Goal: Task Accomplishment & Management: Complete application form

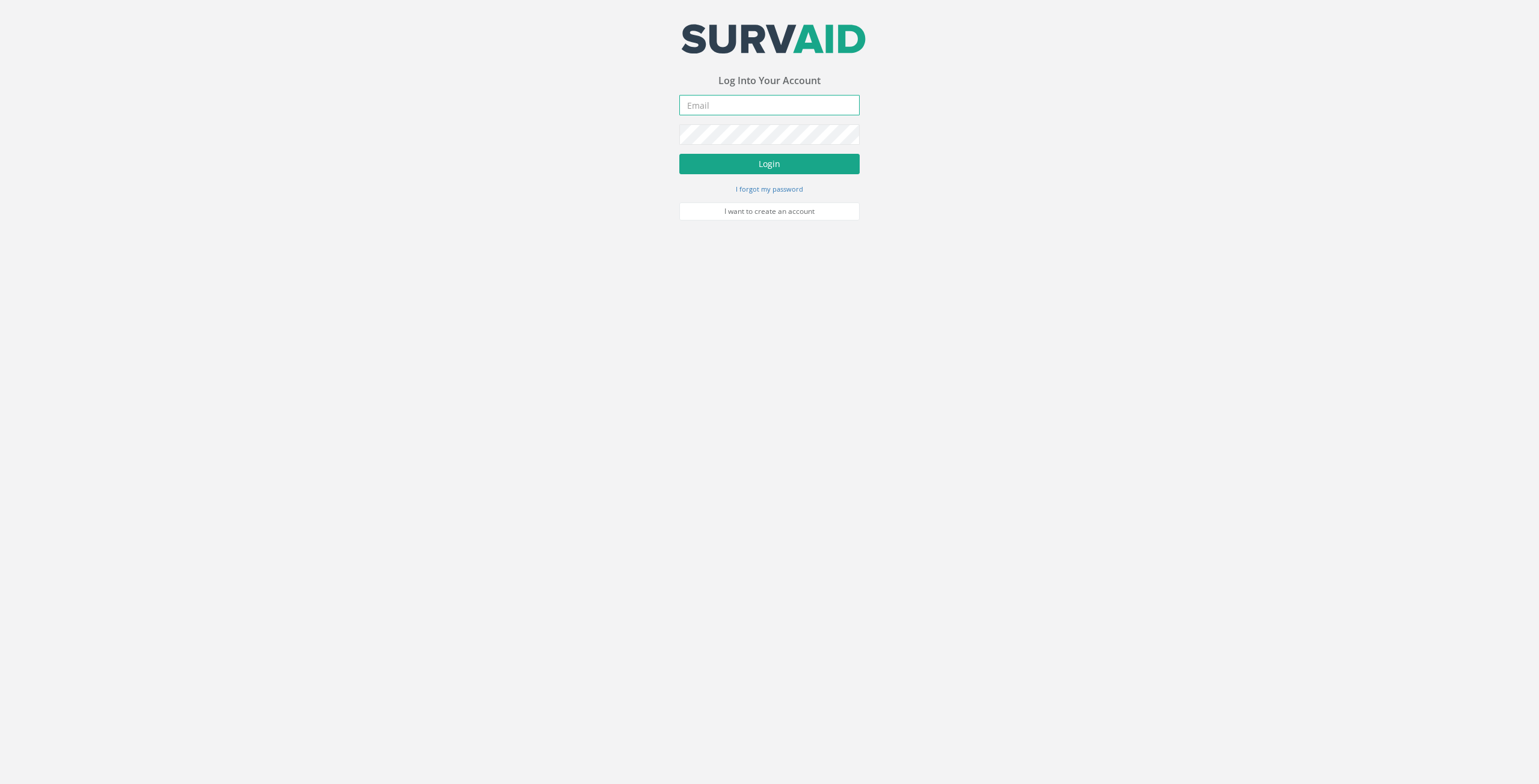
type input "[PERSON_NAME][EMAIL_ADDRESS][DOMAIN_NAME]"
click at [778, 163] on button "Login" at bounding box center [770, 164] width 180 height 21
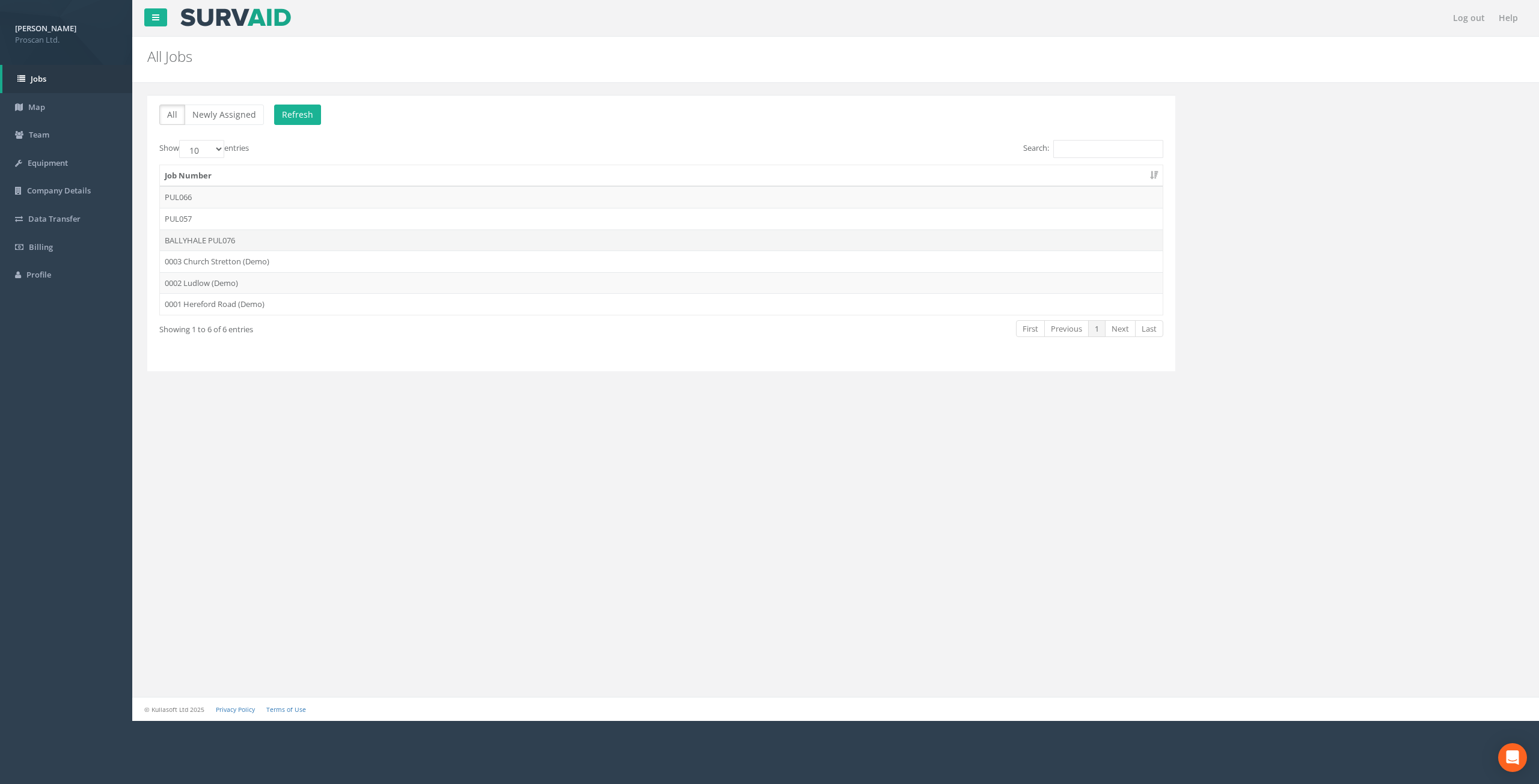
click at [199, 237] on td "BALLYHALE PUL076" at bounding box center [661, 241] width 1003 height 22
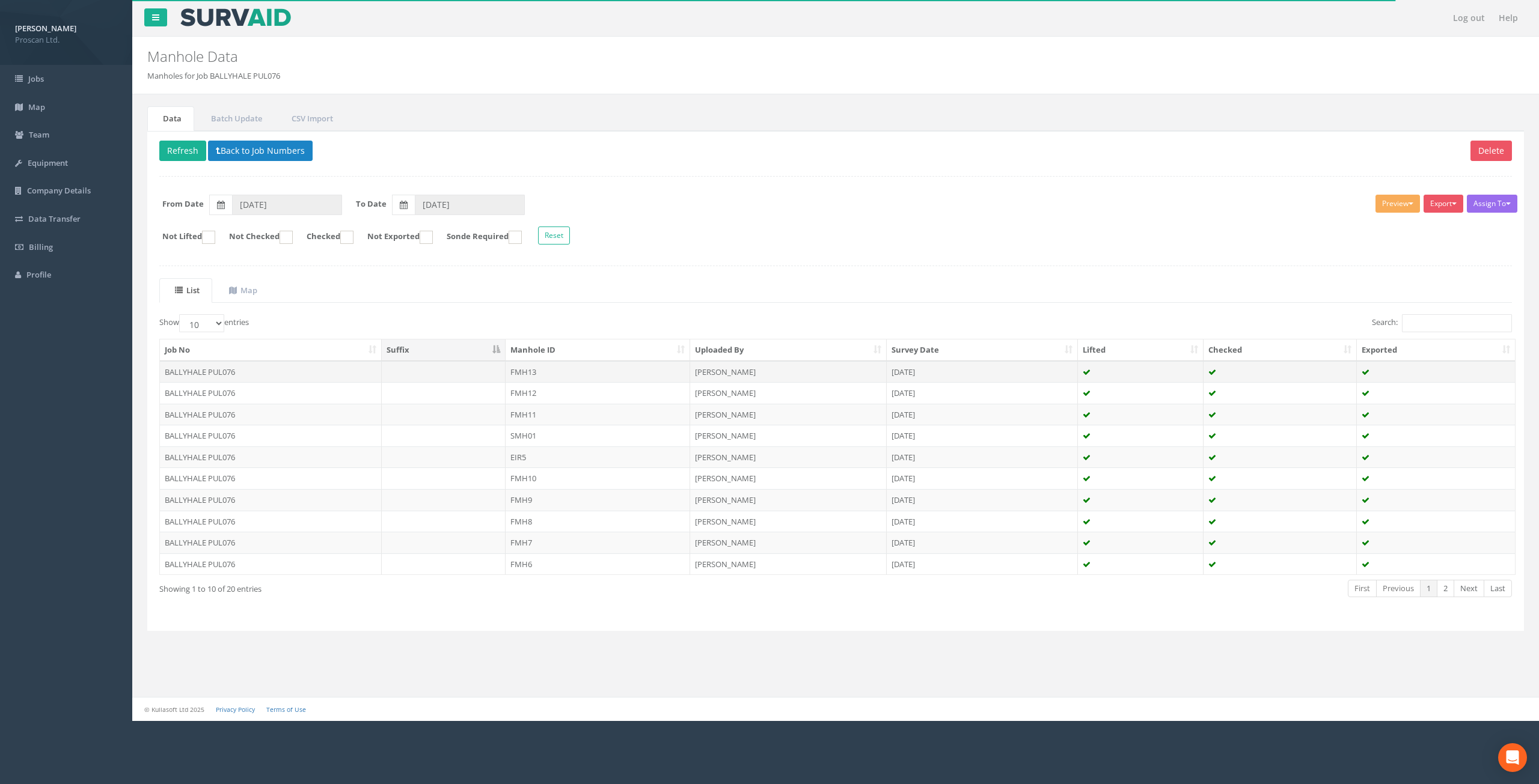
click at [266, 366] on td "BALLYHALE PUL076" at bounding box center [271, 372] width 222 height 22
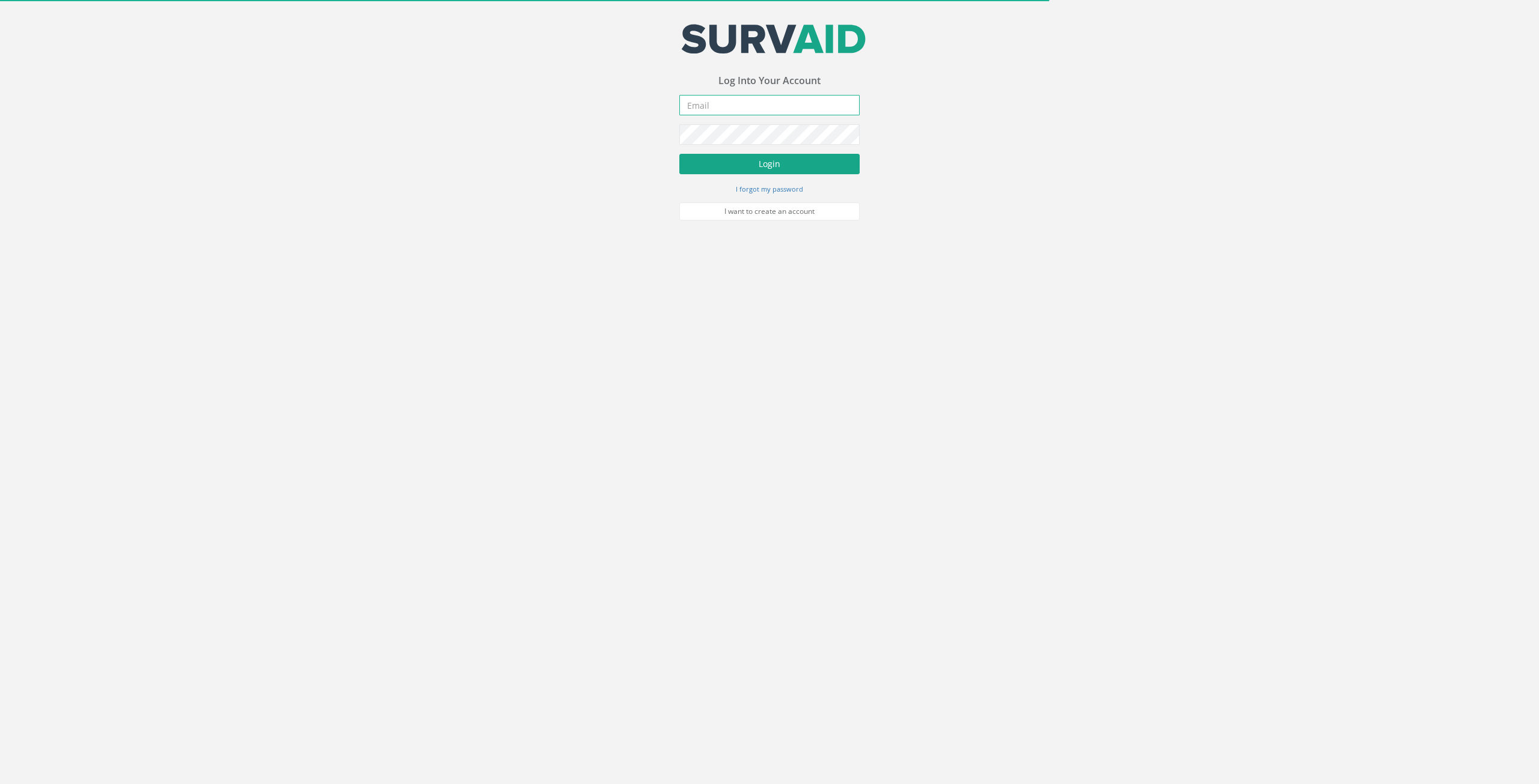
type input "[PERSON_NAME][EMAIL_ADDRESS][DOMAIN_NAME]"
click at [748, 166] on button "Login" at bounding box center [770, 164] width 180 height 21
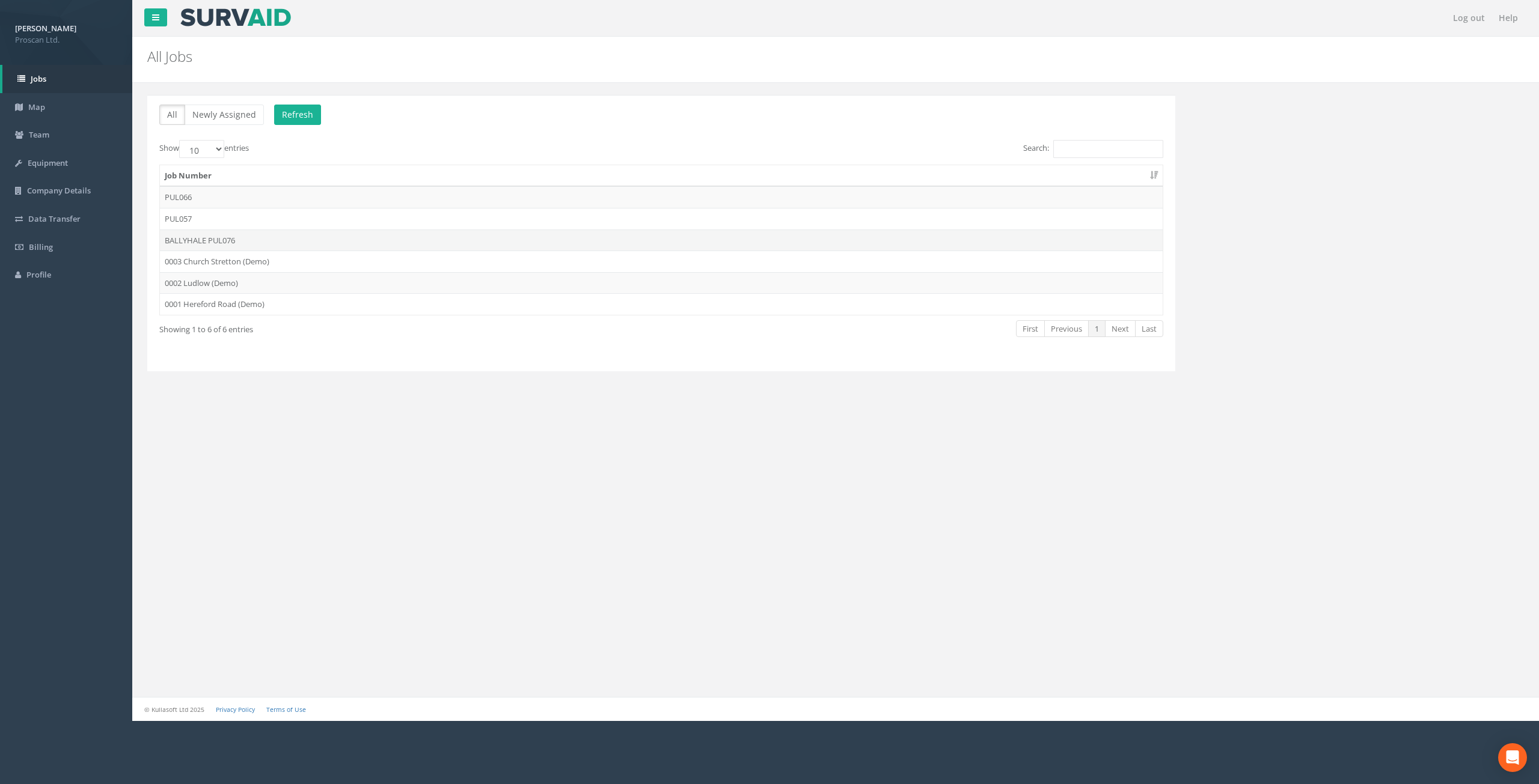
click at [181, 241] on td "BALLYHALE PUL076" at bounding box center [661, 241] width 1003 height 22
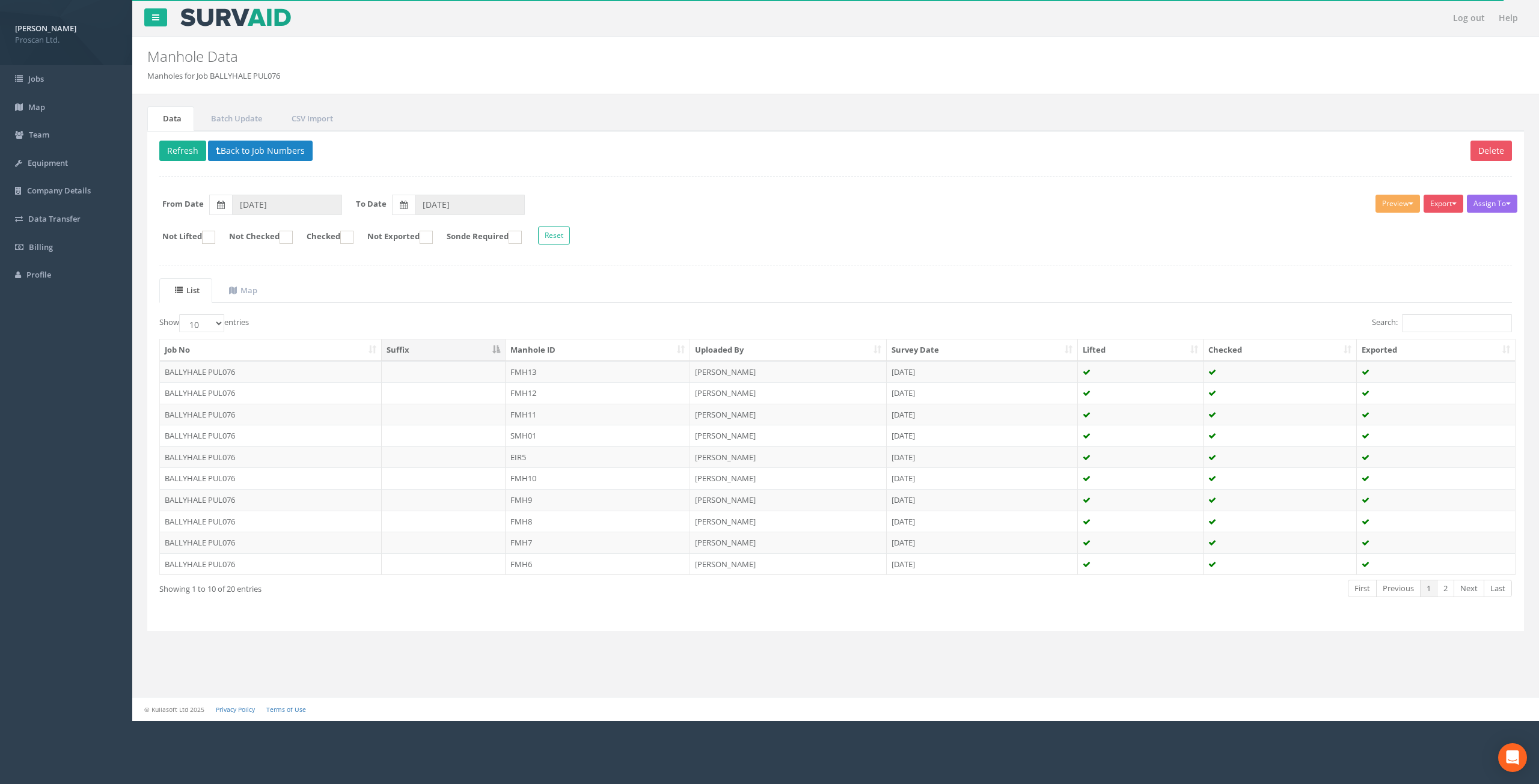
click at [683, 342] on th "Manhole ID" at bounding box center [597, 351] width 185 height 22
click at [532, 498] on td "FMH1" at bounding box center [597, 500] width 185 height 22
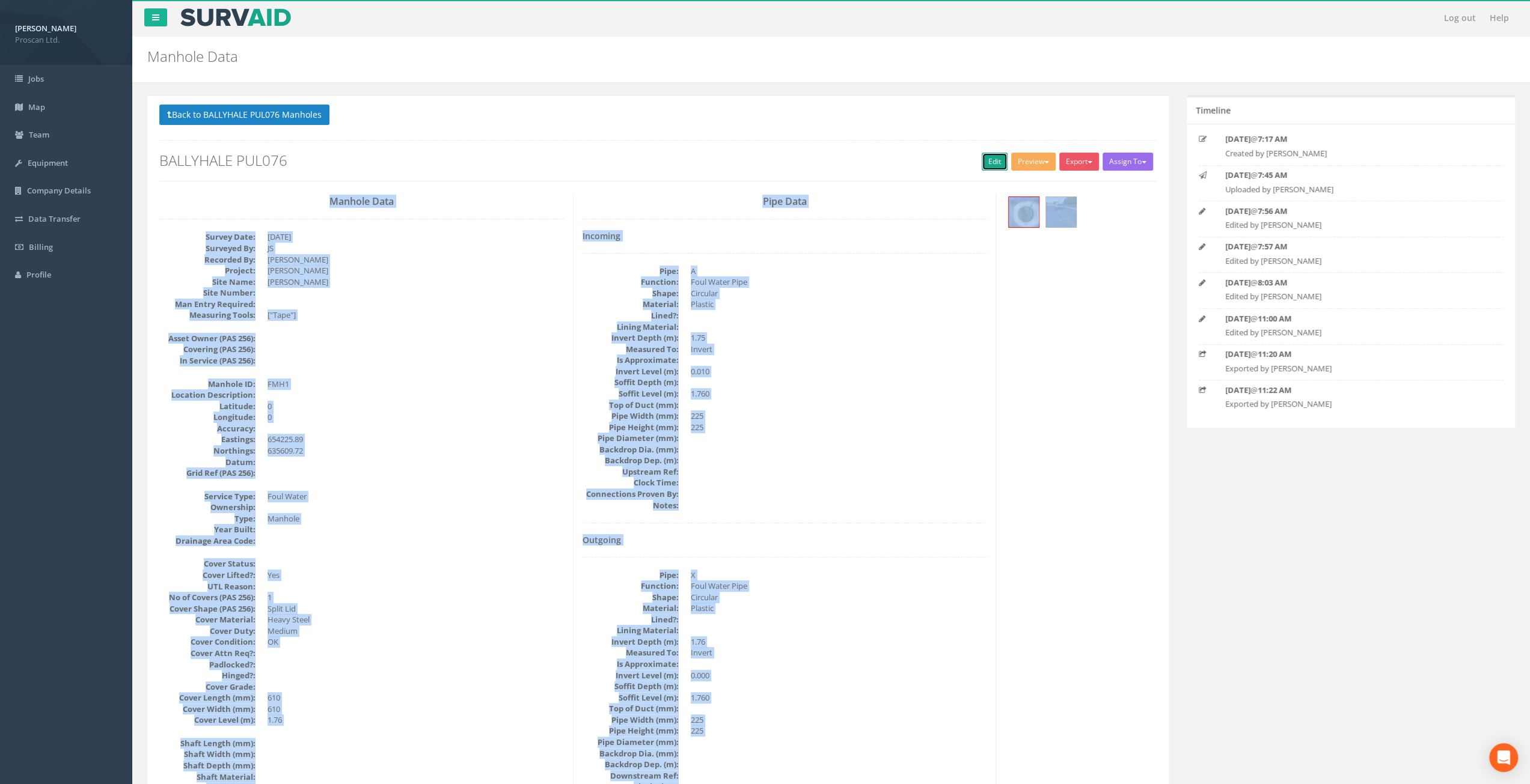
click at [995, 165] on link "Edit" at bounding box center [995, 162] width 26 height 18
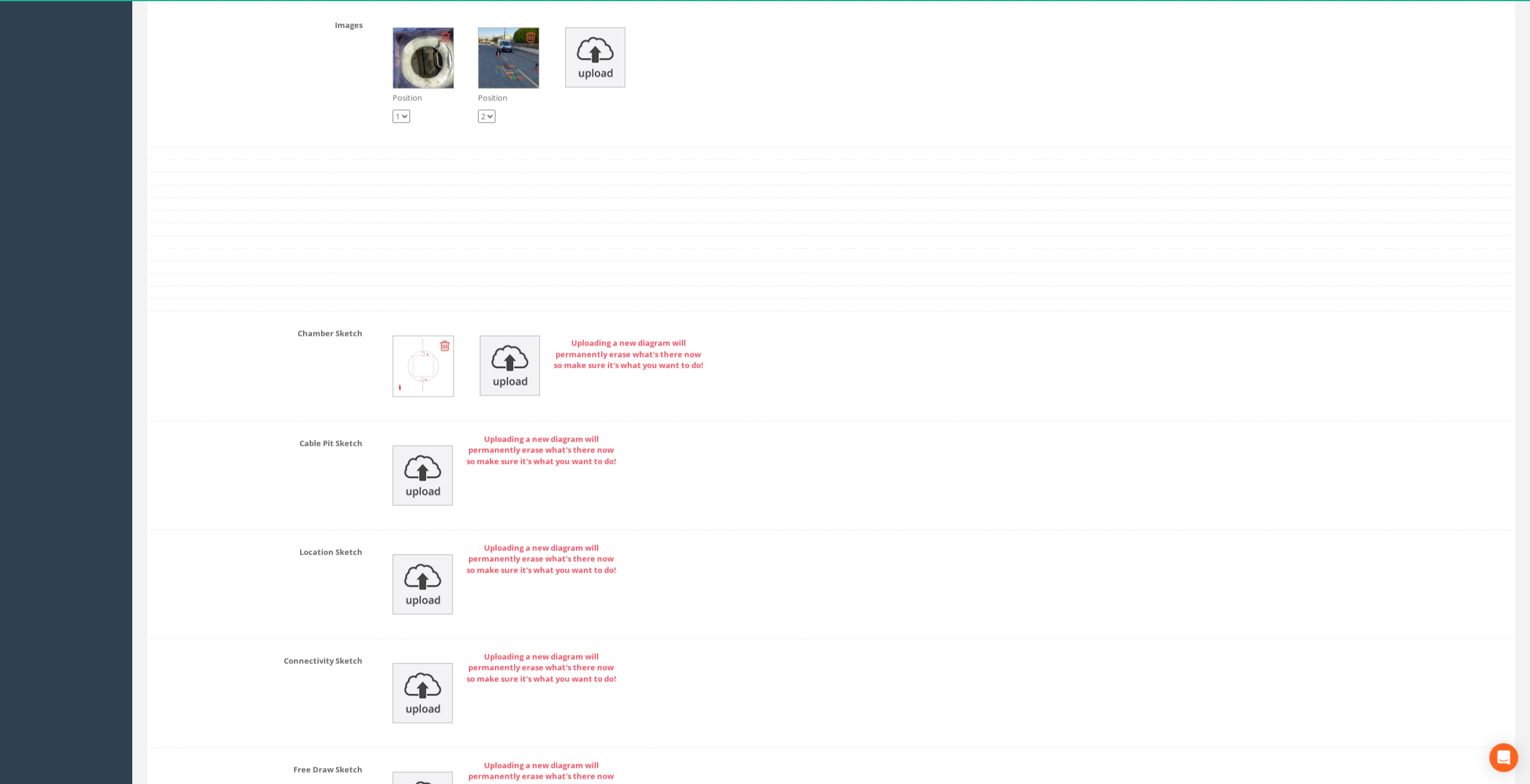
scroll to position [2224, 0]
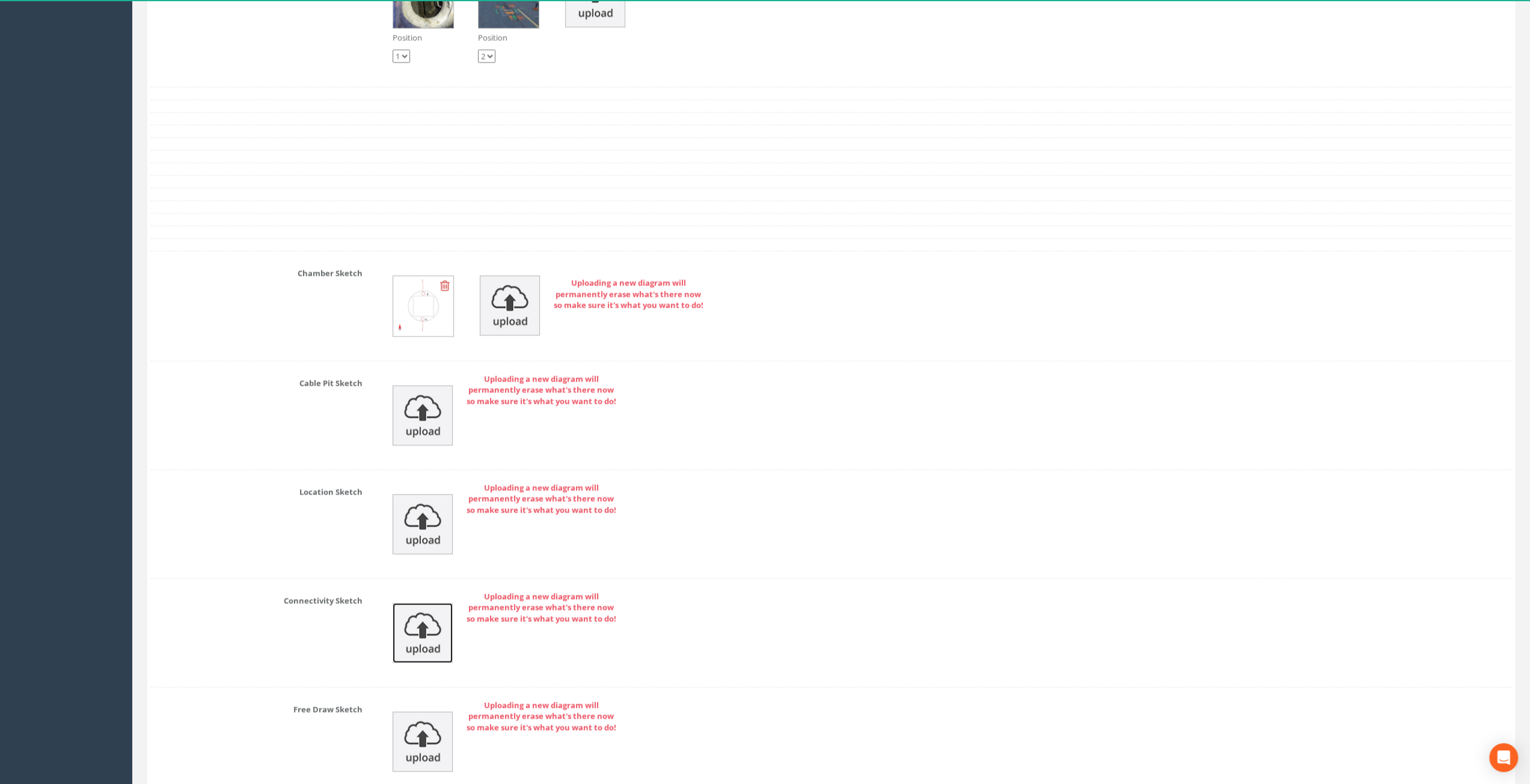
click at [429, 610] on img at bounding box center [423, 633] width 60 height 60
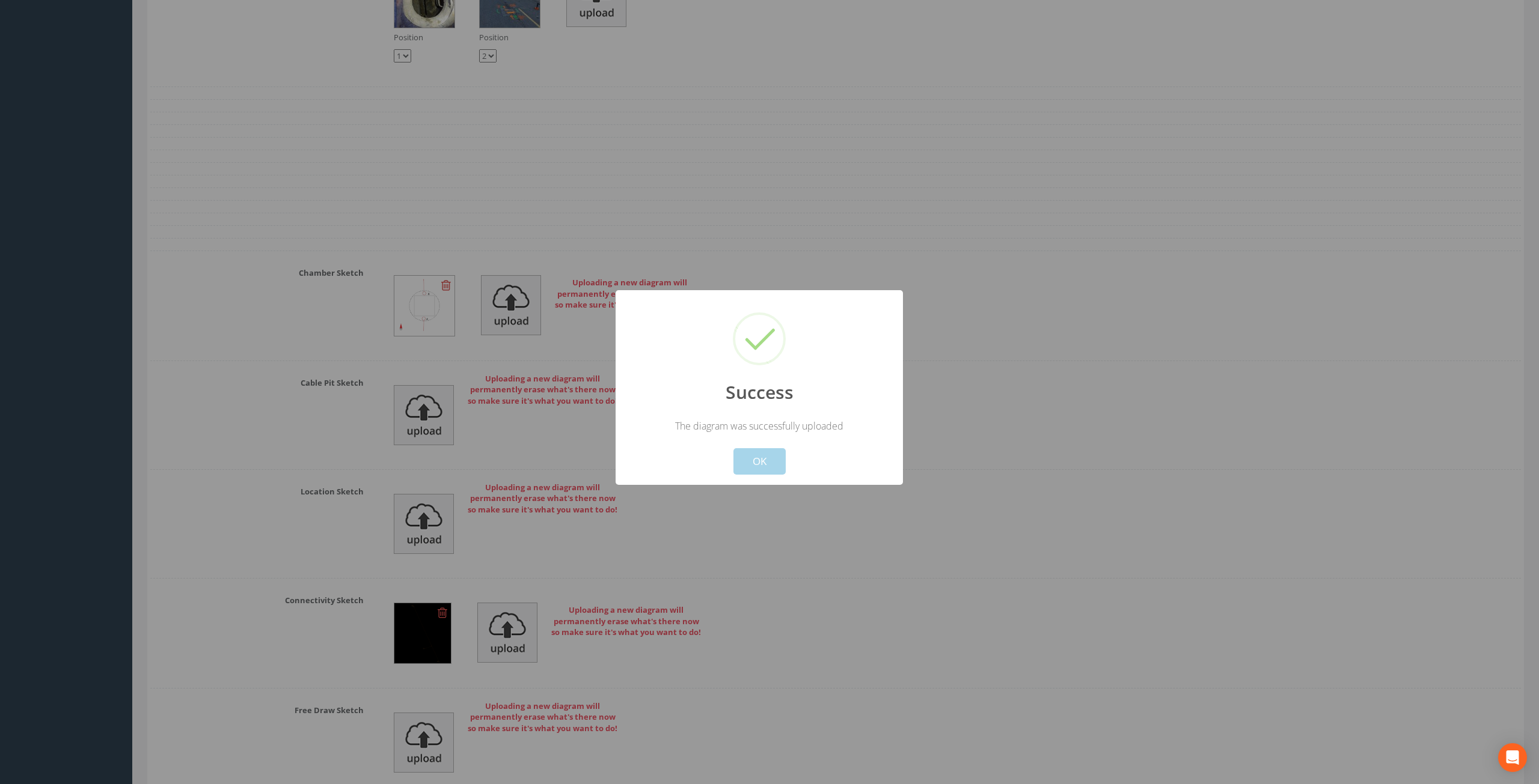
click at [756, 467] on button "OK" at bounding box center [760, 461] width 52 height 26
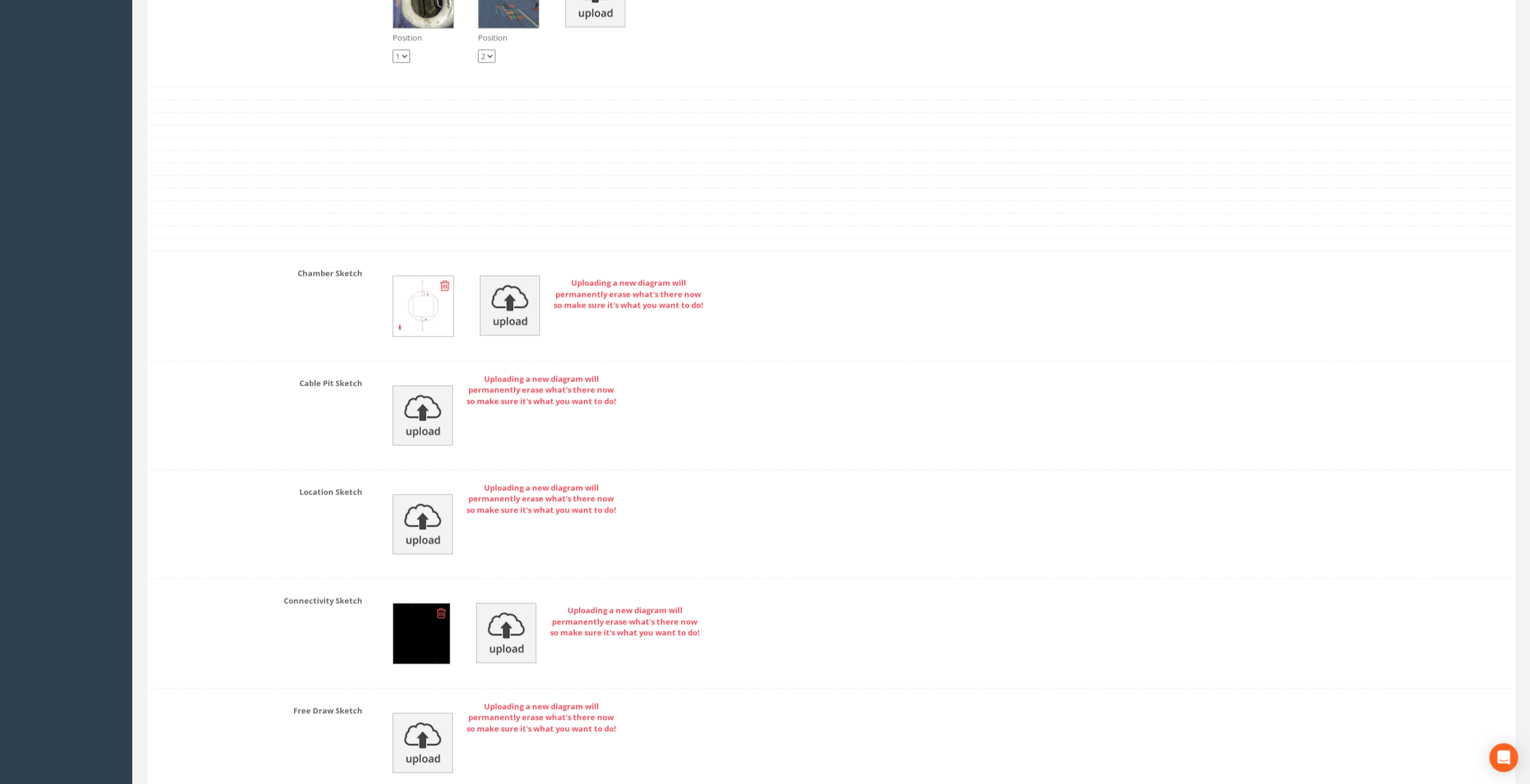
click at [429, 611] on img at bounding box center [421, 633] width 56 height 60
click at [430, 614] on img at bounding box center [421, 633] width 56 height 60
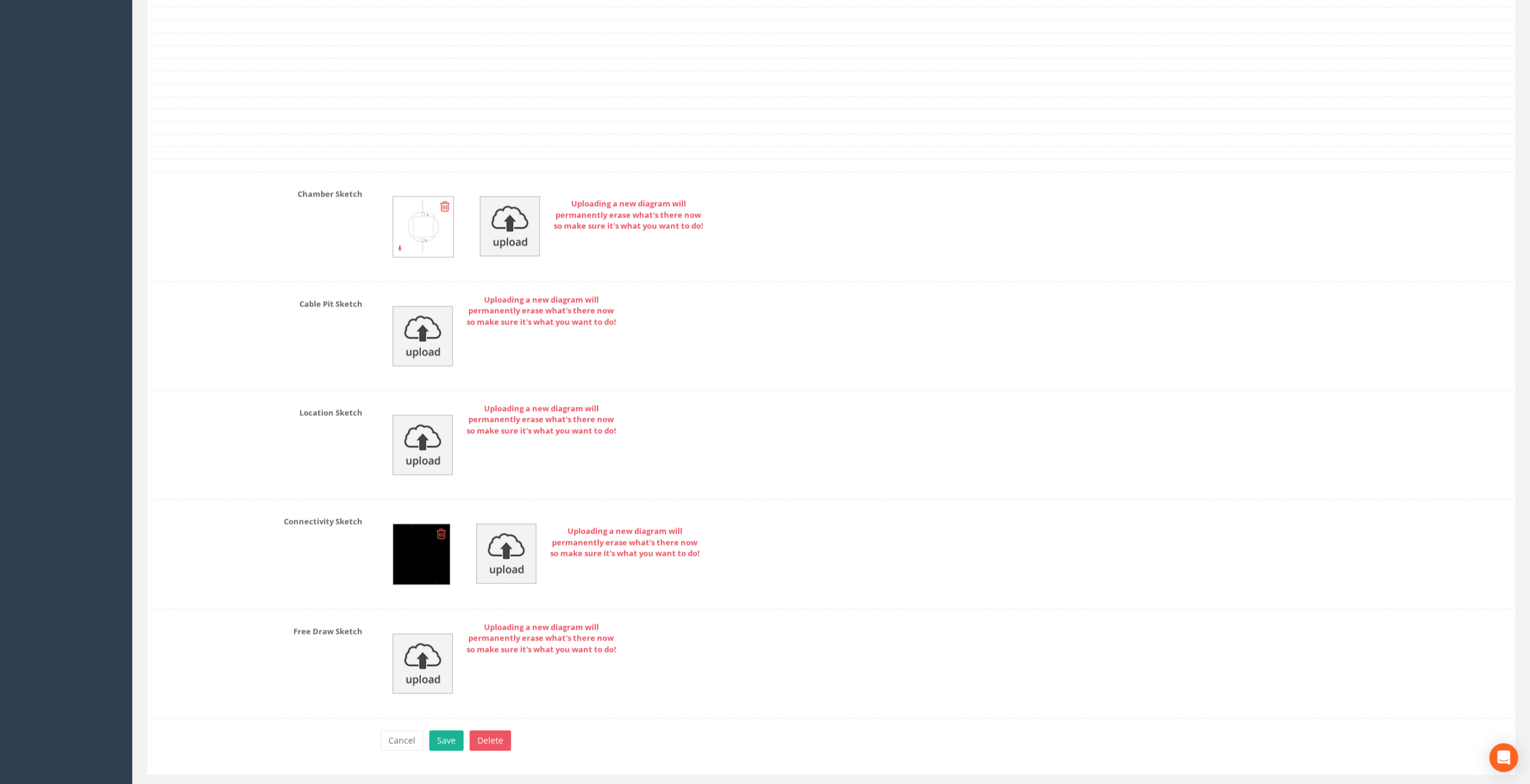
scroll to position [2319, 0]
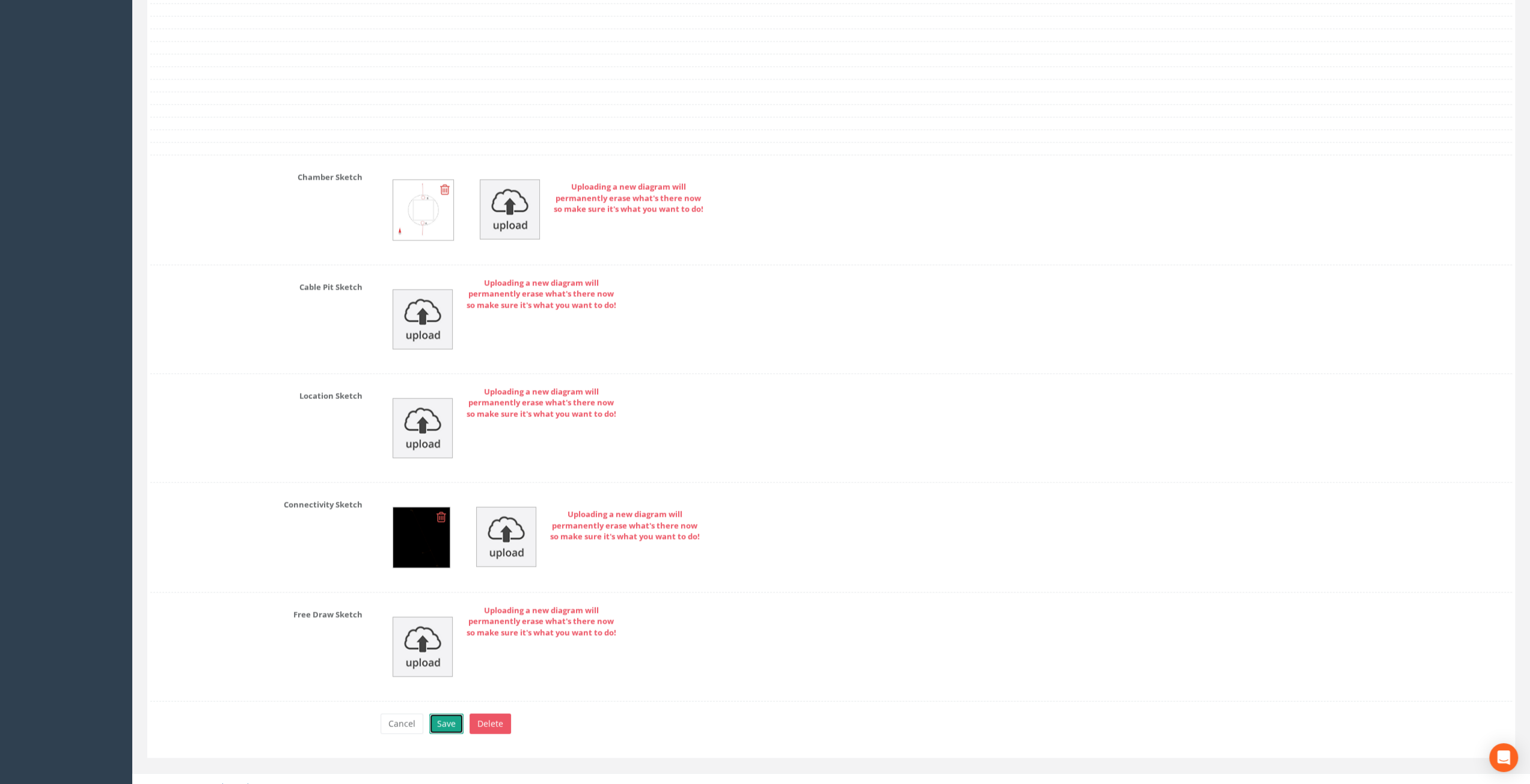
click at [448, 714] on button "Save" at bounding box center [446, 724] width 34 height 21
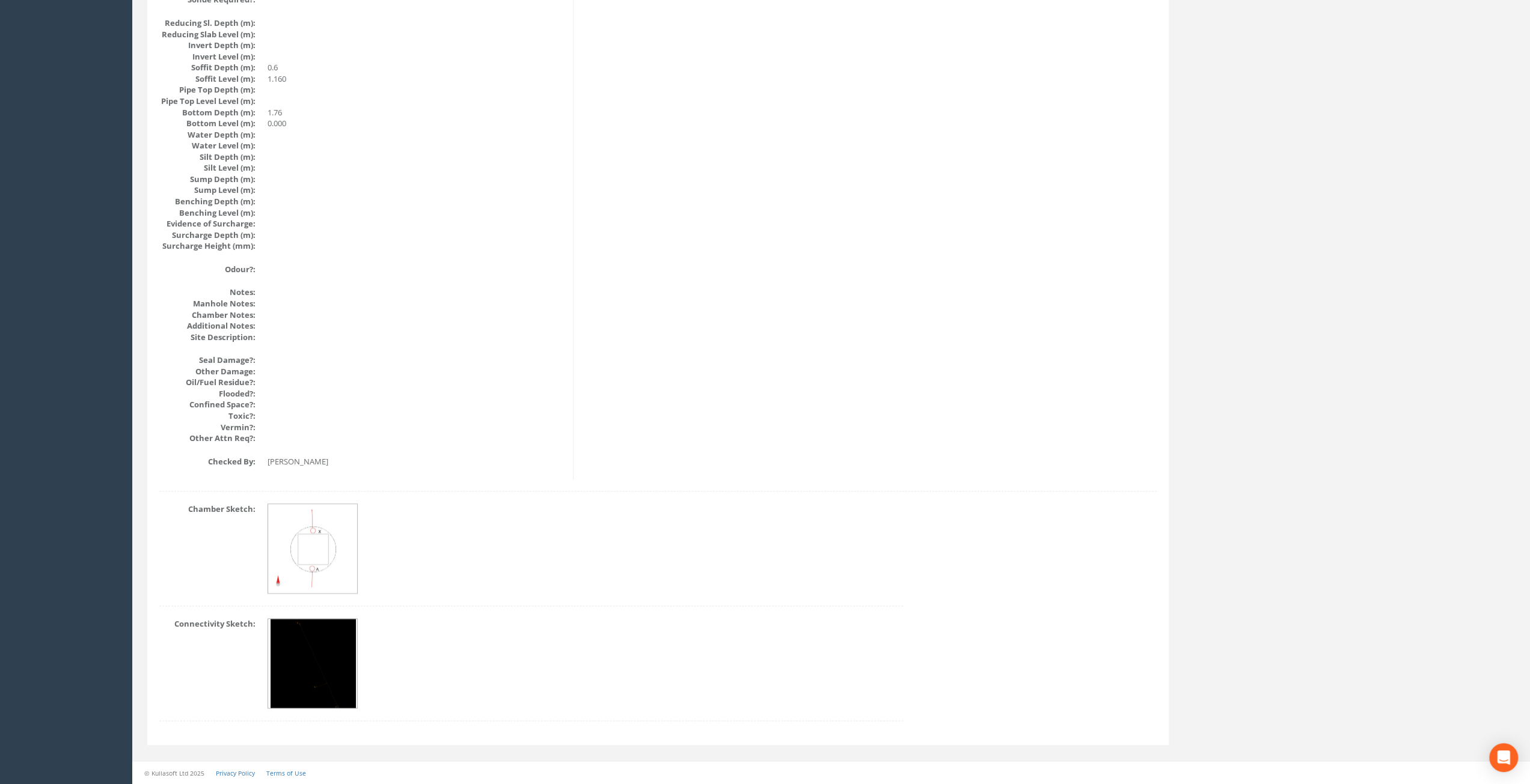
scroll to position [1183, 0]
click at [314, 662] on img at bounding box center [313, 665] width 84 height 90
click at [318, 655] on img at bounding box center [313, 665] width 84 height 90
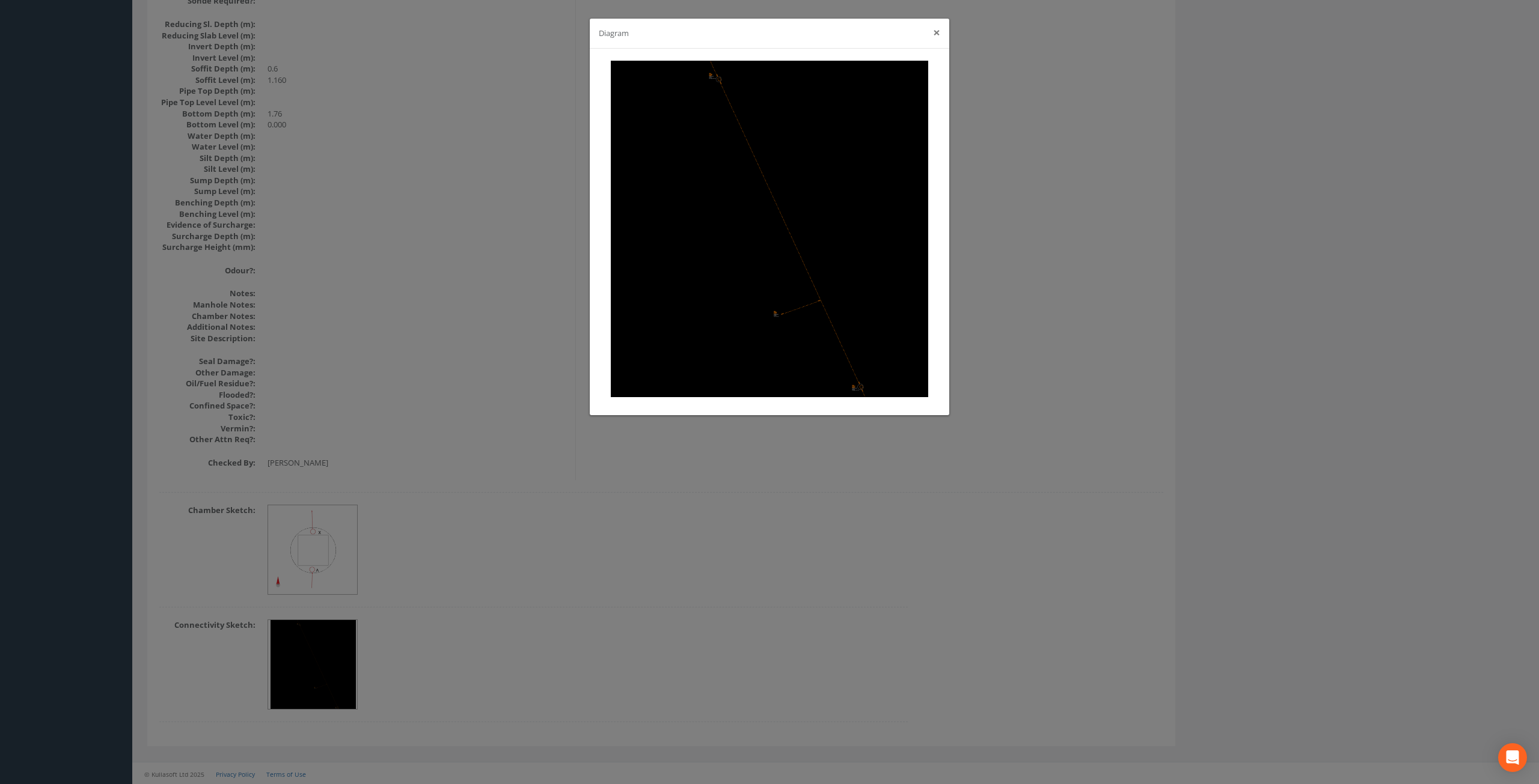
click at [934, 34] on button "×" at bounding box center [937, 32] width 7 height 12
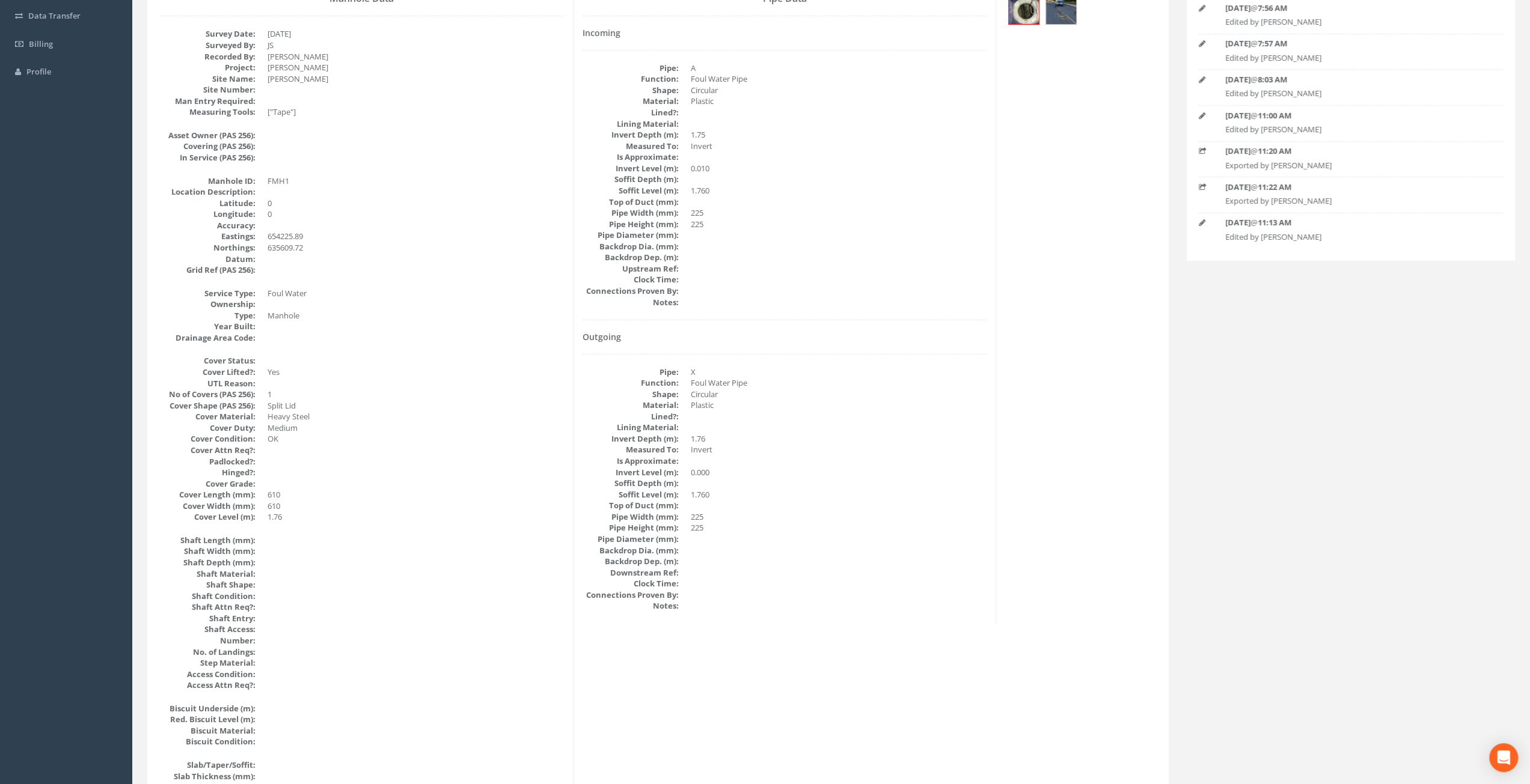
scroll to position [0, 0]
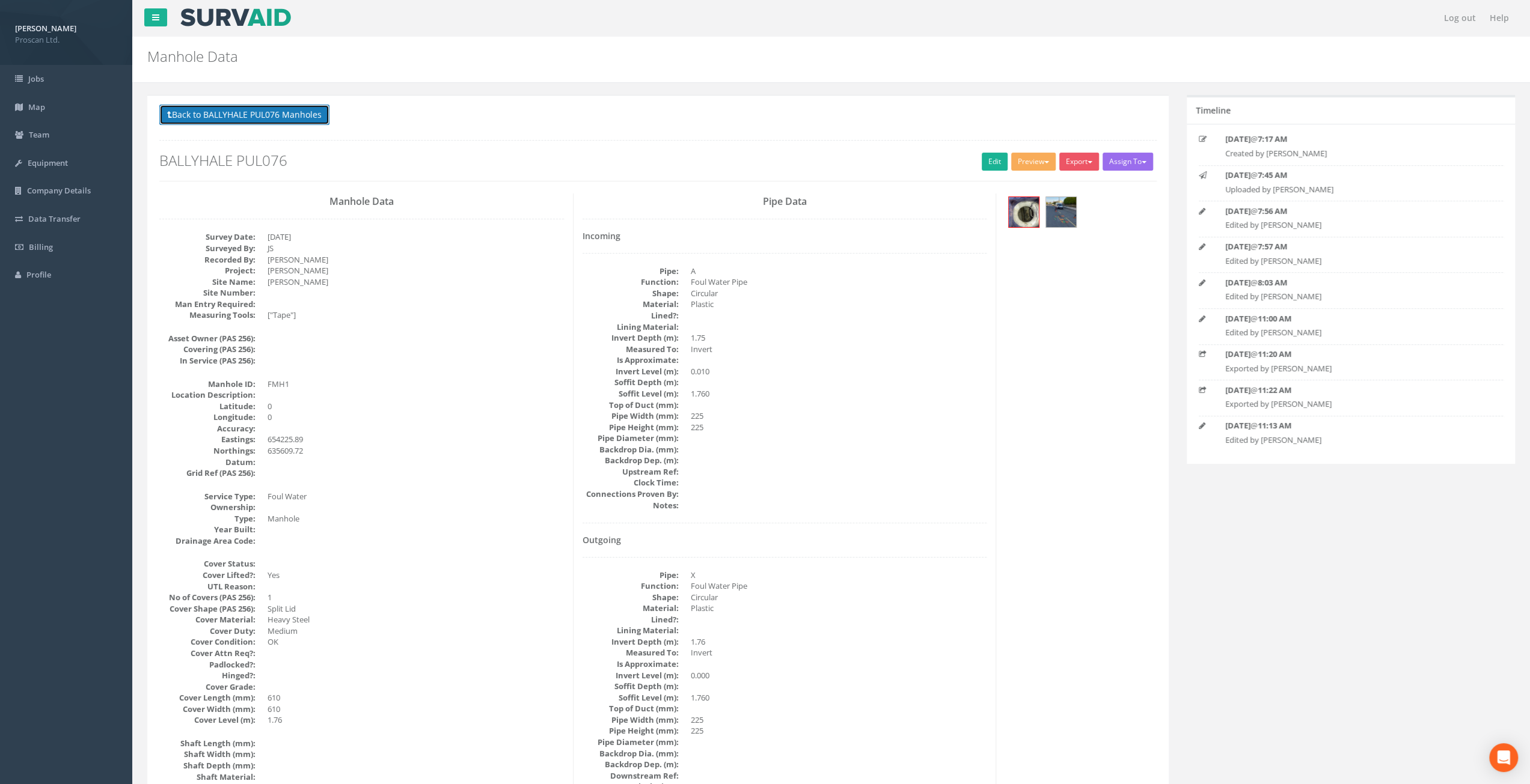
click at [236, 115] on button "Back to BALLYHALE PUL076 Manholes" at bounding box center [245, 114] width 170 height 21
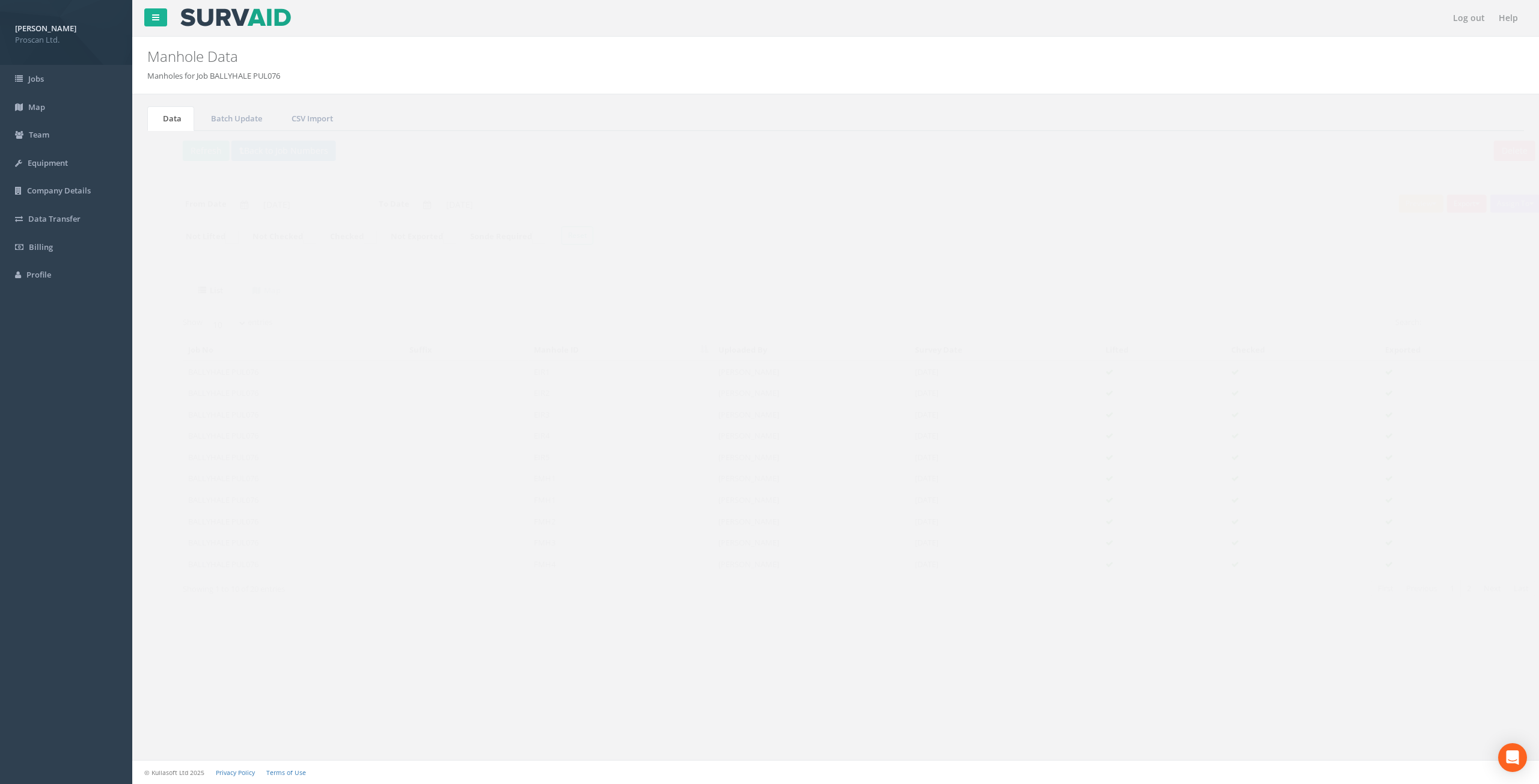
click at [520, 518] on td "FMH2" at bounding box center [597, 522] width 185 height 22
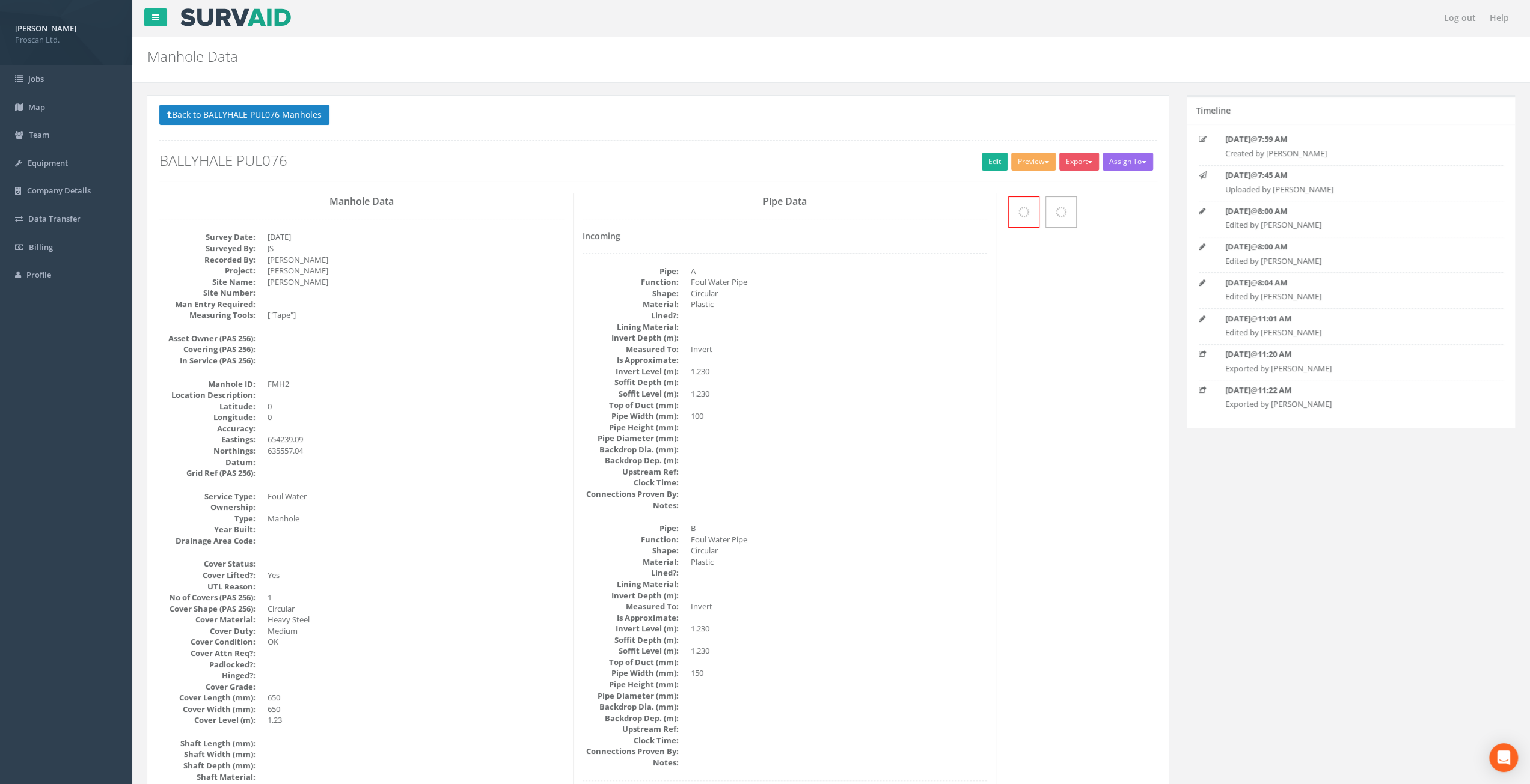
click at [519, 518] on dd "Manhole" at bounding box center [415, 519] width 296 height 12
click at [986, 157] on link "Edit" at bounding box center [995, 162] width 26 height 18
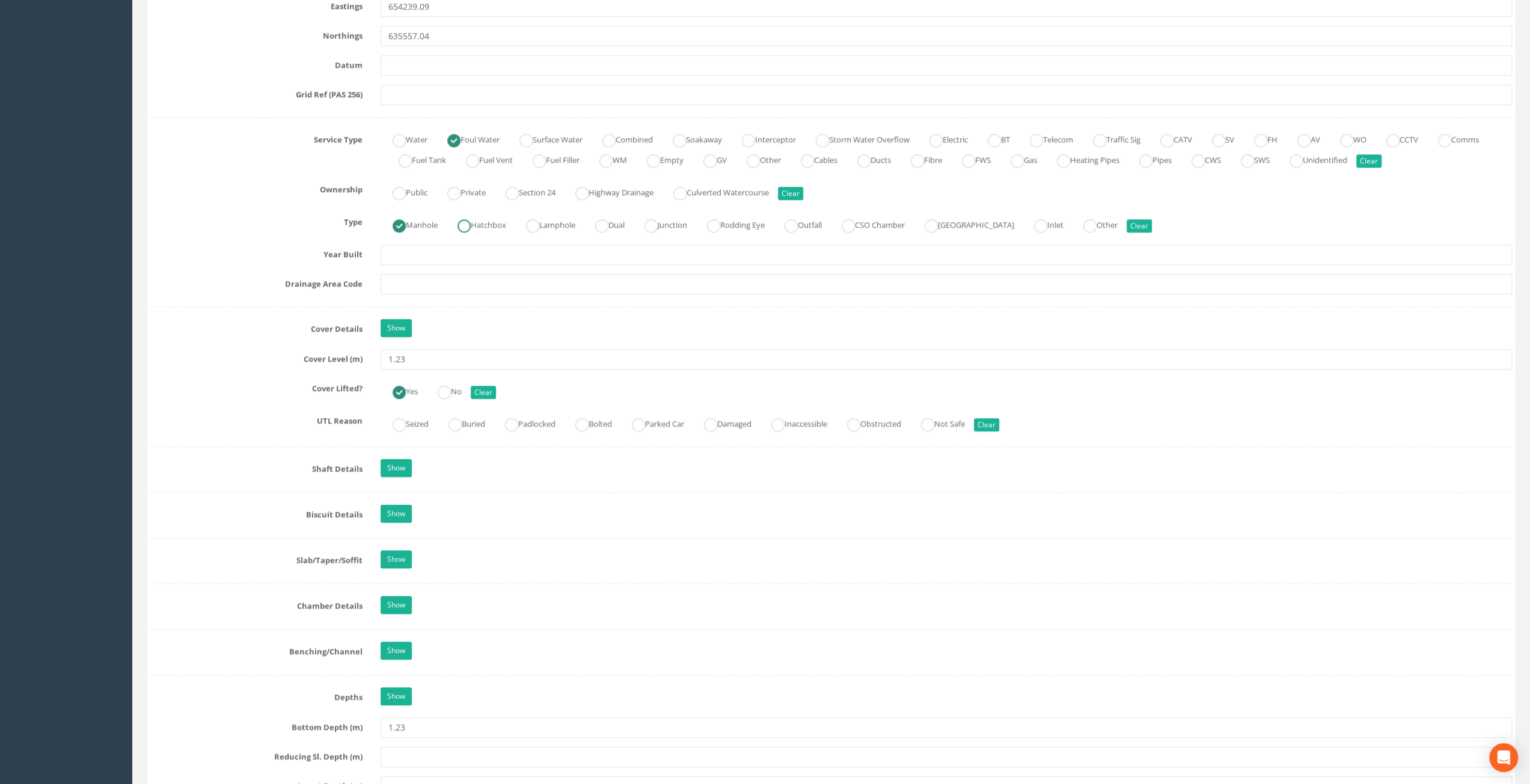
scroll to position [782, 0]
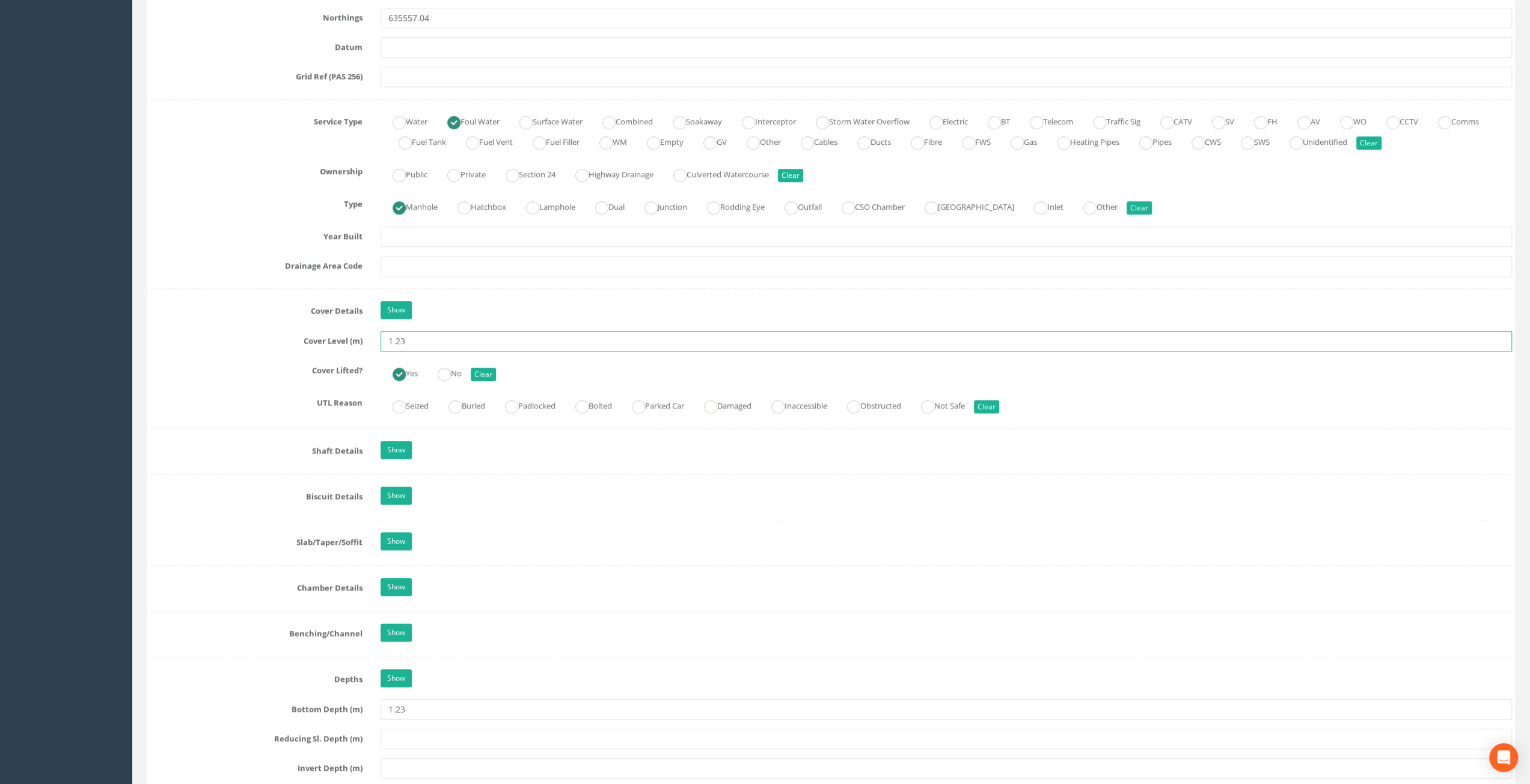
drag, startPoint x: 414, startPoint y: 337, endPoint x: 375, endPoint y: 333, distance: 39.2
click at [375, 333] on div "1.23" at bounding box center [947, 341] width 1150 height 21
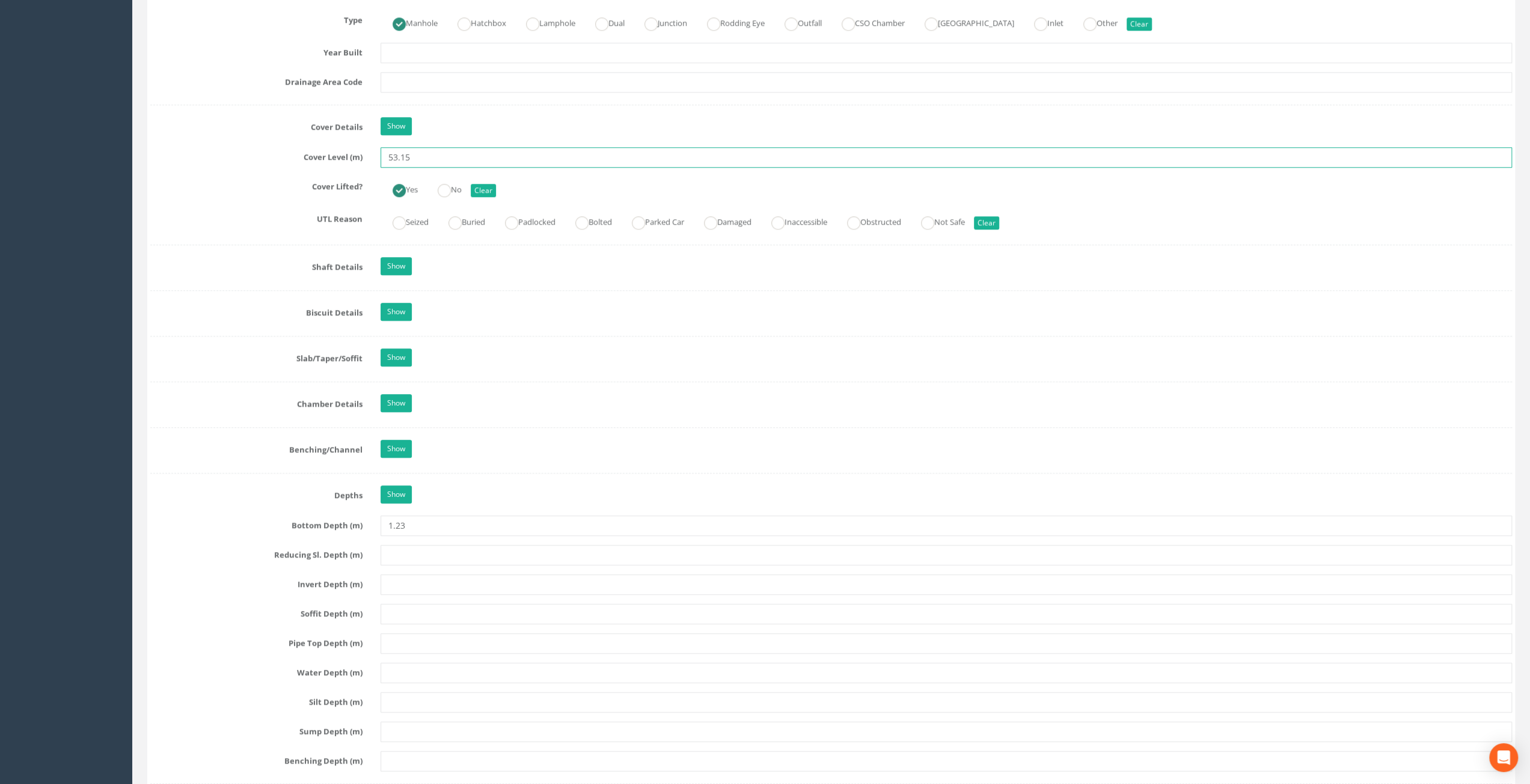
scroll to position [1021, 0]
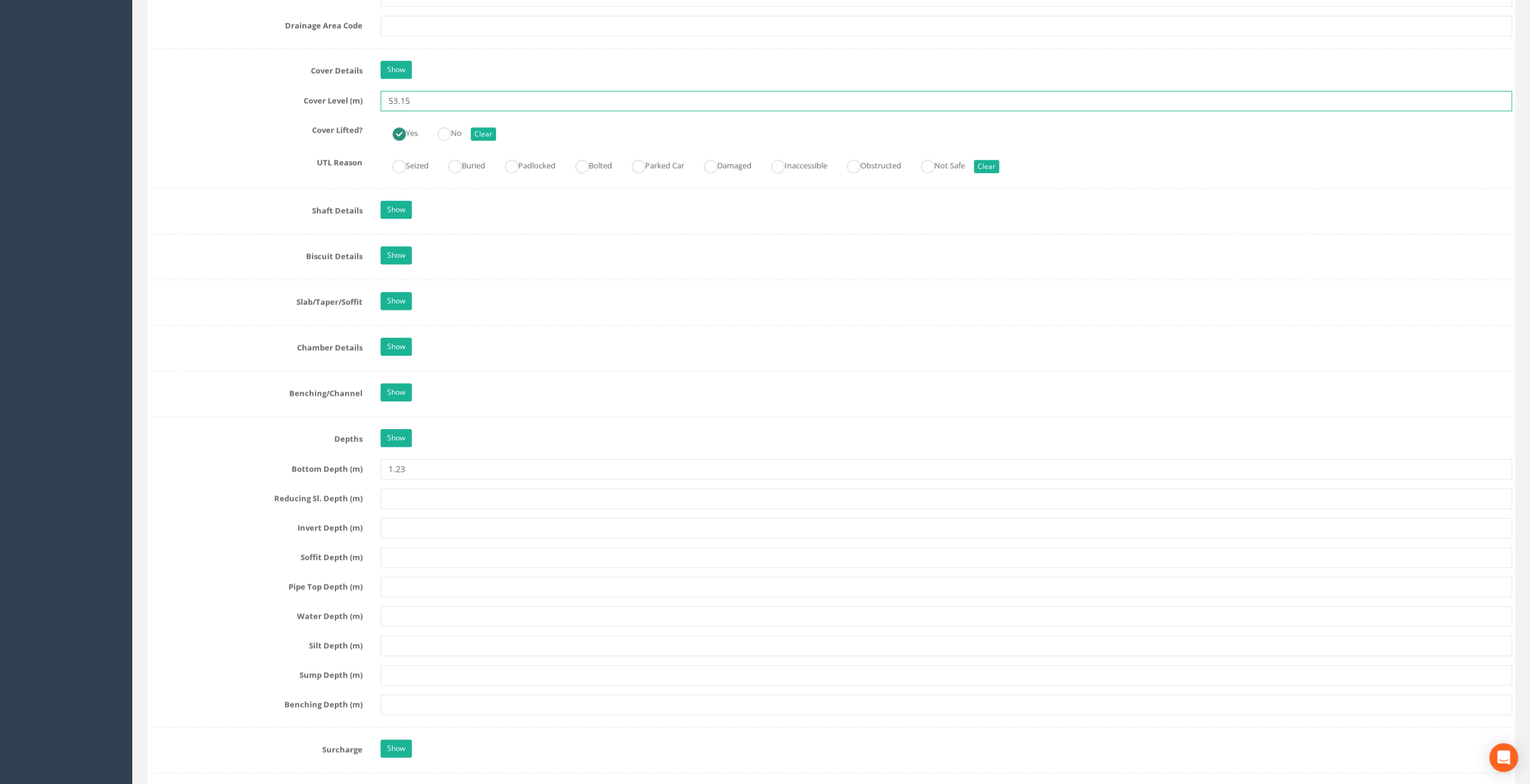
type input "53.15"
click at [406, 519] on input "text" at bounding box center [947, 528] width 1132 height 21
type input "51.92"
click at [420, 548] on input "text" at bounding box center [947, 557] width 1132 height 21
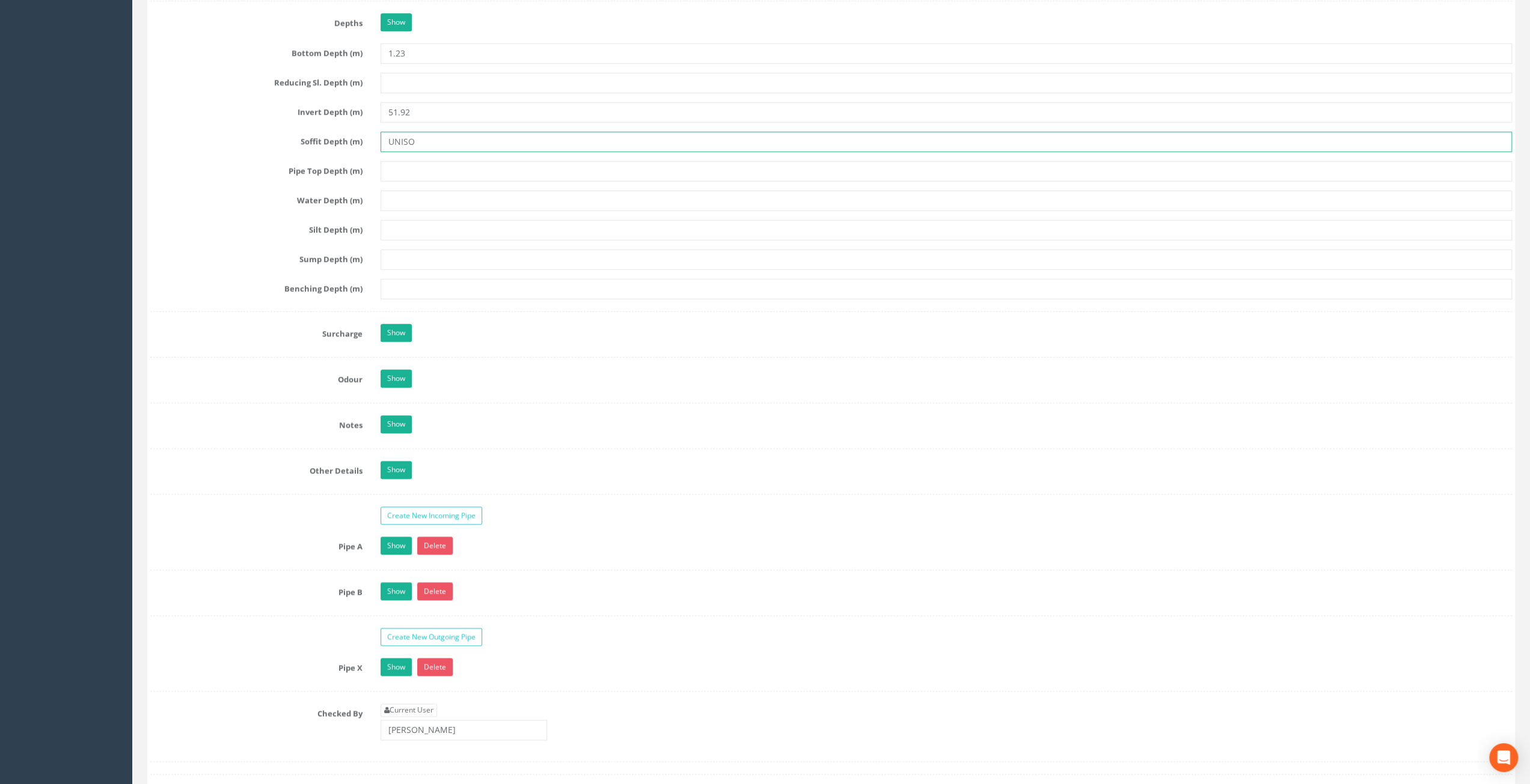
scroll to position [1394, 0]
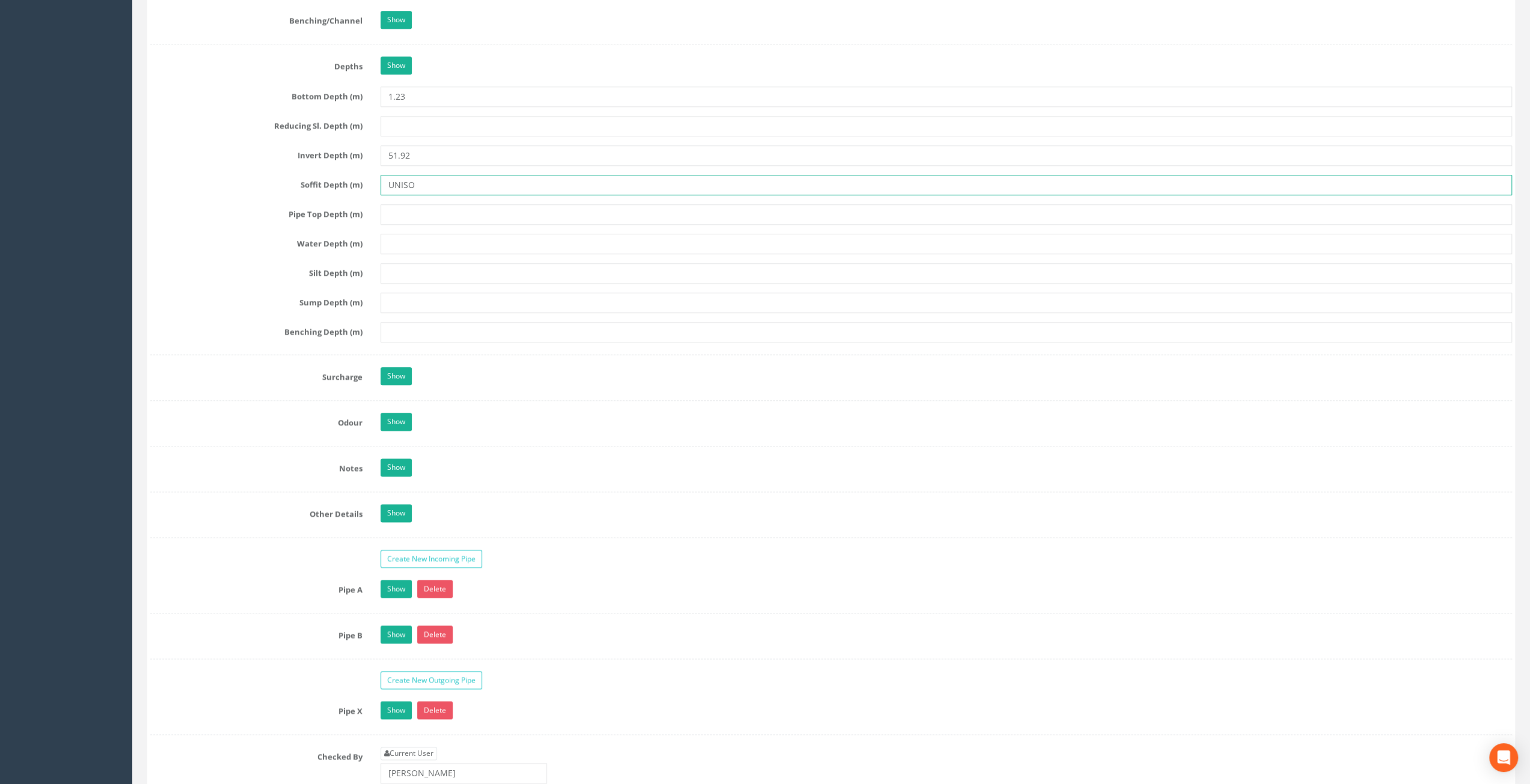
click at [426, 182] on input "UNISO" at bounding box center [947, 184] width 1132 height 21
type input "U"
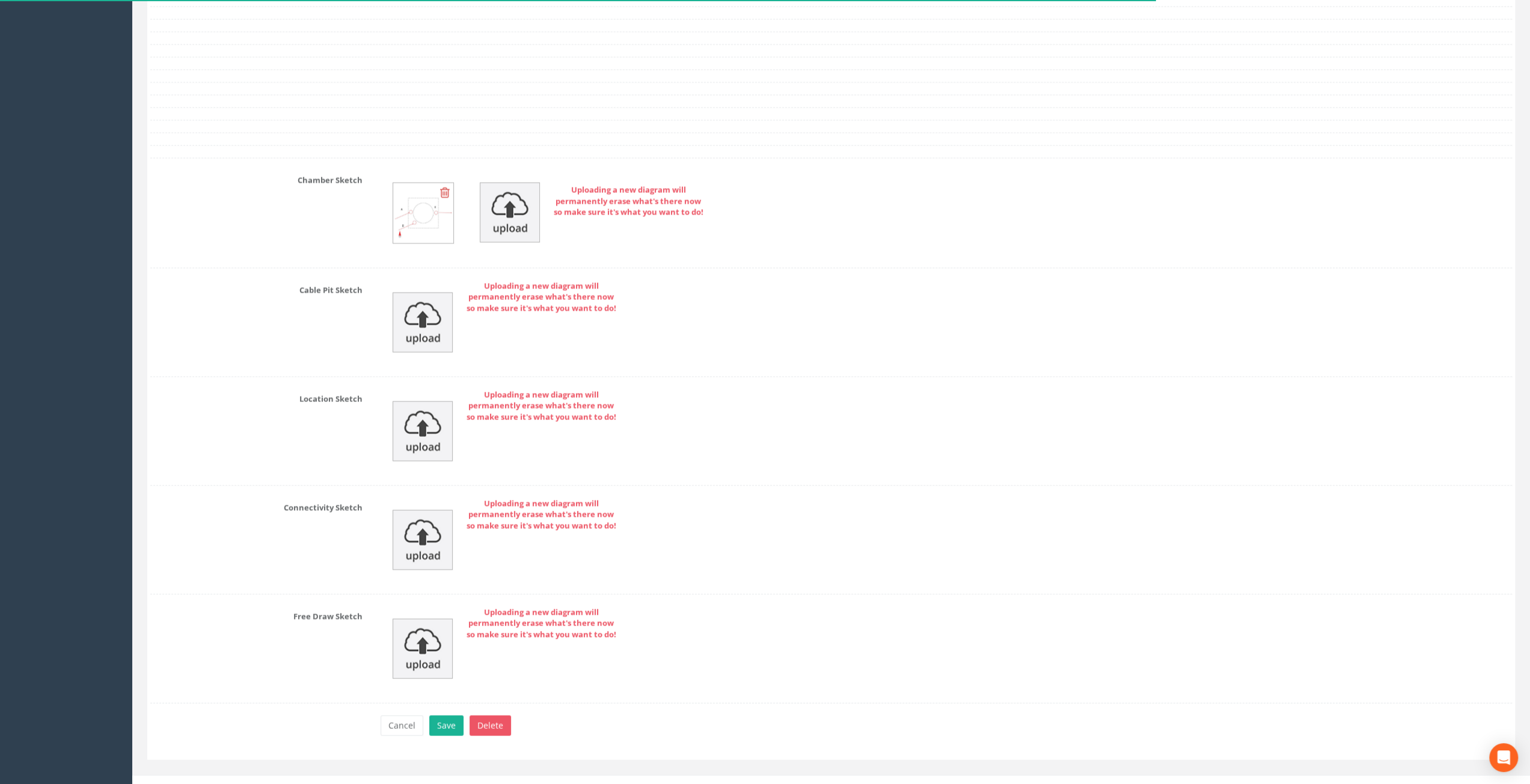
scroll to position [2364, 0]
click at [433, 524] on img at bounding box center [423, 538] width 60 height 60
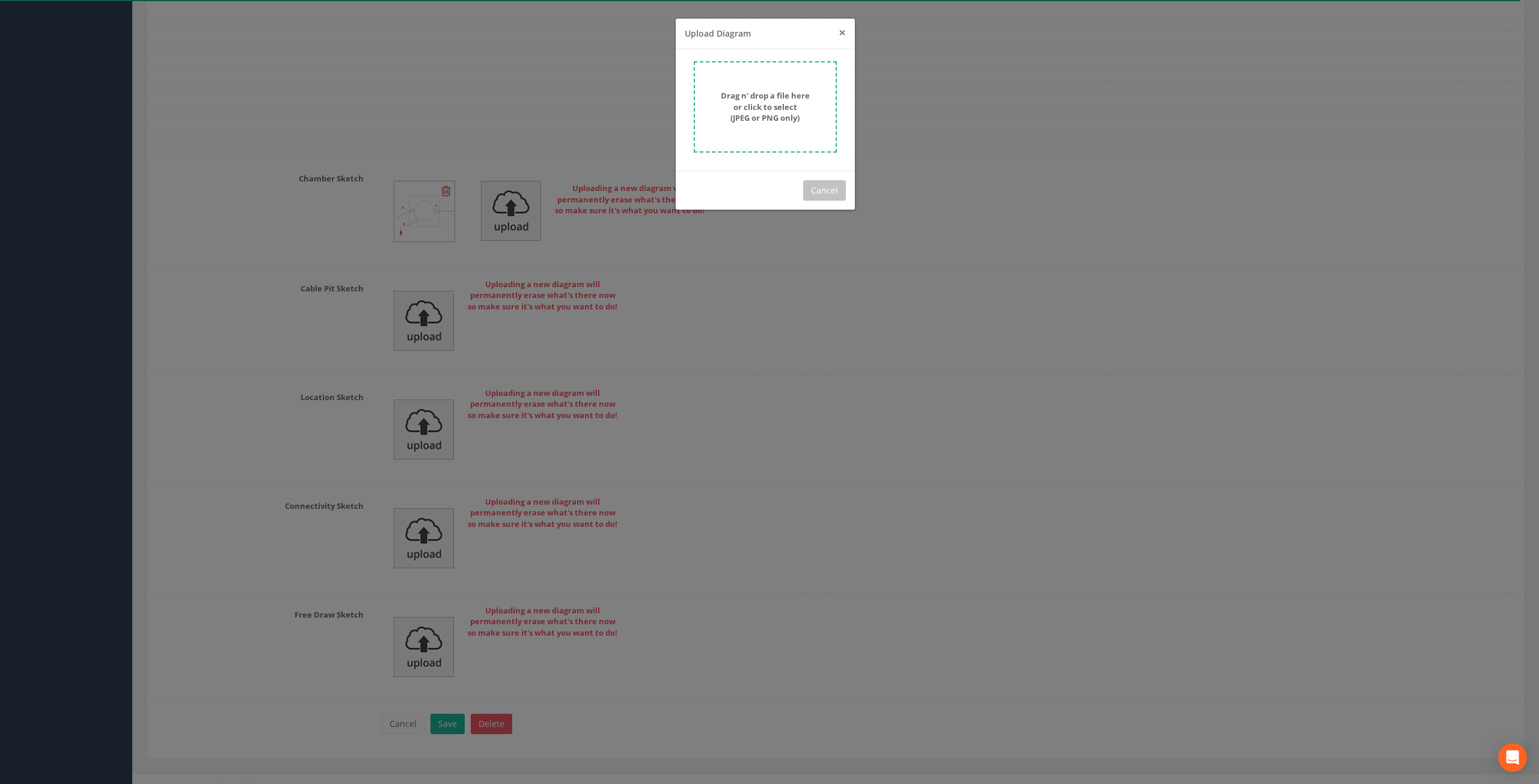
click at [841, 36] on span "×" at bounding box center [842, 32] width 7 height 17
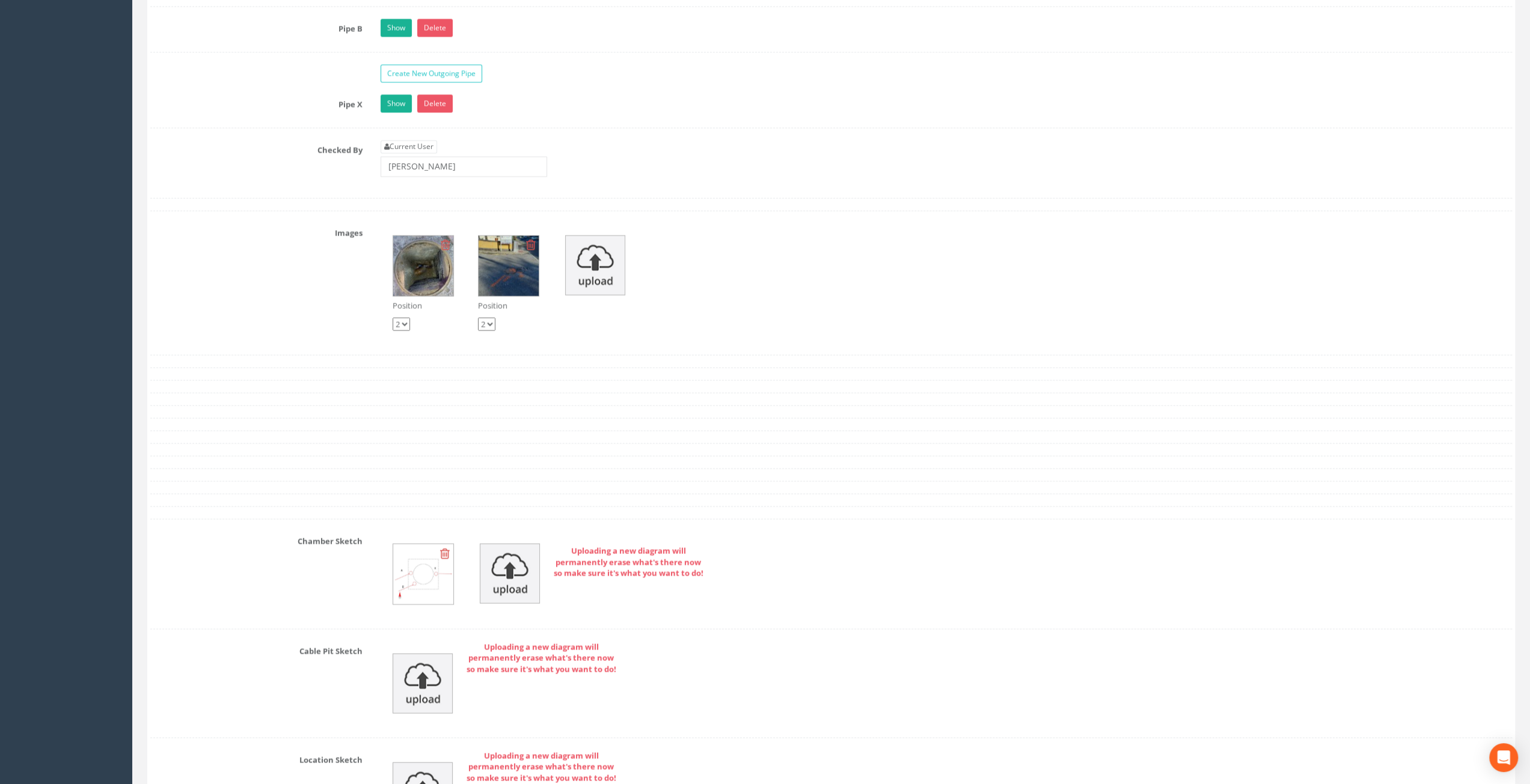
scroll to position [2163, 0]
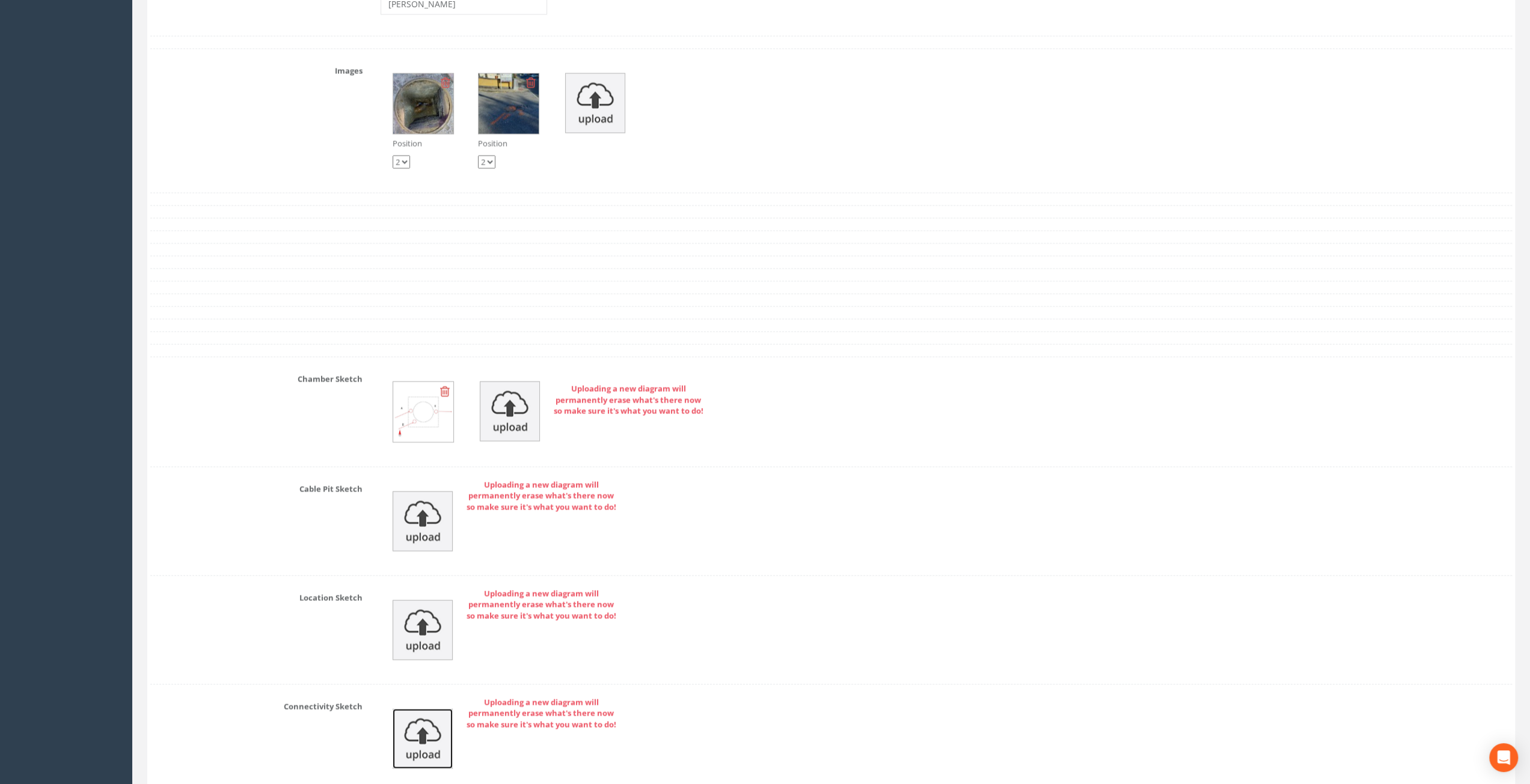
click at [433, 738] on img at bounding box center [423, 739] width 60 height 60
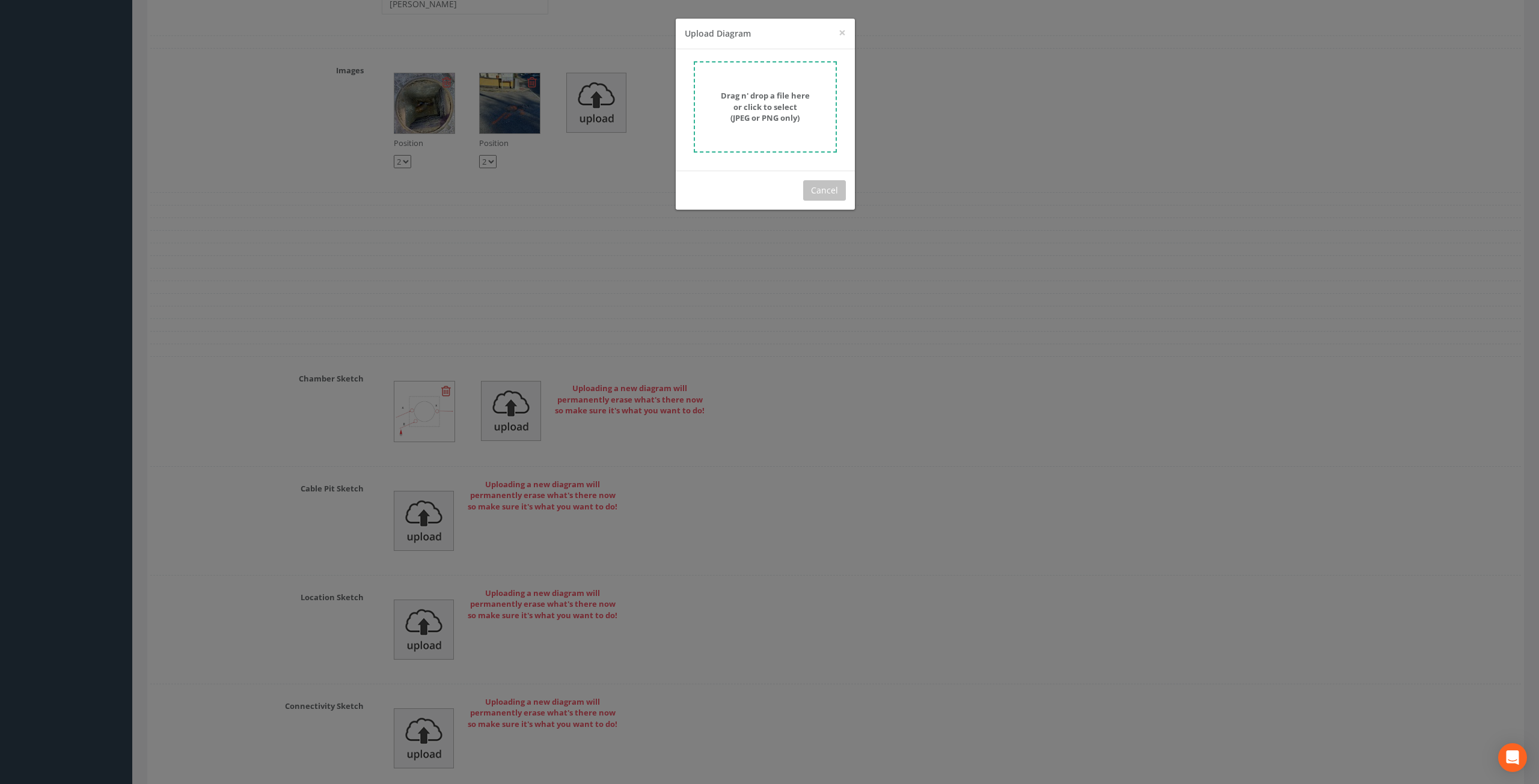
click at [765, 137] on form "Drag n' drop a file here or click to select (JPEG or PNG only)" at bounding box center [765, 107] width 143 height 91
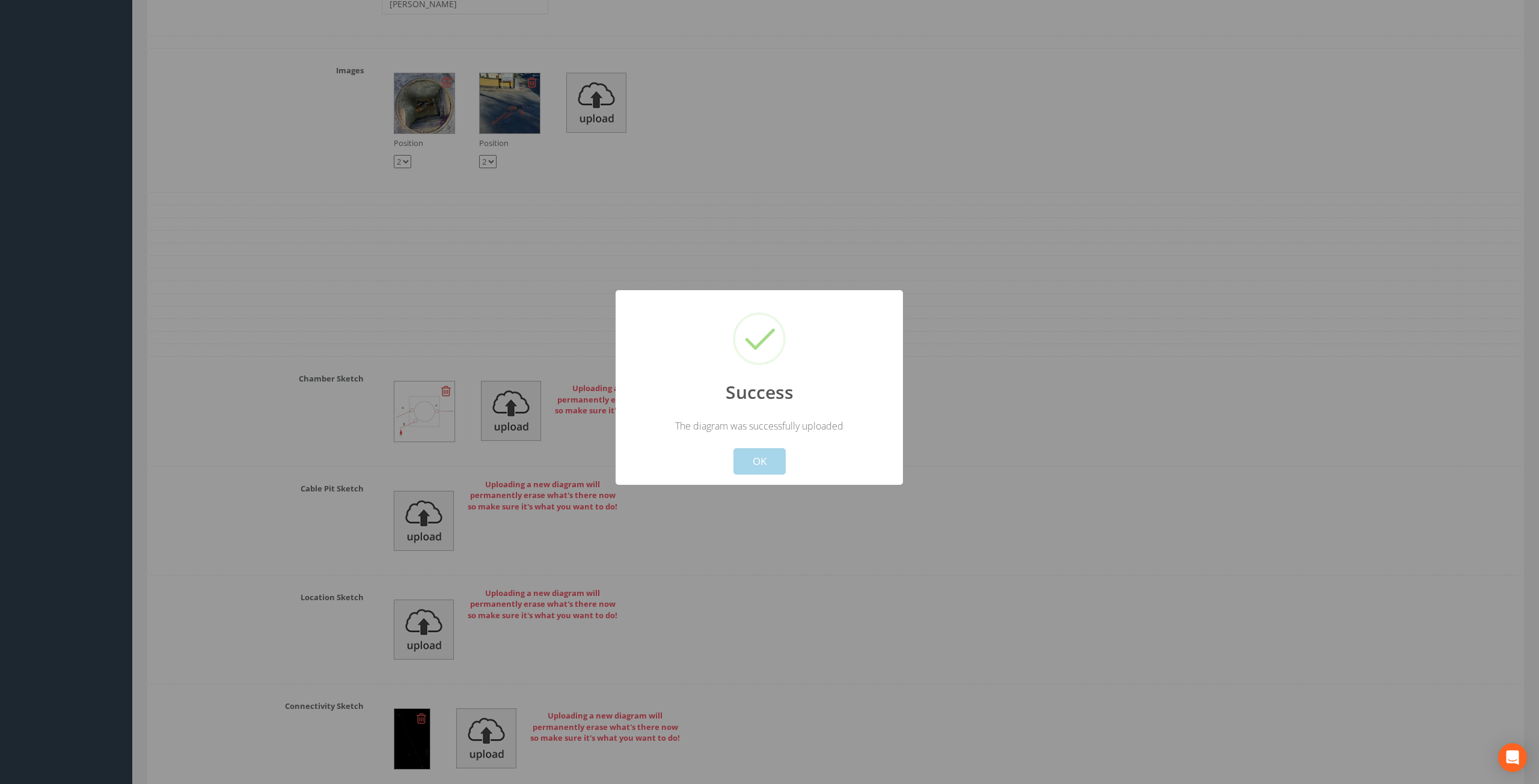
click at [769, 467] on button "OK" at bounding box center [760, 461] width 52 height 26
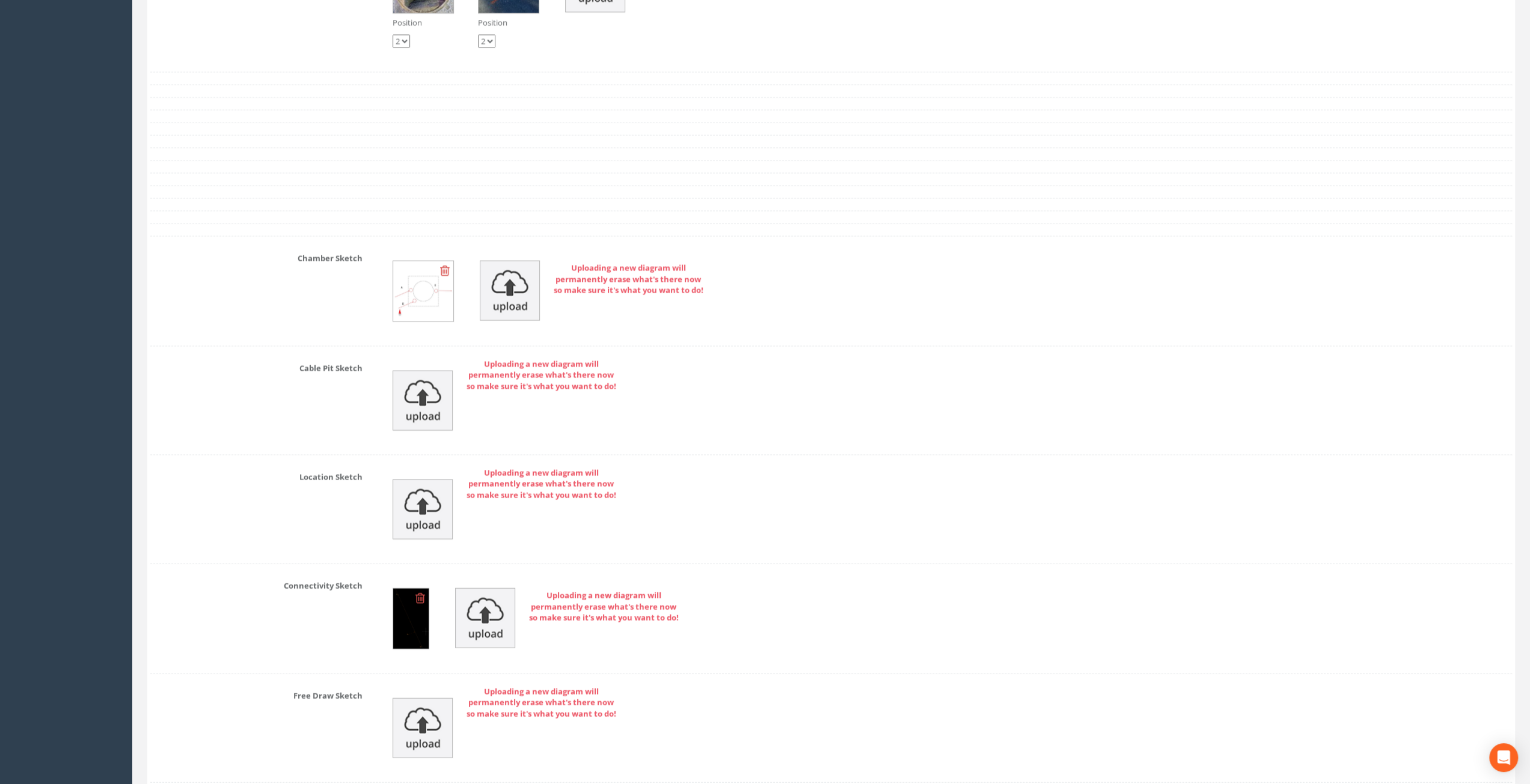
scroll to position [2364, 0]
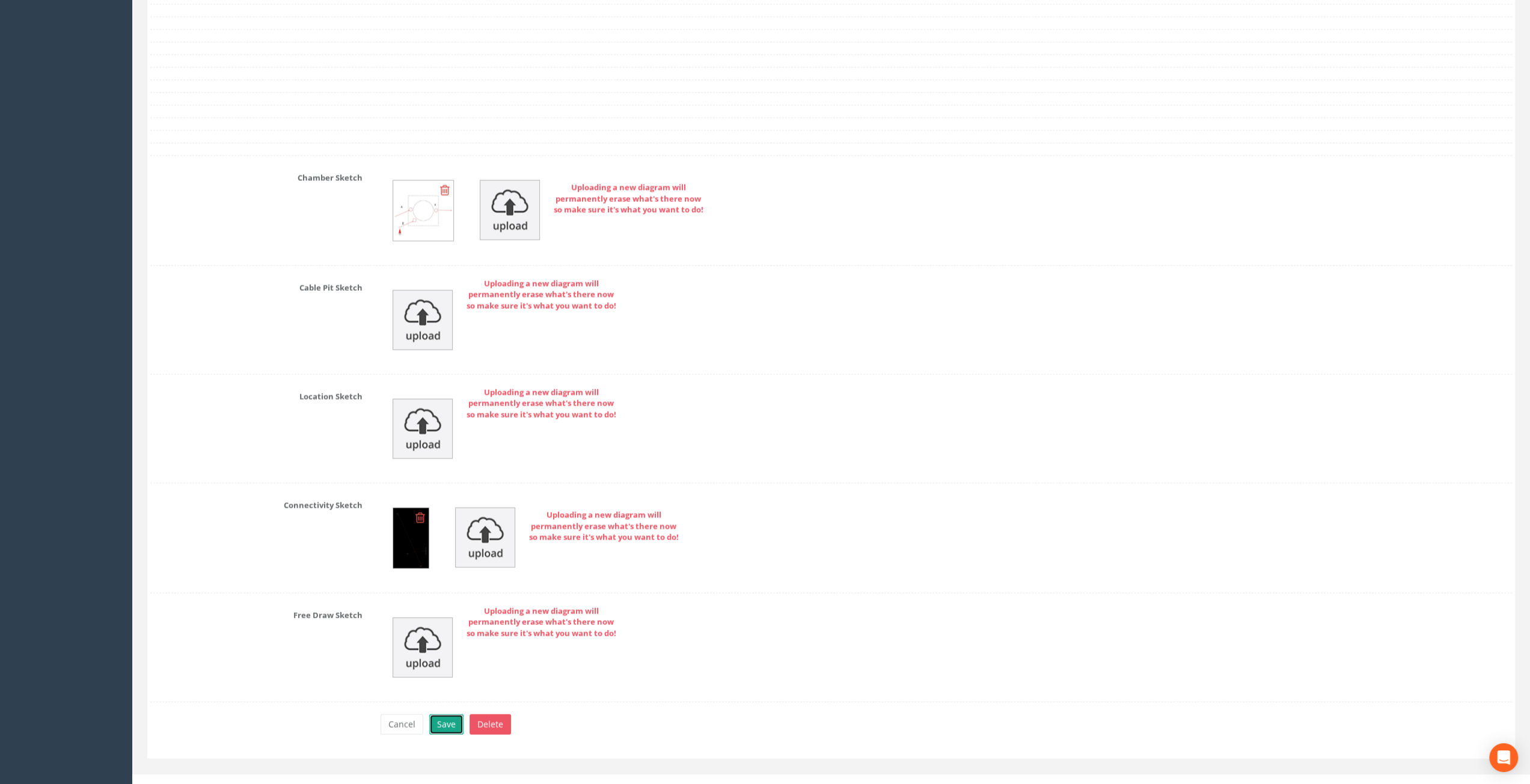
click at [445, 715] on button "Save" at bounding box center [446, 724] width 34 height 21
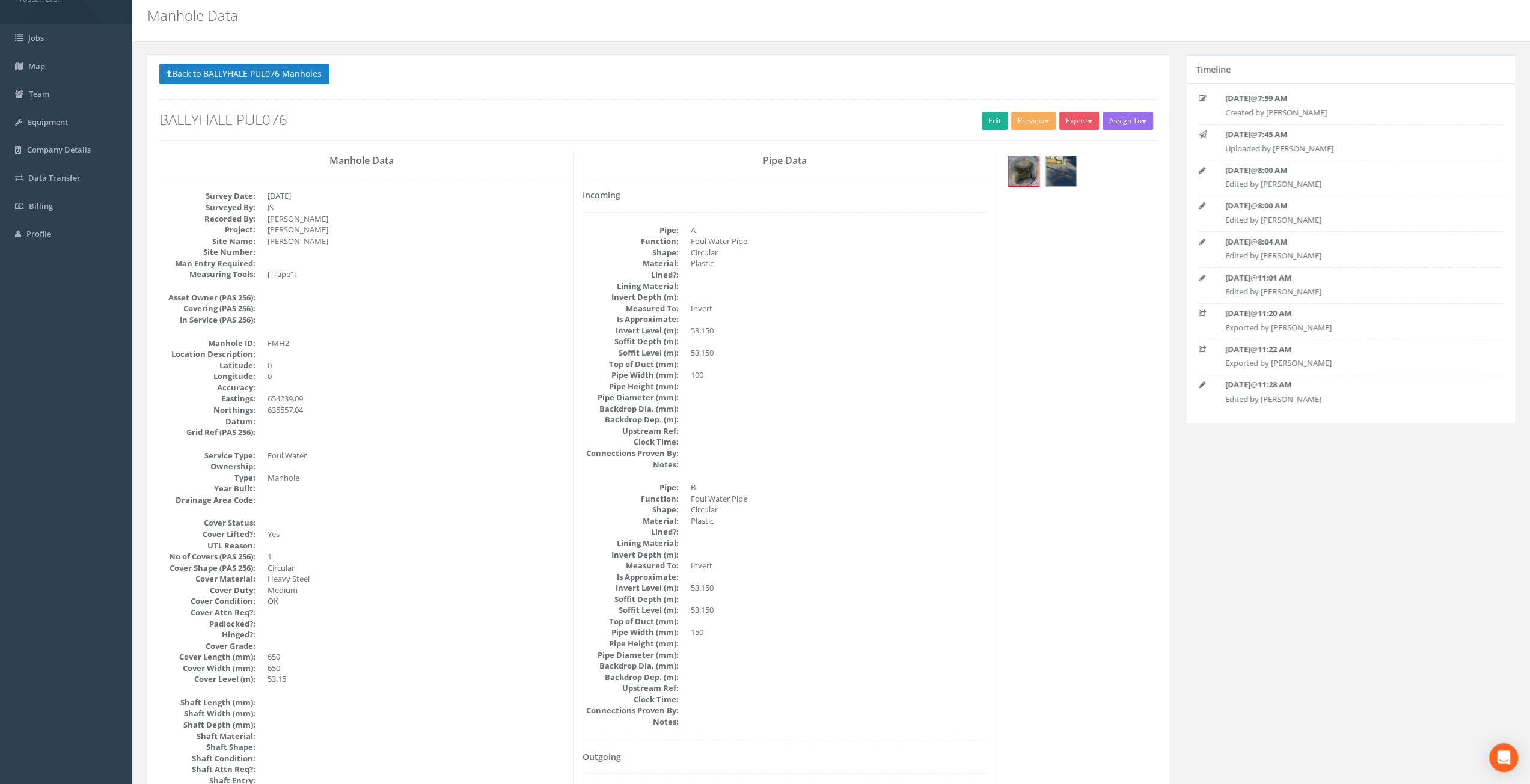
scroll to position [0, 0]
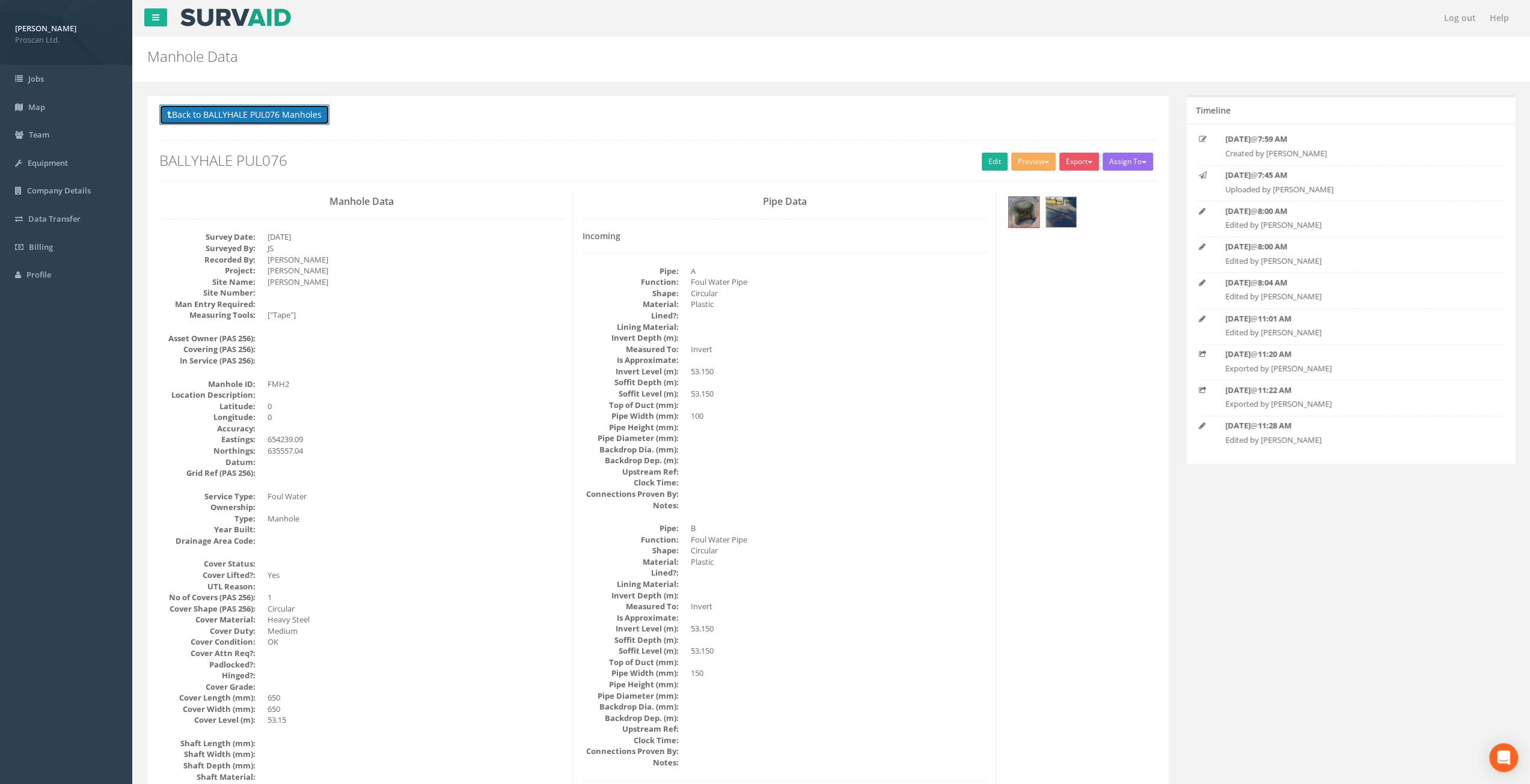
click at [232, 112] on button "Back to BALLYHALE PUL076 Manholes" at bounding box center [245, 114] width 170 height 21
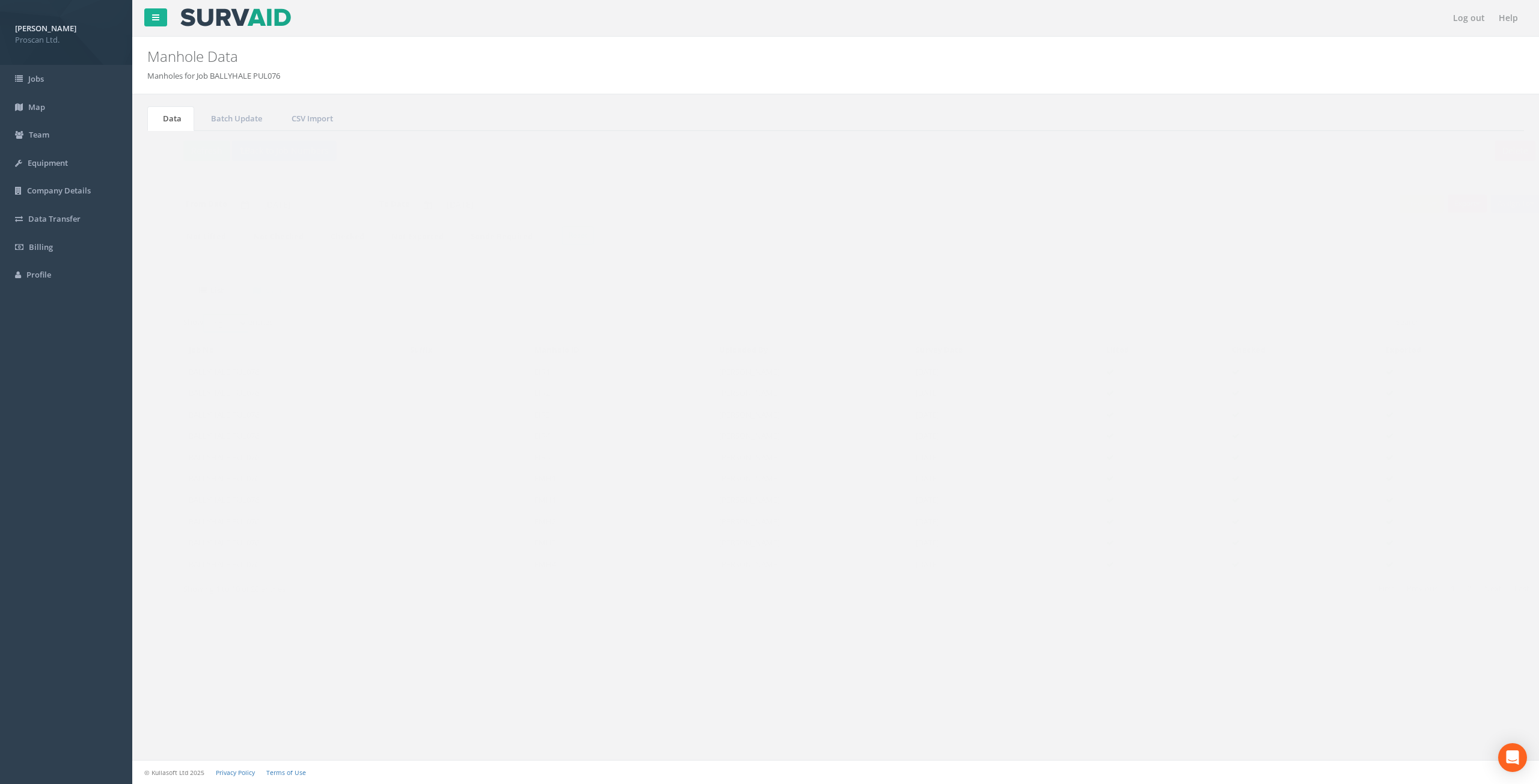
click at [214, 320] on select "10 25 50 100" at bounding box center [202, 323] width 46 height 18
select select "50"
click at [181, 314] on select "10 25 50 100" at bounding box center [202, 323] width 46 height 18
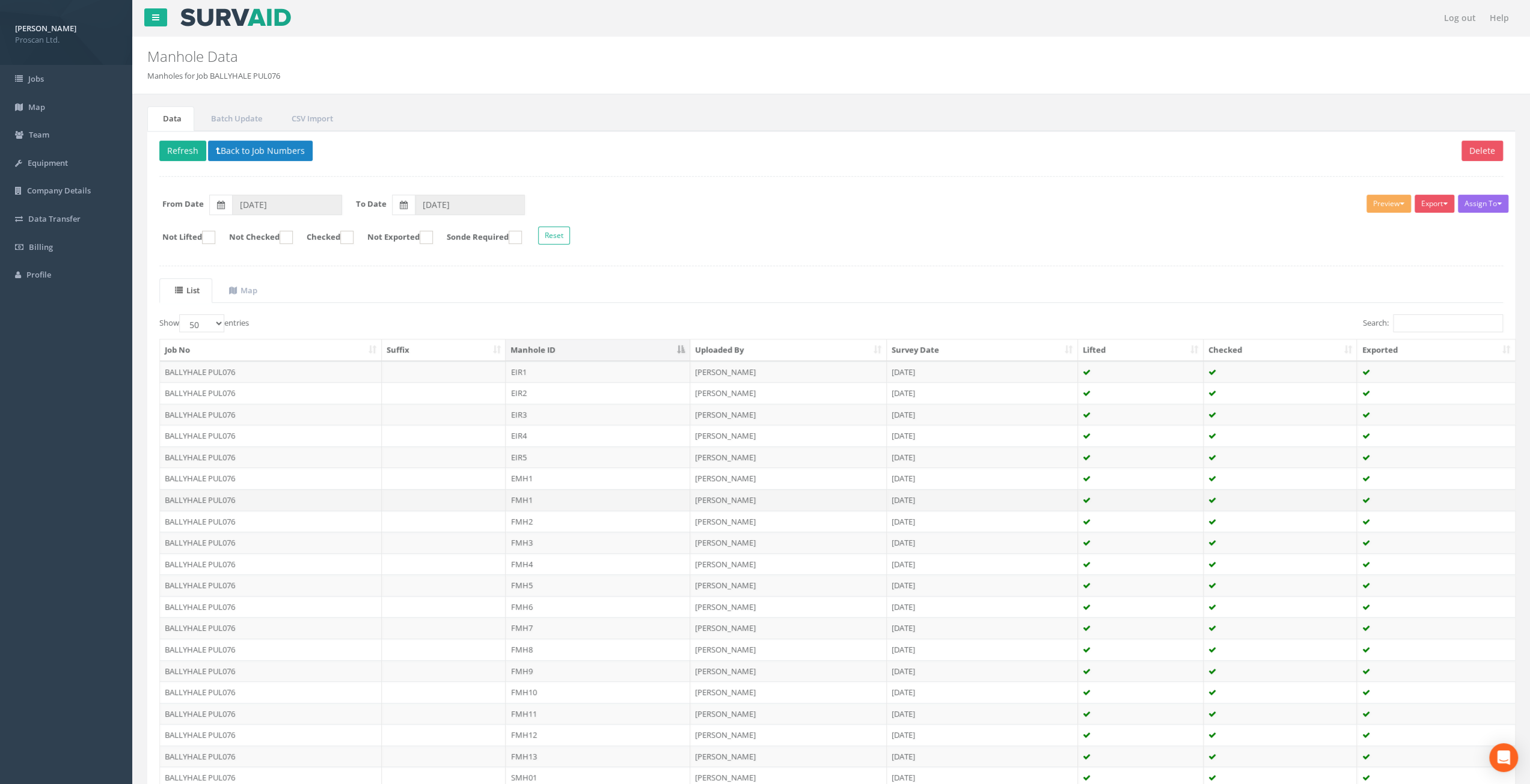
click at [547, 498] on td "FMH1" at bounding box center [597, 500] width 185 height 22
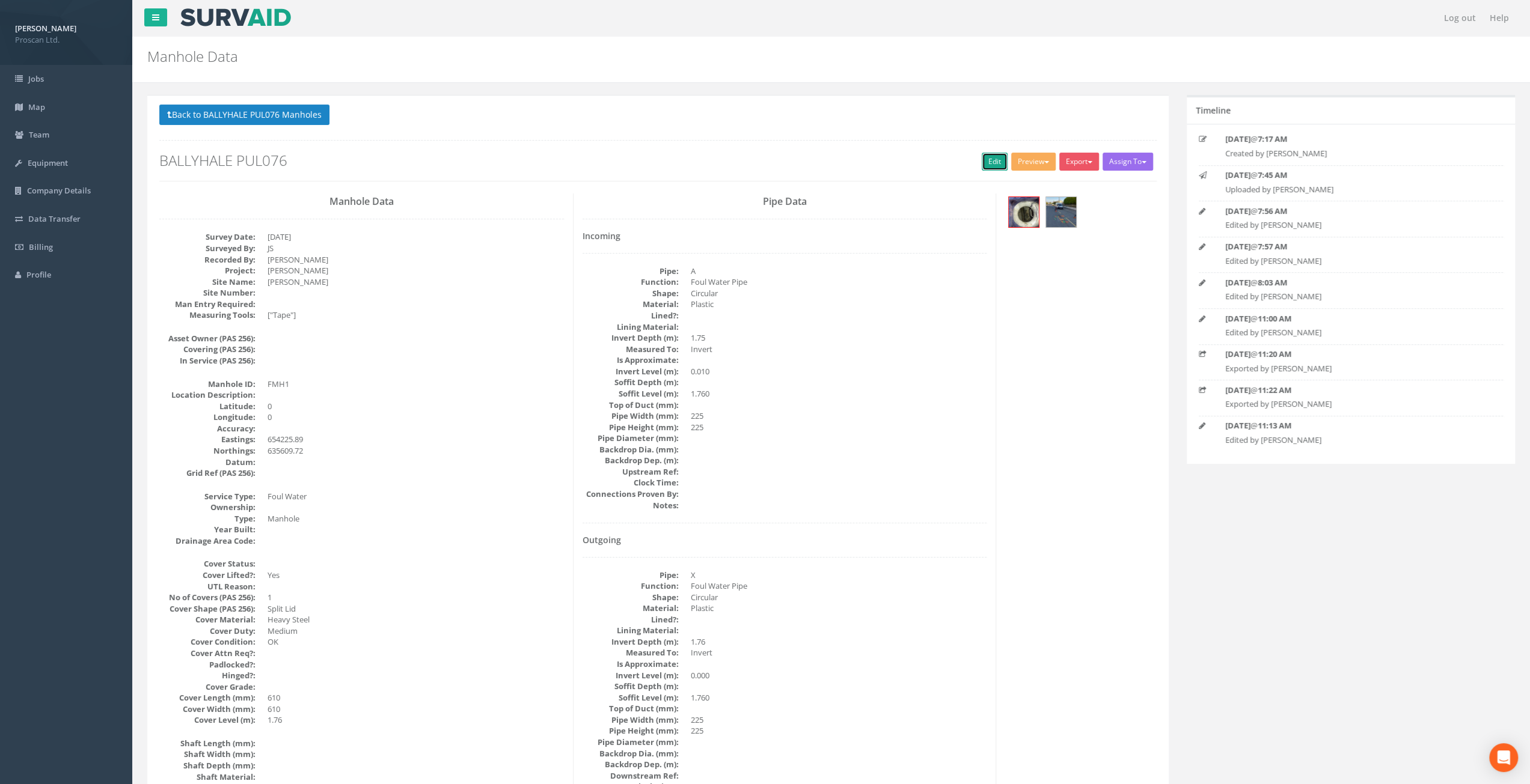
click at [982, 164] on link "Edit" at bounding box center [995, 162] width 26 height 18
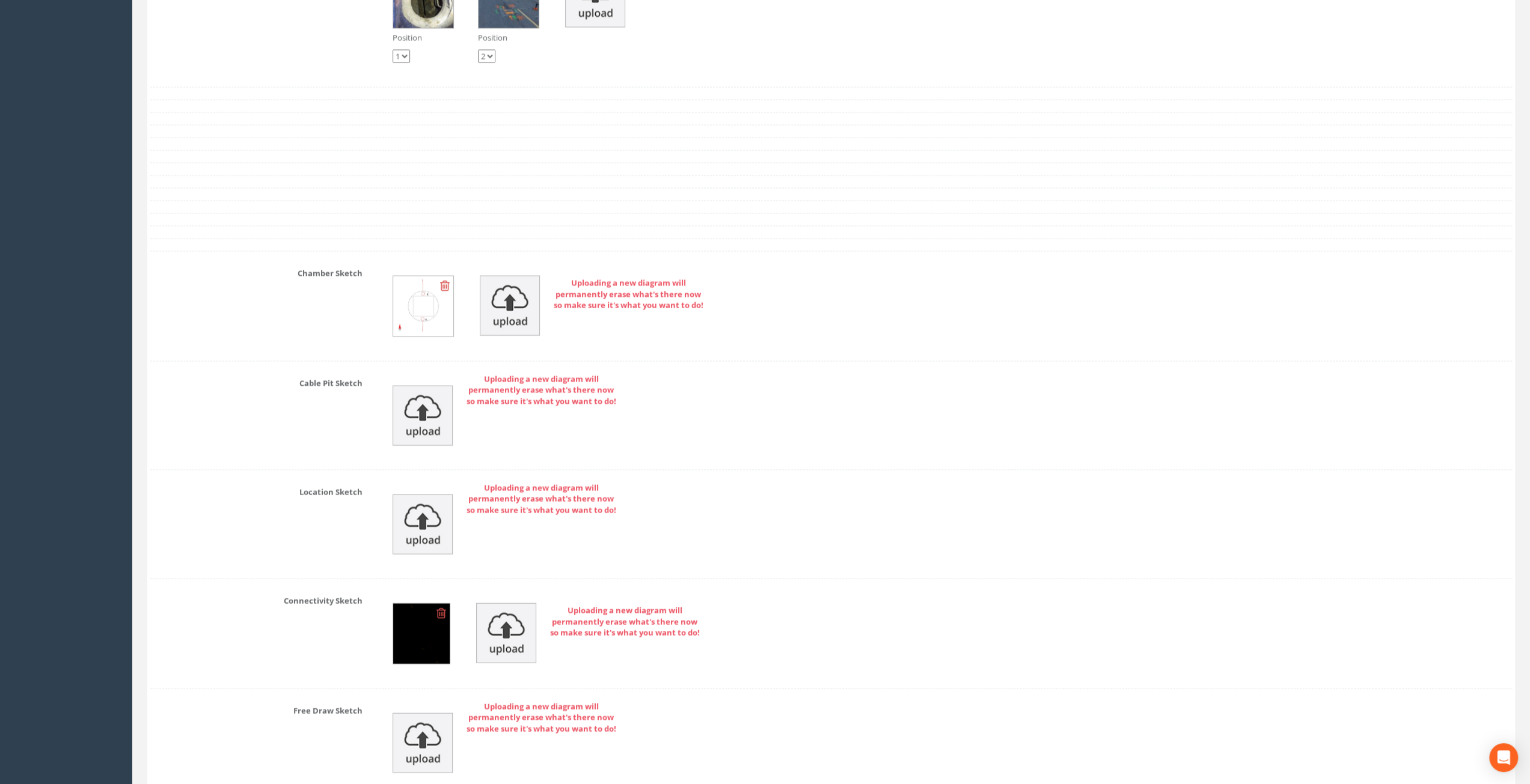
scroll to position [2283, 0]
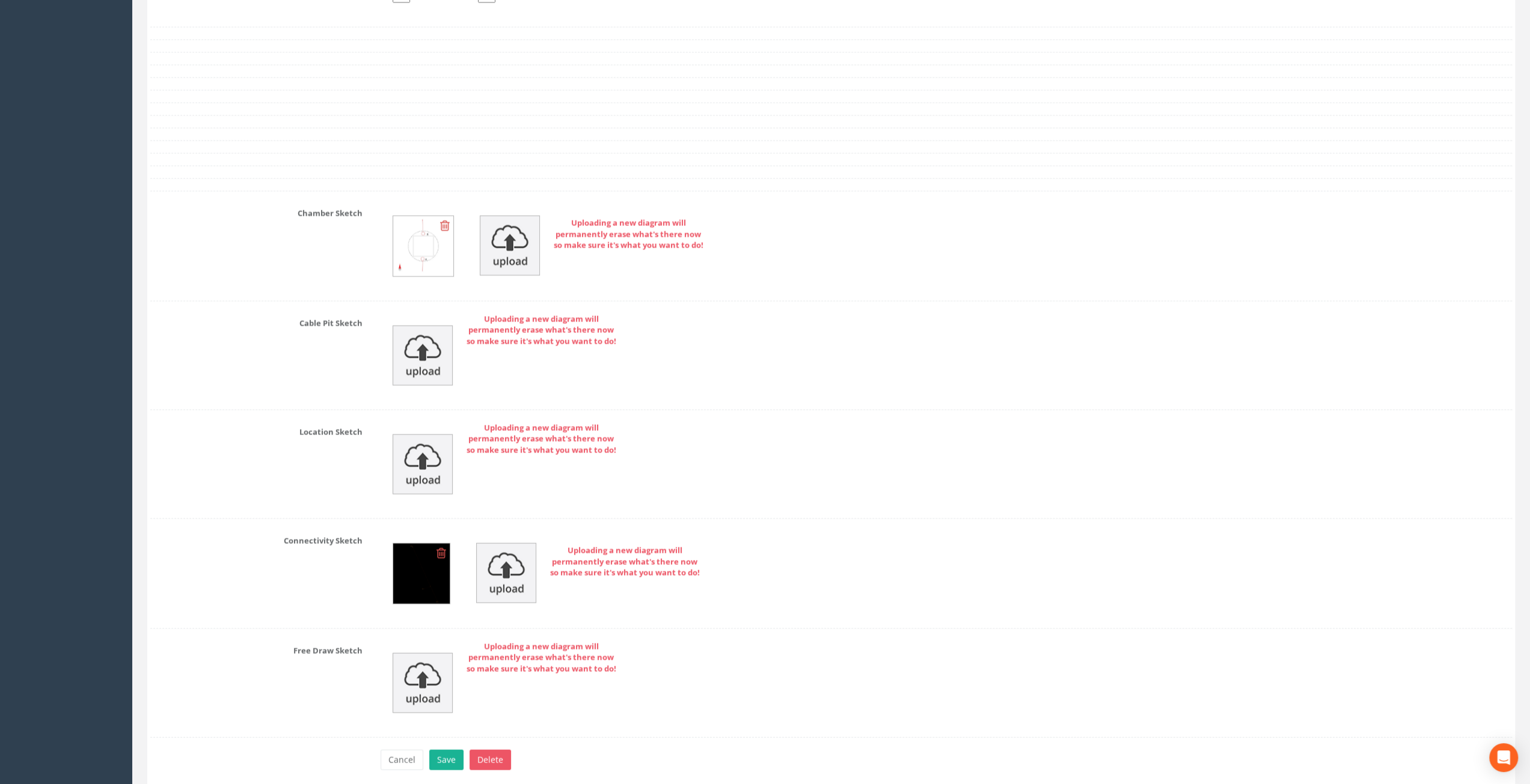
click at [443, 547] on icon at bounding box center [442, 552] width 10 height 12
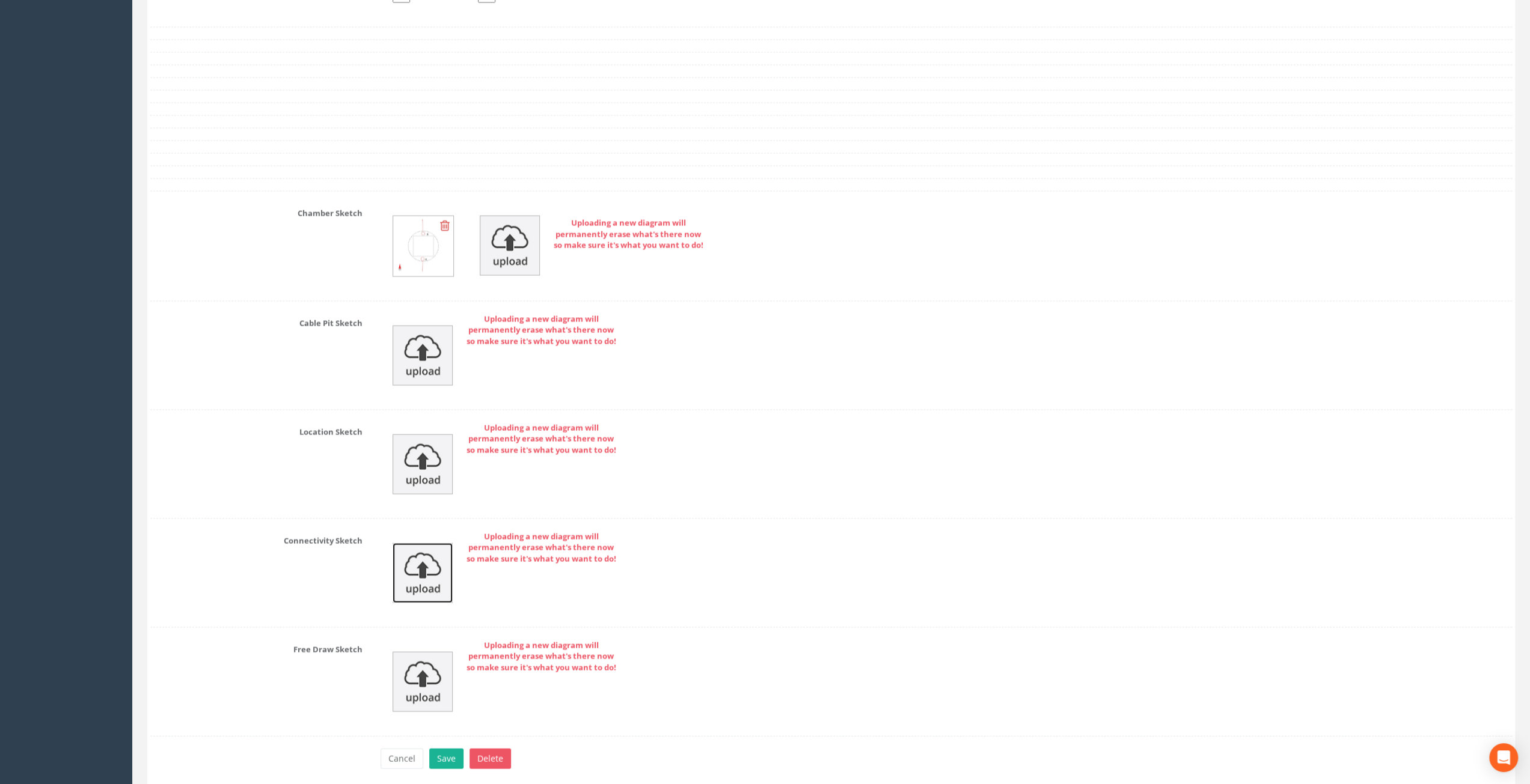
click at [433, 558] on img at bounding box center [423, 572] width 60 height 60
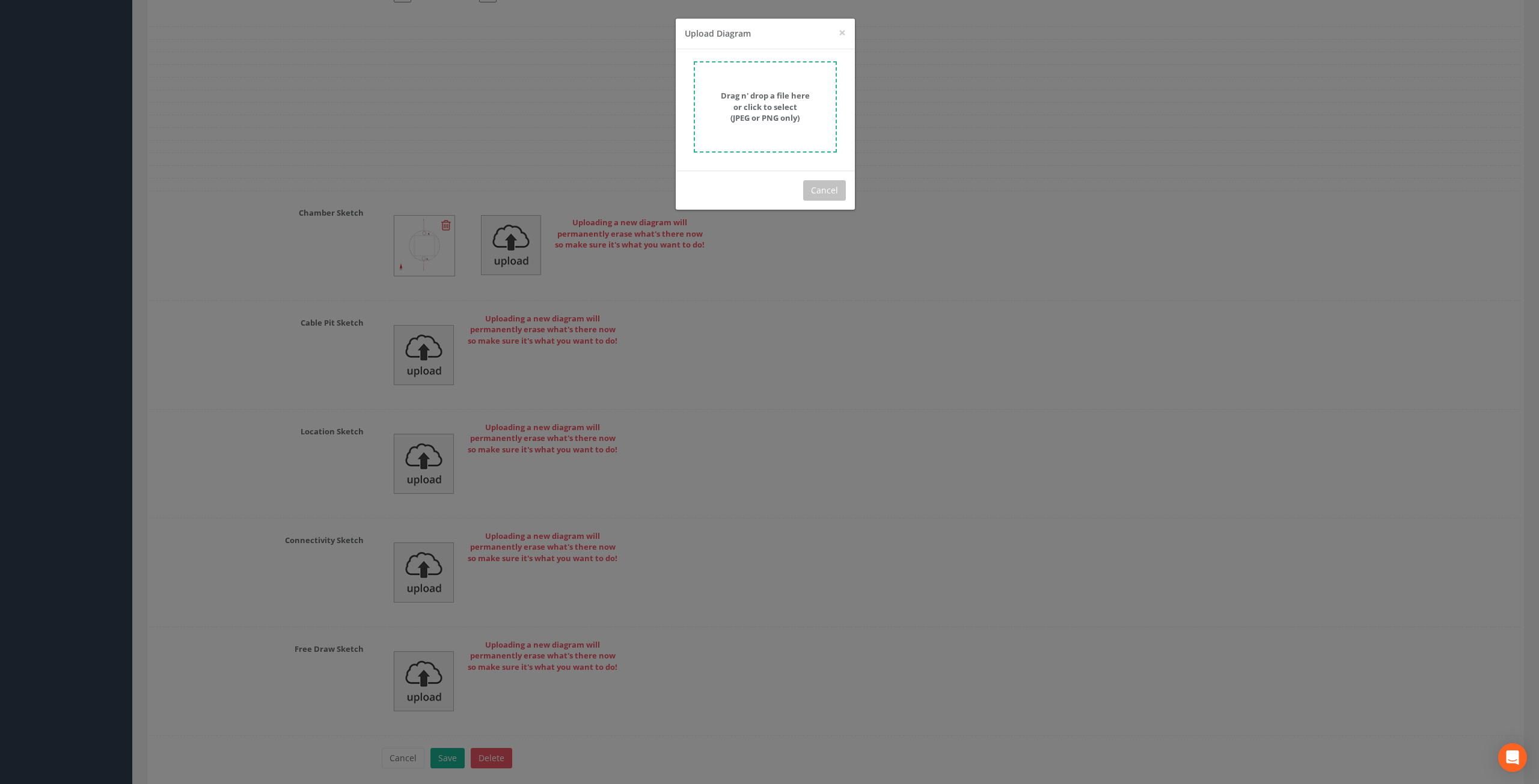
click at [717, 138] on form "Drag n' drop a file here or click to select (JPEG or PNG only)" at bounding box center [765, 107] width 143 height 91
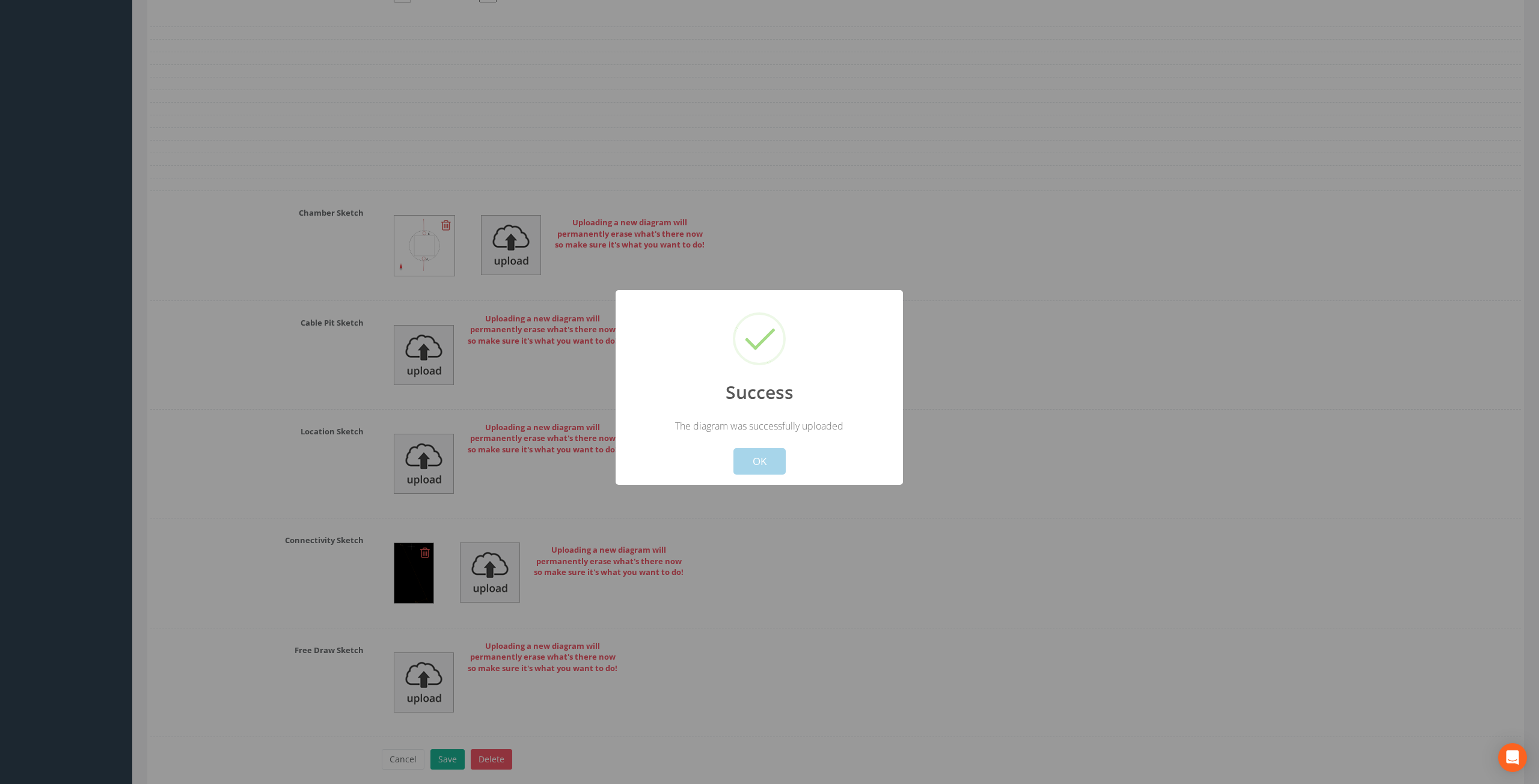
click at [759, 461] on button "OK" at bounding box center [760, 461] width 52 height 26
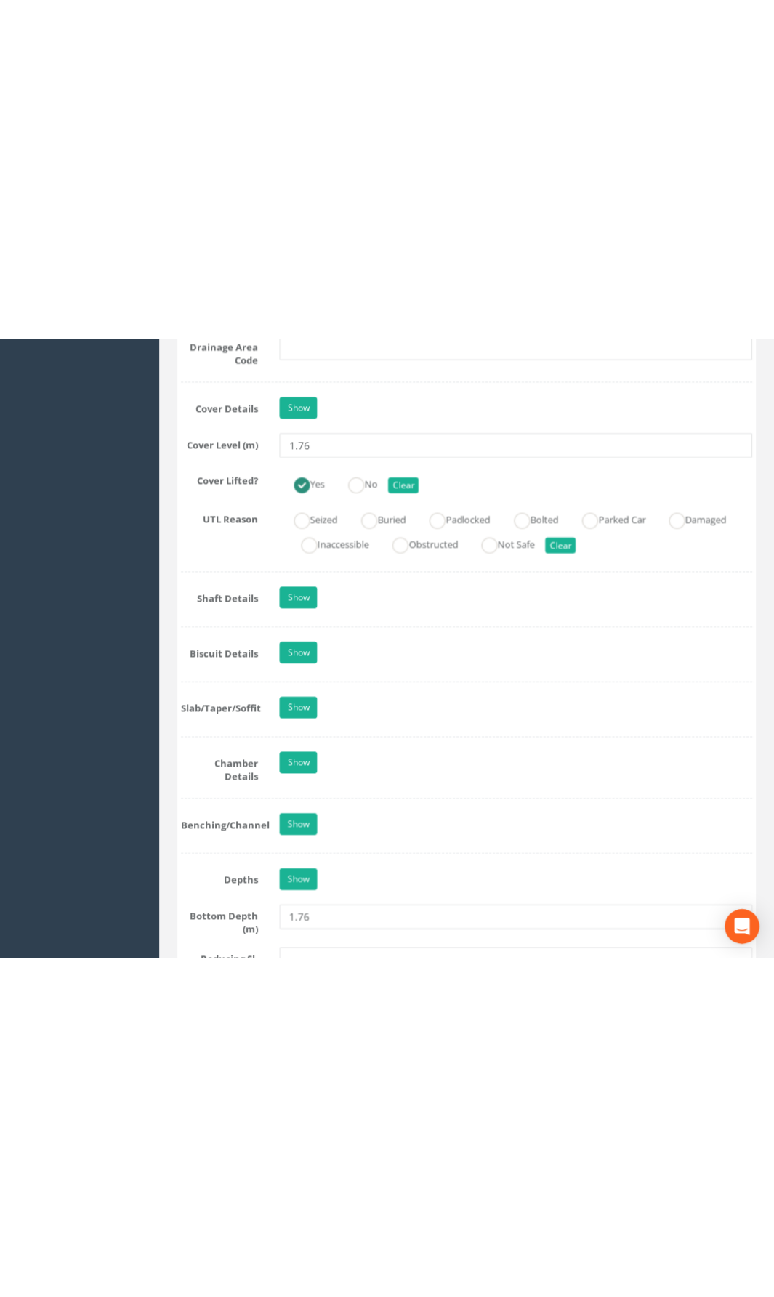
scroll to position [1440, 0]
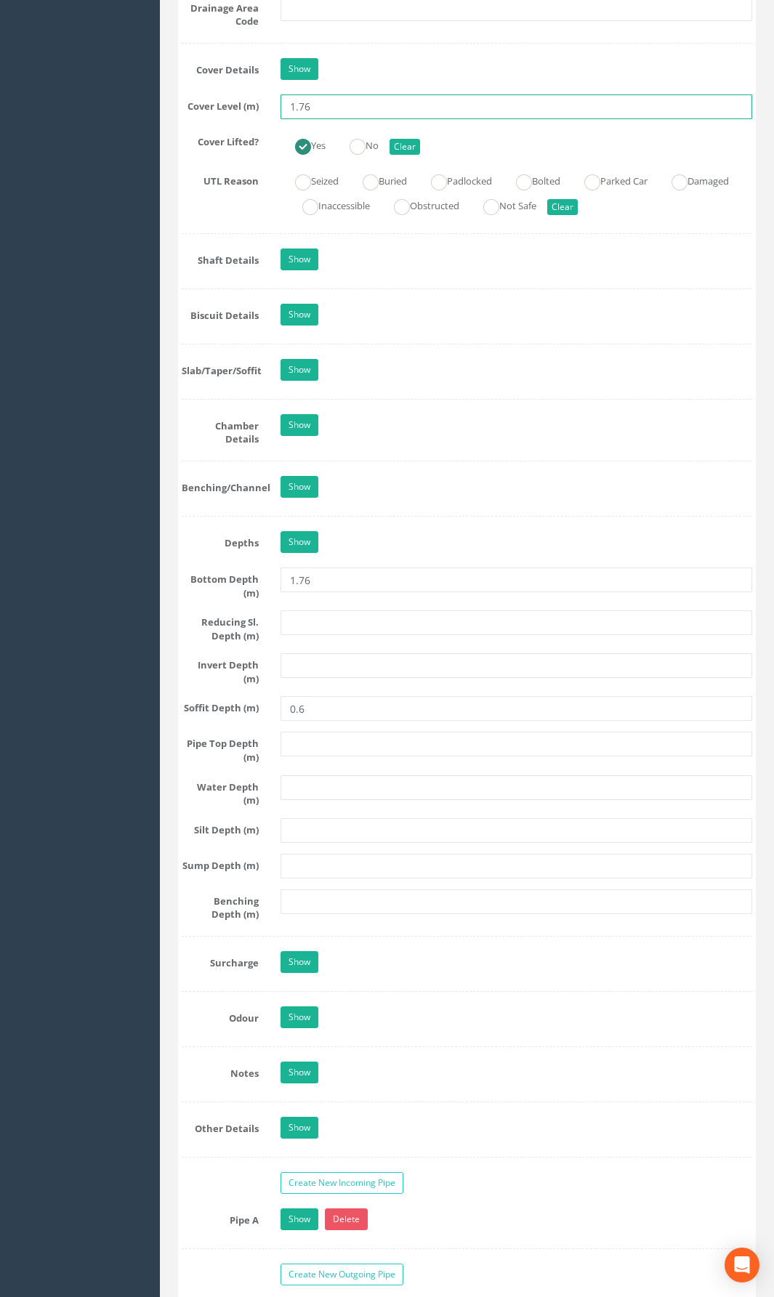
click at [321, 119] on input "1.76" at bounding box center [517, 106] width 472 height 25
type input "1"
type input "52.51"
click at [316, 678] on input "text" at bounding box center [517, 665] width 472 height 25
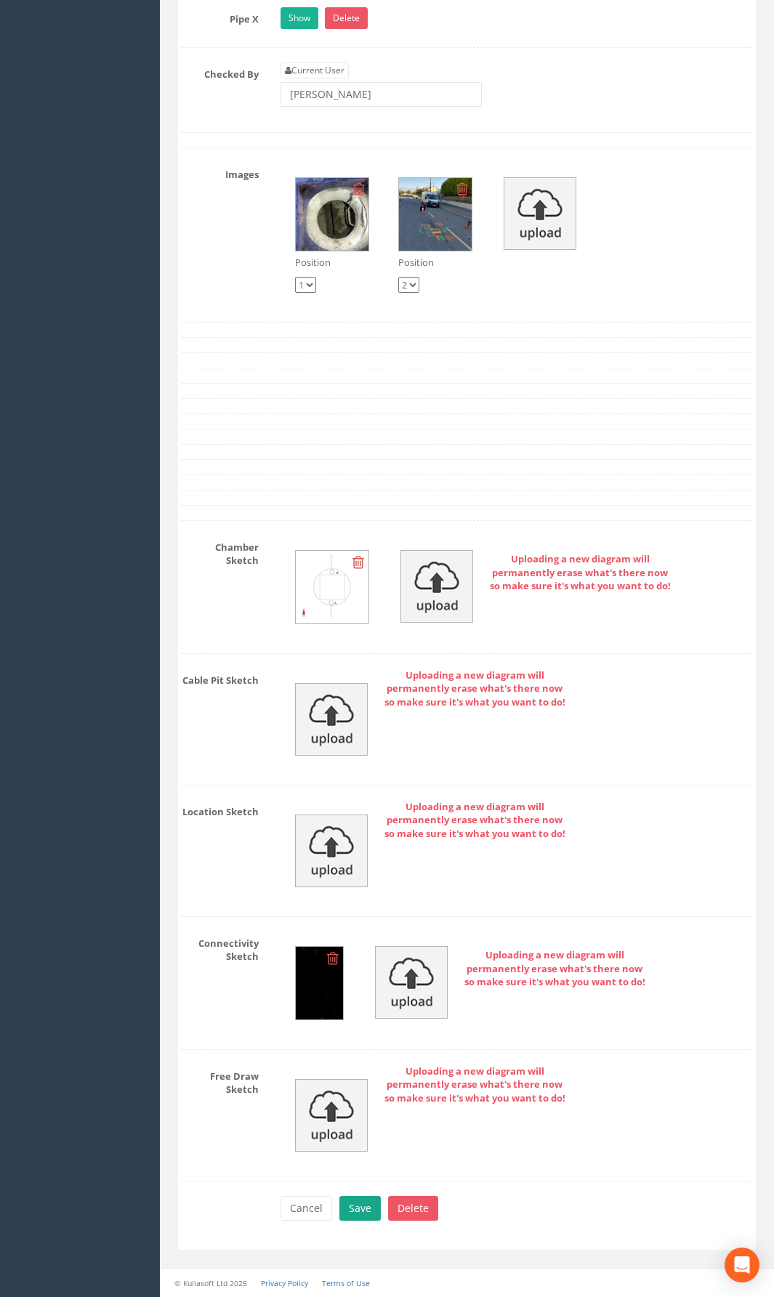
type input "50.75"
click at [362, 948] on button "Save" at bounding box center [359, 1208] width 41 height 25
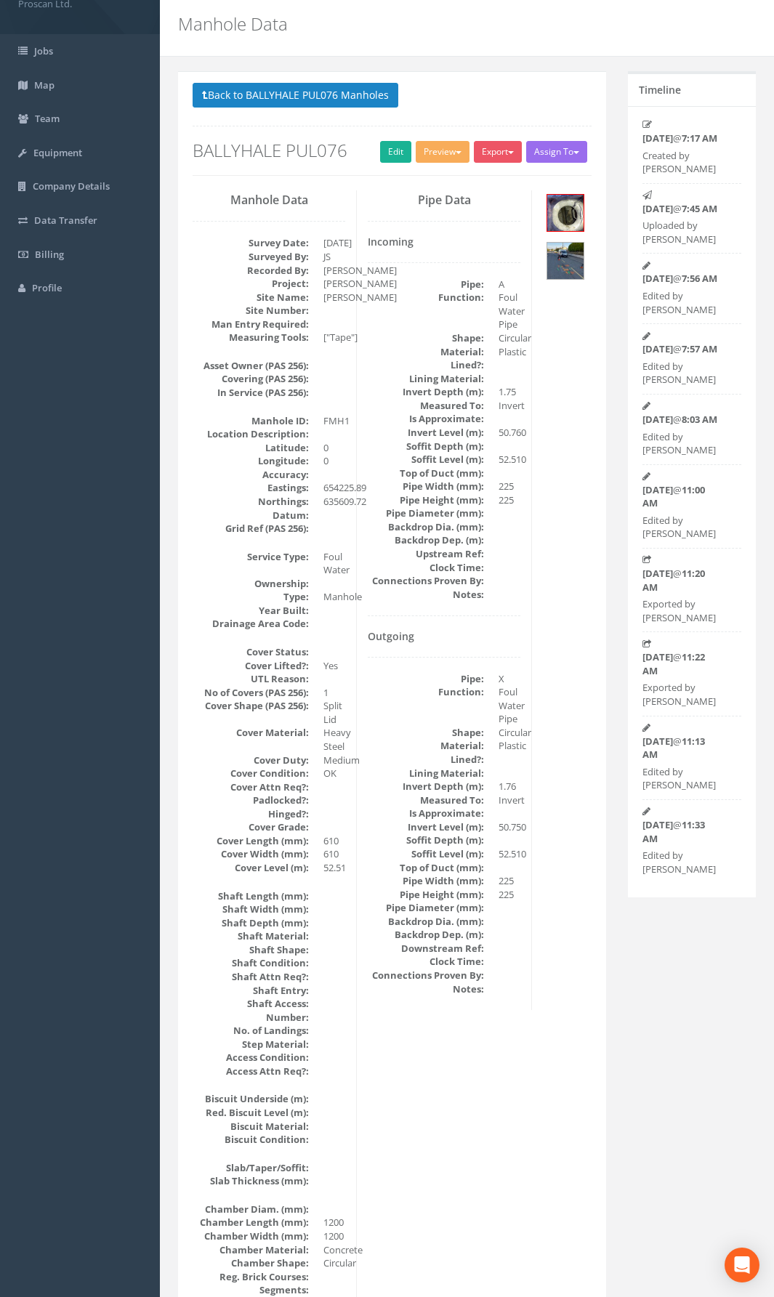
scroll to position [0, 0]
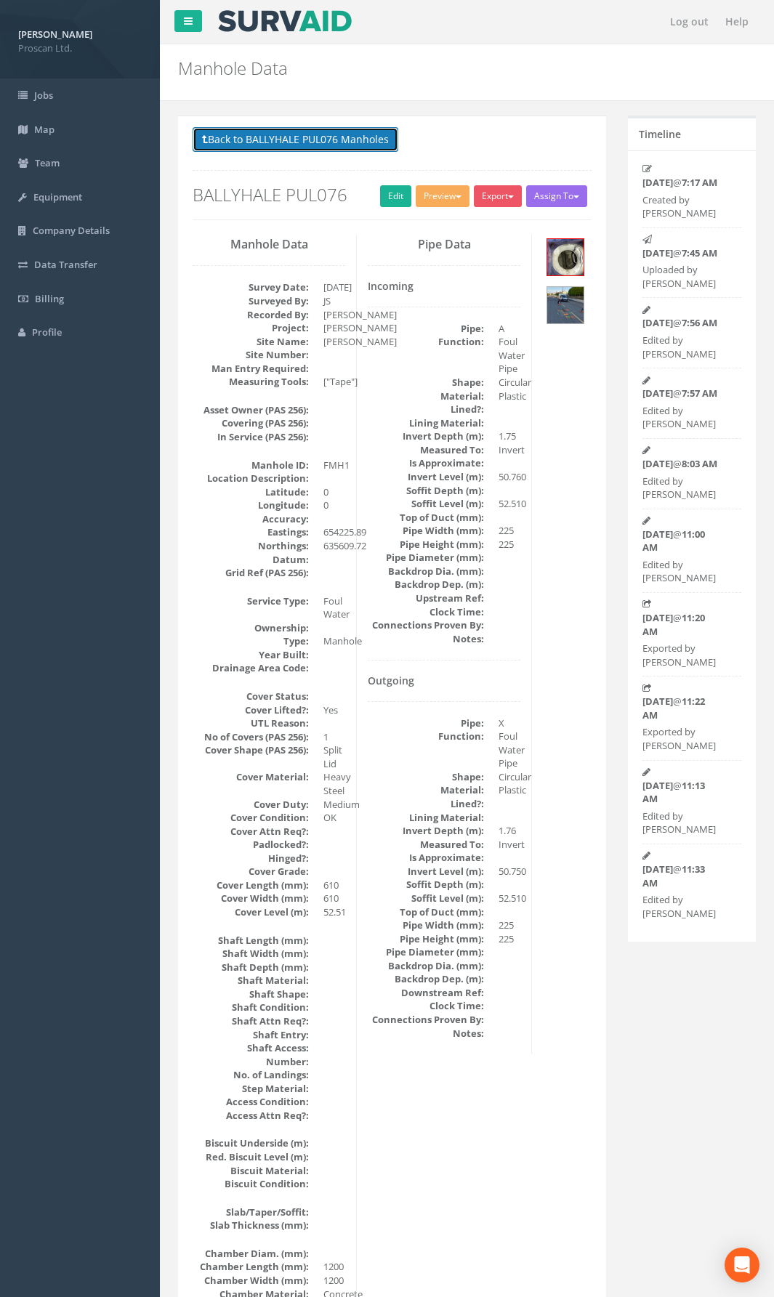
click at [338, 138] on button "Back to BALLYHALE PUL076 Manholes" at bounding box center [296, 139] width 206 height 25
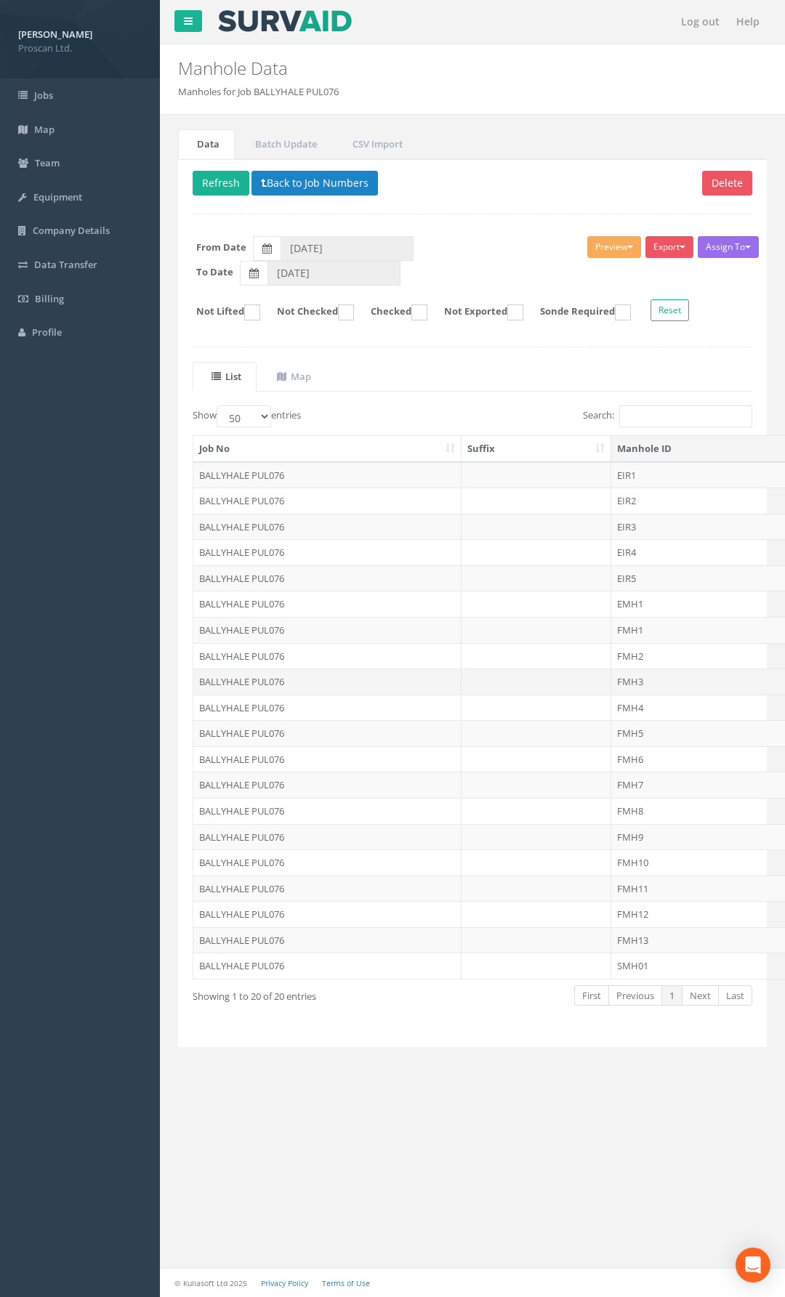
click at [645, 682] on td "FMH3" at bounding box center [722, 682] width 223 height 26
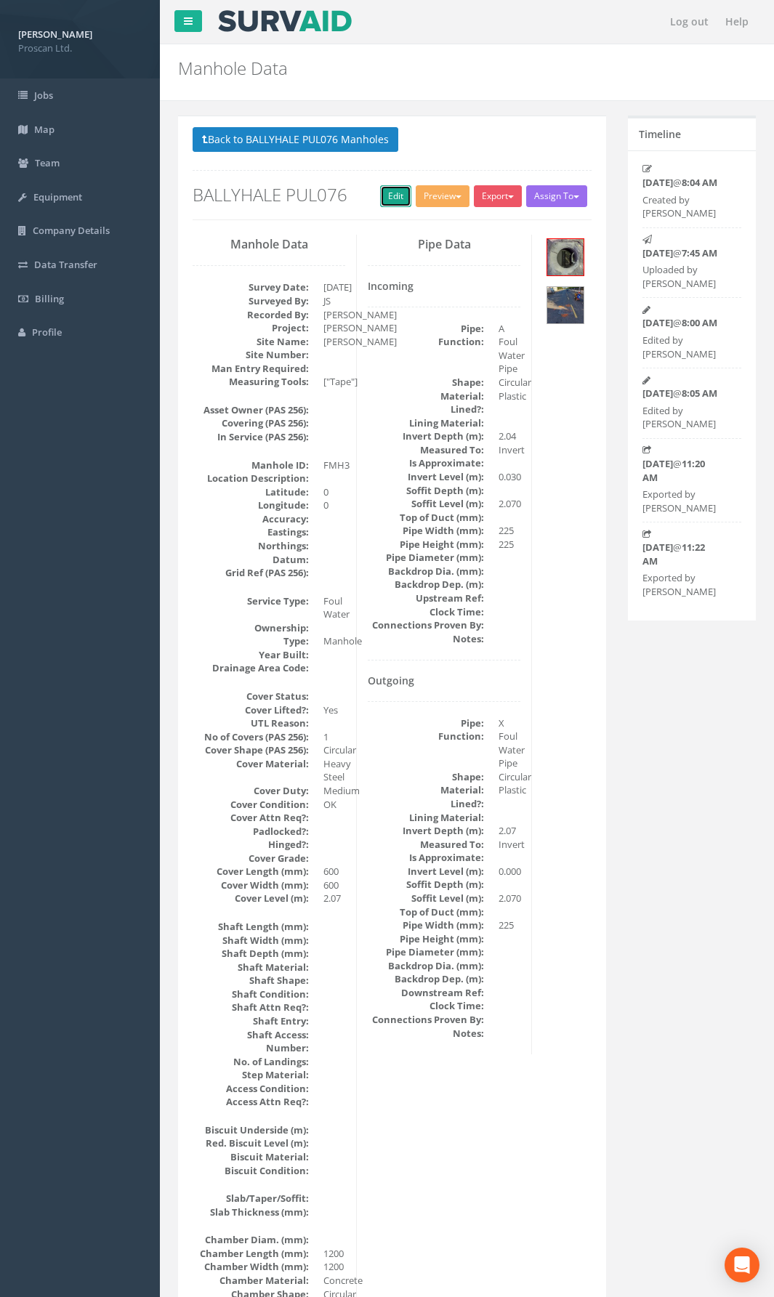
click at [397, 202] on link "Edit" at bounding box center [395, 196] width 31 height 22
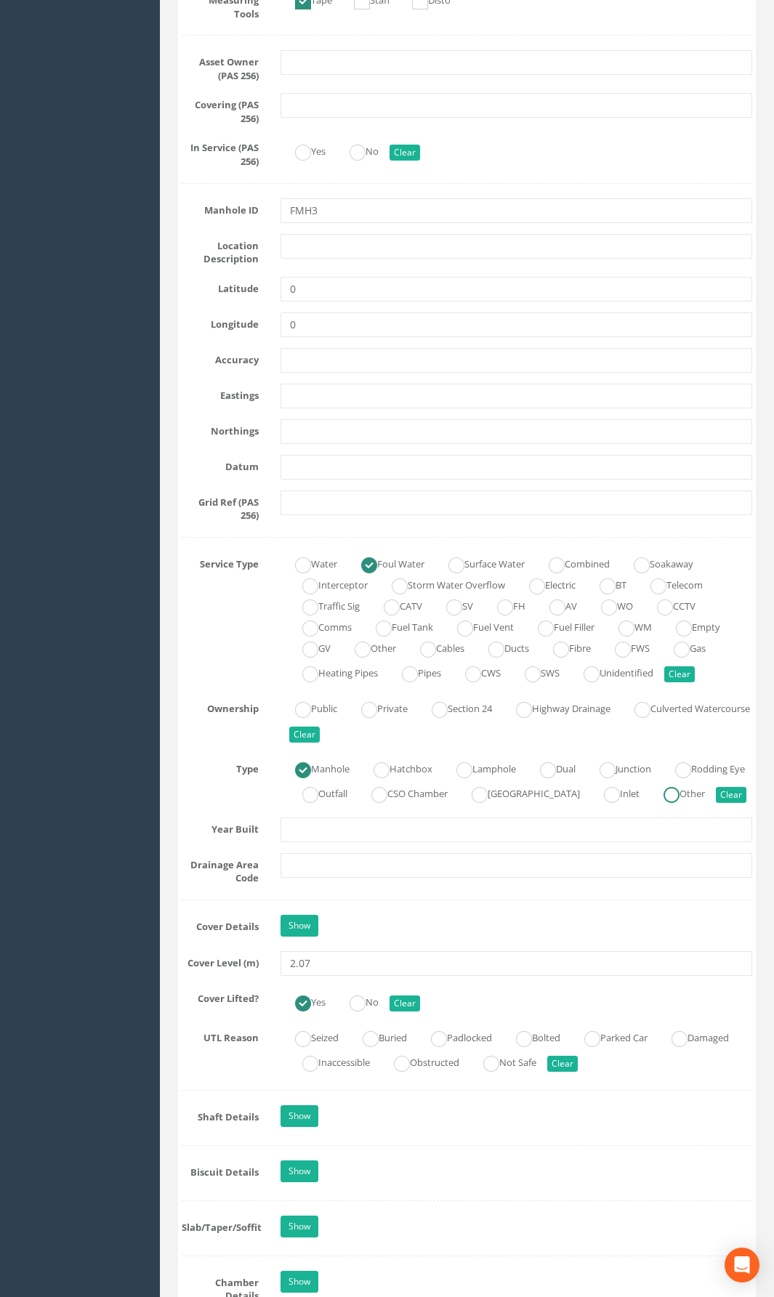
scroll to position [727, 0]
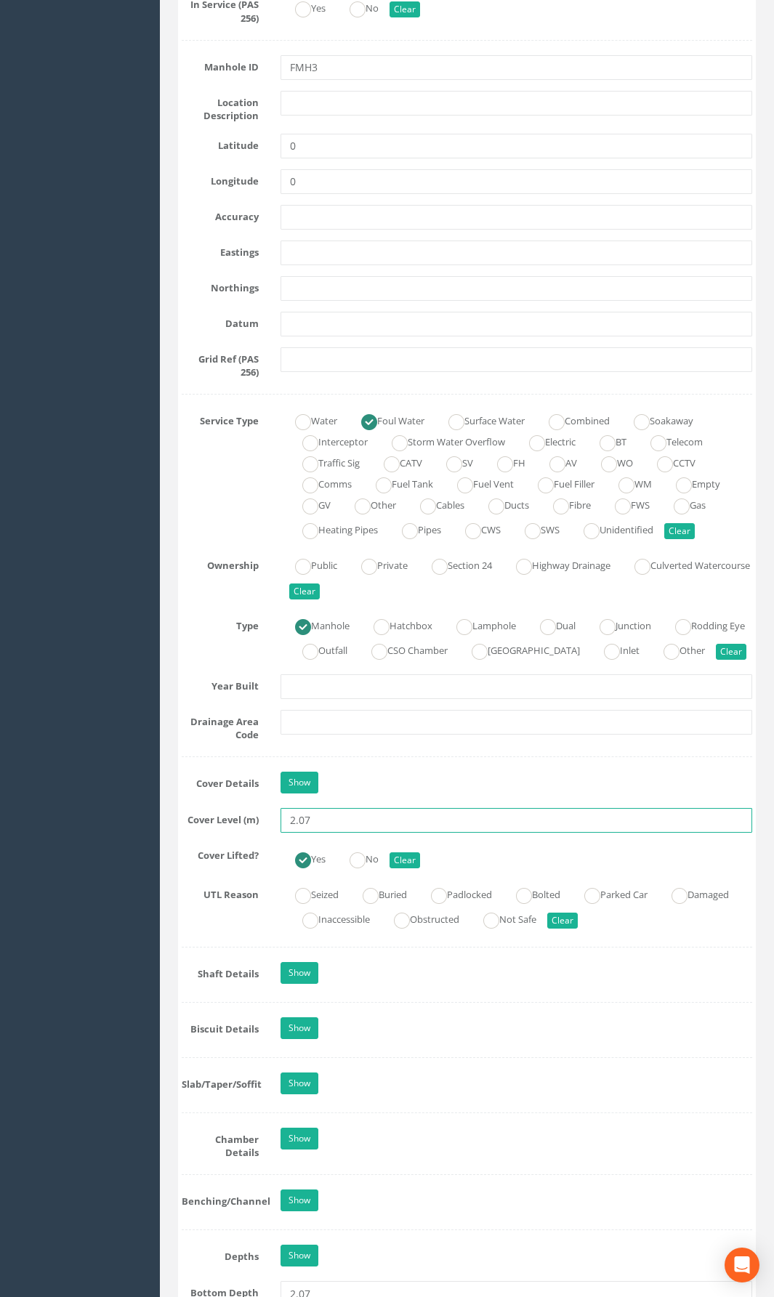
click at [321, 833] on input "2.07" at bounding box center [517, 820] width 472 height 25
drag, startPoint x: 321, startPoint y: 840, endPoint x: 216, endPoint y: 839, distance: 105.4
click at [216, 833] on div "Cover Level (m) 2.07" at bounding box center [467, 820] width 592 height 25
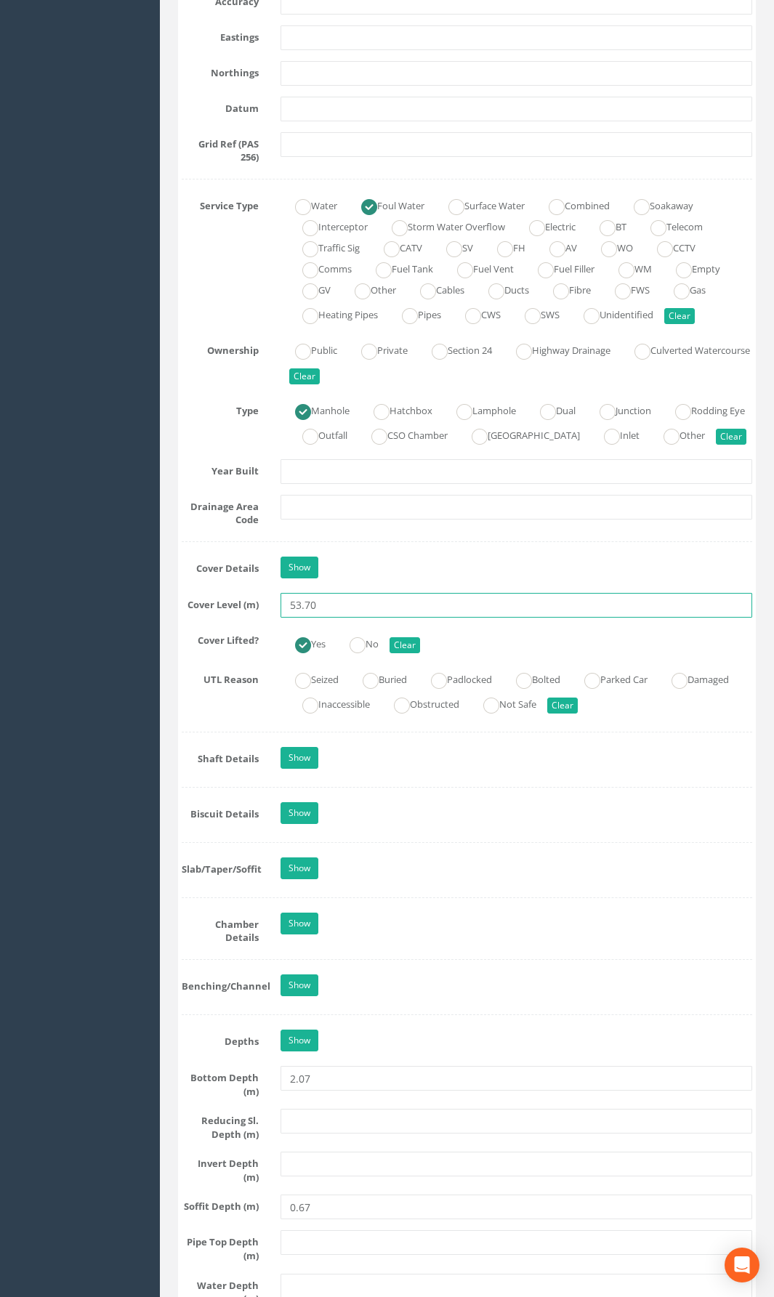
scroll to position [1017, 0]
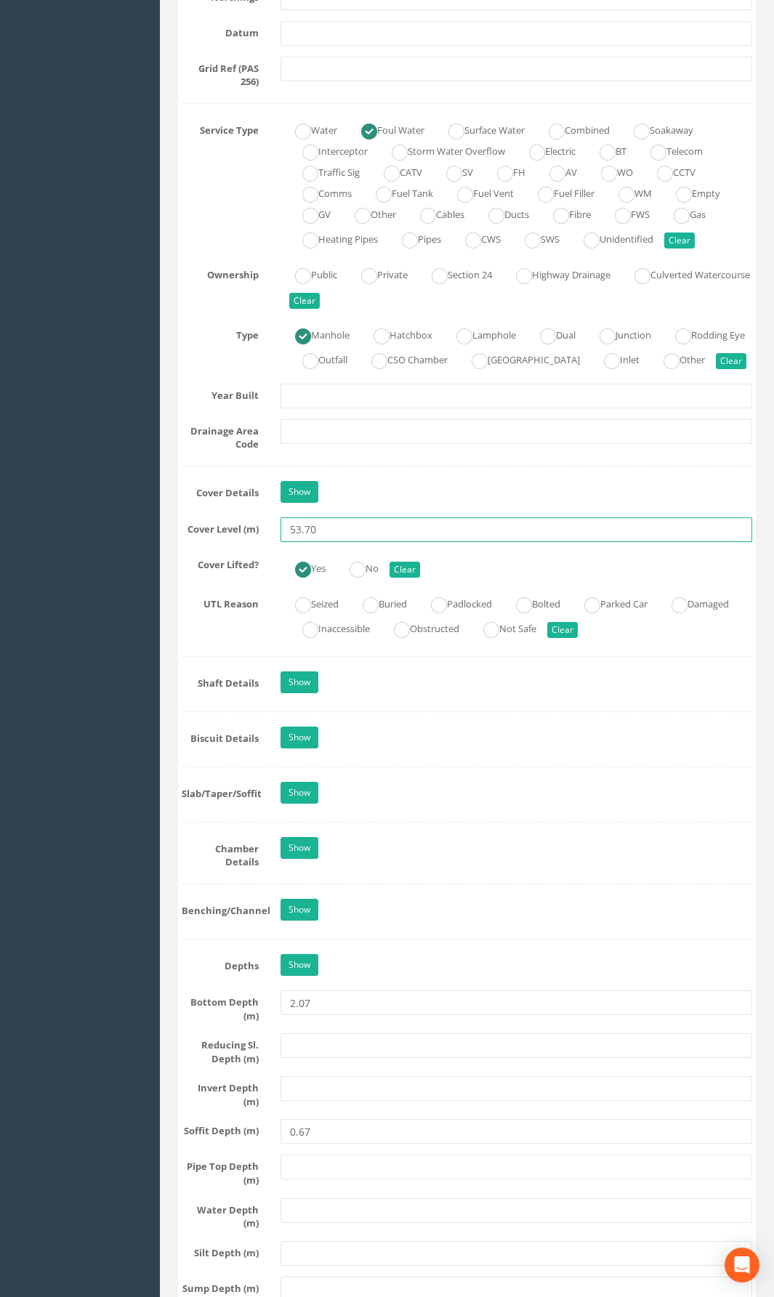
type input "53.70"
click at [318, 948] on input "2.07" at bounding box center [517, 1003] width 472 height 25
drag, startPoint x: 317, startPoint y: 1026, endPoint x: 271, endPoint y: 1019, distance: 46.4
click at [271, 948] on div "2.07" at bounding box center [516, 1003] width 493 height 25
click at [567, 948] on div "Job Number BALLYHALE PUL076 Job Number Suffix Survey Date [DATE] Surveyed By JS…" at bounding box center [467, 542] width 570 height 2643
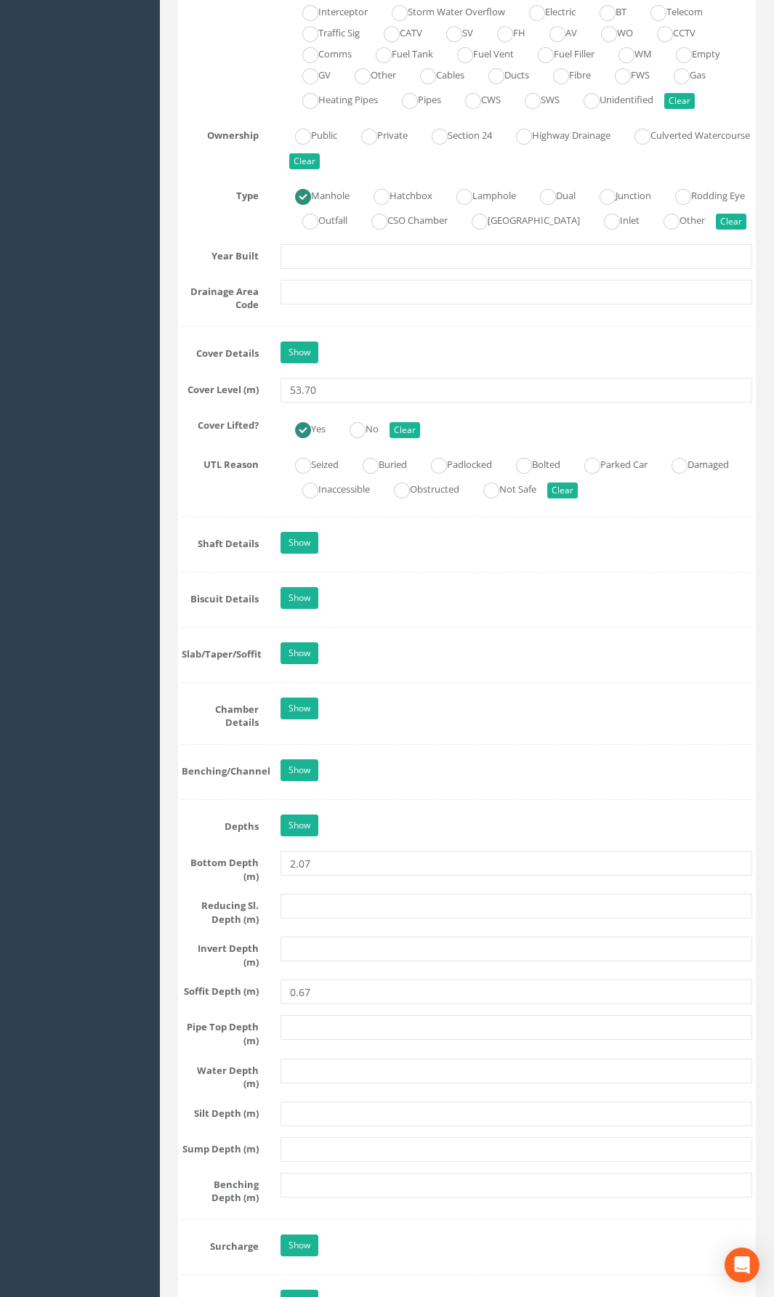
scroll to position [1163, 0]
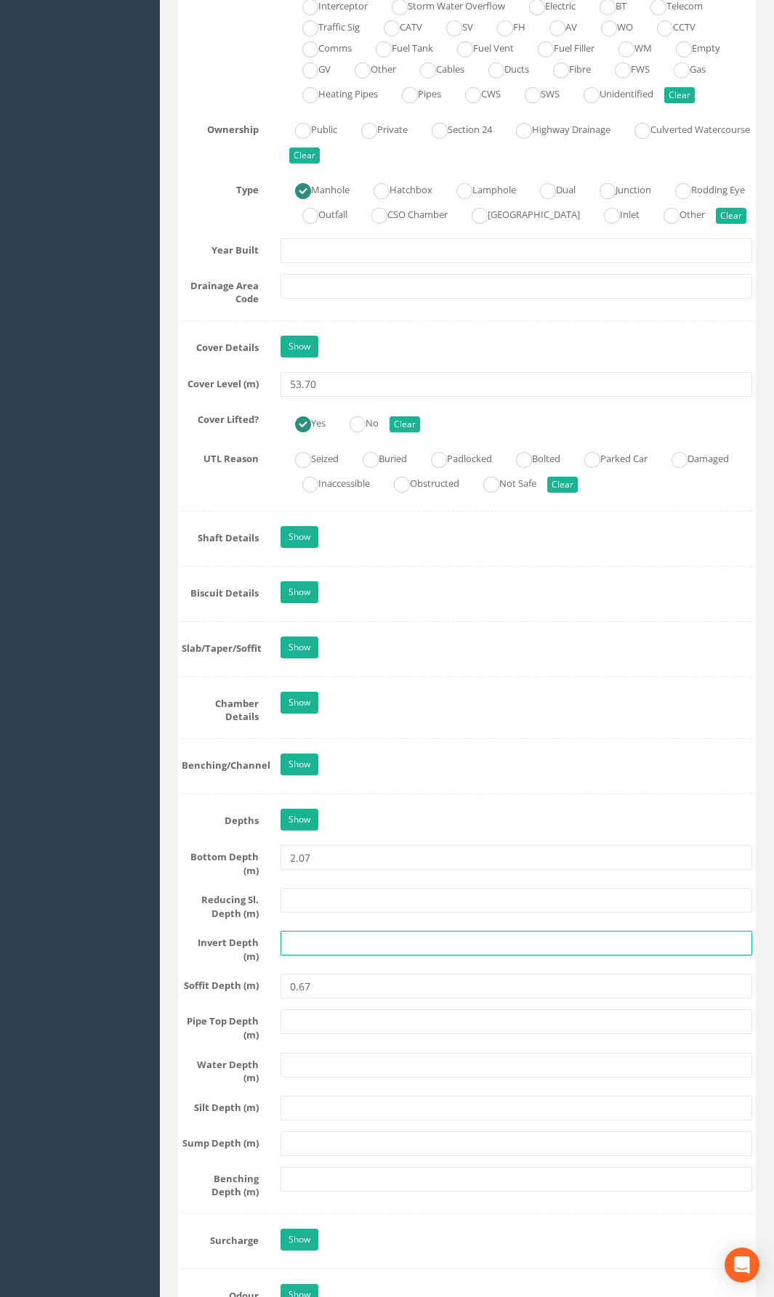
click at [324, 948] on input "text" at bounding box center [517, 943] width 472 height 25
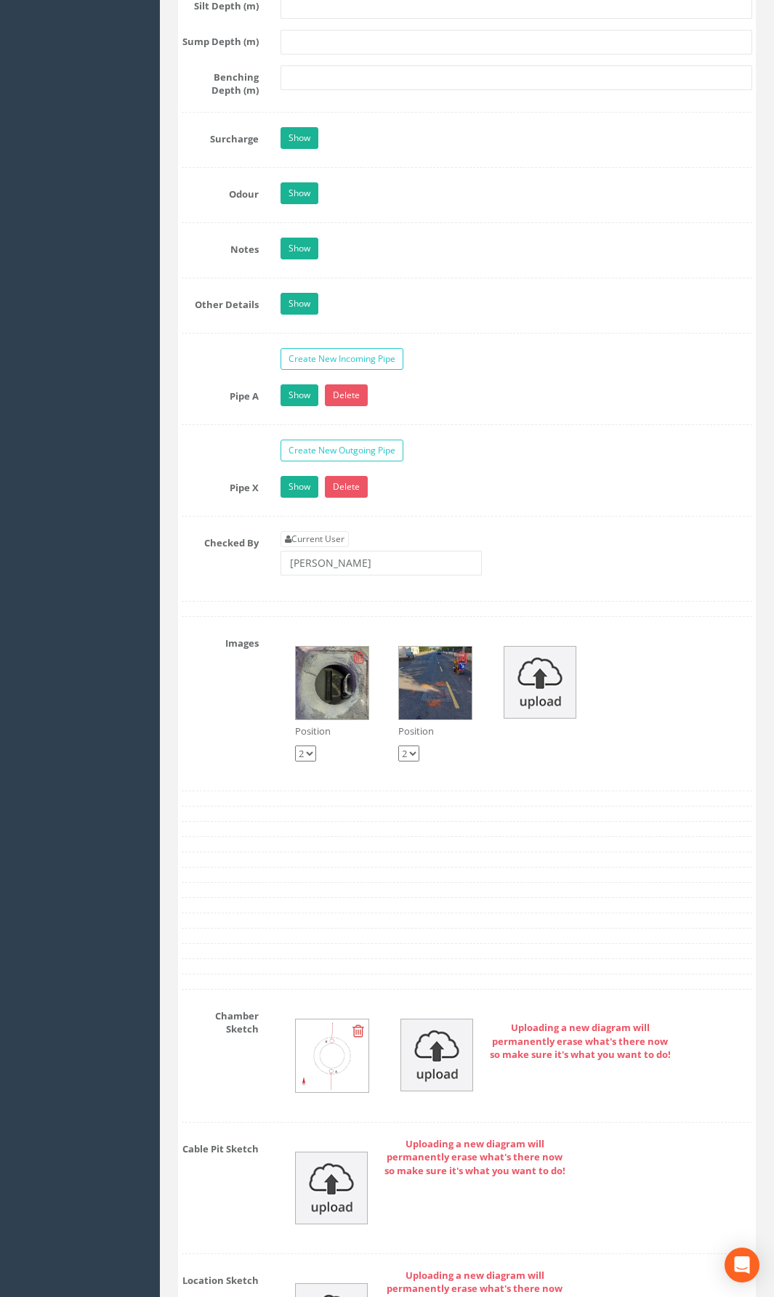
scroll to position [2616, 0]
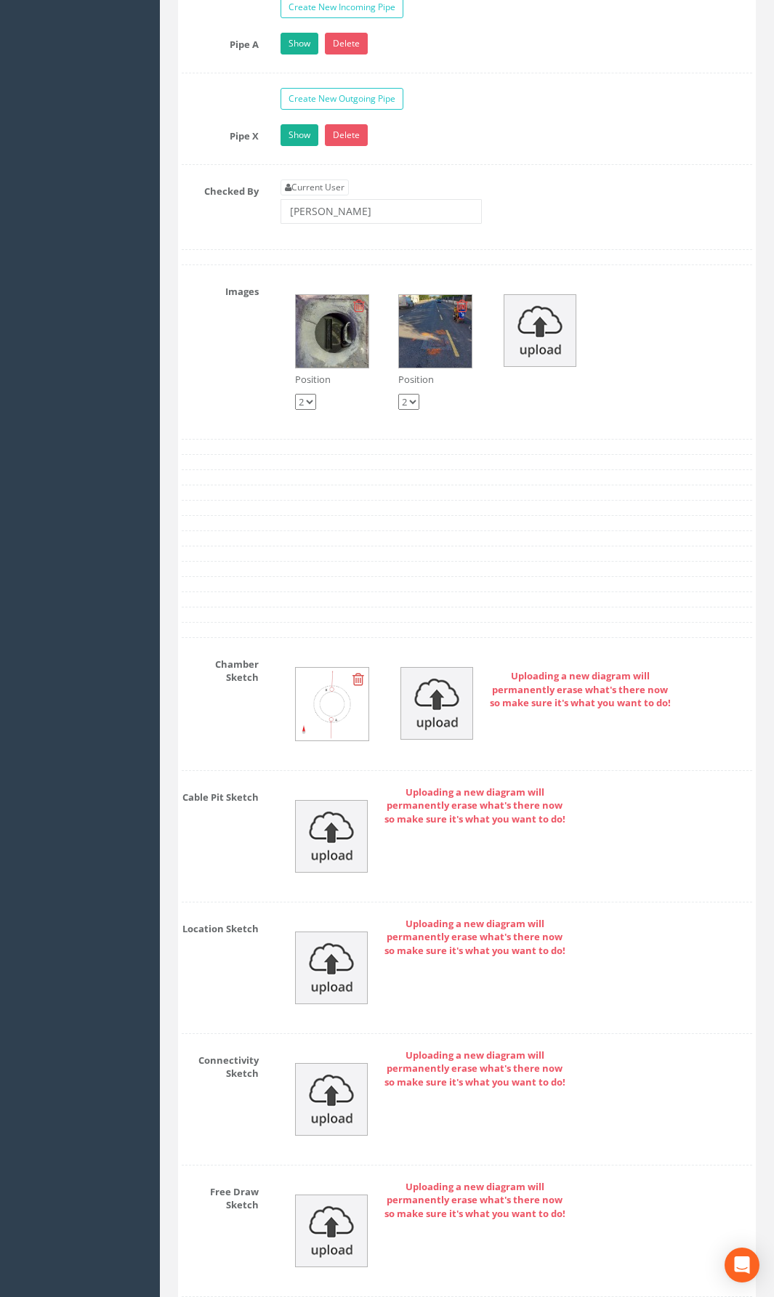
type input "51.63"
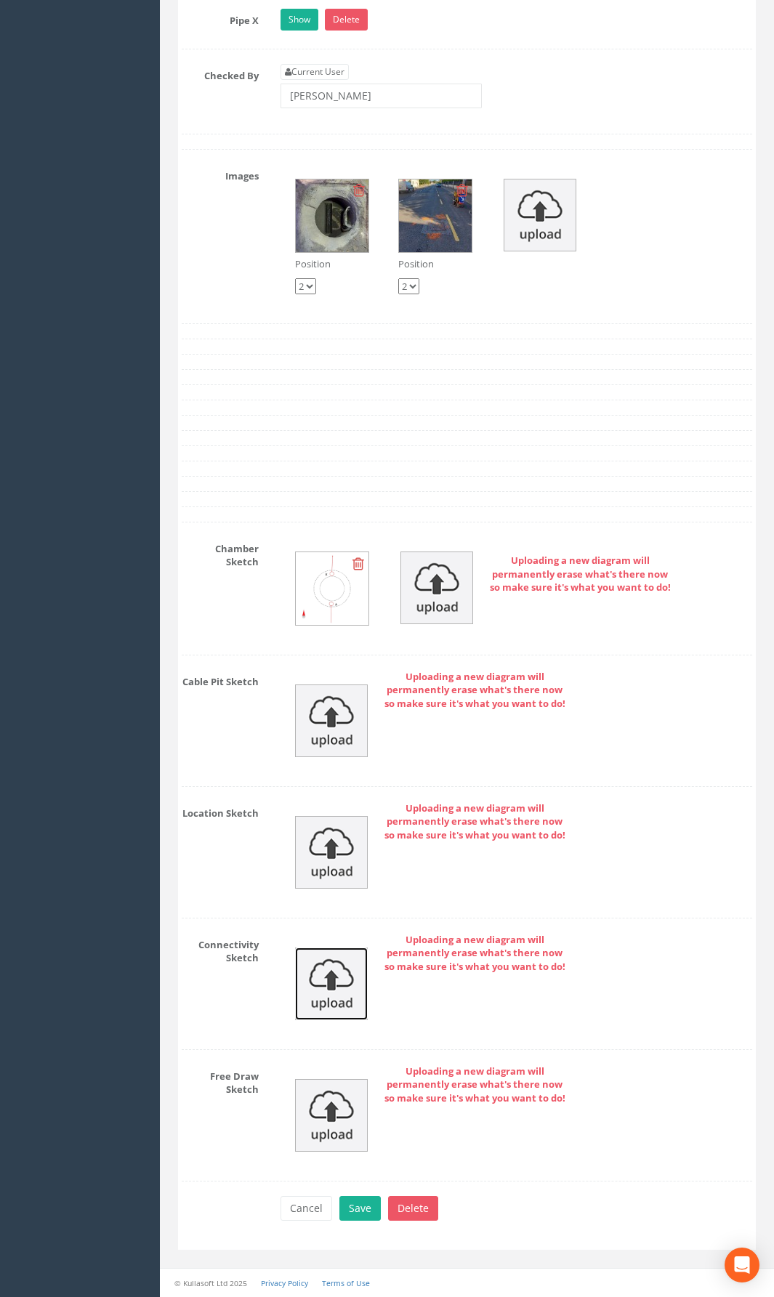
click at [335, 948] on img at bounding box center [331, 984] width 73 height 73
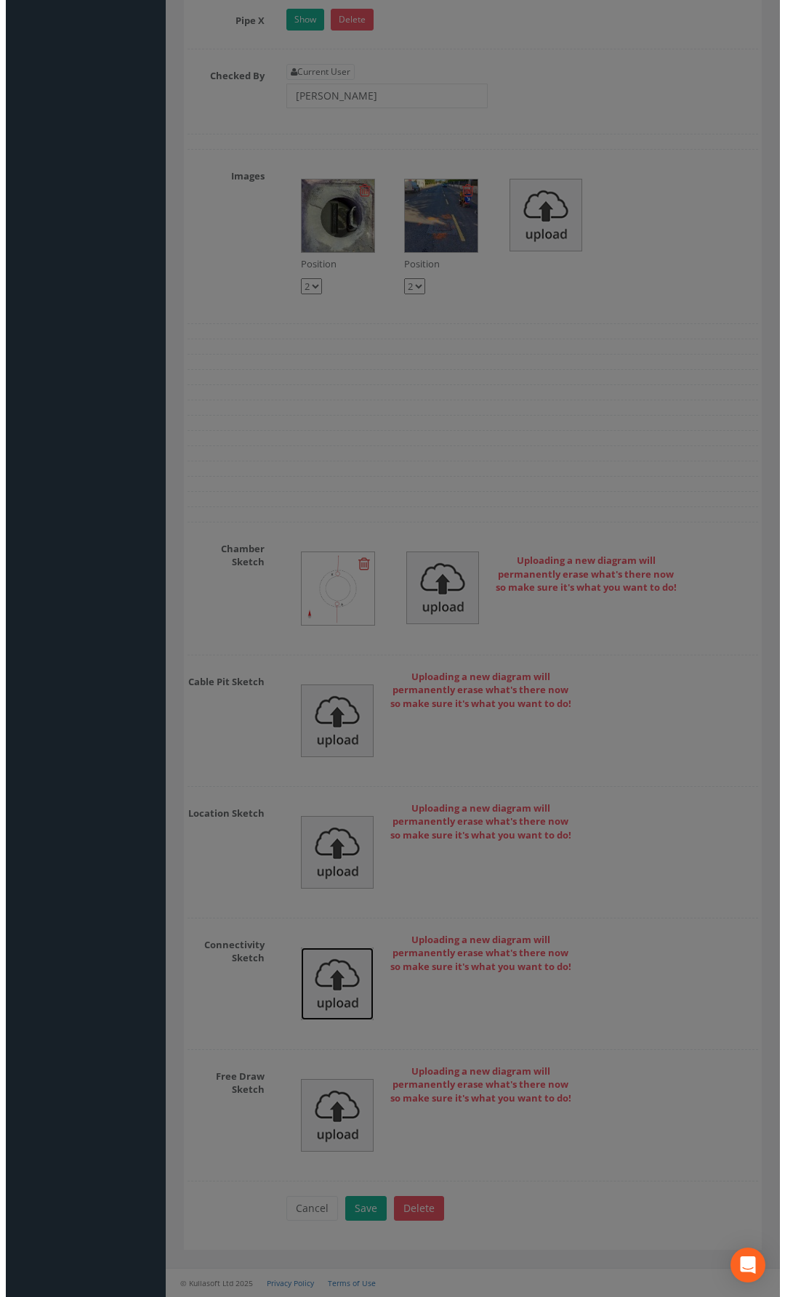
scroll to position [2720, 0]
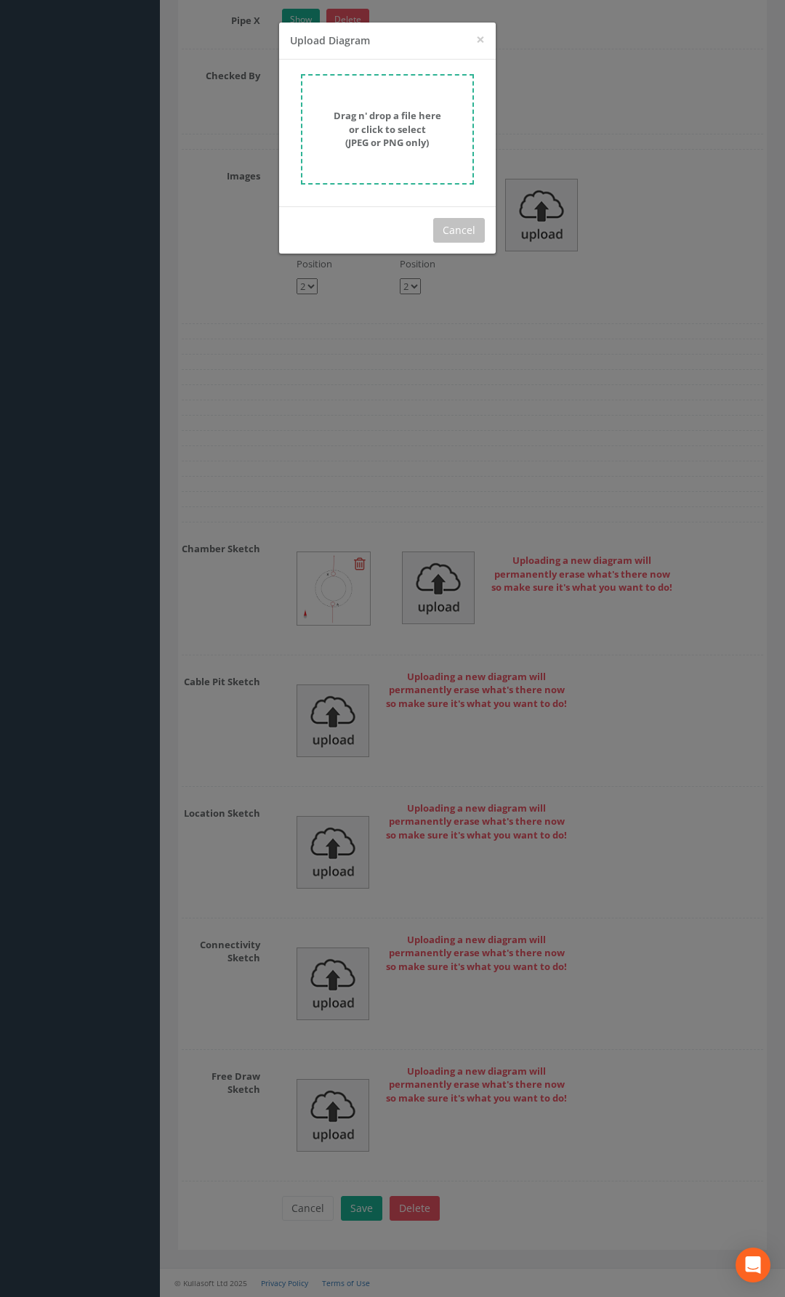
click at [375, 97] on form "Drag n' drop a file here or click to select (JPEG or PNG only)" at bounding box center [387, 129] width 173 height 110
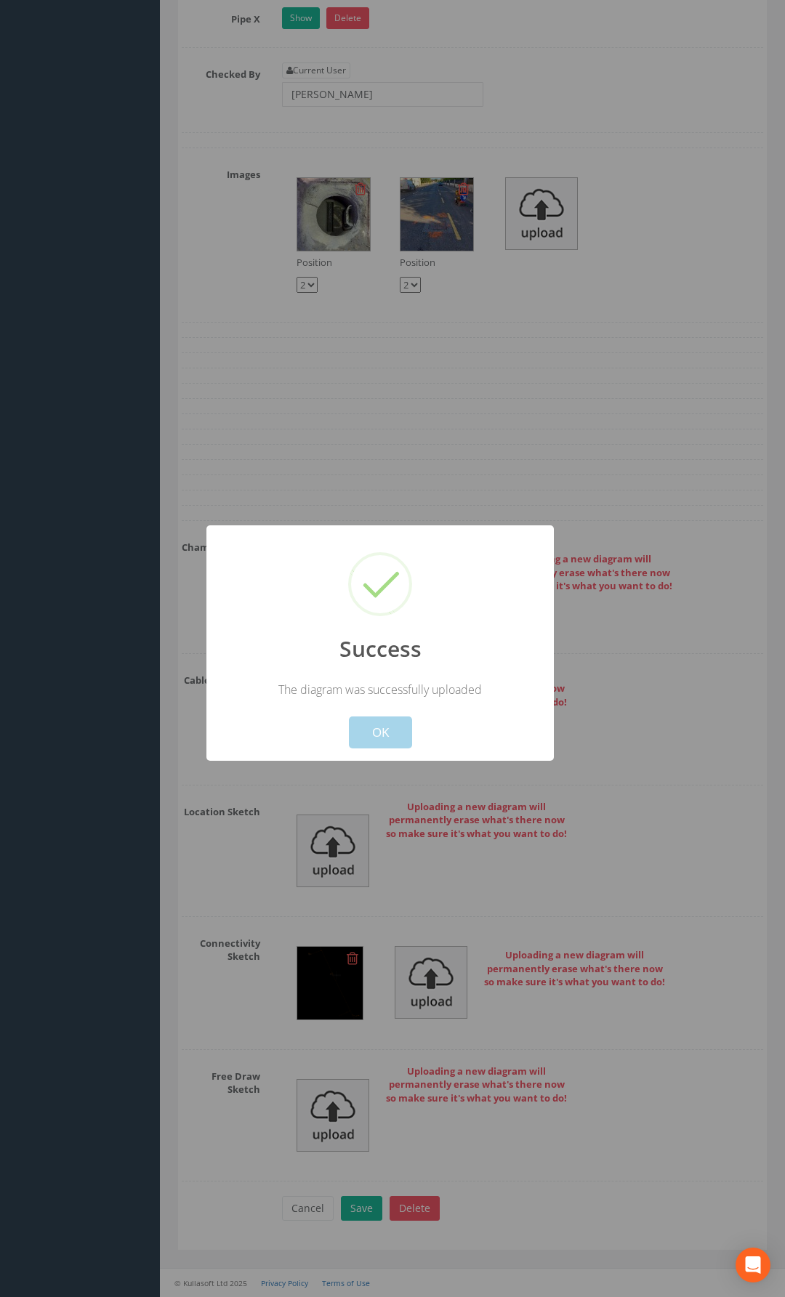
click at [396, 725] on button "OK" at bounding box center [380, 733] width 63 height 32
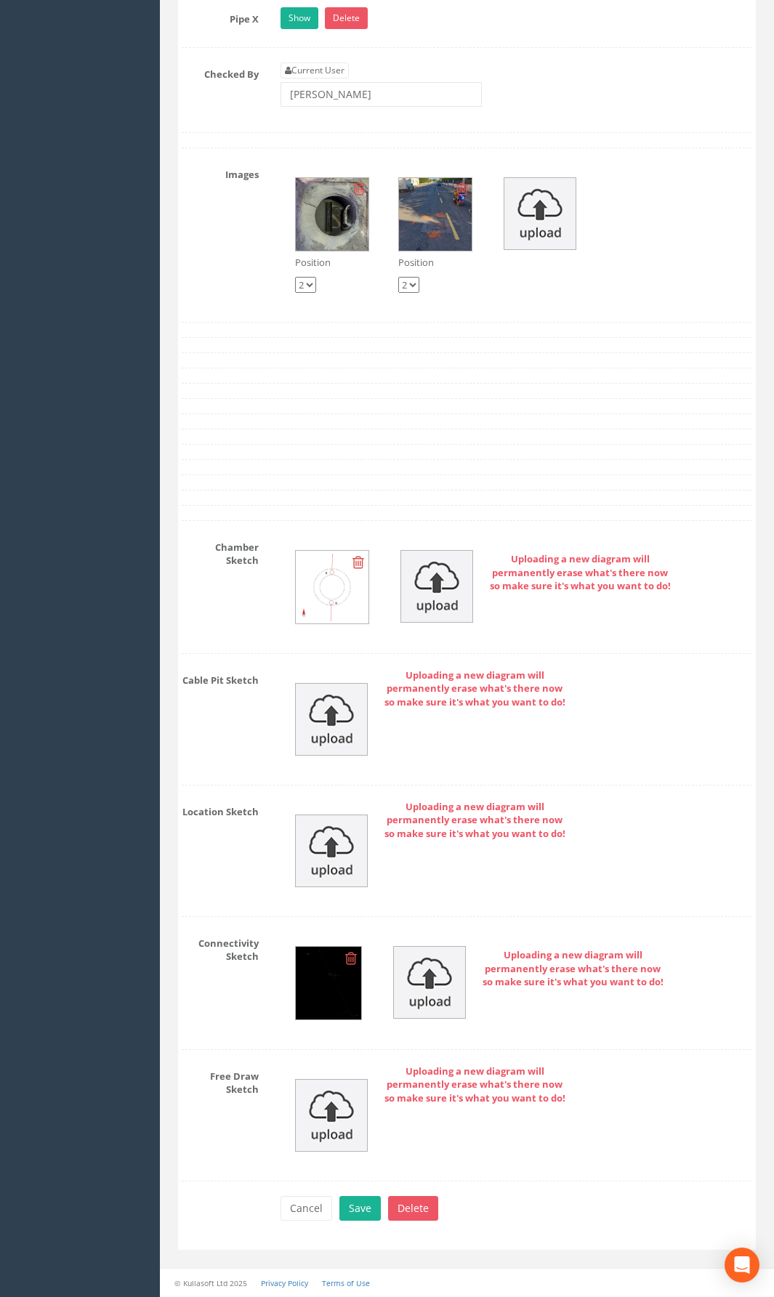
scroll to position [2754, 0]
click at [359, 948] on button "Save" at bounding box center [359, 1208] width 41 height 25
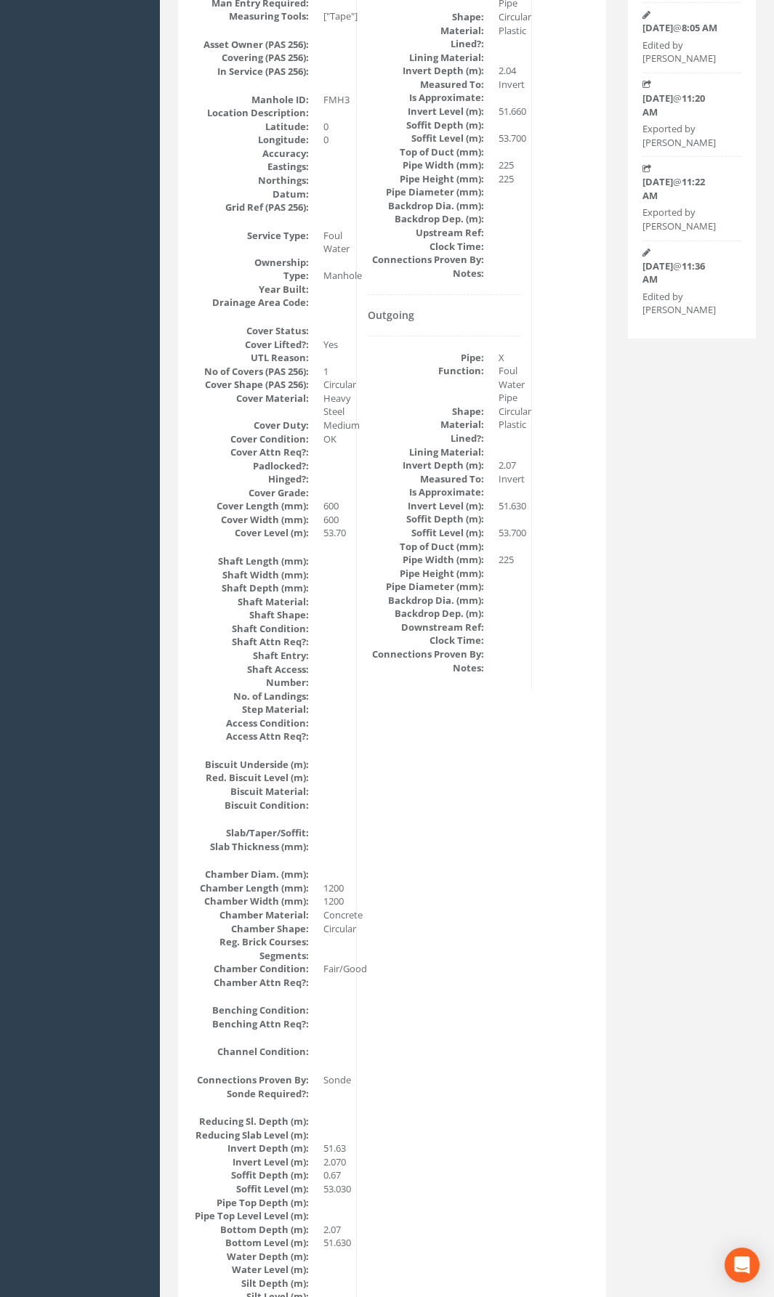
scroll to position [0, 0]
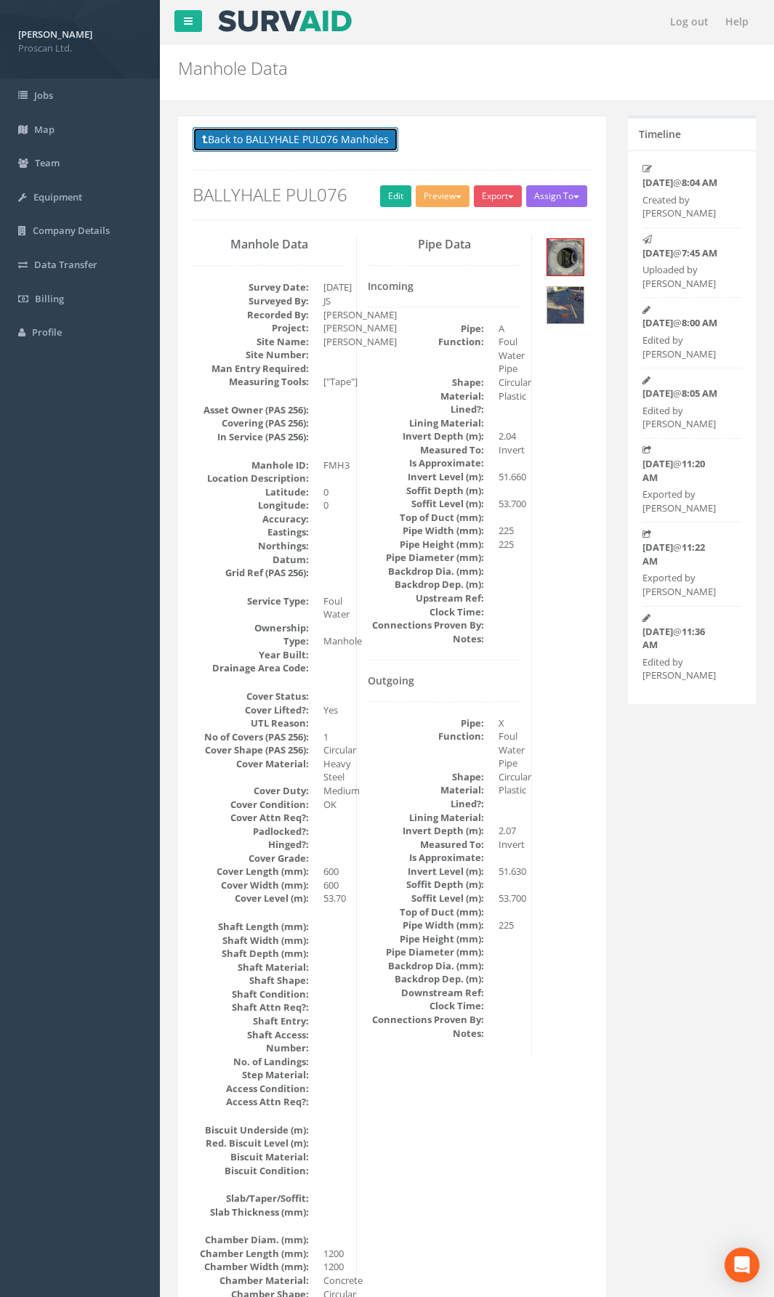
click at [345, 132] on button "Back to BALLYHALE PUL076 Manholes" at bounding box center [296, 139] width 206 height 25
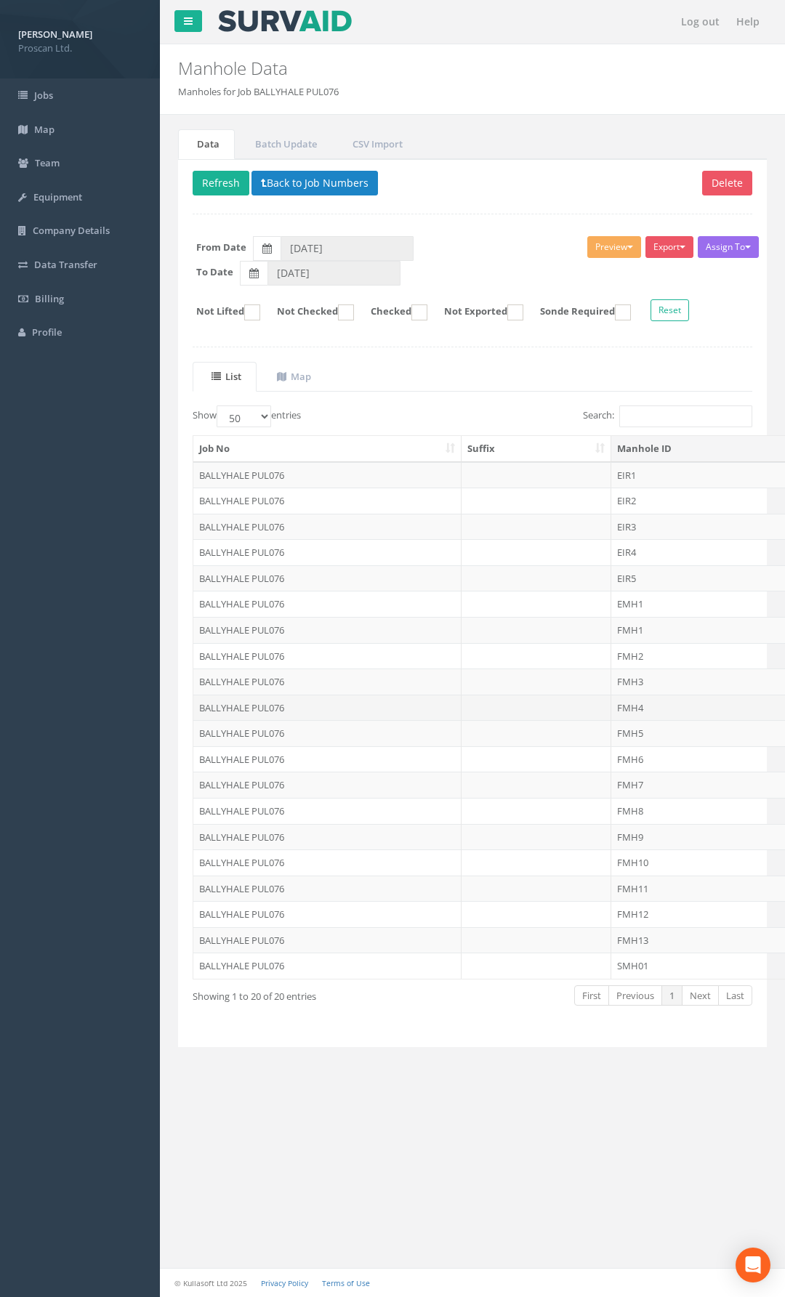
click at [647, 710] on td "FMH4" at bounding box center [722, 708] width 223 height 26
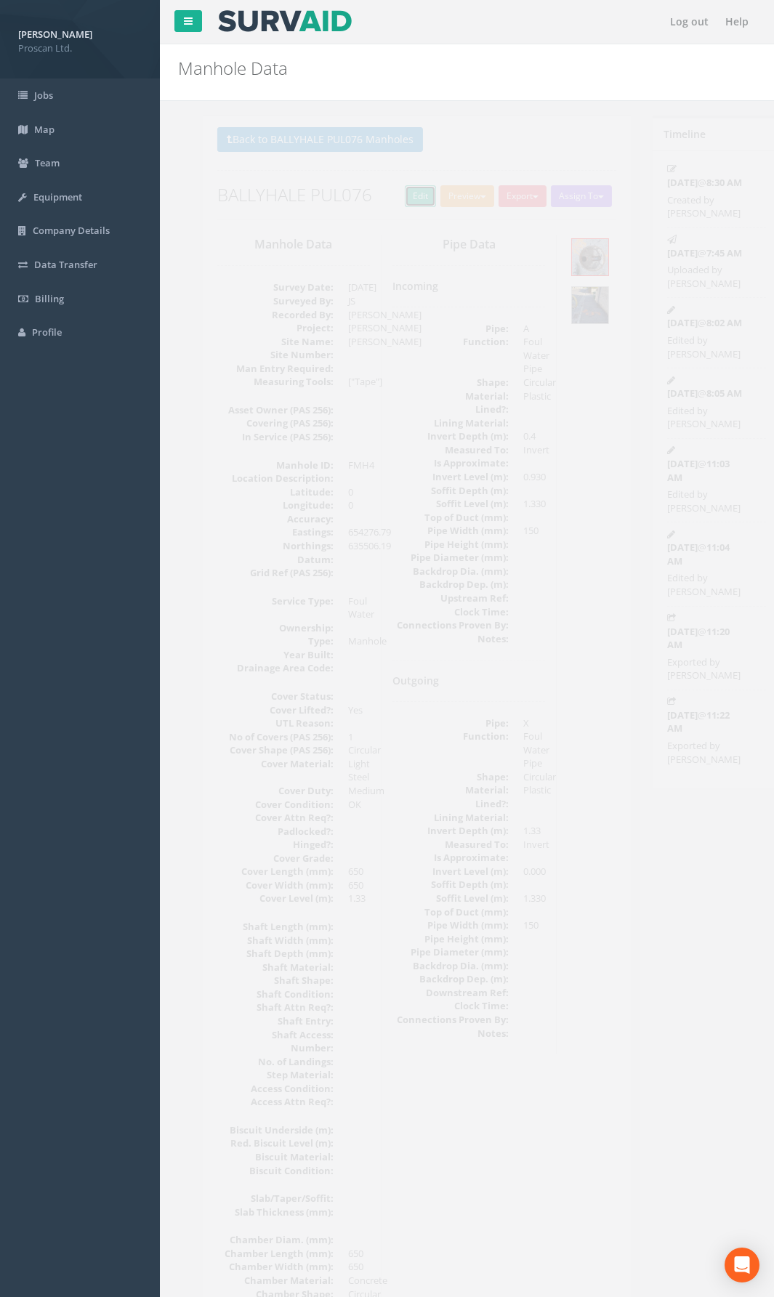
click at [390, 199] on link "Edit" at bounding box center [395, 196] width 31 height 22
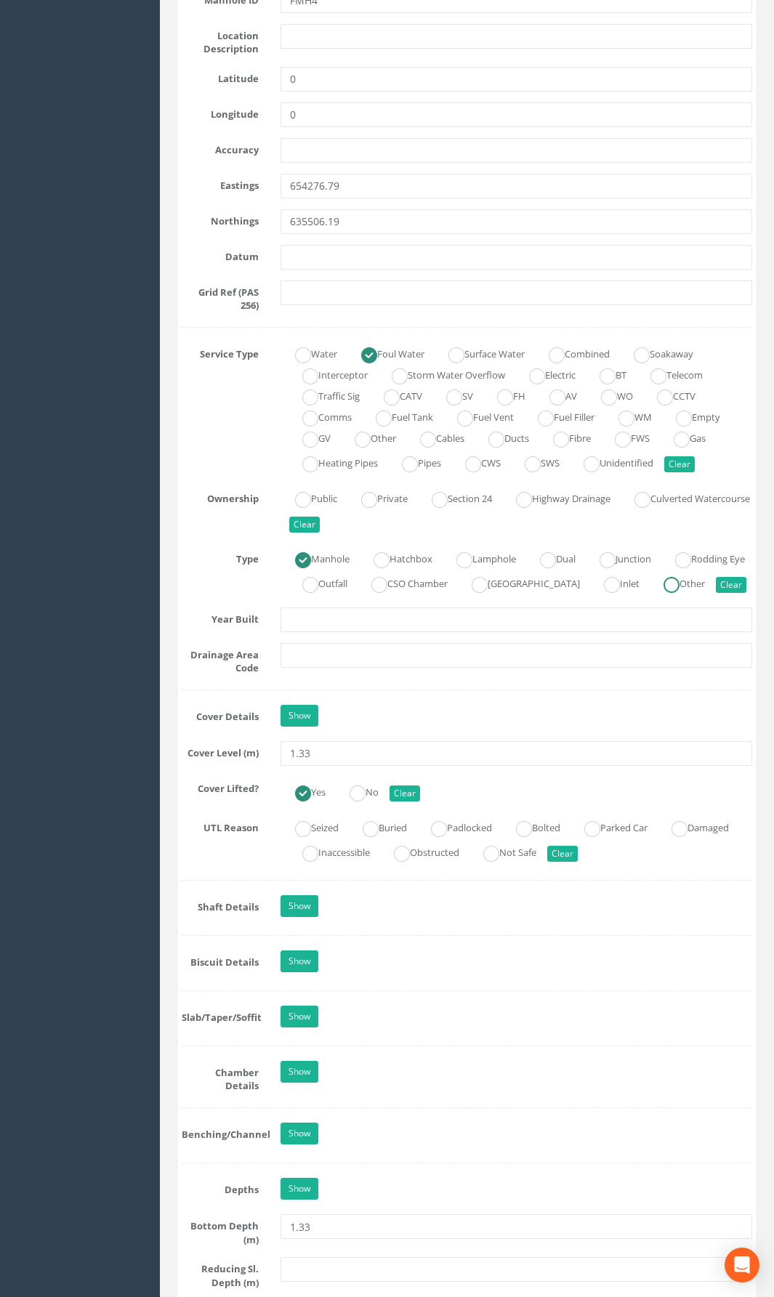
scroll to position [799, 0]
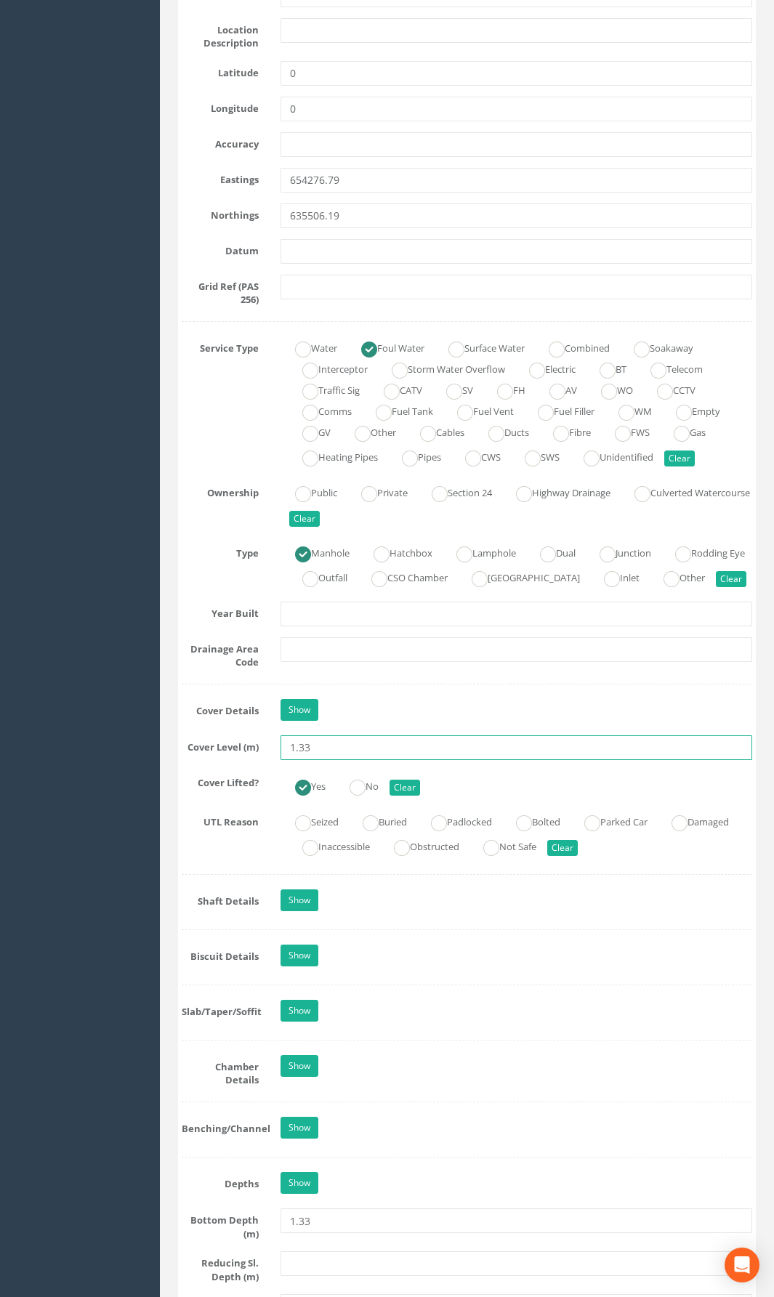
click at [329, 760] on input "1.33" at bounding box center [517, 747] width 472 height 25
drag, startPoint x: 326, startPoint y: 773, endPoint x: 238, endPoint y: 772, distance: 87.9
click at [238, 760] on div "Cover Level (m) 1.33" at bounding box center [467, 747] width 592 height 25
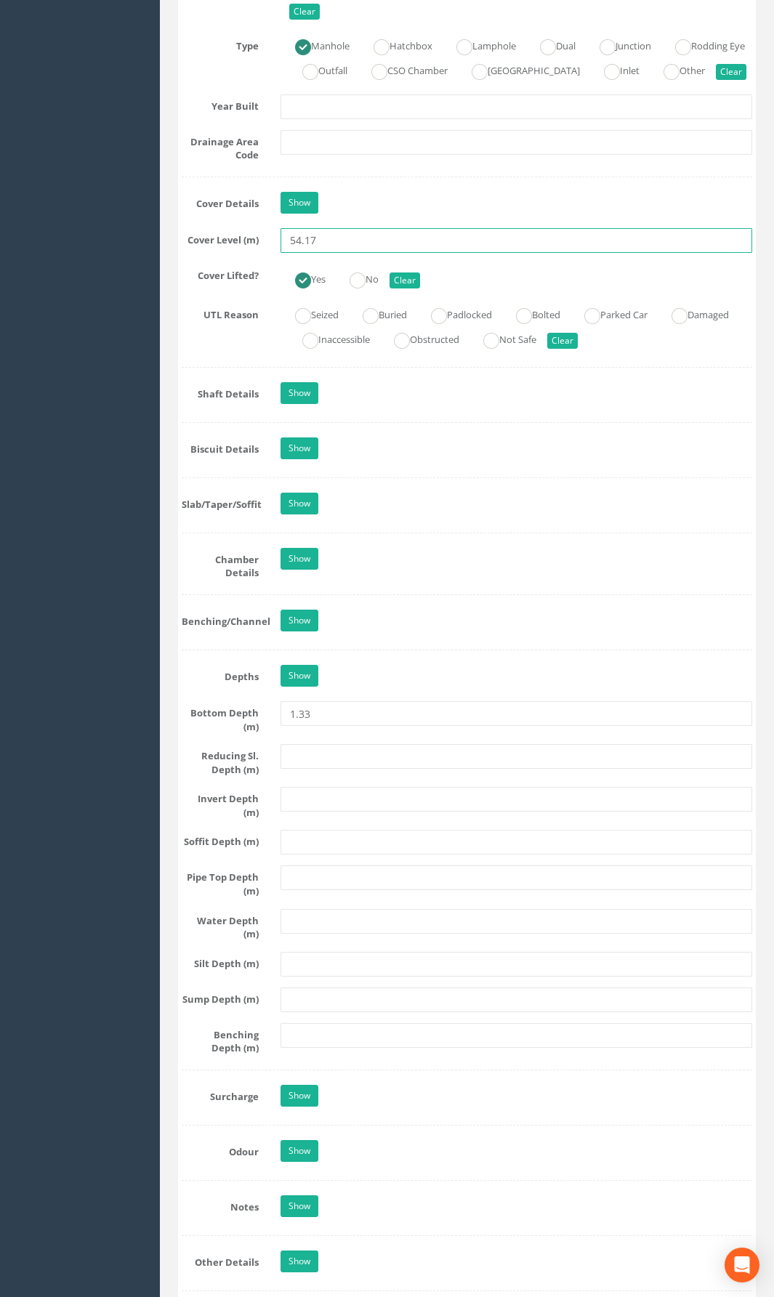
scroll to position [1308, 0]
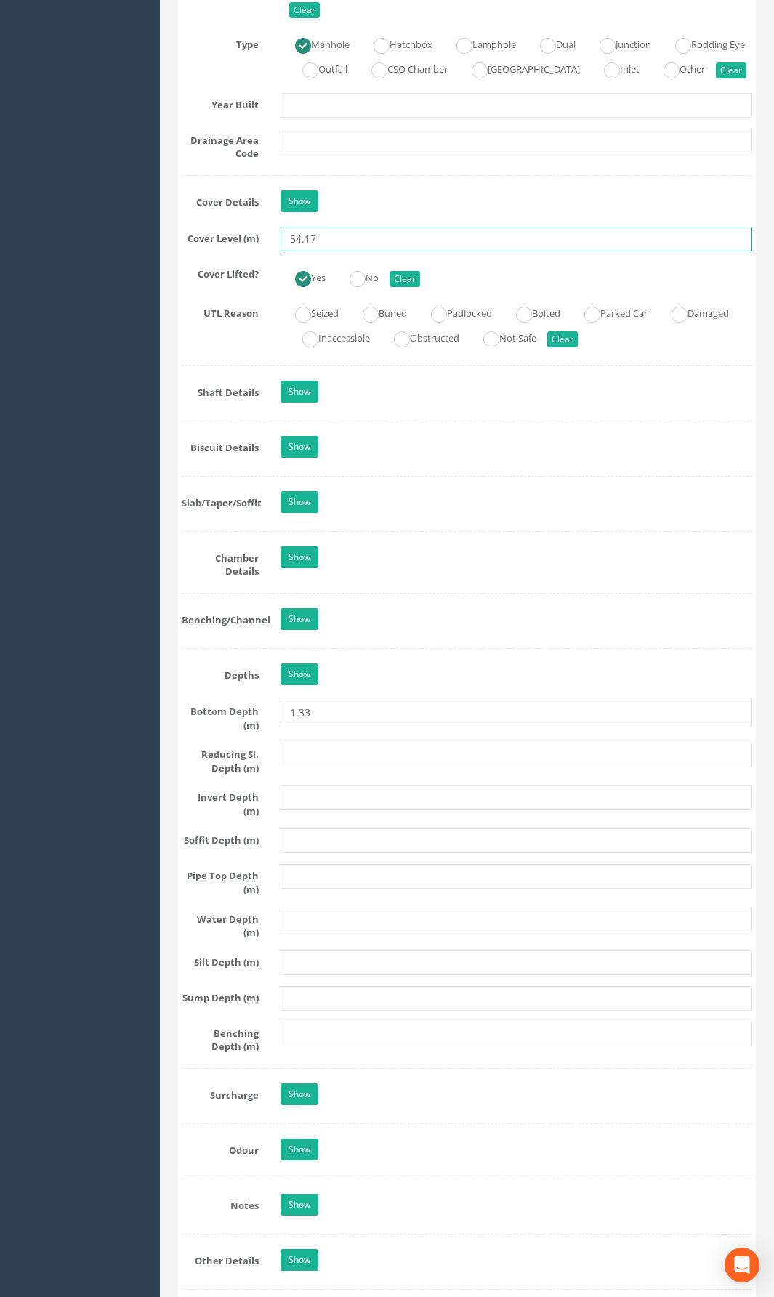
type input "54.17"
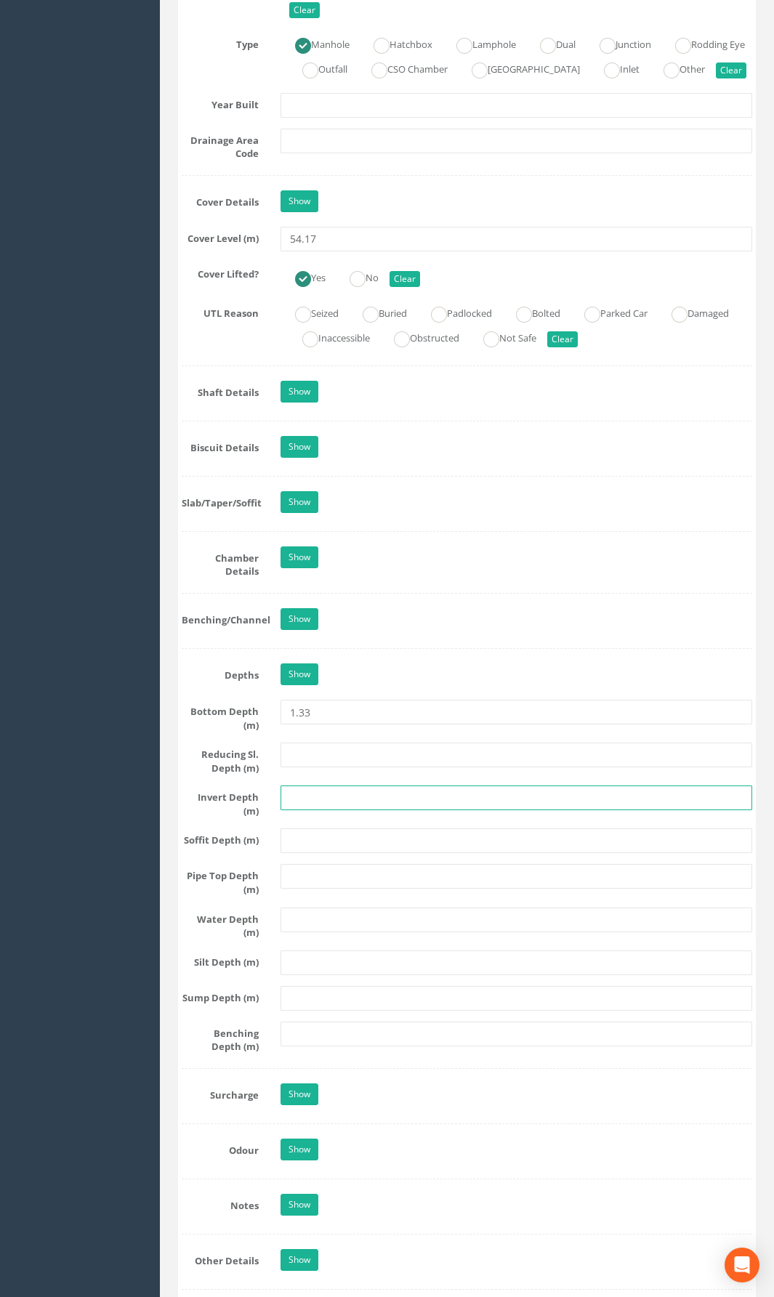
click at [306, 810] on input "text" at bounding box center [517, 798] width 472 height 25
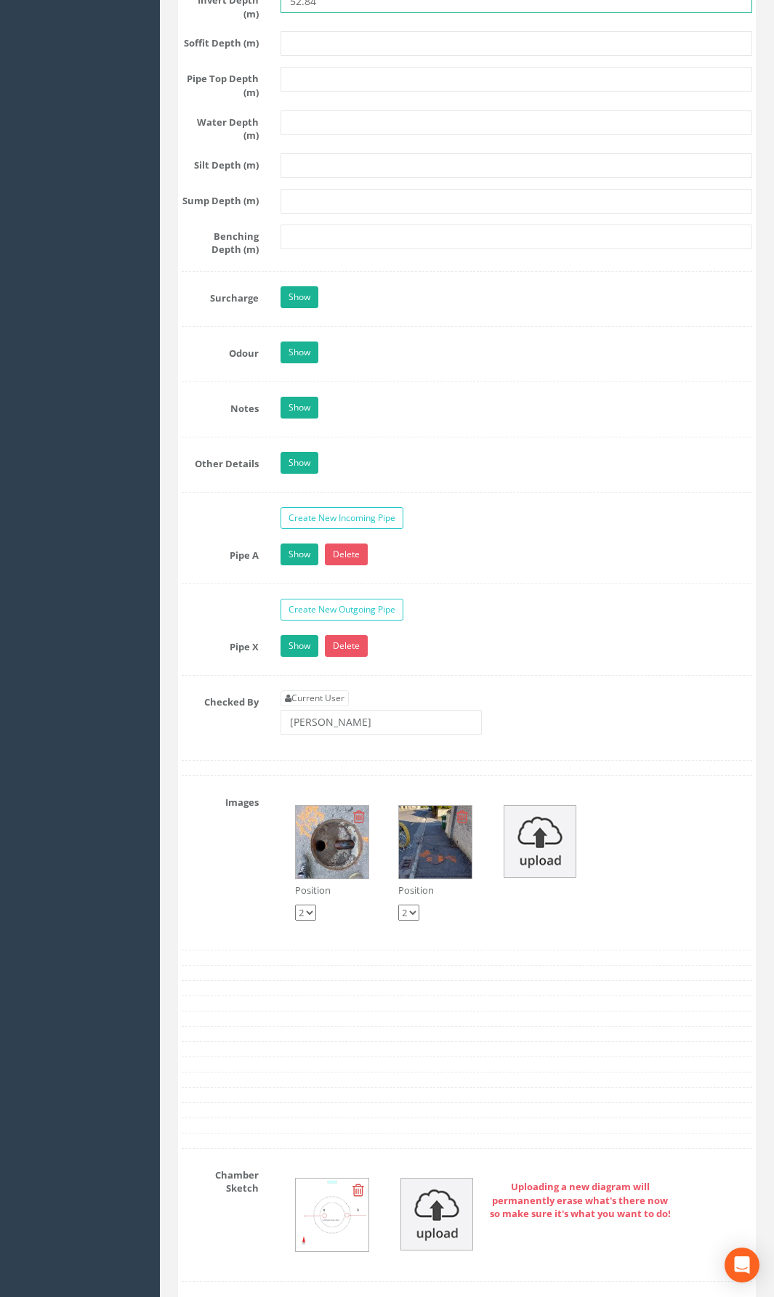
scroll to position [2107, 0]
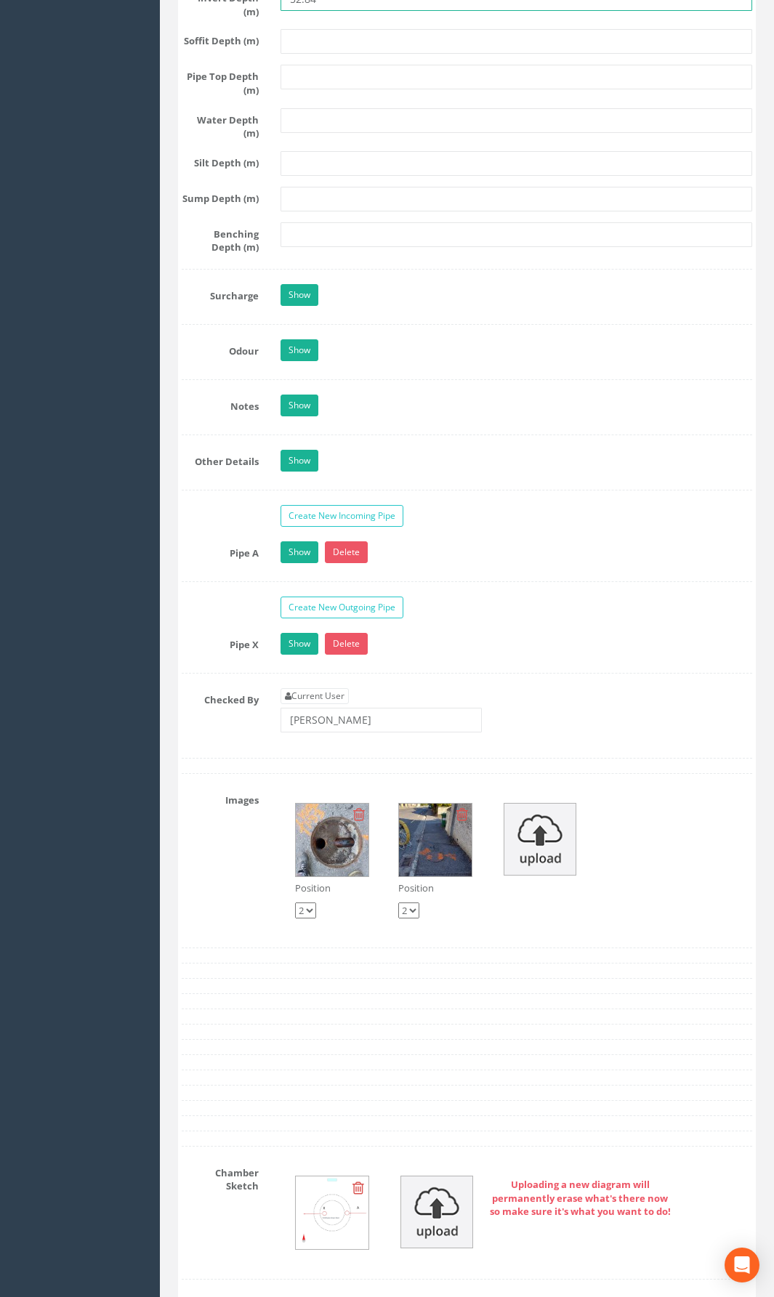
type input "52.84"
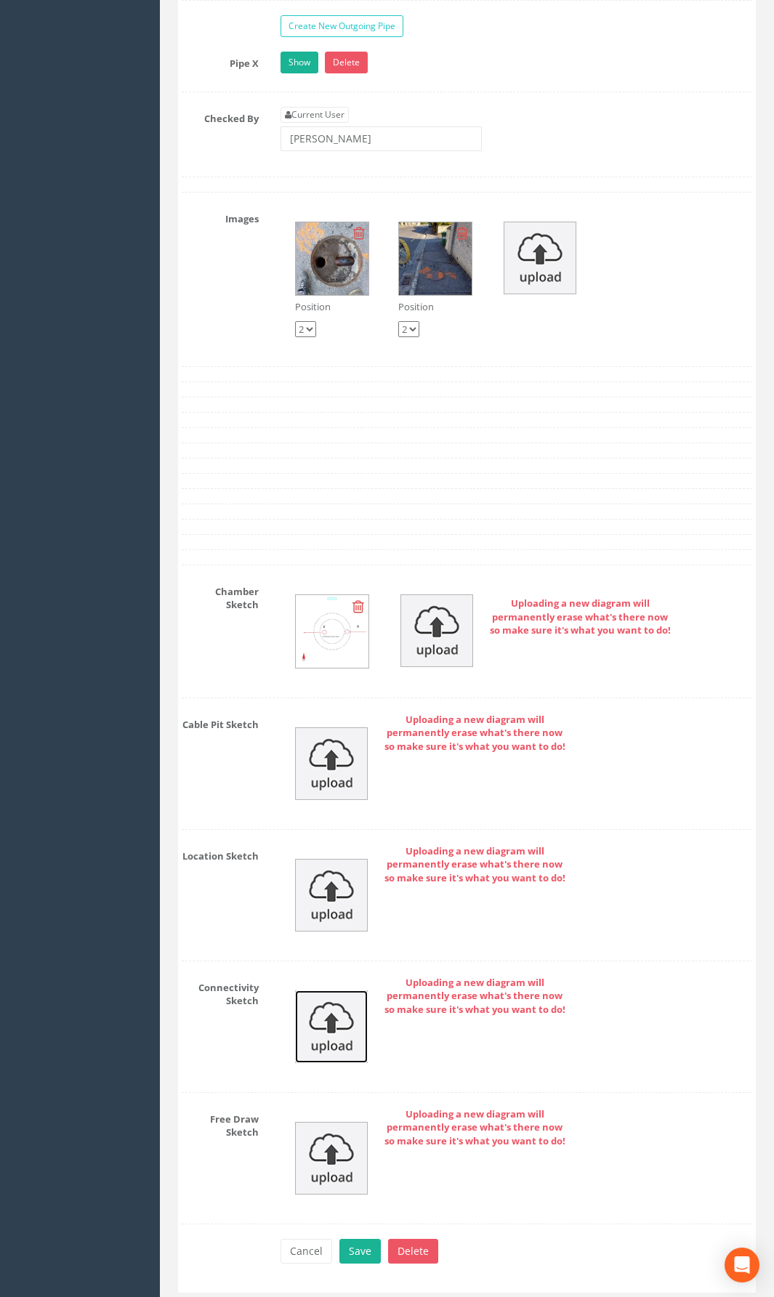
click at [320, 948] on img at bounding box center [331, 1027] width 73 height 73
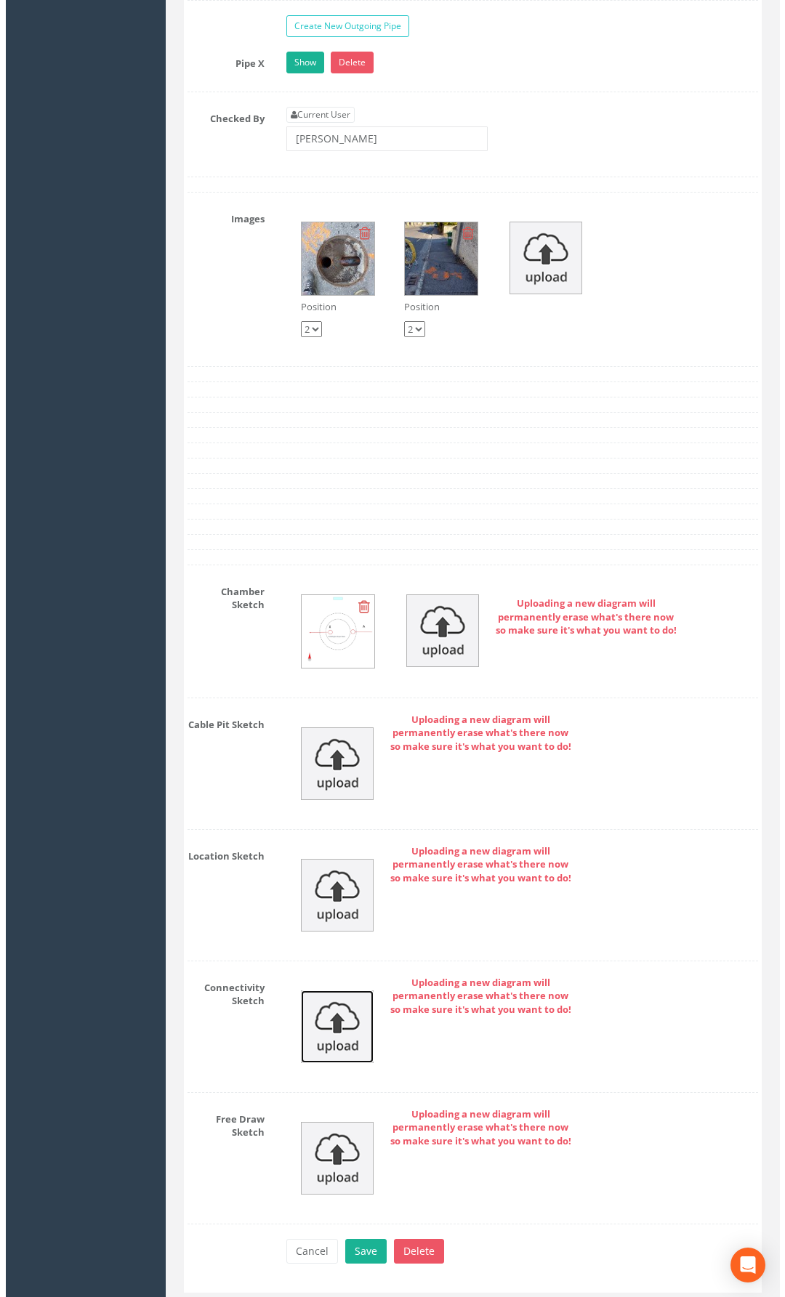
scroll to position [2656, 0]
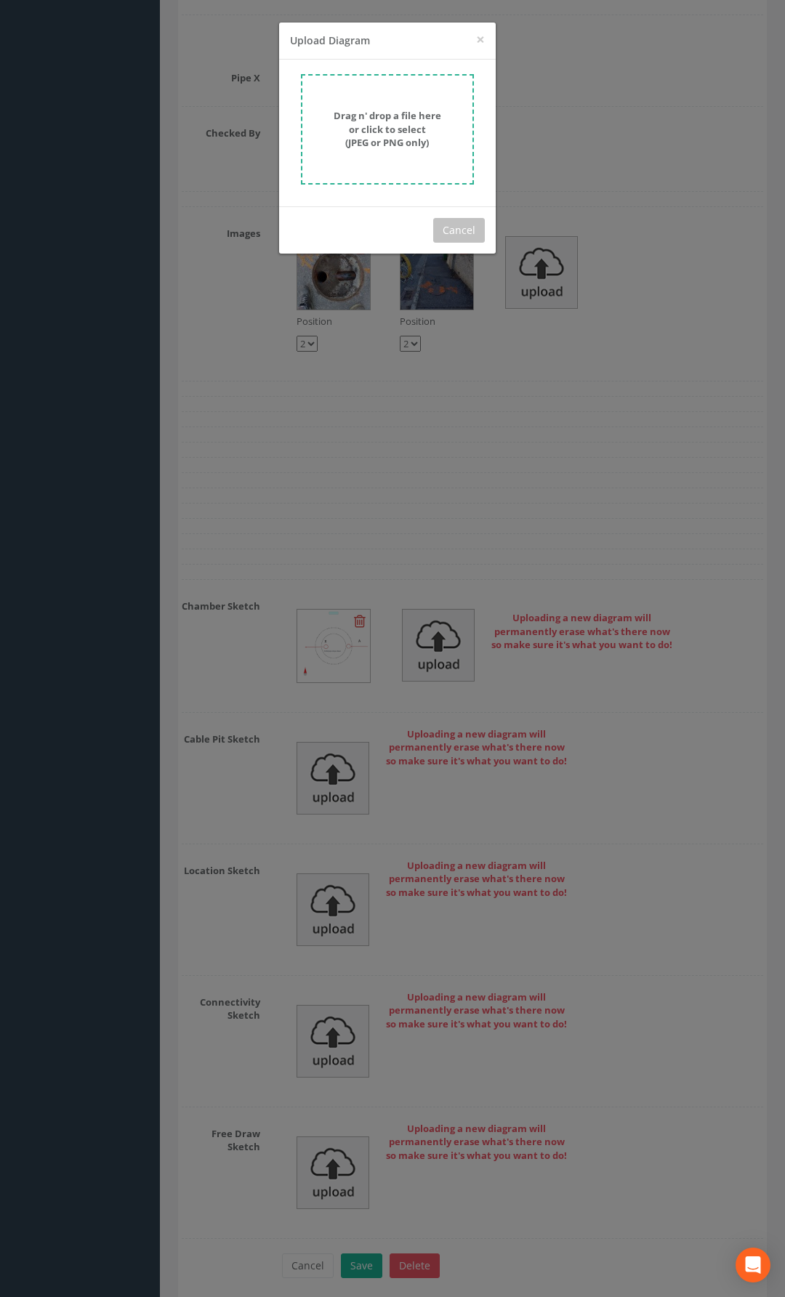
click at [419, 100] on form "Drag n' drop a file here or click to select (JPEG or PNG only)" at bounding box center [387, 129] width 173 height 110
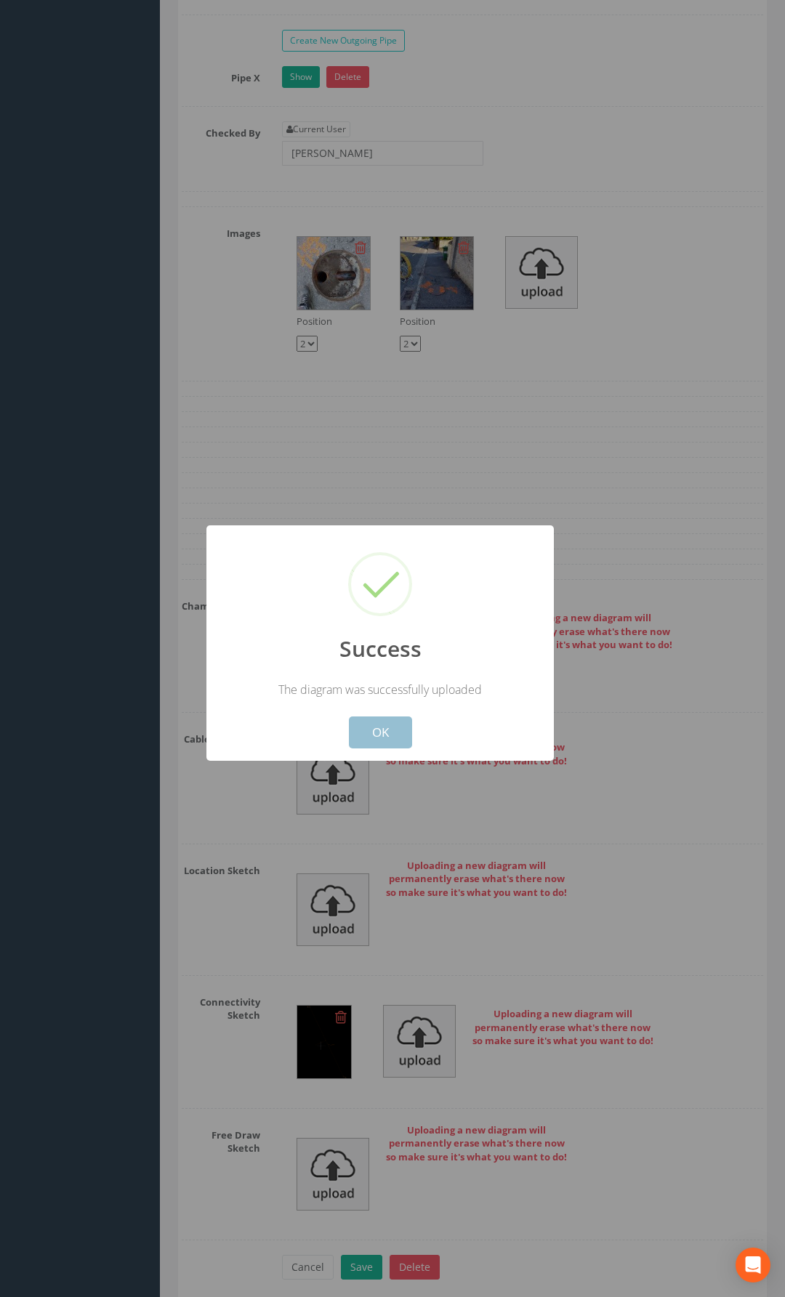
click at [379, 722] on button "OK" at bounding box center [380, 733] width 63 height 32
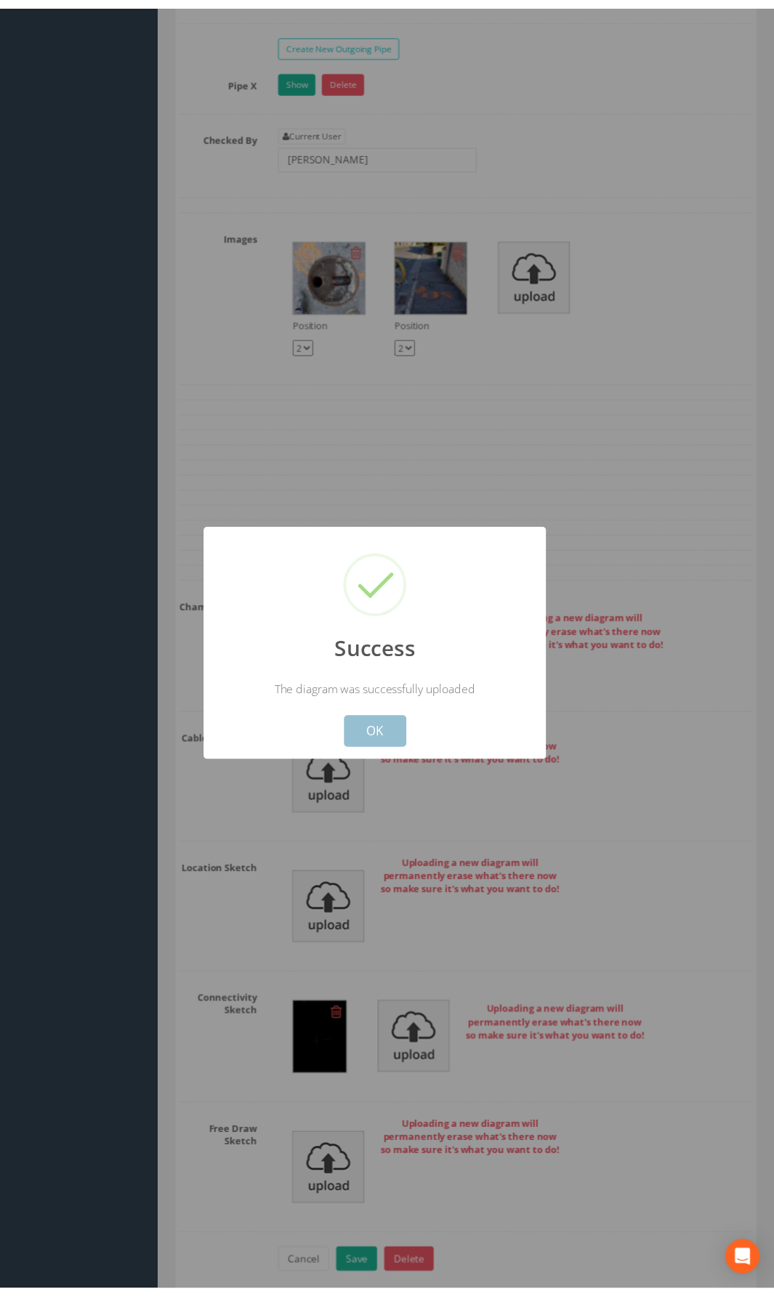
scroll to position [2689, 0]
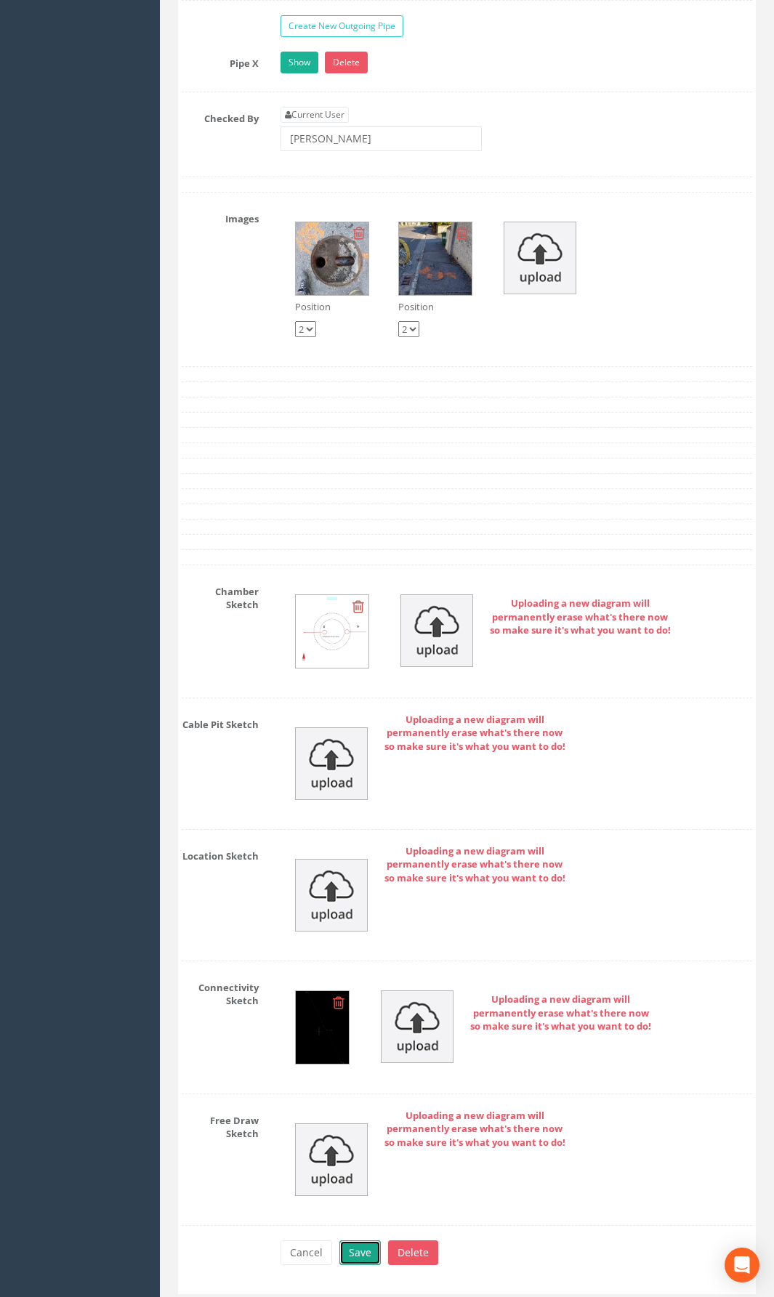
click at [360, 948] on button "Save" at bounding box center [359, 1252] width 41 height 25
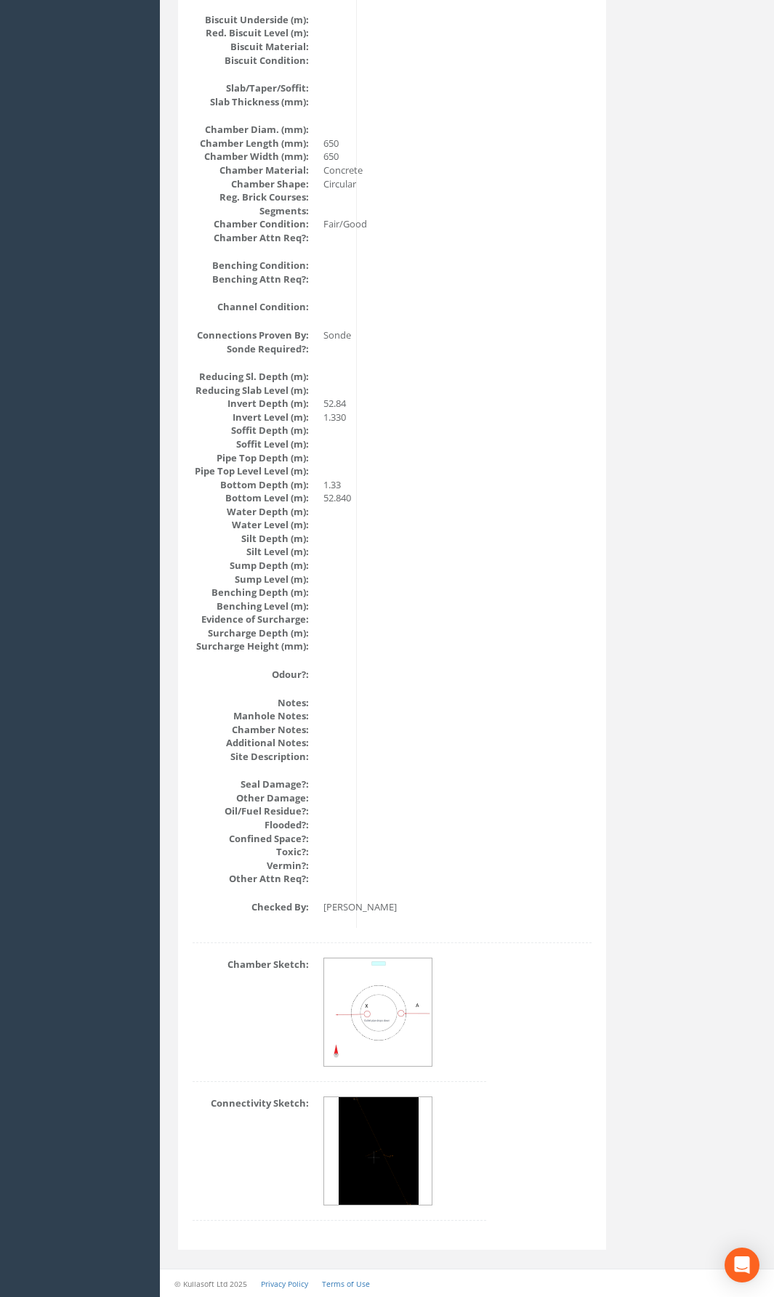
scroll to position [1165, 0]
click at [351, 948] on img at bounding box center [379, 1151] width 80 height 109
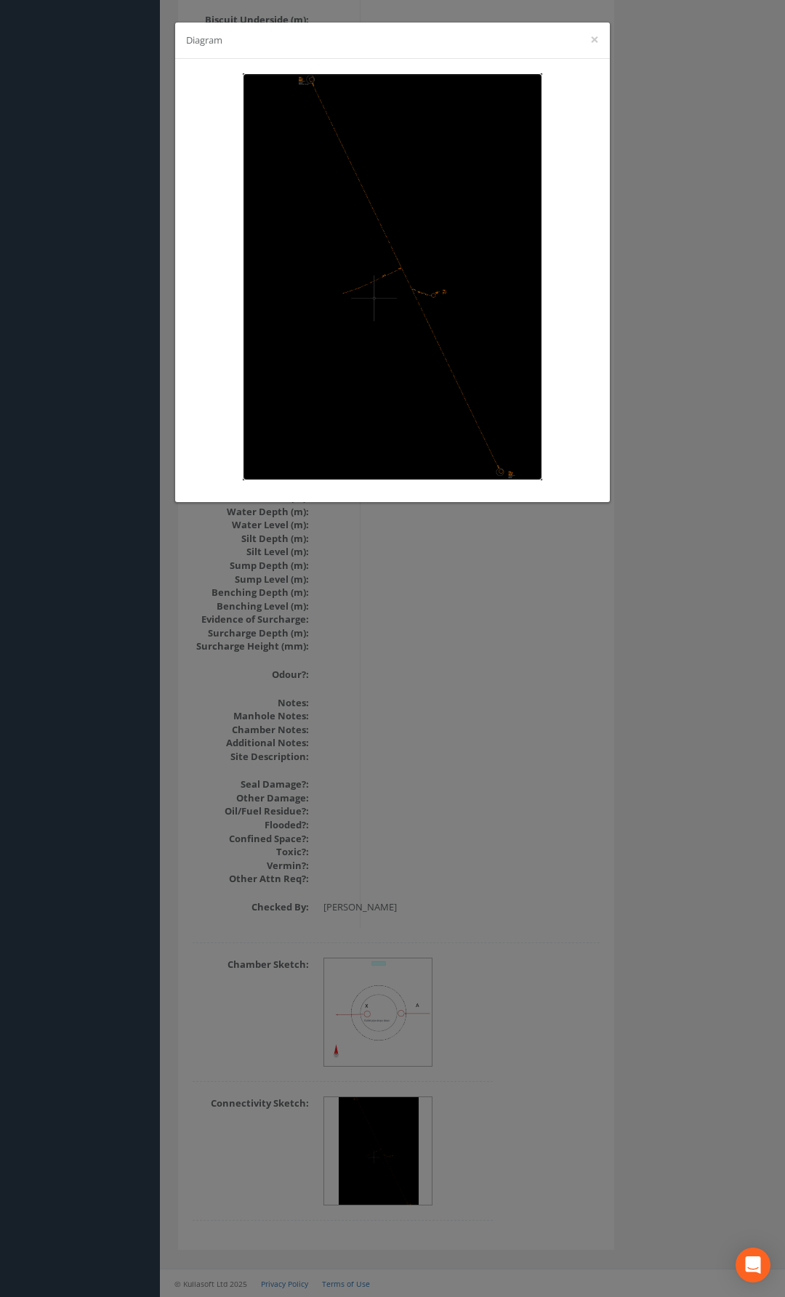
click at [471, 374] on img at bounding box center [392, 276] width 299 height 407
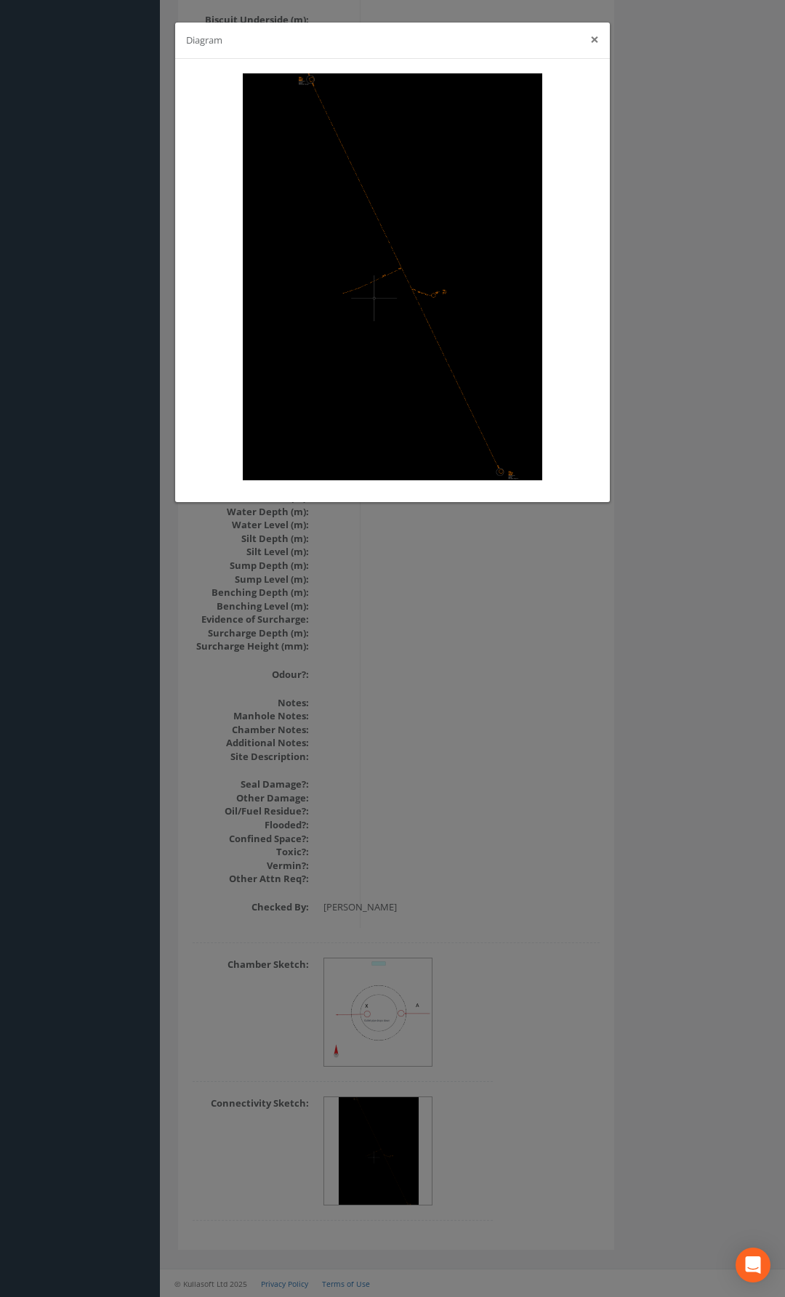
click at [590, 39] on button "×" at bounding box center [594, 39] width 9 height 15
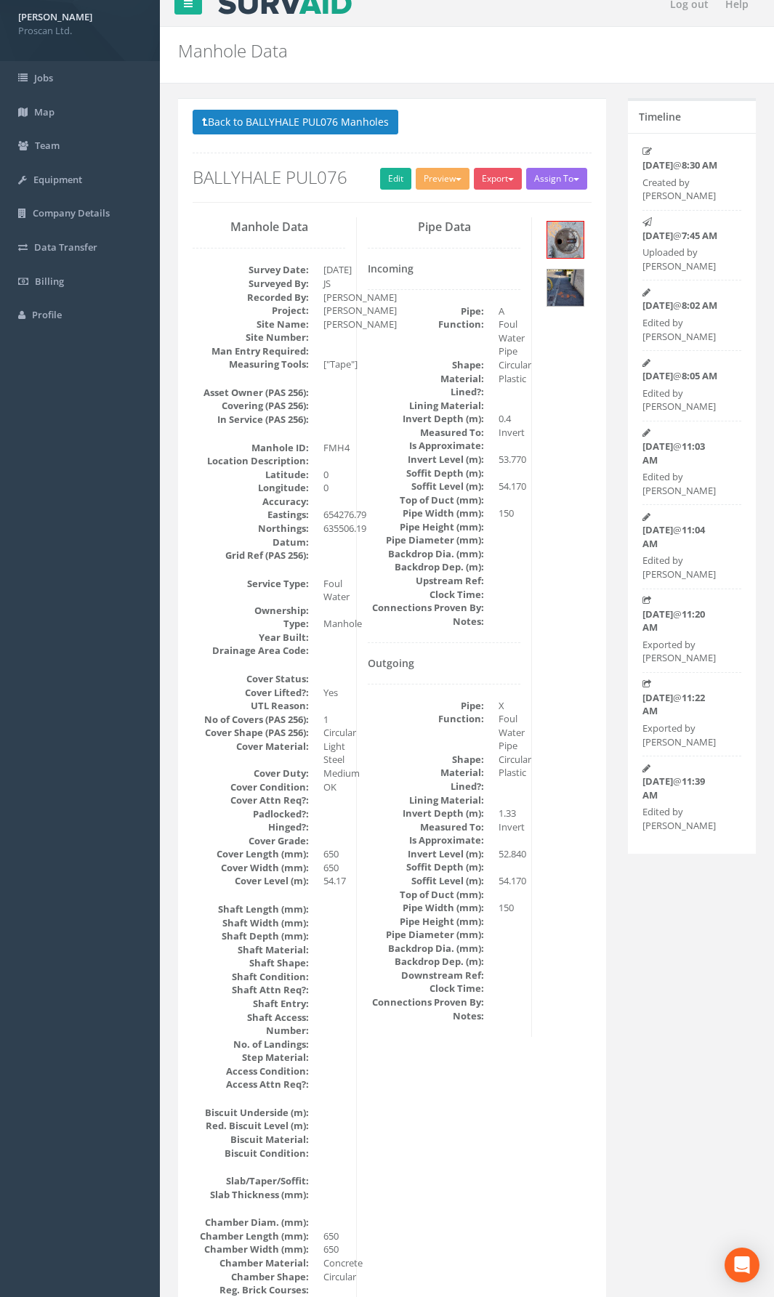
scroll to position [0, 0]
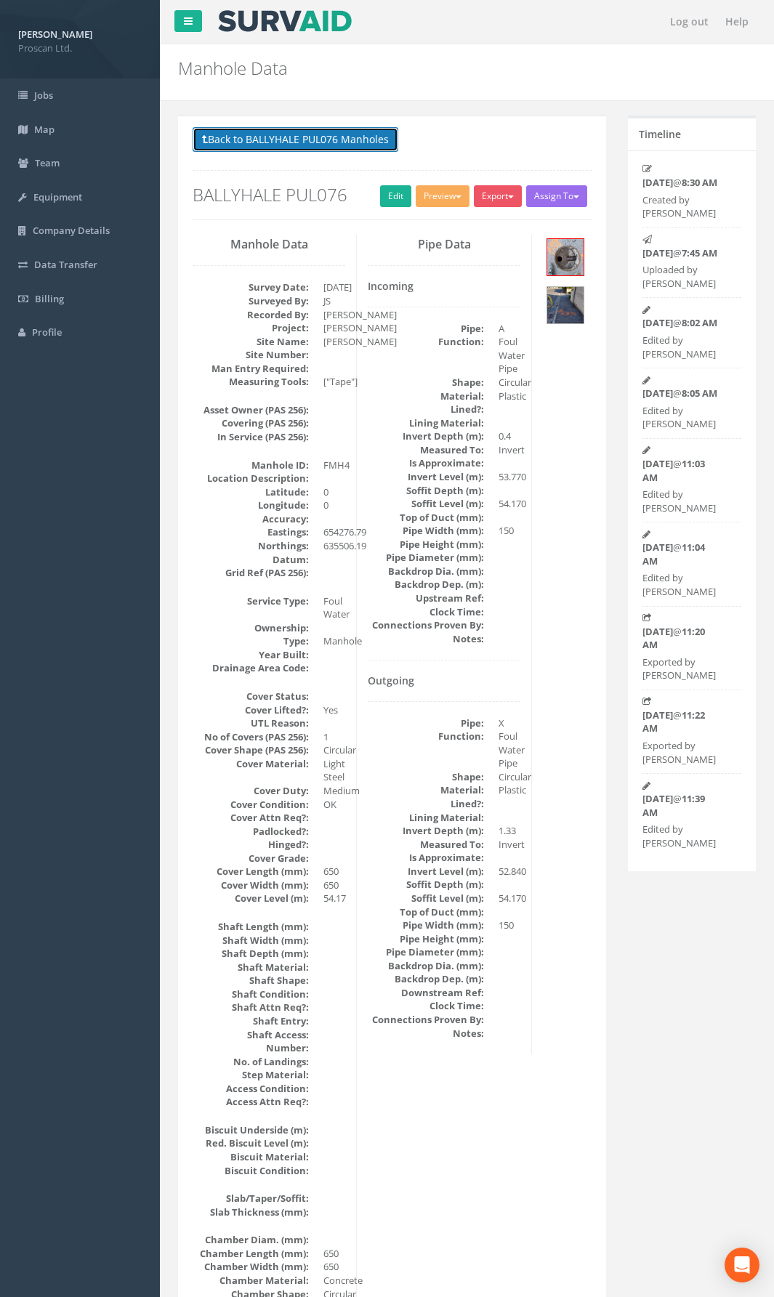
click at [332, 135] on button "Back to BALLYHALE PUL076 Manholes" at bounding box center [296, 139] width 206 height 25
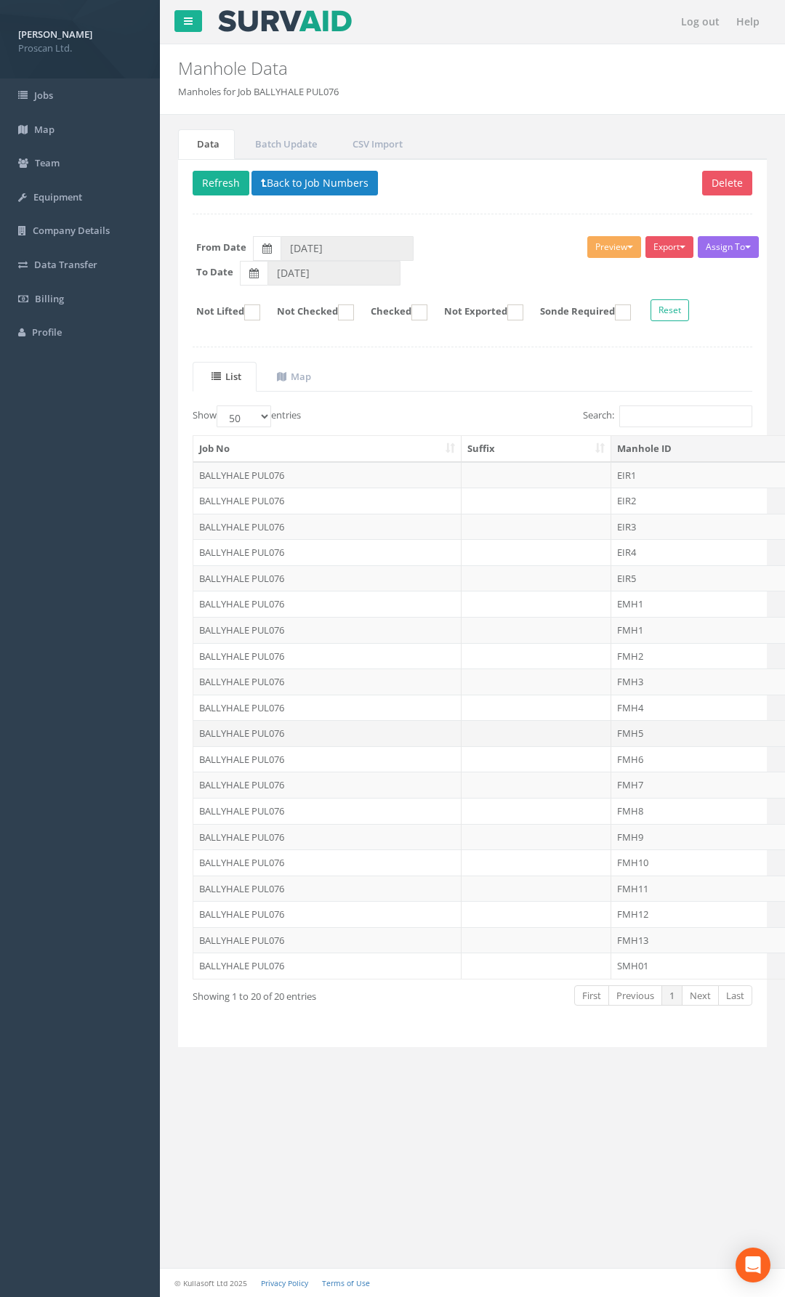
click at [635, 731] on td "FMH5" at bounding box center [722, 733] width 223 height 26
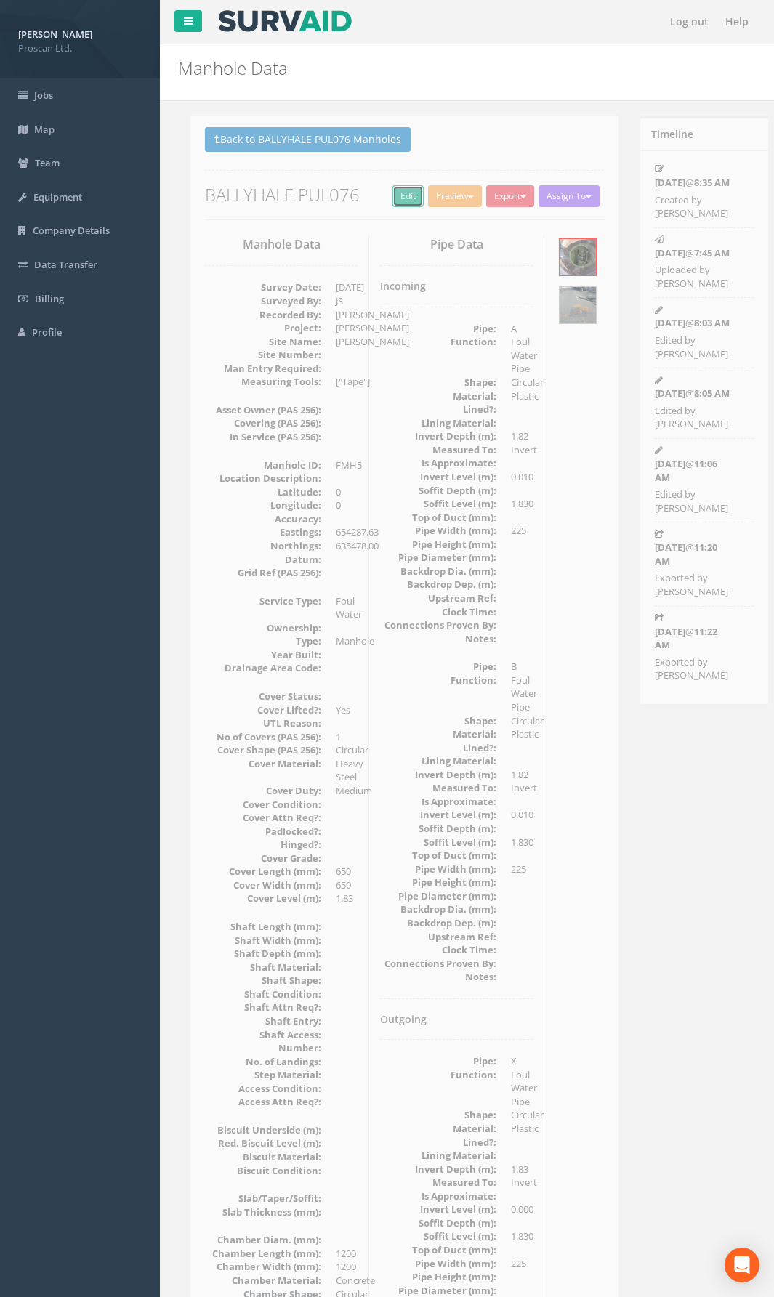
click at [384, 193] on link "Edit" at bounding box center [395, 196] width 31 height 22
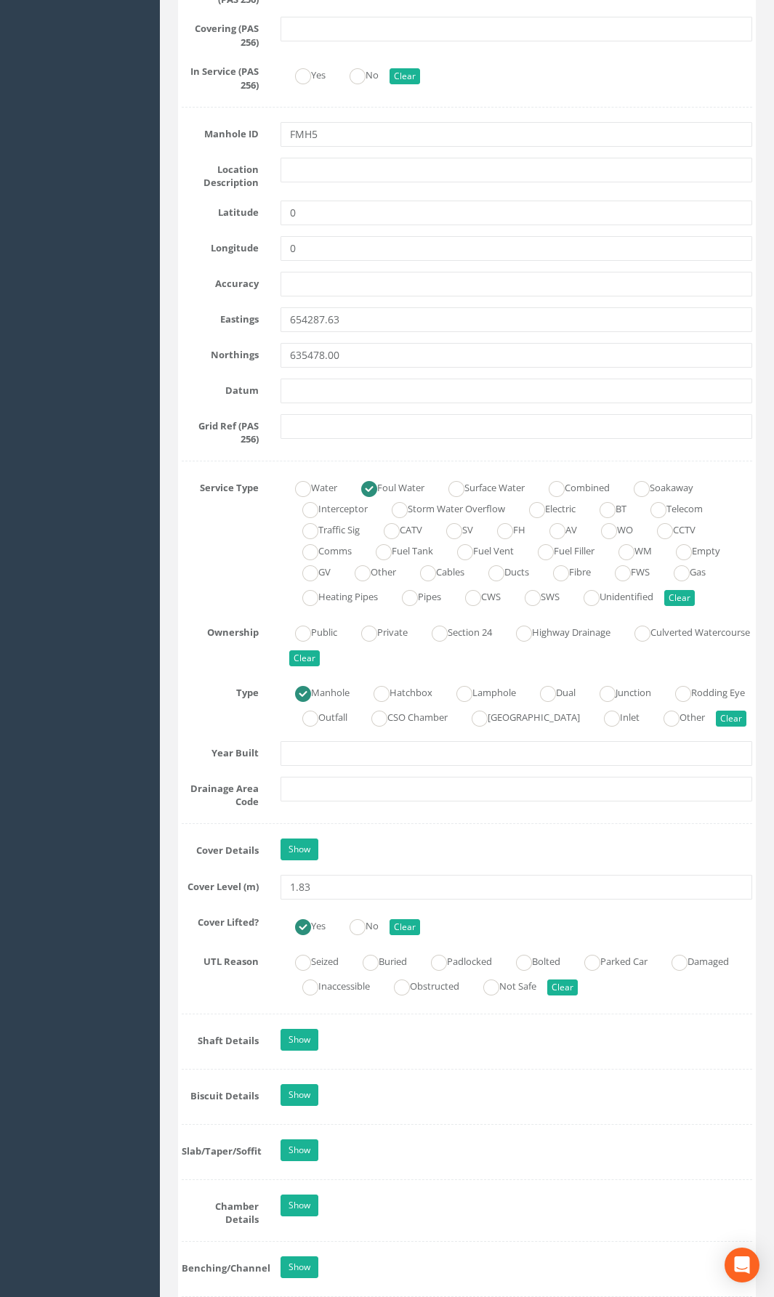
scroll to position [799, 0]
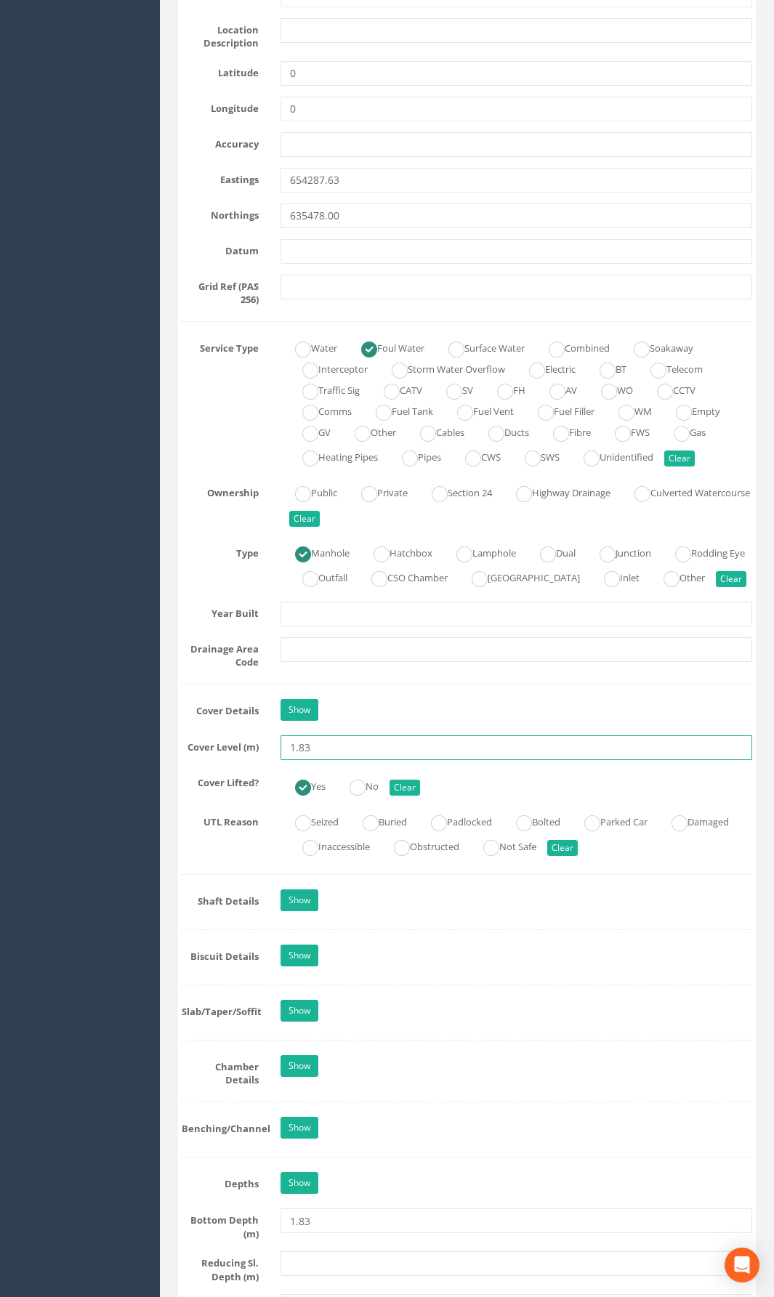
click at [354, 760] on input "1.83" at bounding box center [517, 747] width 472 height 25
drag, startPoint x: 354, startPoint y: 772, endPoint x: 36, endPoint y: 780, distance: 318.4
click at [36, 780] on div "[PERSON_NAME] Proscan Ltd. Logout S Jobs Map Team Equipment Company Details Dat…" at bounding box center [387, 1243] width 774 height 4084
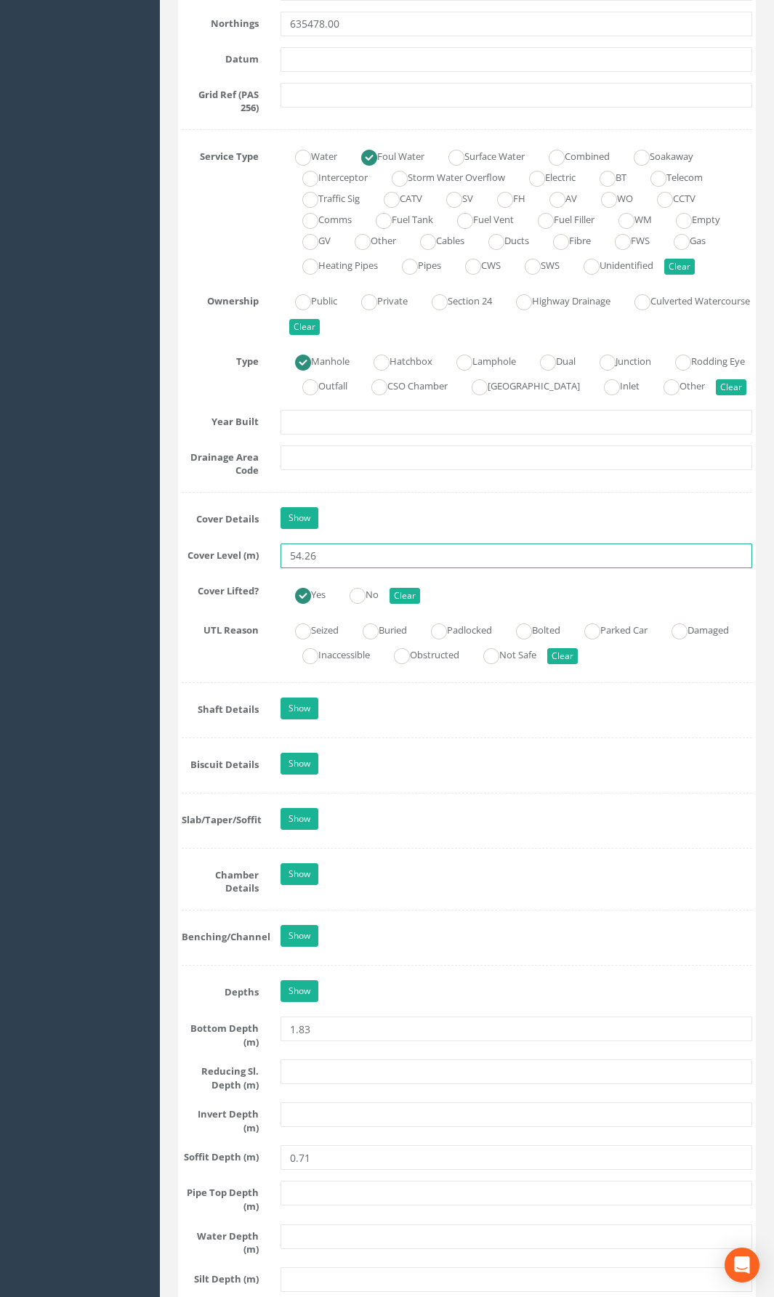
scroll to position [1017, 0]
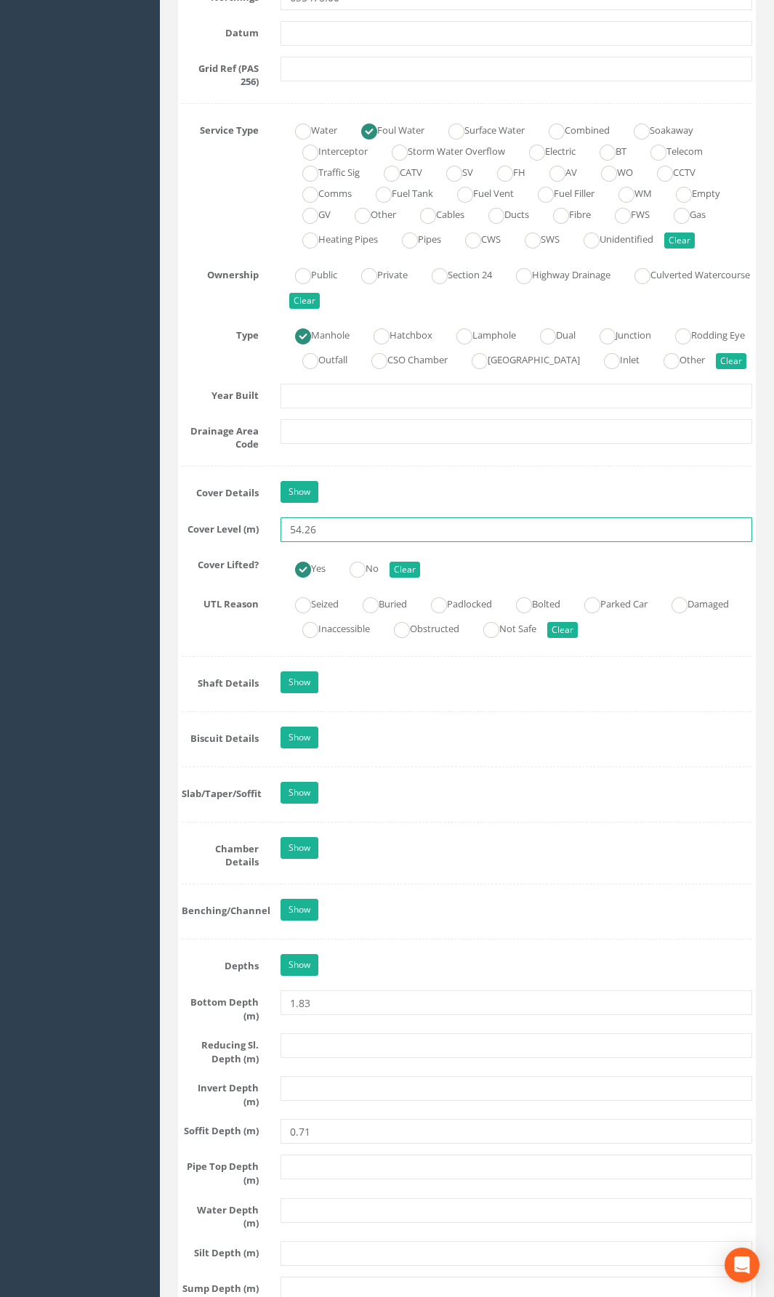
type input "54.26"
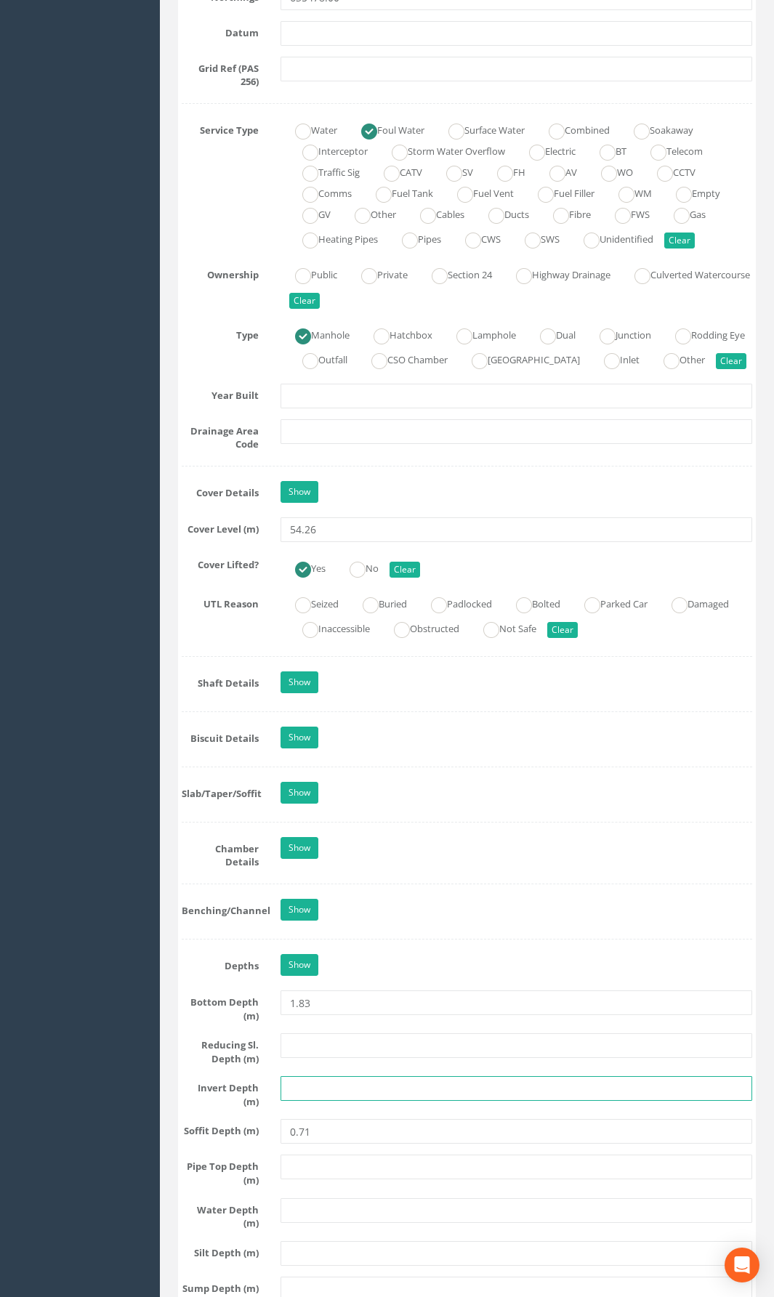
click at [332, 948] on input "text" at bounding box center [517, 1088] width 472 height 25
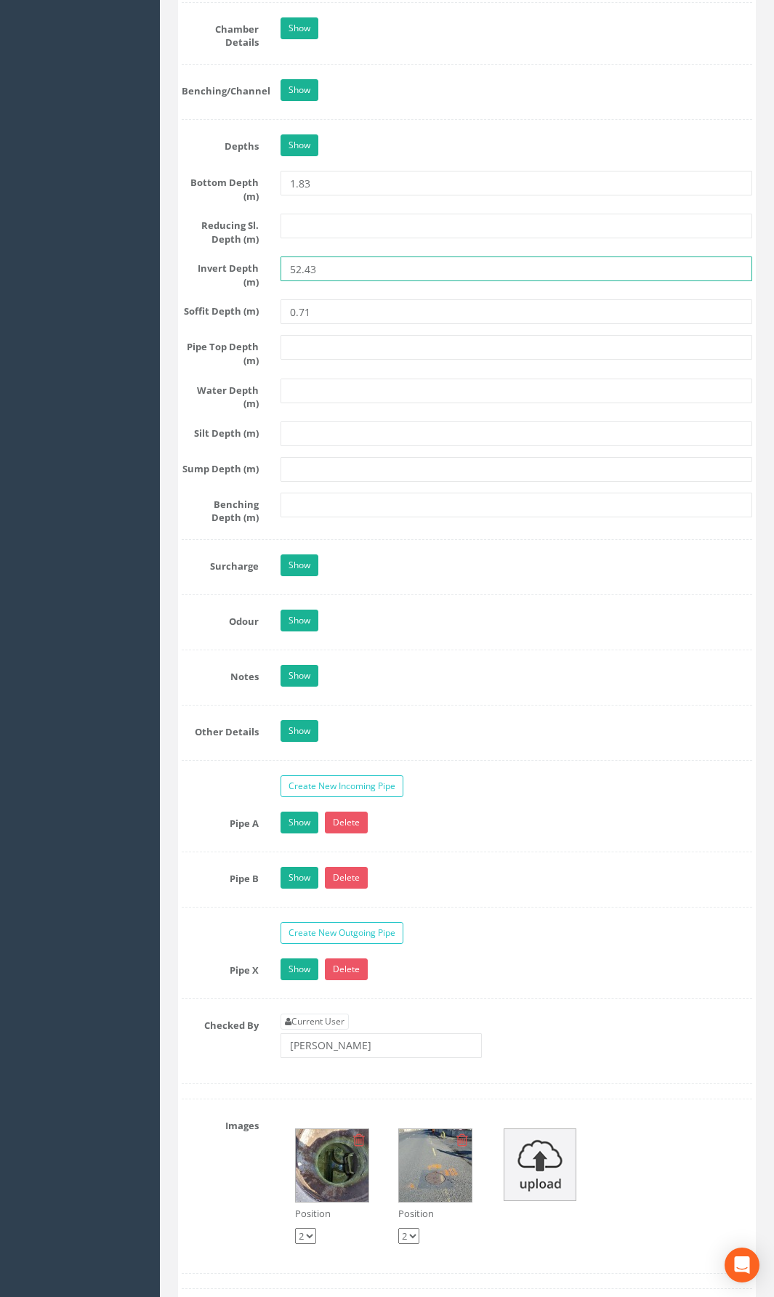
scroll to position [2107, 0]
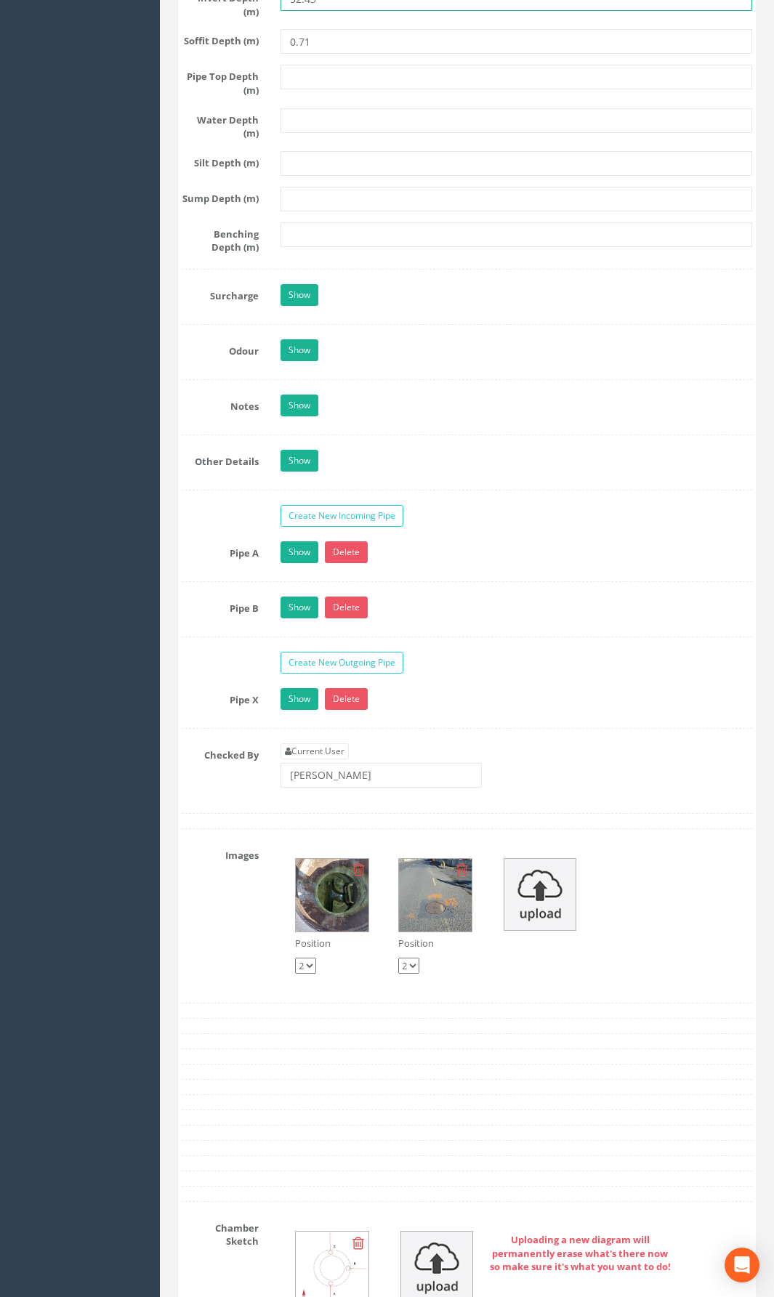
type input "52.43"
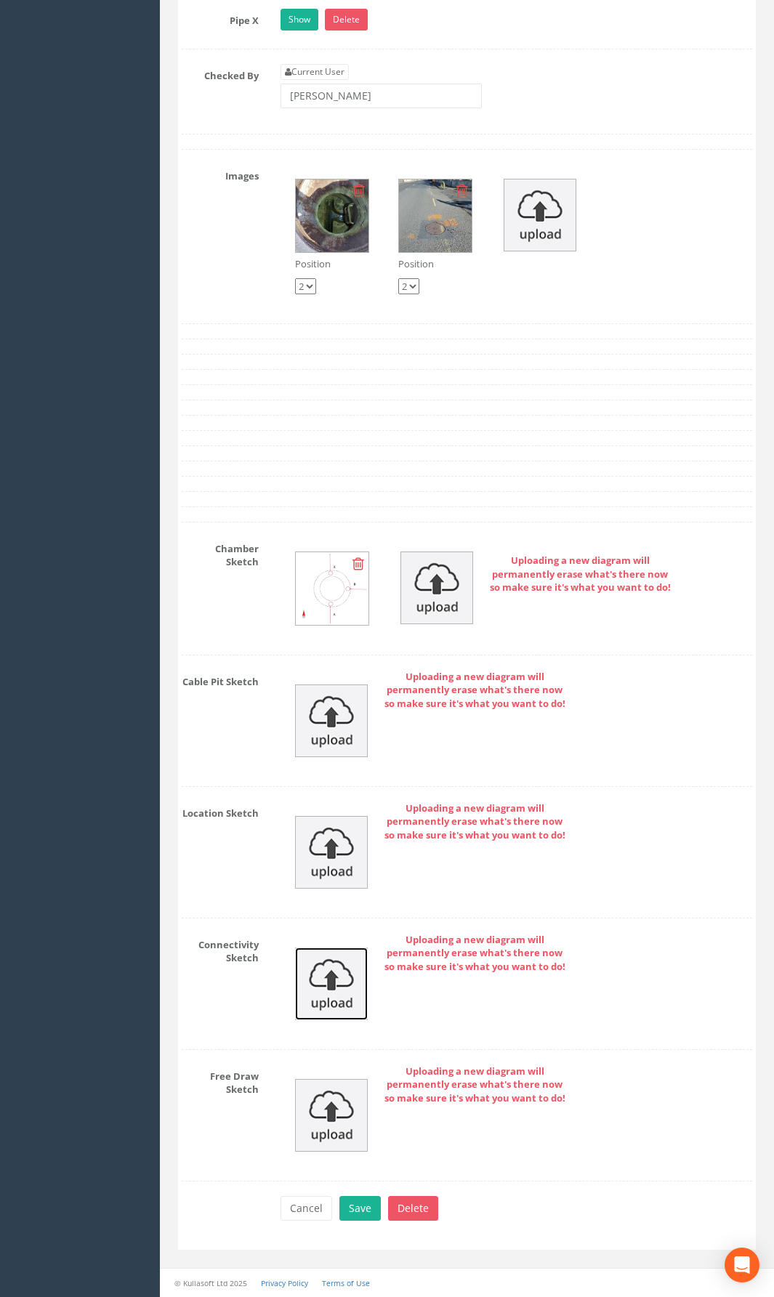
click at [322, 948] on img at bounding box center [331, 984] width 73 height 73
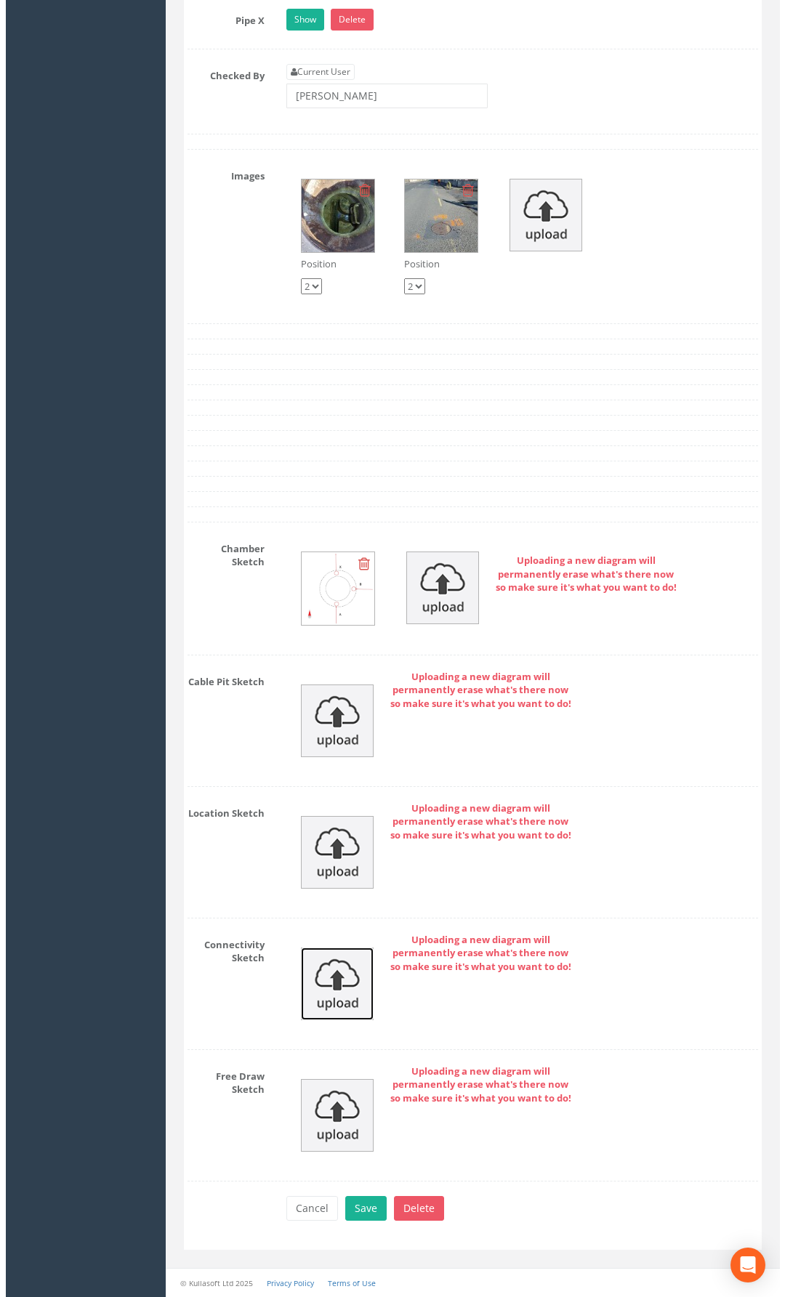
scroll to position [2775, 0]
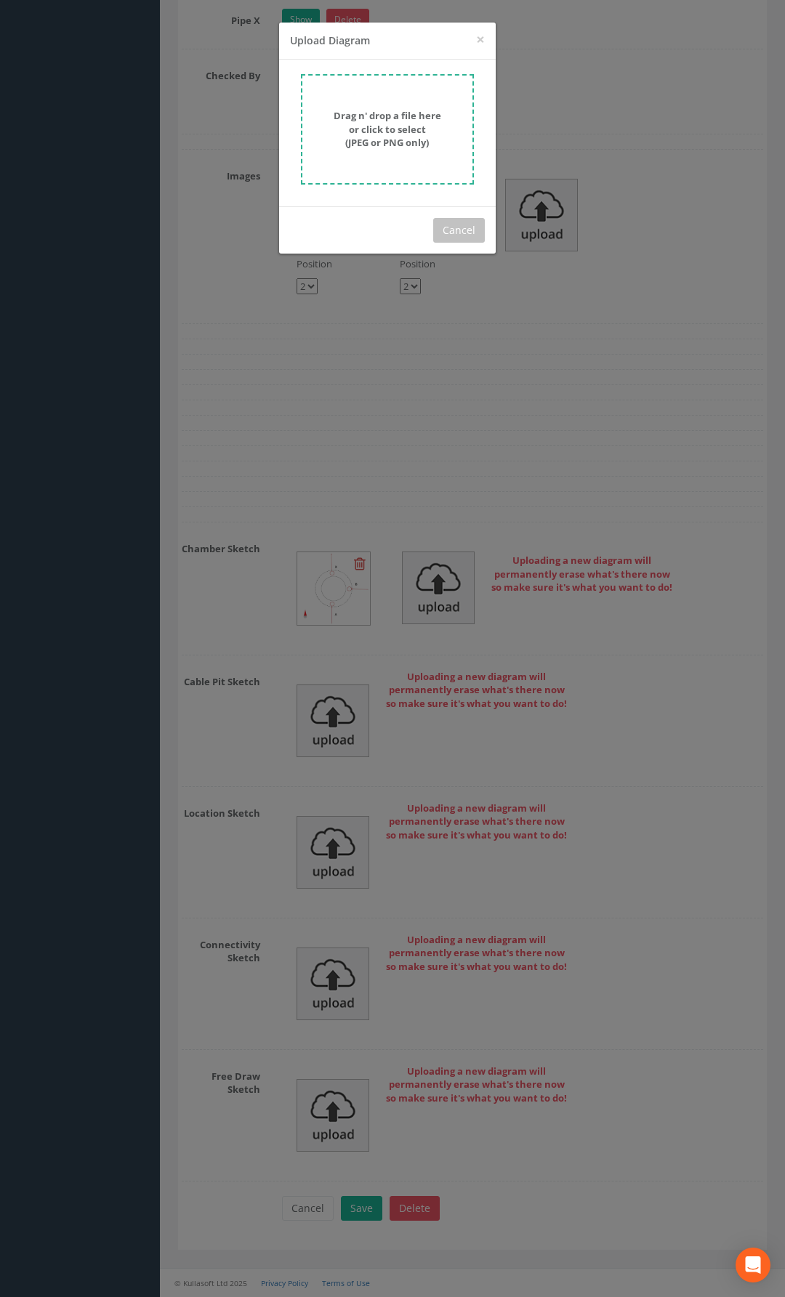
click at [368, 127] on strong "Drag n' drop a file here or click to select (JPEG or PNG only)" at bounding box center [388, 129] width 108 height 40
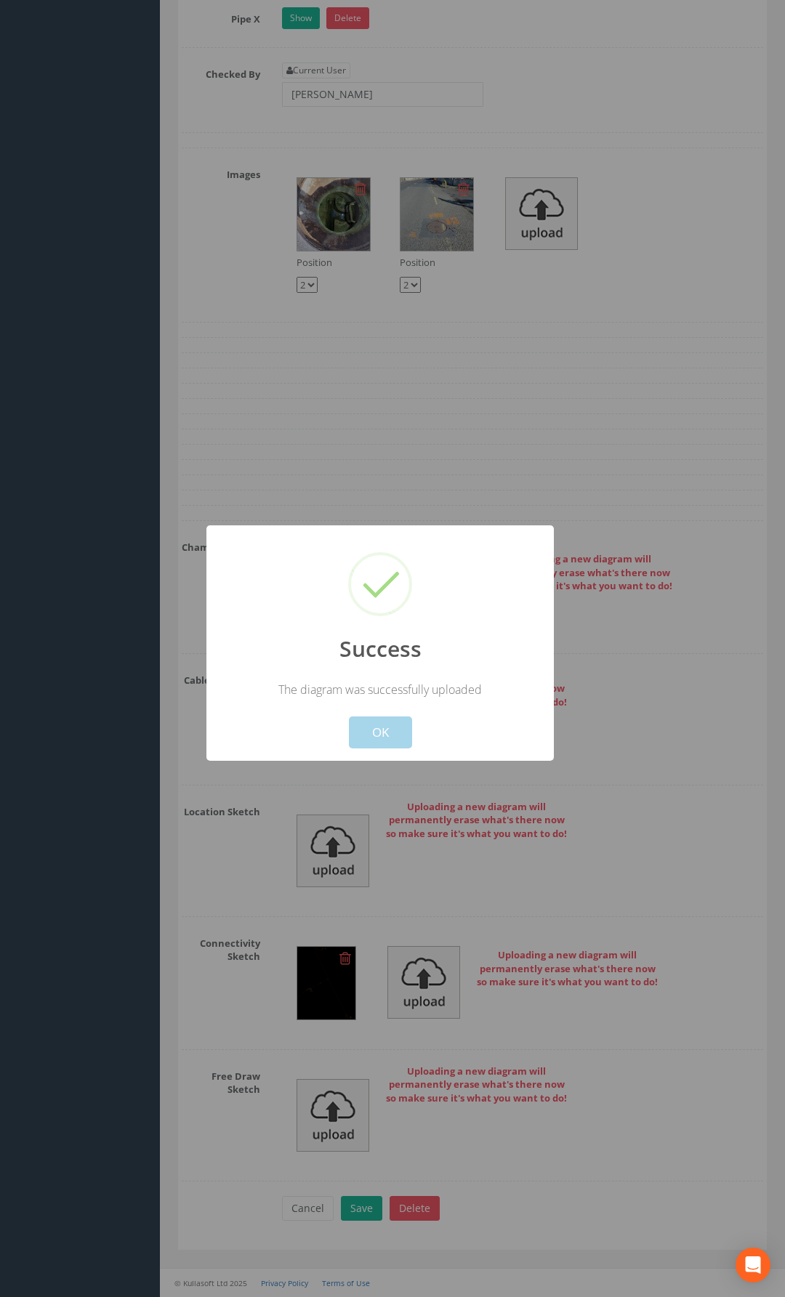
click at [363, 725] on button "OK" at bounding box center [380, 733] width 63 height 32
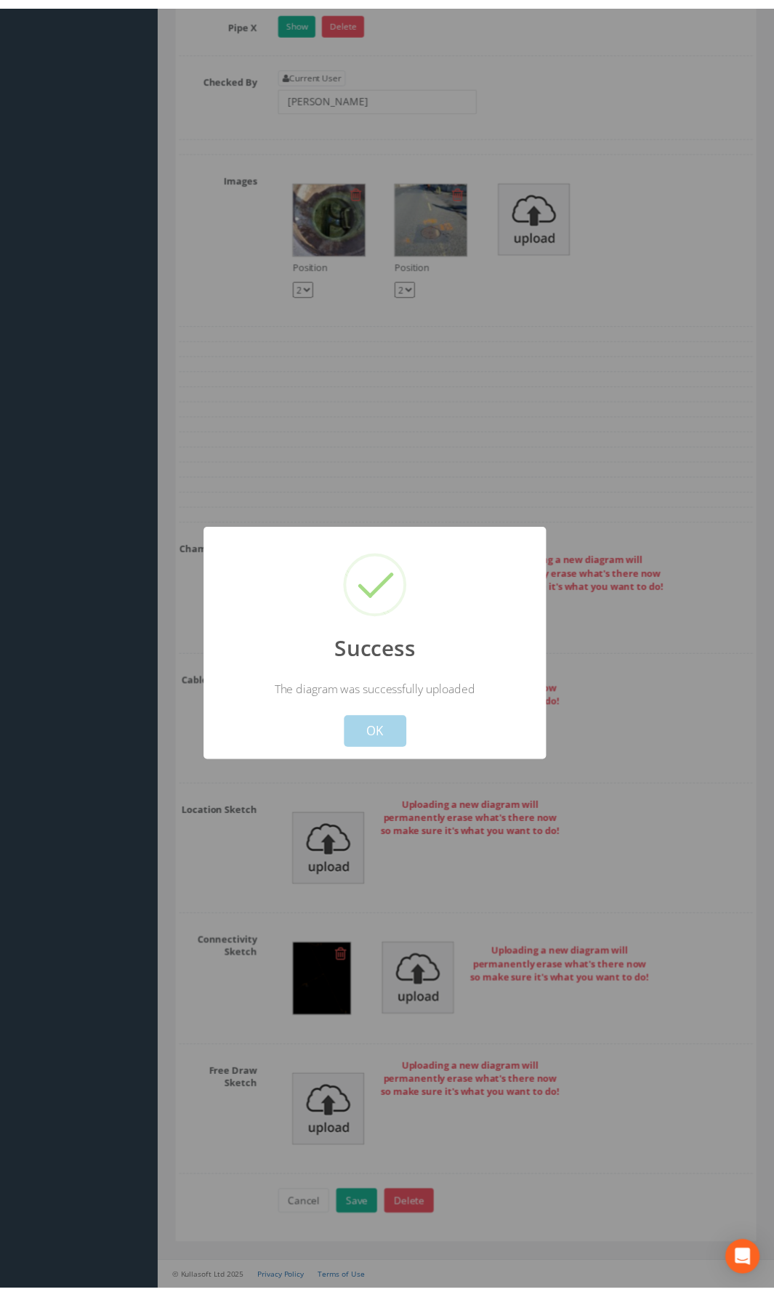
scroll to position [2808, 0]
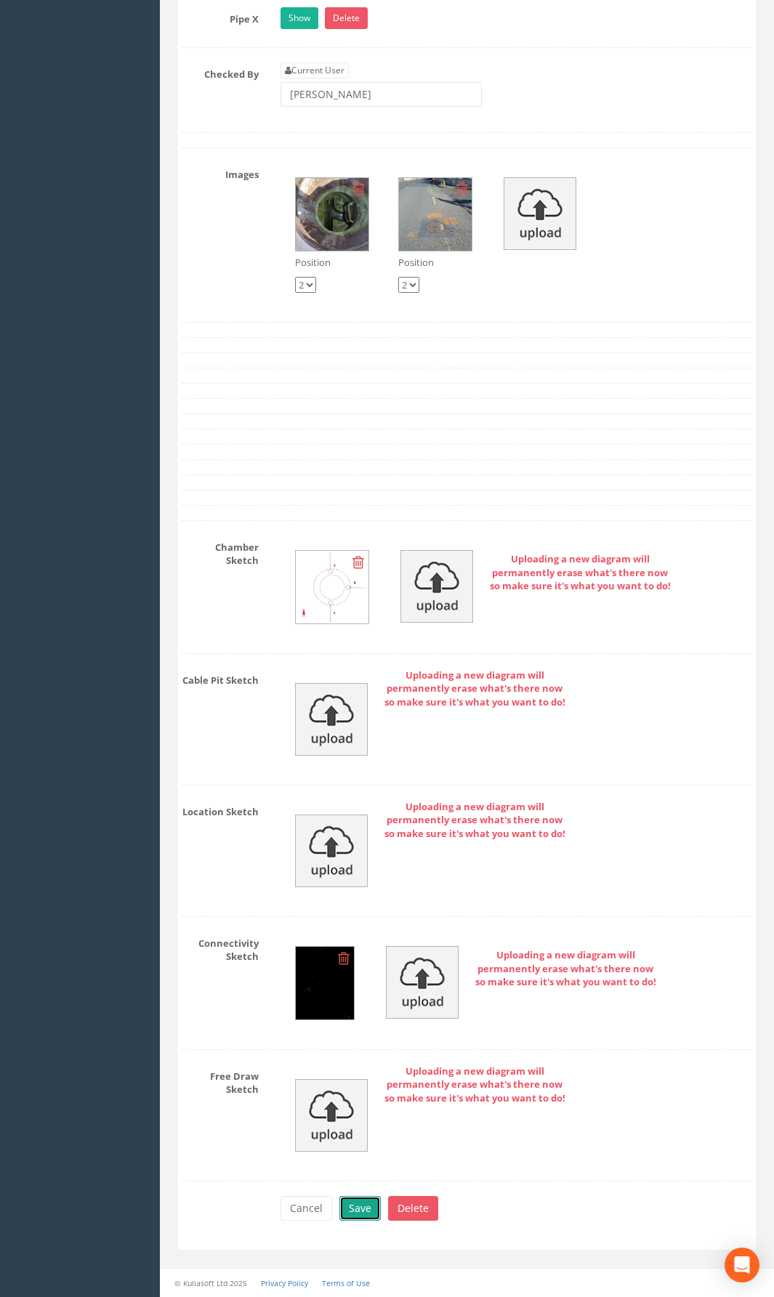
click at [363, 948] on button "Save" at bounding box center [359, 1208] width 41 height 25
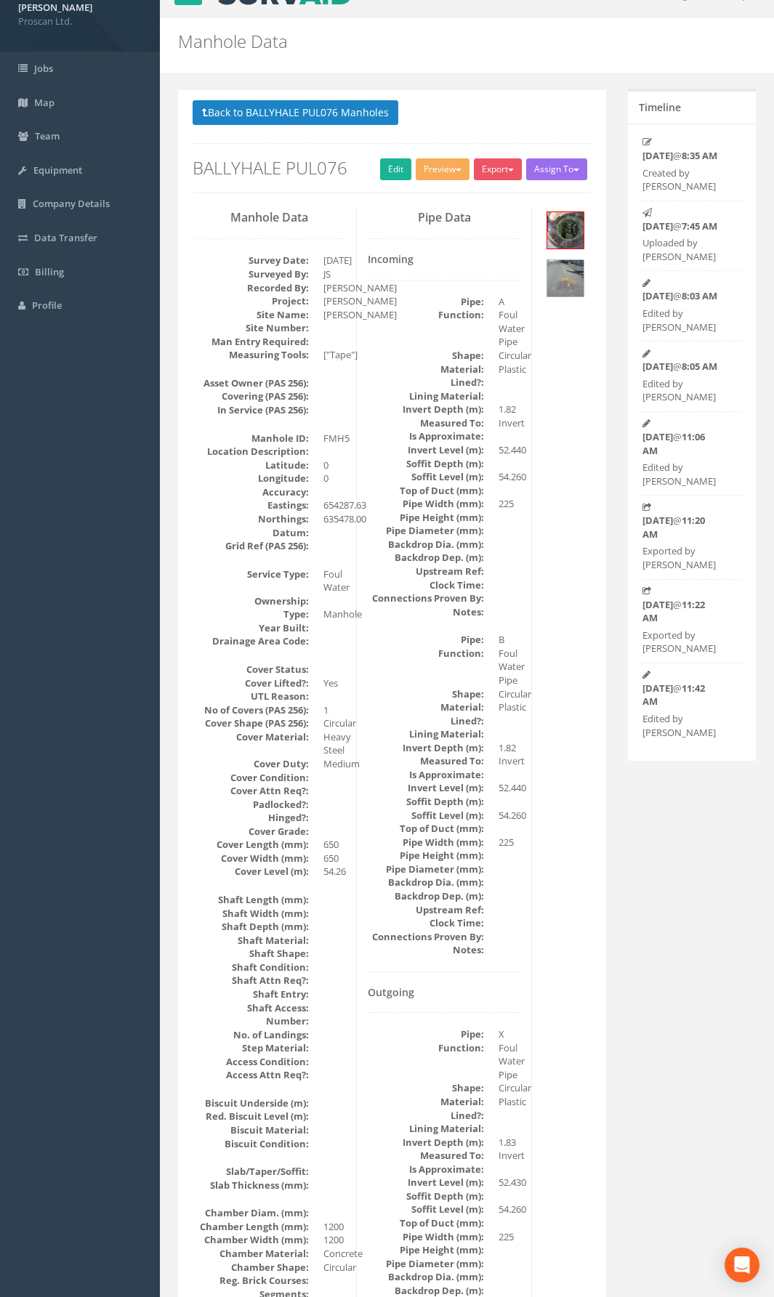
scroll to position [0, 0]
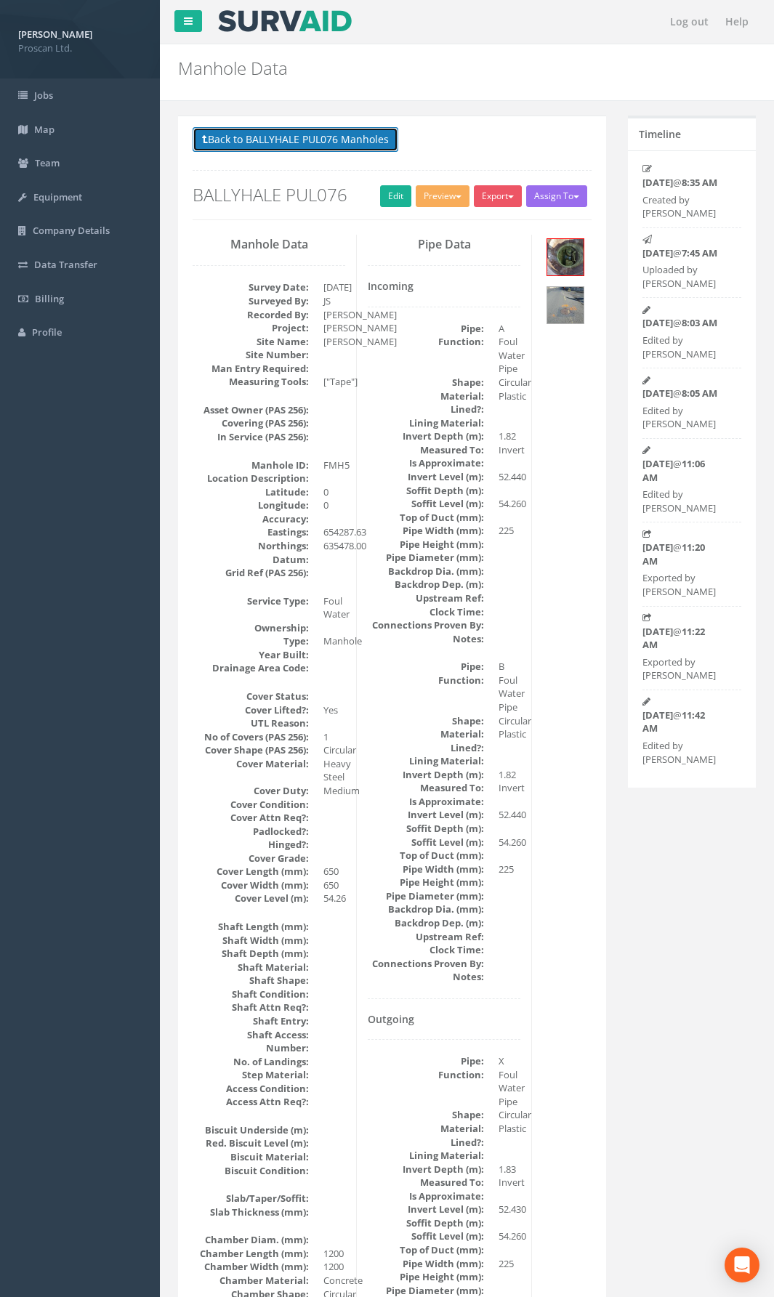
click at [349, 143] on button "Back to BALLYHALE PUL076 Manholes" at bounding box center [296, 139] width 206 height 25
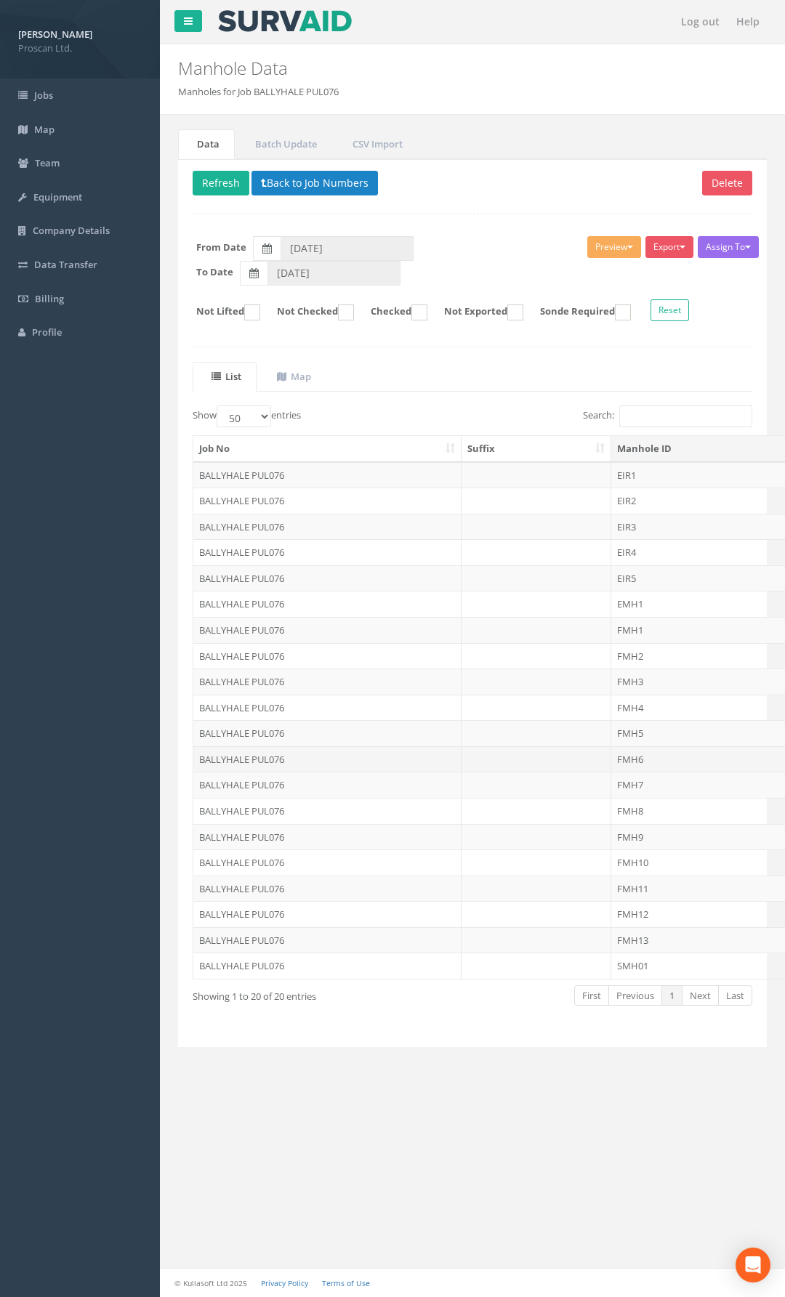
click at [648, 761] on td "FMH6" at bounding box center [722, 759] width 223 height 26
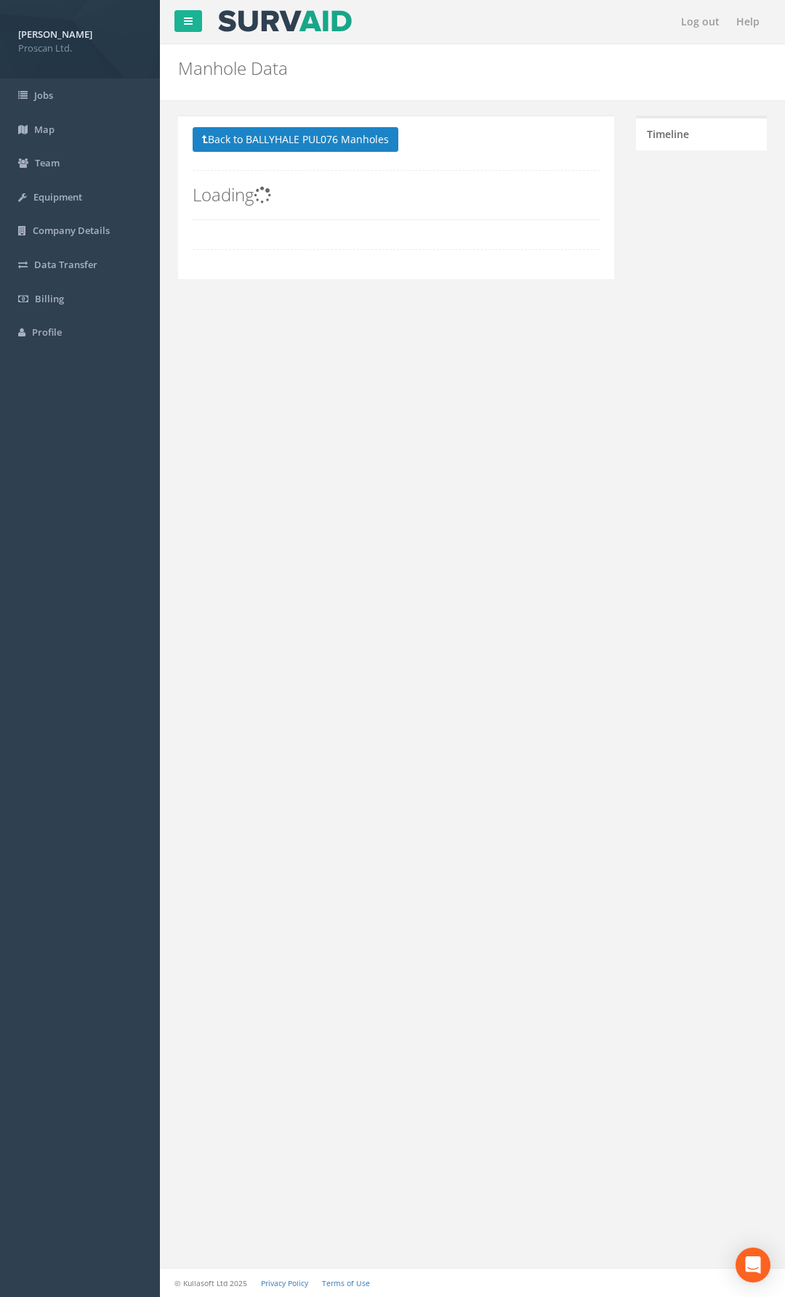
click at [648, 296] on div "Back to BALLYHALE PUL076 Manholes Back to Map Assign To No Companies Added Expo…" at bounding box center [472, 206] width 610 height 181
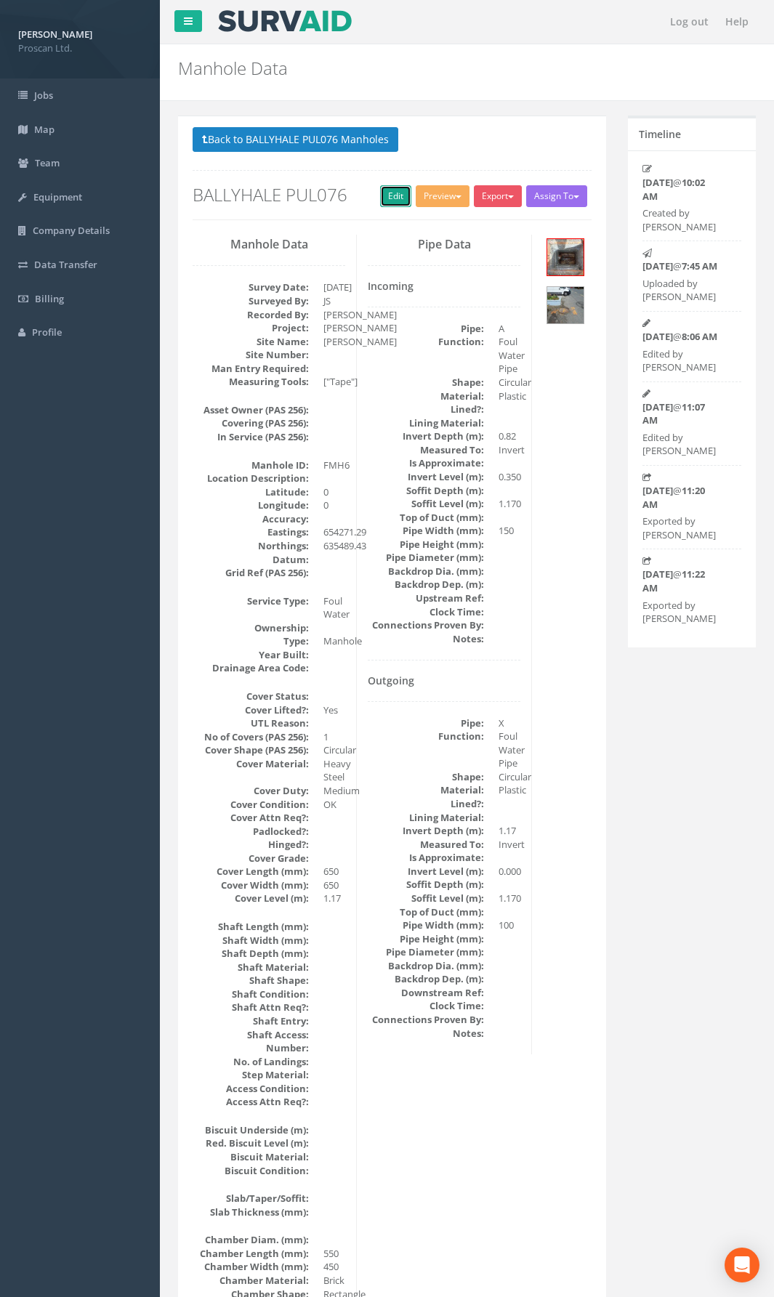
click at [397, 203] on link "Edit" at bounding box center [395, 196] width 31 height 22
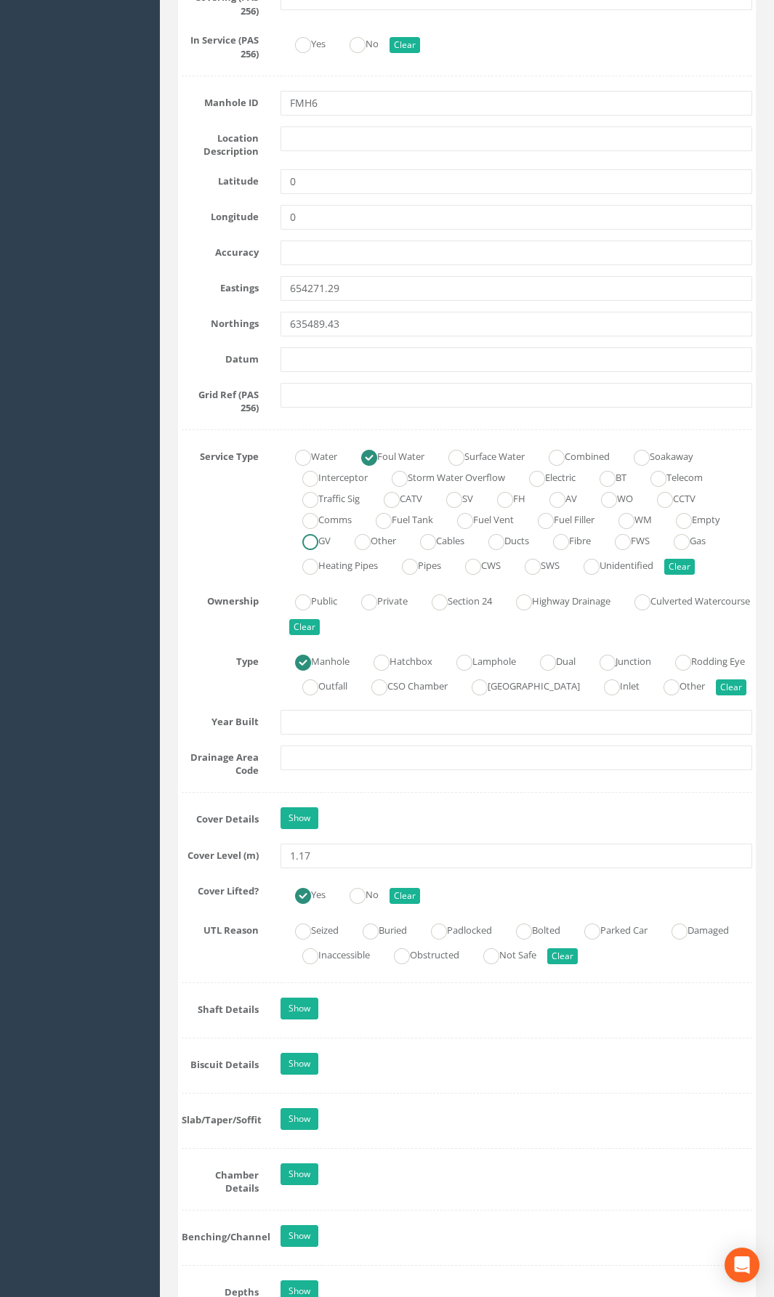
scroll to position [727, 0]
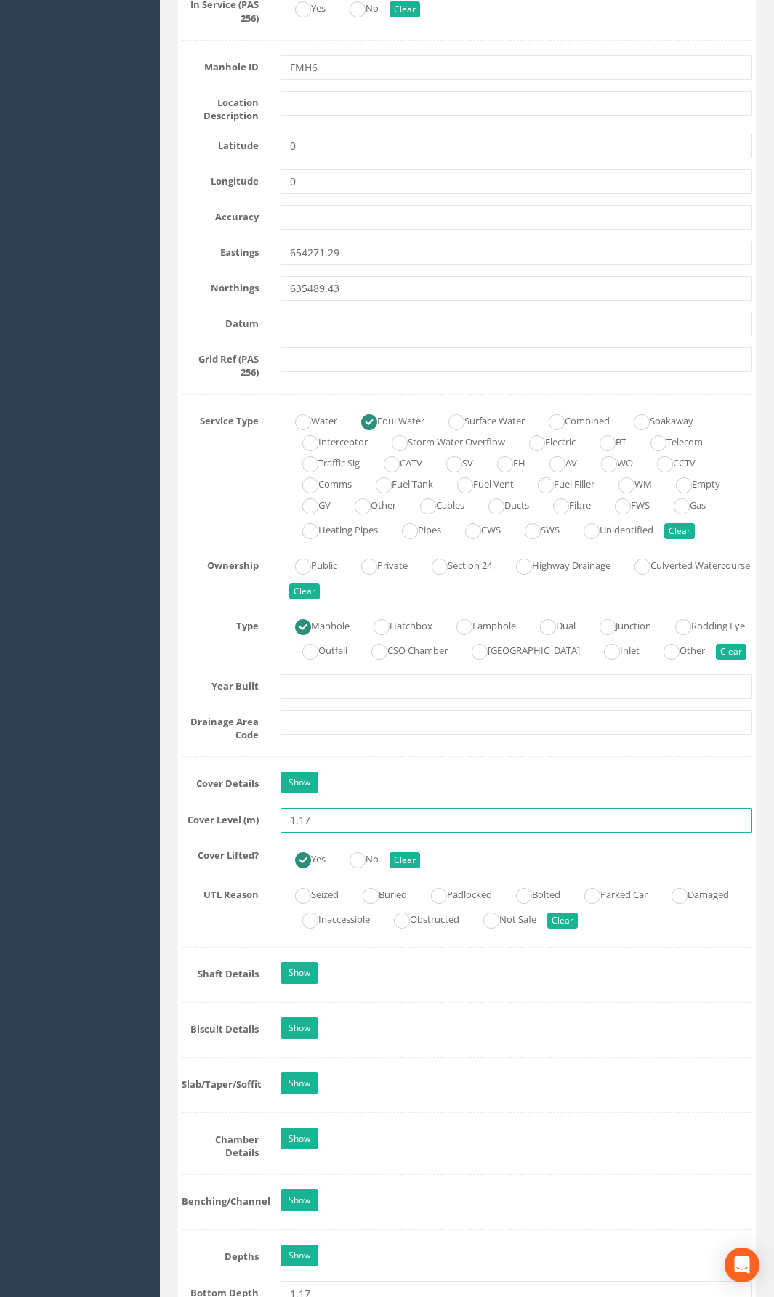
click at [337, 833] on input "1.17" at bounding box center [517, 820] width 472 height 25
drag, startPoint x: 337, startPoint y: 849, endPoint x: 171, endPoint y: 853, distance: 166.5
click at [171, 833] on div "Cover Level (m) 1.17" at bounding box center [467, 820] width 592 height 25
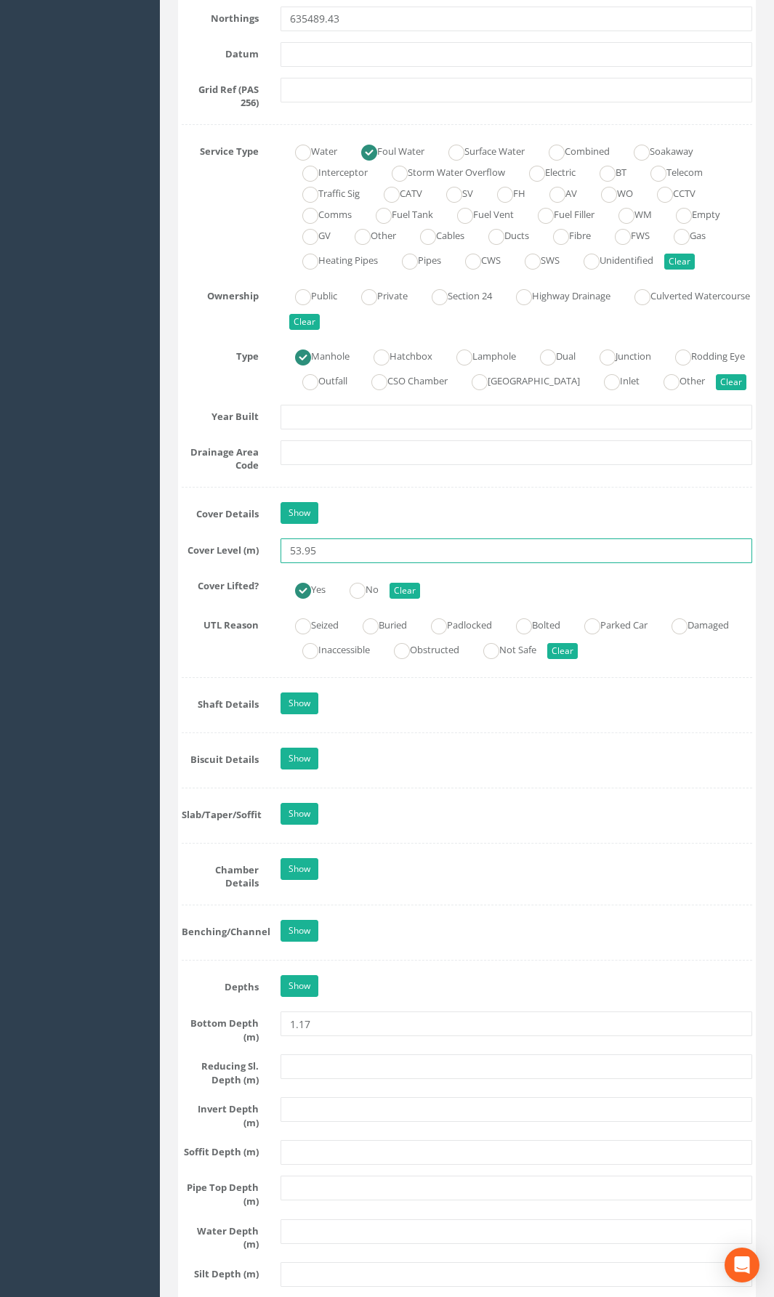
scroll to position [1017, 0]
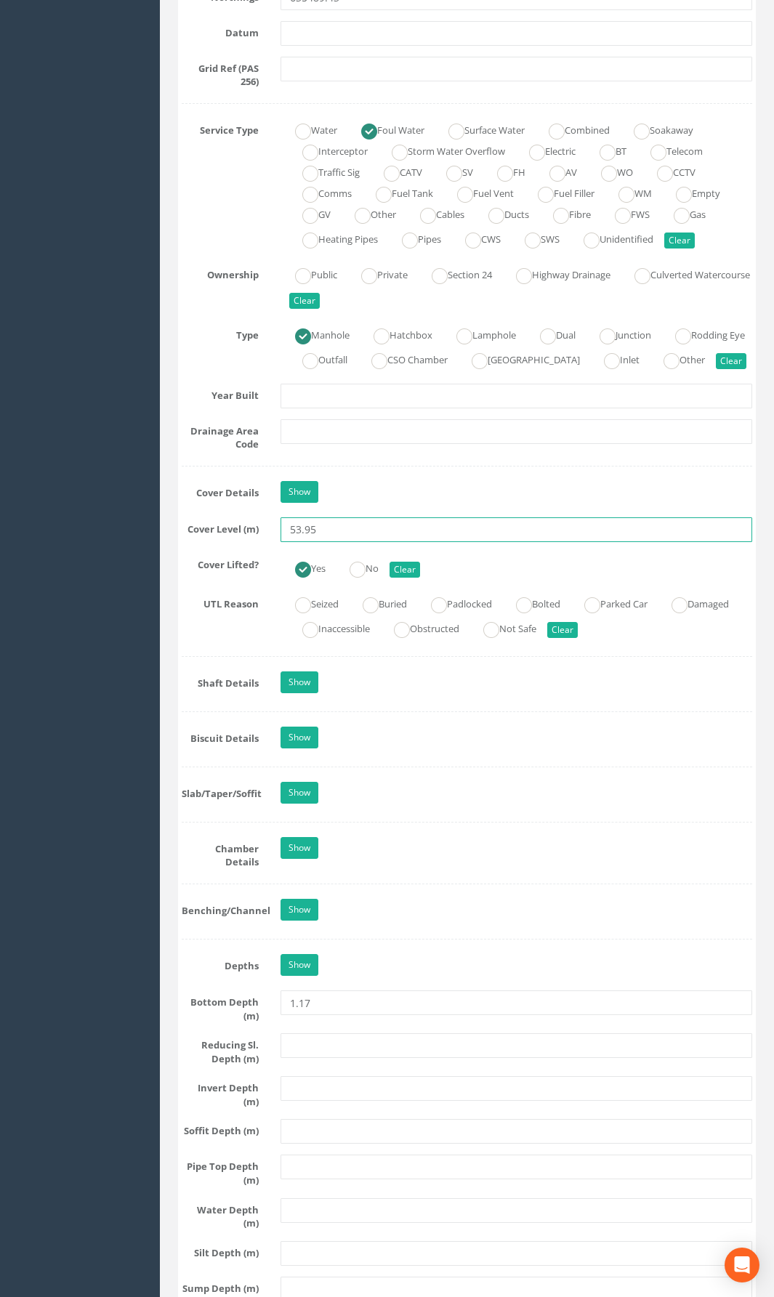
type input "53.95"
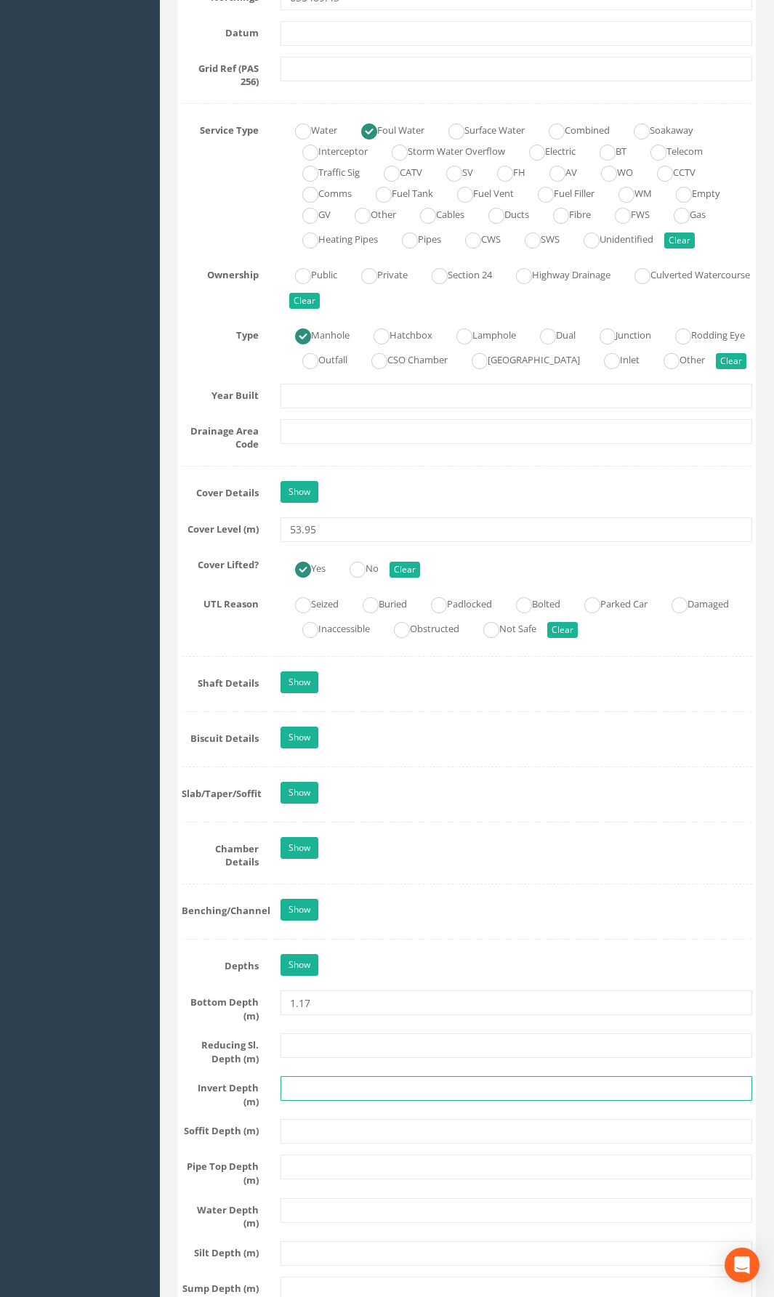
click at [305, 948] on input "text" at bounding box center [517, 1088] width 472 height 25
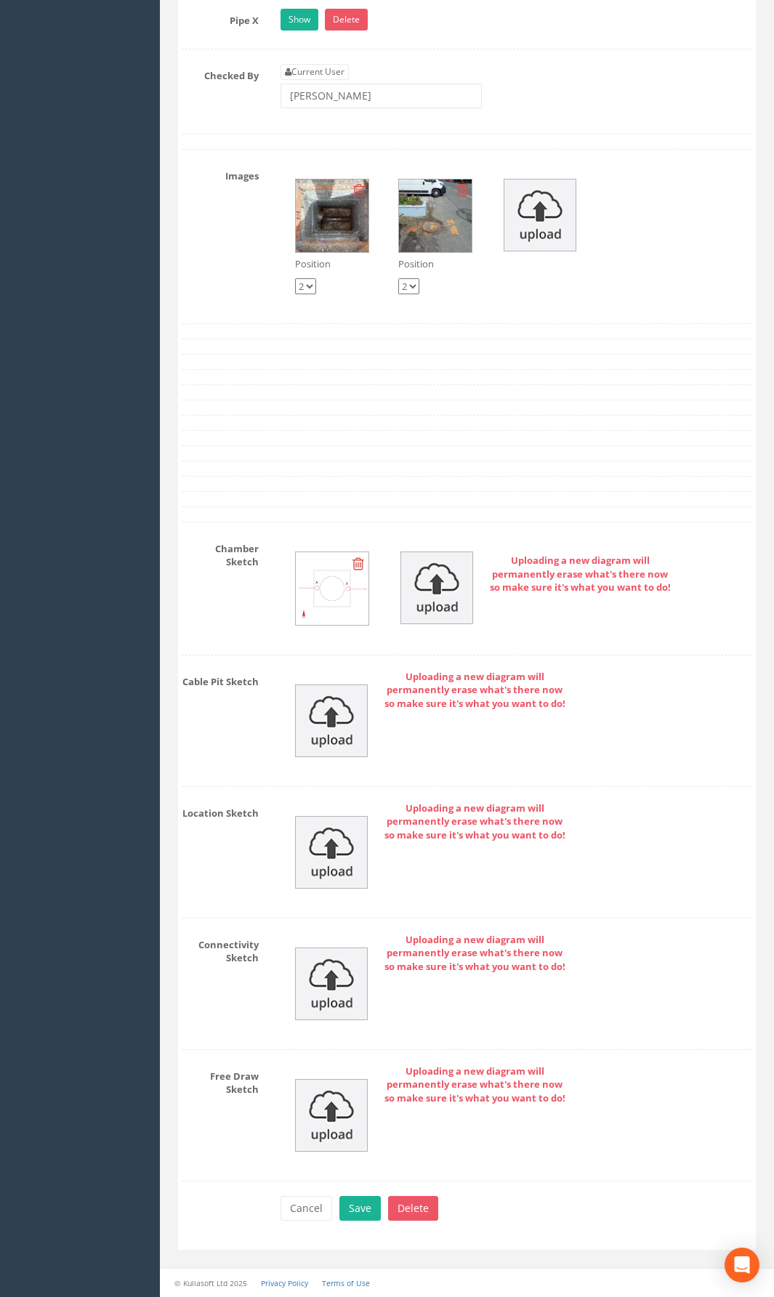
scroll to position [2753, 0]
type input "52.78"
click at [303, 948] on img at bounding box center [331, 984] width 73 height 73
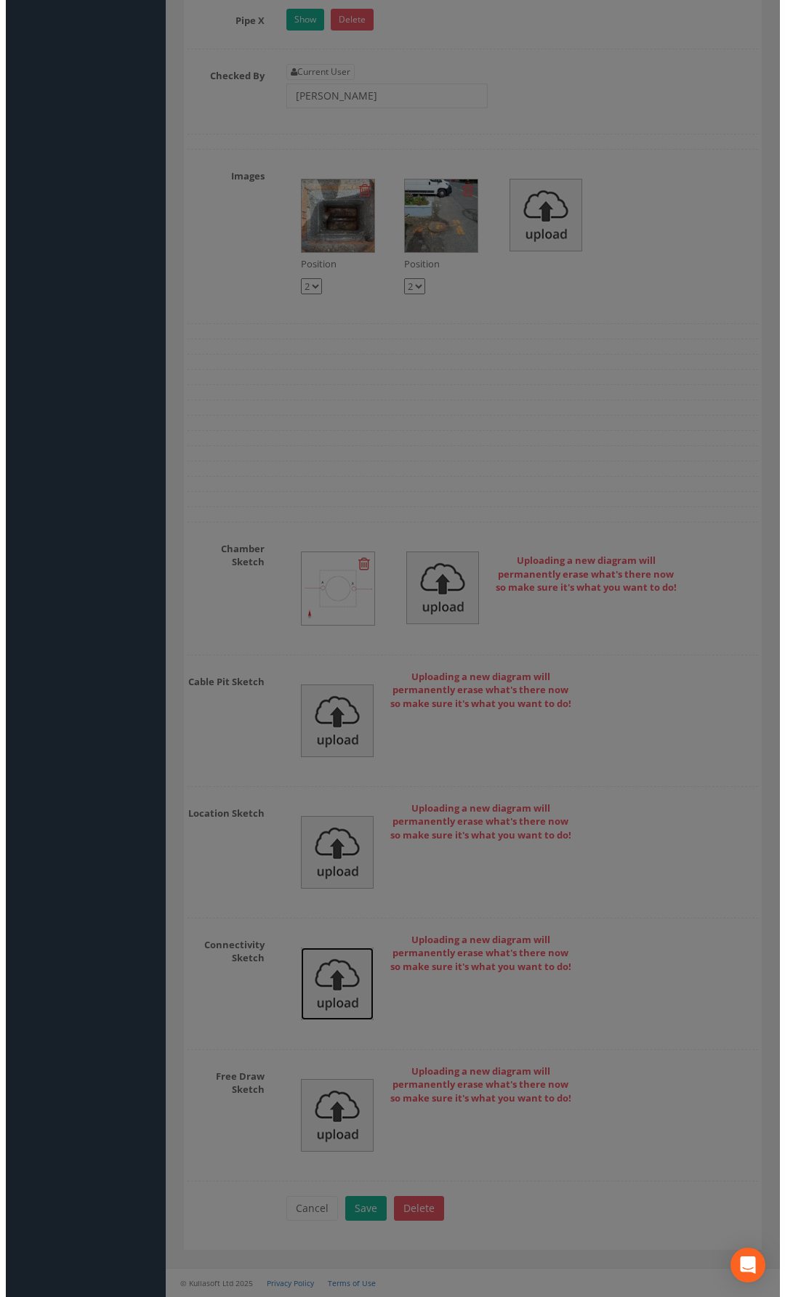
scroll to position [2720, 0]
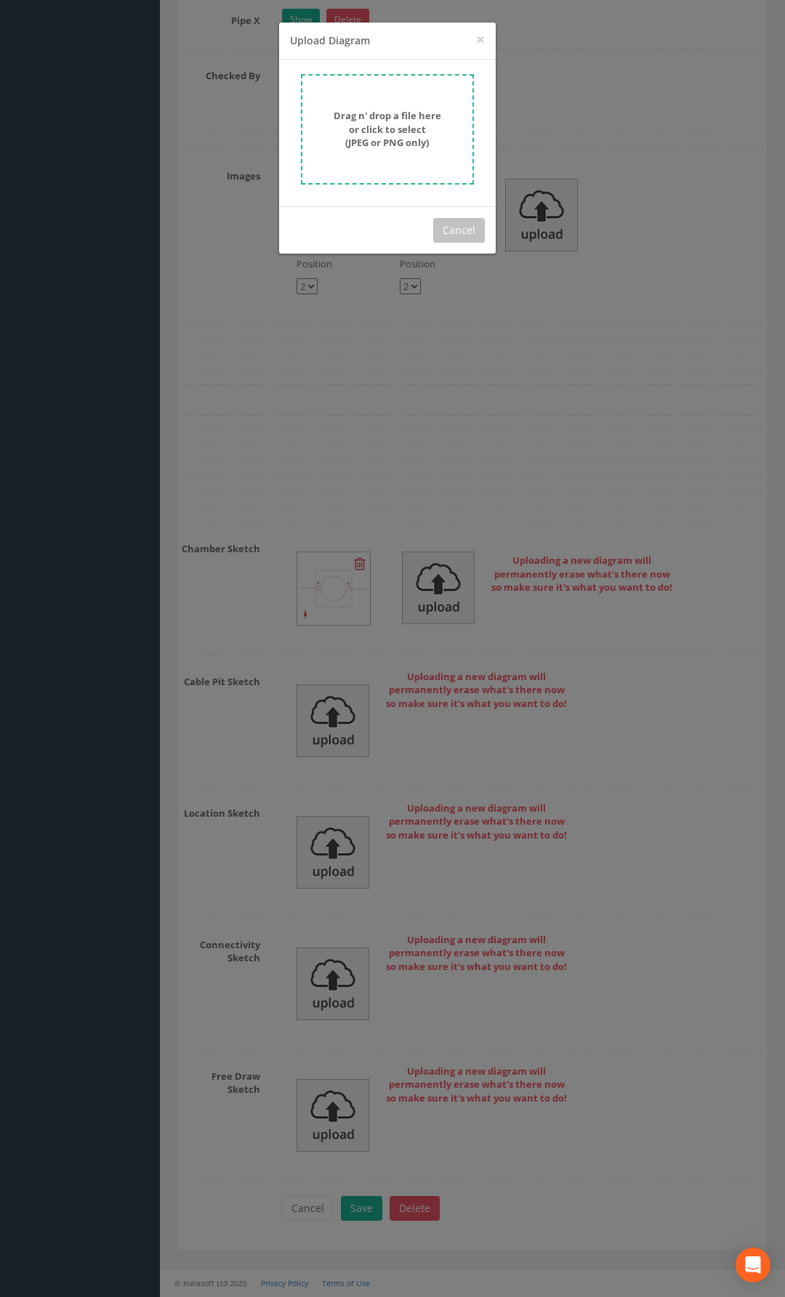
click at [363, 149] on strong "Drag n' drop a file here or click to select (JPEG or PNG only)" at bounding box center [388, 129] width 108 height 40
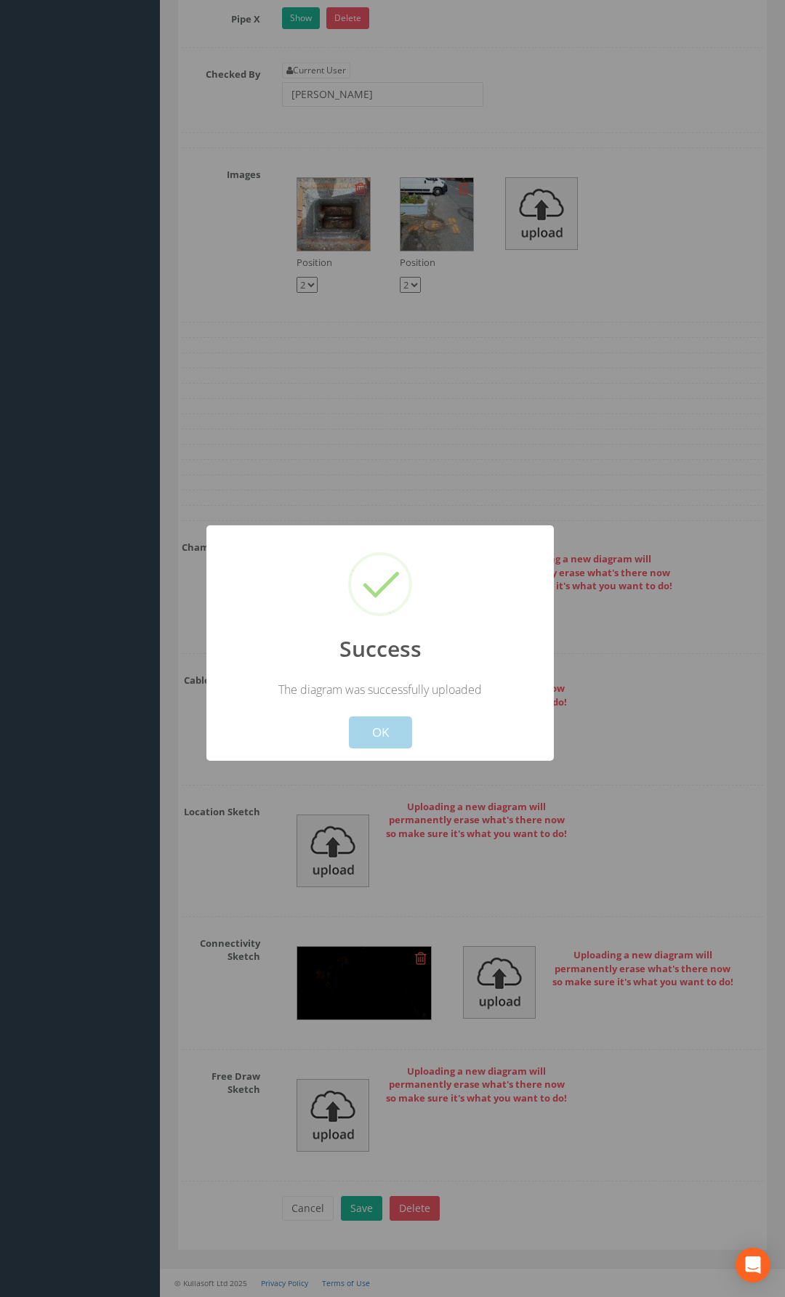
click at [384, 734] on button "OK" at bounding box center [380, 733] width 63 height 32
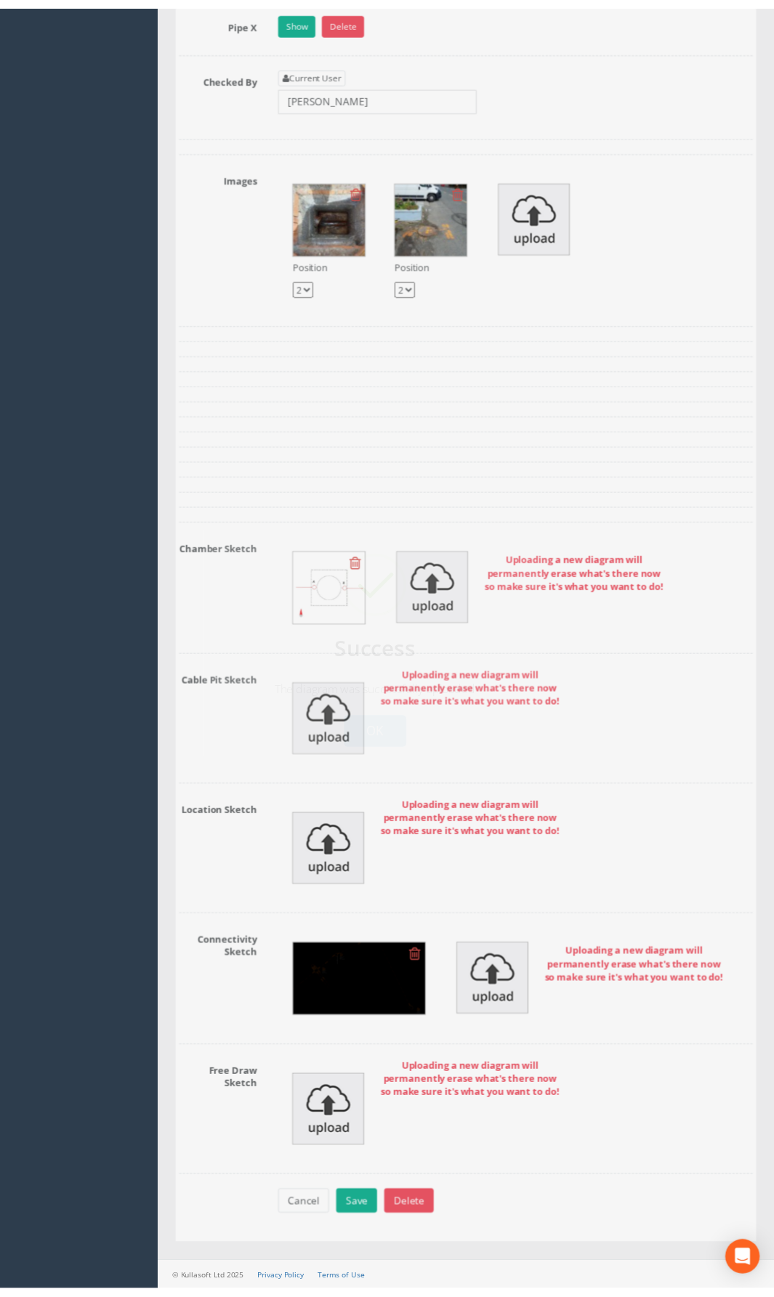
scroll to position [2753, 0]
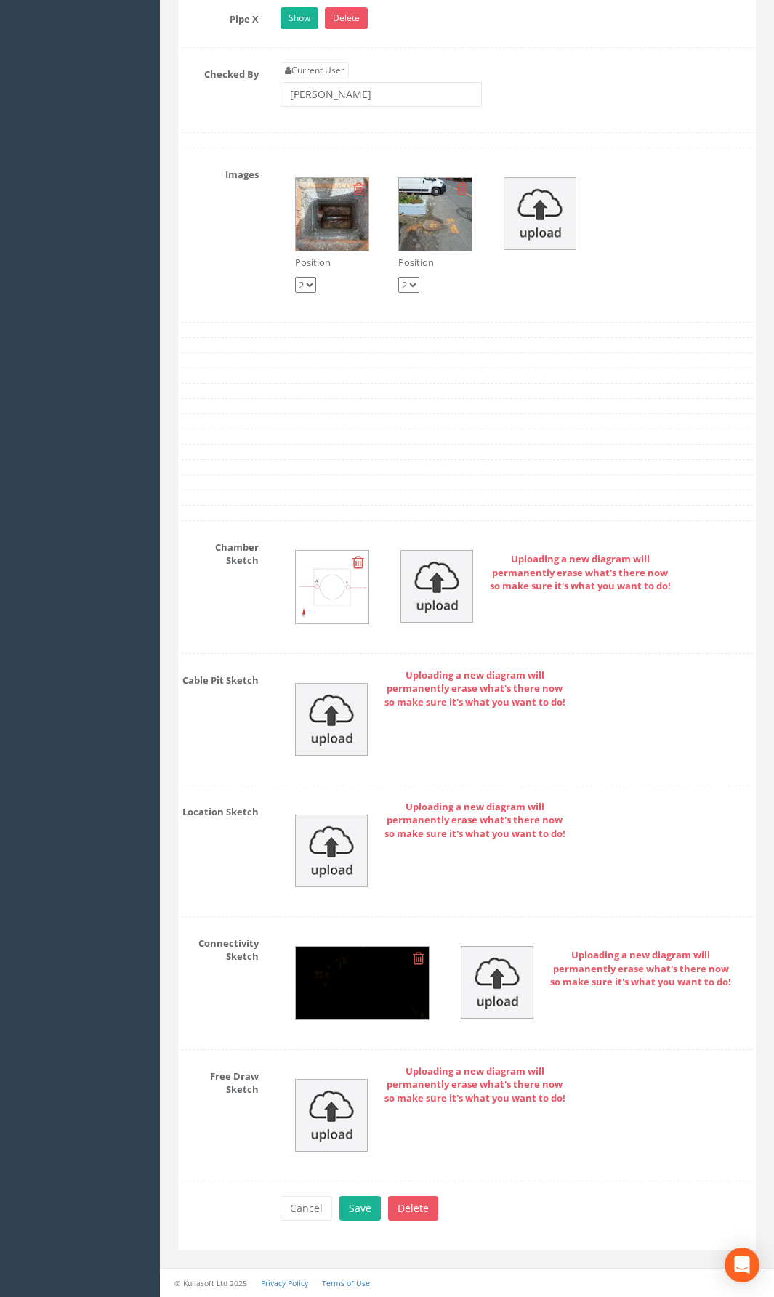
click at [354, 948] on img at bounding box center [363, 983] width 134 height 73
click at [352, 948] on img at bounding box center [363, 983] width 134 height 73
click at [342, 948] on img at bounding box center [363, 983] width 134 height 73
click at [347, 948] on img at bounding box center [363, 983] width 134 height 73
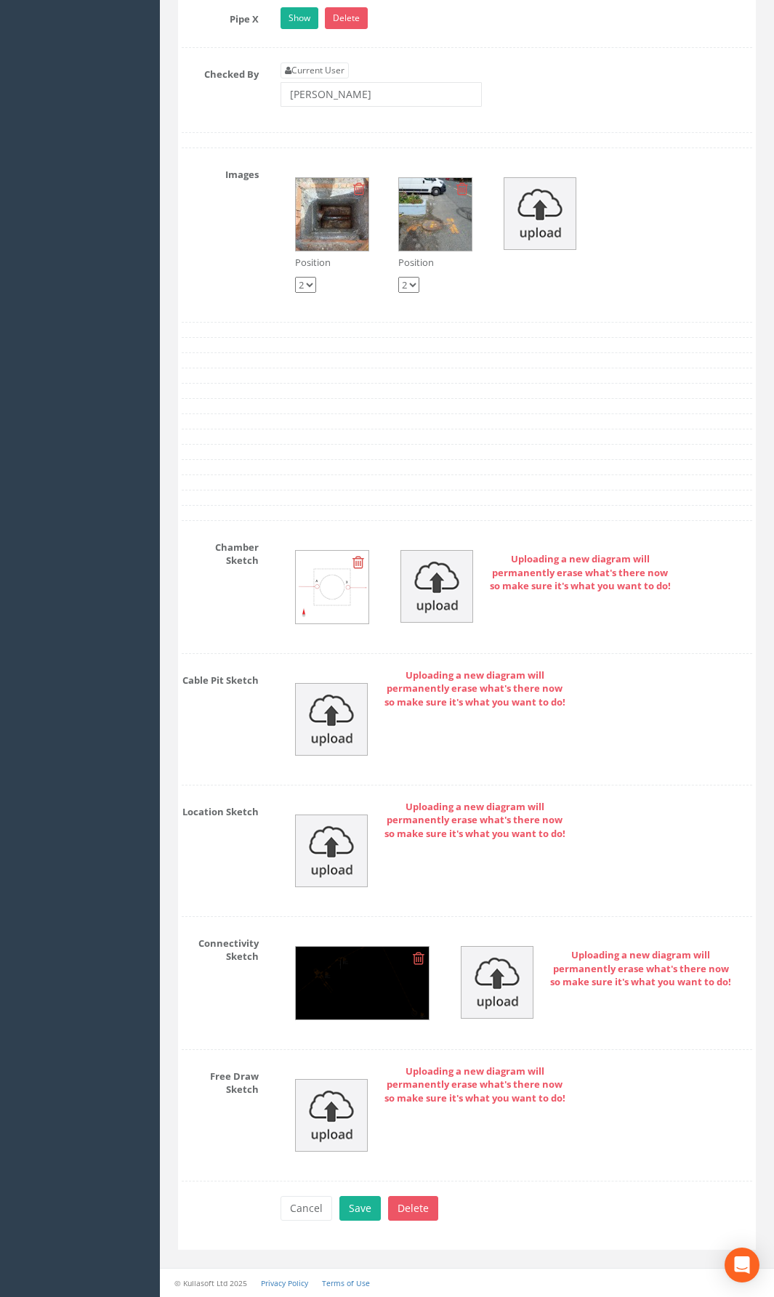
click at [348, 948] on img at bounding box center [363, 983] width 134 height 73
click at [351, 948] on button "Save" at bounding box center [359, 1208] width 41 height 25
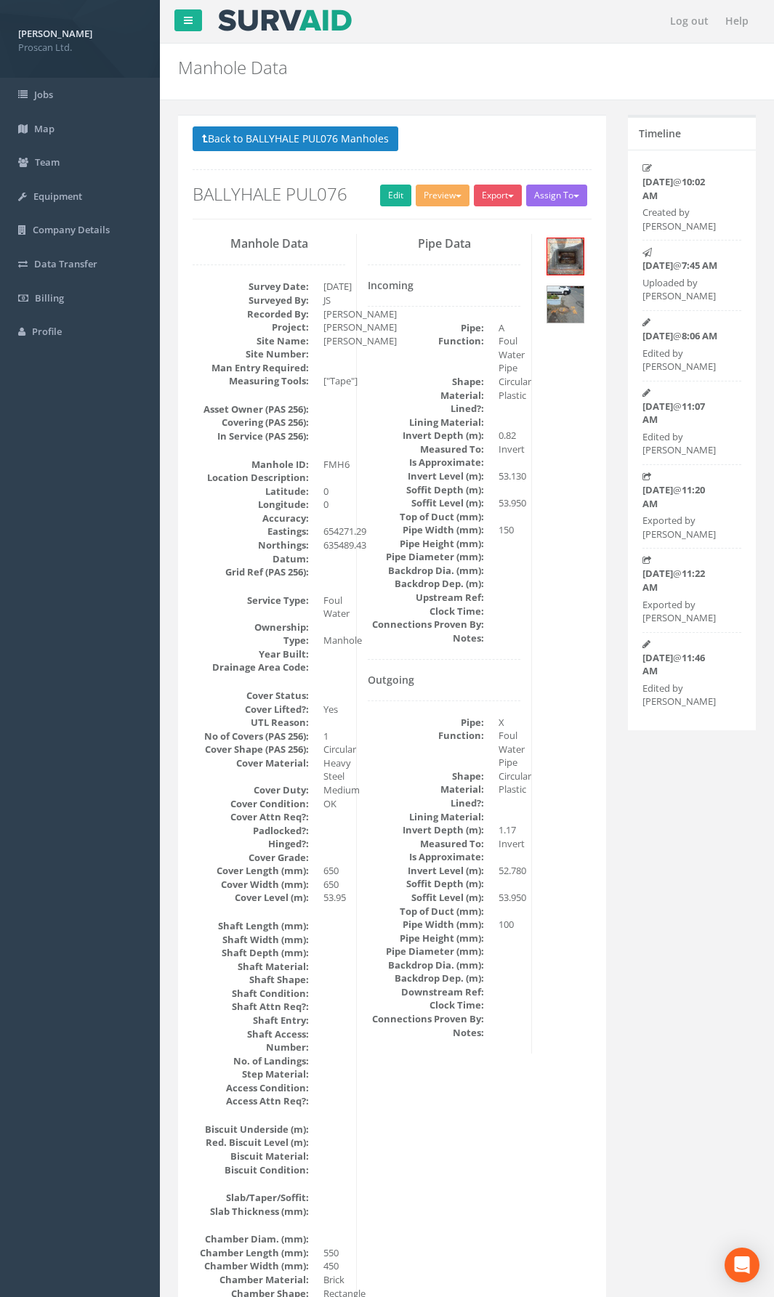
scroll to position [0, 0]
click at [344, 152] on button "Back to BALLYHALE PUL076 Manholes" at bounding box center [296, 139] width 206 height 25
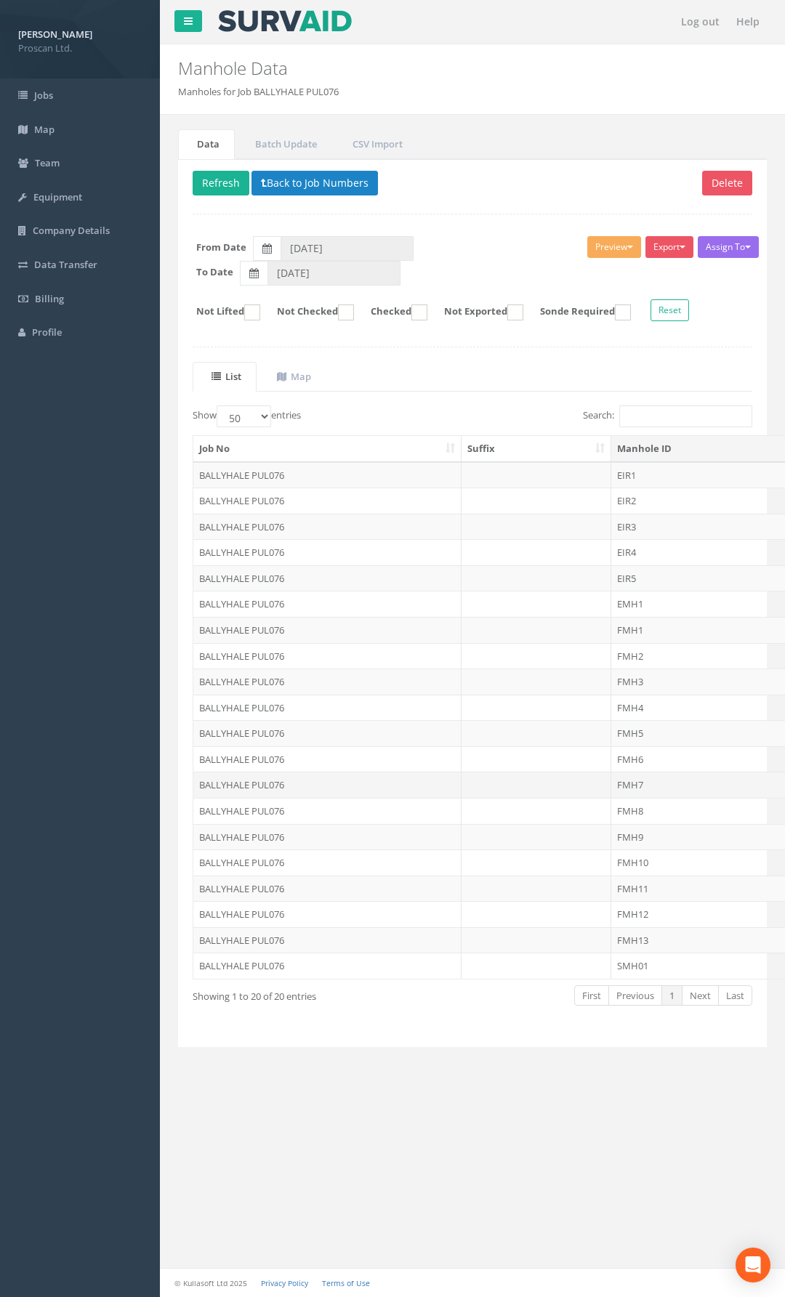
click at [618, 785] on td "FMH7" at bounding box center [722, 785] width 223 height 26
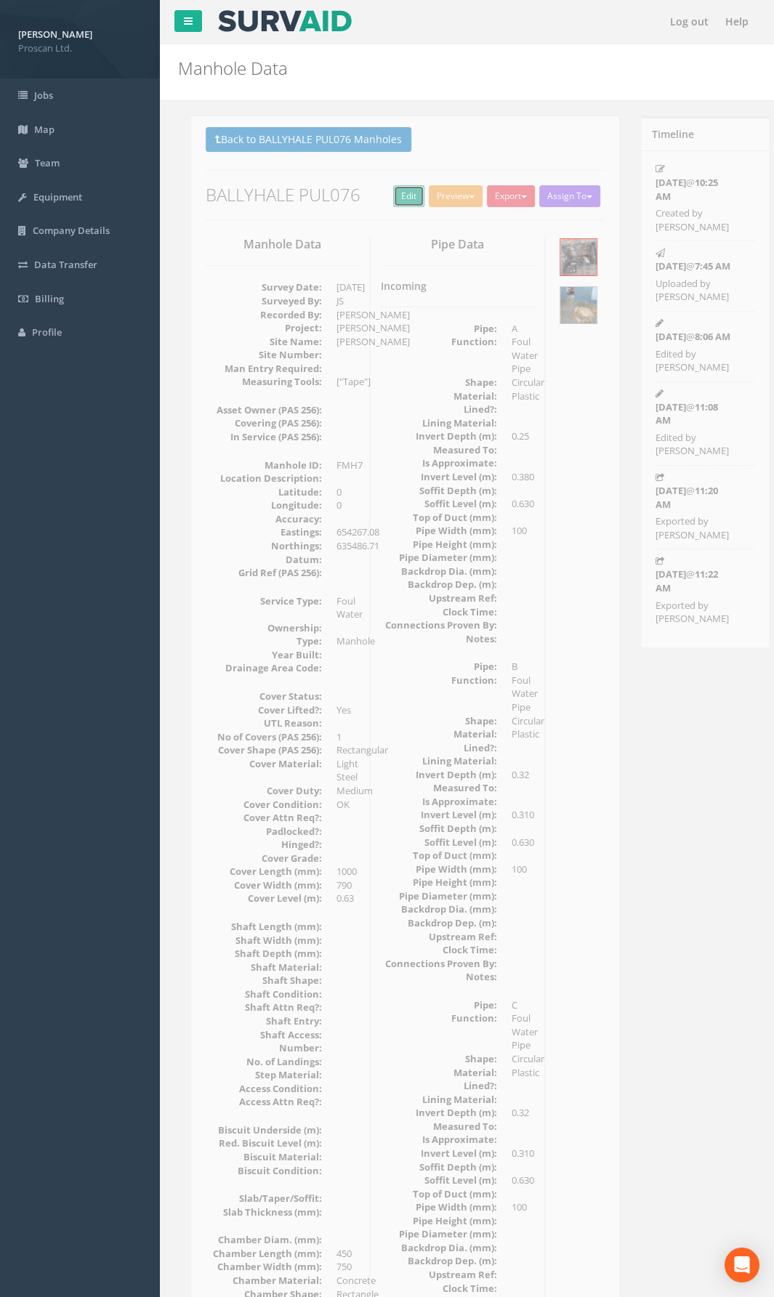
click at [385, 193] on link "Edit" at bounding box center [395, 196] width 31 height 22
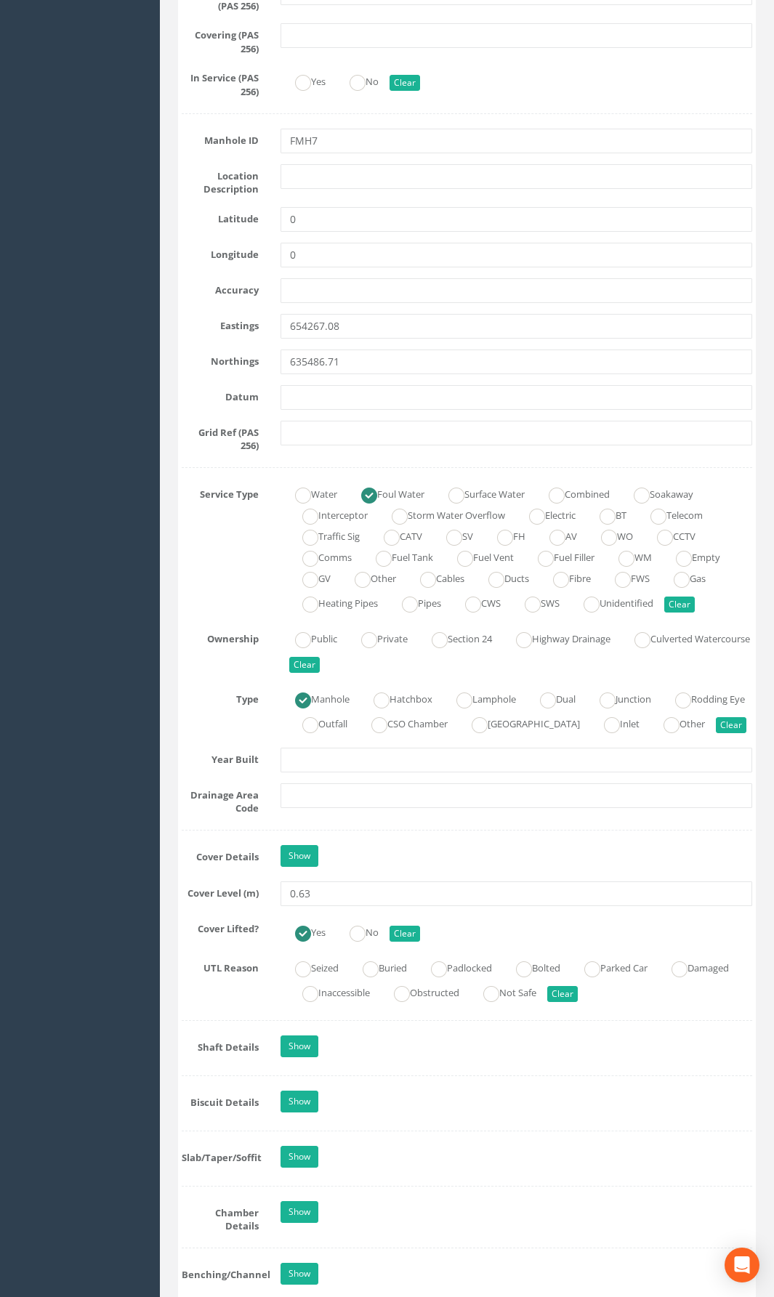
scroll to position [654, 0]
drag, startPoint x: 330, startPoint y: 919, endPoint x: 231, endPoint y: 920, distance: 98.8
click at [231, 905] on div "Cover Level (m) 0.63" at bounding box center [467, 893] width 592 height 25
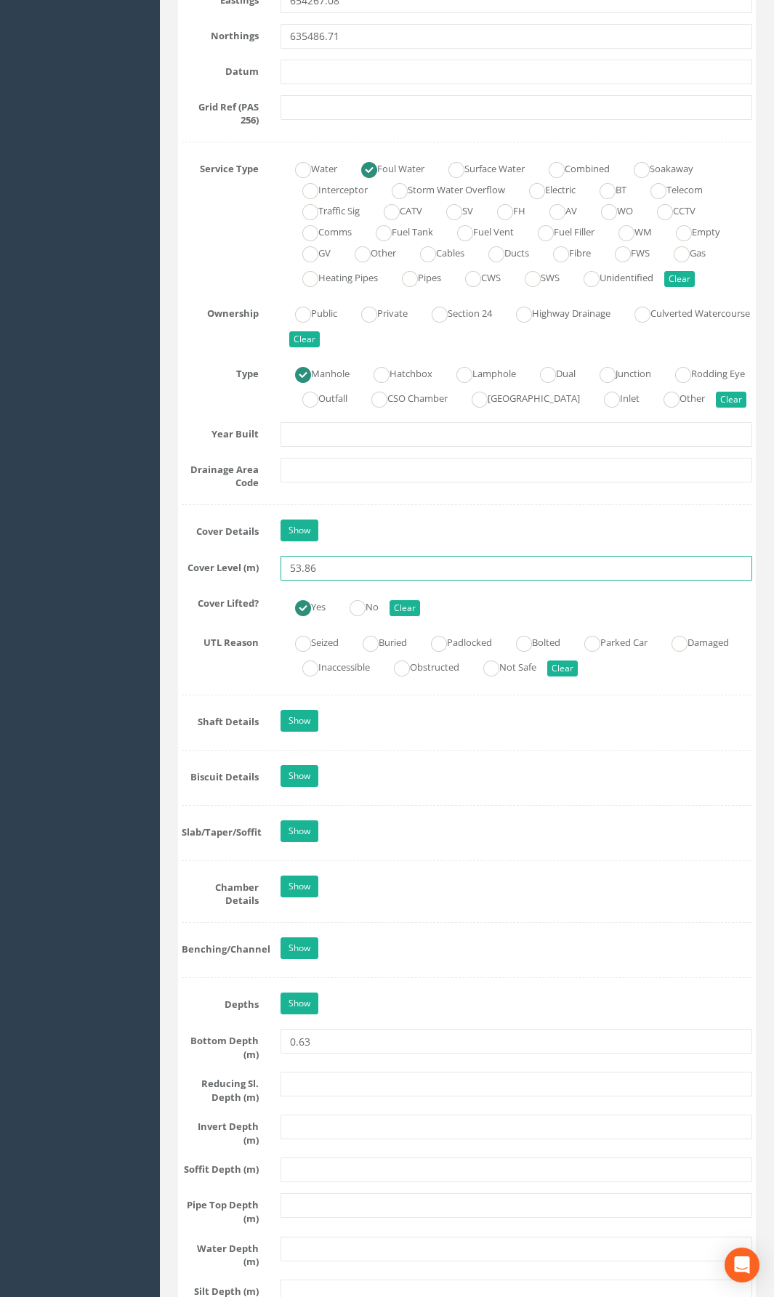
scroll to position [1163, 0]
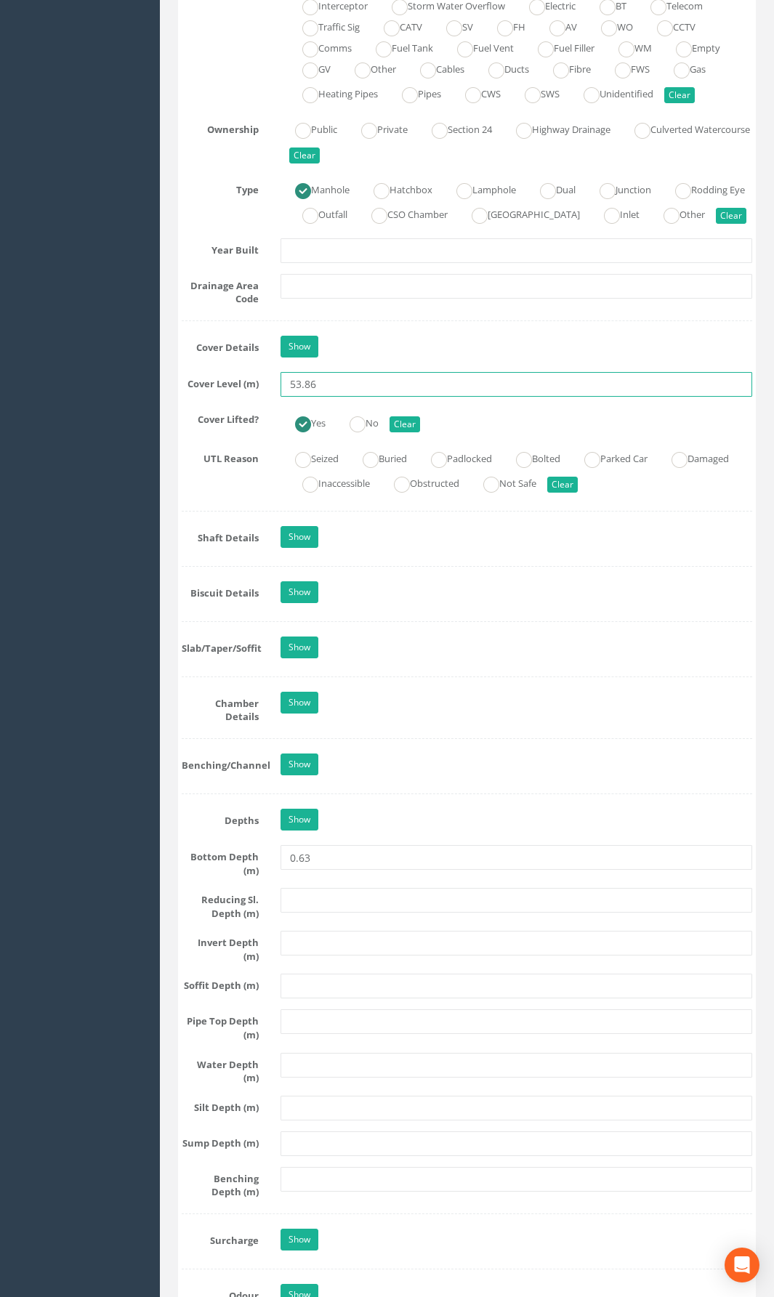
type input "53.86"
click at [320, 948] on input "text" at bounding box center [517, 943] width 472 height 25
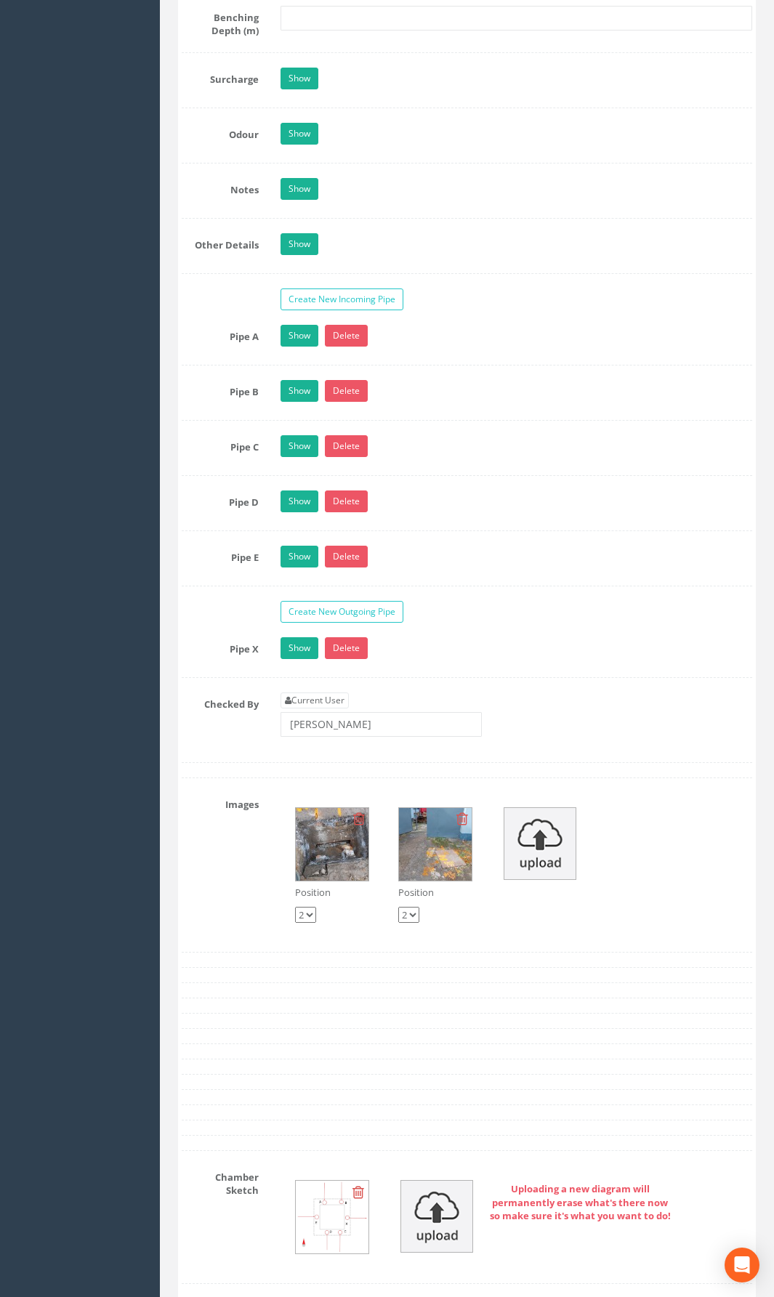
scroll to position [2325, 0]
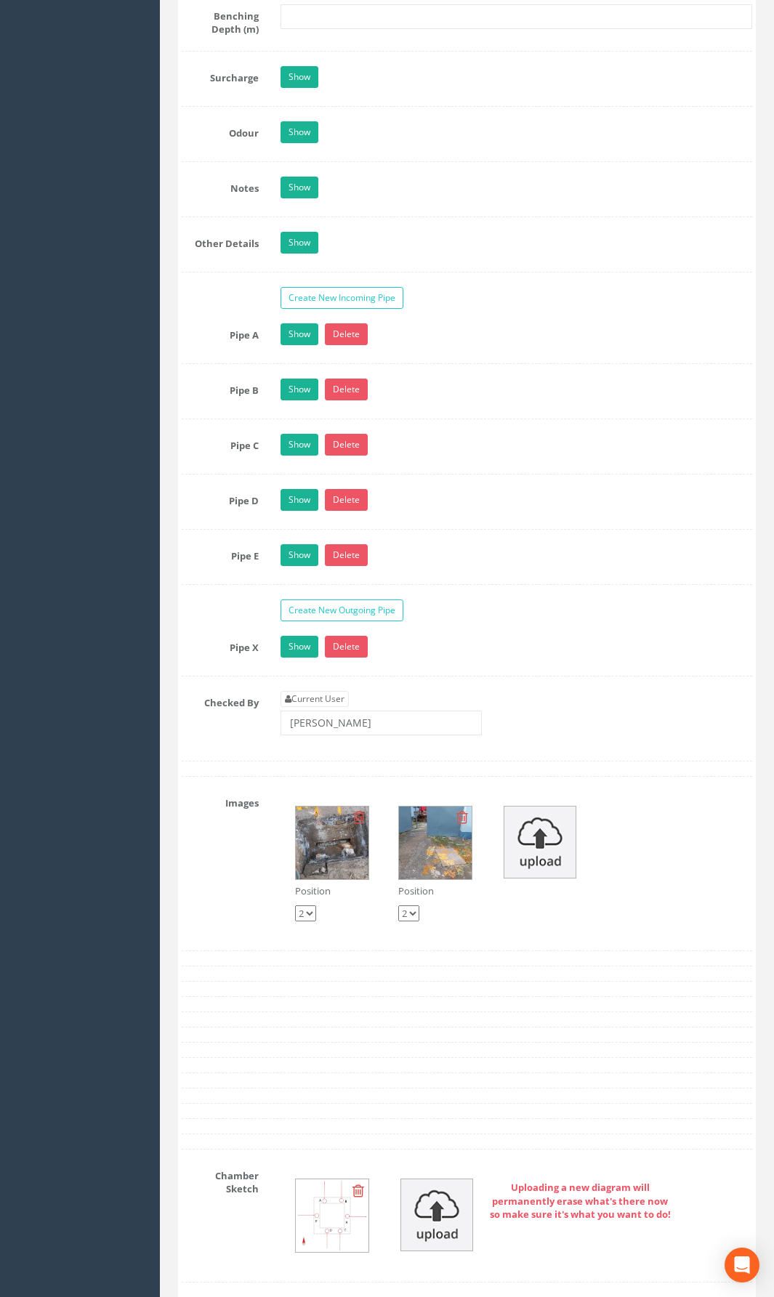
type input "53.23"
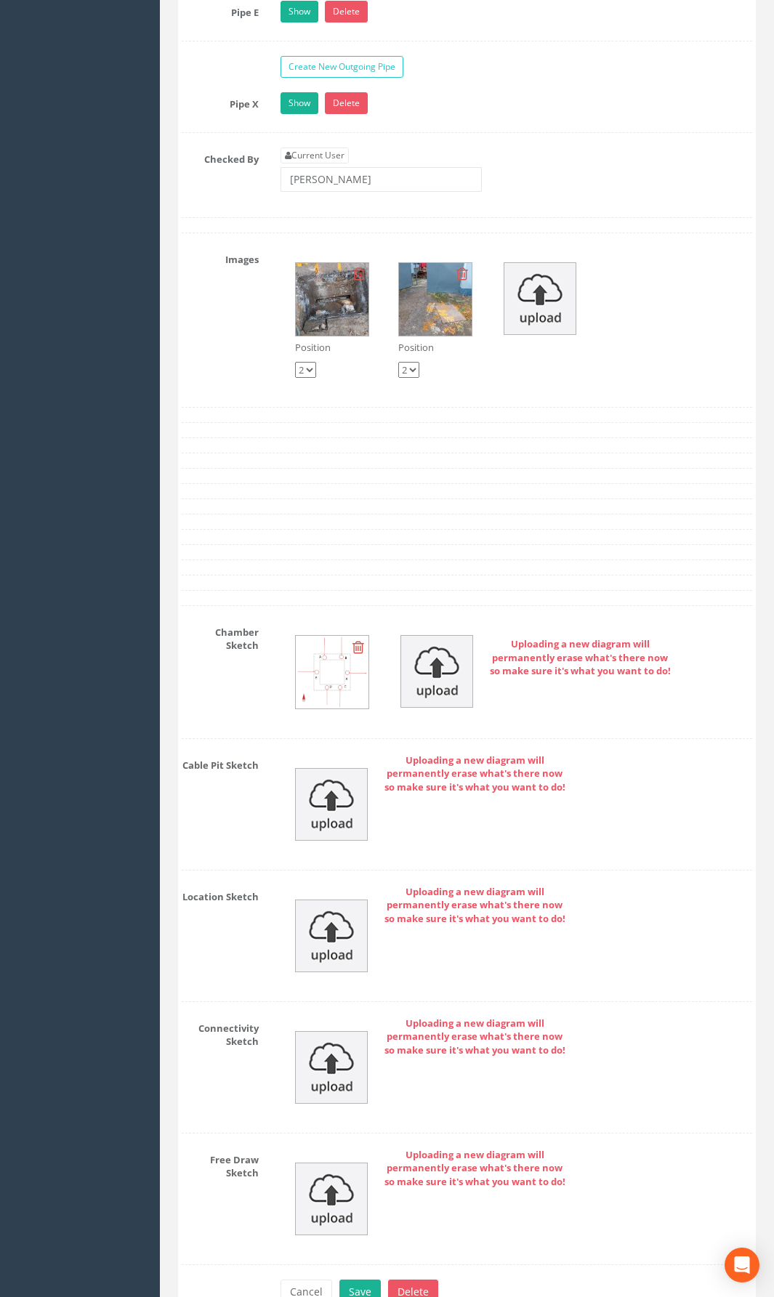
scroll to position [2974, 0]
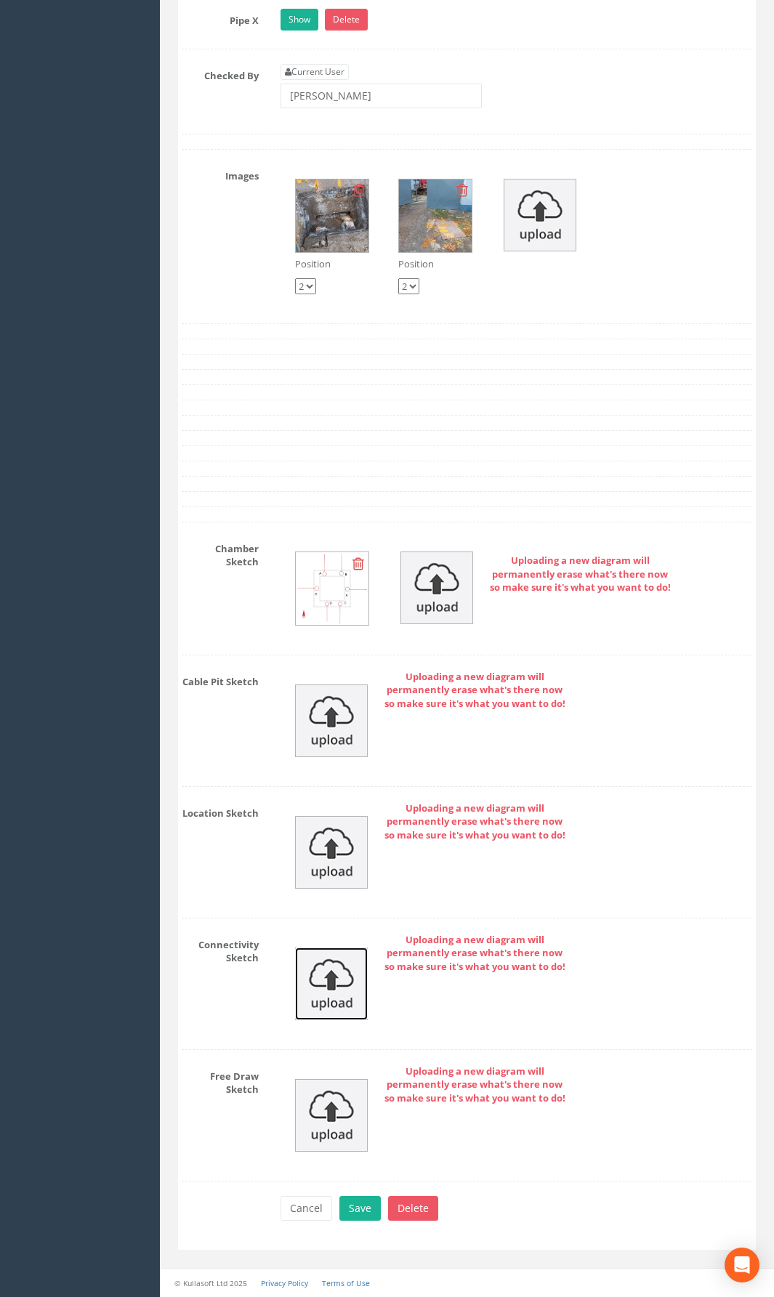
click at [338, 948] on img at bounding box center [331, 984] width 73 height 73
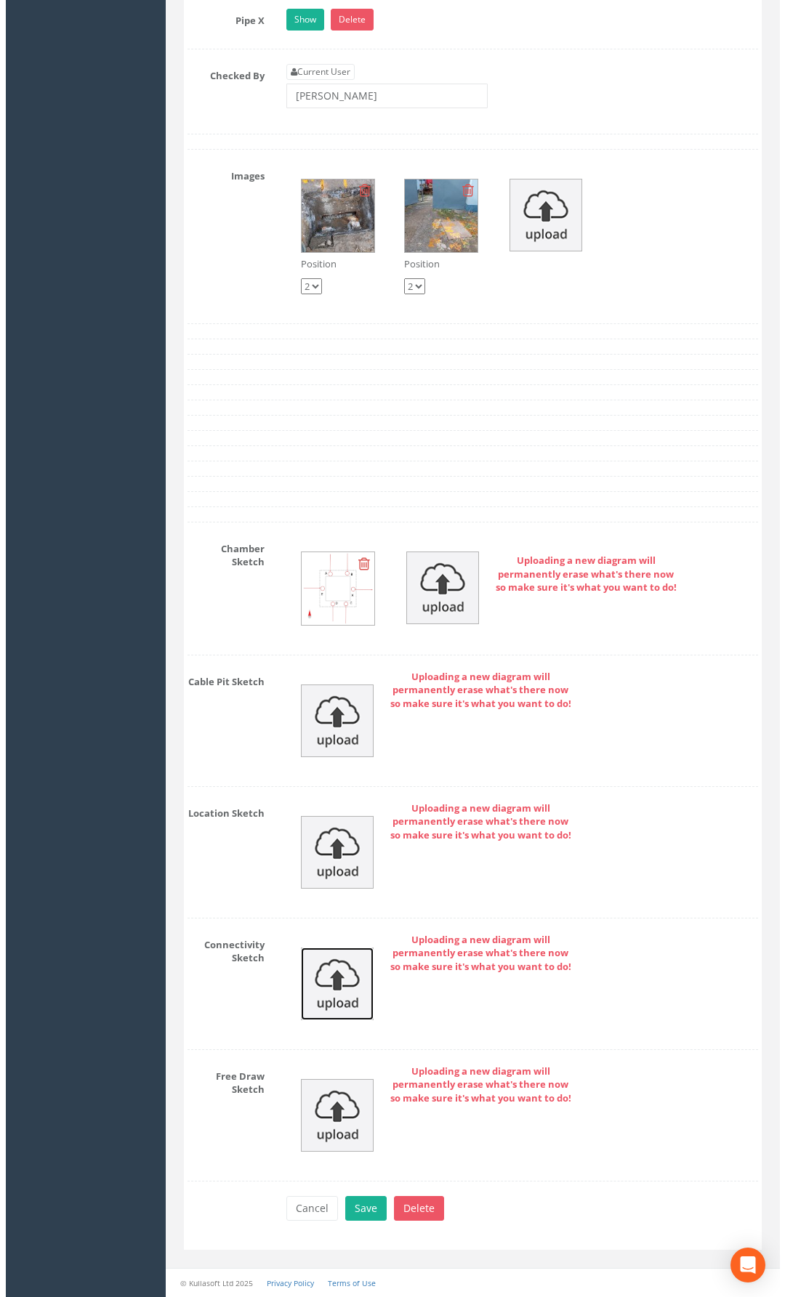
scroll to position [2941, 0]
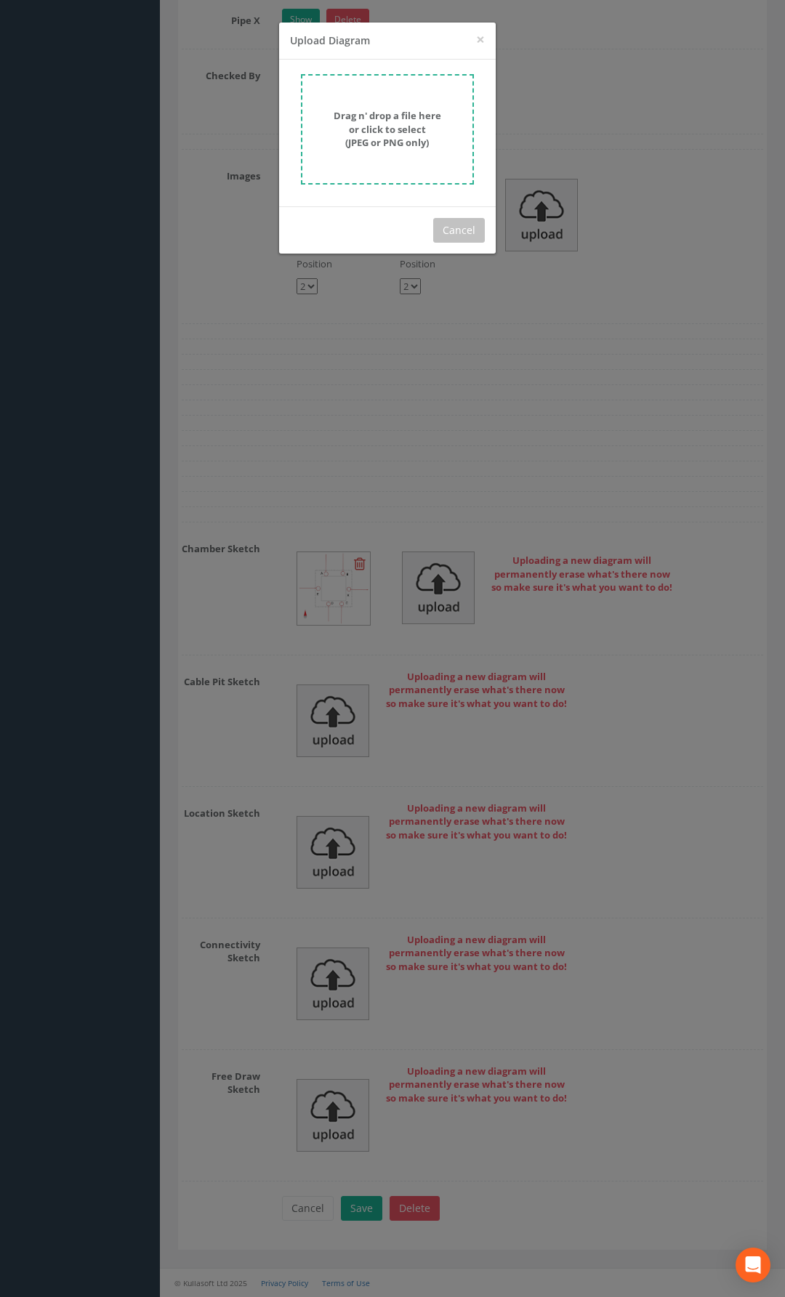
click at [390, 150] on form "Drag n' drop a file here or click to select (JPEG or PNG only)" at bounding box center [387, 129] width 173 height 110
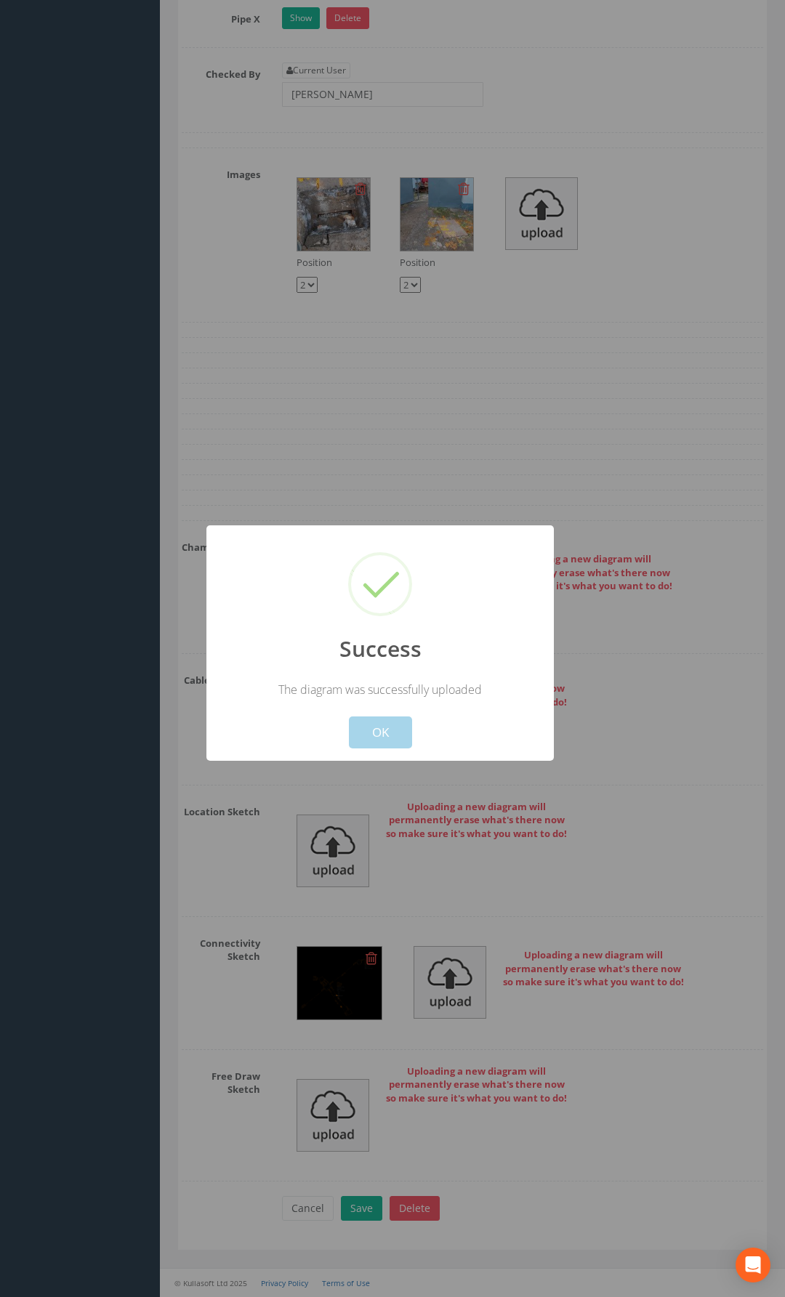
click at [396, 739] on button "OK" at bounding box center [380, 733] width 63 height 32
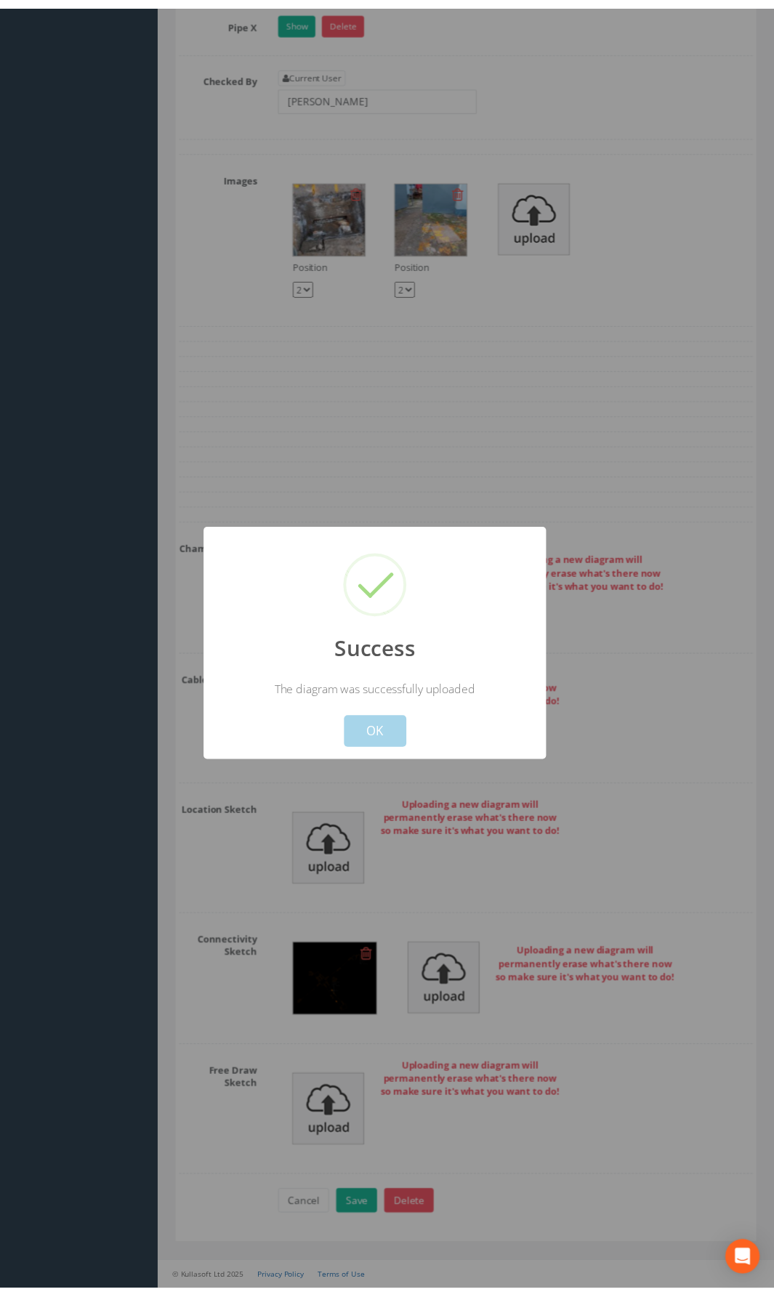
scroll to position [2974, 0]
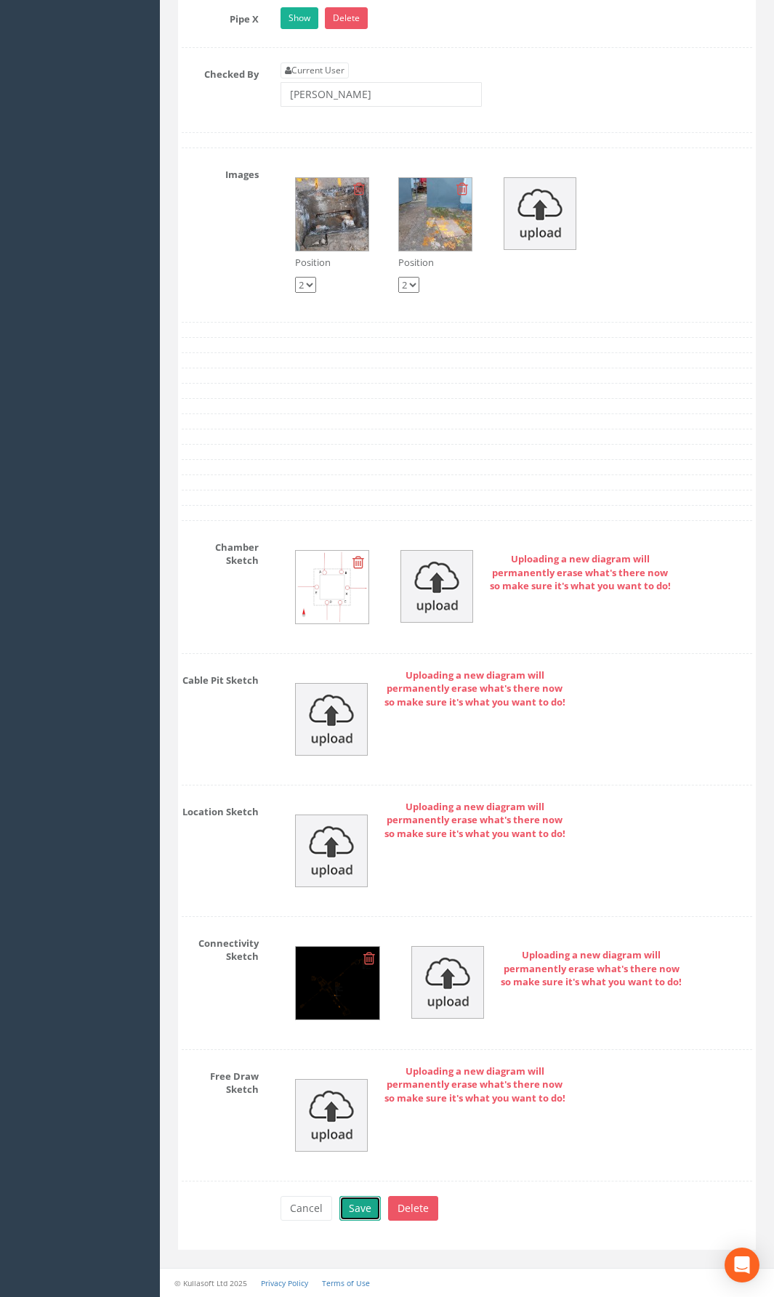
click at [342, 948] on button "Save" at bounding box center [359, 1208] width 41 height 25
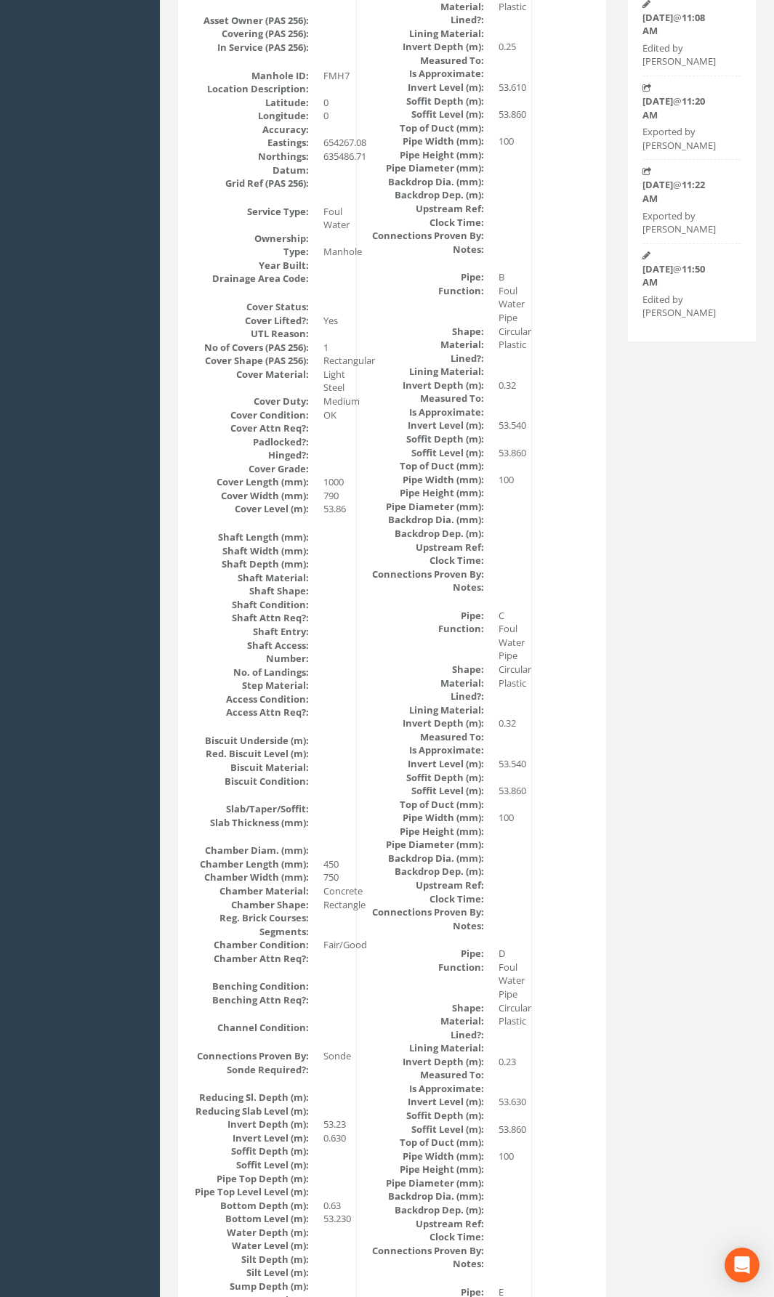
scroll to position [0, 0]
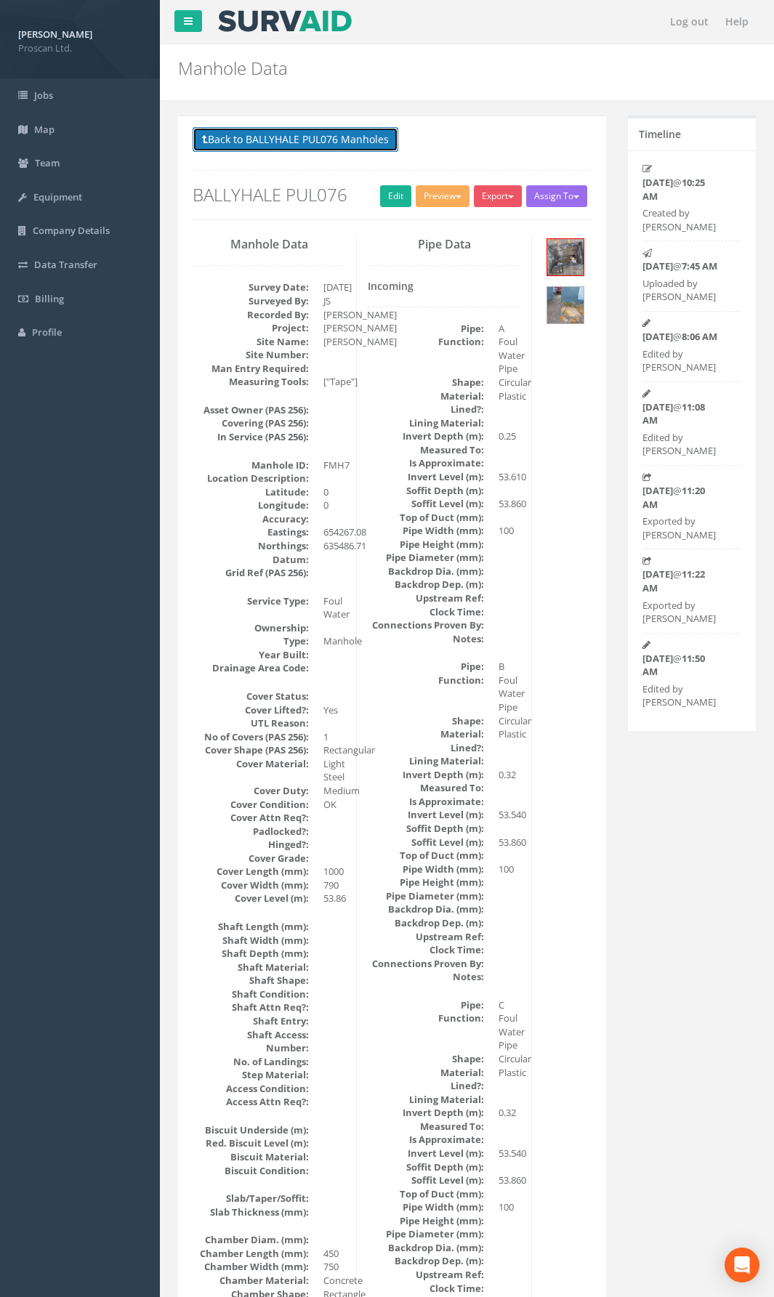
click at [281, 134] on button "Back to BALLYHALE PUL076 Manholes" at bounding box center [296, 139] width 206 height 25
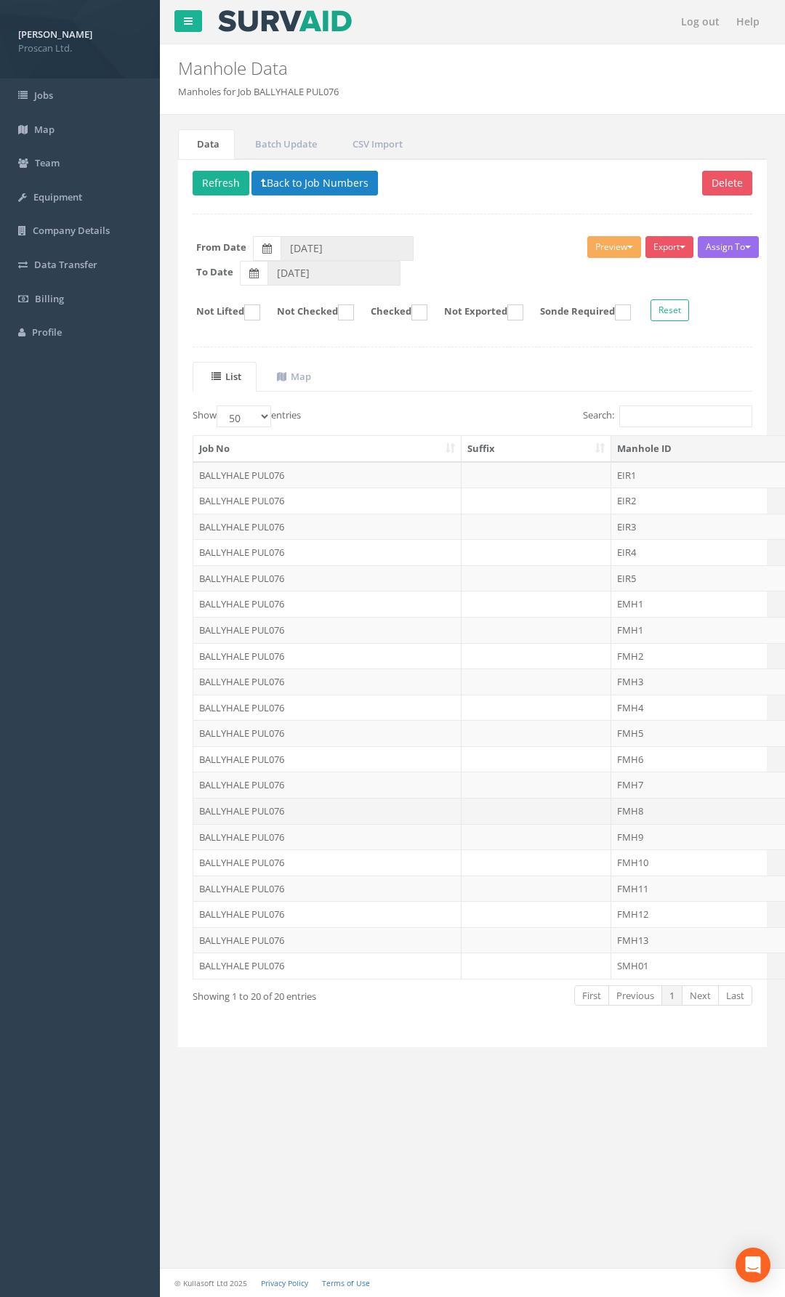
click at [632, 807] on td "FMH8" at bounding box center [722, 811] width 223 height 26
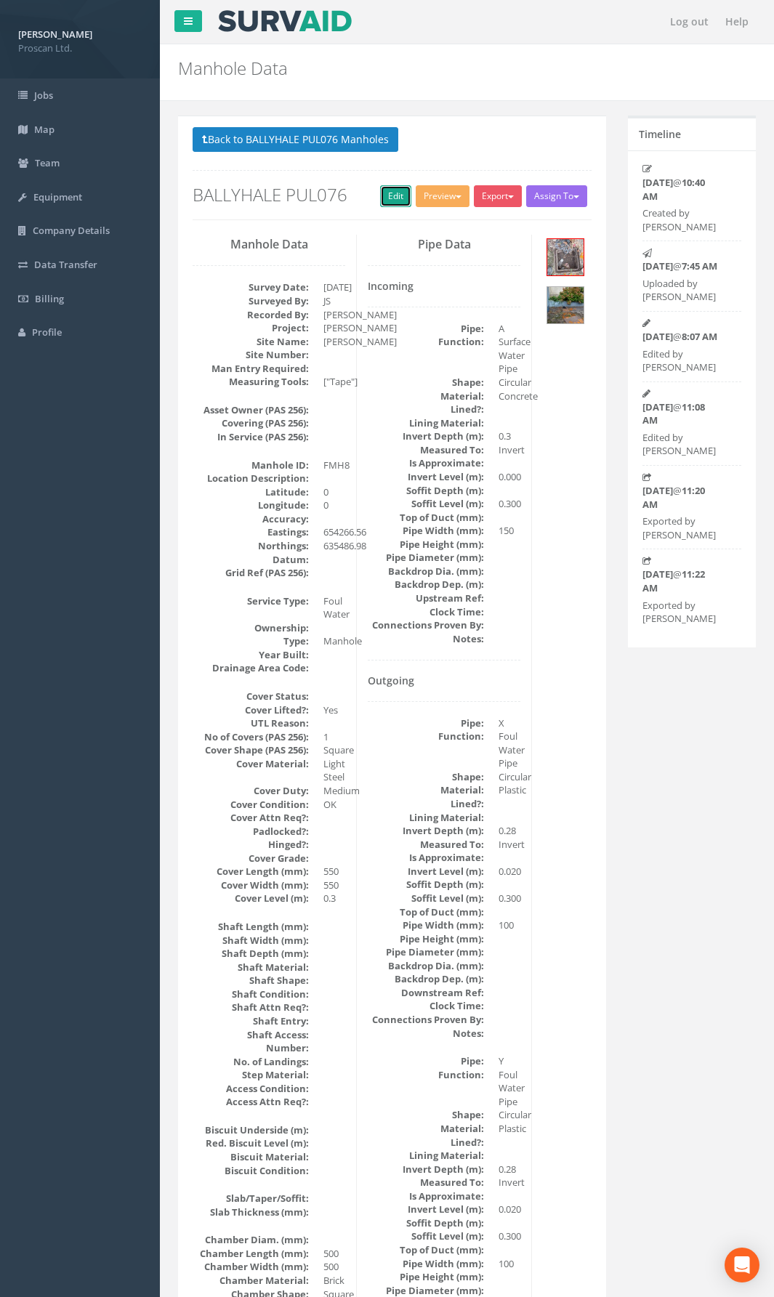
click at [389, 198] on link "Edit" at bounding box center [395, 196] width 31 height 22
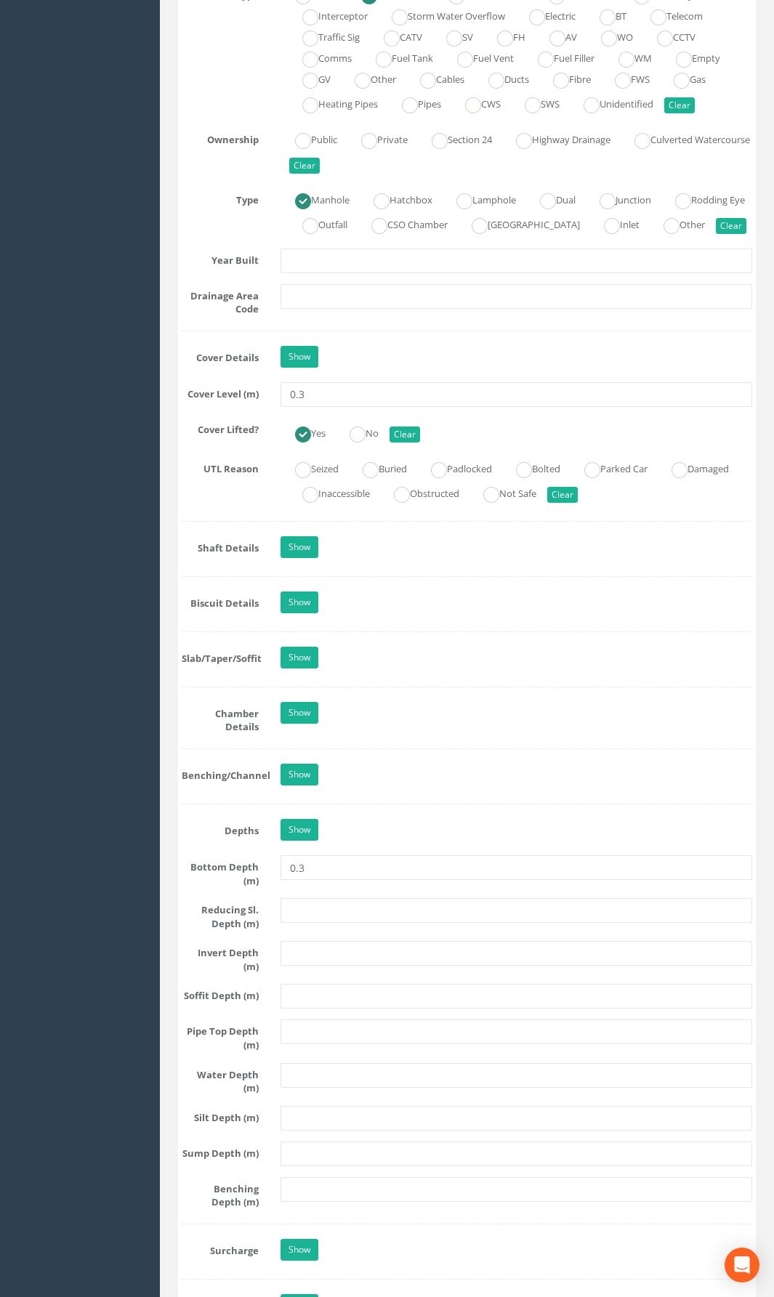
scroll to position [1308, 0]
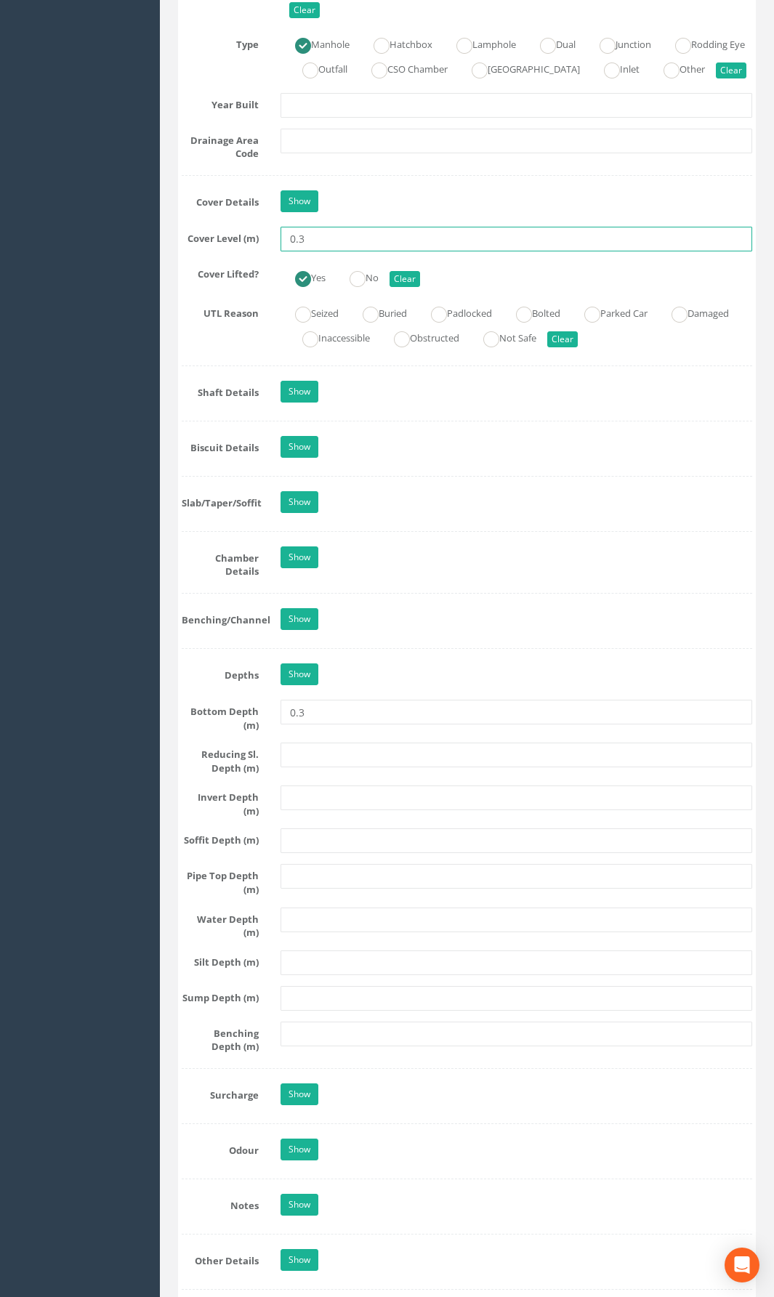
drag, startPoint x: 310, startPoint y: 259, endPoint x: 262, endPoint y: 269, distance: 49.7
click at [262, 251] on div "Cover Level (m) 0.3" at bounding box center [467, 239] width 592 height 25
type input "53.84"
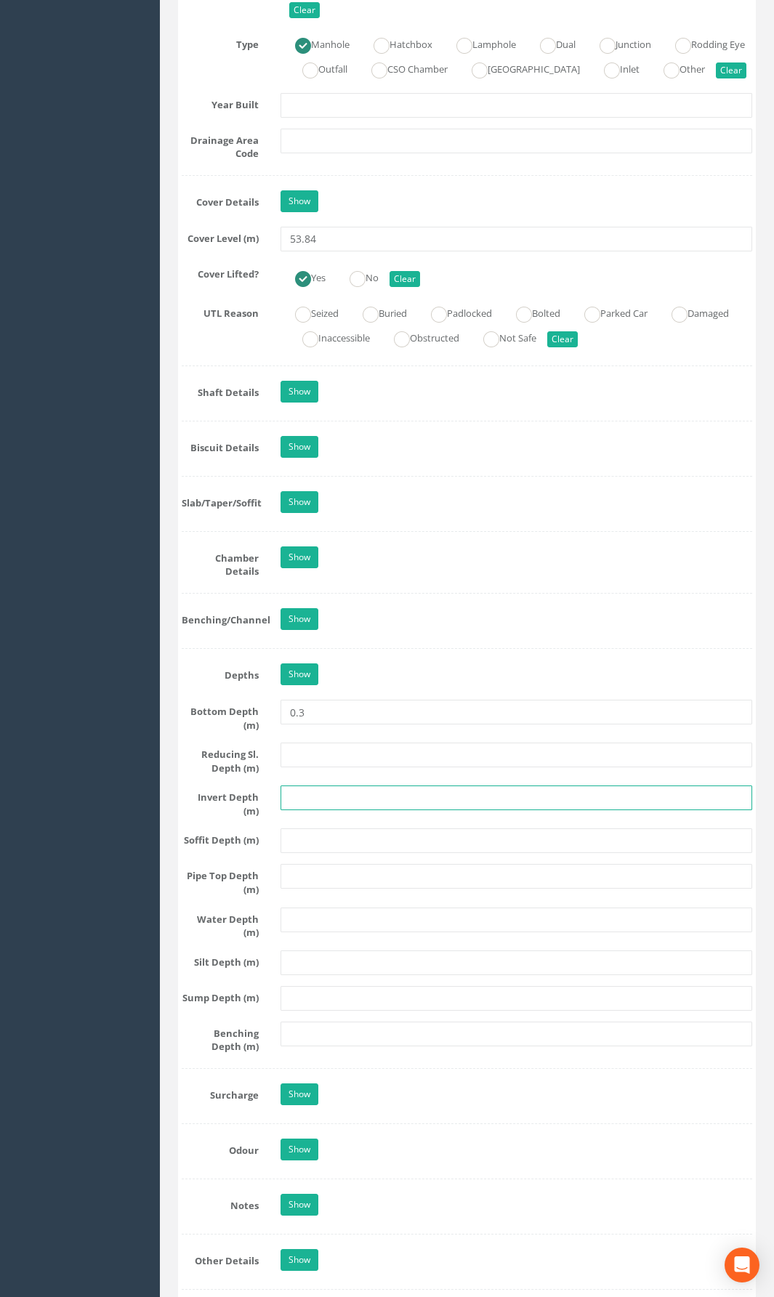
click at [325, 810] on input "text" at bounding box center [517, 798] width 472 height 25
type input "4"
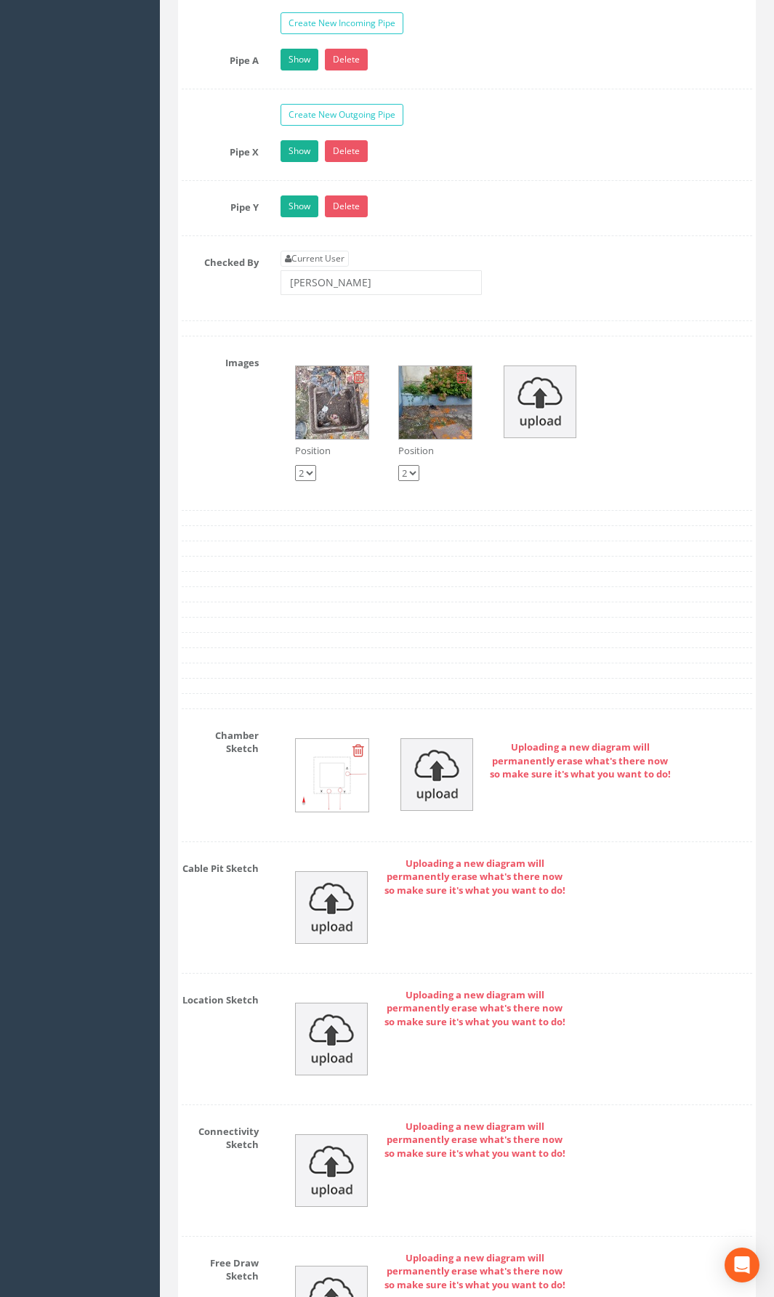
scroll to position [2616, 0]
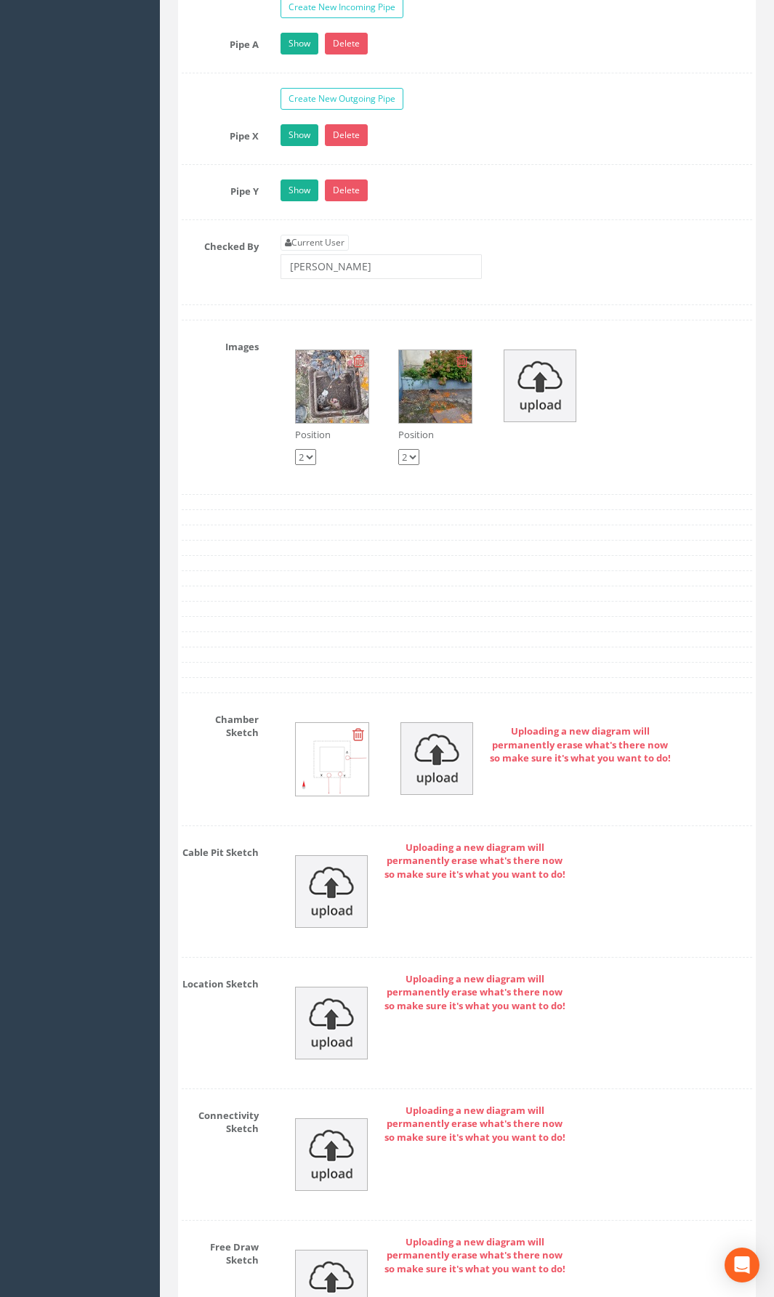
type input "53.54"
click at [339, 948] on img at bounding box center [331, 1154] width 73 height 73
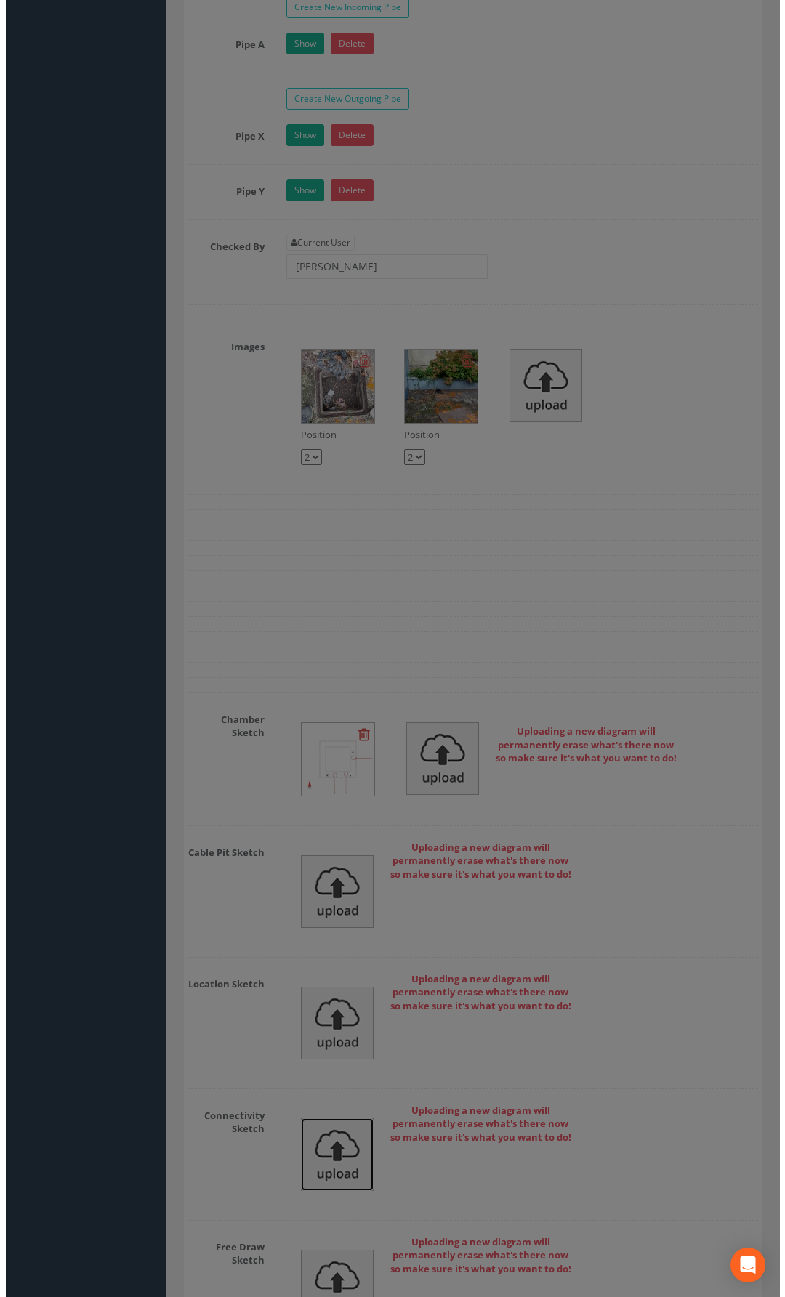
scroll to position [2583, 0]
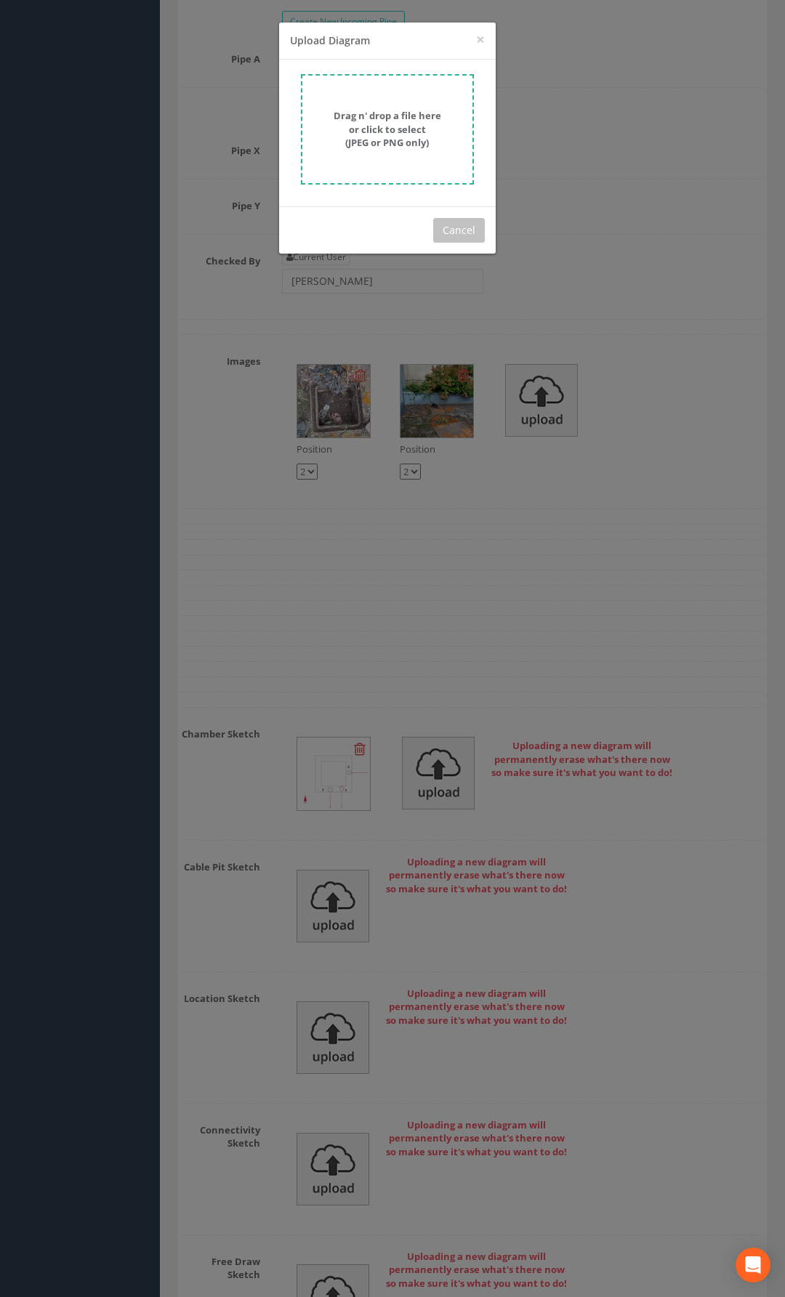
click at [398, 169] on form "Drag n' drop a file here or click to select (JPEG or PNG only)" at bounding box center [387, 129] width 173 height 110
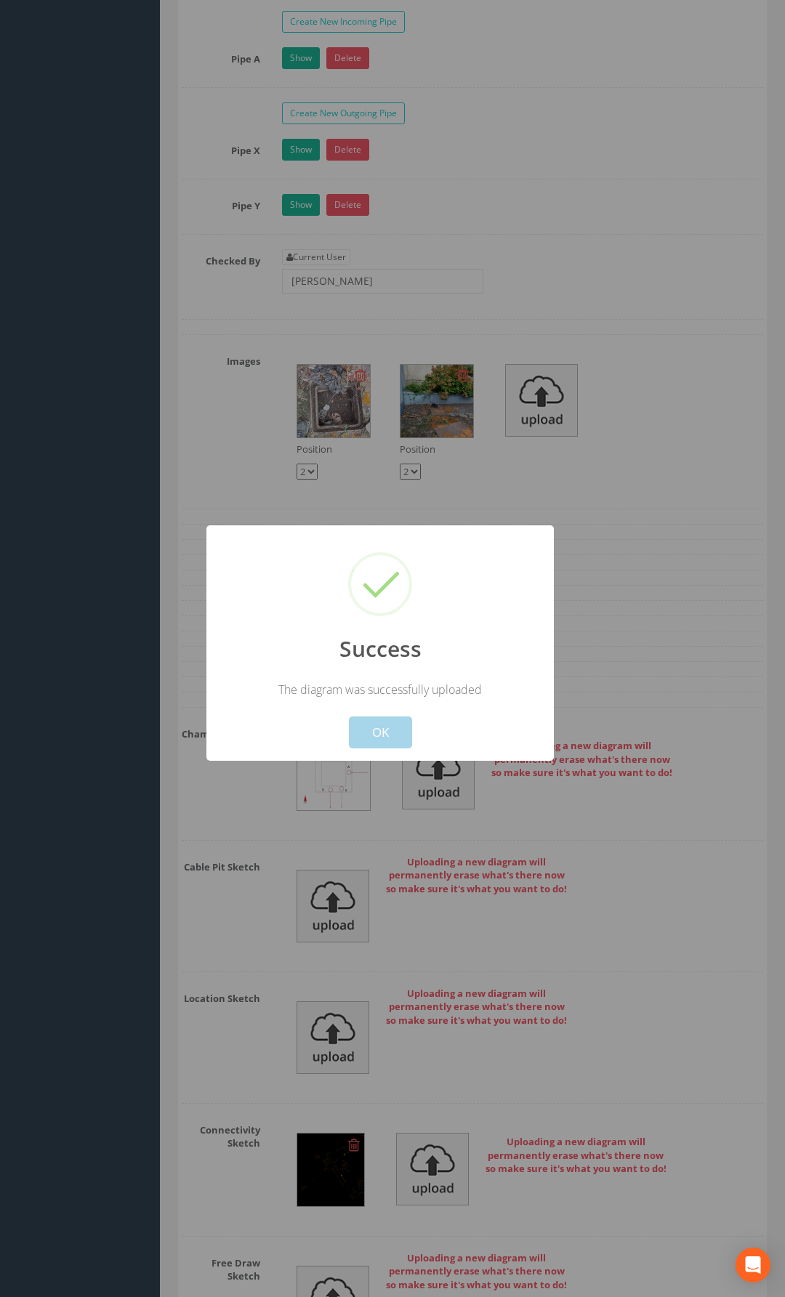
click at [395, 731] on button "OK" at bounding box center [380, 733] width 63 height 32
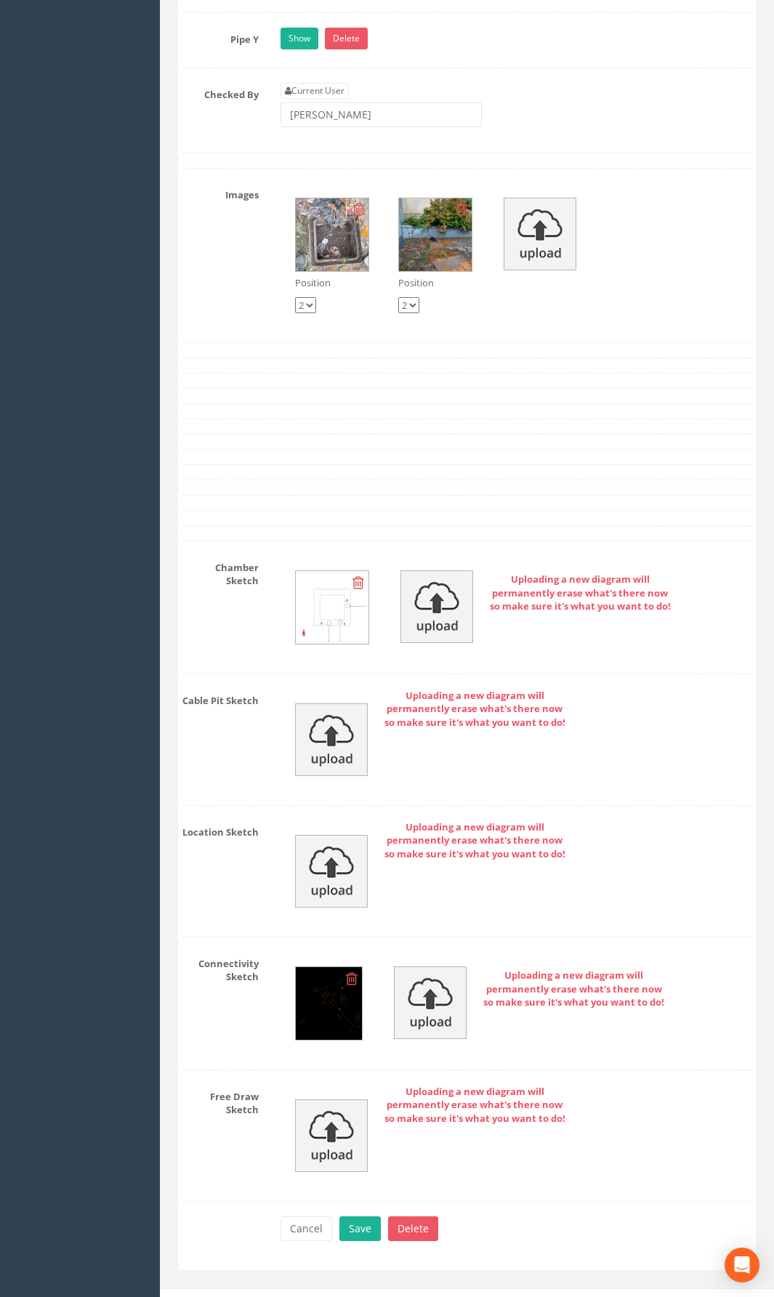
scroll to position [2809, 0]
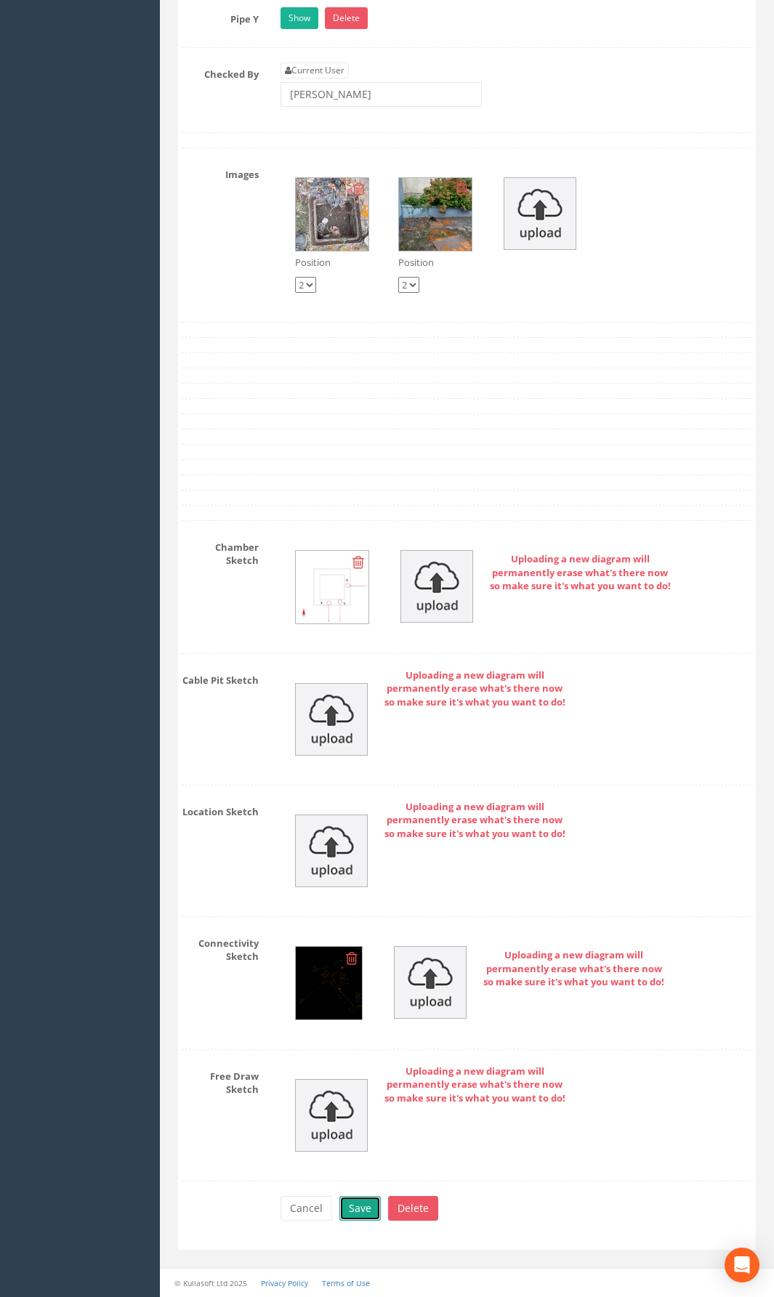
click at [360, 948] on button "Save" at bounding box center [359, 1208] width 41 height 25
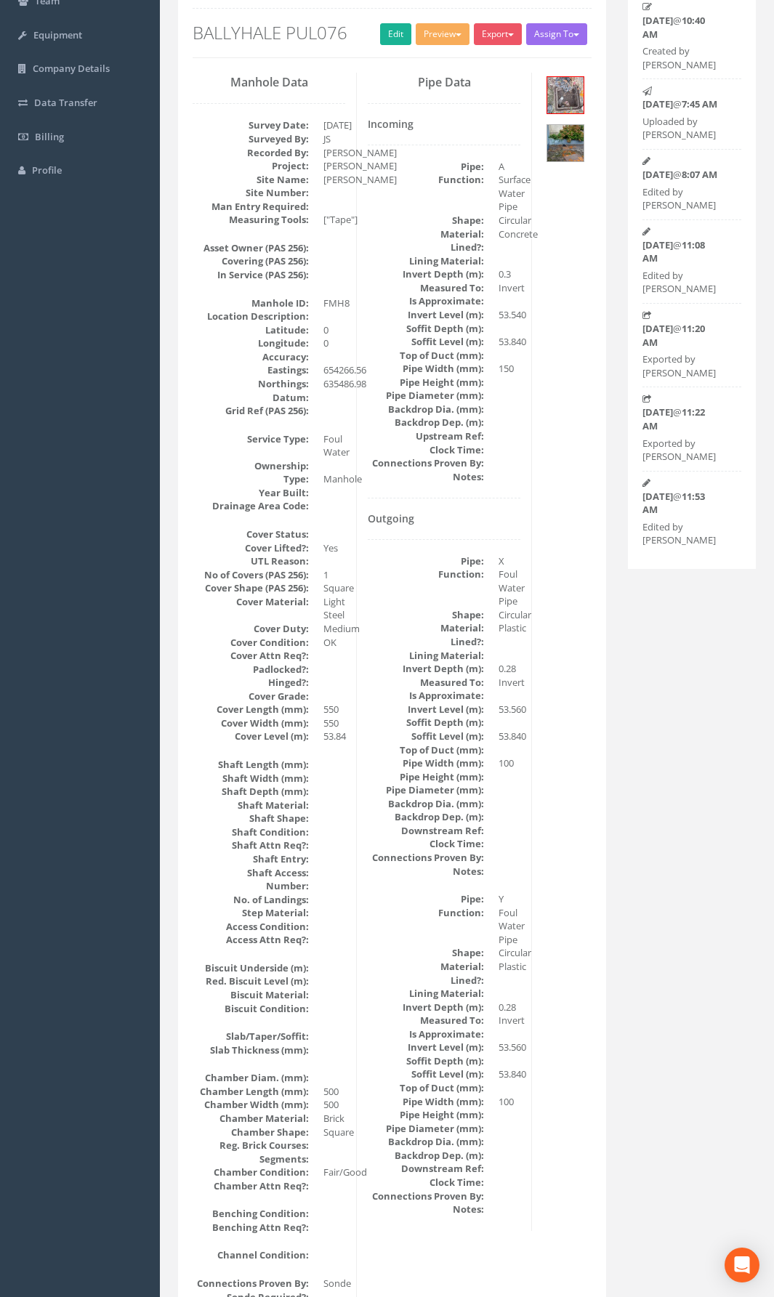
scroll to position [0, 0]
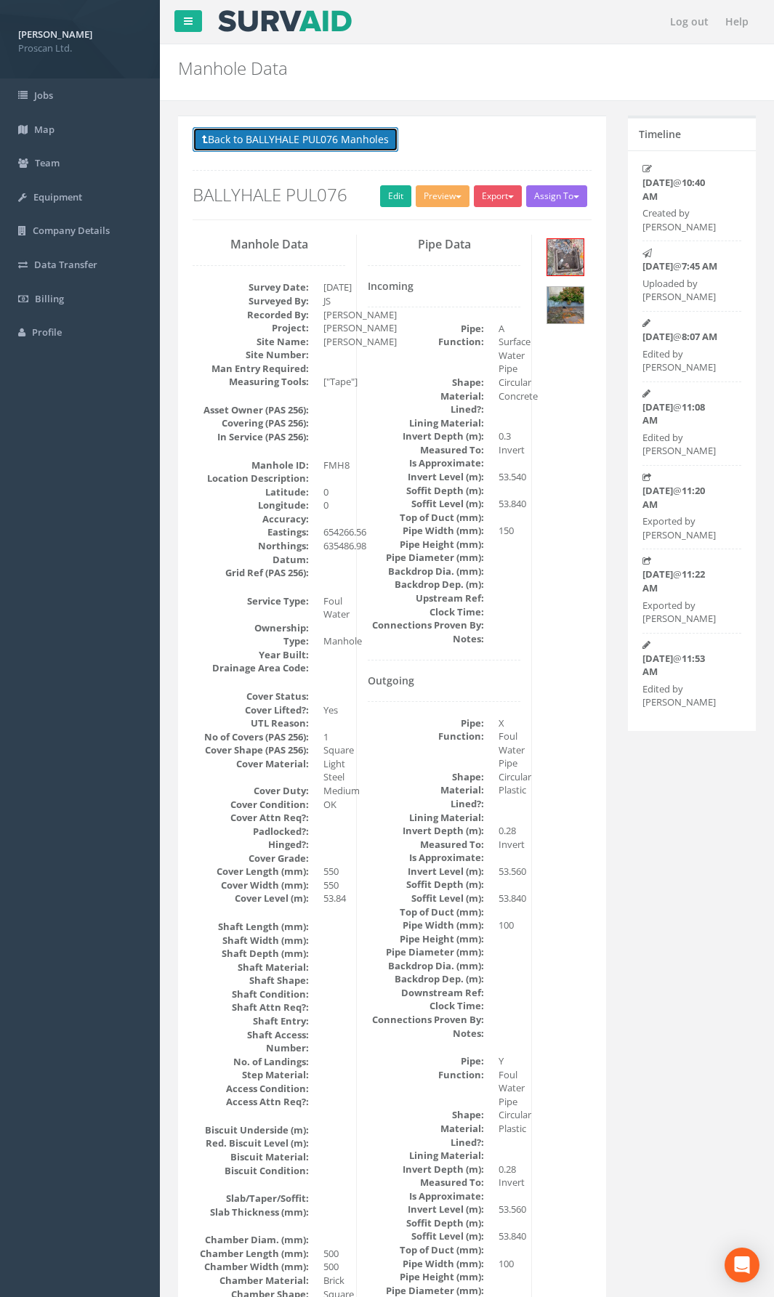
click at [362, 142] on button "Back to BALLYHALE PUL076 Manholes" at bounding box center [296, 139] width 206 height 25
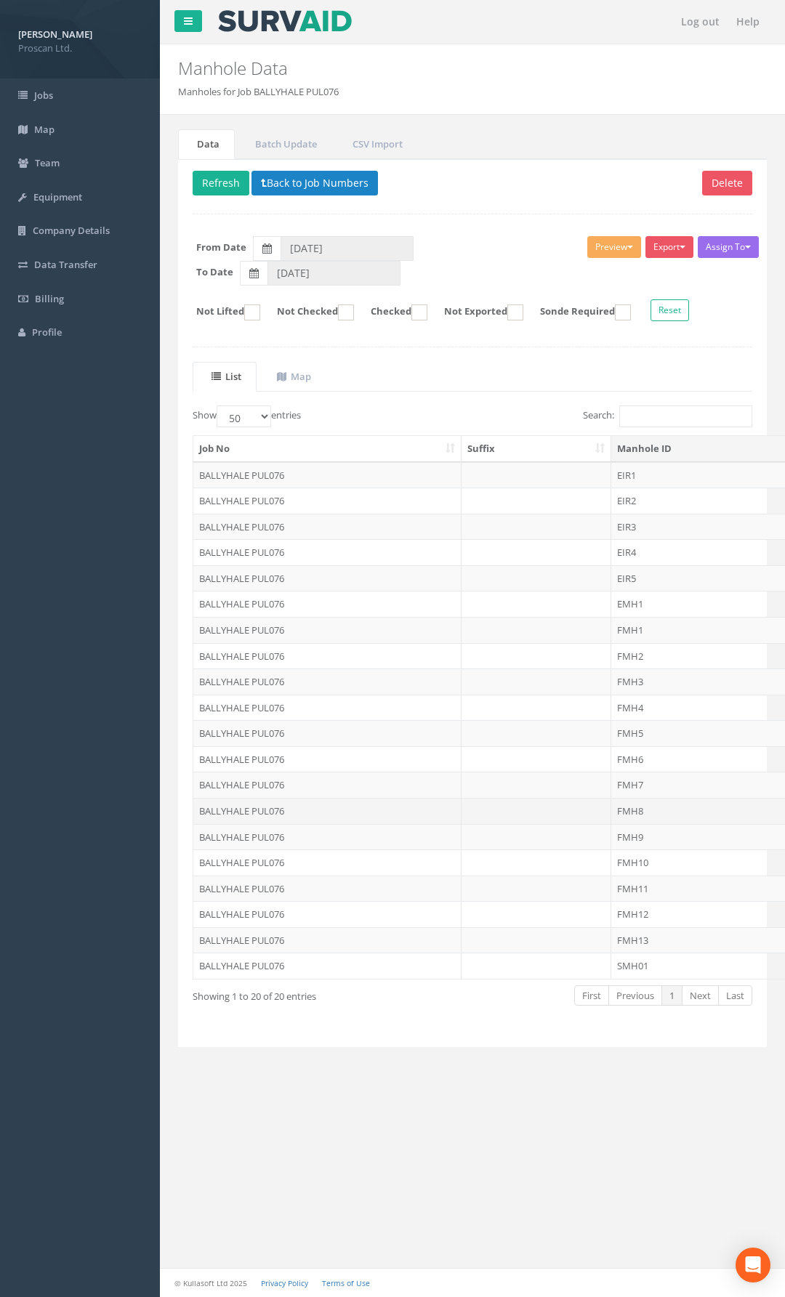
click at [647, 817] on td "FMH8" at bounding box center [722, 811] width 223 height 26
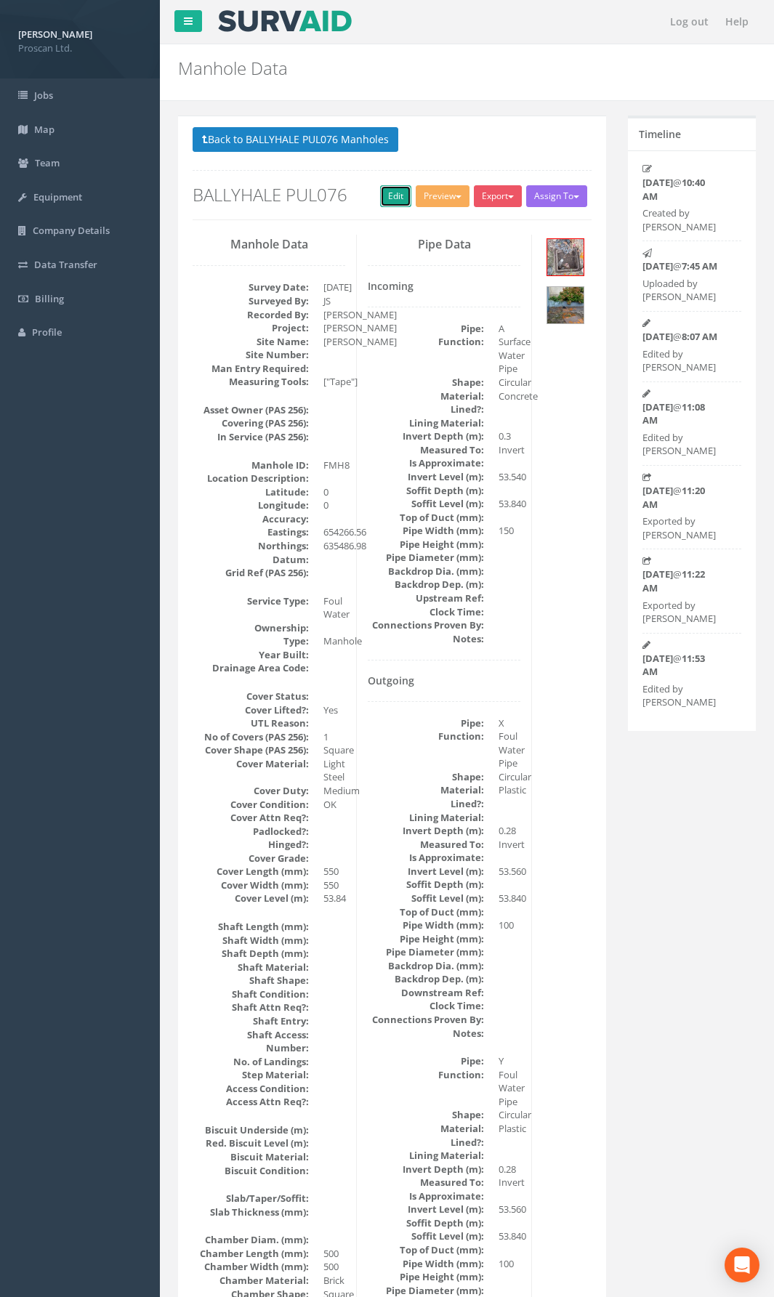
click at [390, 190] on link "Edit" at bounding box center [395, 196] width 31 height 22
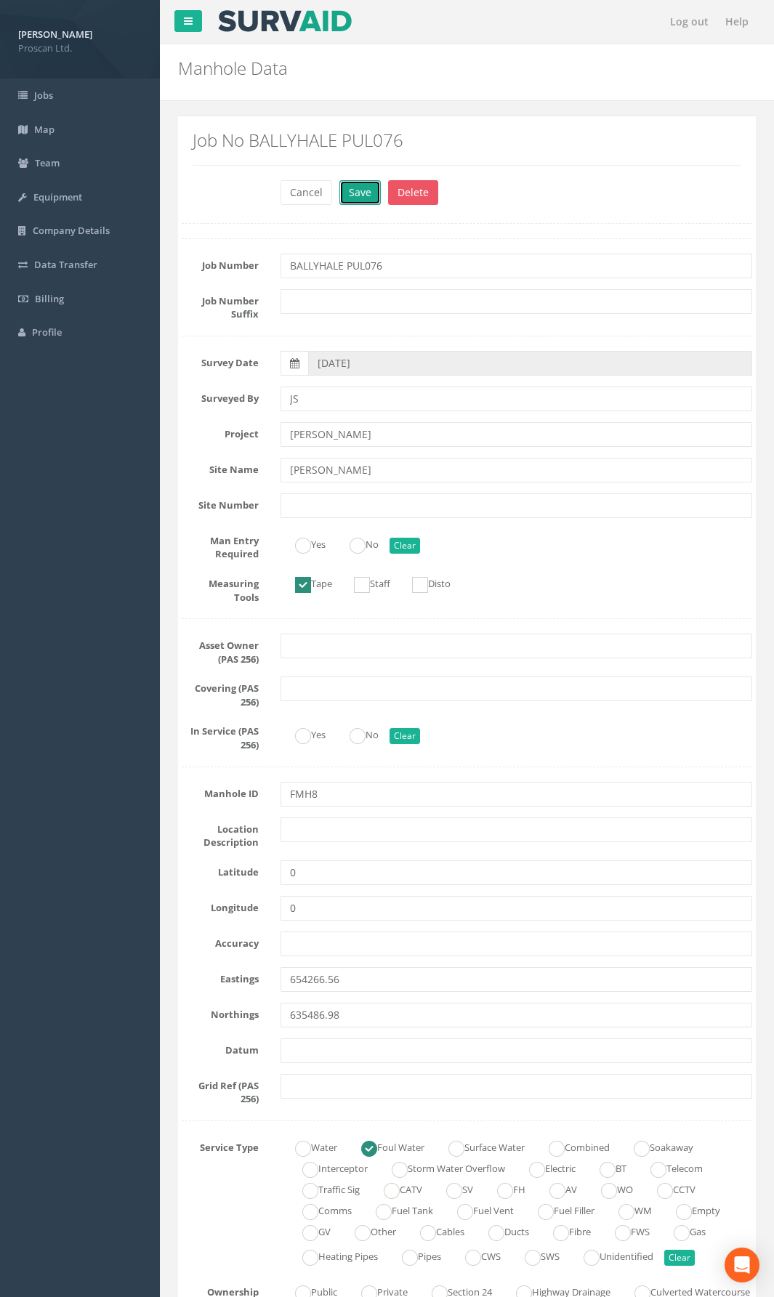
click at [362, 195] on button "Save" at bounding box center [359, 192] width 41 height 25
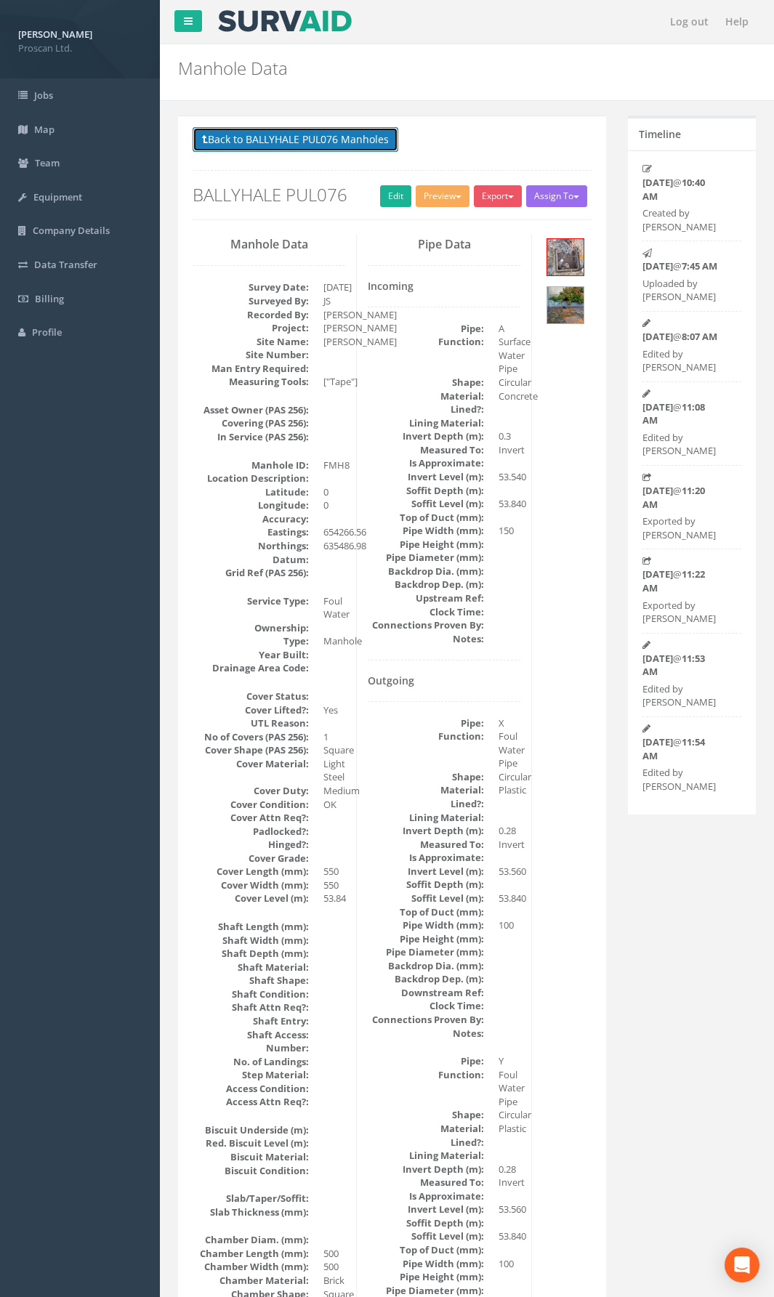
click at [310, 143] on button "Back to BALLYHALE PUL076 Manholes" at bounding box center [296, 139] width 206 height 25
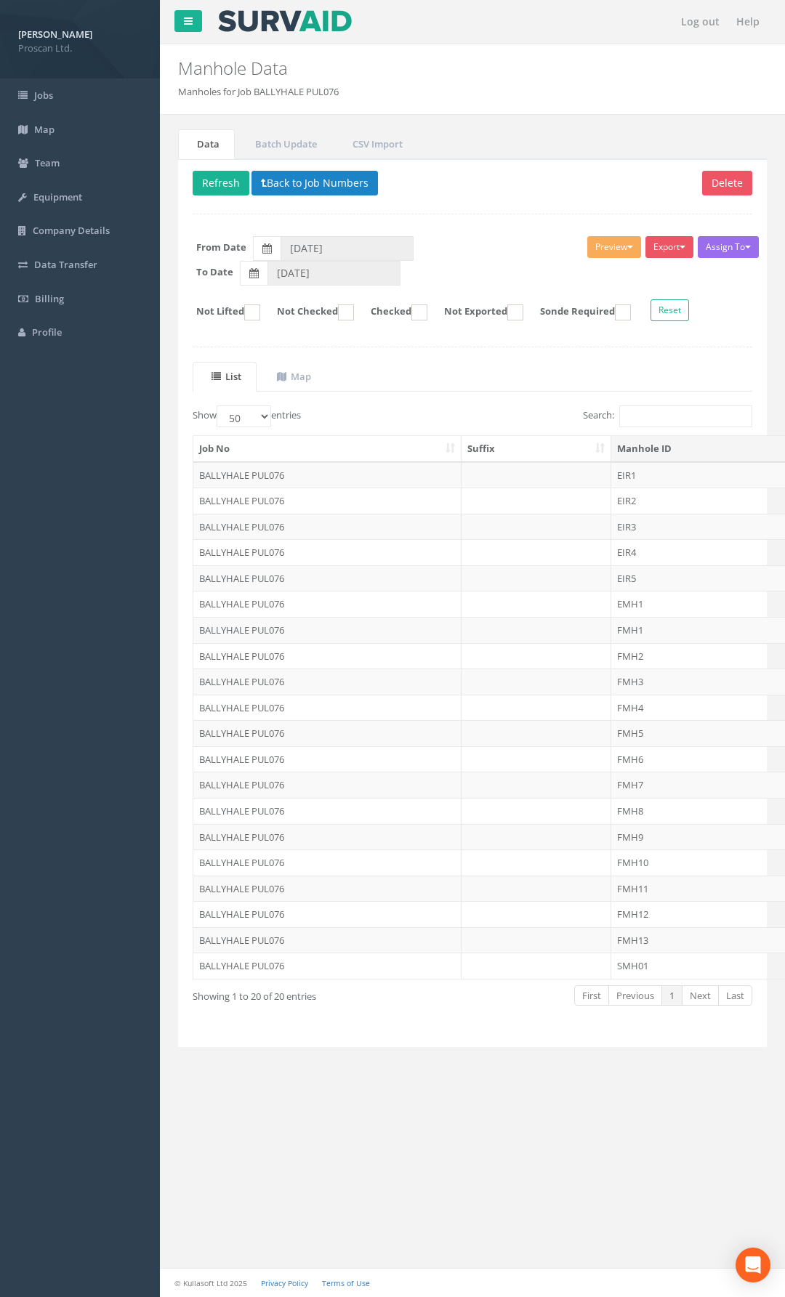
click at [623, 842] on td "FMH9" at bounding box center [722, 837] width 223 height 26
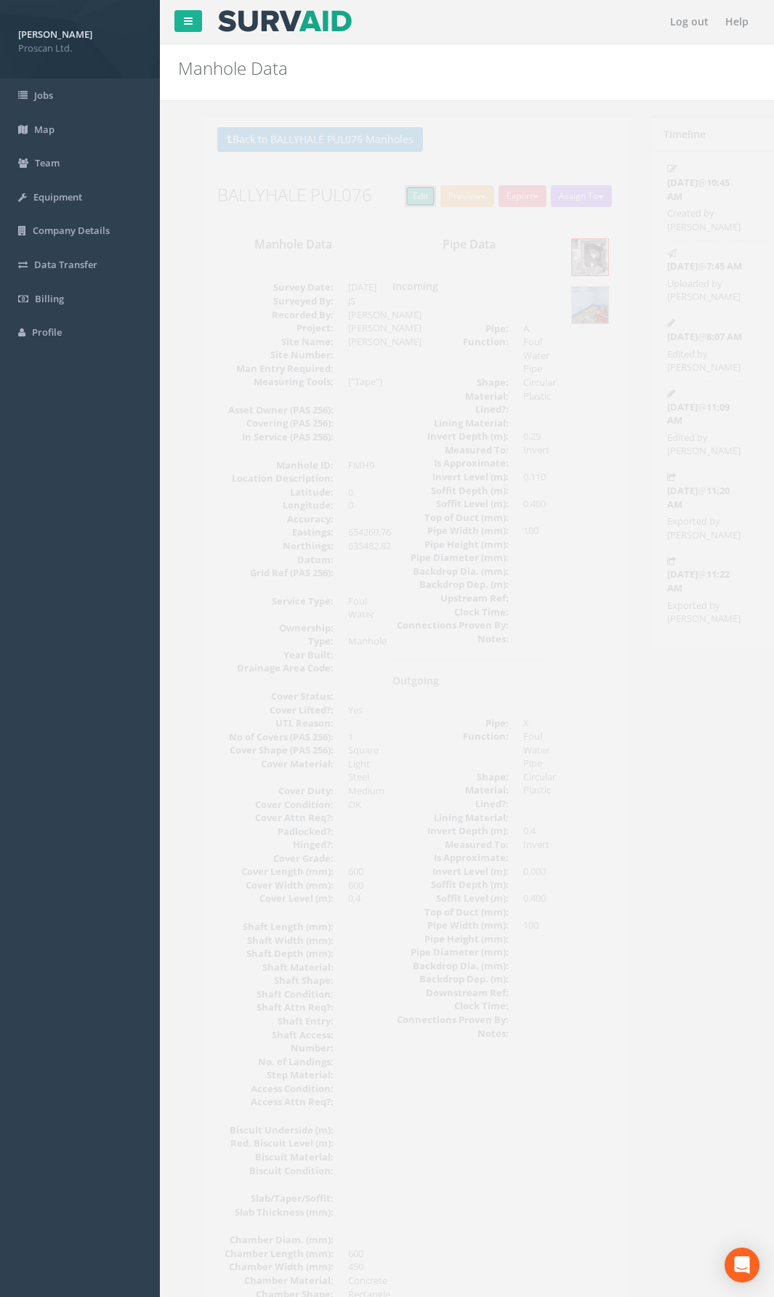
click at [380, 198] on link "Edit" at bounding box center [395, 196] width 31 height 22
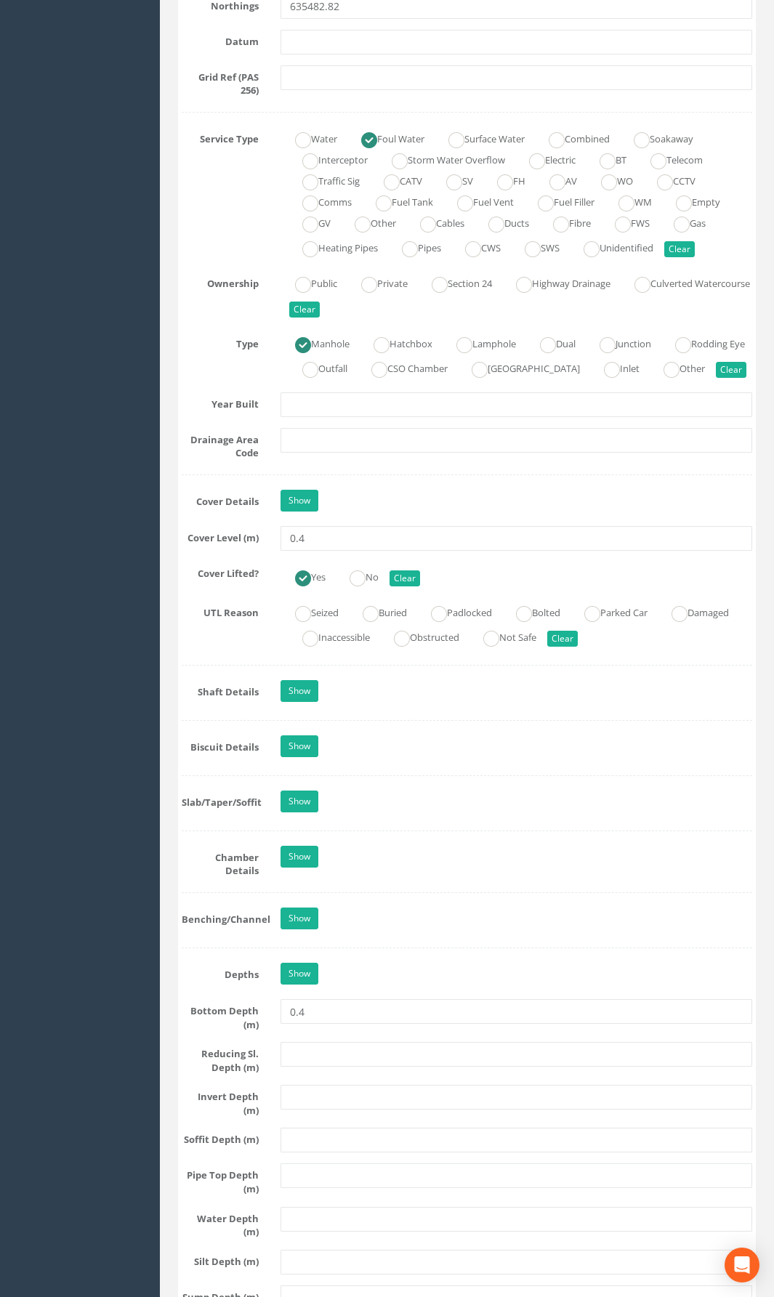
scroll to position [1090, 0]
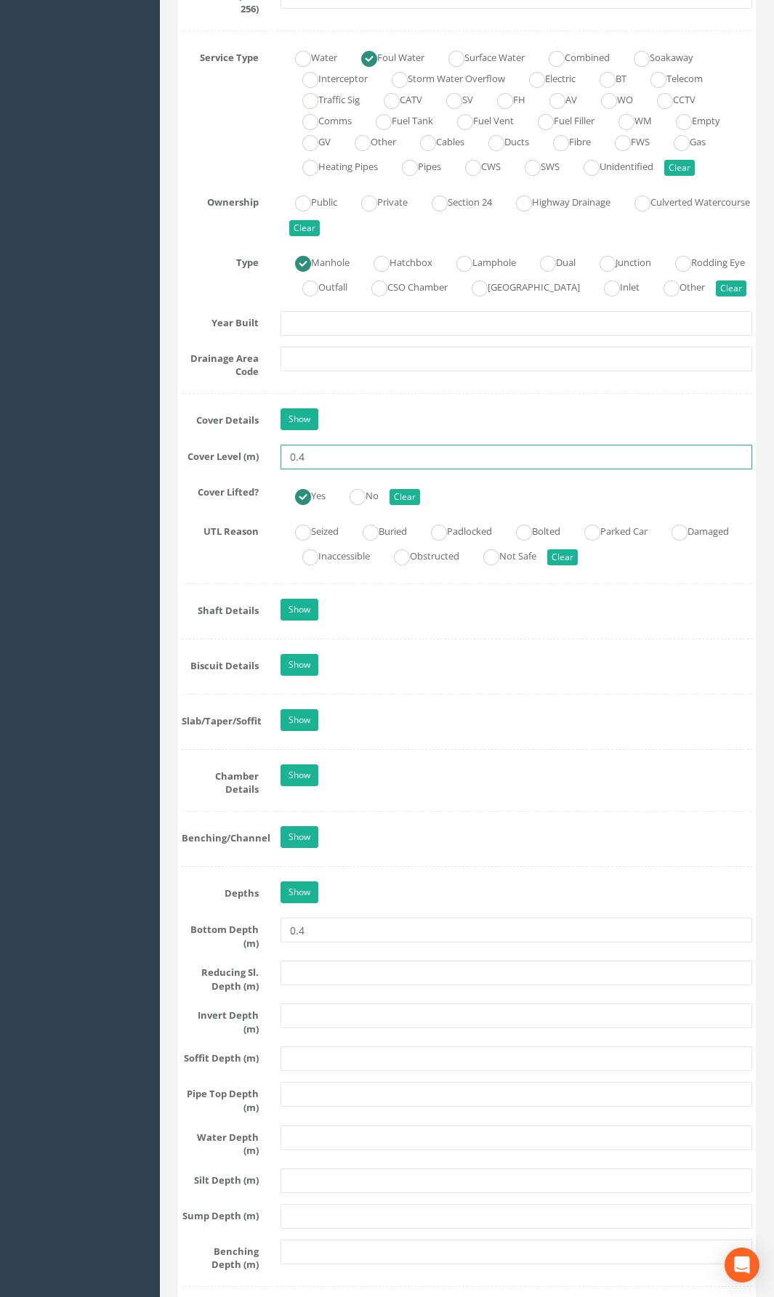
drag, startPoint x: 326, startPoint y: 475, endPoint x: 233, endPoint y: 488, distance: 93.9
click at [233, 469] on div "Cover Level (m) 0.4" at bounding box center [467, 457] width 592 height 25
type input "54.05"
click at [307, 948] on input "text" at bounding box center [517, 1016] width 472 height 25
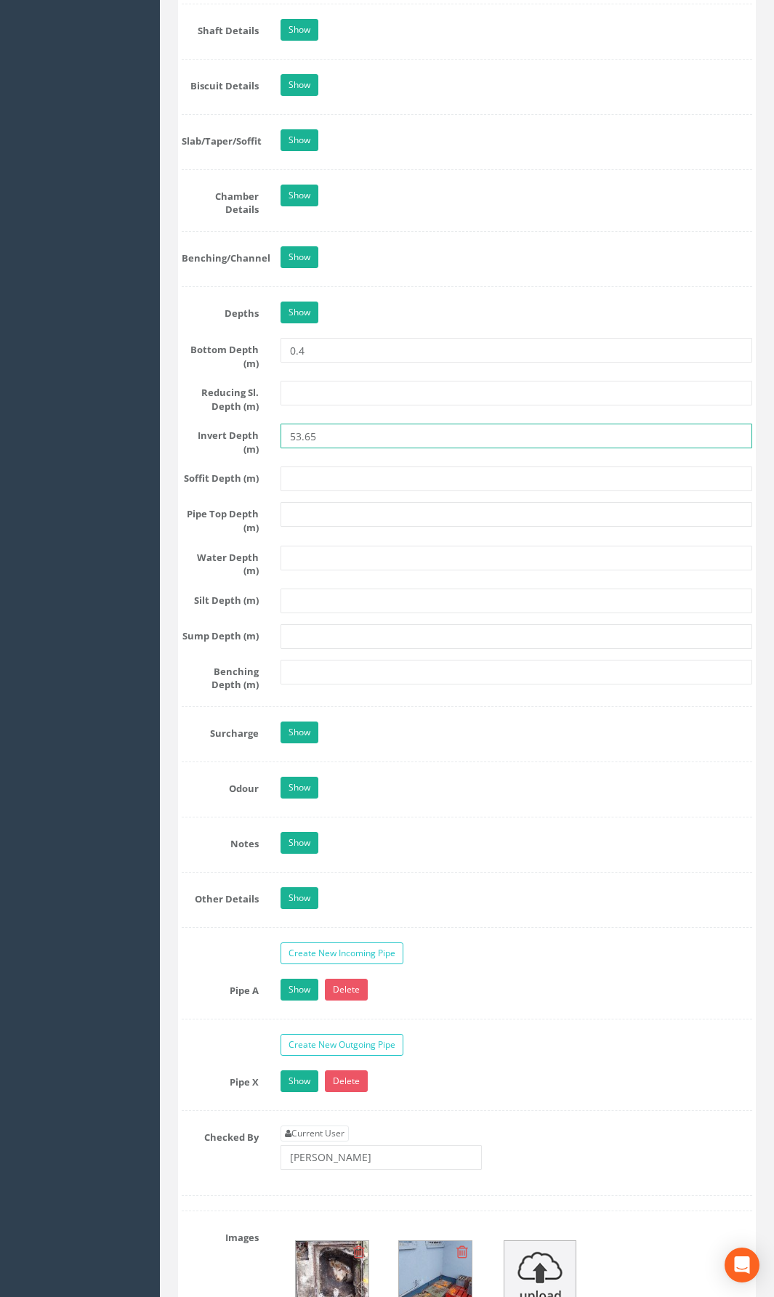
scroll to position [1671, 0]
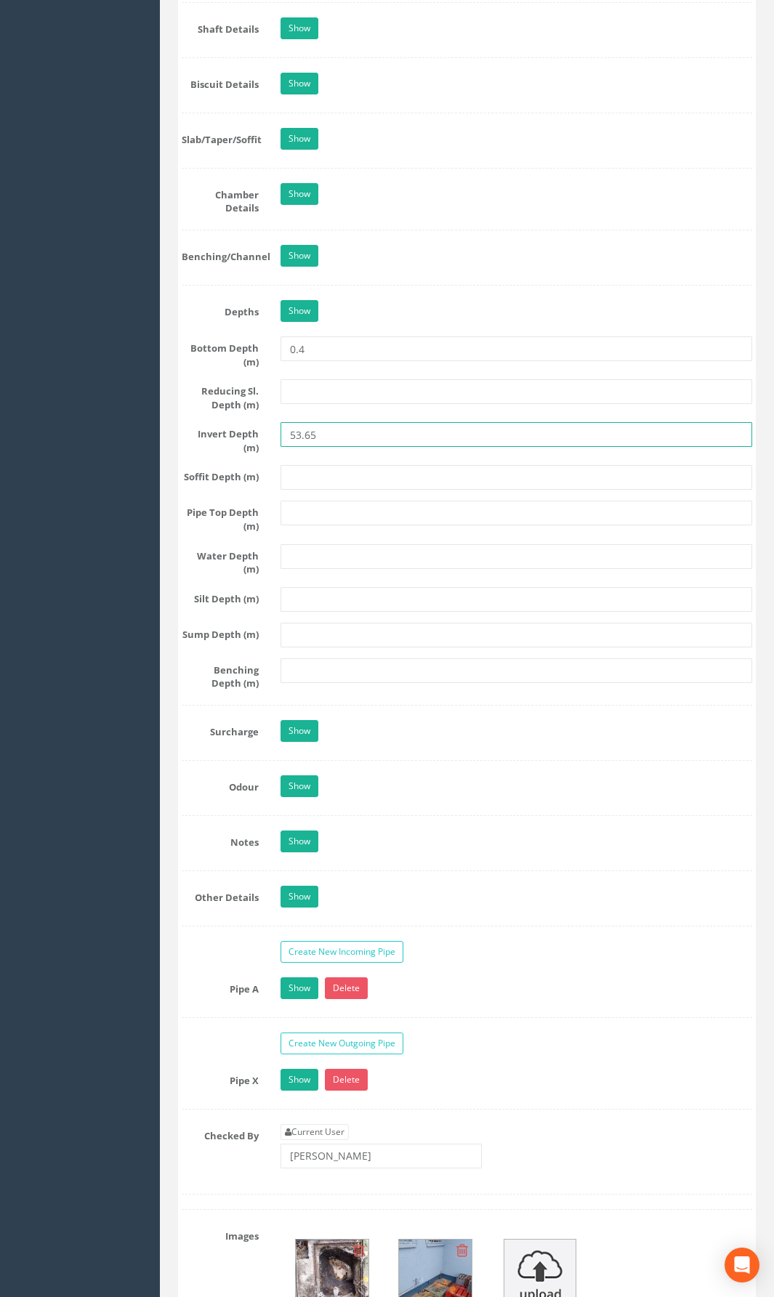
type input "53.65"
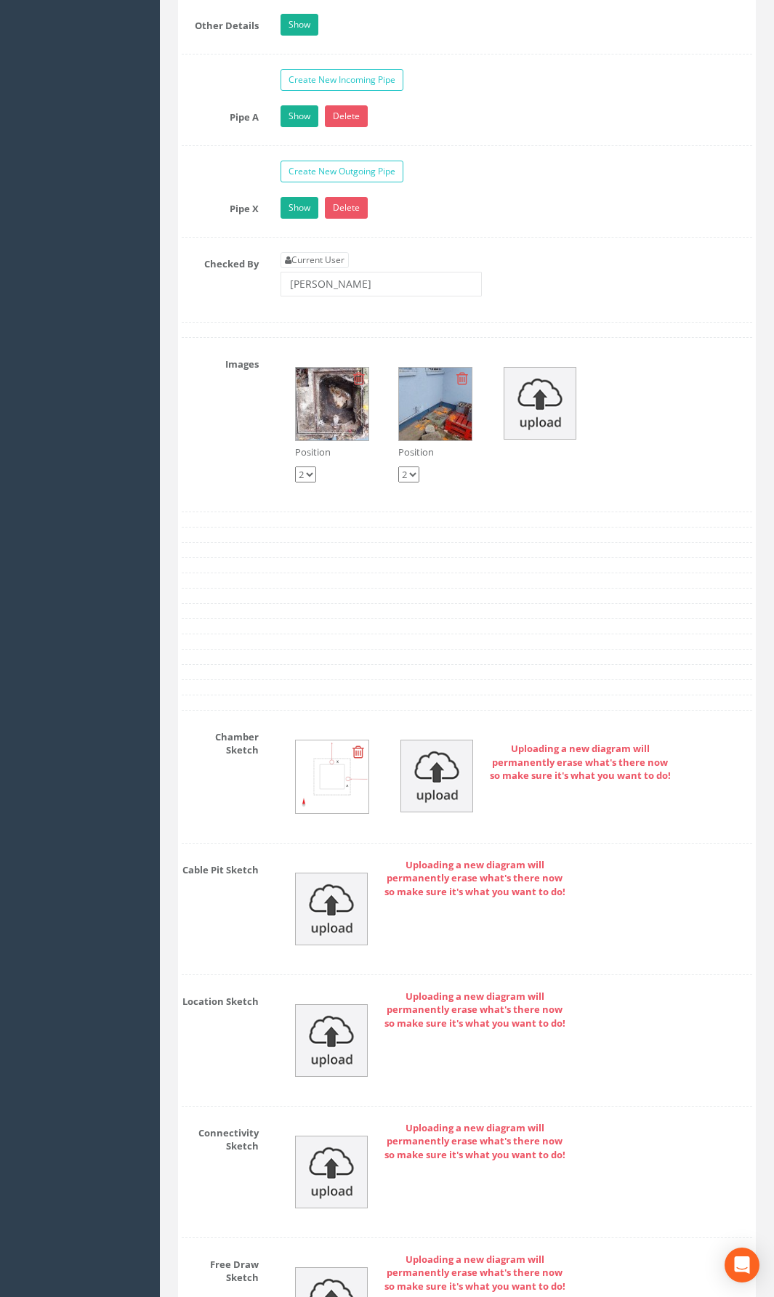
scroll to position [2689, 0]
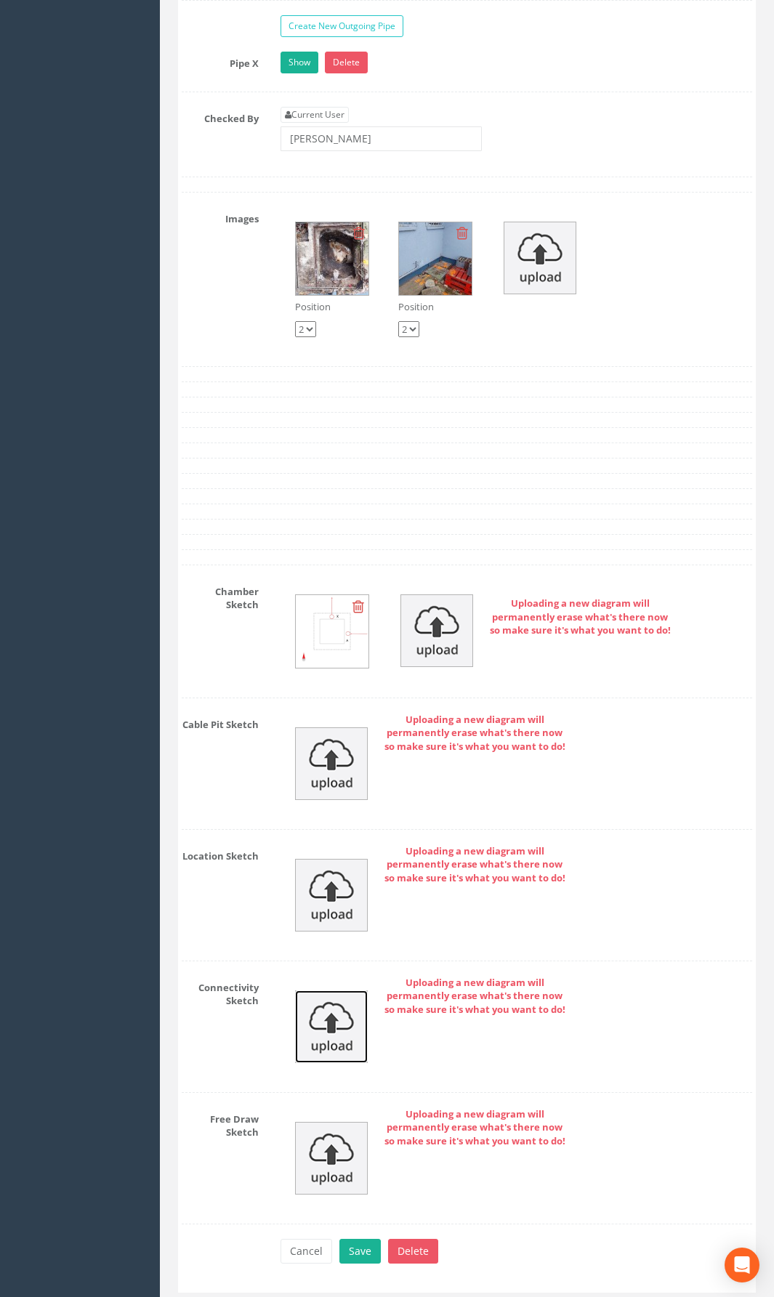
click at [333, 948] on img at bounding box center [331, 1027] width 73 height 73
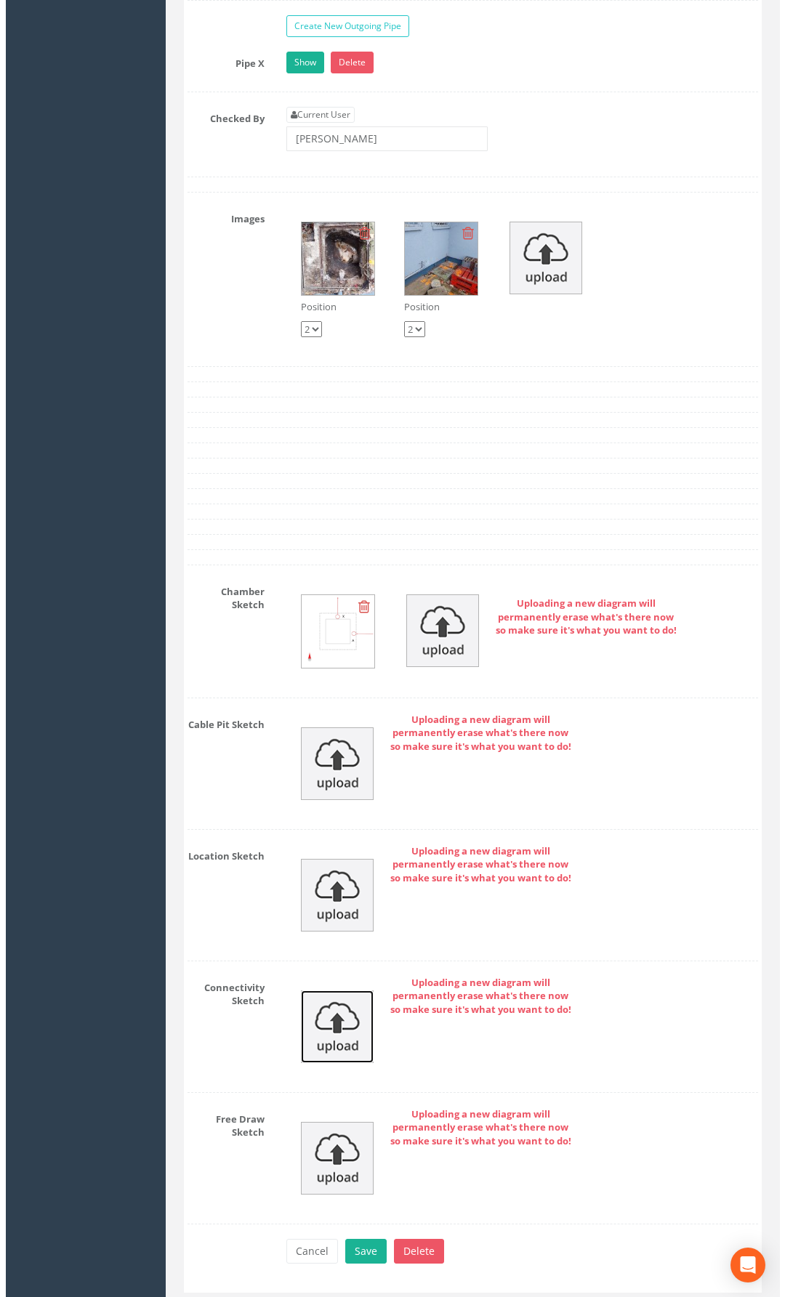
scroll to position [2656, 0]
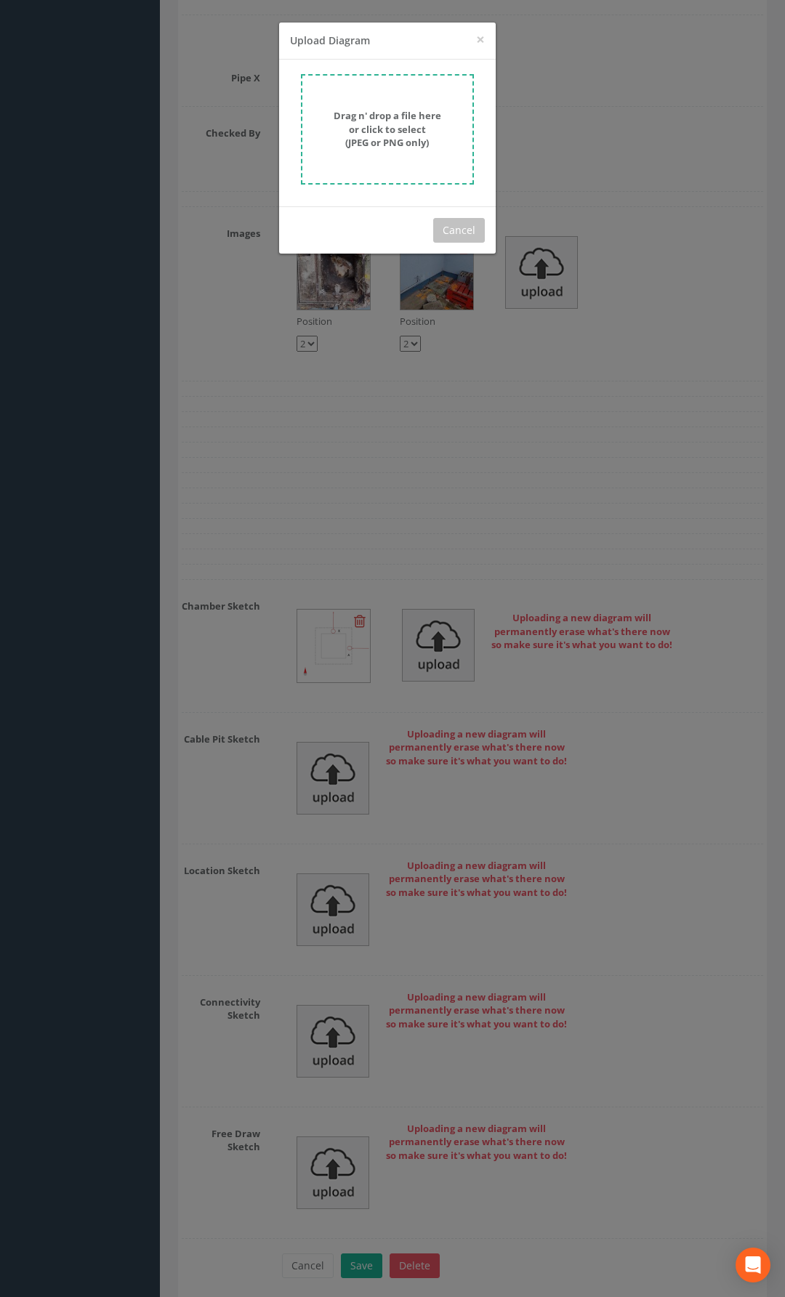
click at [403, 129] on strong "Drag n' drop a file here or click to select (JPEG or PNG only)" at bounding box center [388, 129] width 108 height 40
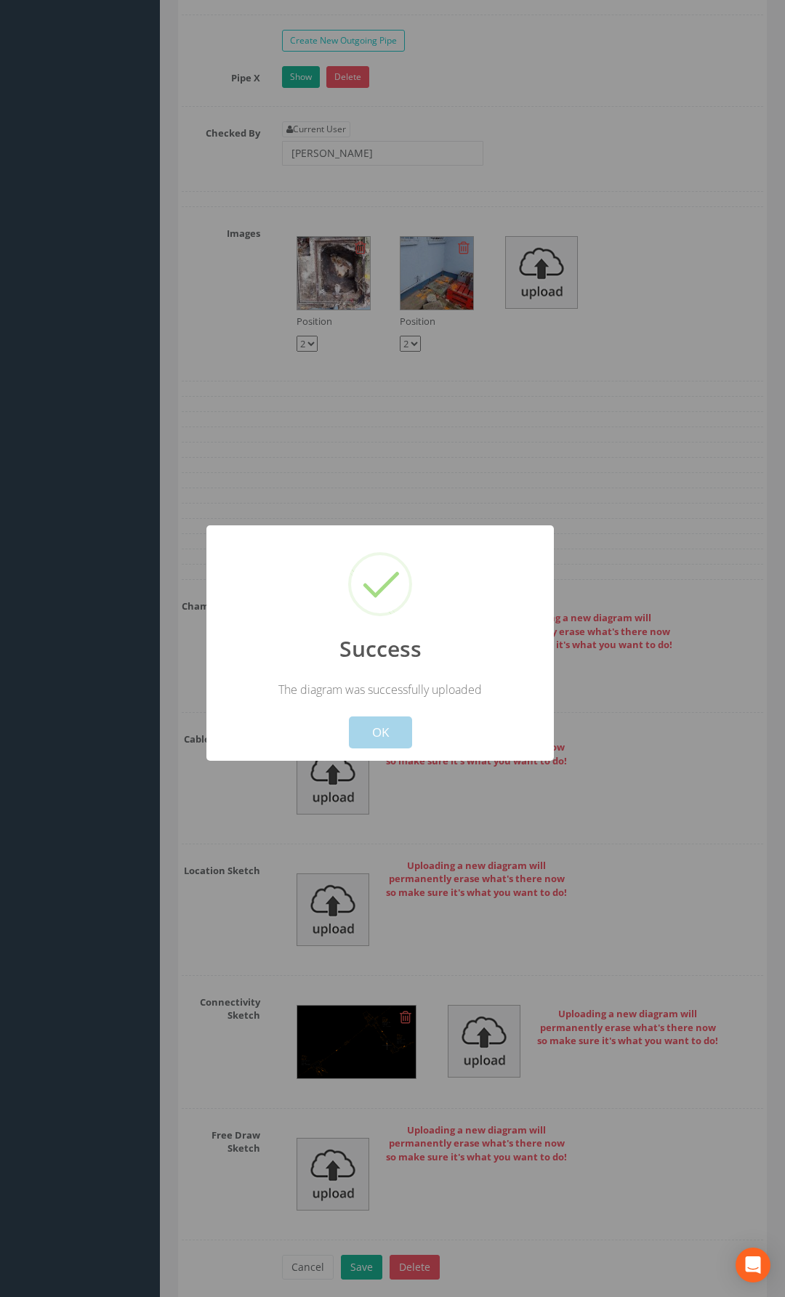
click at [369, 738] on button "OK" at bounding box center [380, 733] width 63 height 32
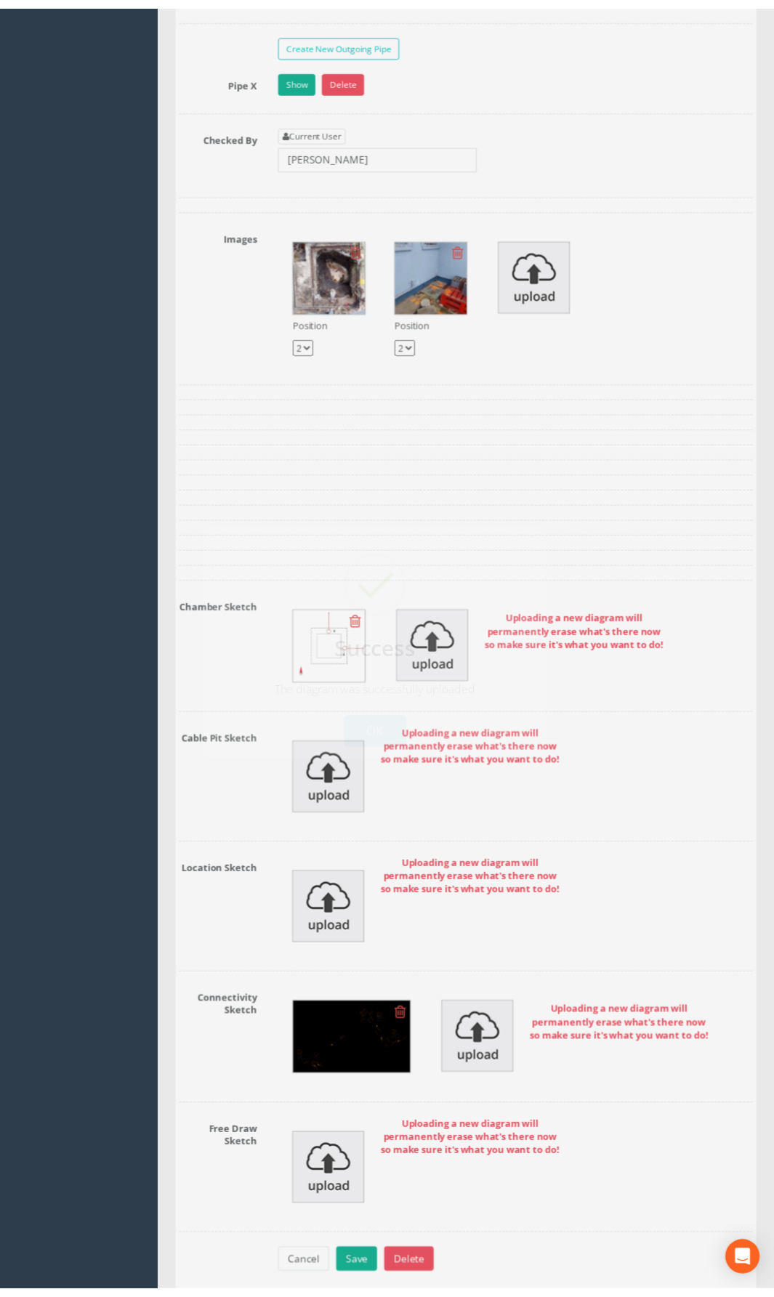
scroll to position [2689, 0]
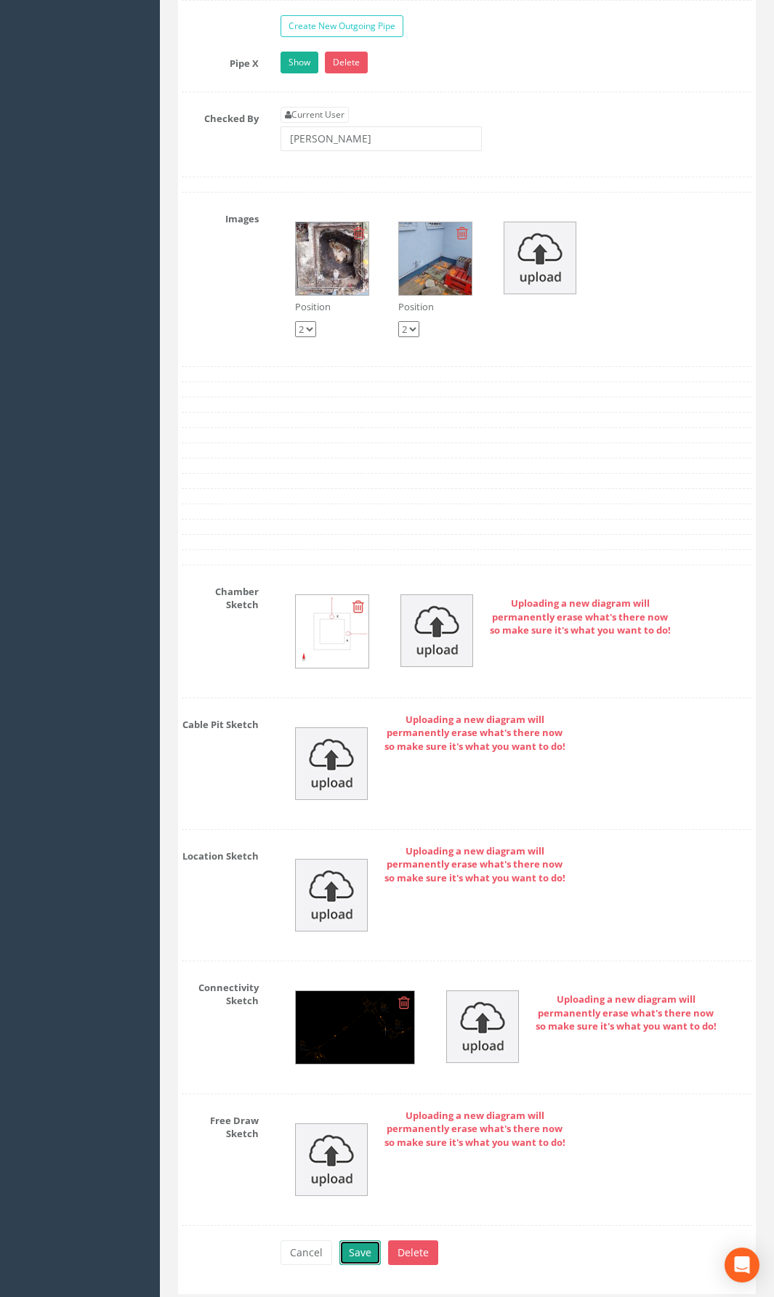
click at [368, 948] on button "Save" at bounding box center [359, 1252] width 41 height 25
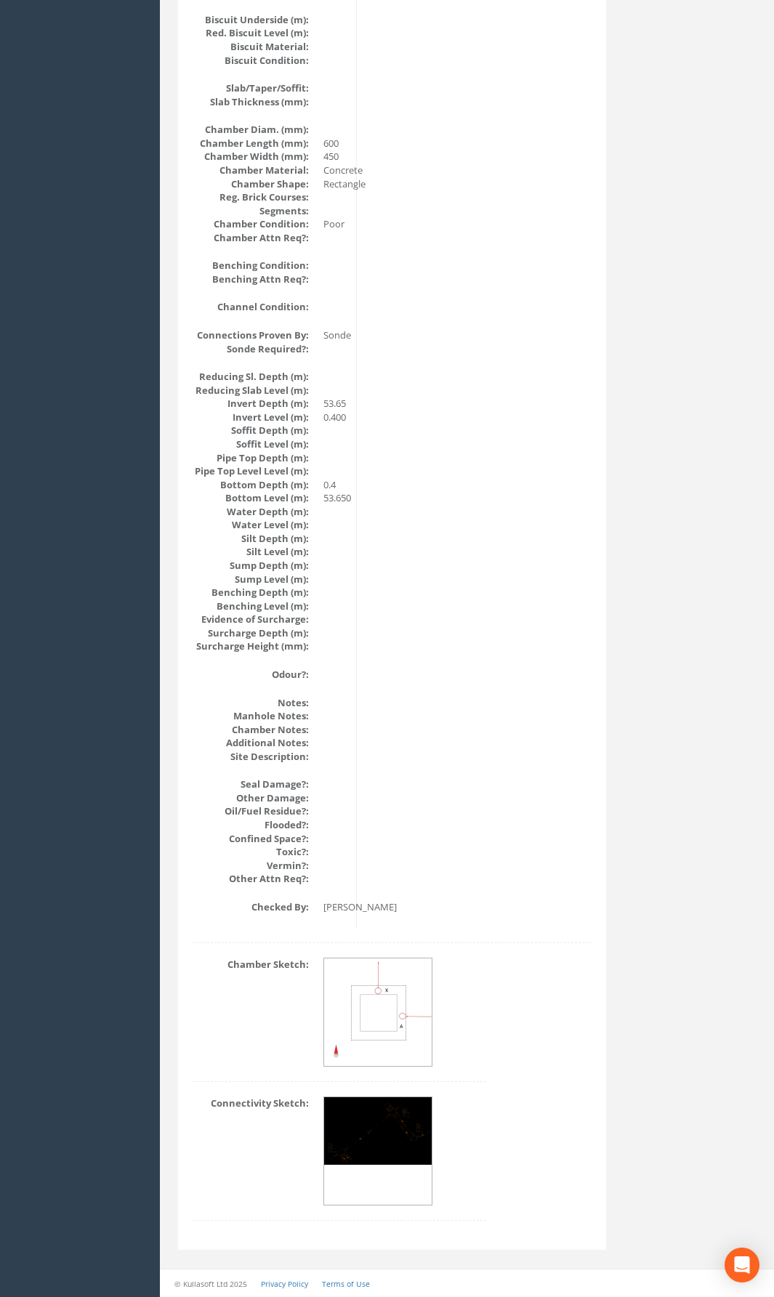
scroll to position [1165, 0]
click at [379, 948] on img at bounding box center [378, 1130] width 109 height 67
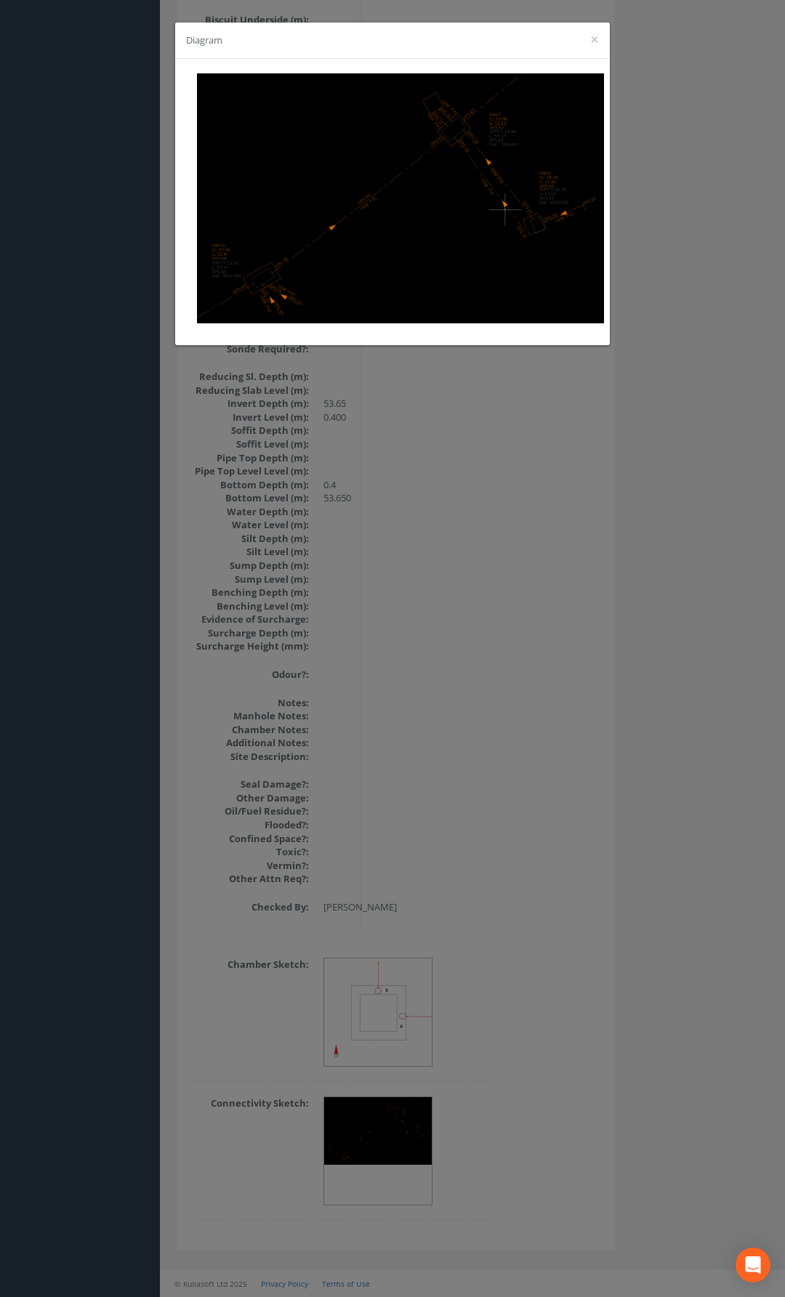
click at [586, 41] on div "Diagram ×" at bounding box center [392, 41] width 435 height 36
click at [592, 37] on button "×" at bounding box center [594, 39] width 9 height 15
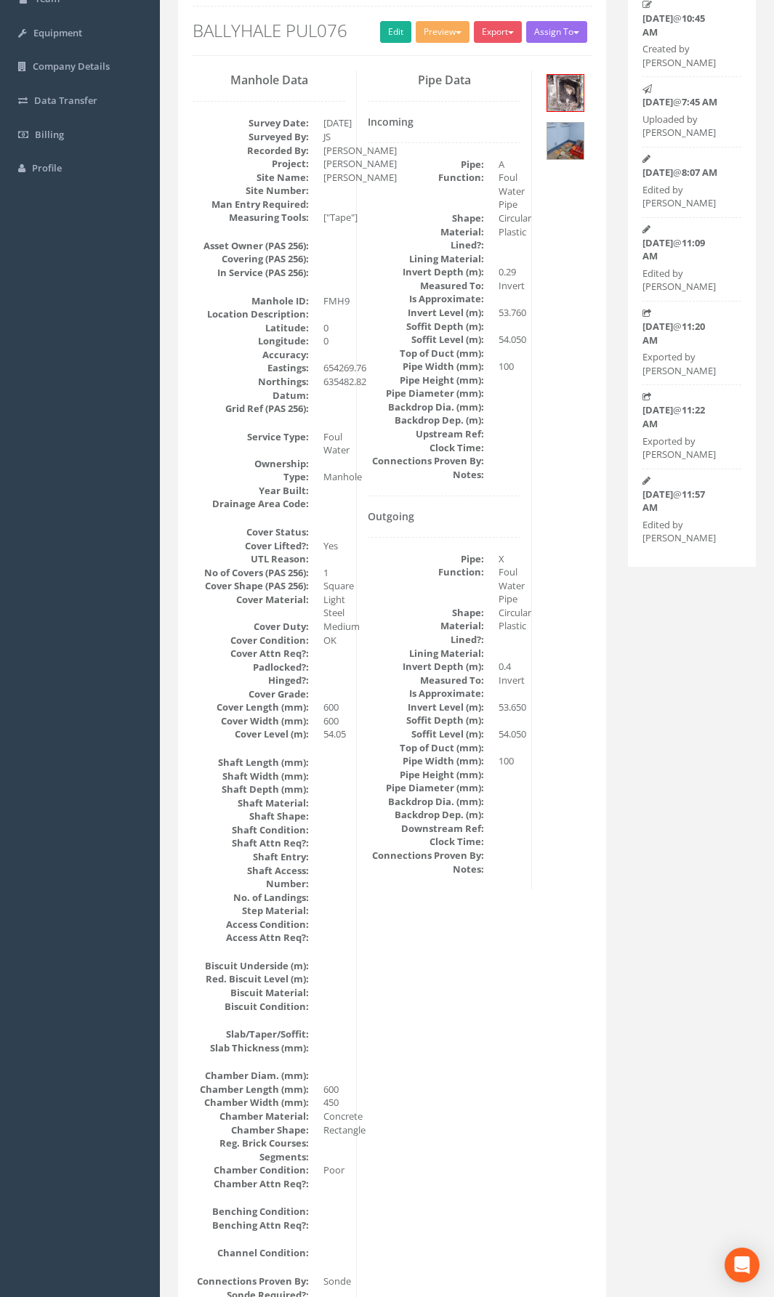
scroll to position [2, 0]
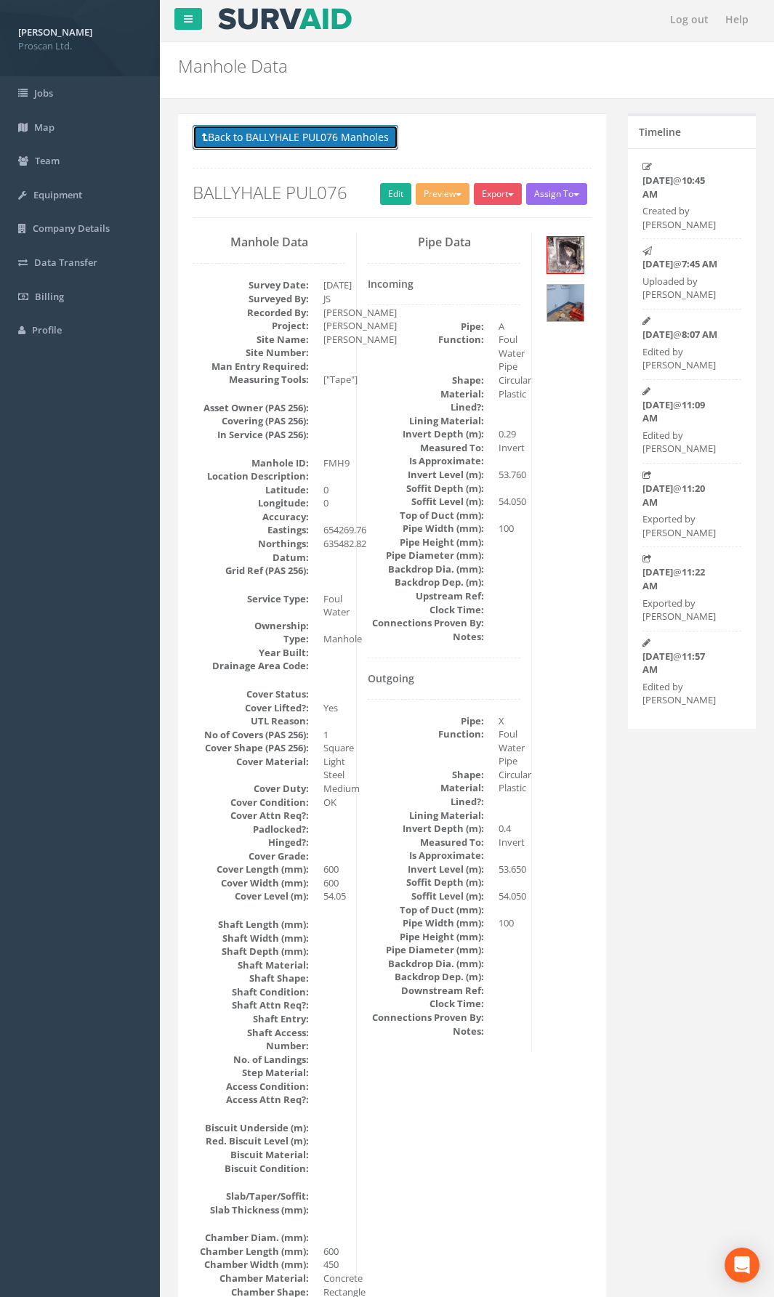
click at [355, 142] on button "Back to BALLYHALE PUL076 Manholes" at bounding box center [296, 137] width 206 height 25
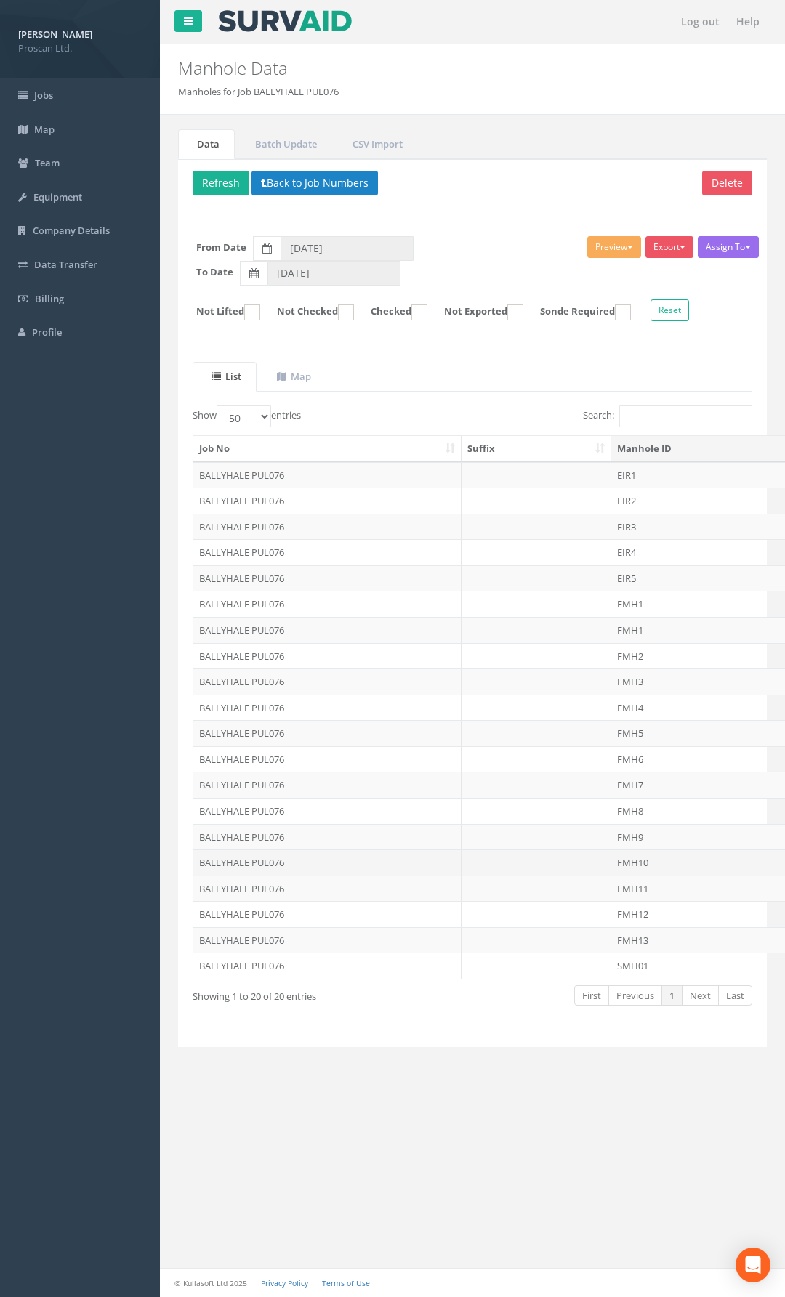
click at [645, 868] on td "FMH10" at bounding box center [722, 863] width 223 height 26
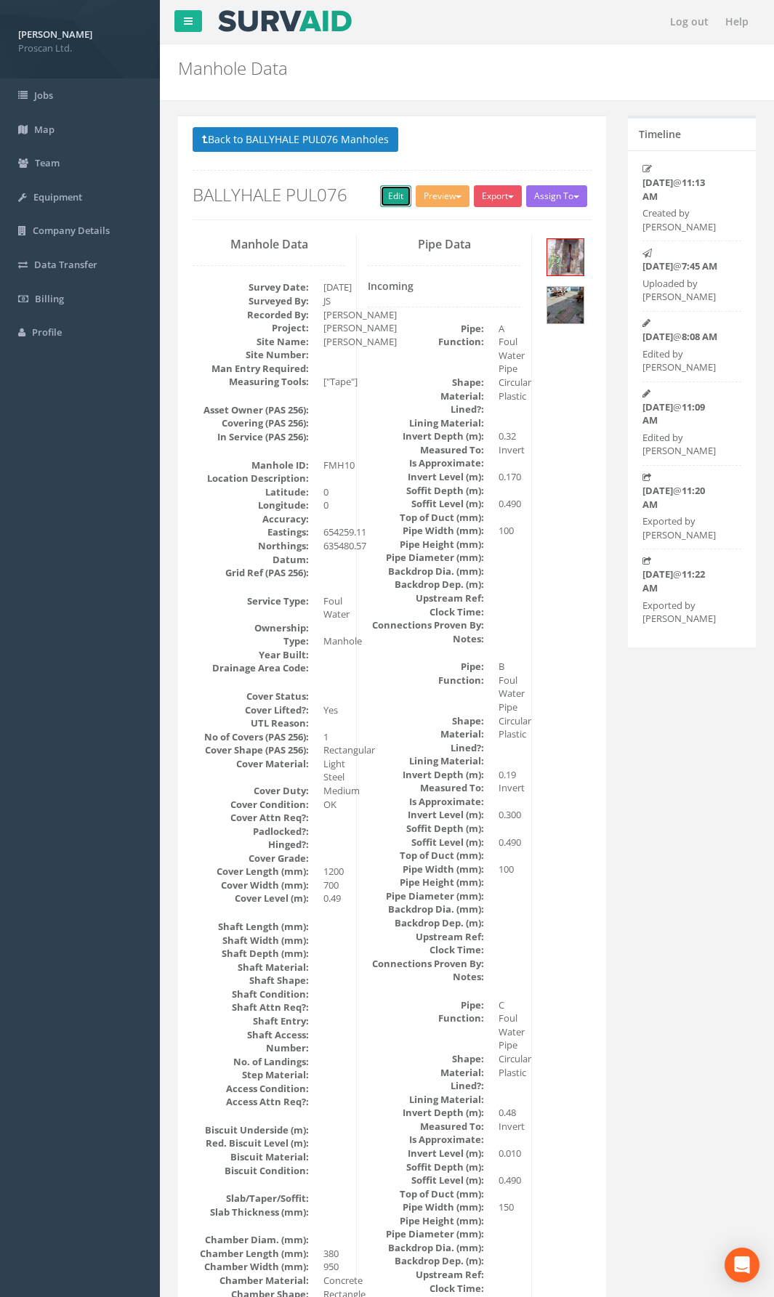
click at [399, 198] on link "Edit" at bounding box center [395, 196] width 31 height 22
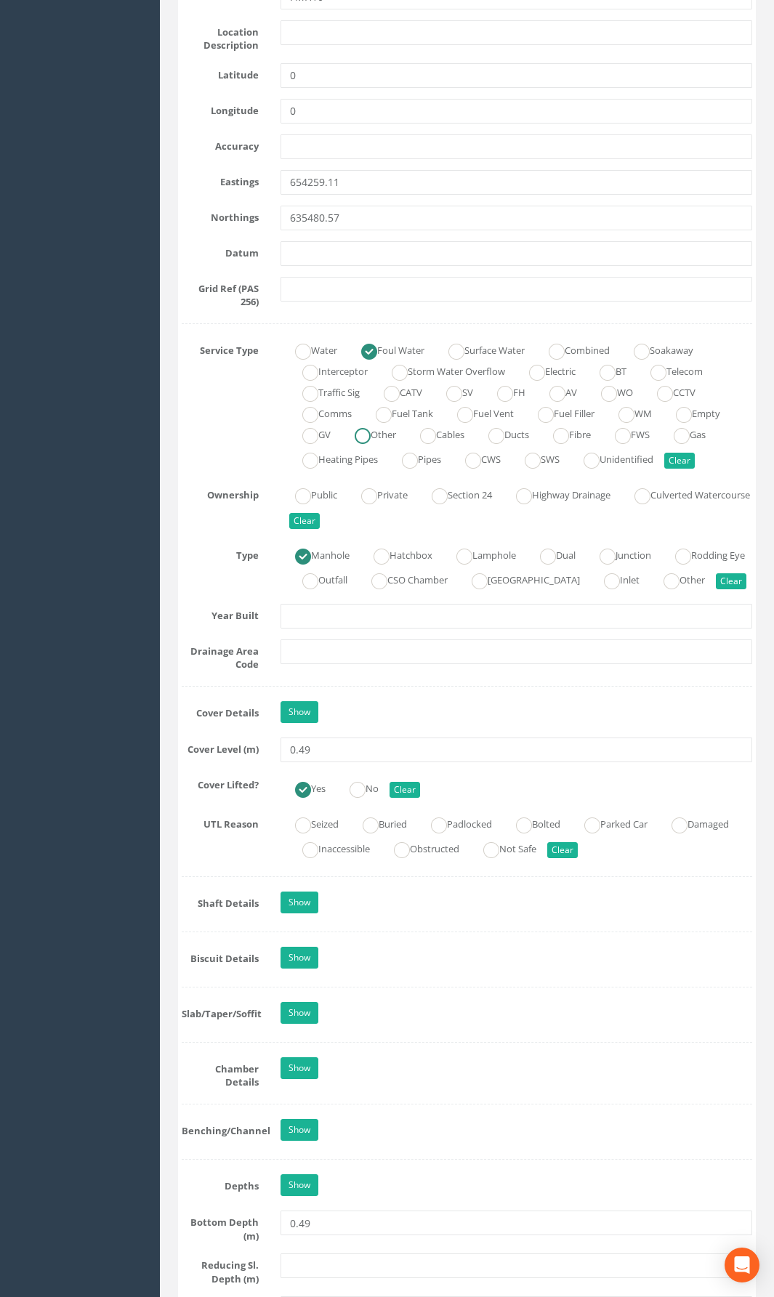
scroll to position [799, 0]
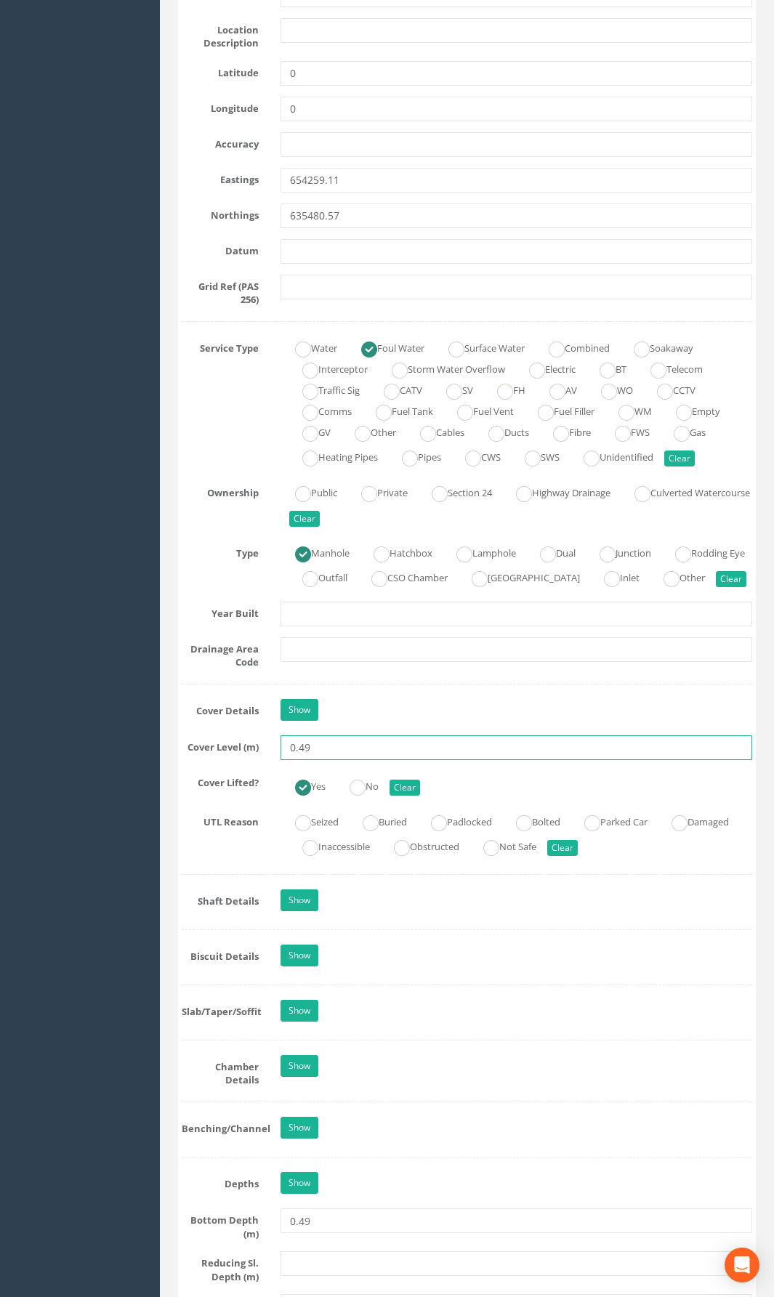
click at [341, 760] on input "0.49" at bounding box center [517, 747] width 472 height 25
drag, startPoint x: 341, startPoint y: 767, endPoint x: 291, endPoint y: 774, distance: 50.6
click at [291, 760] on input "0.49" at bounding box center [517, 747] width 472 height 25
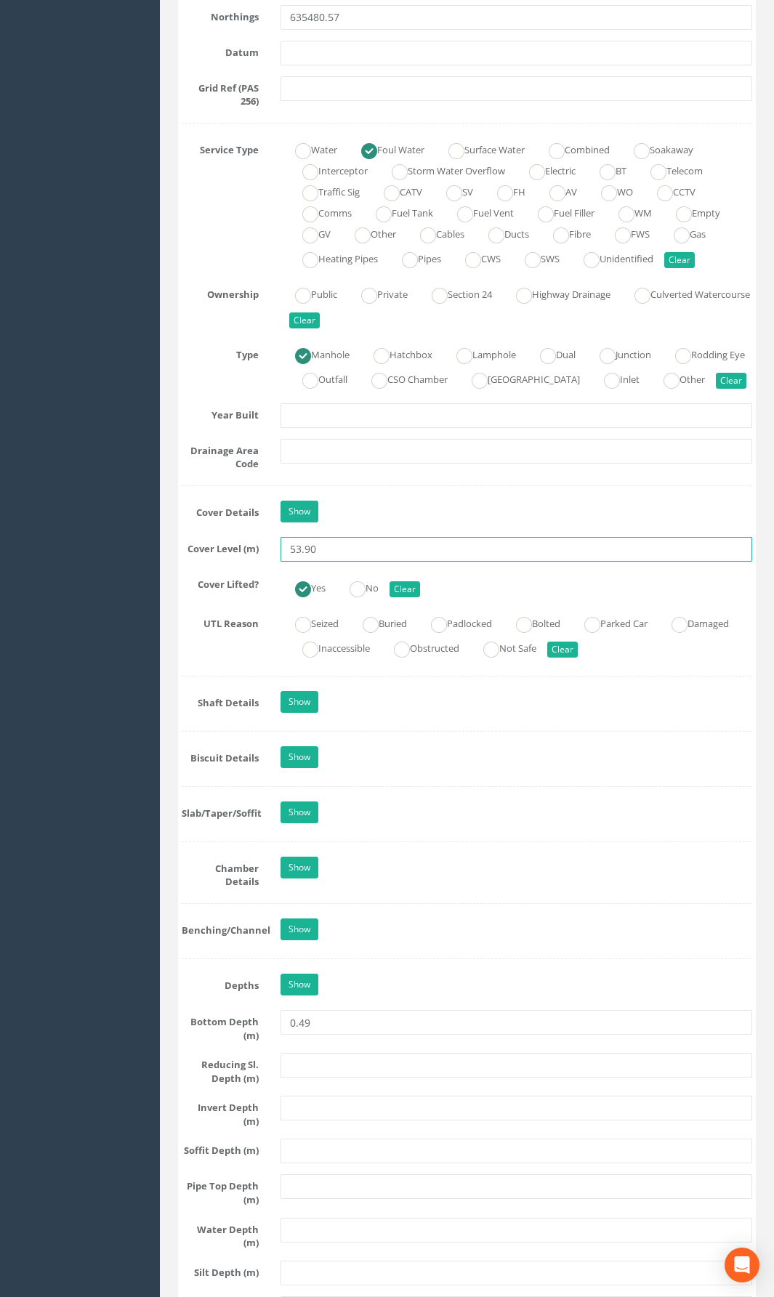
scroll to position [1017, 0]
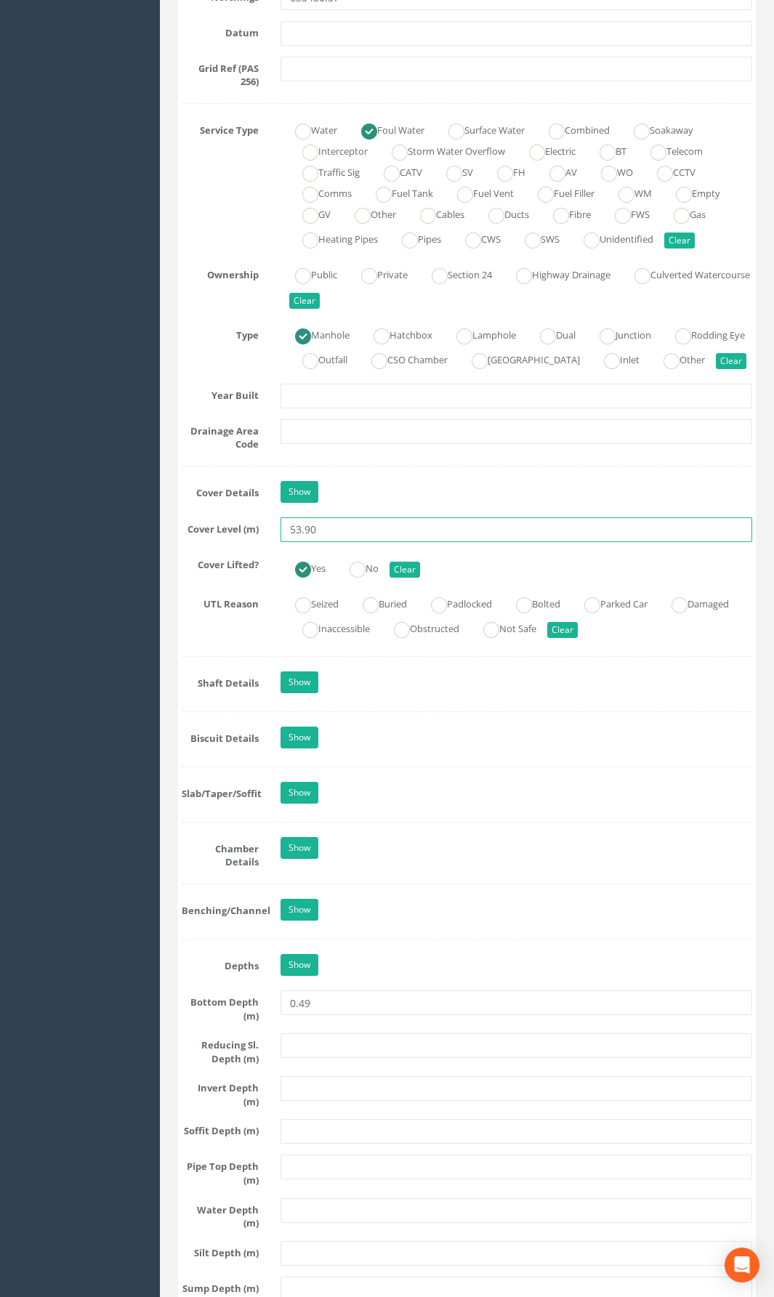
type input "53.90"
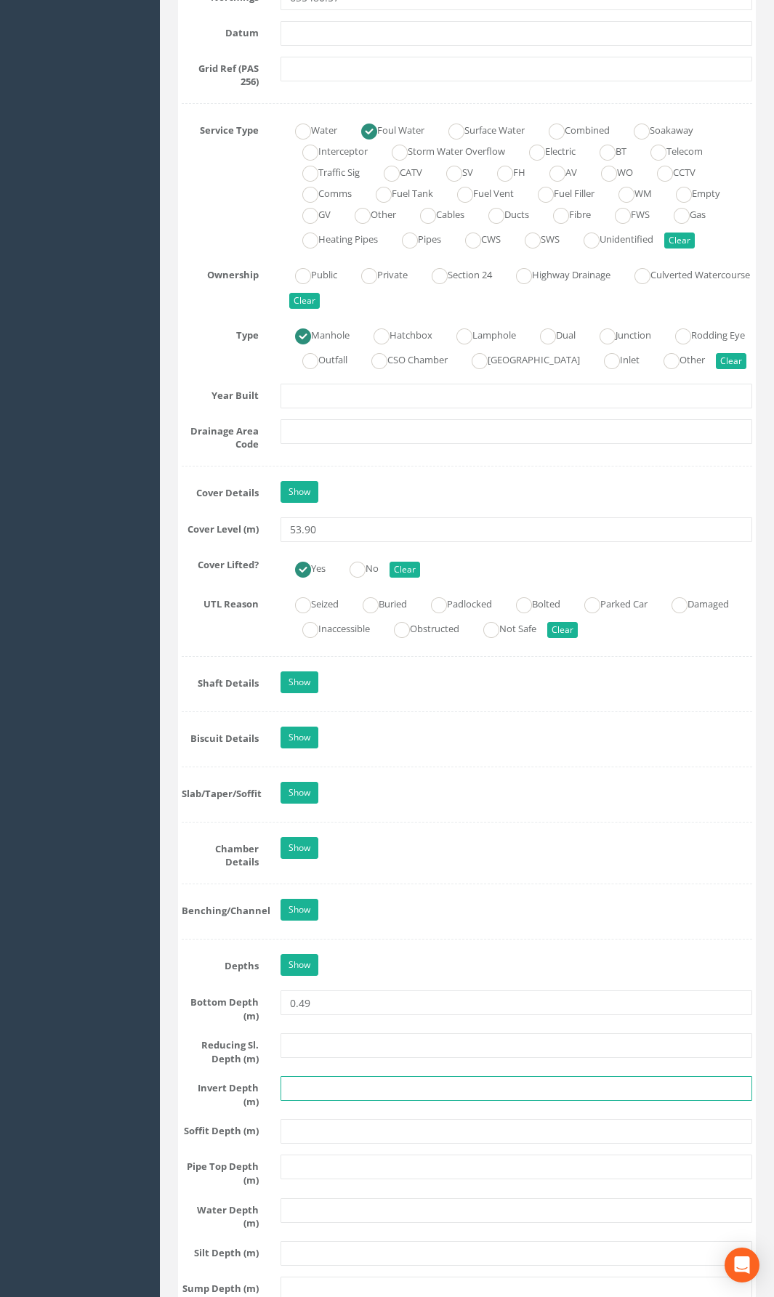
click at [313, 948] on input "text" at bounding box center [517, 1088] width 472 height 25
type input "53.41"
click at [576, 948] on div "Show" at bounding box center [516, 966] width 493 height 25
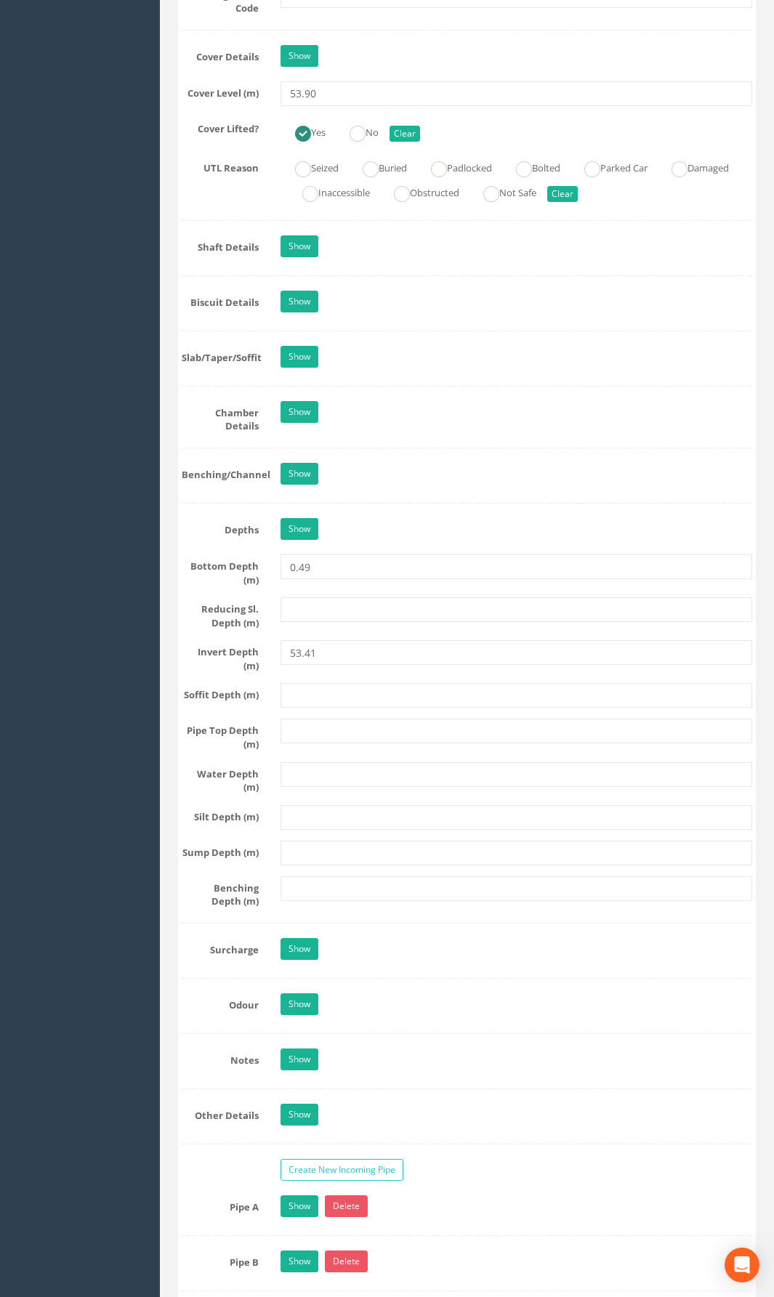
scroll to position [1817, 0]
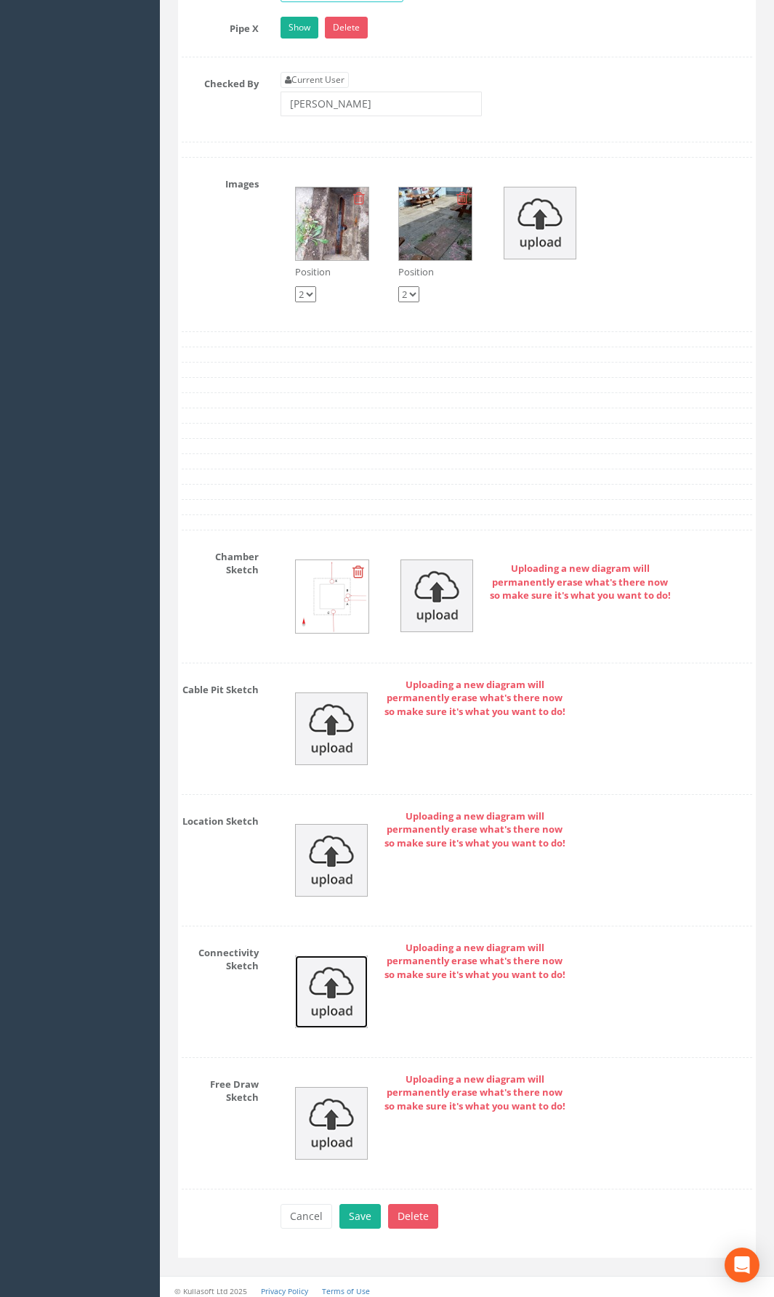
click at [353, 948] on img at bounding box center [331, 992] width 73 height 73
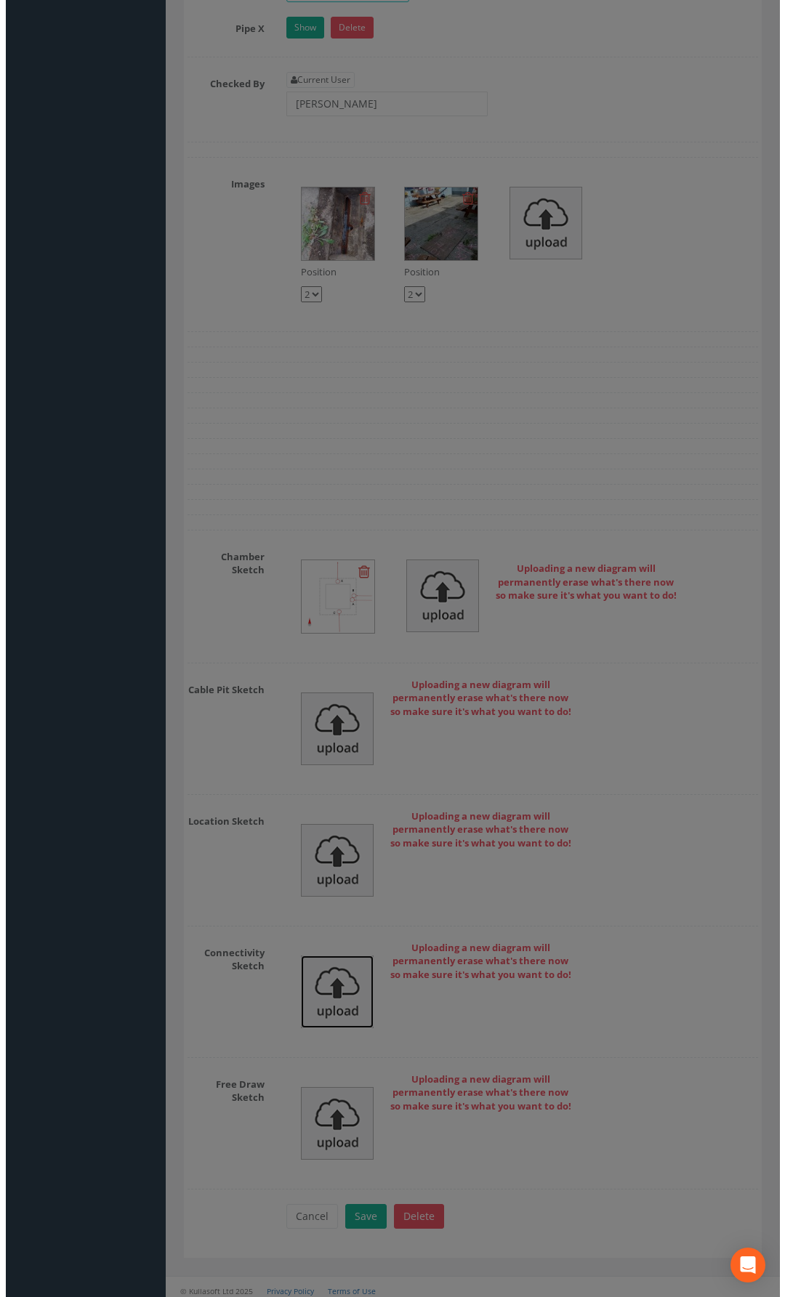
scroll to position [2801, 0]
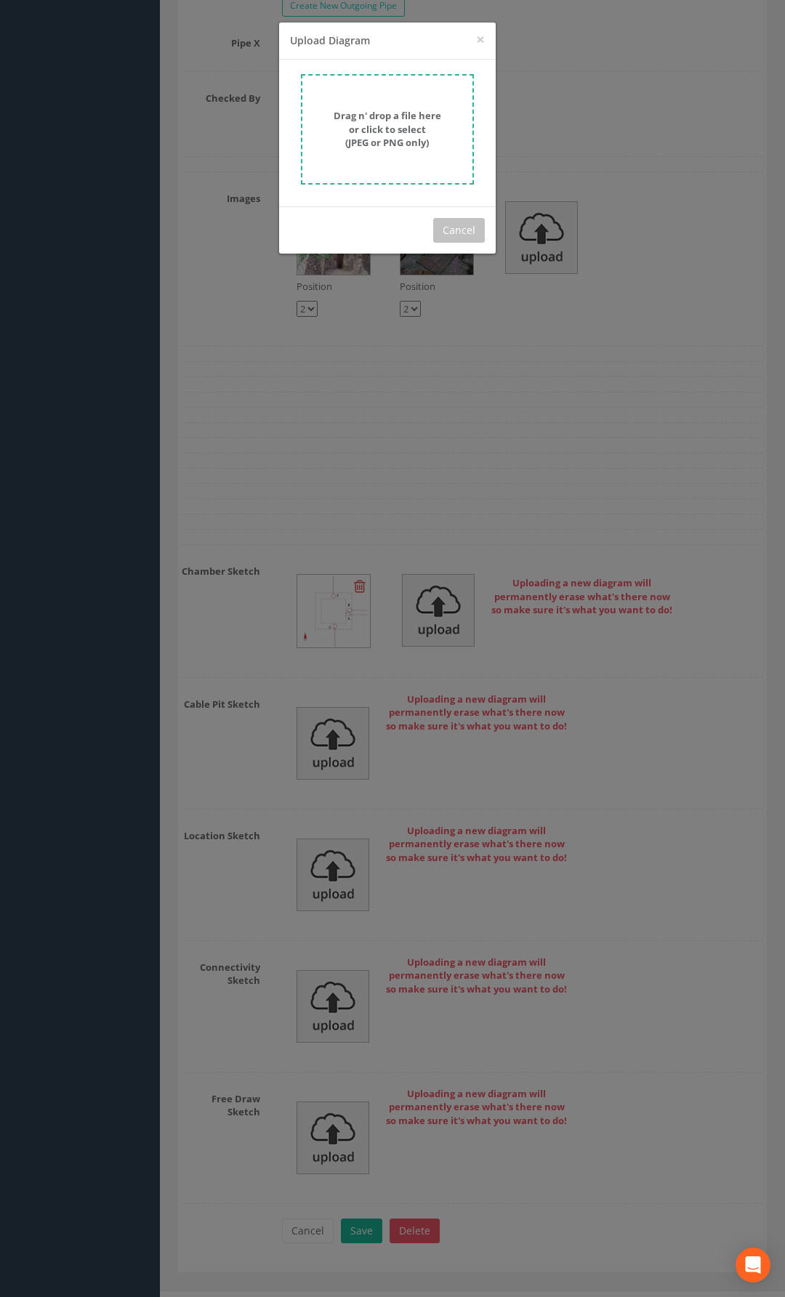
click at [389, 146] on strong "Drag n' drop a file here or click to select (JPEG or PNG only)" at bounding box center [388, 129] width 108 height 40
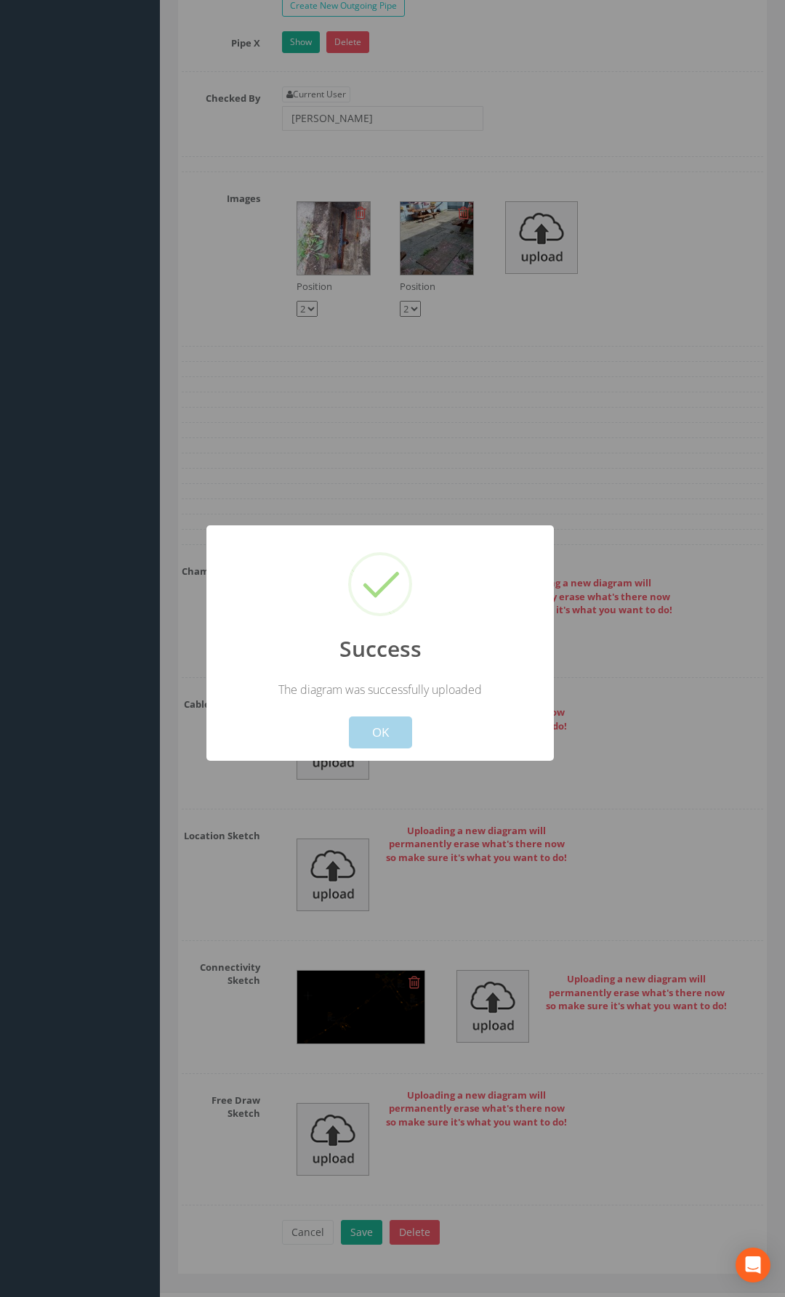
click at [399, 724] on button "OK" at bounding box center [380, 733] width 63 height 32
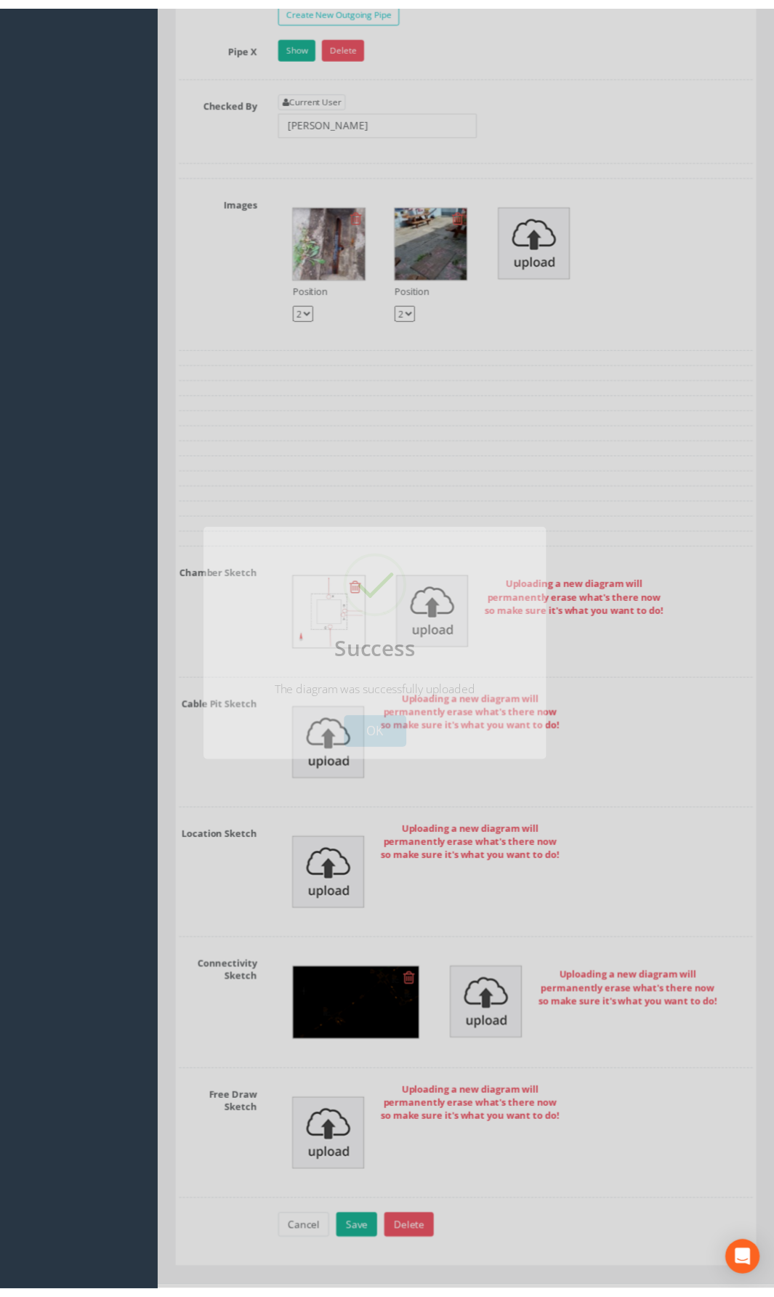
scroll to position [2834, 0]
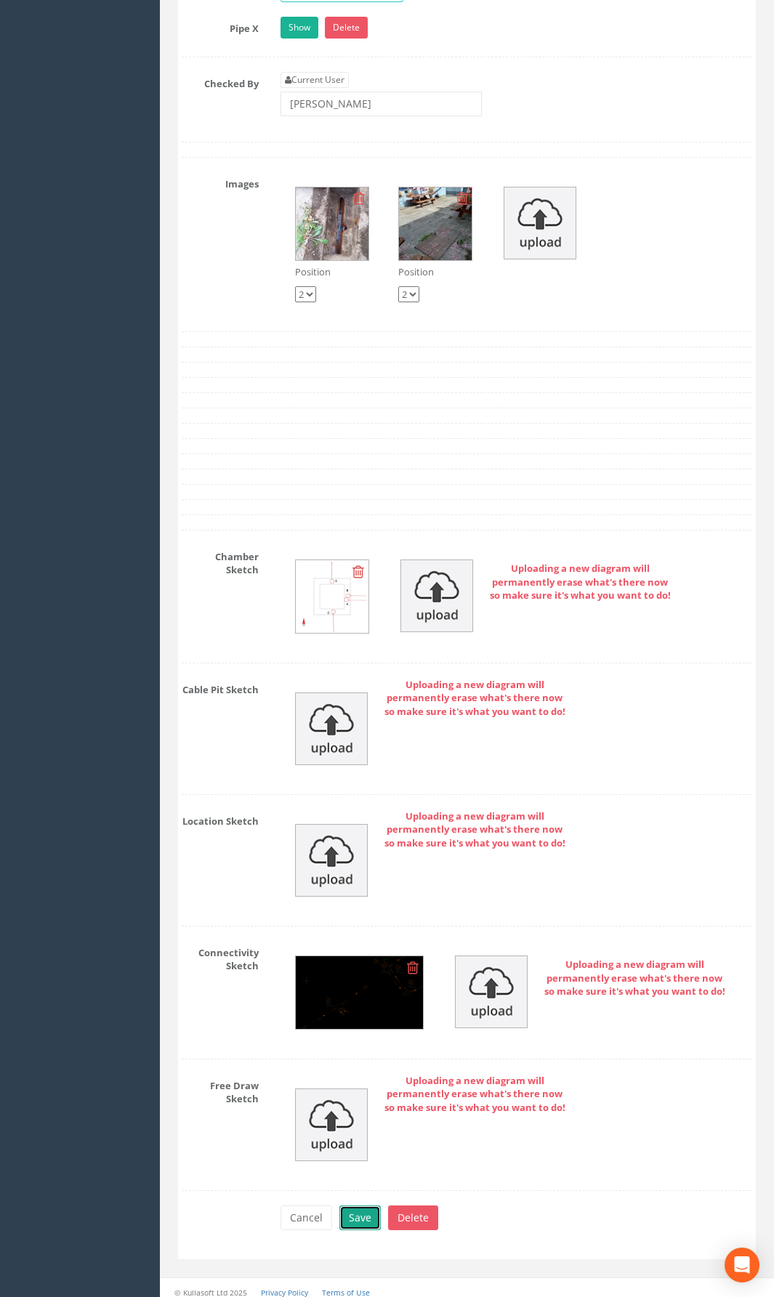
click at [371, 948] on button "Save" at bounding box center [359, 1218] width 41 height 25
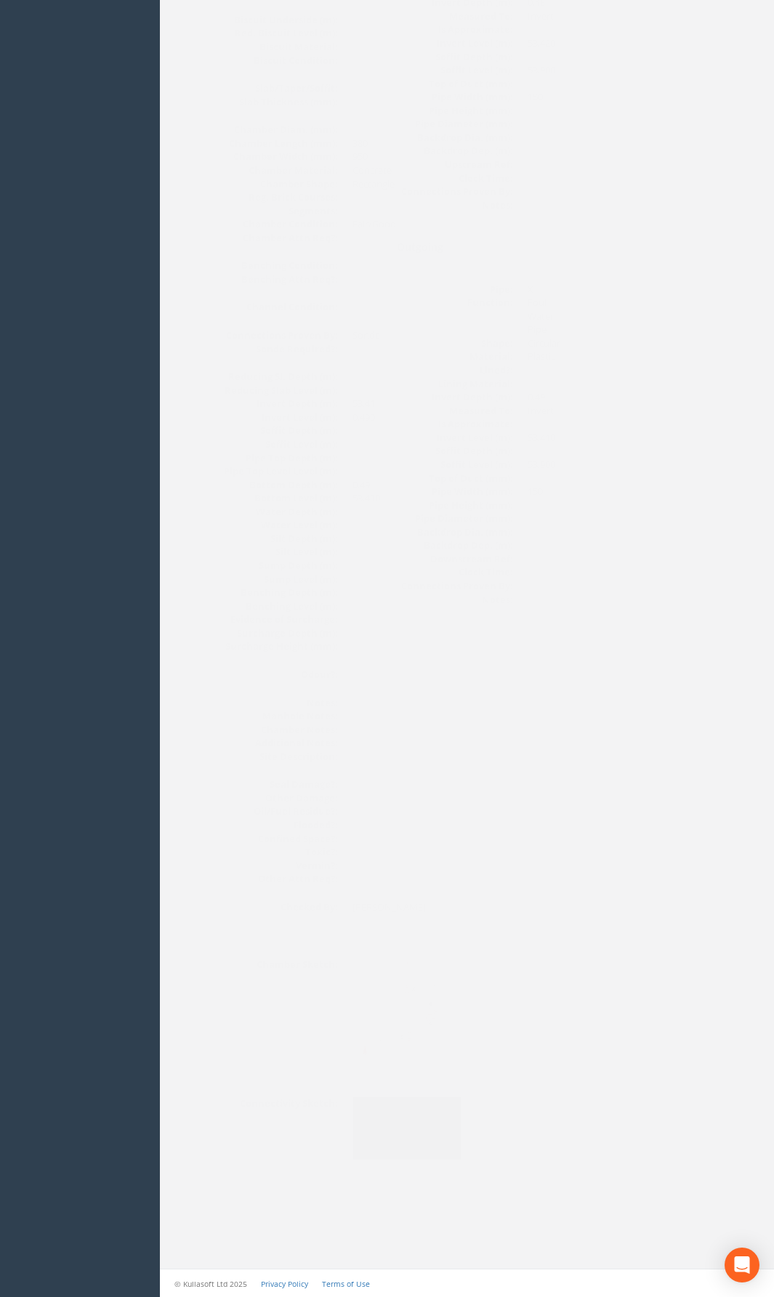
click at [371, 948] on img at bounding box center [378, 1128] width 109 height 62
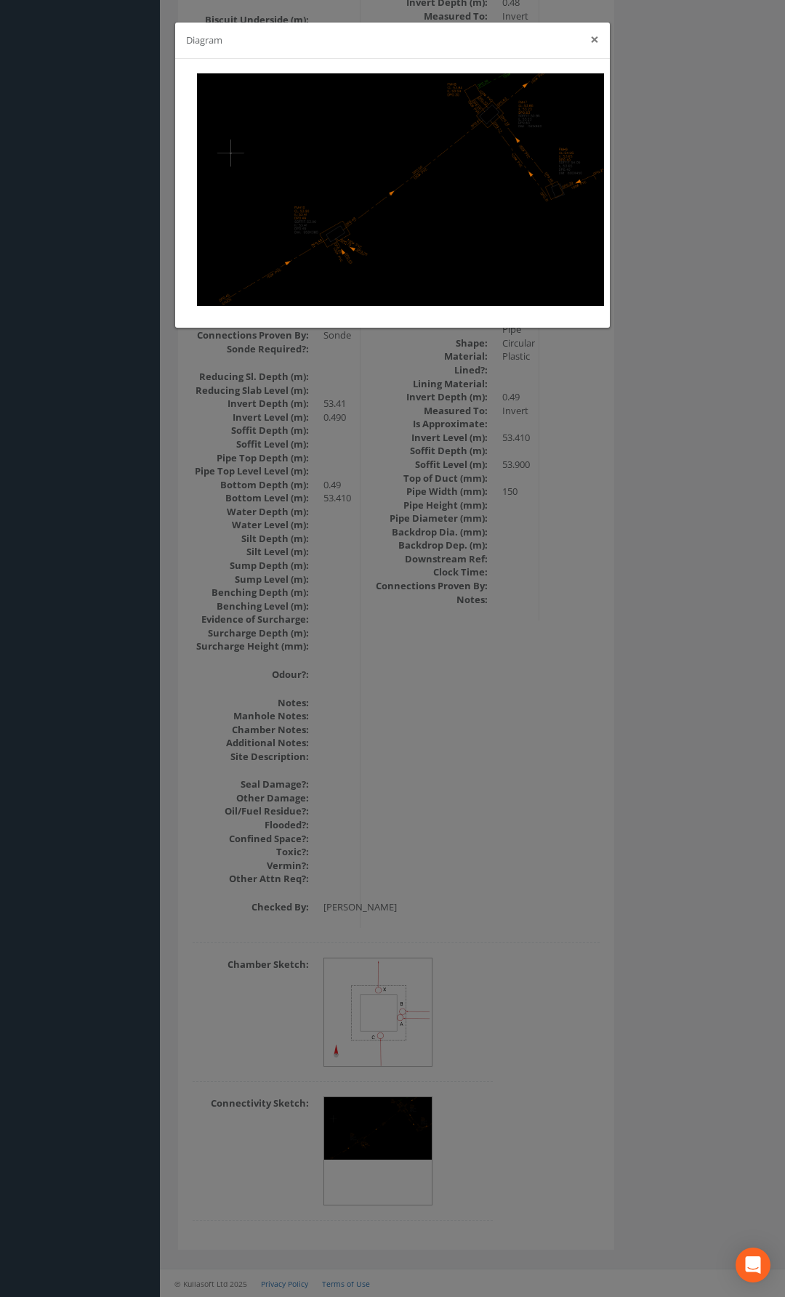
click at [590, 39] on button "×" at bounding box center [594, 39] width 9 height 15
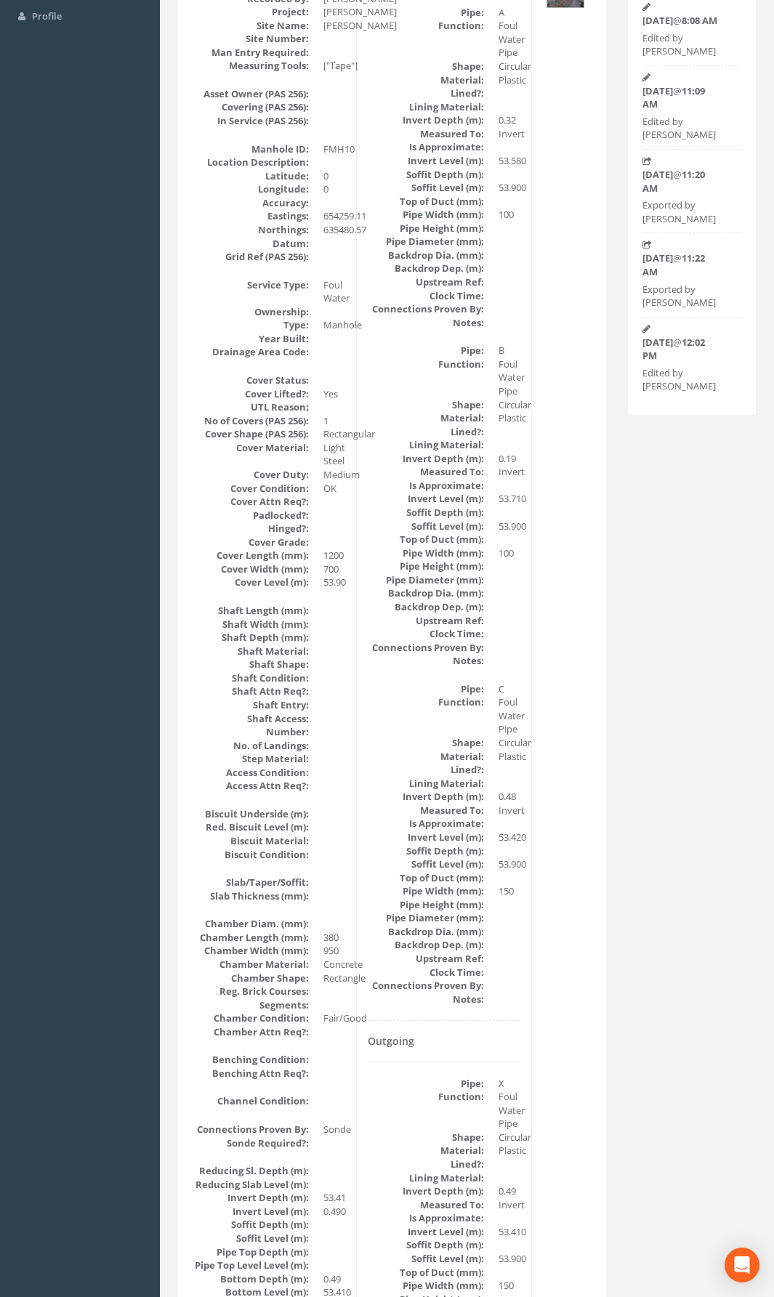
scroll to position [75, 0]
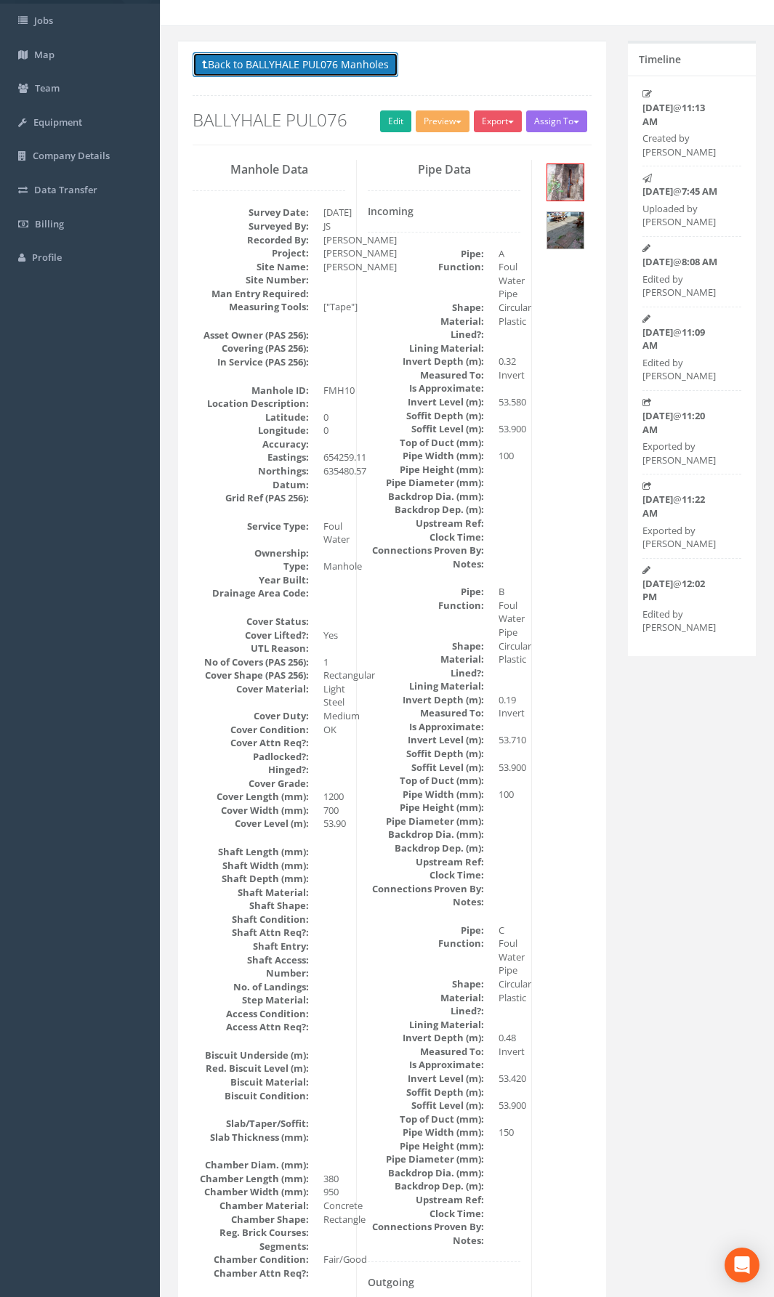
click at [347, 70] on button "Back to BALLYHALE PUL076 Manholes" at bounding box center [296, 64] width 206 height 25
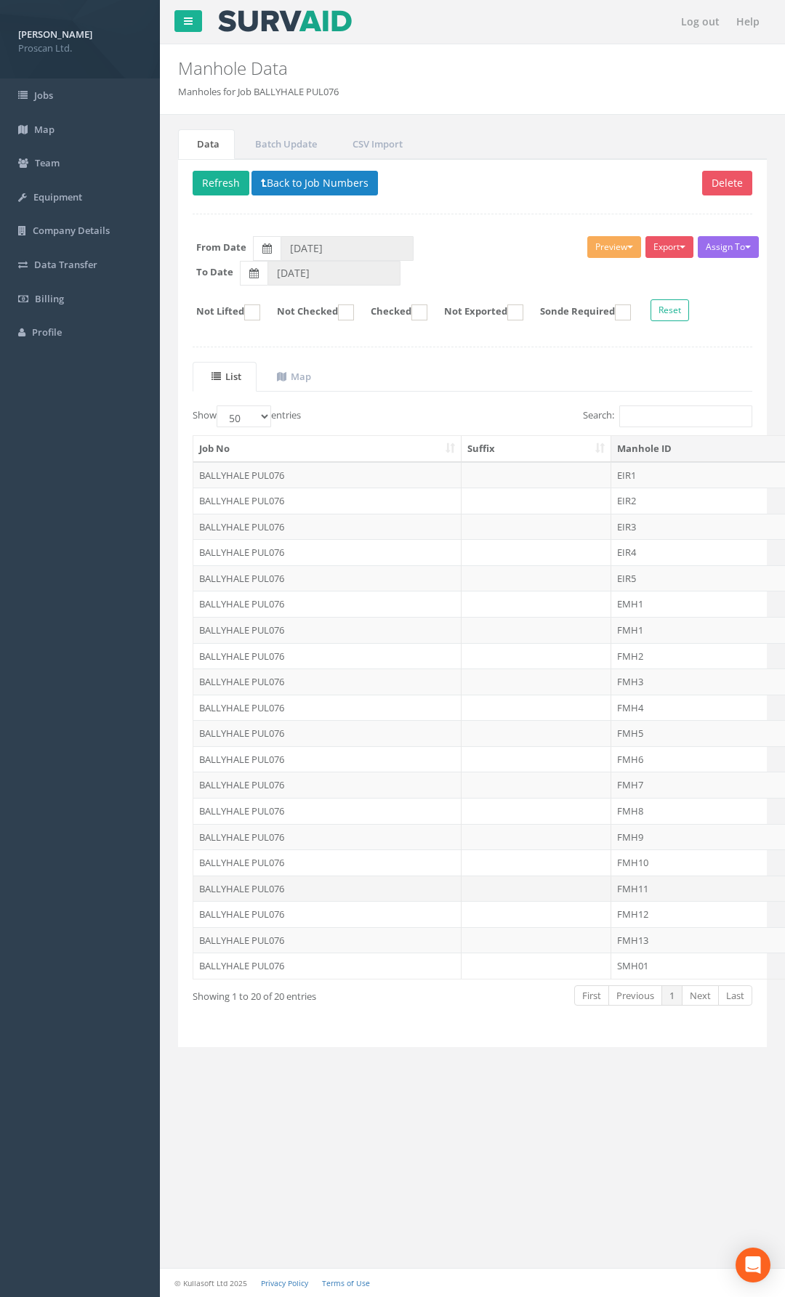
click at [653, 895] on td "FMH11" at bounding box center [722, 889] width 223 height 26
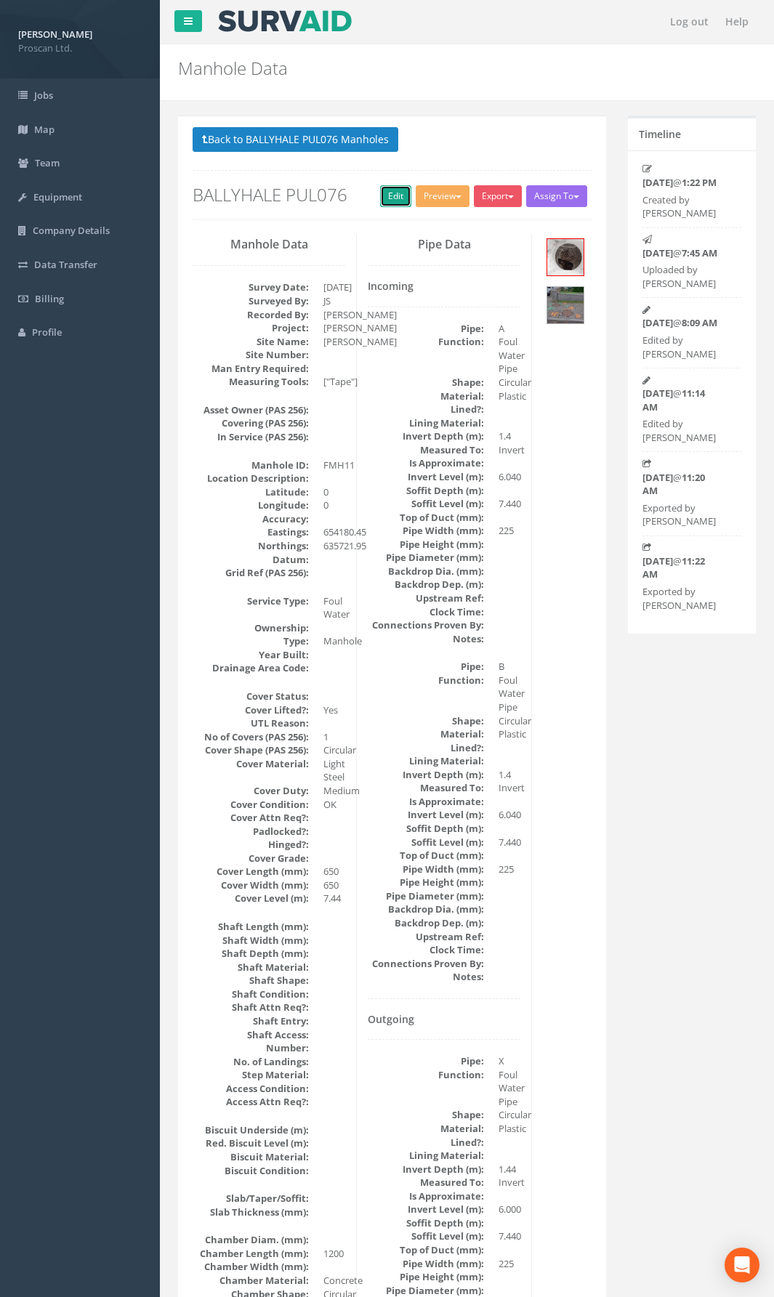
click at [386, 201] on link "Edit" at bounding box center [395, 196] width 31 height 22
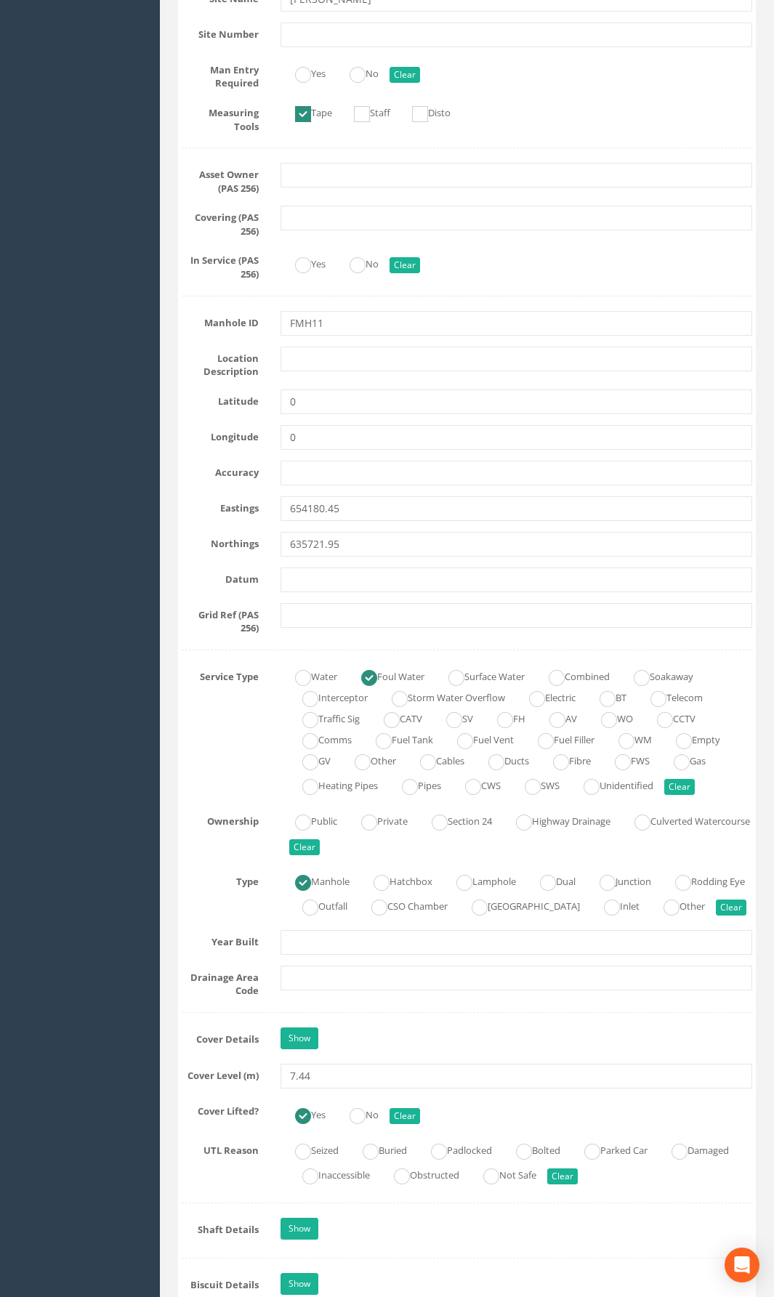
scroll to position [509, 0]
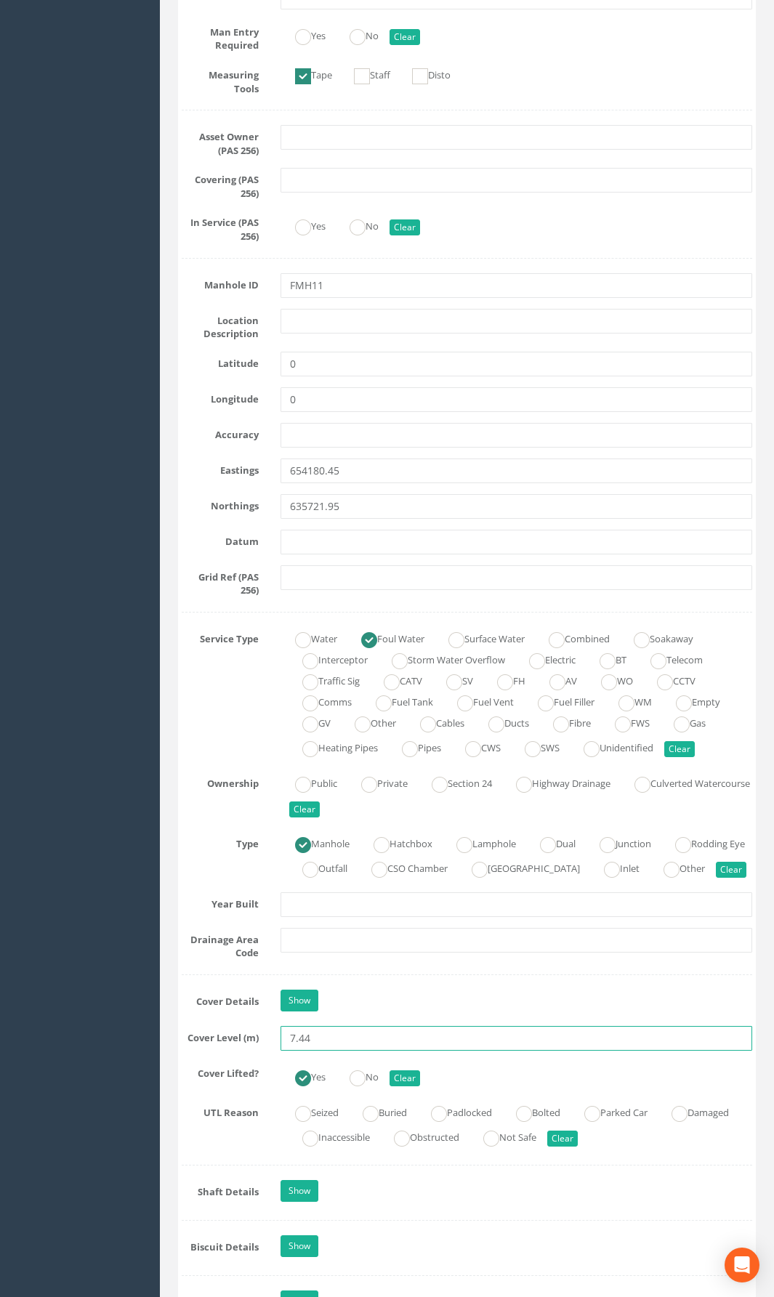
drag, startPoint x: 331, startPoint y: 1068, endPoint x: 246, endPoint y: 1067, distance: 85.0
click at [246, 948] on div "Cover Level (m) 7.44" at bounding box center [467, 1038] width 592 height 25
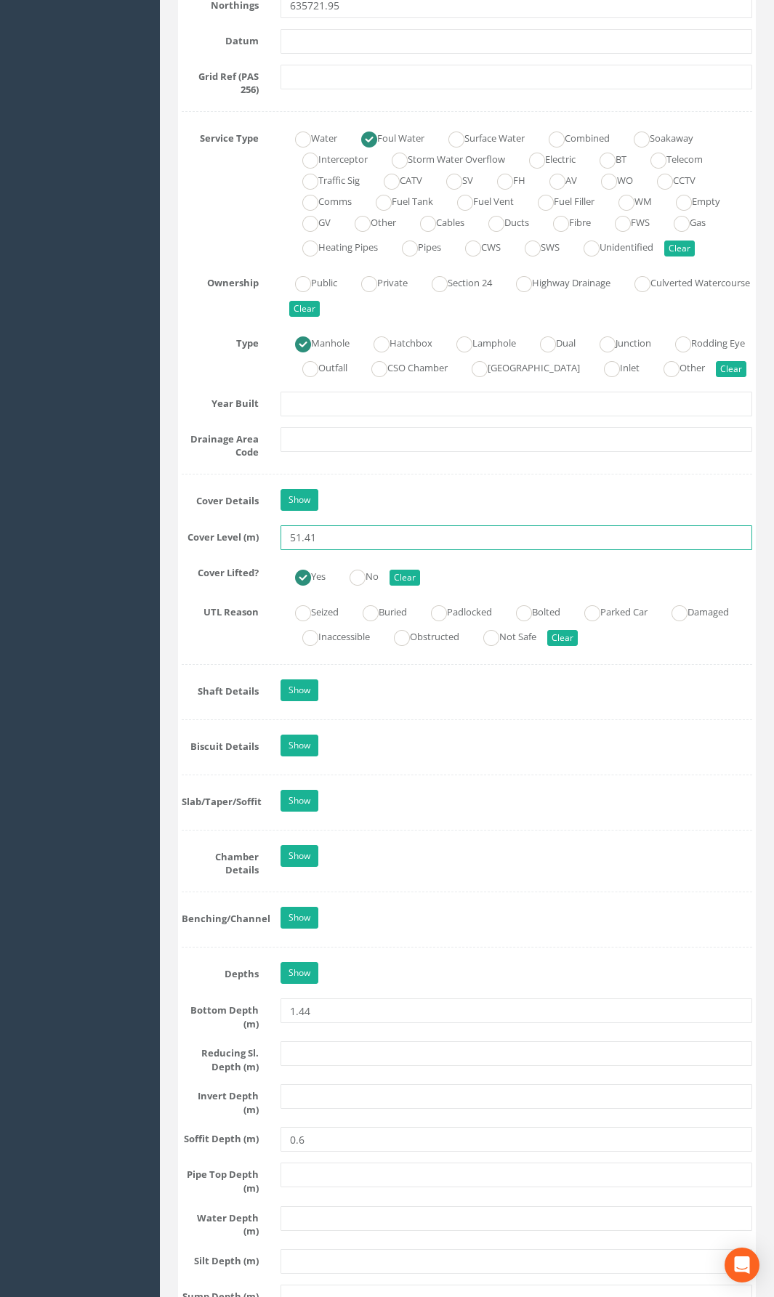
scroll to position [1017, 0]
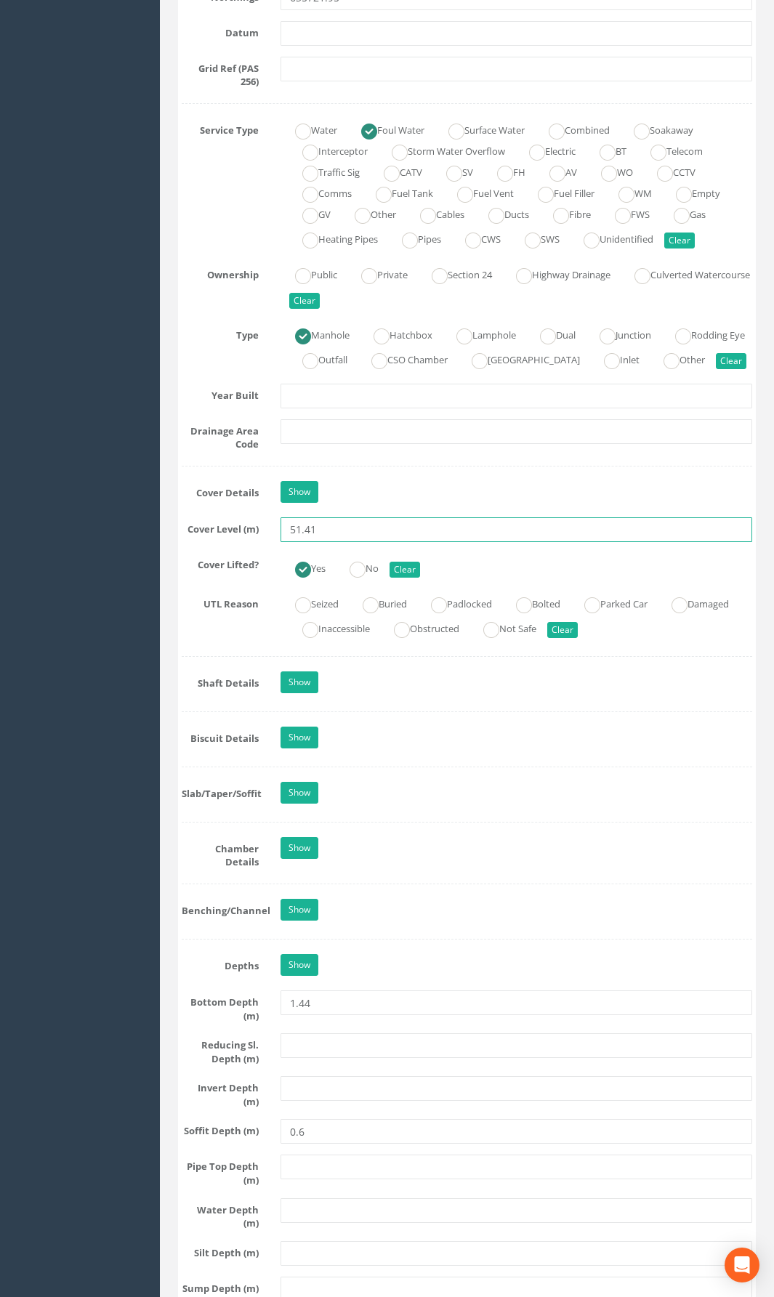
type input "51.41"
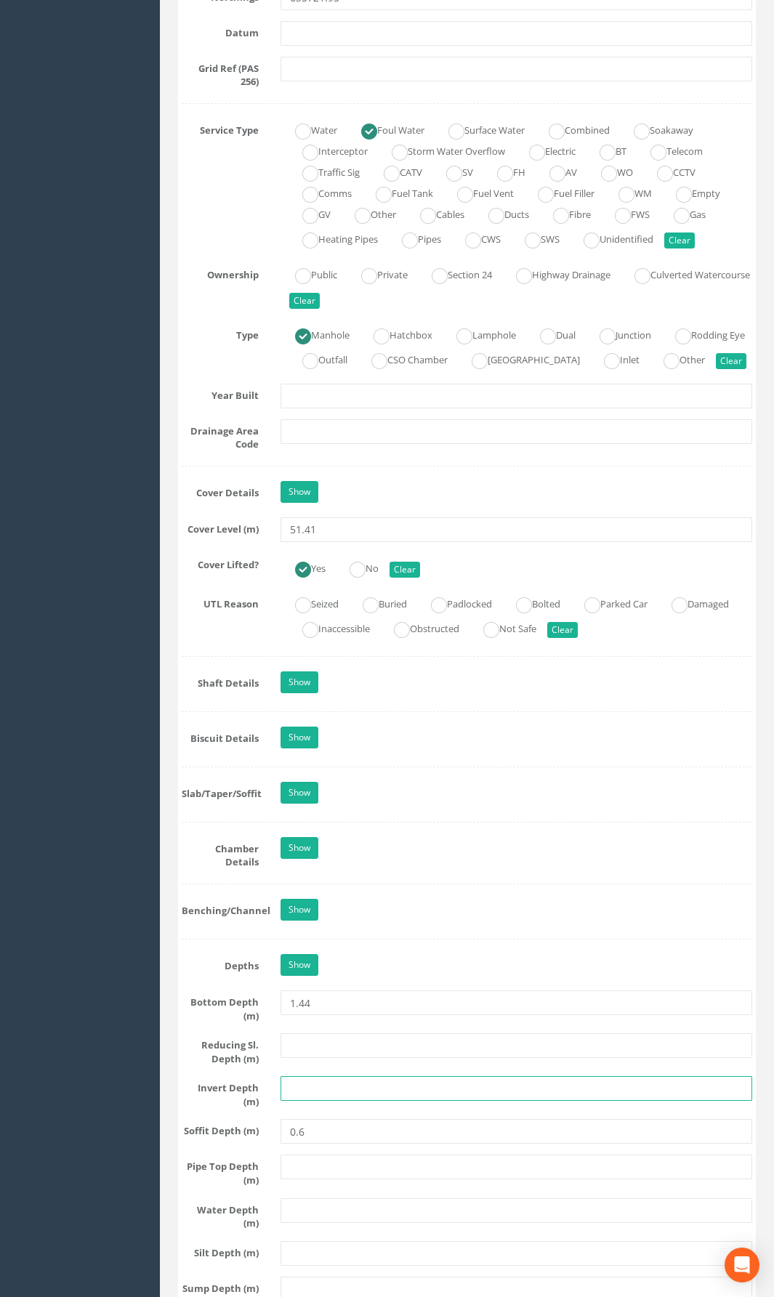
click at [315, 948] on input "text" at bounding box center [517, 1088] width 472 height 25
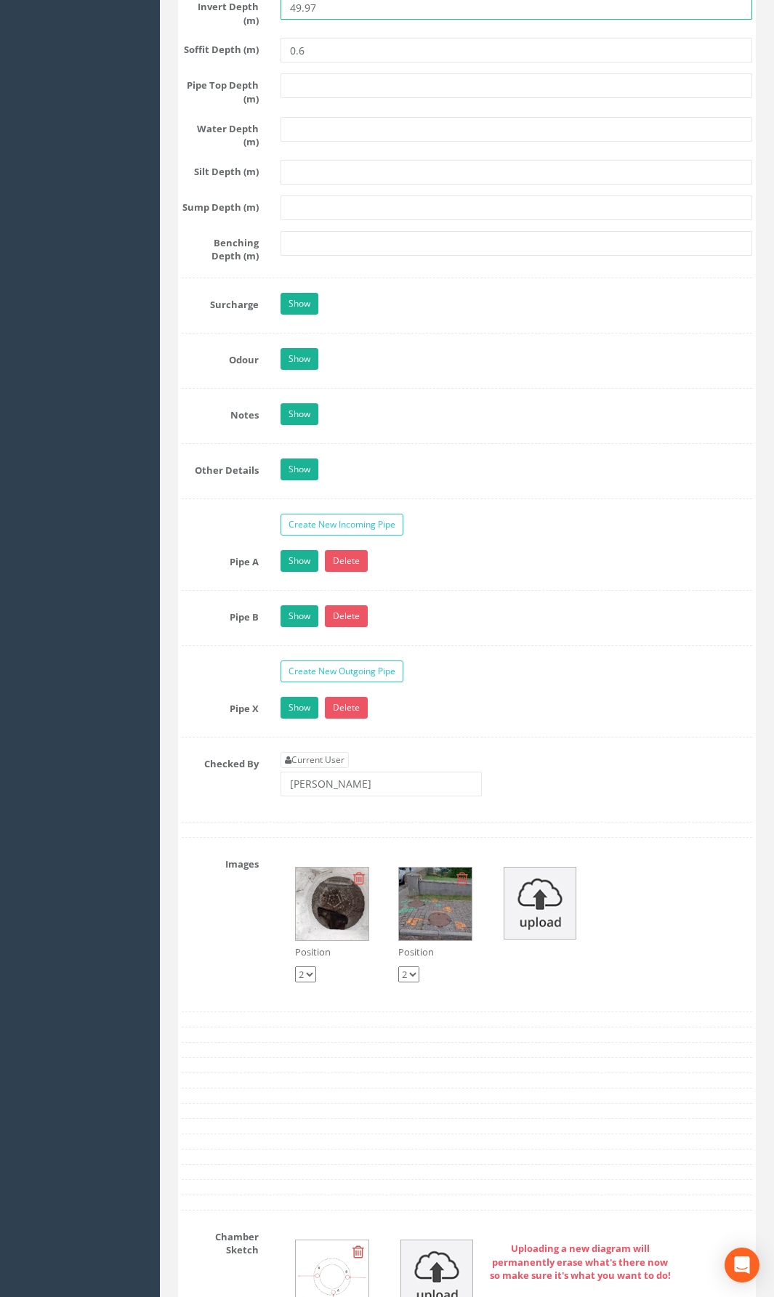
scroll to position [2107, 0]
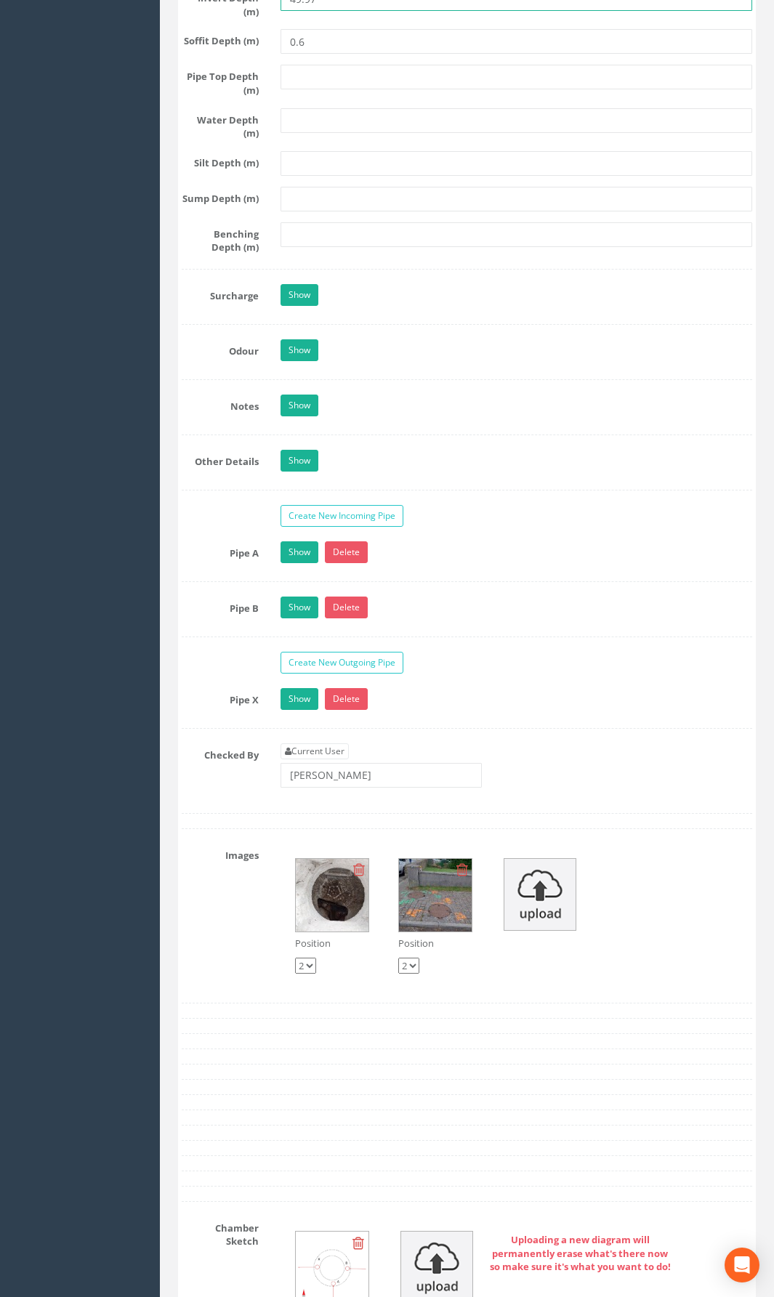
type input "49.97"
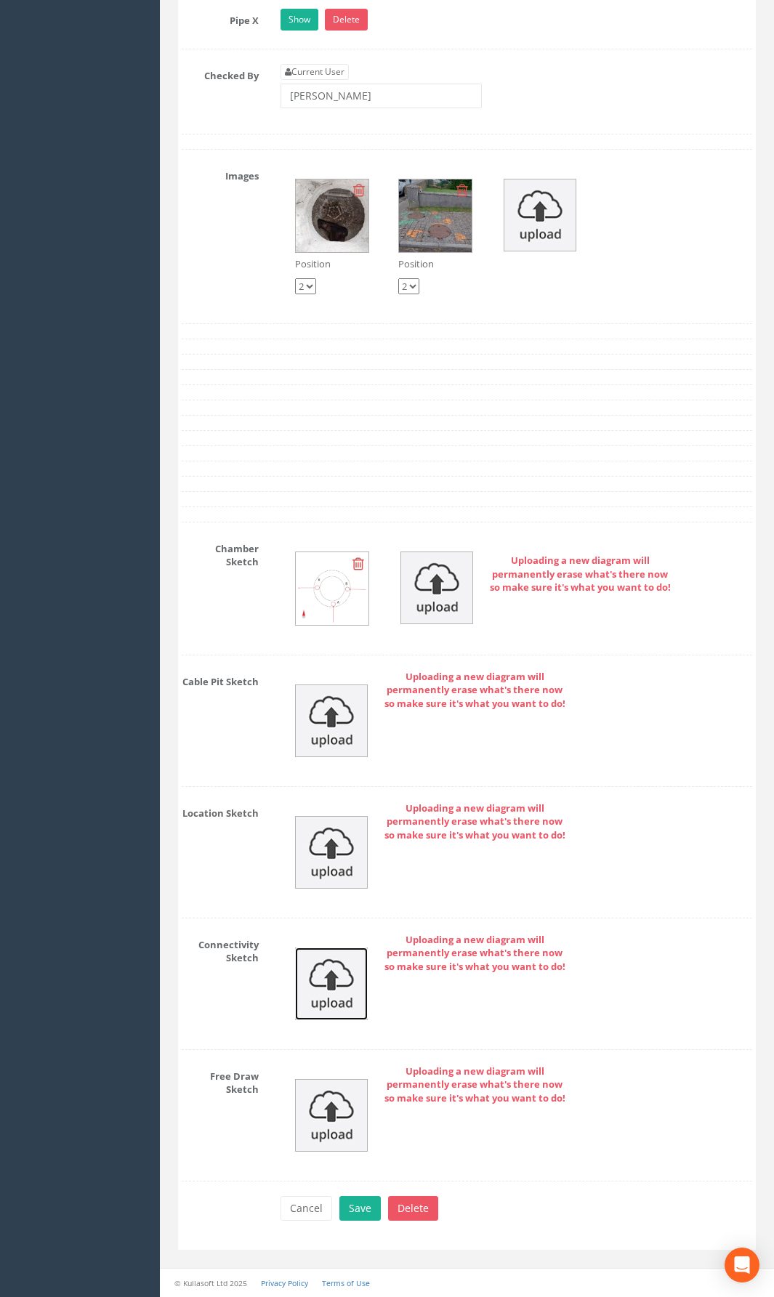
click at [339, 948] on img at bounding box center [331, 984] width 73 height 73
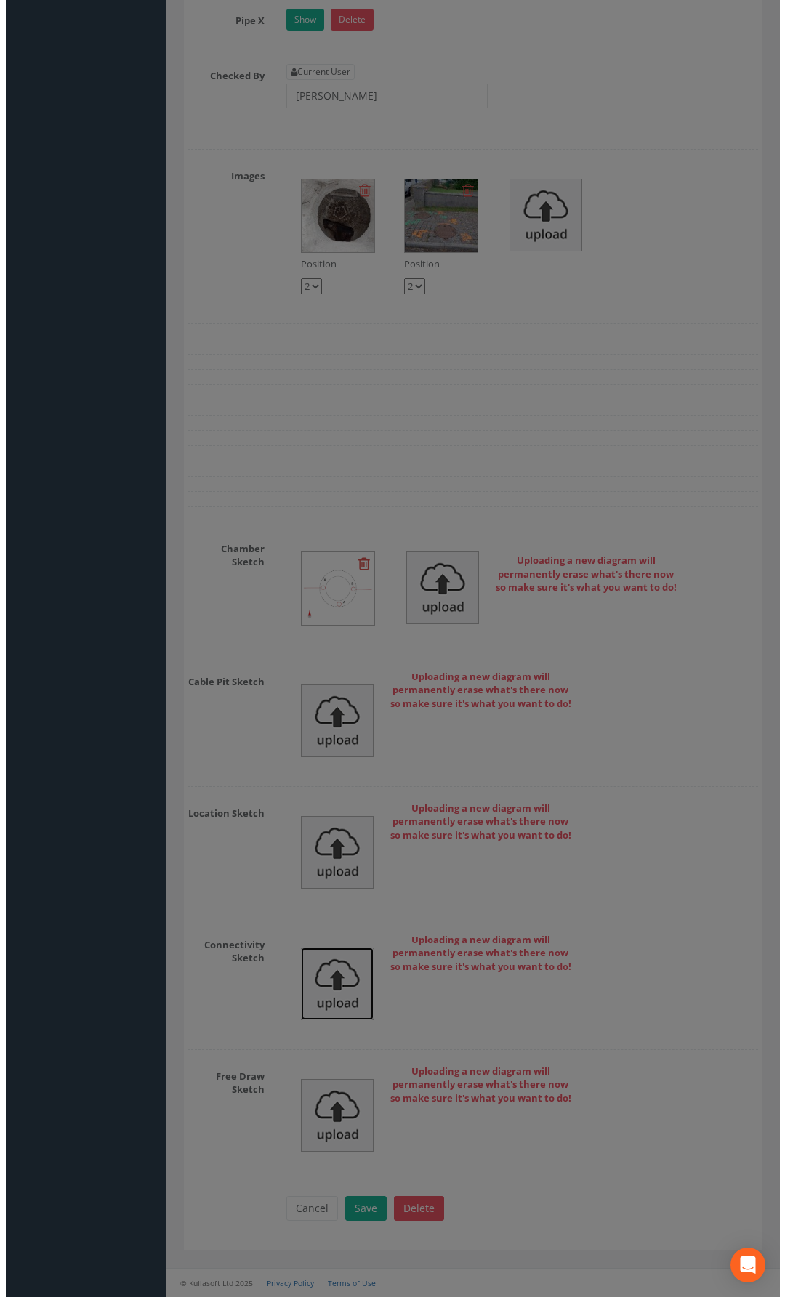
scroll to position [2775, 0]
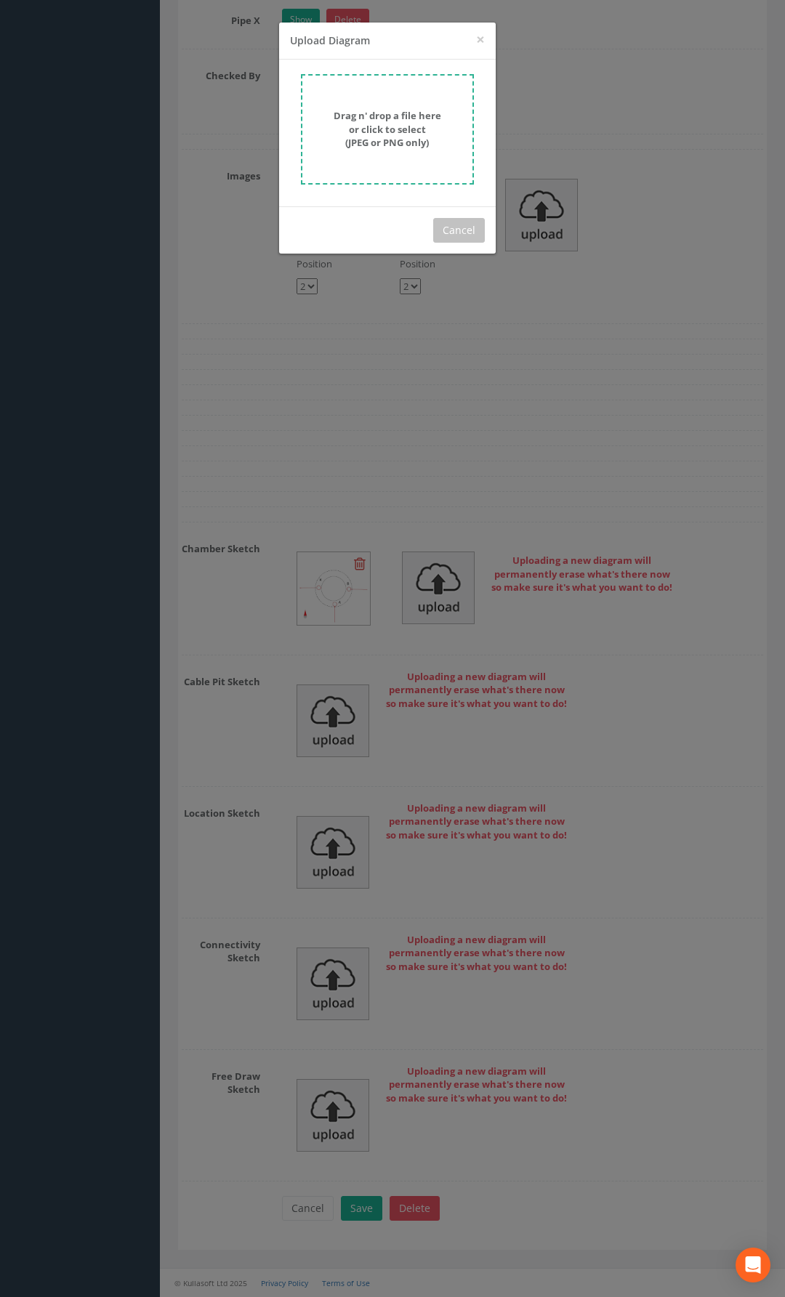
click at [359, 178] on form "Drag n' drop a file here or click to select (JPEG or PNG only)" at bounding box center [387, 129] width 173 height 110
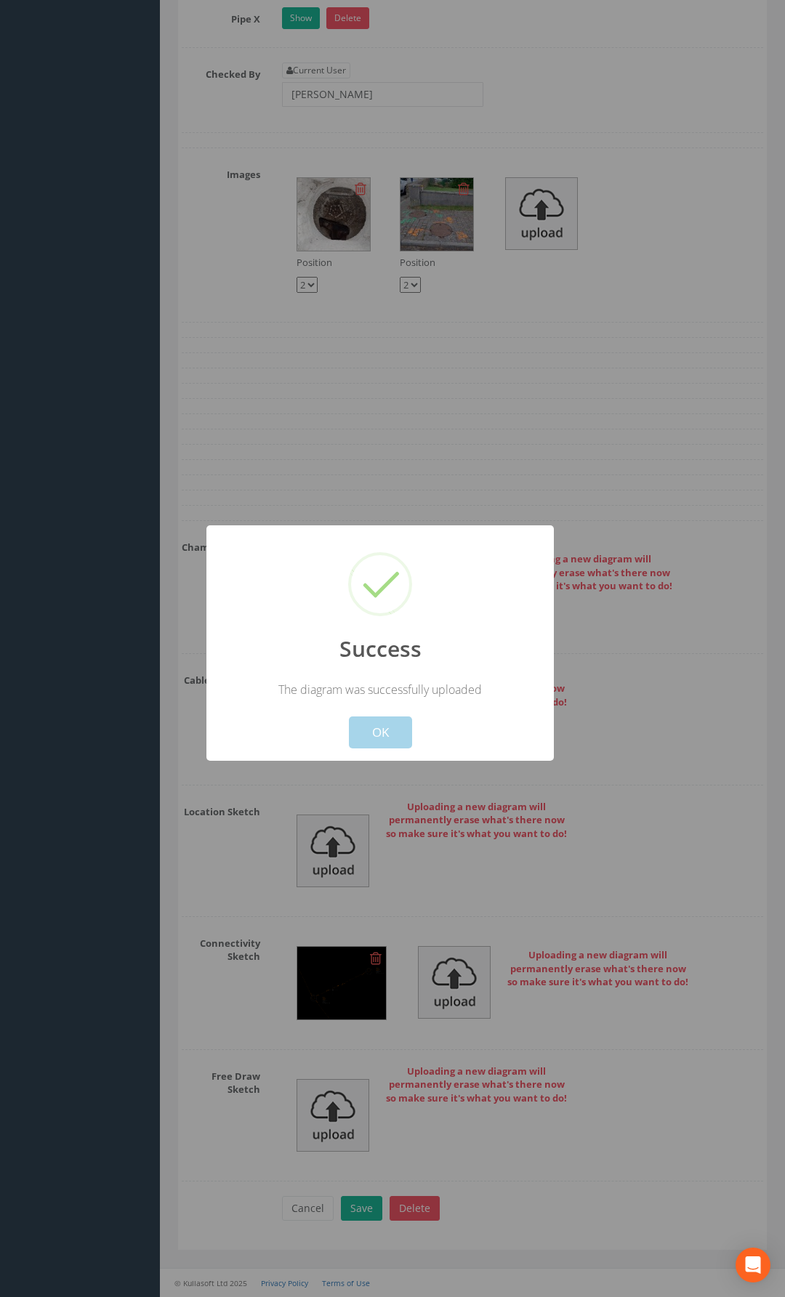
click at [391, 726] on button "OK" at bounding box center [380, 733] width 63 height 32
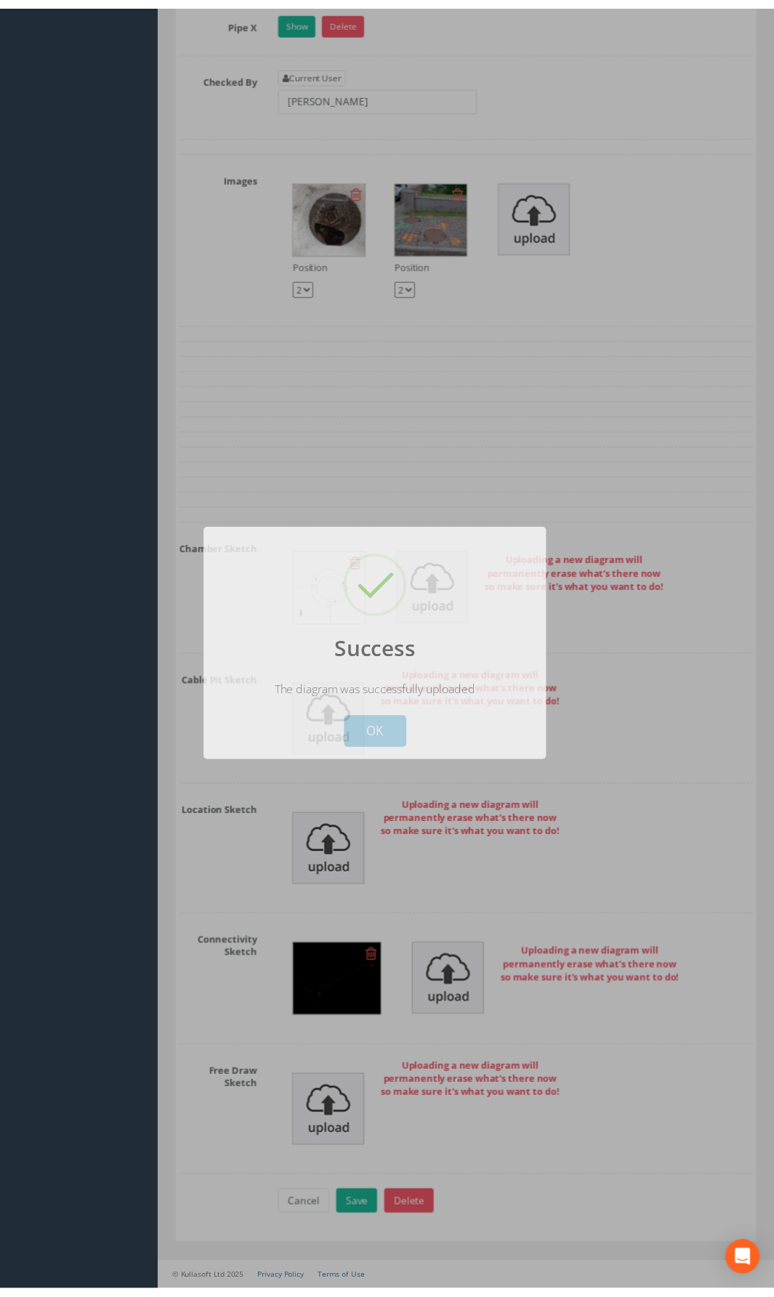
scroll to position [2808, 0]
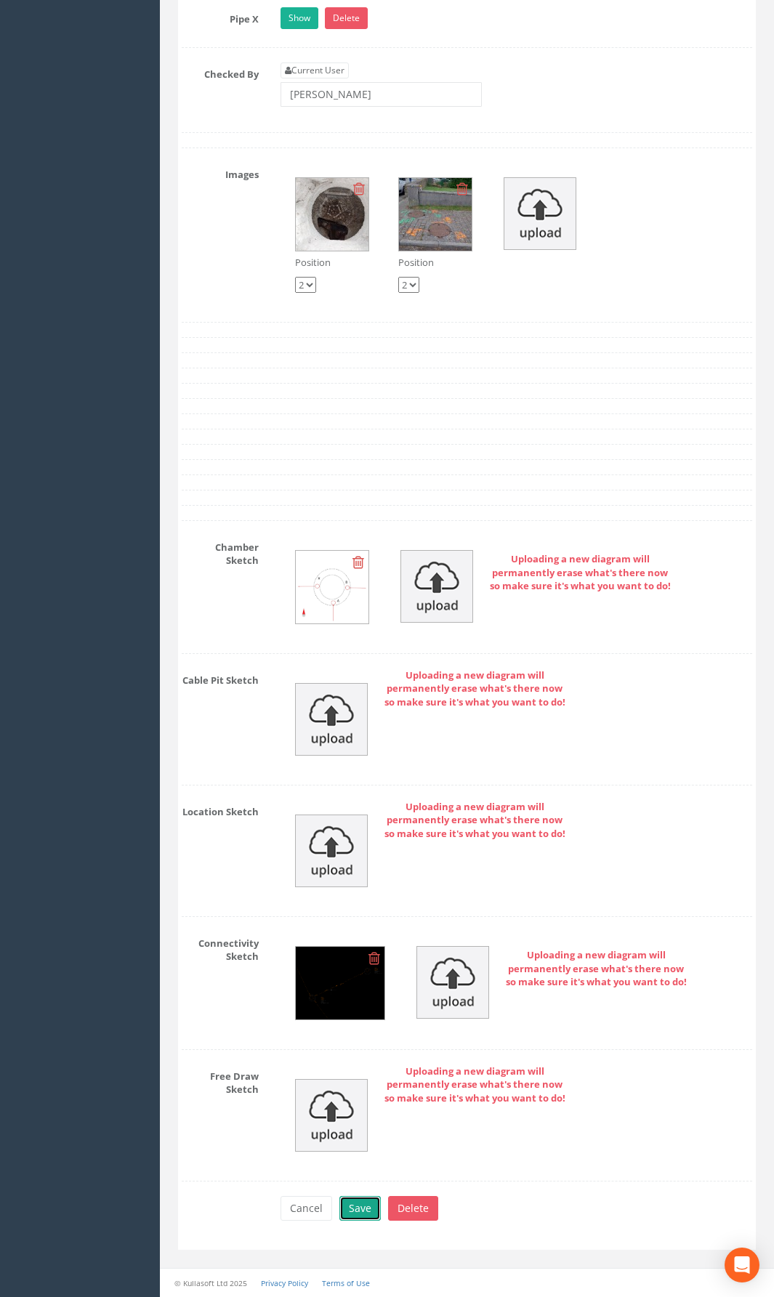
click at [353, 948] on button "Save" at bounding box center [359, 1208] width 41 height 25
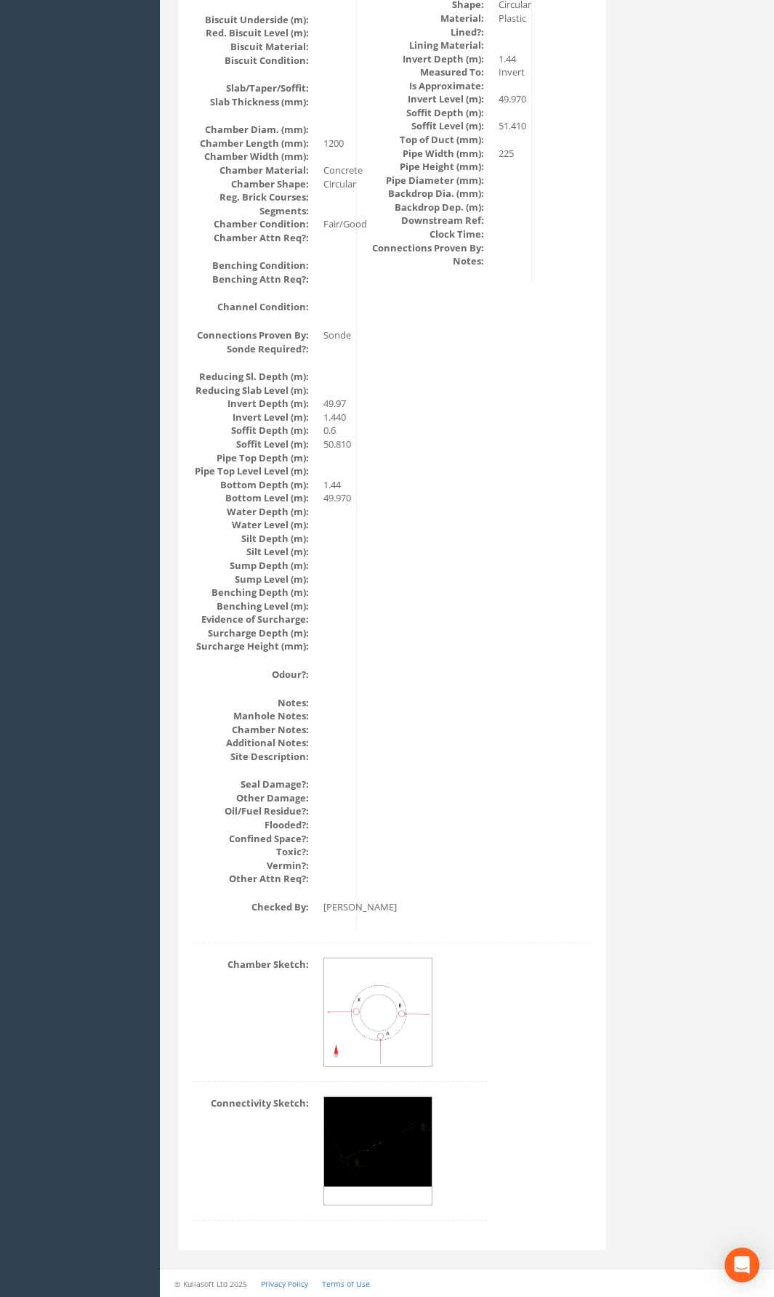
click at [342, 948] on img at bounding box center [378, 1141] width 109 height 89
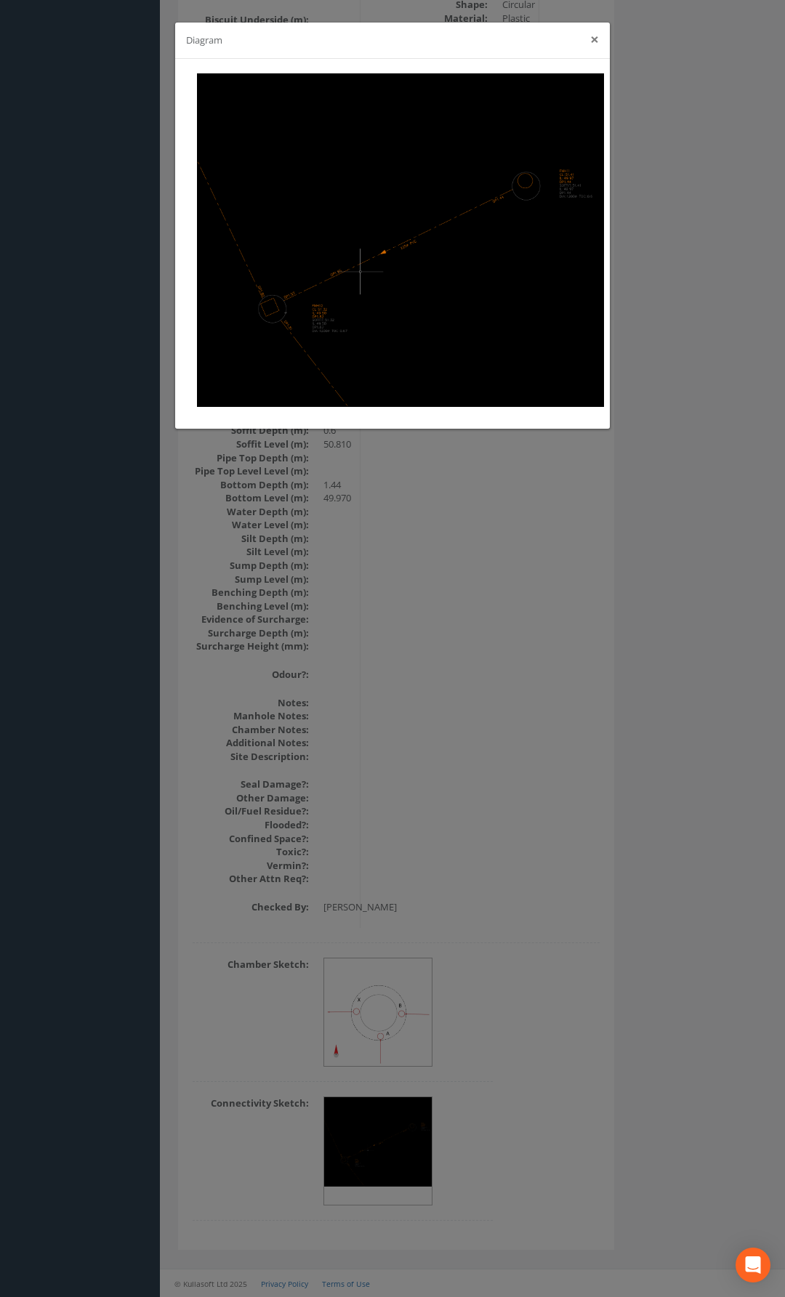
click at [592, 47] on button "×" at bounding box center [594, 39] width 9 height 15
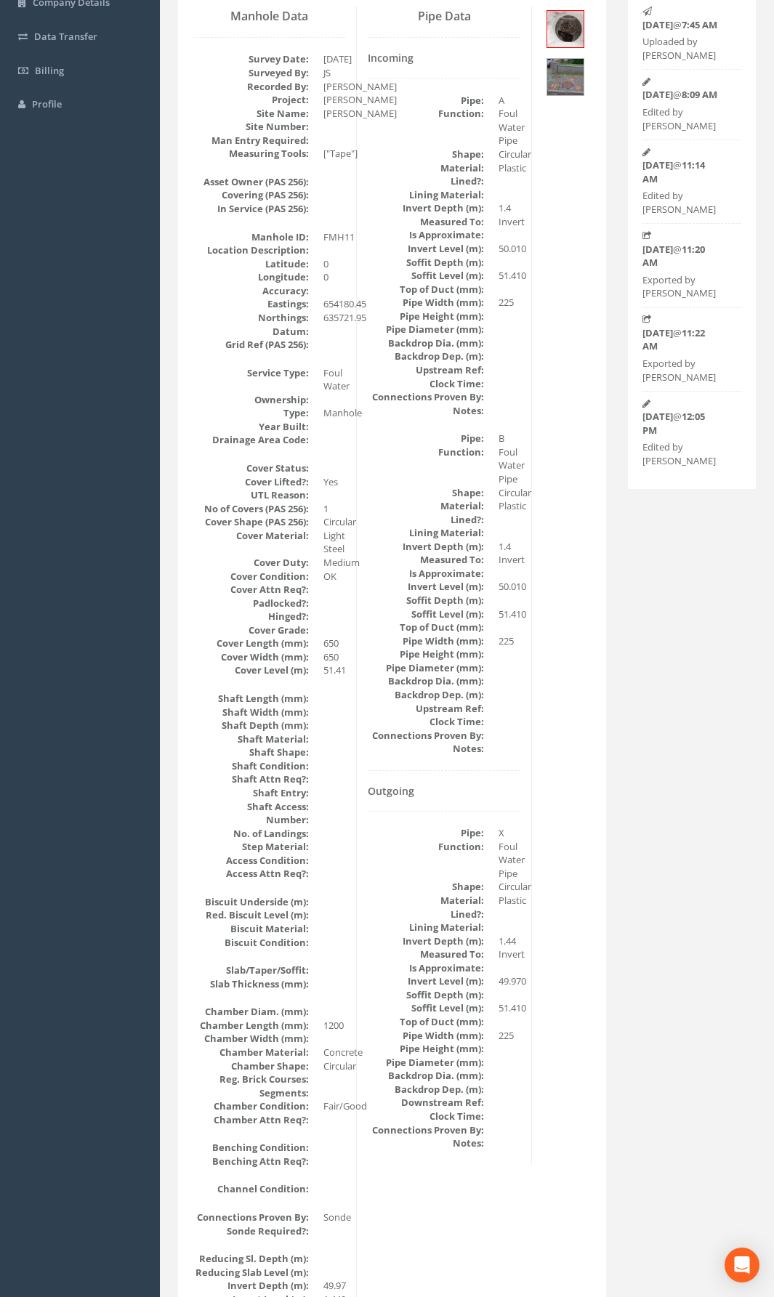
scroll to position [0, 0]
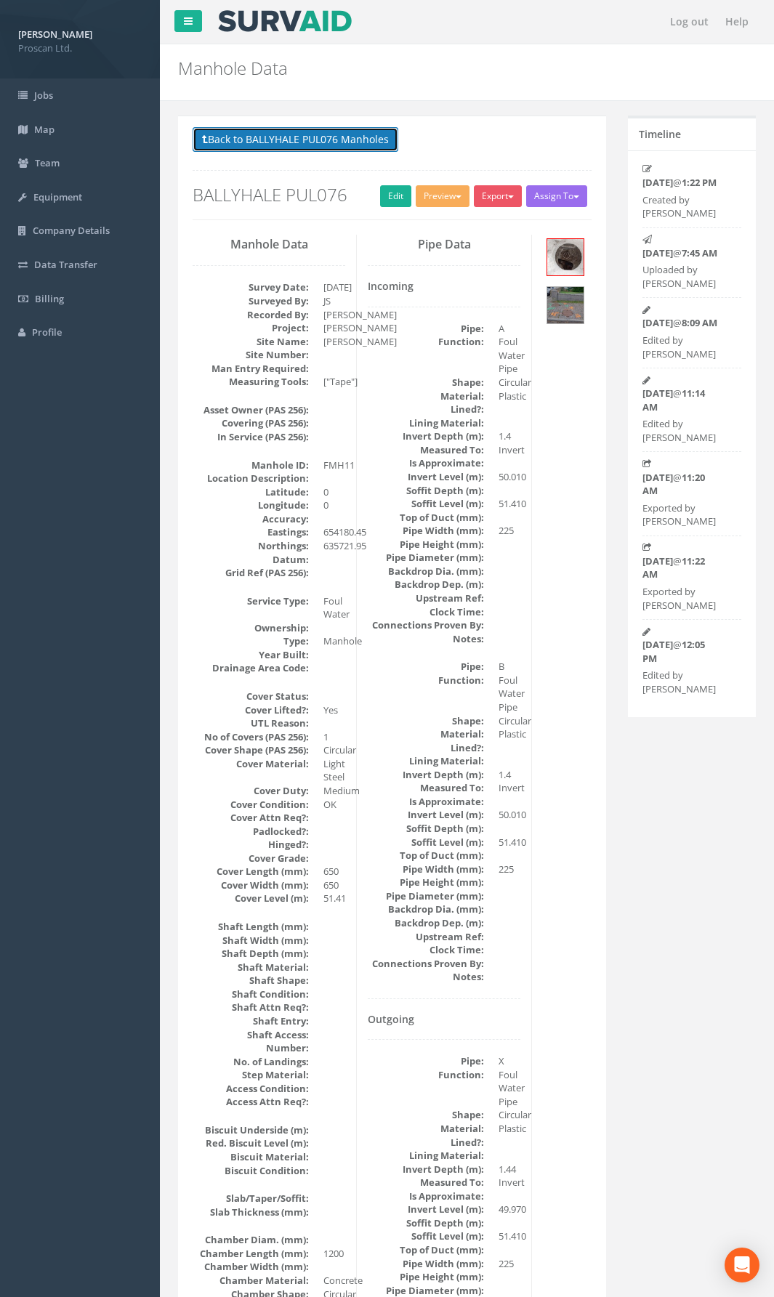
click at [310, 138] on button "Back to BALLYHALE PUL076 Manholes" at bounding box center [296, 139] width 206 height 25
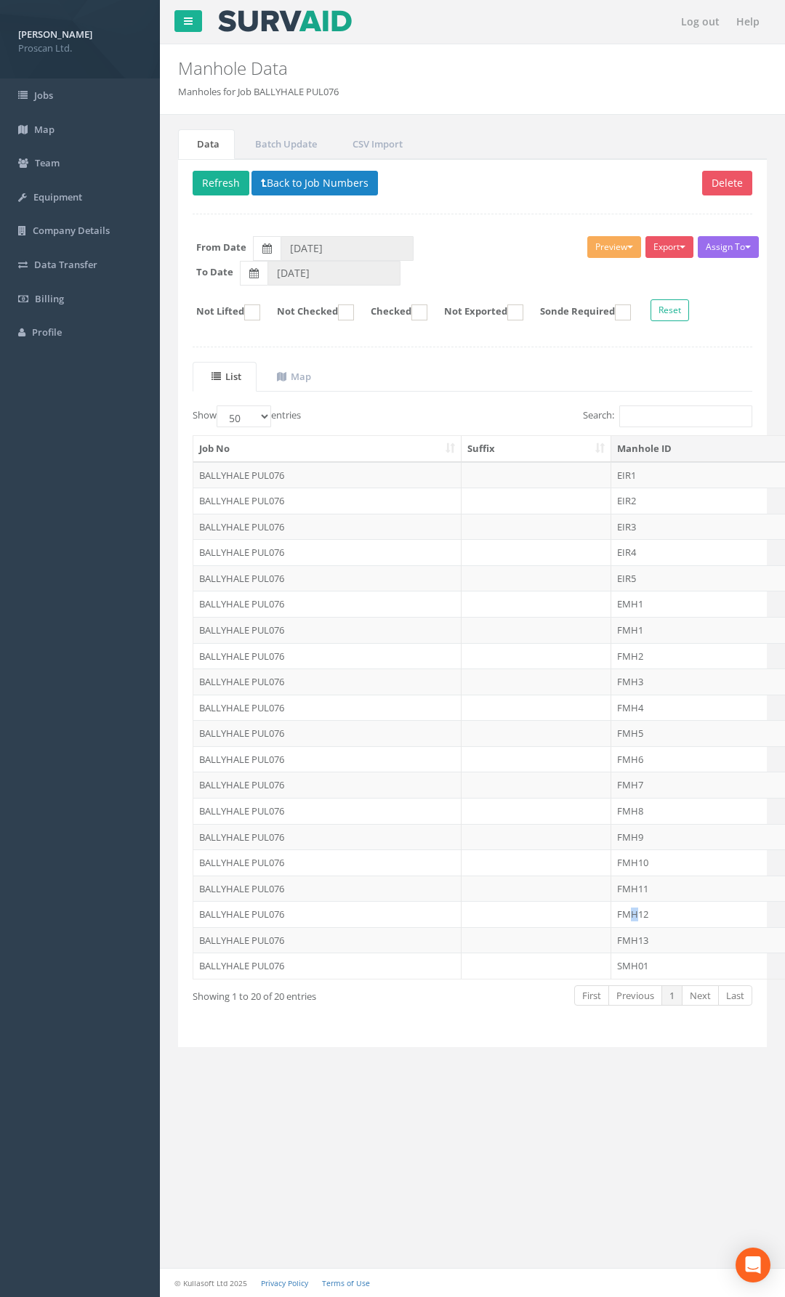
click at [634, 914] on td "FMH12" at bounding box center [722, 914] width 223 height 26
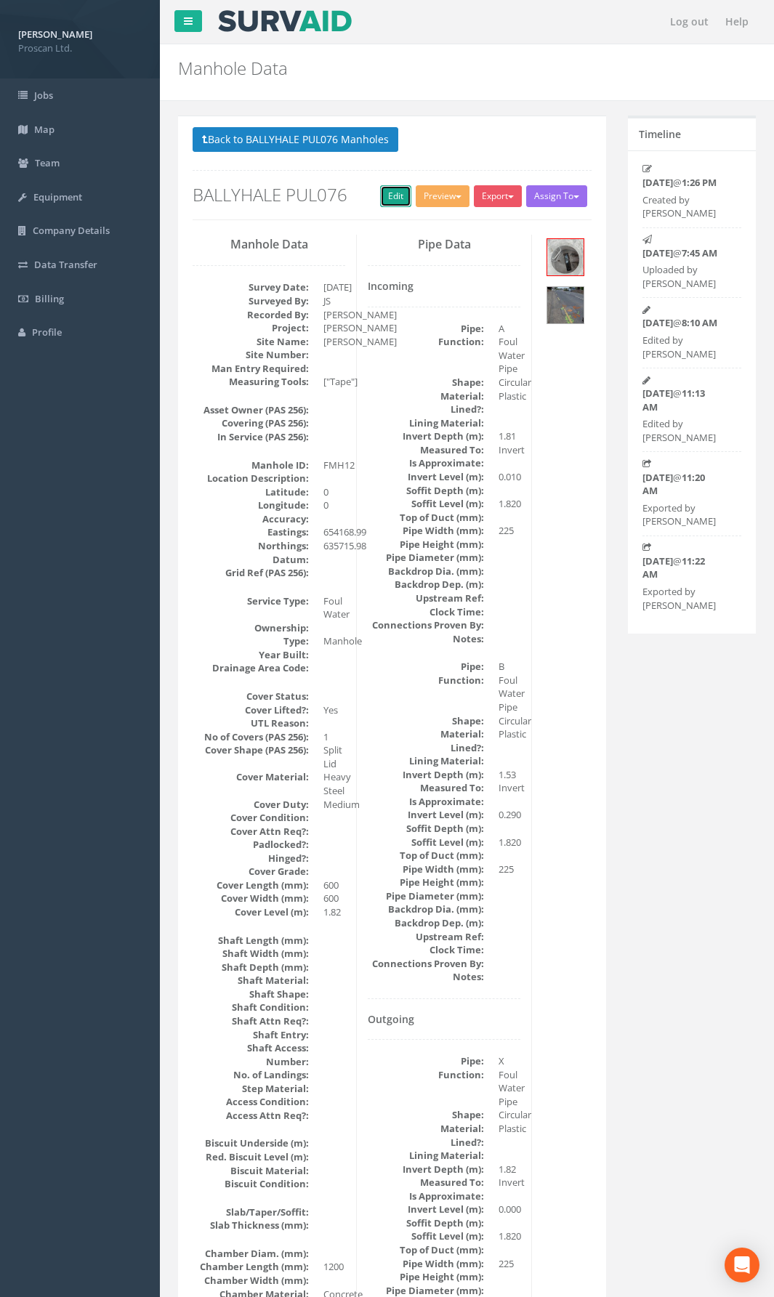
click at [380, 199] on link "Edit" at bounding box center [395, 196] width 31 height 22
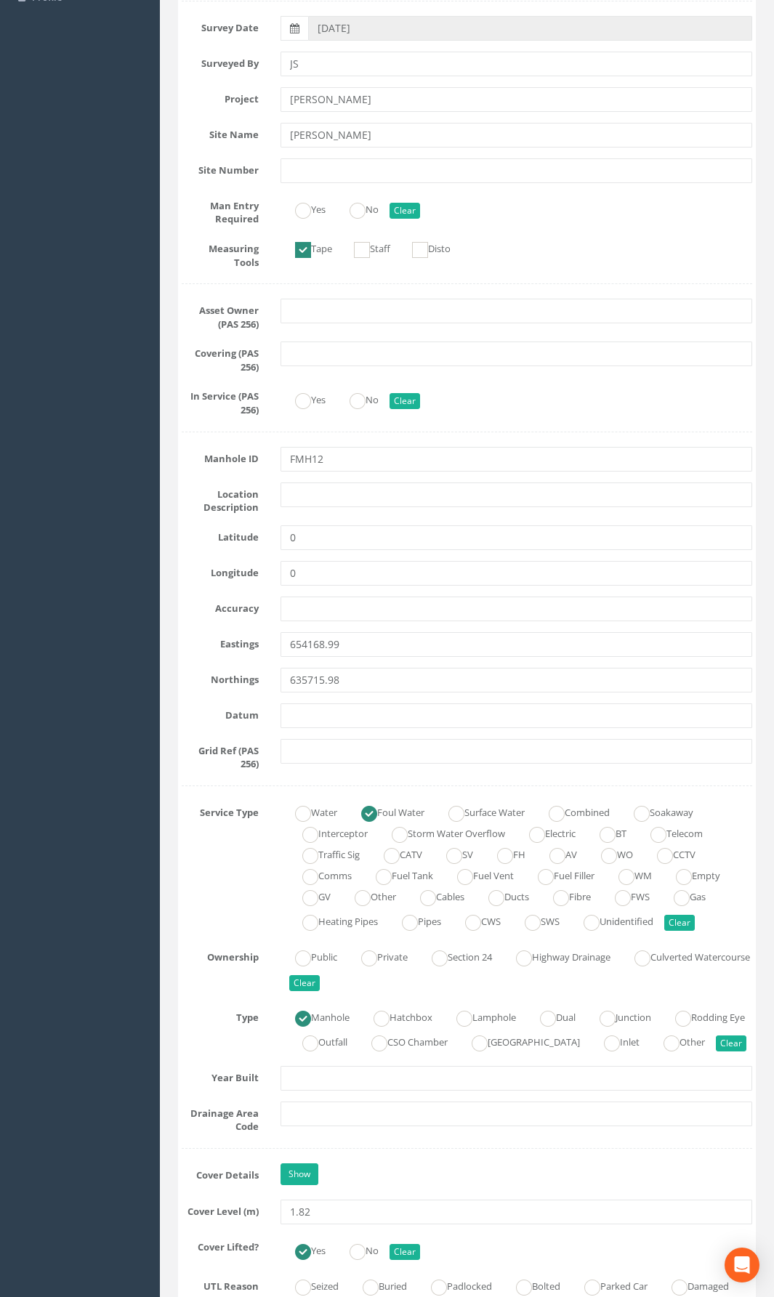
scroll to position [581, 0]
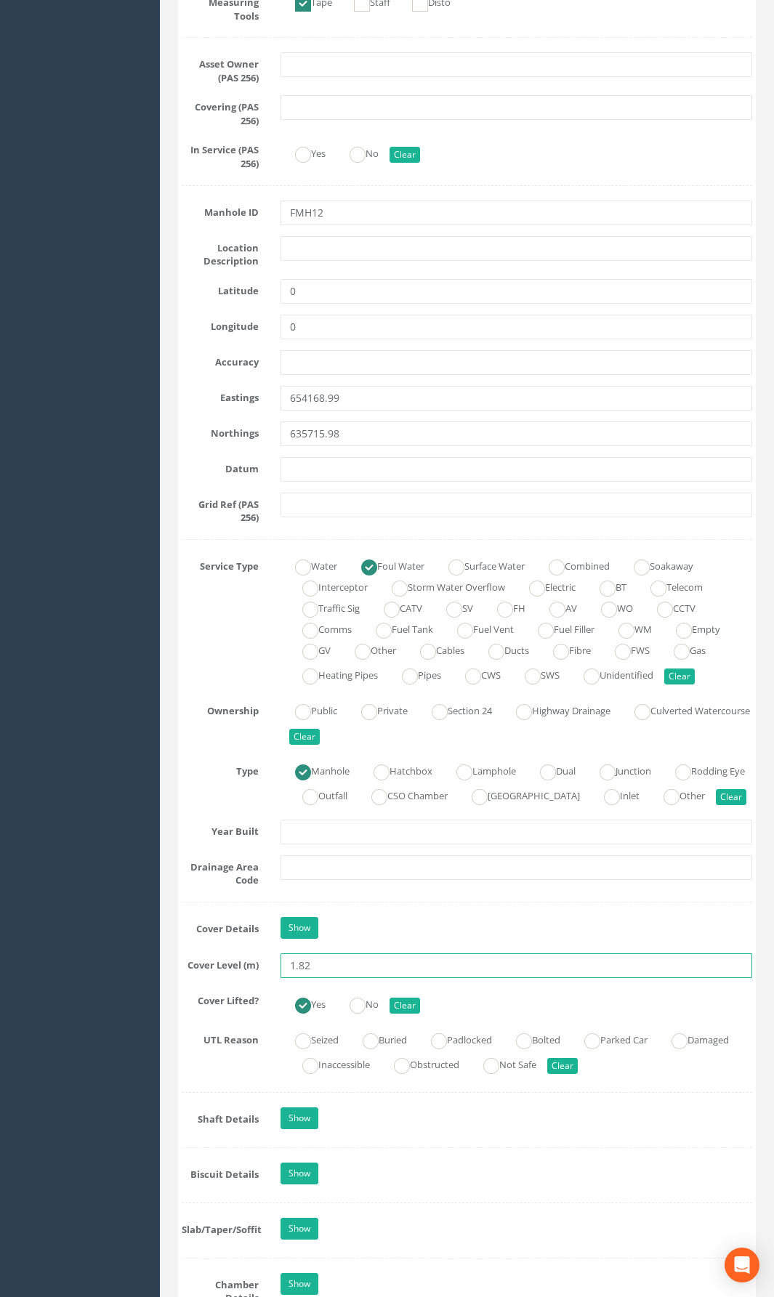
click at [310, 948] on input "1.82" at bounding box center [517, 965] width 472 height 25
drag, startPoint x: 310, startPoint y: 989, endPoint x: 286, endPoint y: 990, distance: 23.3
click at [286, 948] on input "1.82" at bounding box center [517, 965] width 472 height 25
type input "51.32"
click at [460, 943] on div "Show" at bounding box center [516, 929] width 493 height 25
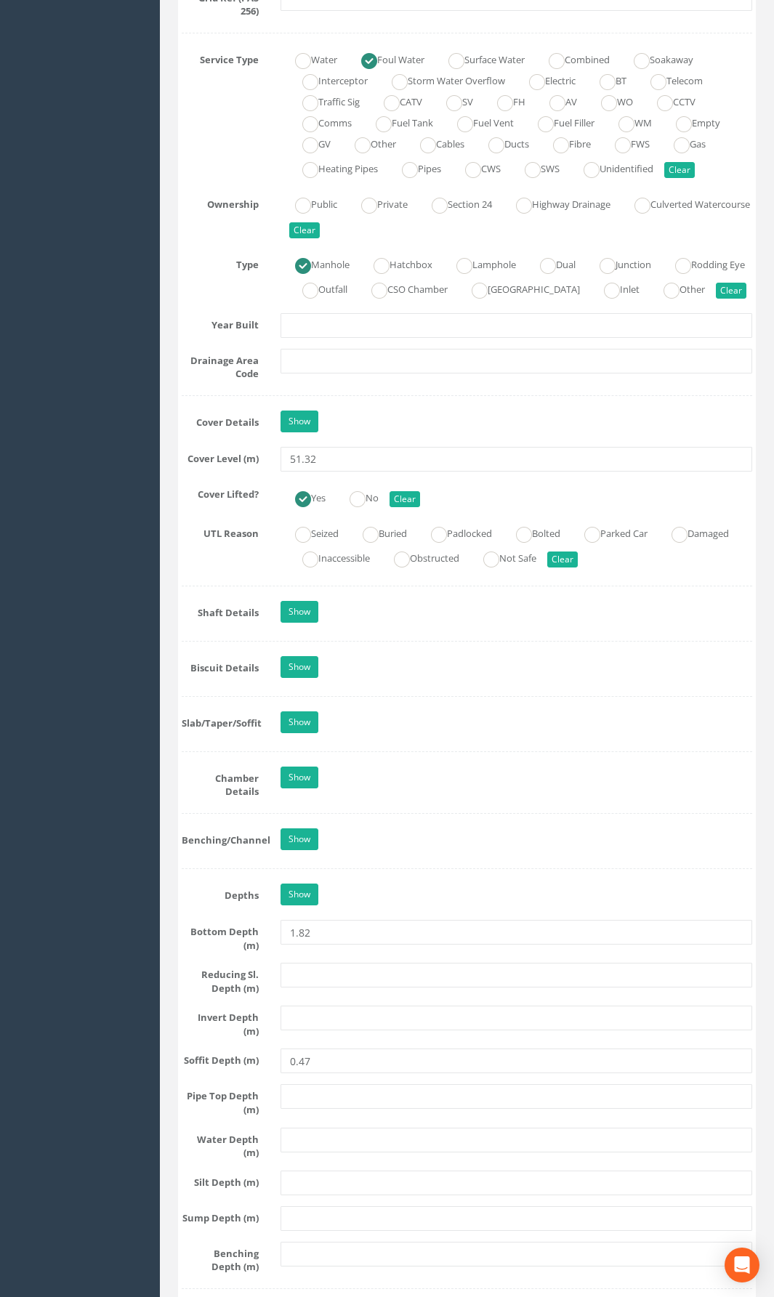
scroll to position [1090, 0]
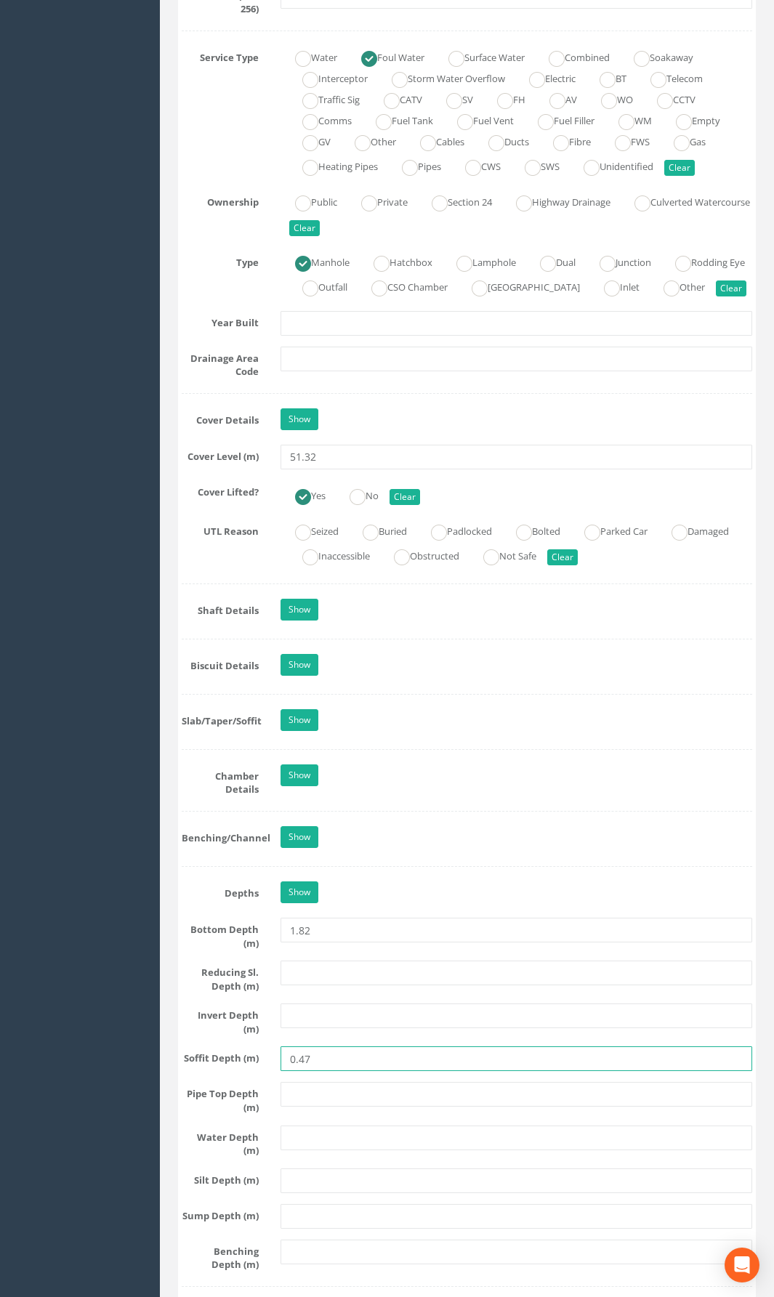
drag, startPoint x: 331, startPoint y: 1075, endPoint x: 166, endPoint y: 1078, distance: 165.0
click at [166, 948] on div "Log out Help Manhole Data Manholes for Job BALLYHALE PUL076 × There was an erro…" at bounding box center [467, 952] width 614 height 4084
click at [320, 948] on input "text" at bounding box center [517, 1016] width 472 height 25
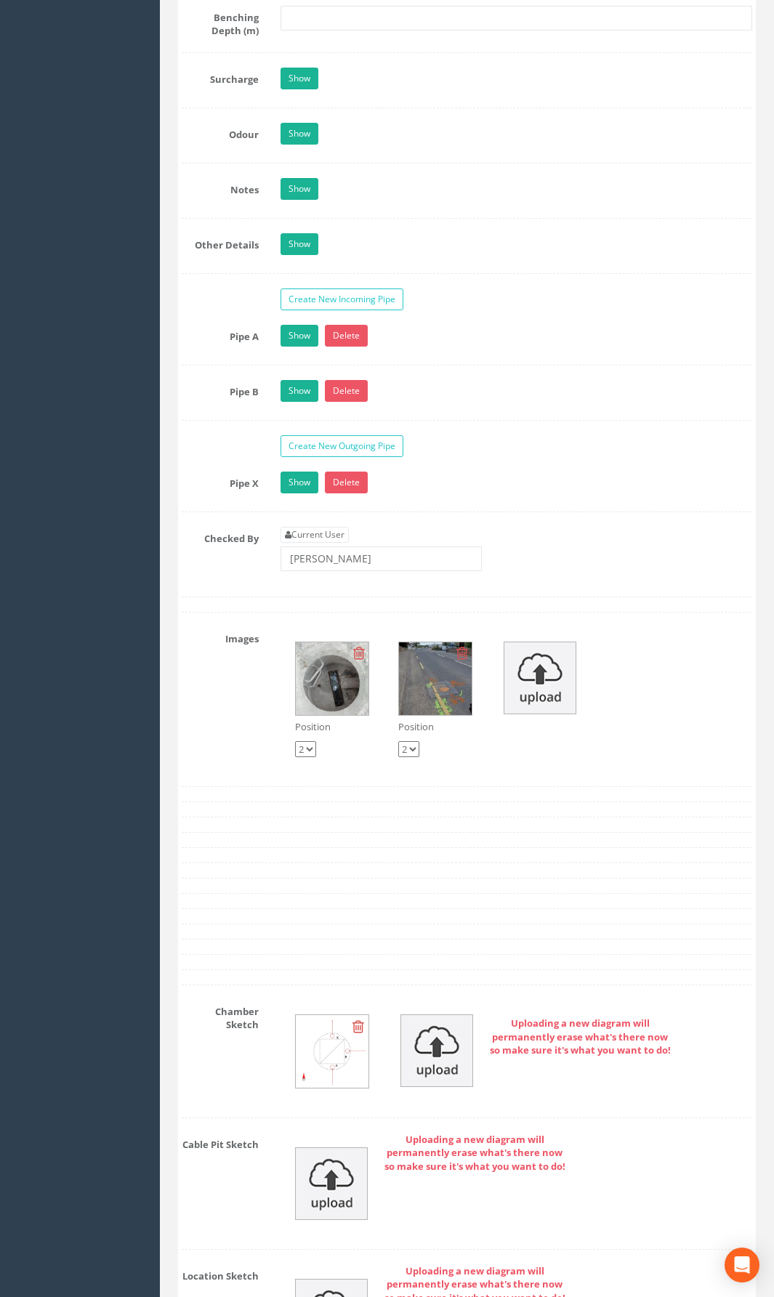
scroll to position [2325, 0]
type input "49.50"
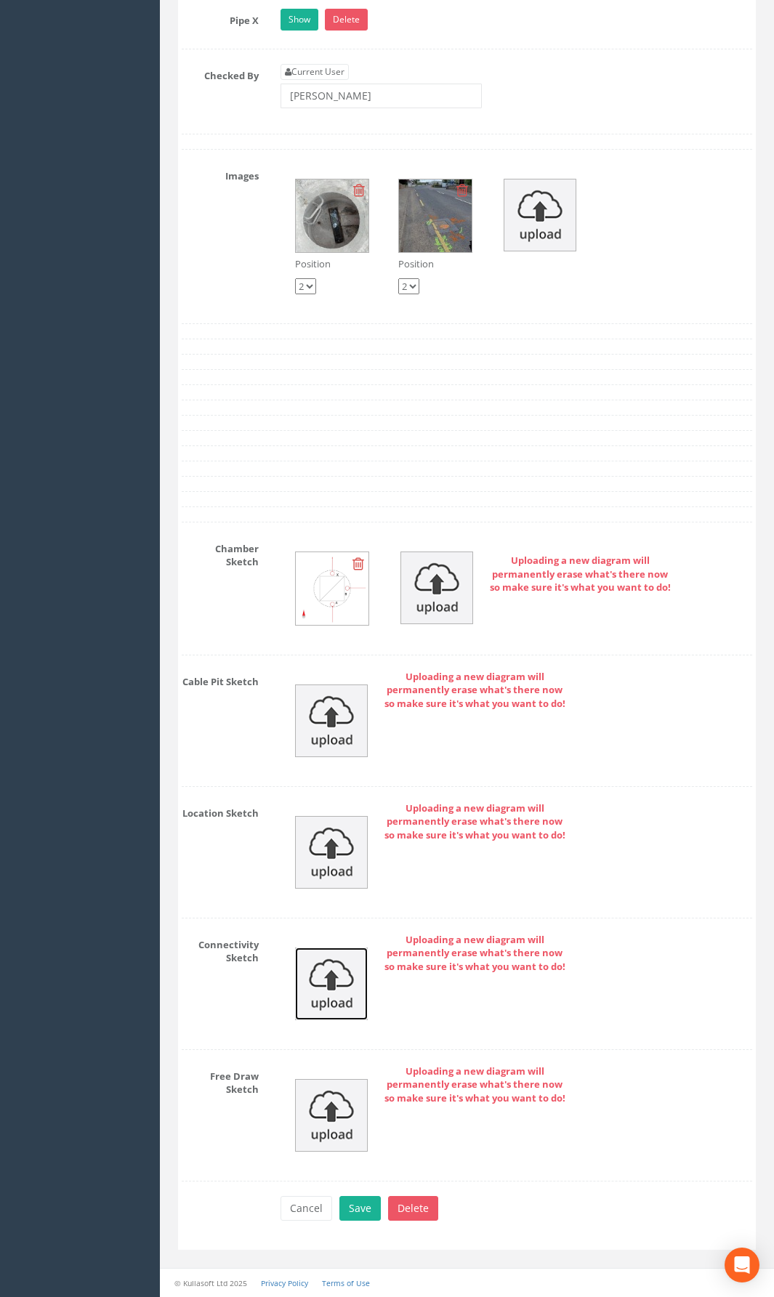
click at [315, 948] on img at bounding box center [331, 984] width 73 height 73
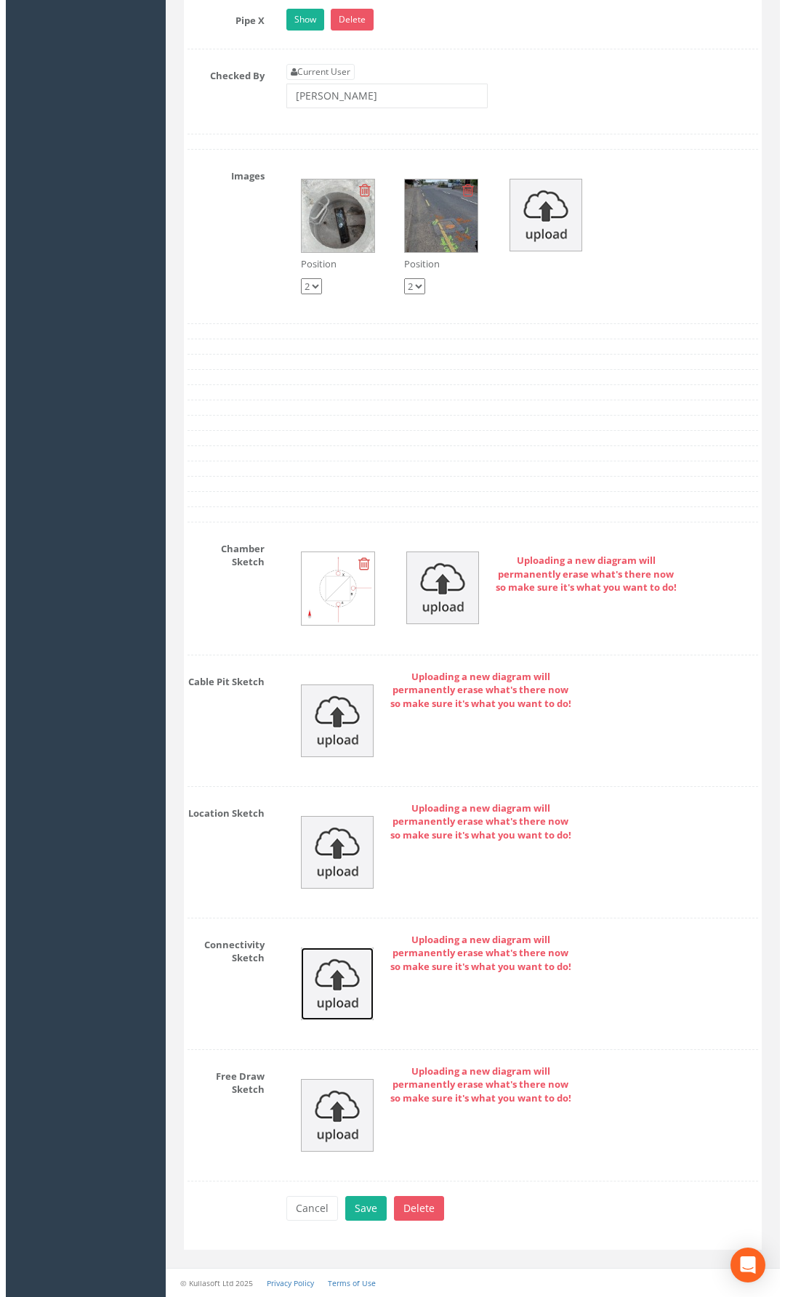
scroll to position [2775, 0]
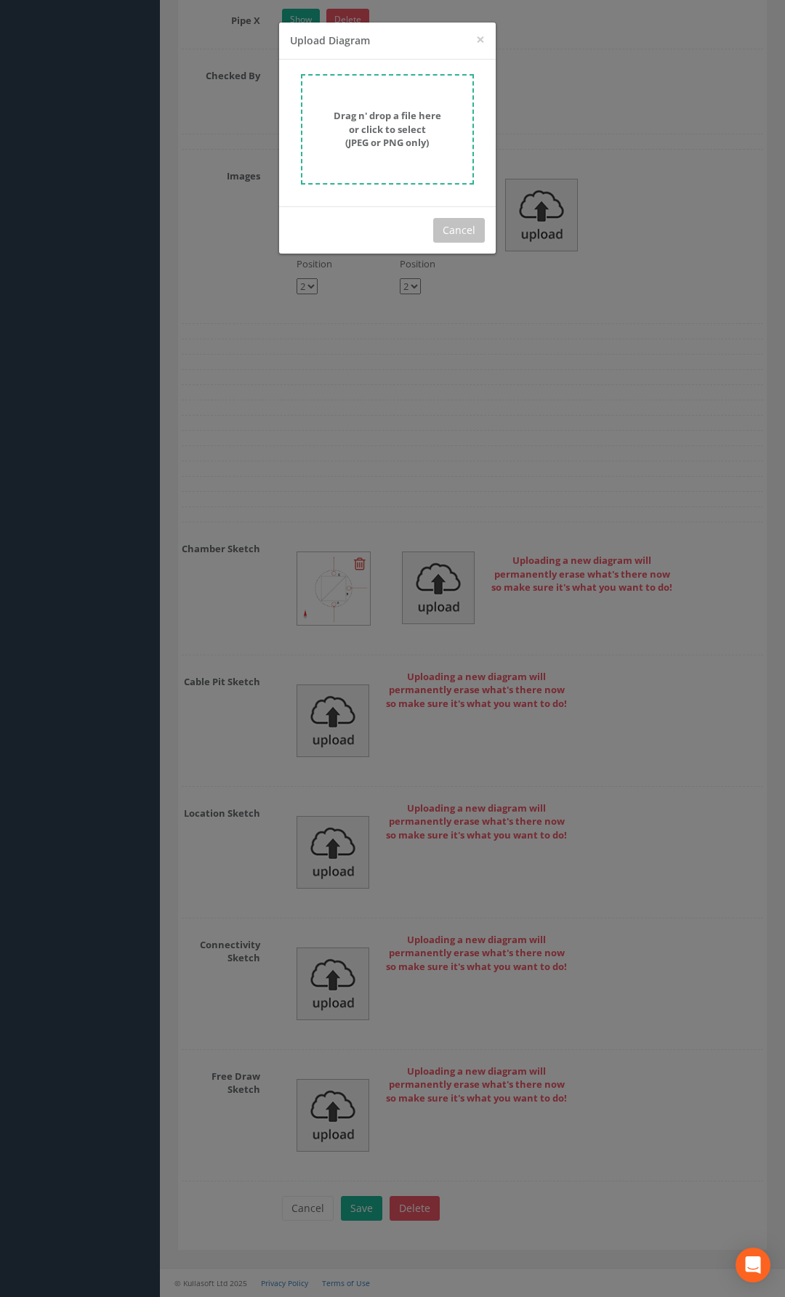
click at [392, 107] on form "Drag n' drop a file here or click to select (JPEG or PNG only)" at bounding box center [387, 129] width 173 height 110
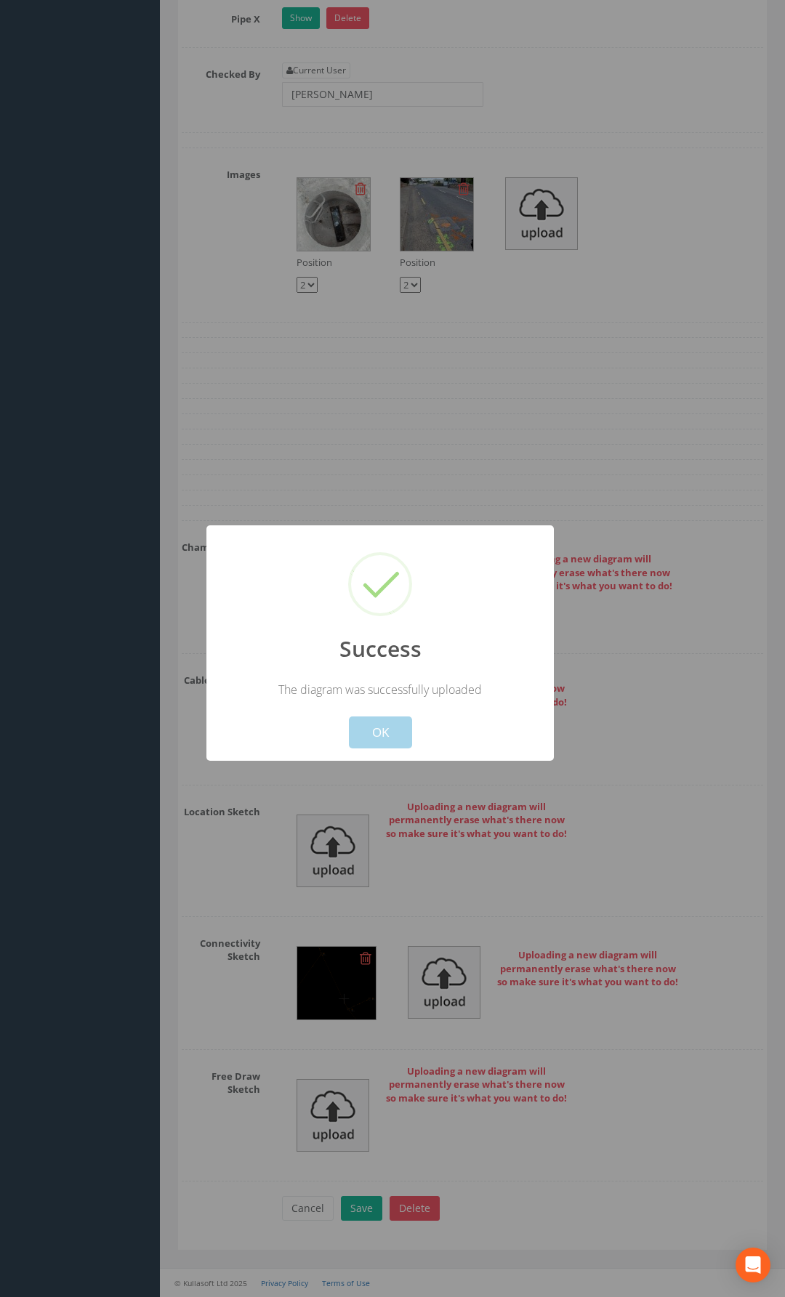
click at [359, 745] on button "OK" at bounding box center [380, 733] width 63 height 32
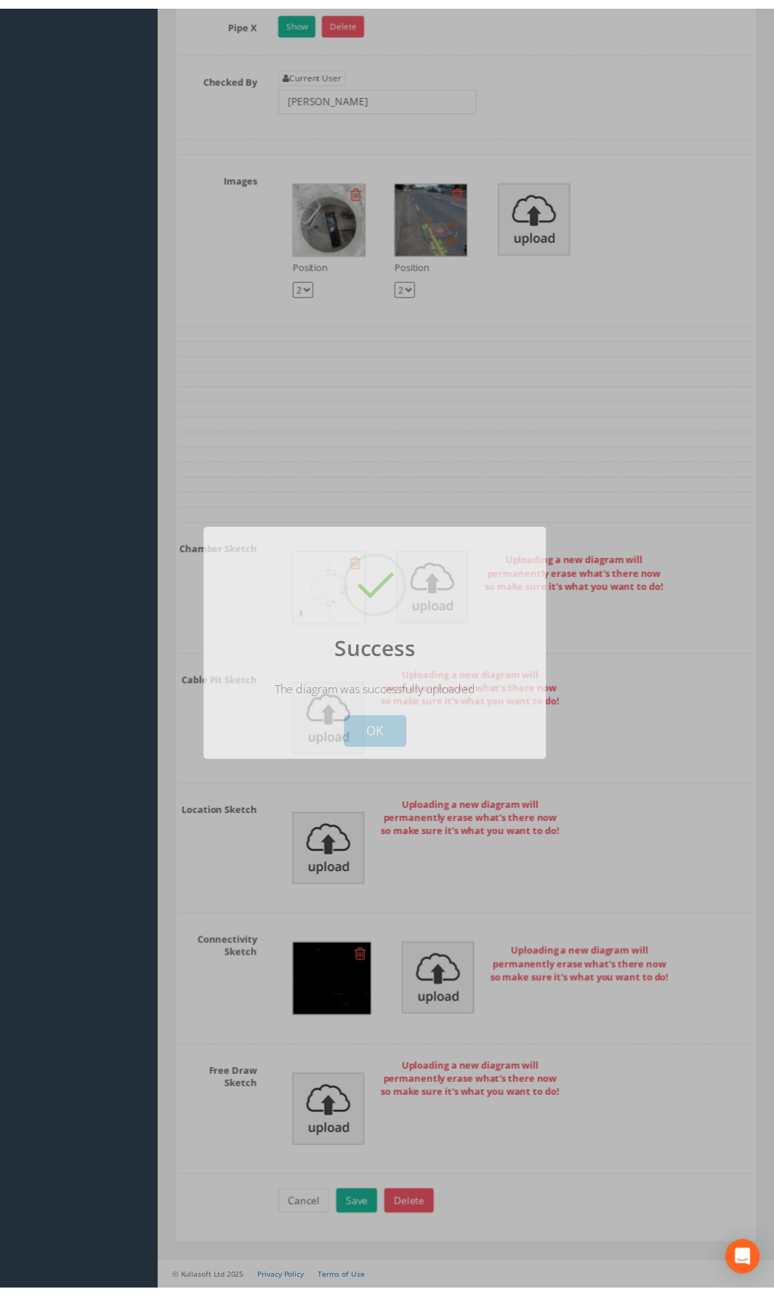
scroll to position [2808, 0]
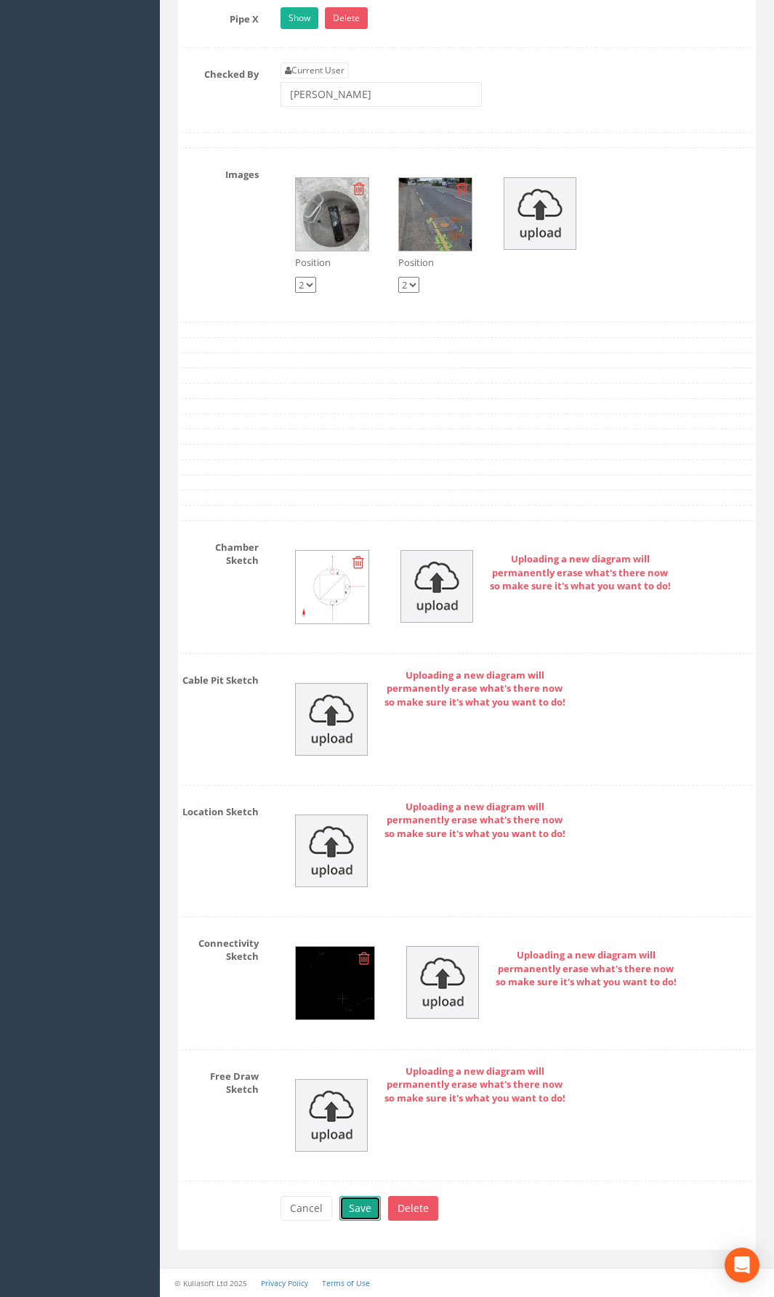
click at [359, 948] on button "Save" at bounding box center [359, 1208] width 41 height 25
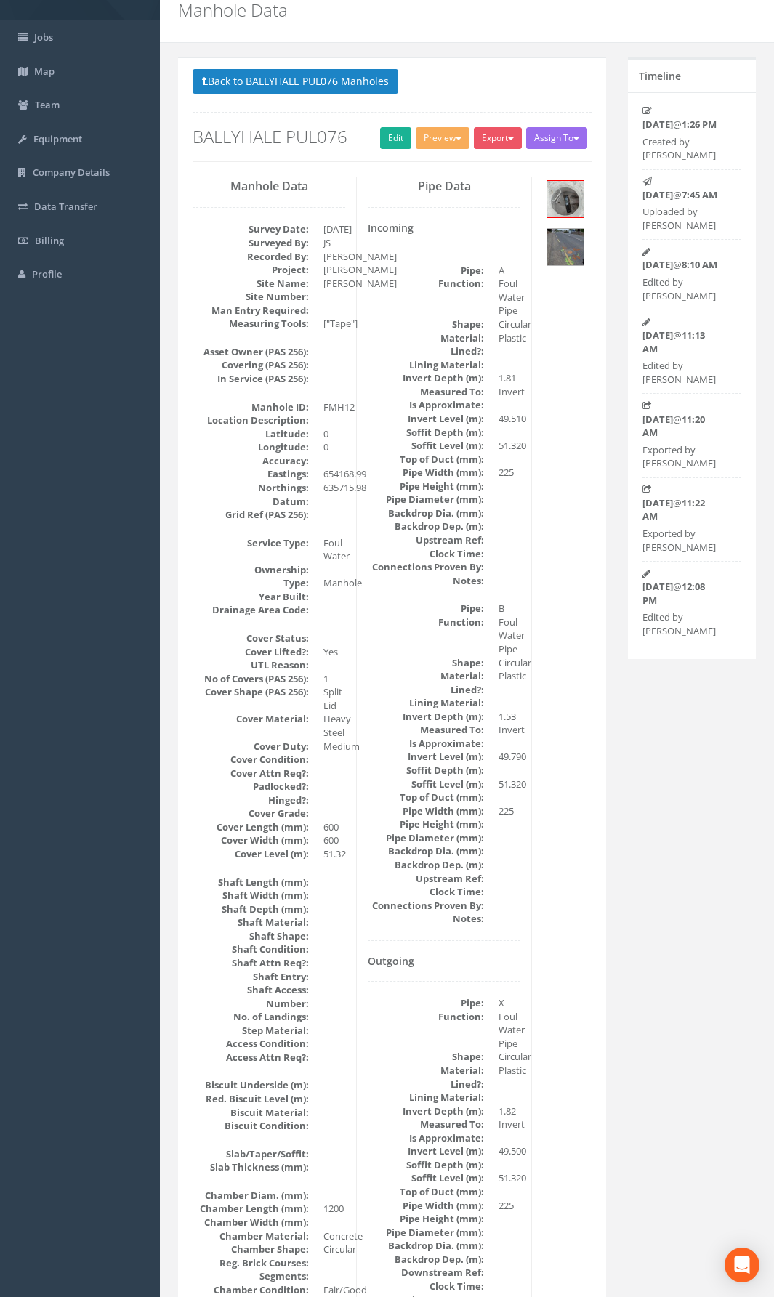
scroll to position [0, 0]
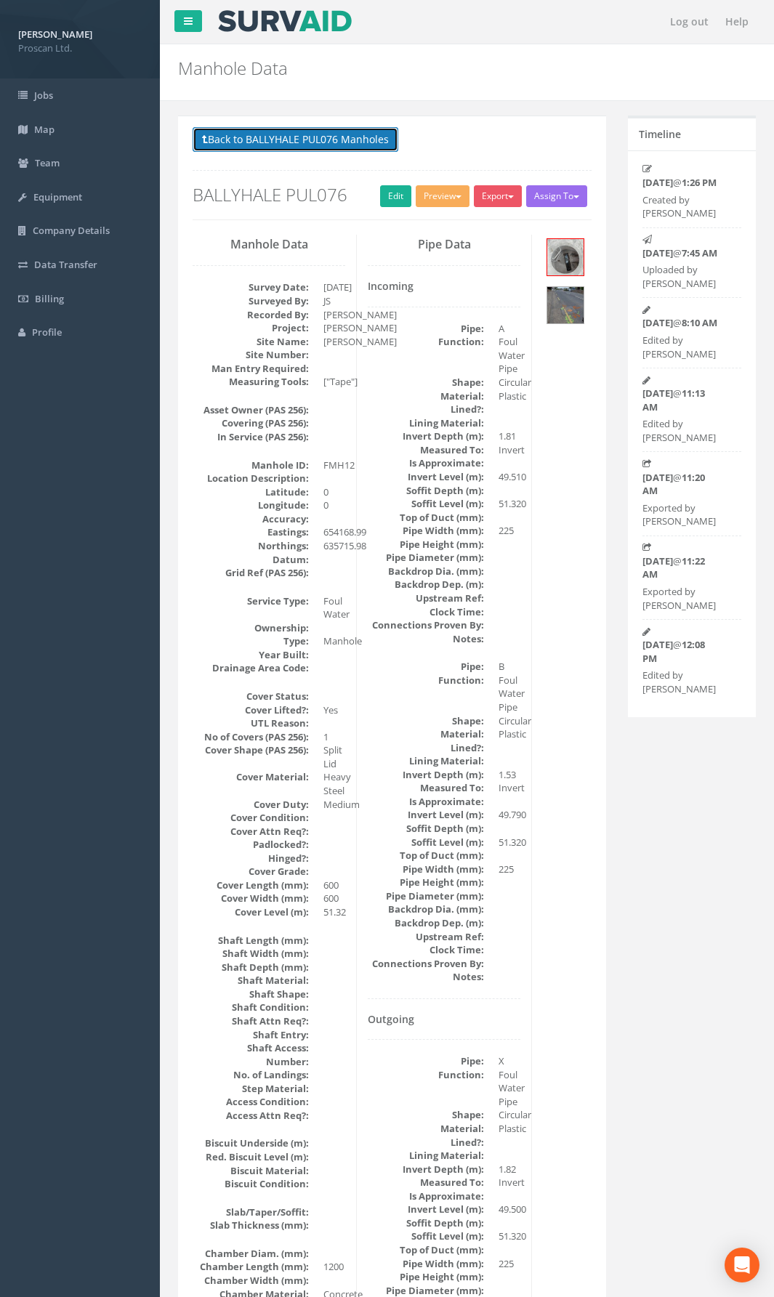
click at [267, 151] on button "Back to BALLYHALE PUL076 Manholes" at bounding box center [296, 139] width 206 height 25
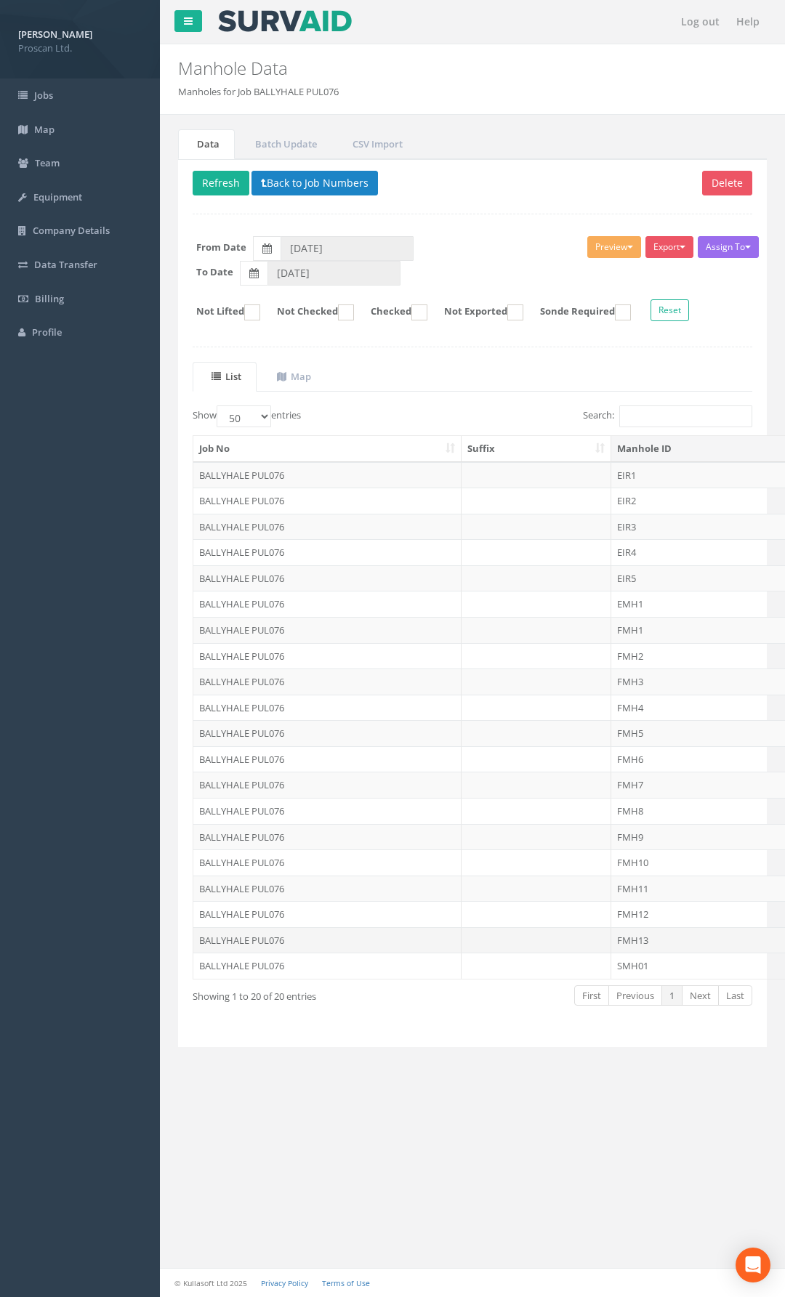
click at [647, 944] on td "FMH13" at bounding box center [722, 940] width 223 height 26
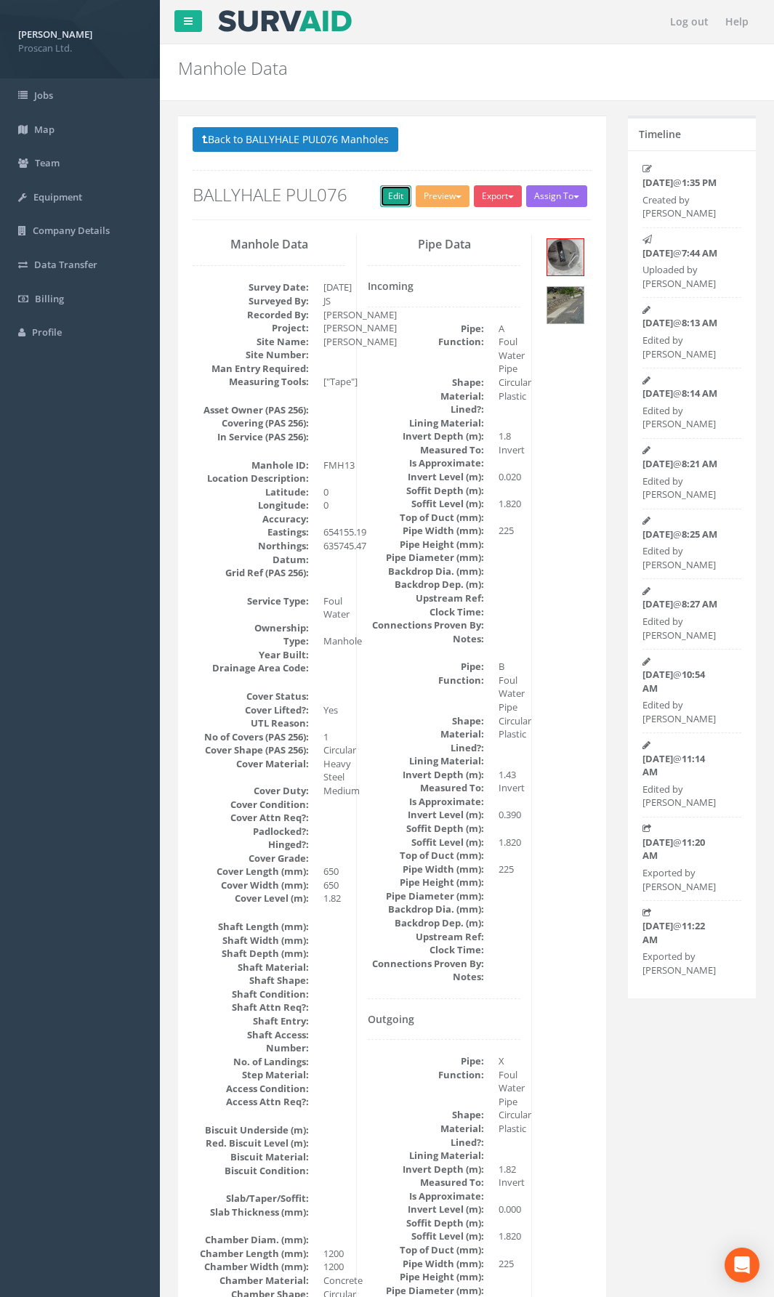
click at [385, 206] on link "Edit" at bounding box center [395, 196] width 31 height 22
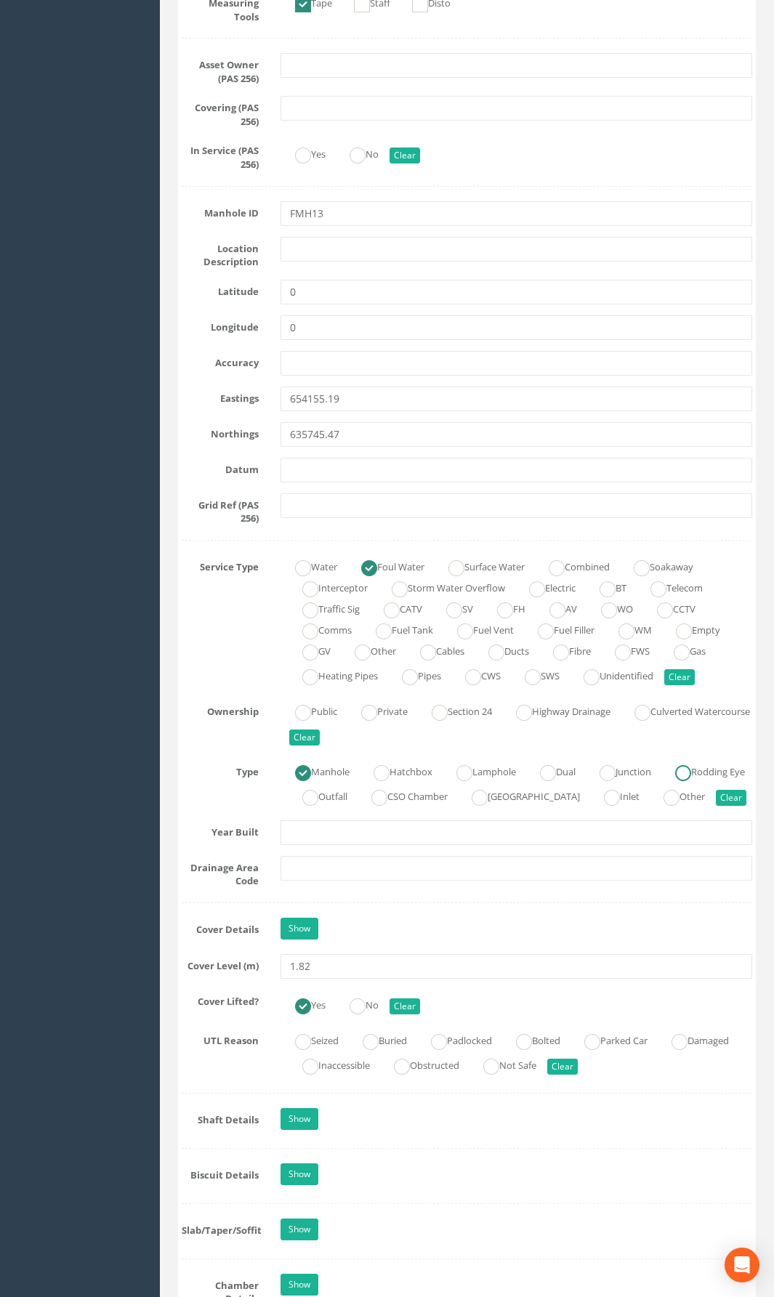
scroll to position [581, 0]
drag, startPoint x: 336, startPoint y: 993, endPoint x: 244, endPoint y: 993, distance: 91.6
click at [244, 948] on div "Cover Level (m) 1.82" at bounding box center [467, 965] width 592 height 25
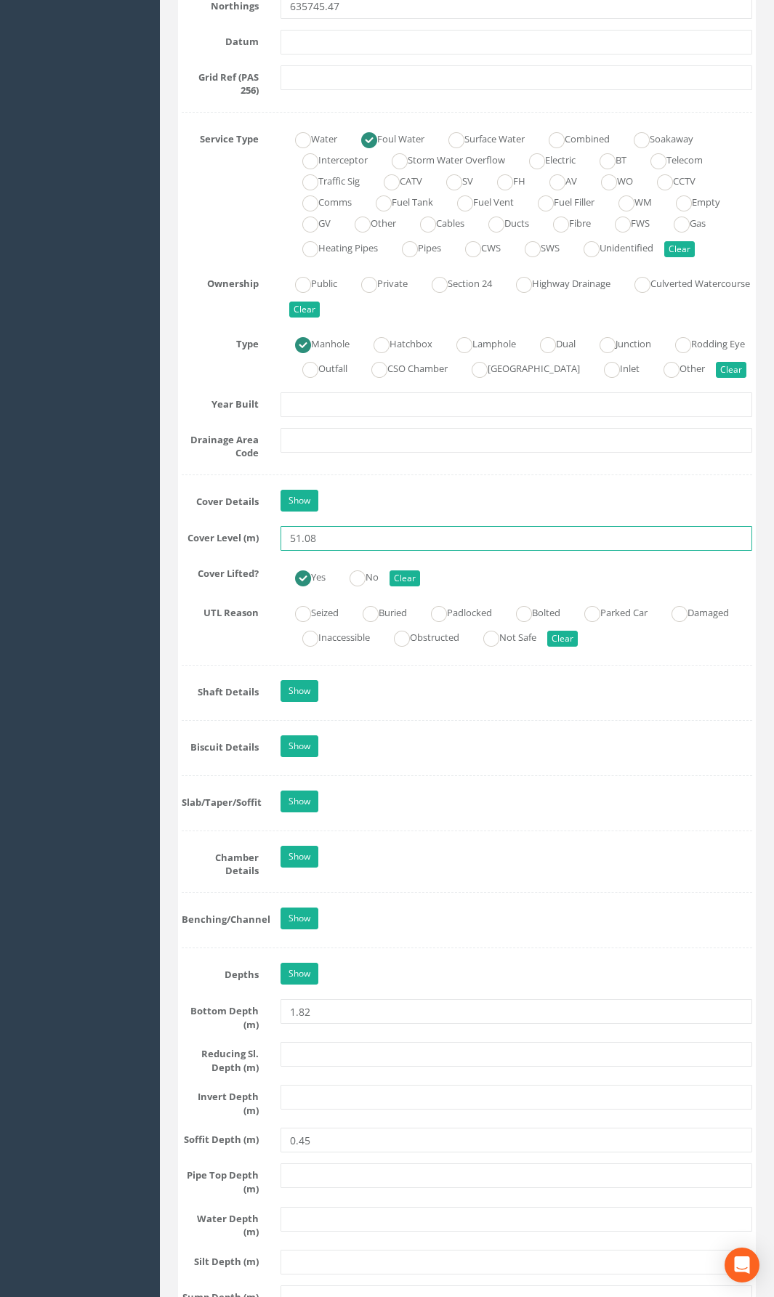
scroll to position [1163, 0]
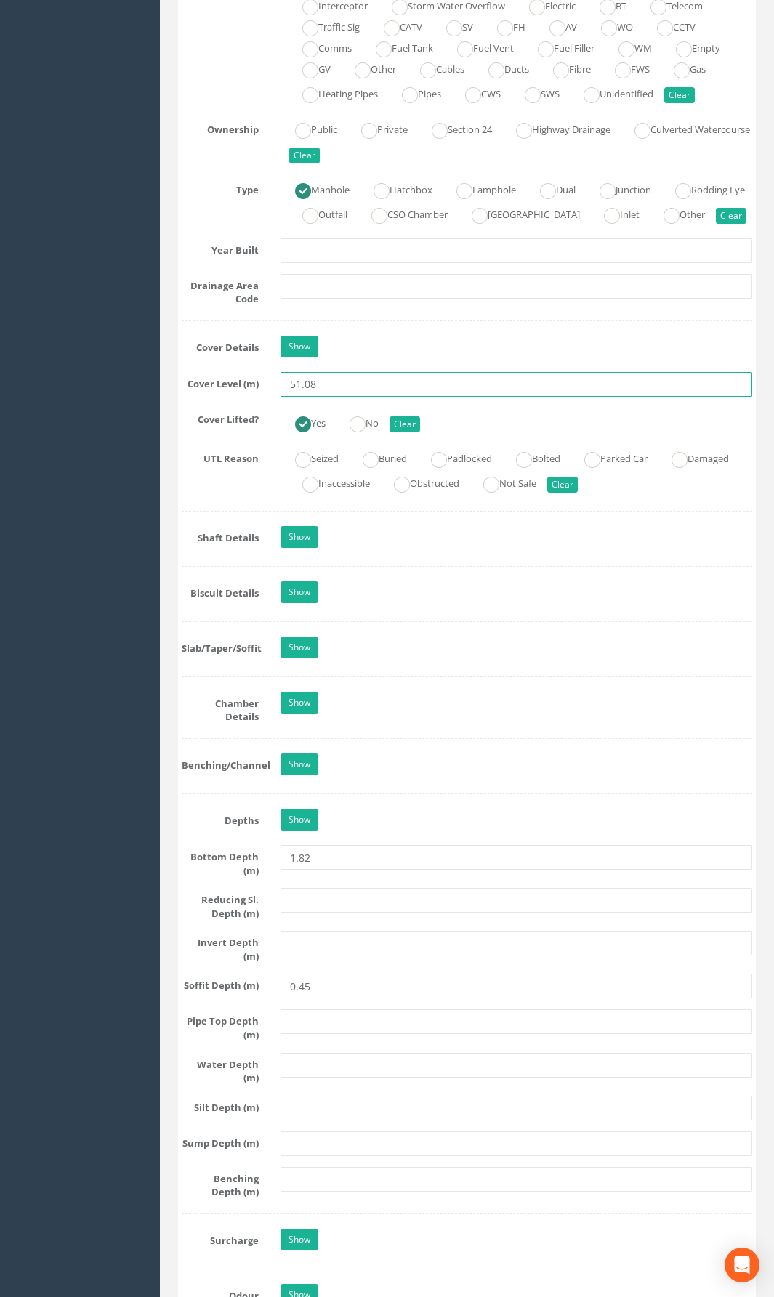
type input "51.08"
click at [328, 948] on input "text" at bounding box center [517, 943] width 472 height 25
type input "49.26"
click at [626, 807] on div "Job Number BALLYHALE PUL076 Job Number Suffix Survey Date [DATE] Surveyed By JS…" at bounding box center [467, 425] width 570 height 2698
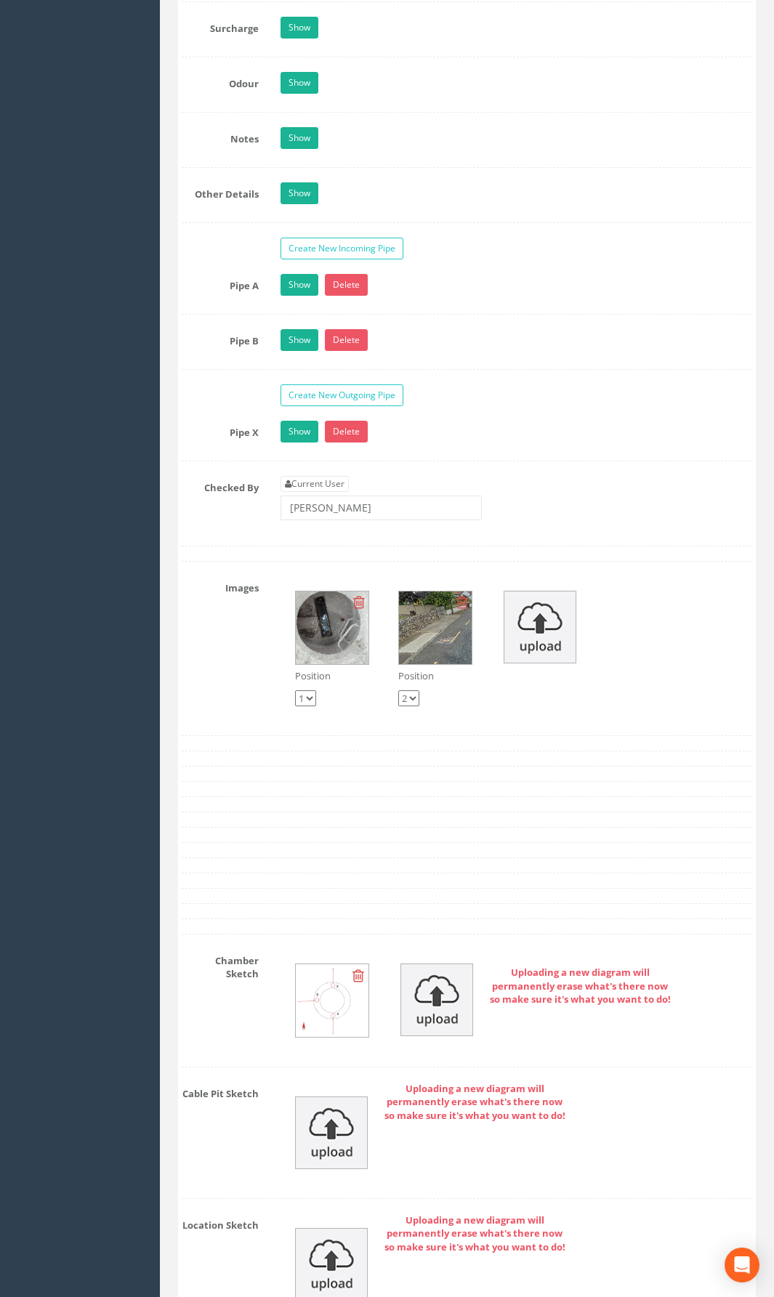
scroll to position [2398, 0]
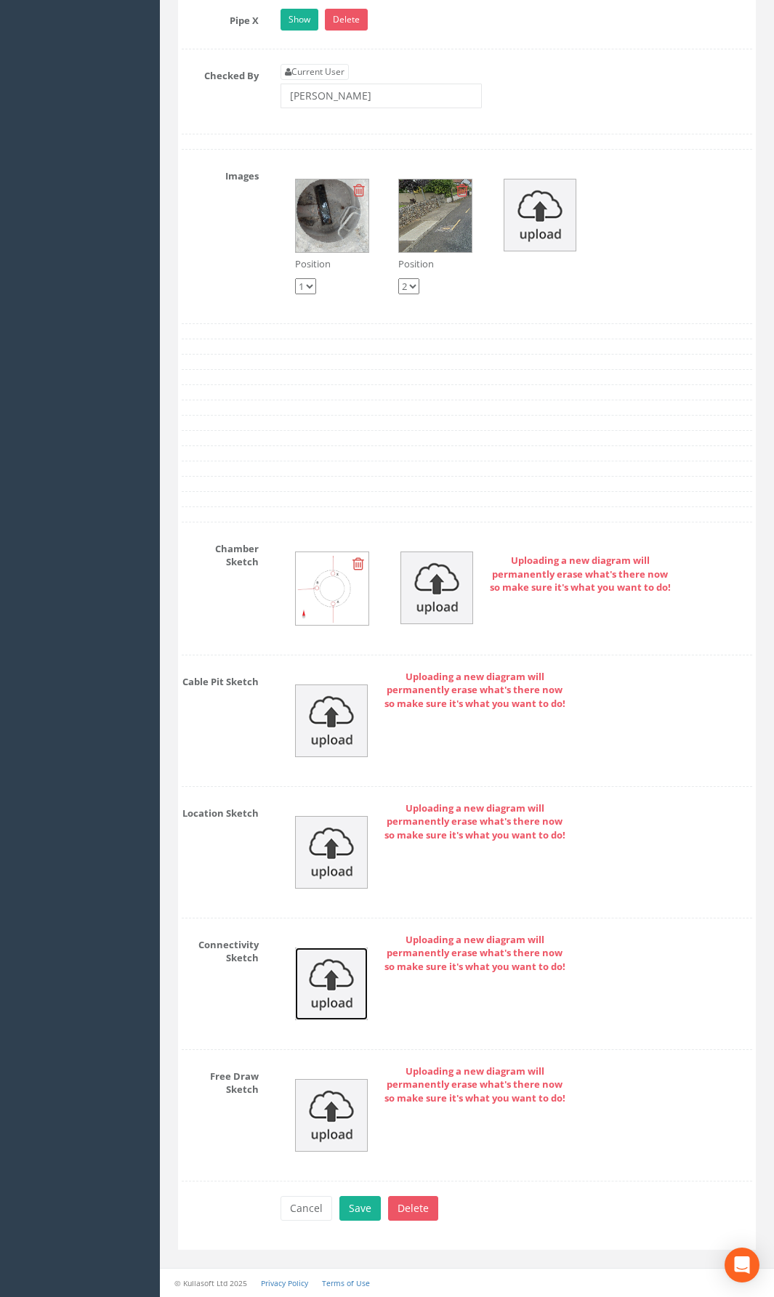
click at [359, 948] on img at bounding box center [331, 984] width 73 height 73
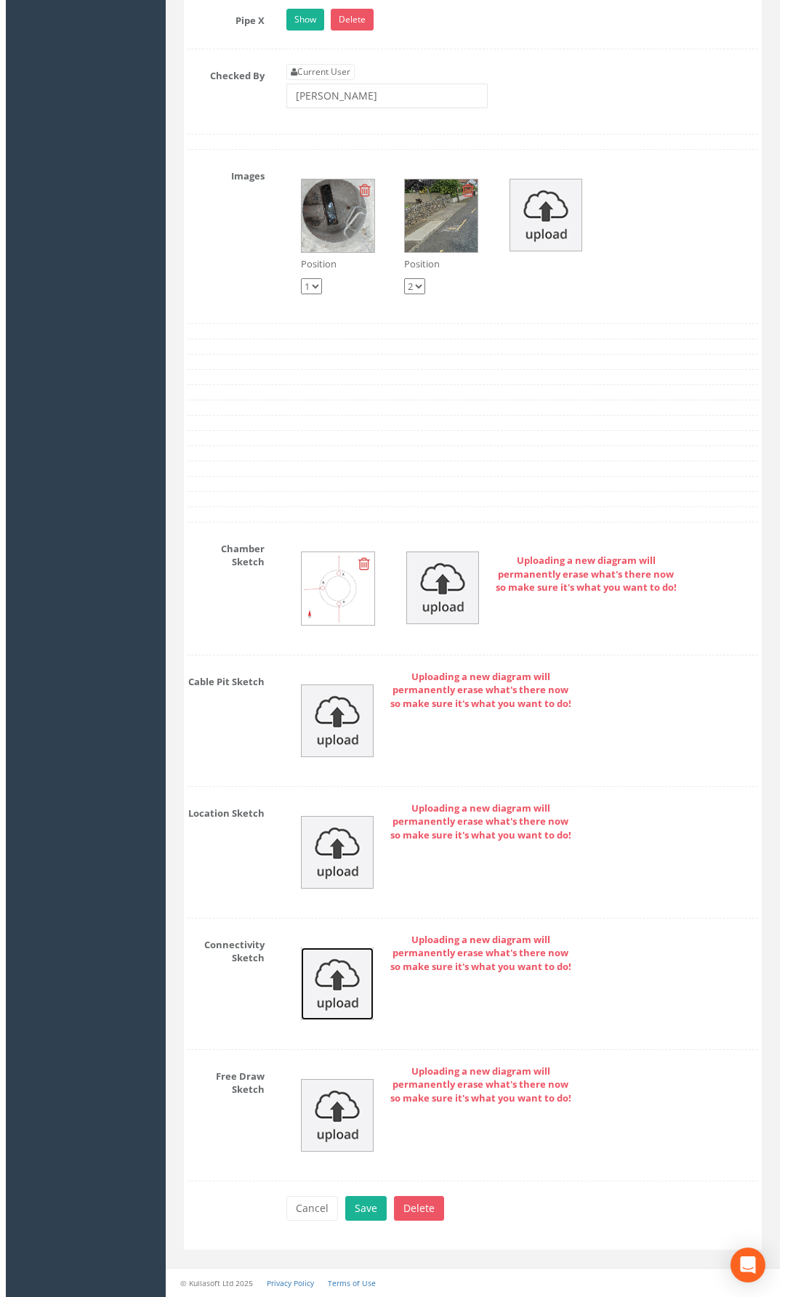
scroll to position [2775, 0]
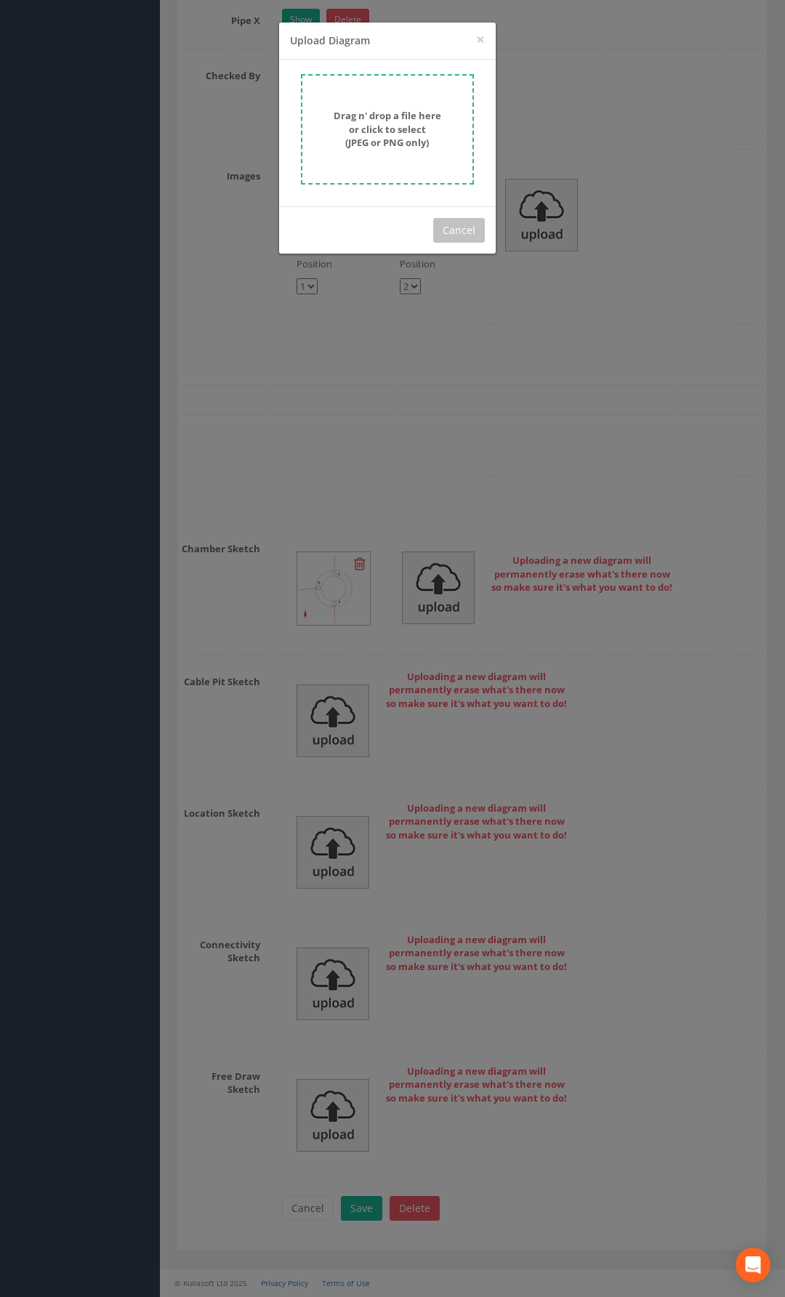
click at [373, 153] on form "Drag n' drop a file here or click to select (JPEG or PNG only)" at bounding box center [387, 129] width 173 height 110
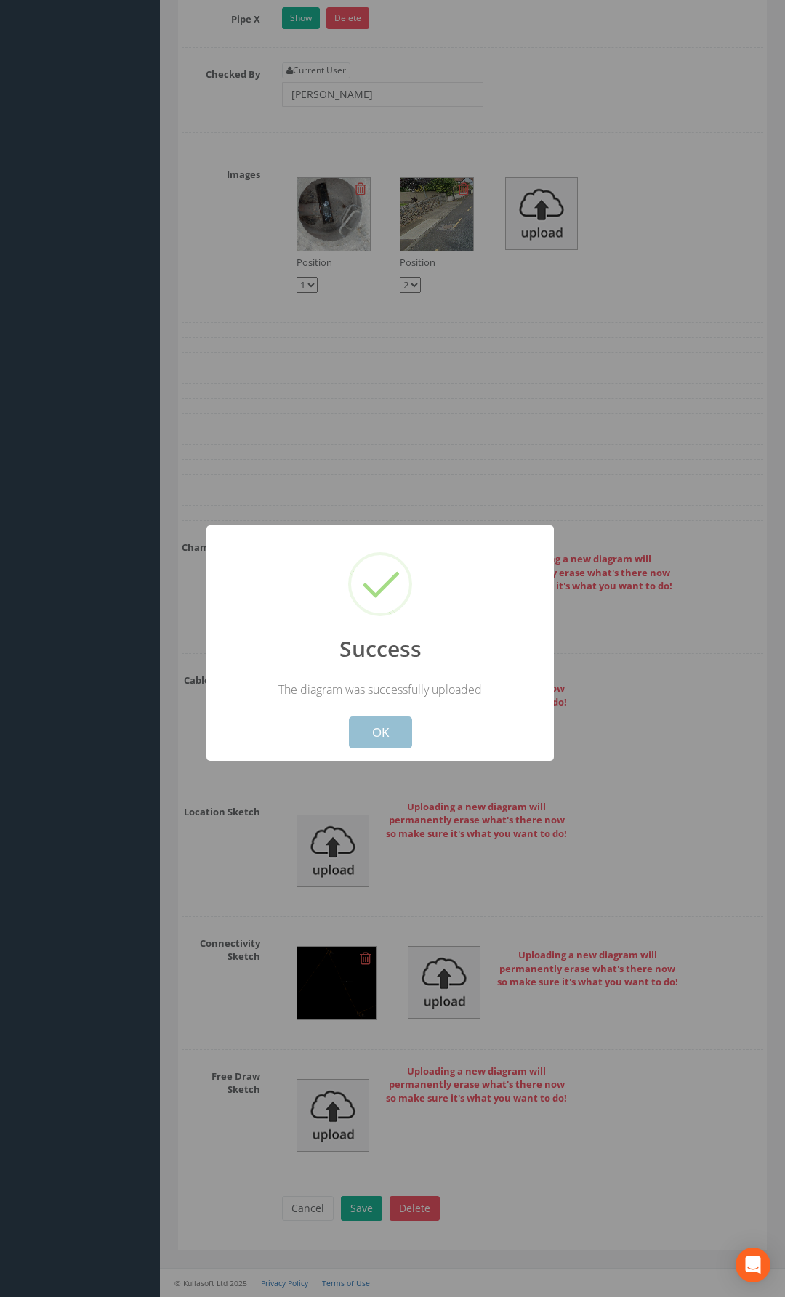
click at [389, 732] on button "OK" at bounding box center [380, 733] width 63 height 32
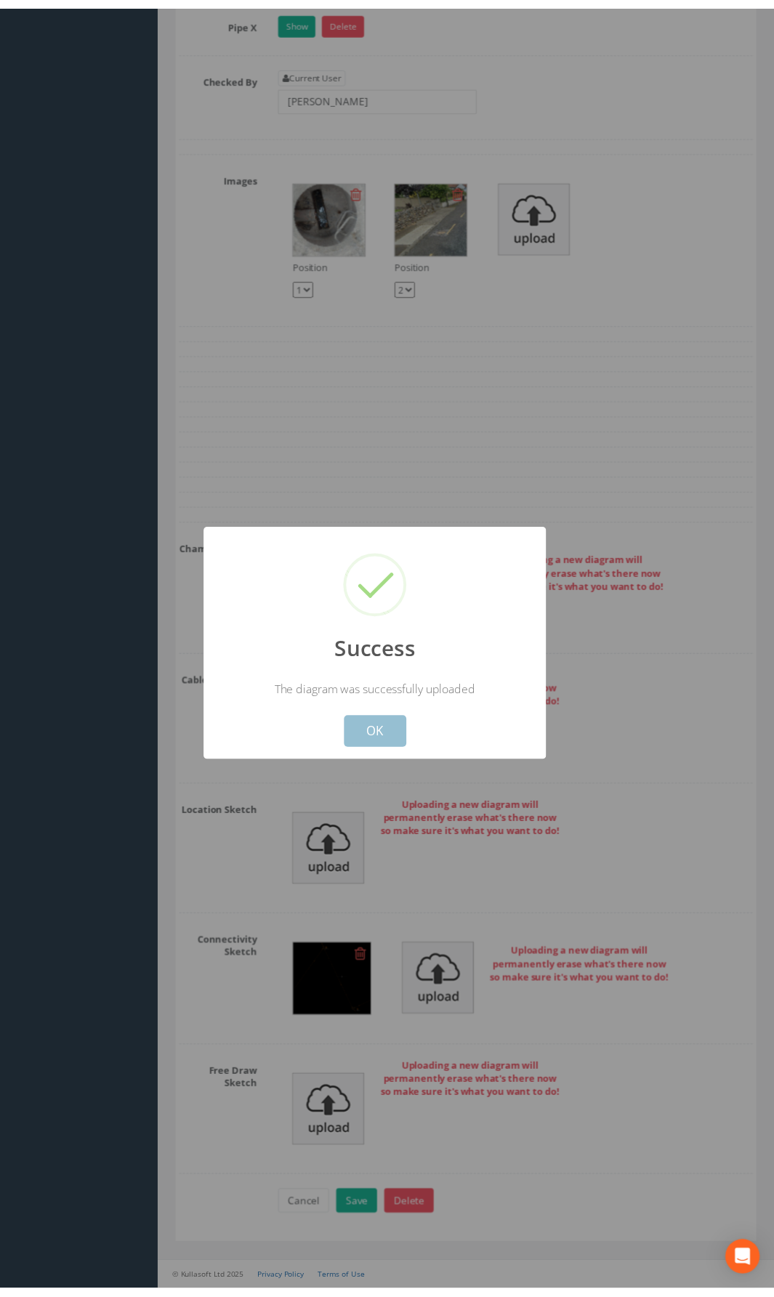
scroll to position [2808, 0]
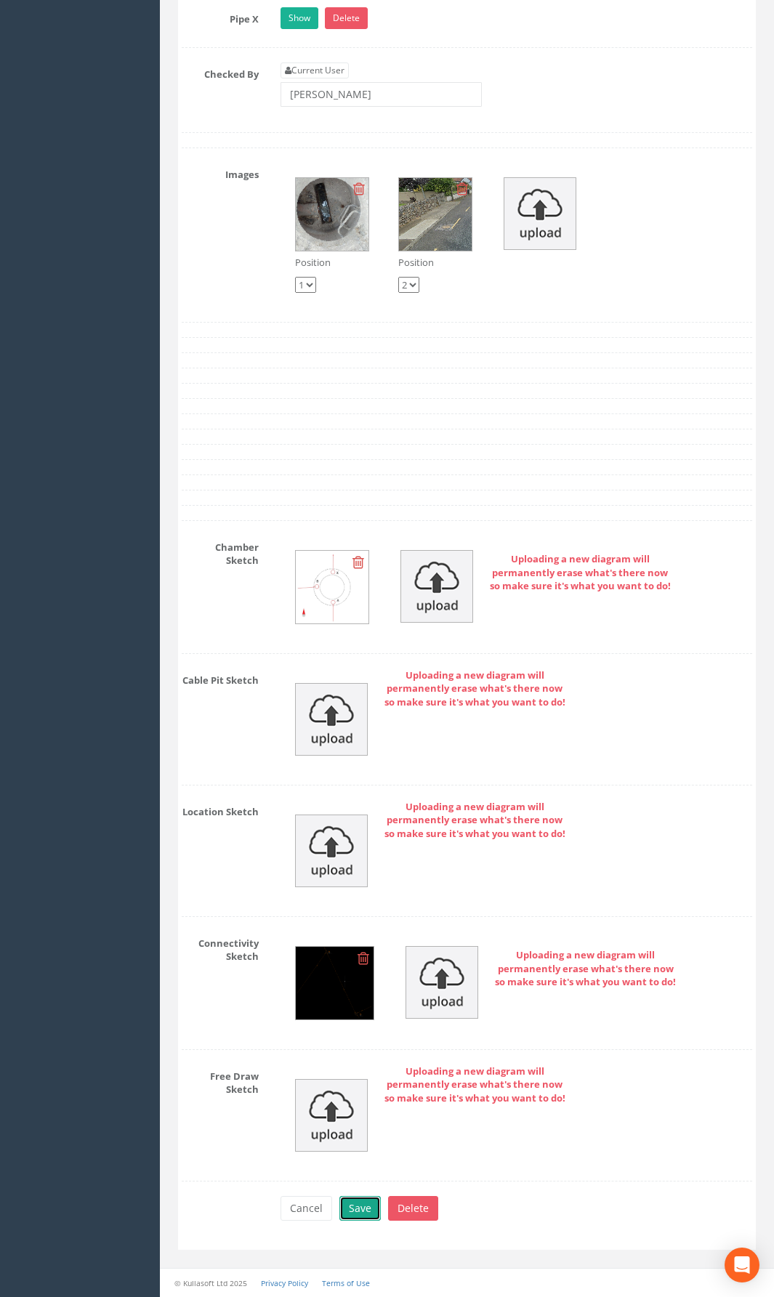
click at [363, 948] on button "Save" at bounding box center [359, 1208] width 41 height 25
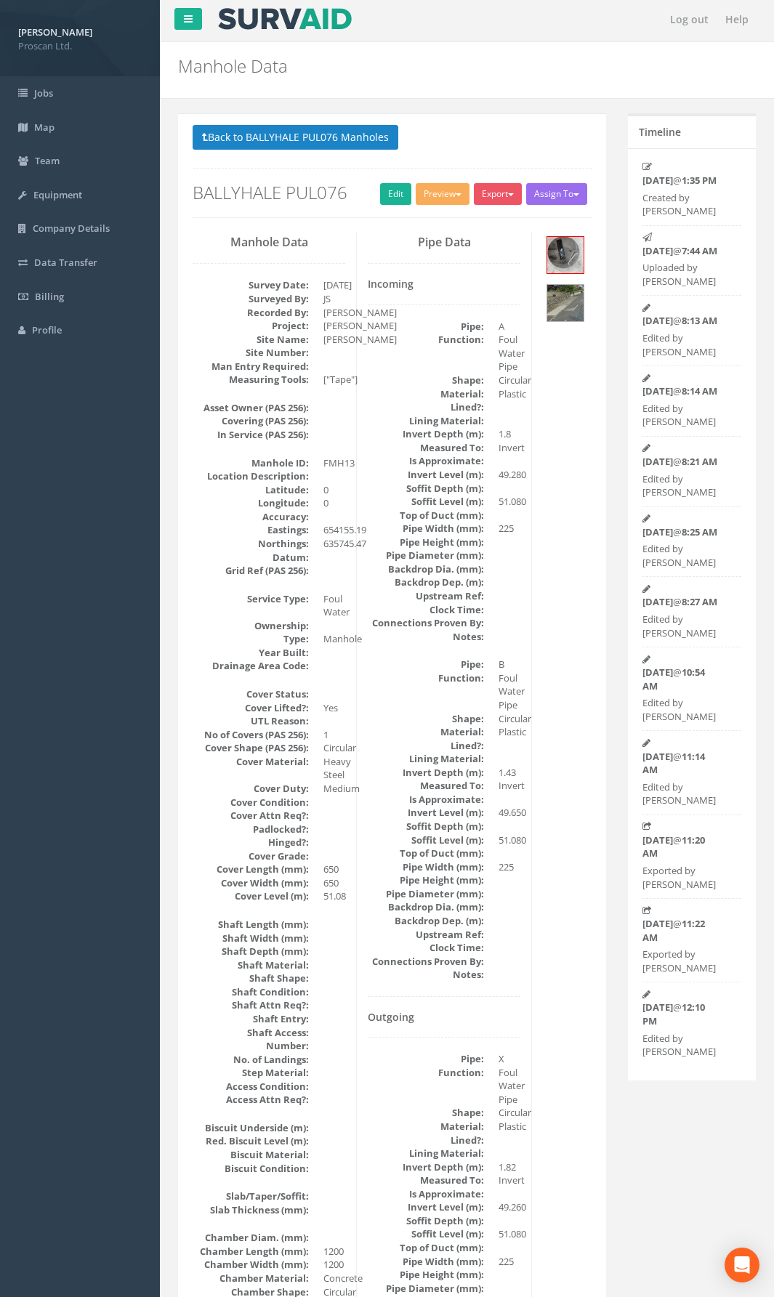
scroll to position [0, 0]
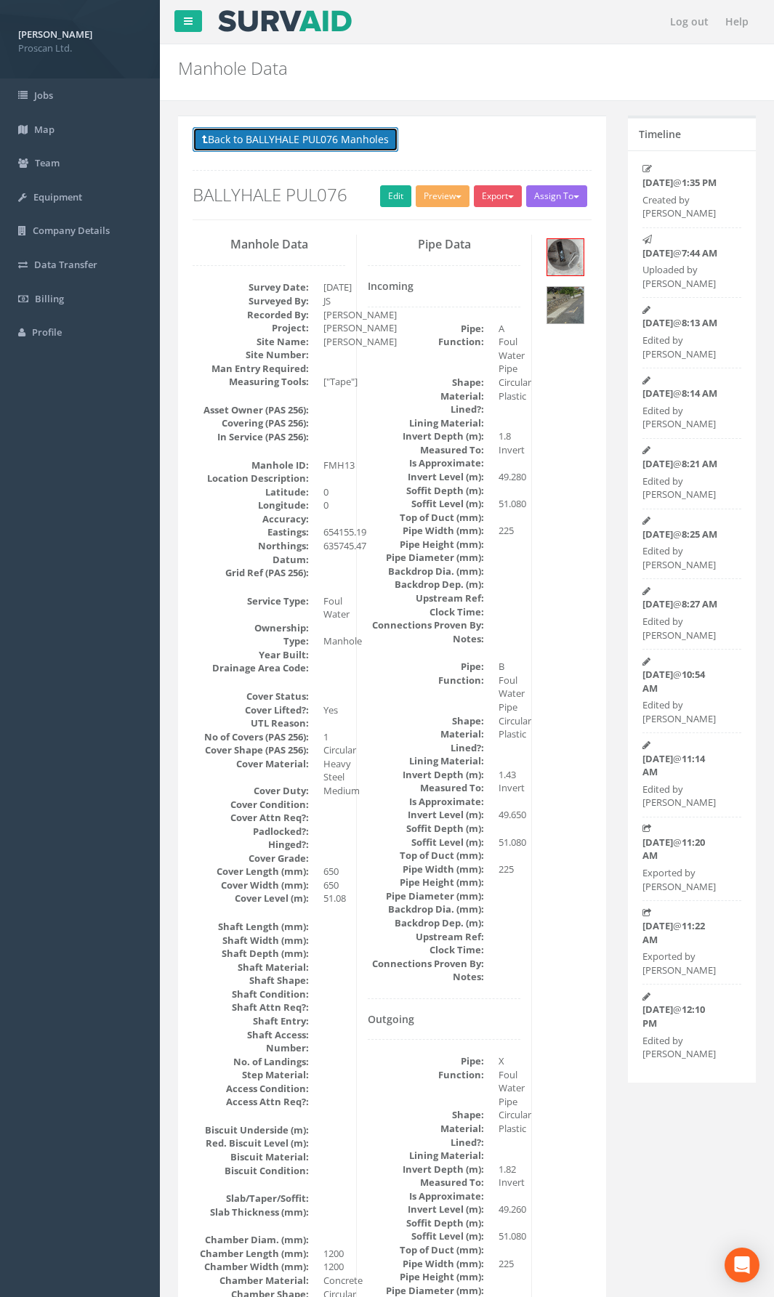
click at [336, 142] on button "Back to BALLYHALE PUL076 Manholes" at bounding box center [296, 139] width 206 height 25
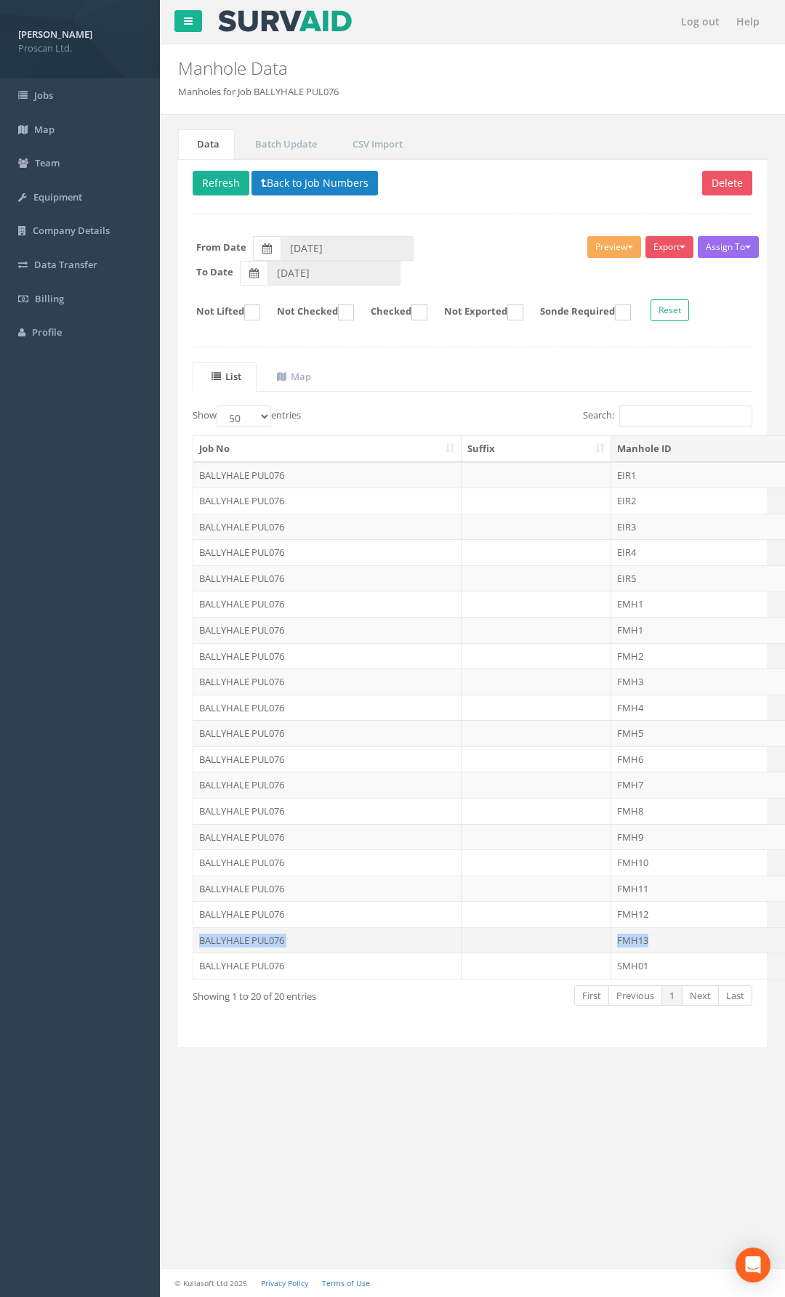
drag, startPoint x: 652, startPoint y: 915, endPoint x: 652, endPoint y: 943, distance: 27.6
click at [646, 948] on td "SMH01" at bounding box center [722, 966] width 223 height 26
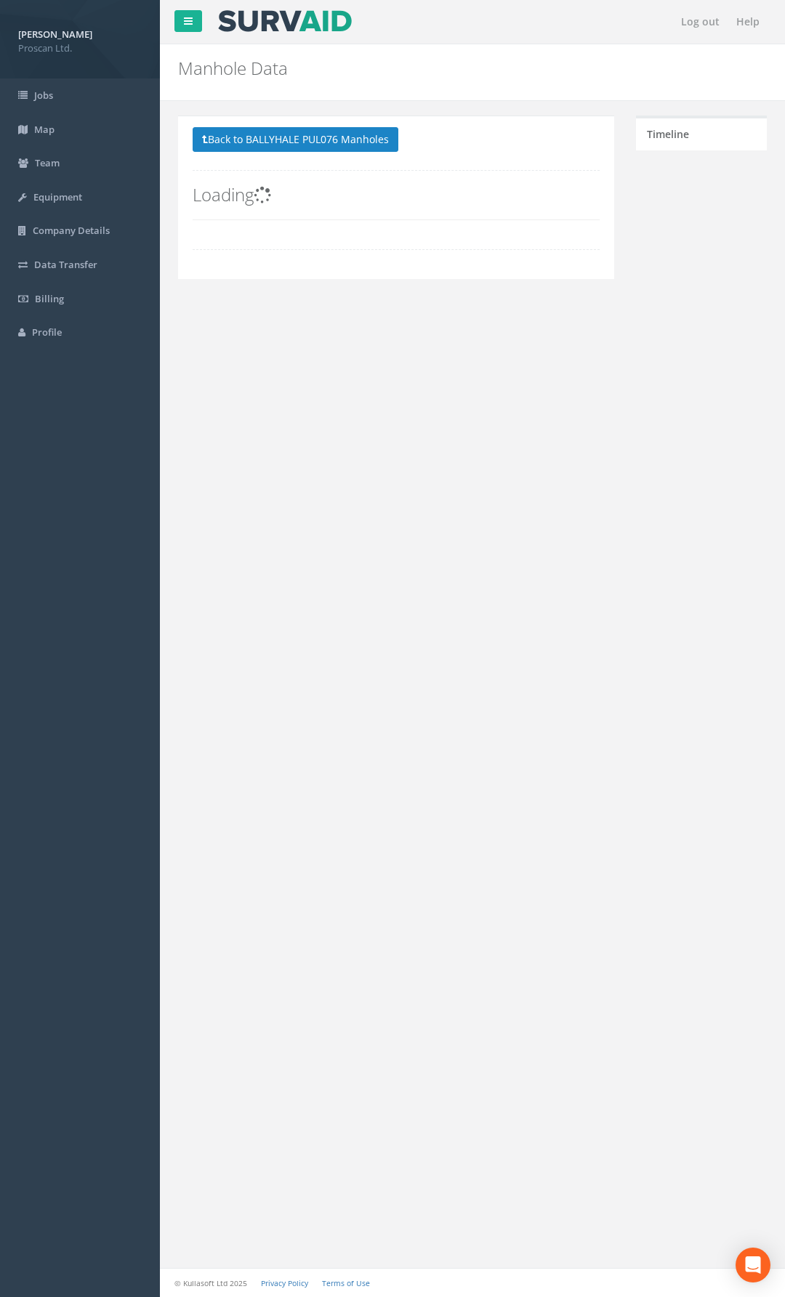
click at [646, 948] on div "Log out Help Manhole Data Manholes for Job BALLYHALE PUL076 × There was an erro…" at bounding box center [472, 648] width 625 height 1297
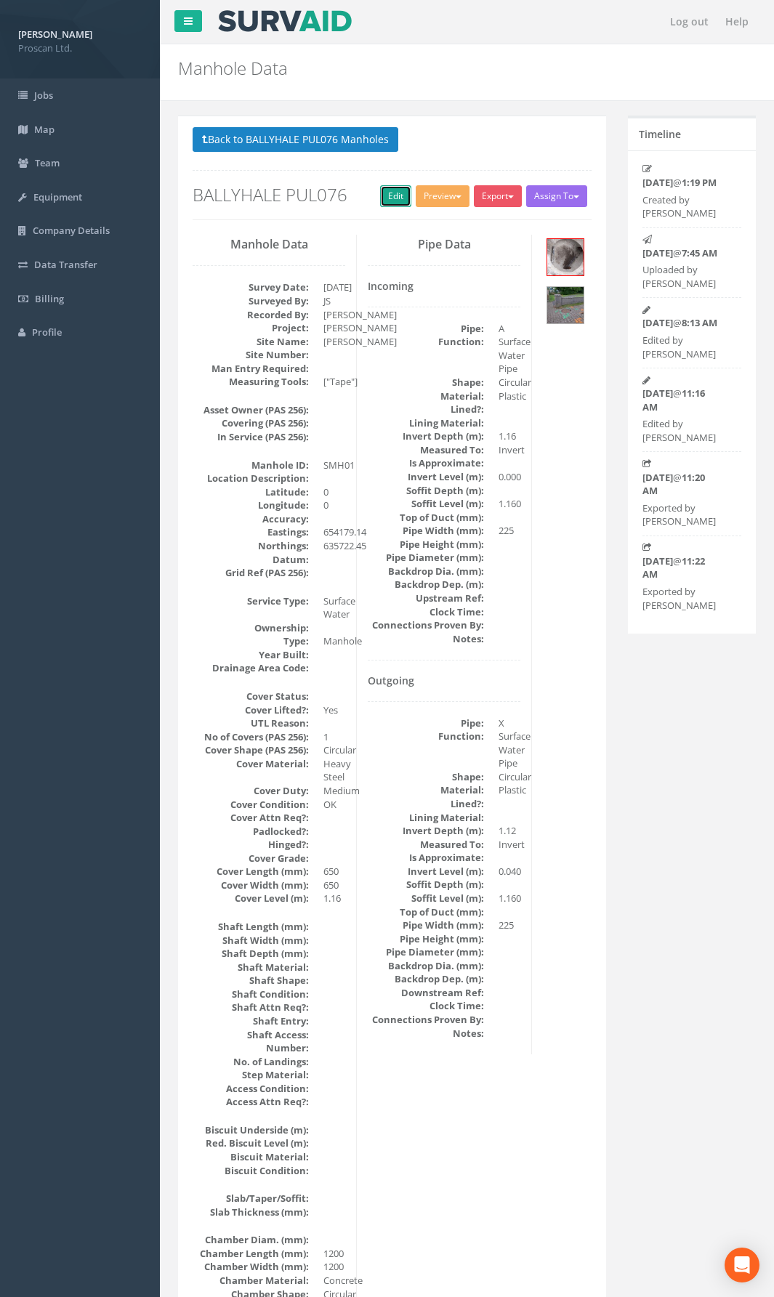
click at [384, 186] on link "Edit" at bounding box center [395, 196] width 31 height 22
click at [391, 202] on link "Edit" at bounding box center [395, 196] width 31 height 22
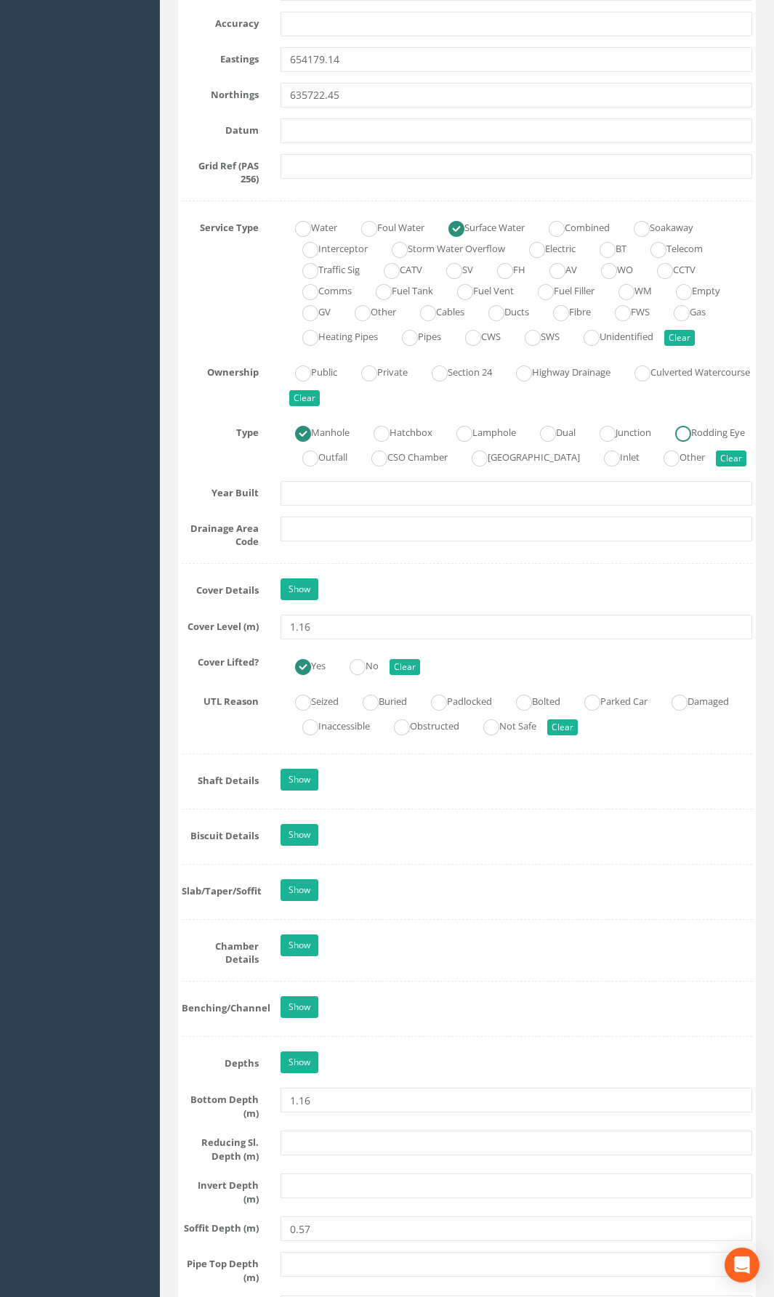
scroll to position [1017, 0]
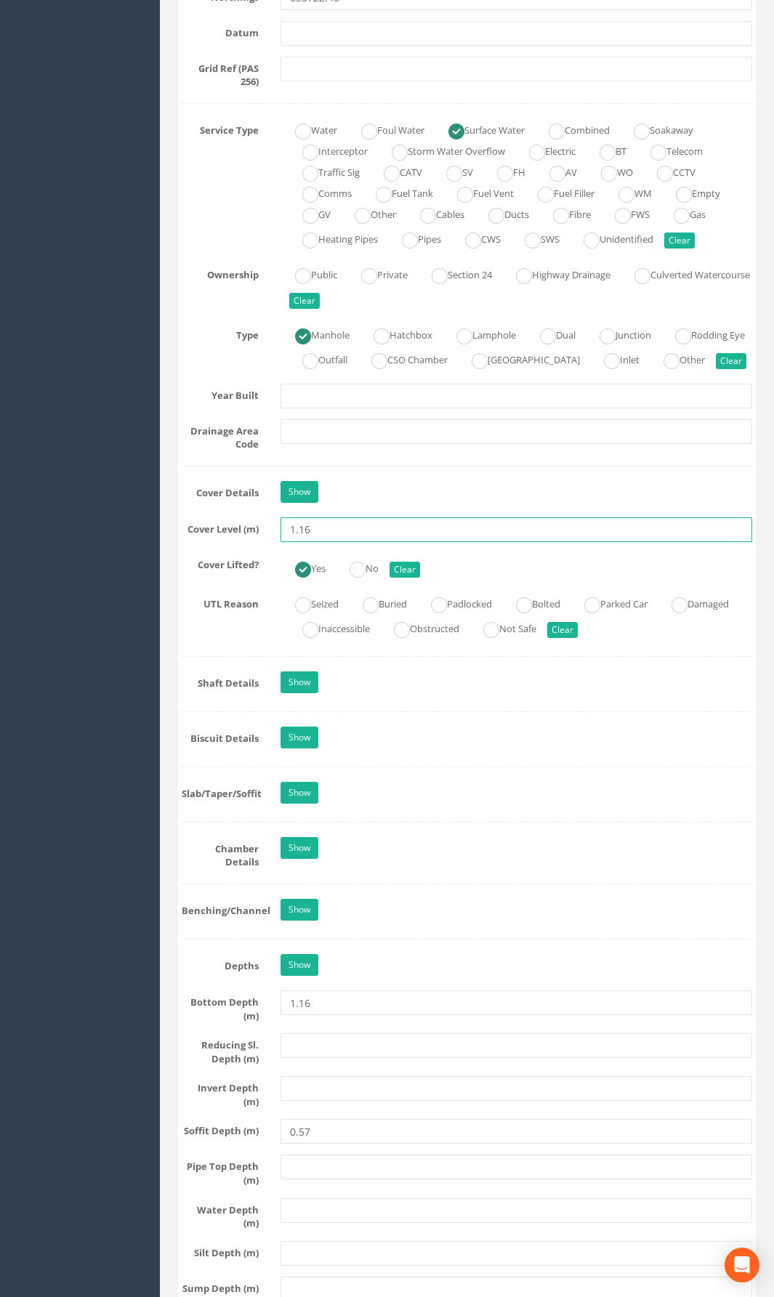
drag, startPoint x: 323, startPoint y: 554, endPoint x: 229, endPoint y: 565, distance: 95.0
click at [229, 565] on div "Job Number BALLYHALE PUL076 Job Number Suffix Survey Date [DATE] Surveyed By JS…" at bounding box center [467, 542] width 570 height 2643
type input "51.36"
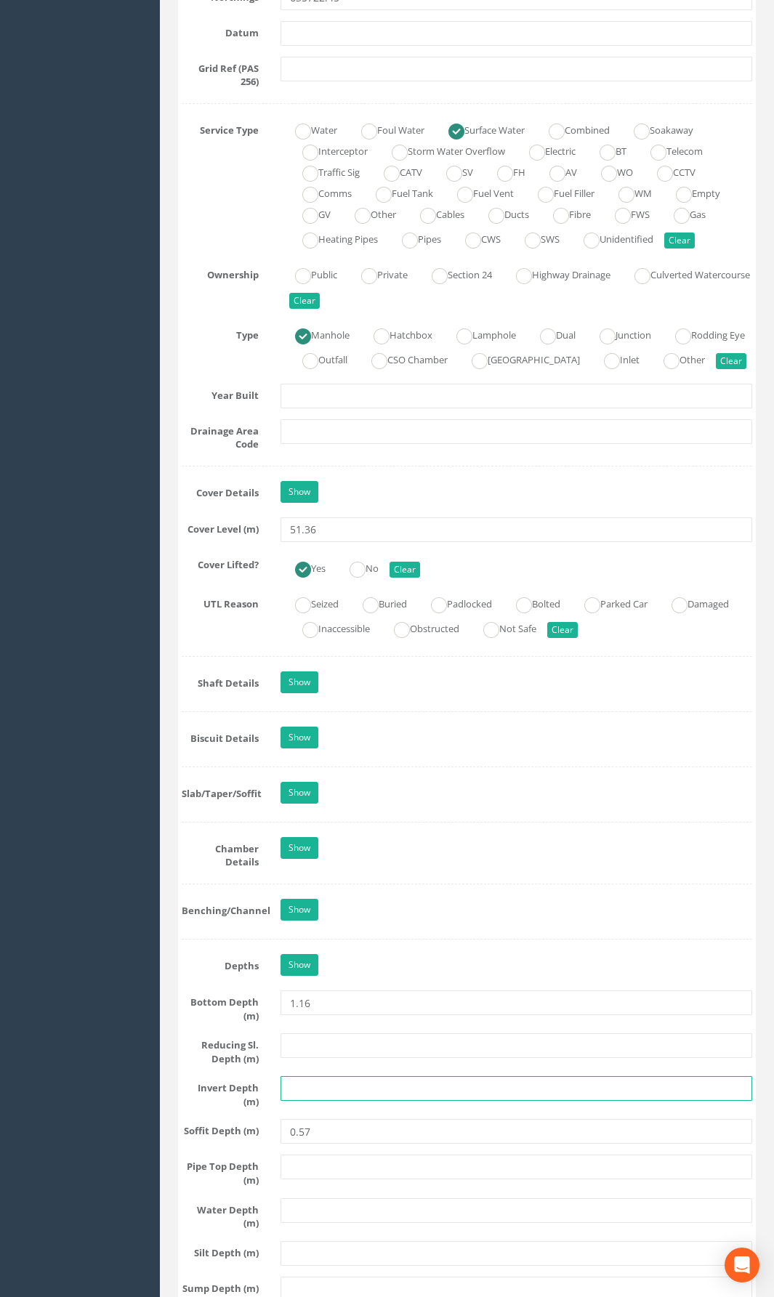
click at [323, 948] on input "text" at bounding box center [517, 1088] width 472 height 25
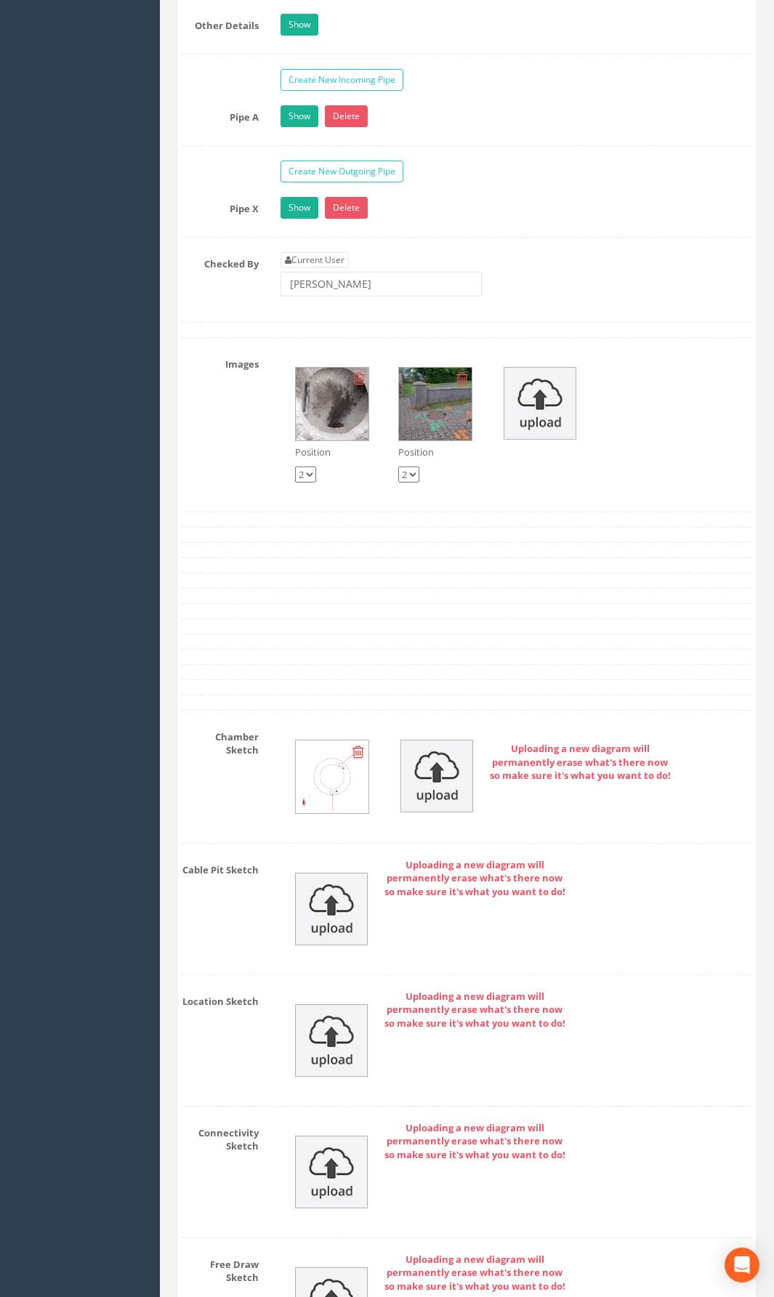
type input "50.20"
click at [334, 948] on img at bounding box center [331, 1172] width 73 height 73
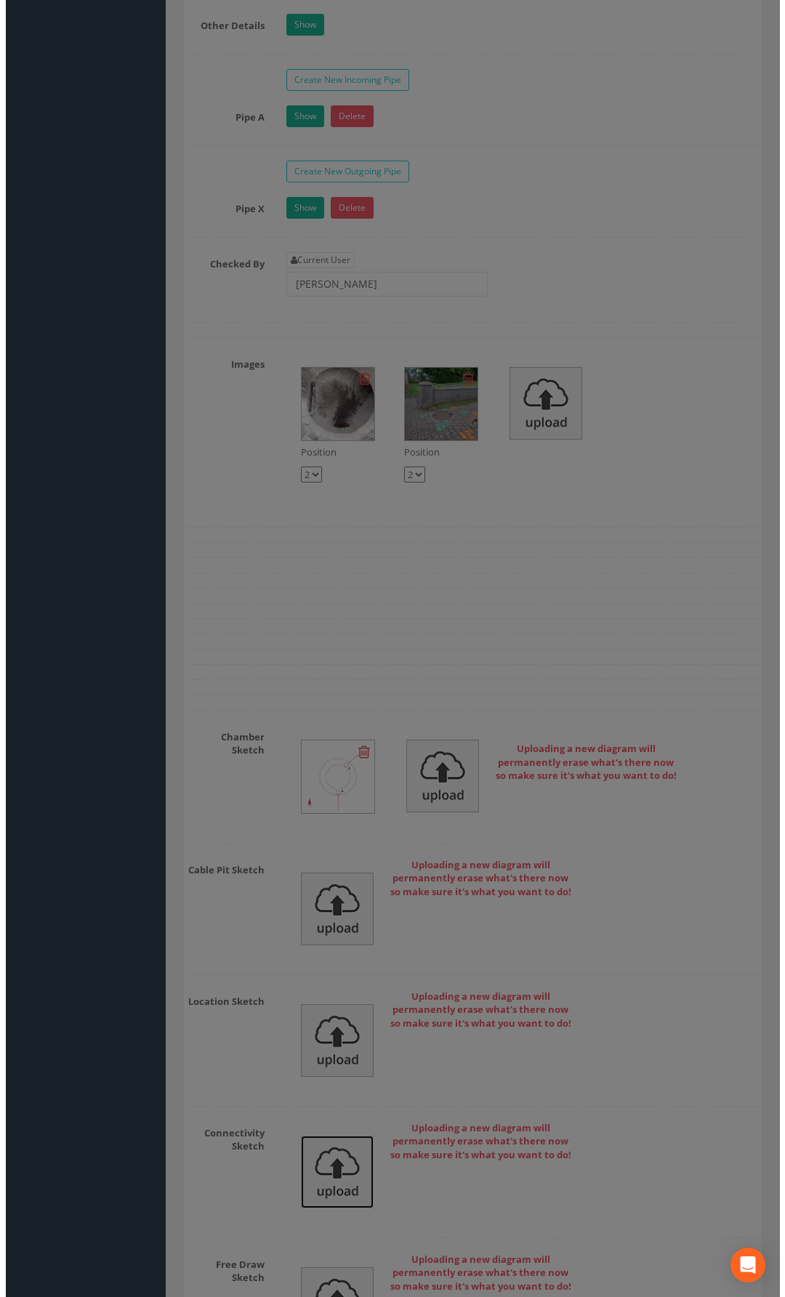
scroll to position [2511, 0]
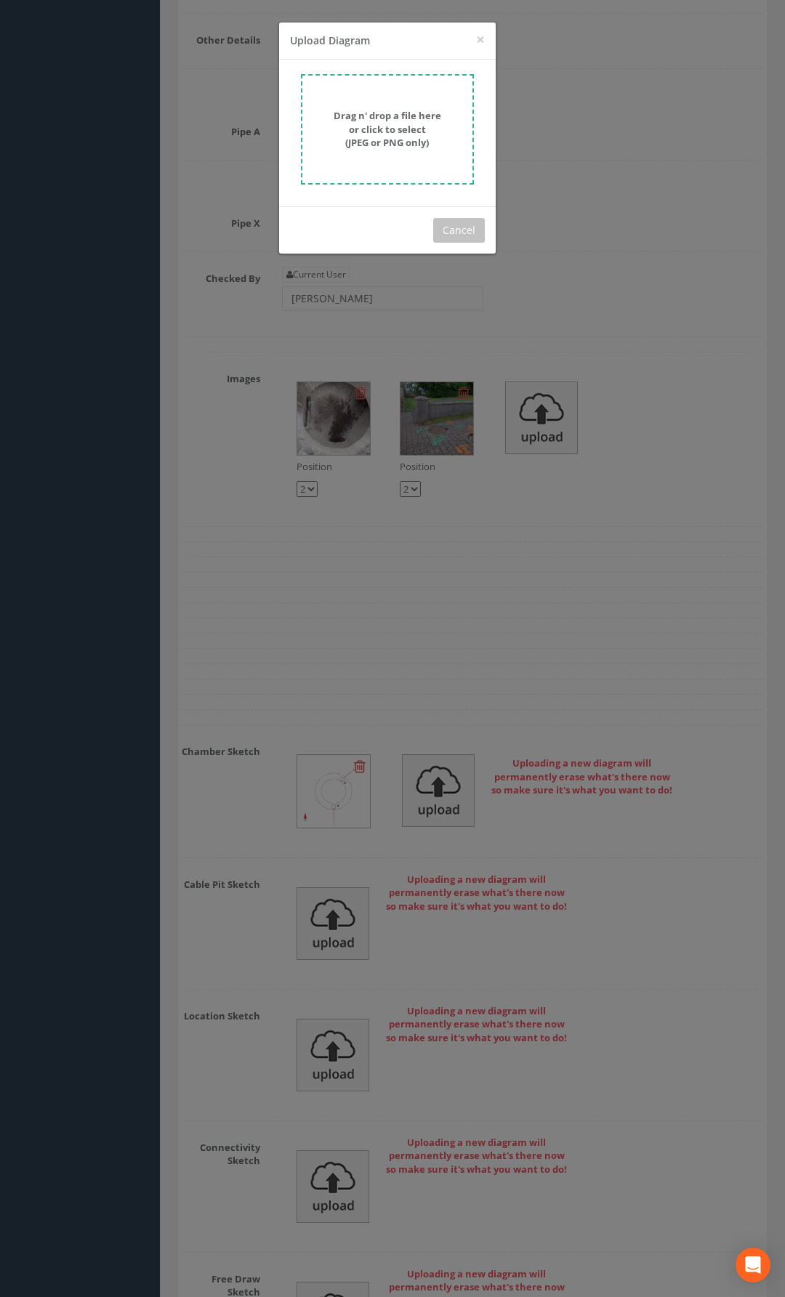
click at [426, 136] on strong "Drag n' drop a file here or click to select (JPEG or PNG only)" at bounding box center [388, 129] width 108 height 40
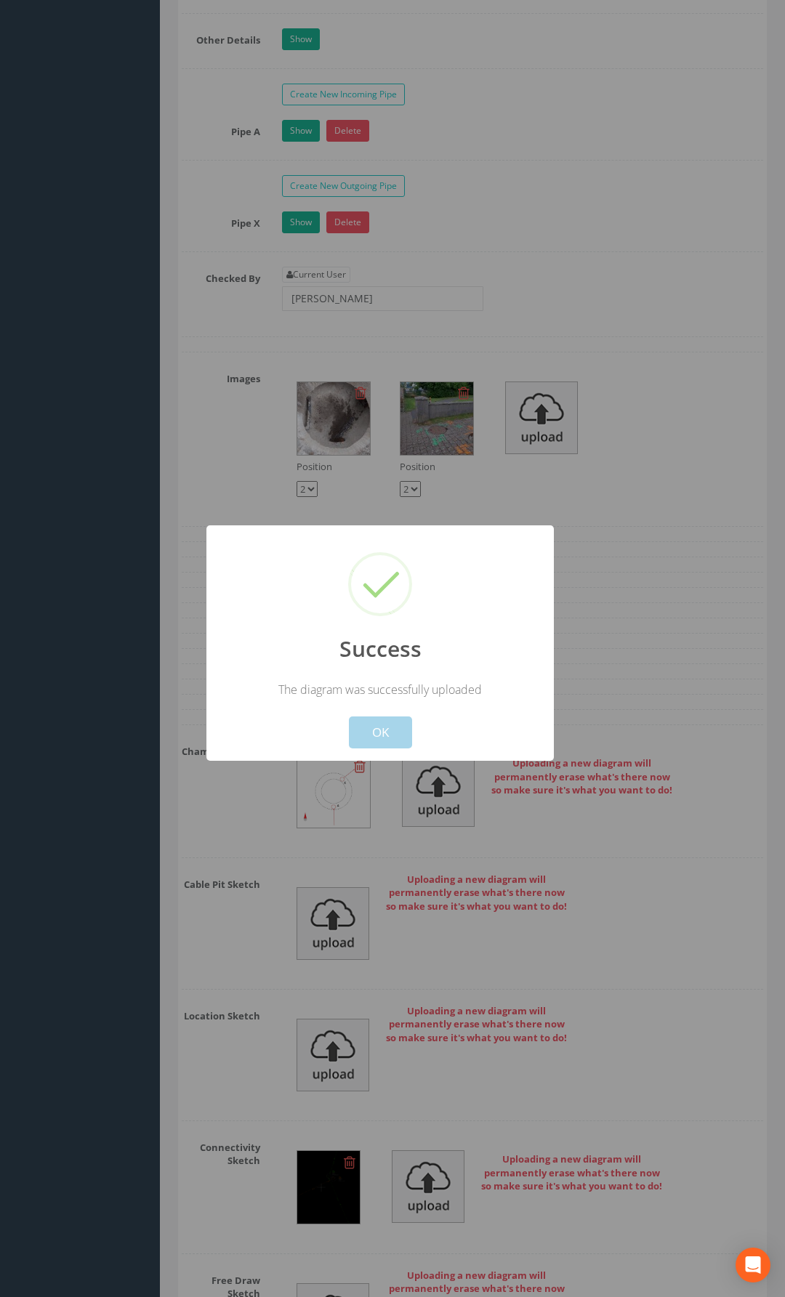
click at [395, 741] on button "OK" at bounding box center [380, 733] width 63 height 32
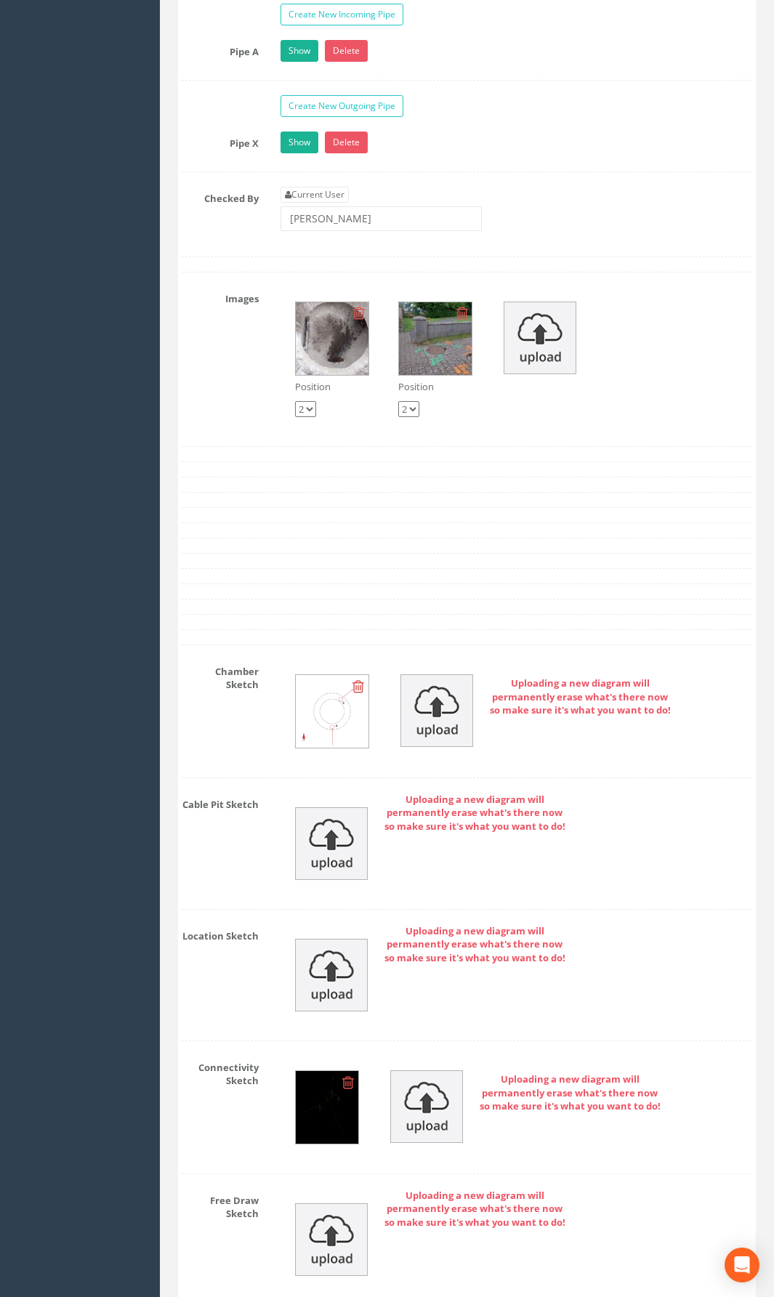
scroll to position [2754, 0]
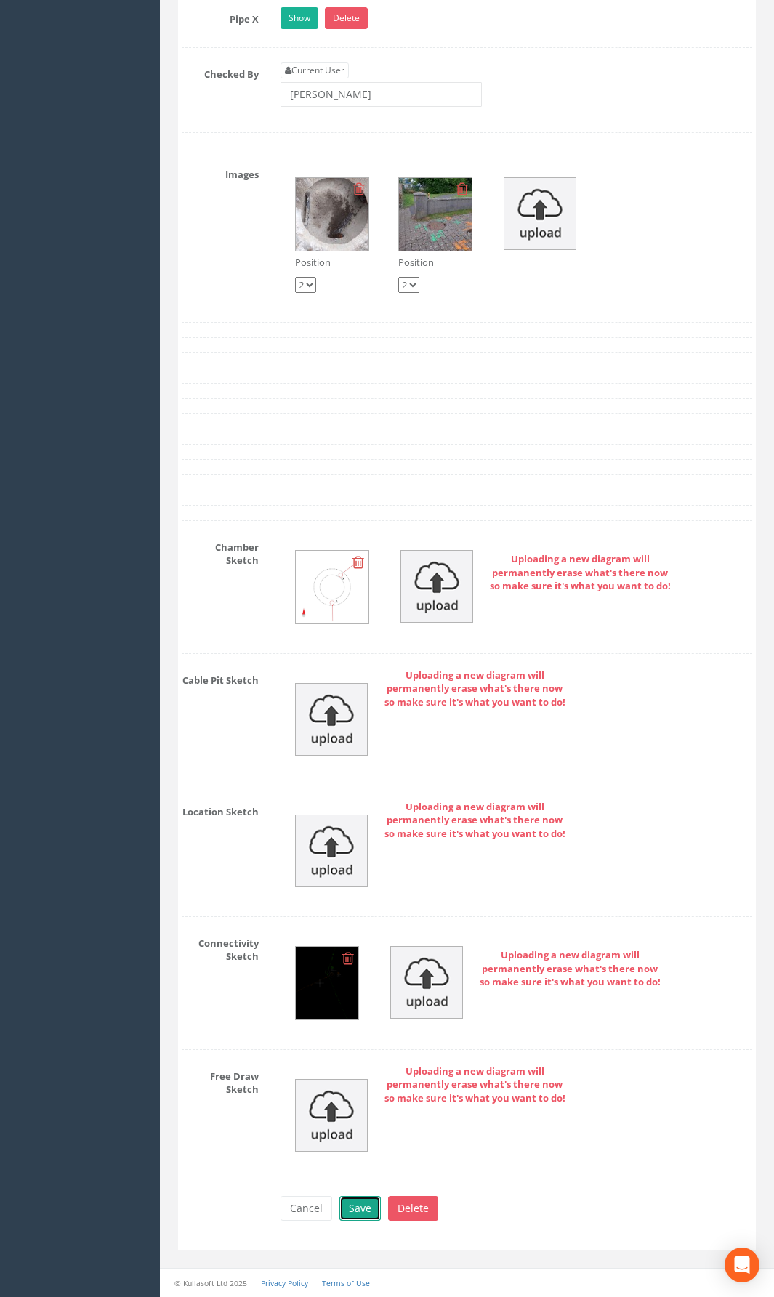
click at [349, 948] on button "Save" at bounding box center [359, 1208] width 41 height 25
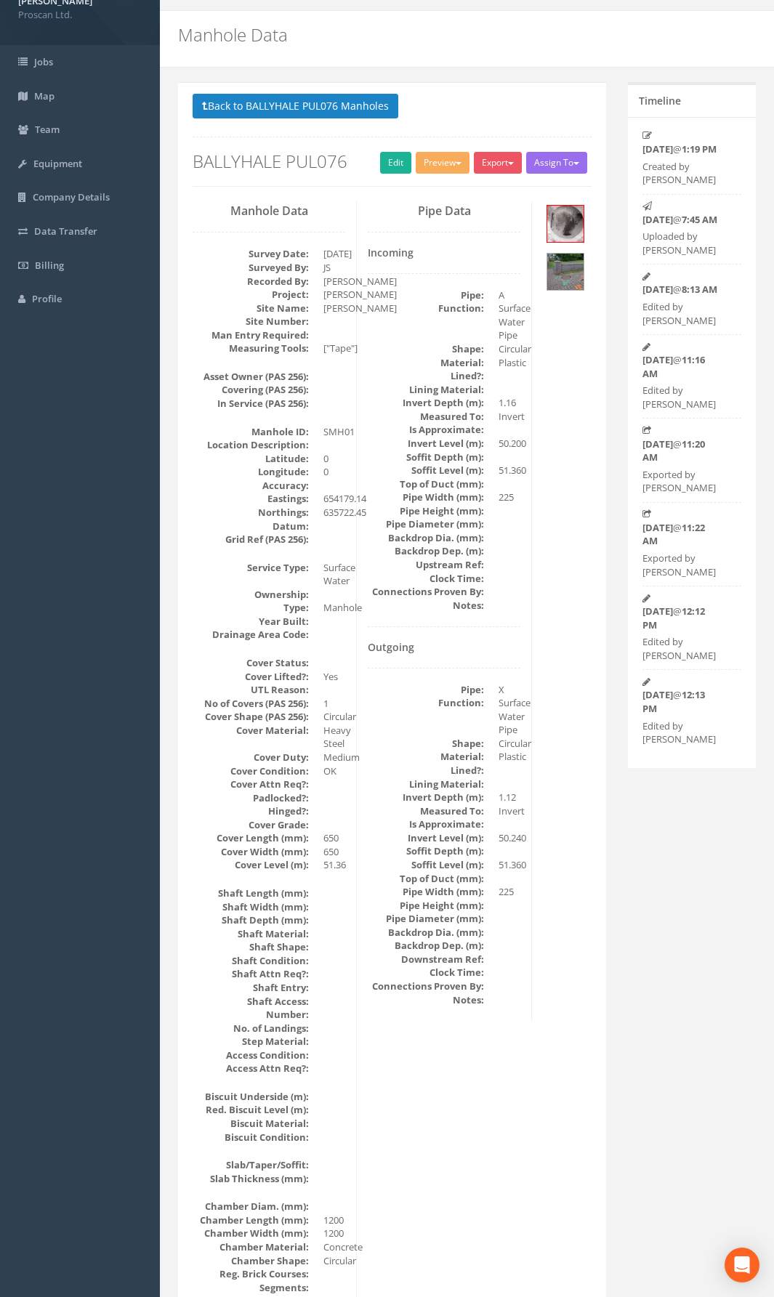
scroll to position [0, 0]
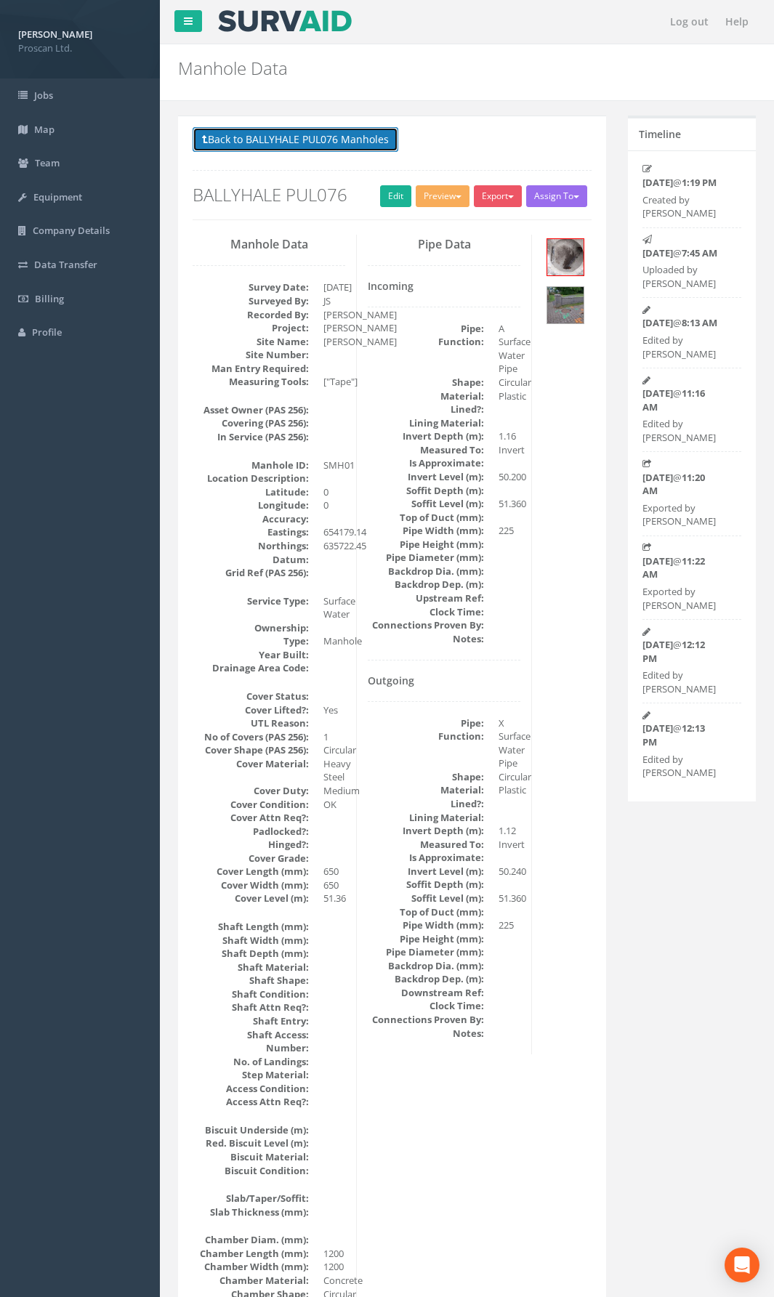
click at [347, 134] on button "Back to BALLYHALE PUL076 Manholes" at bounding box center [296, 139] width 206 height 25
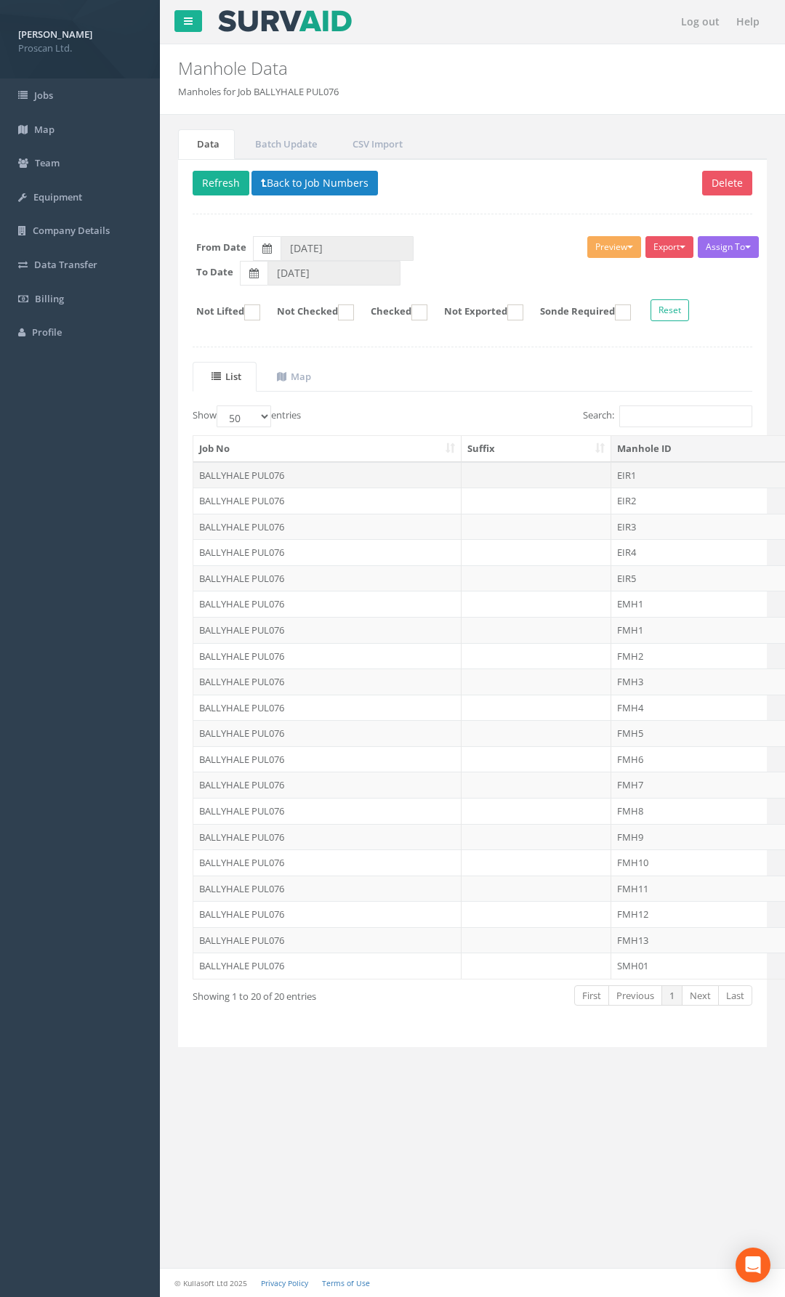
click at [674, 473] on td "EIR1" at bounding box center [722, 475] width 223 height 26
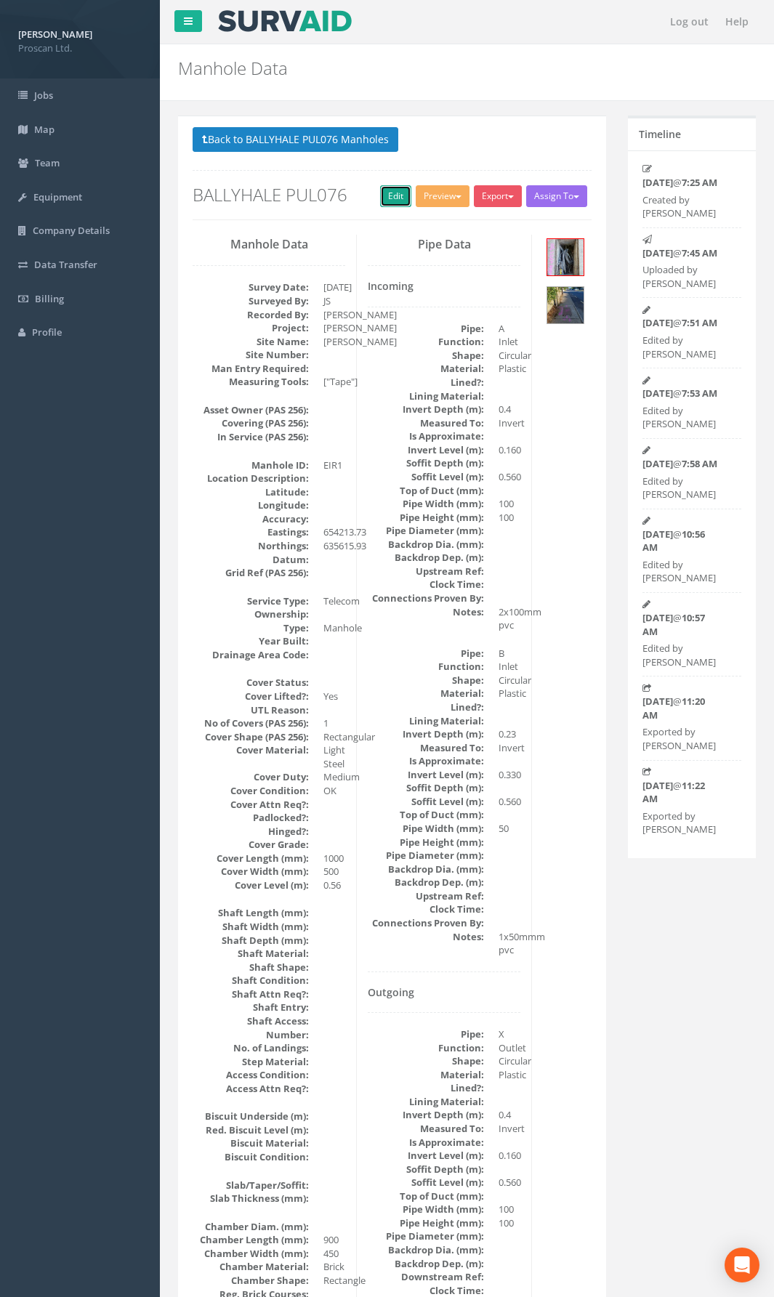
click at [388, 197] on link "Edit" at bounding box center [395, 196] width 31 height 22
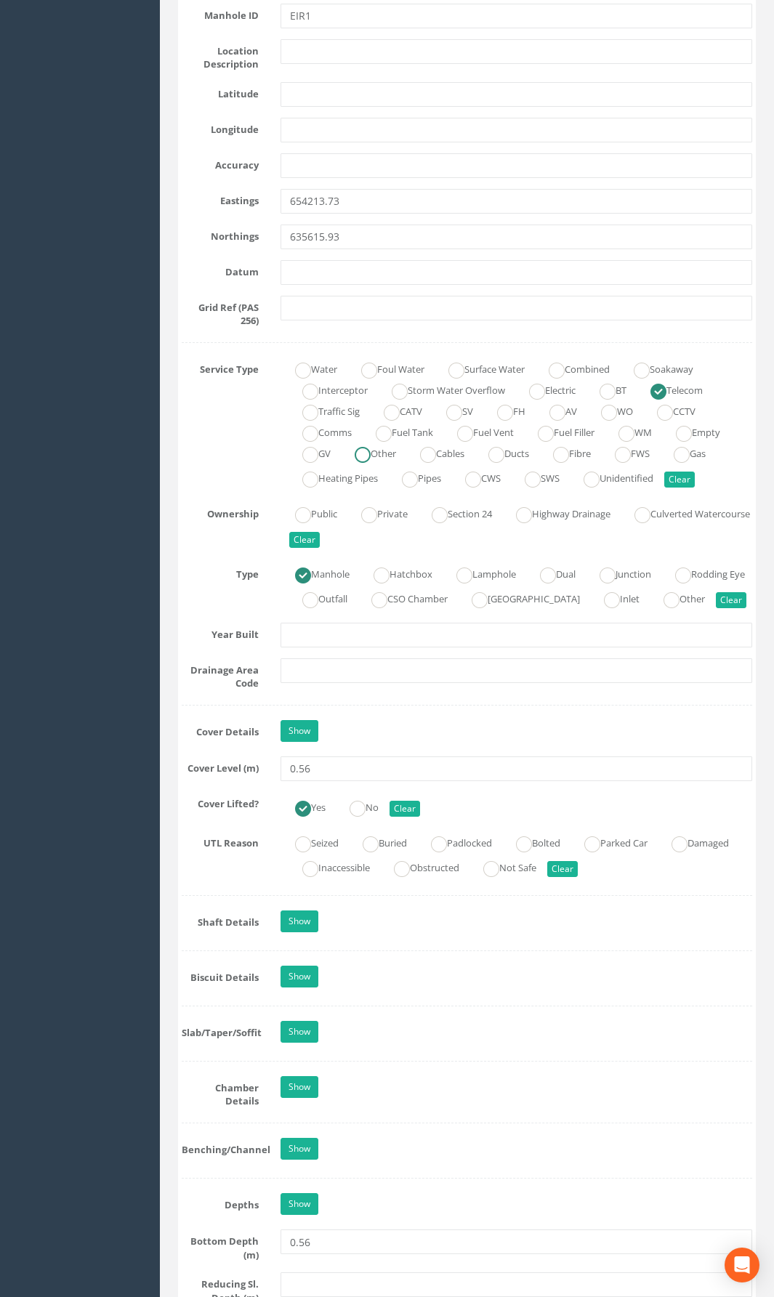
scroll to position [945, 0]
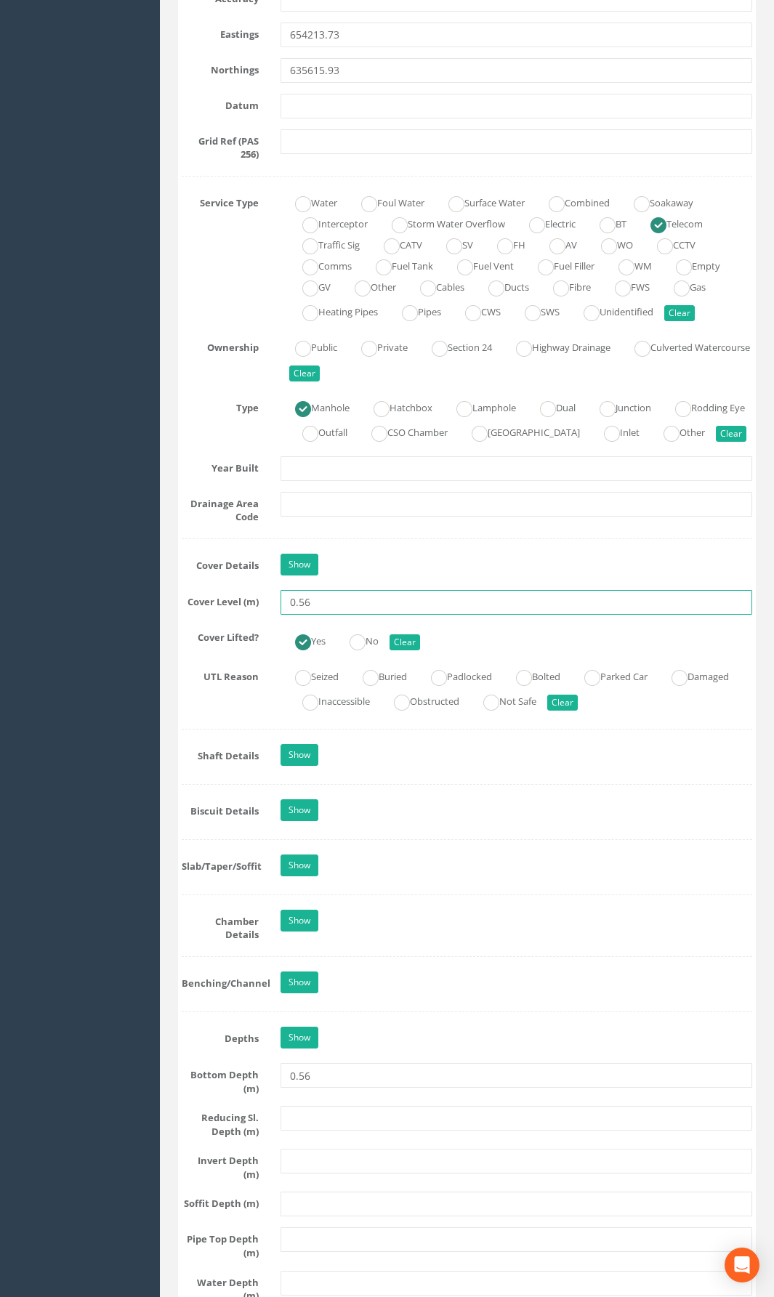
click at [317, 615] on input "0.56" at bounding box center [517, 602] width 472 height 25
drag, startPoint x: 317, startPoint y: 626, endPoint x: 265, endPoint y: 623, distance: 52.4
click at [265, 615] on div "Cover Level (m) 0.56" at bounding box center [467, 602] width 592 height 25
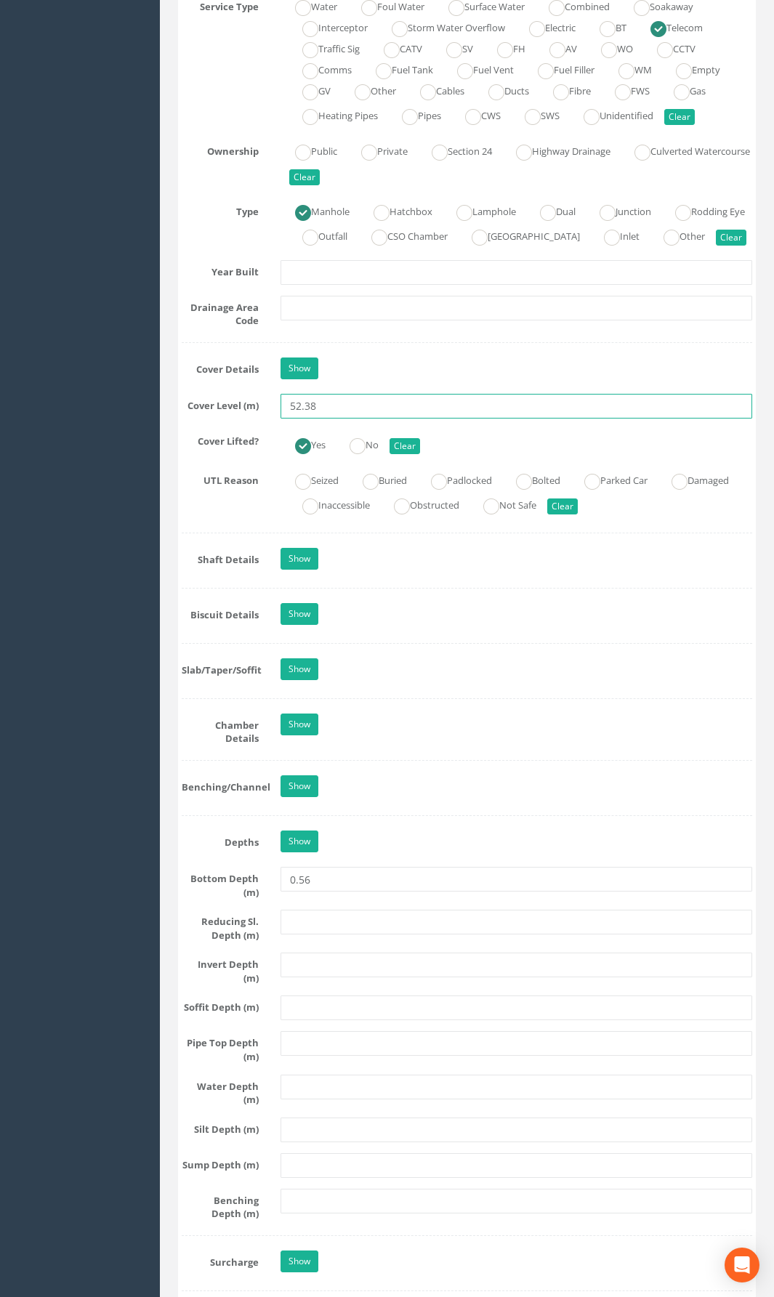
scroll to position [1163, 0]
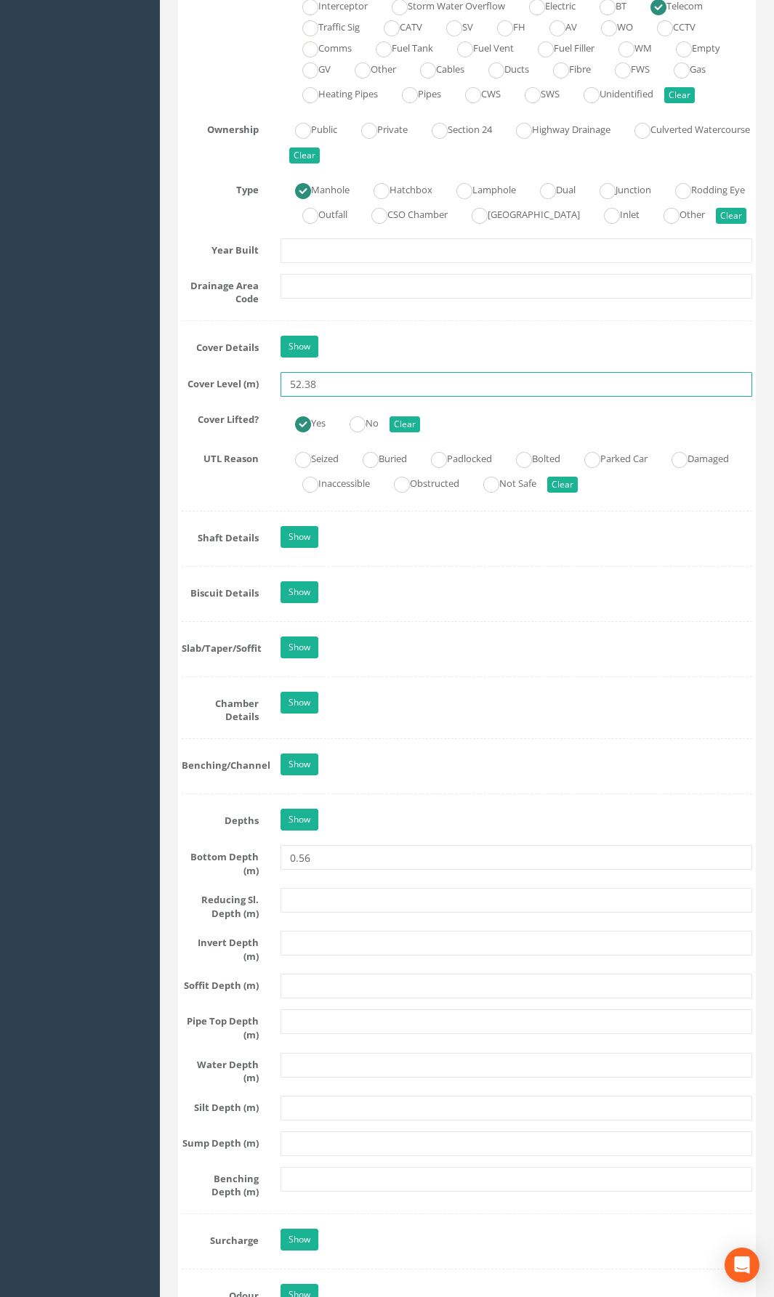
type input "52.38"
click at [317, 948] on input "text" at bounding box center [517, 943] width 472 height 25
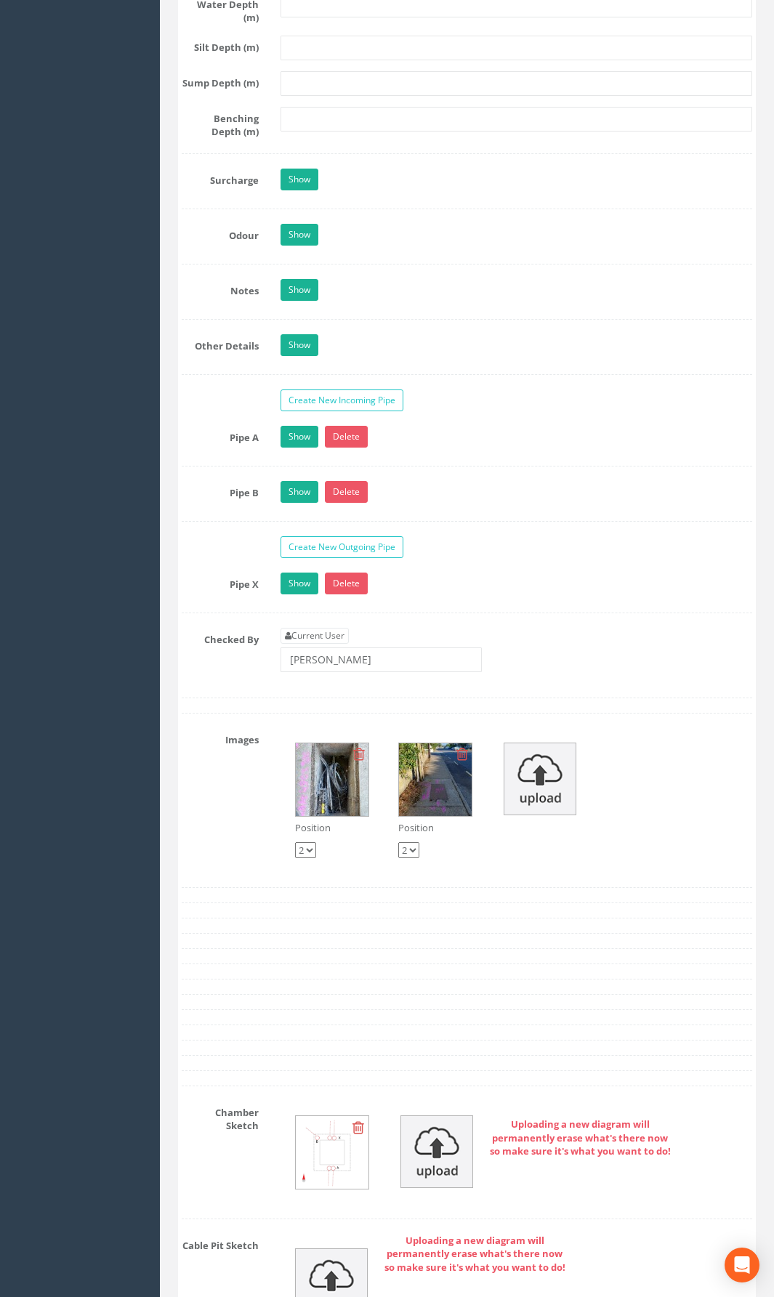
scroll to position [2471, 0]
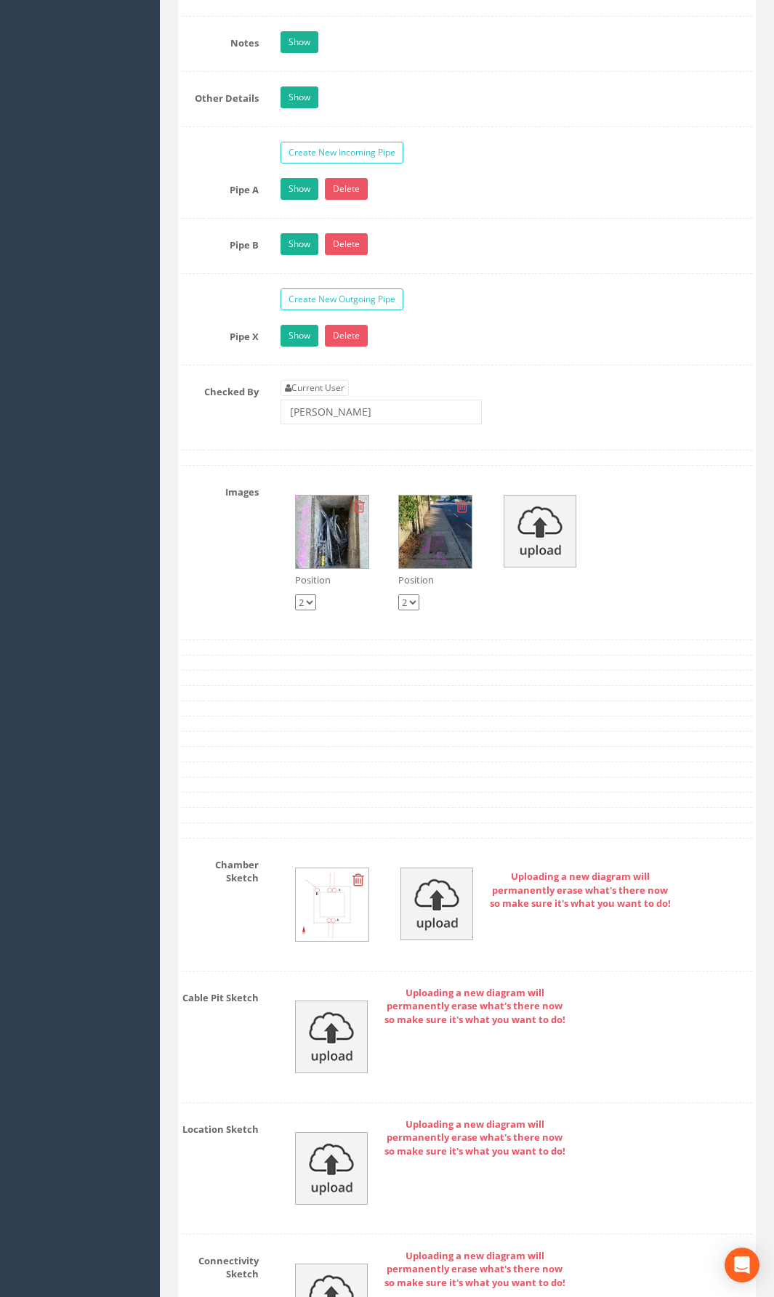
type input "51.82"
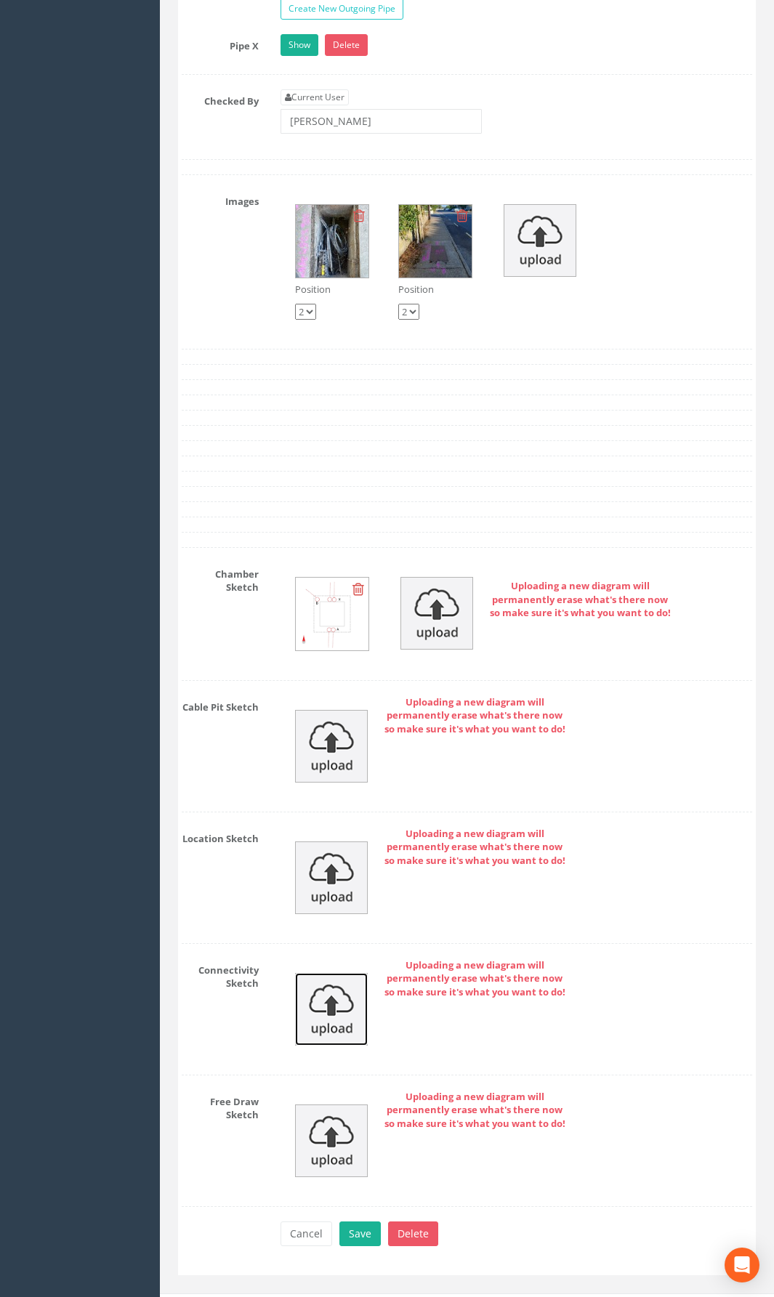
click at [323, 948] on img at bounding box center [331, 1009] width 73 height 73
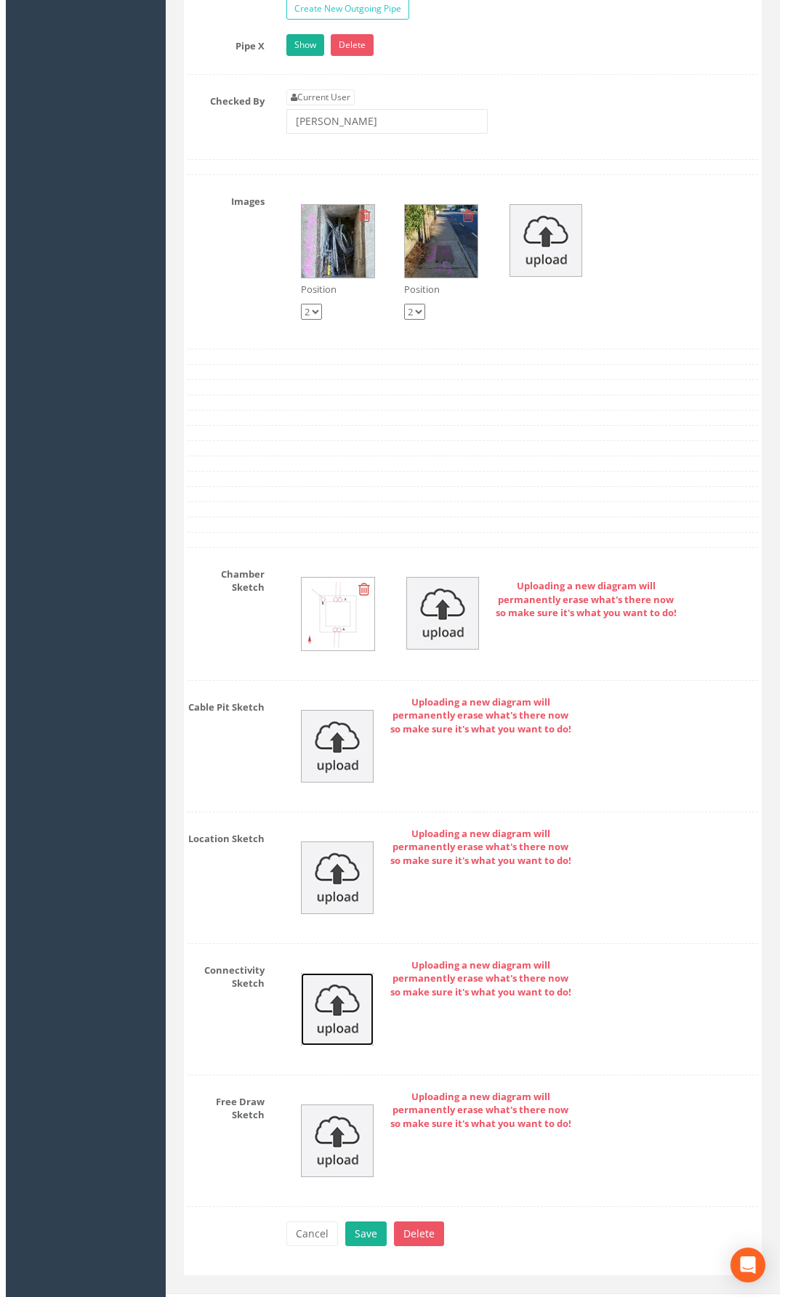
scroll to position [2729, 0]
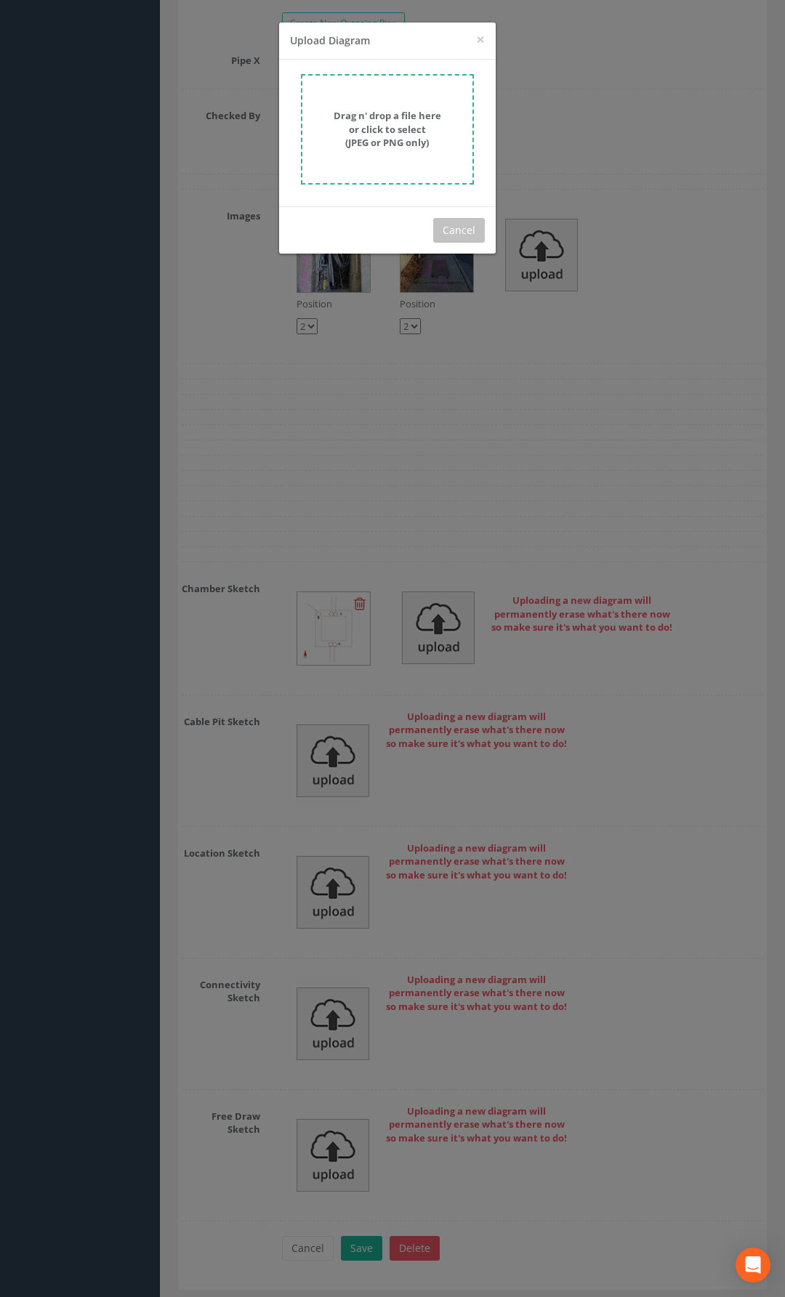
click at [368, 128] on strong "Drag n' drop a file here or click to select (JPEG or PNG only)" at bounding box center [388, 129] width 108 height 40
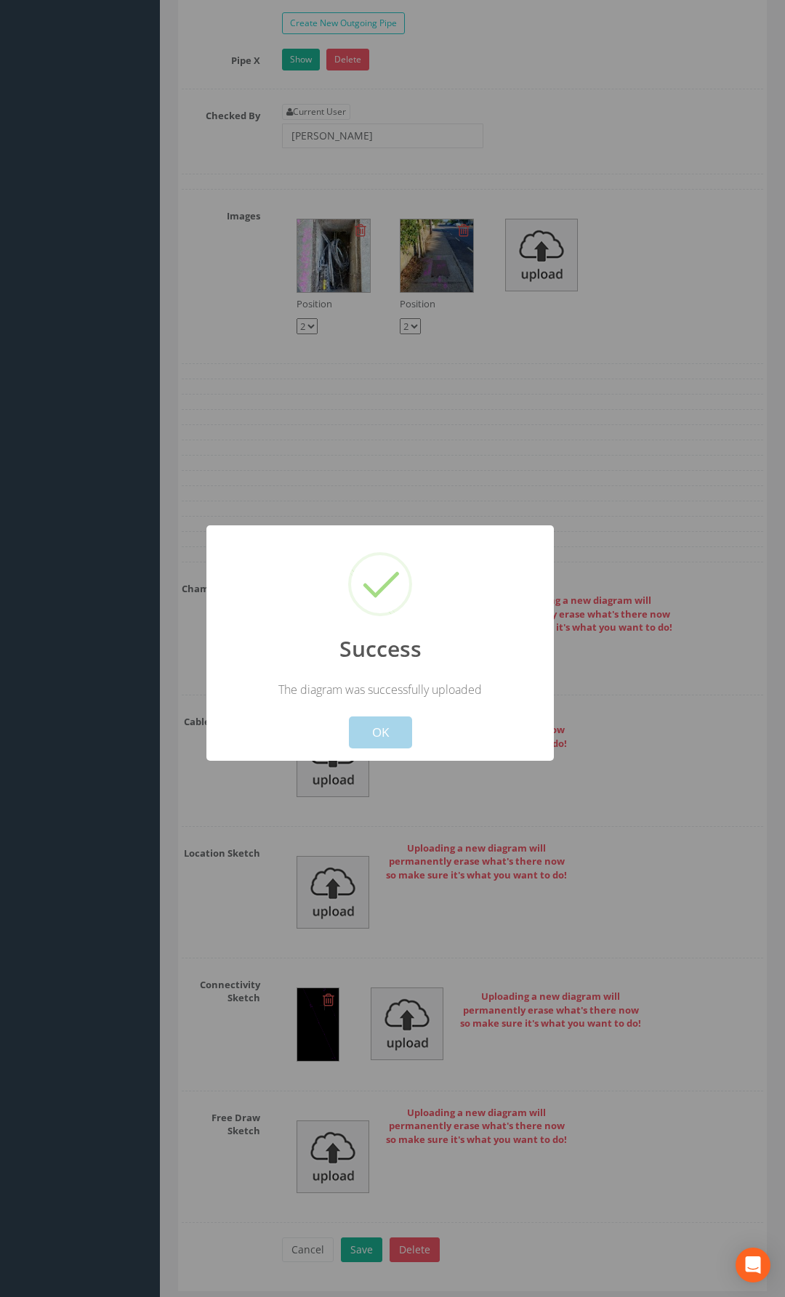
click at [393, 725] on button "OK" at bounding box center [380, 733] width 63 height 32
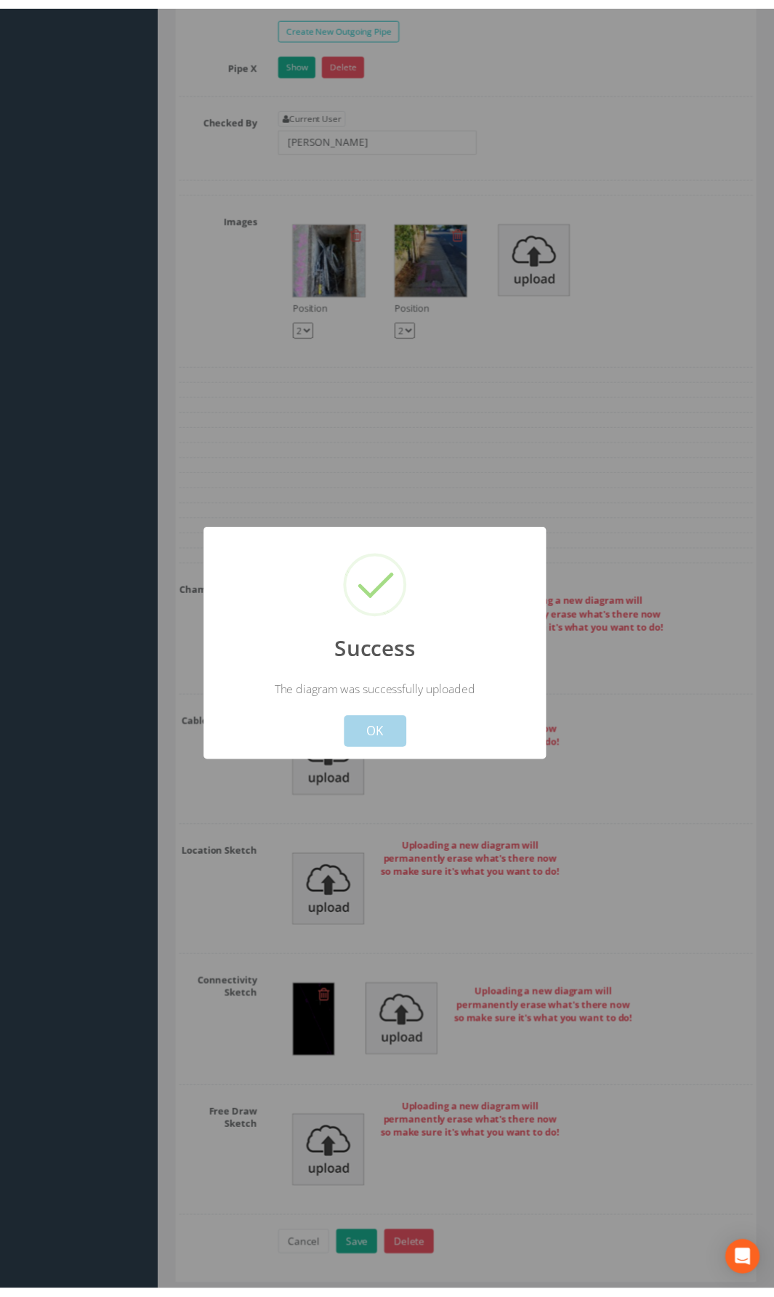
scroll to position [2761, 0]
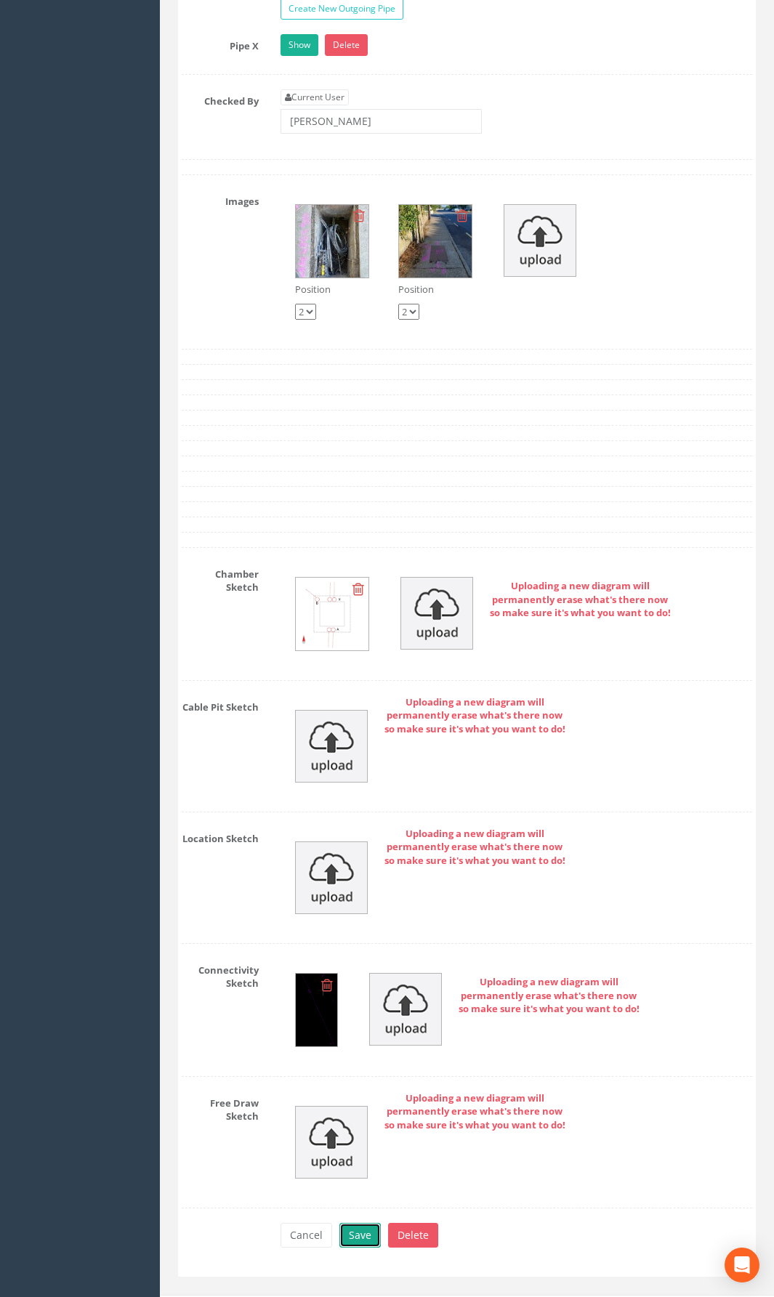
click at [374, 948] on button "Save" at bounding box center [359, 1235] width 41 height 25
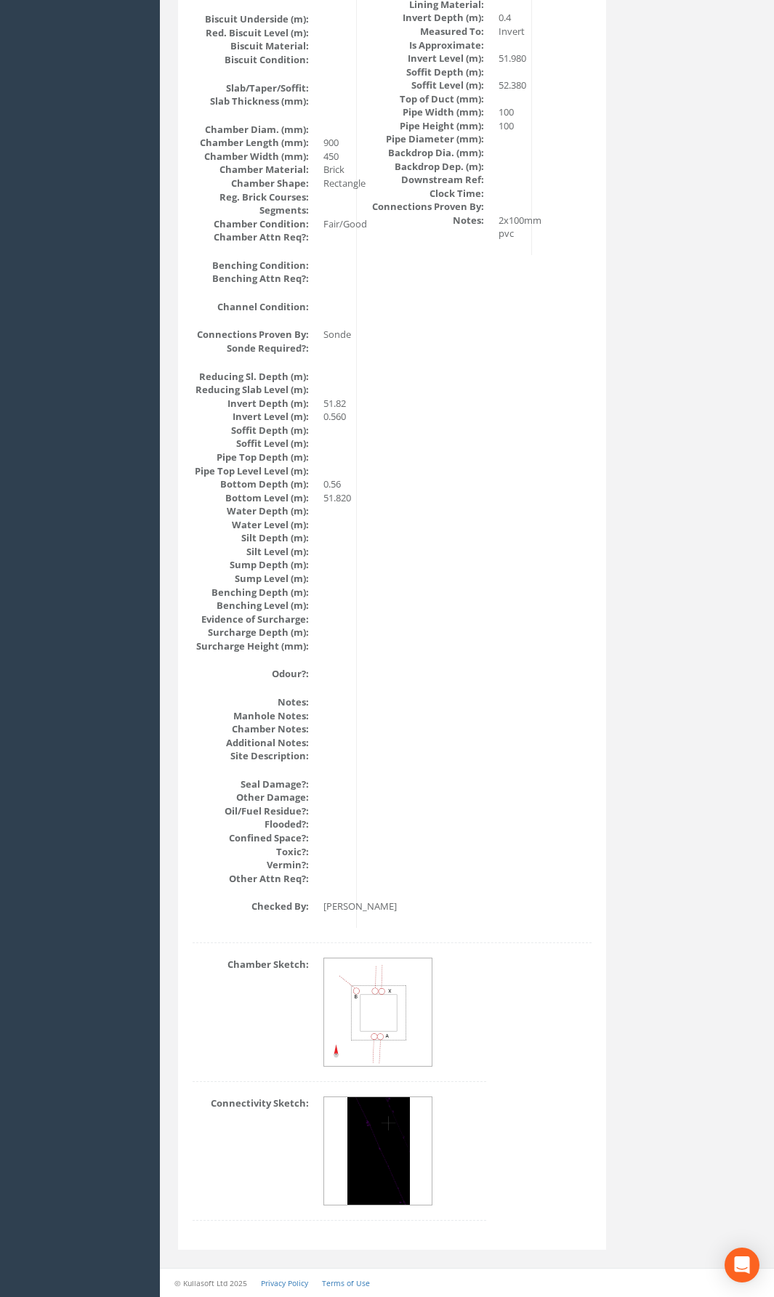
click at [360, 688] on div "Manhole Data Survey Date: [DATE] Surveyed By: JS Recorded By: [PERSON_NAME] Pro…" at bounding box center [392, 32] width 421 height 1791
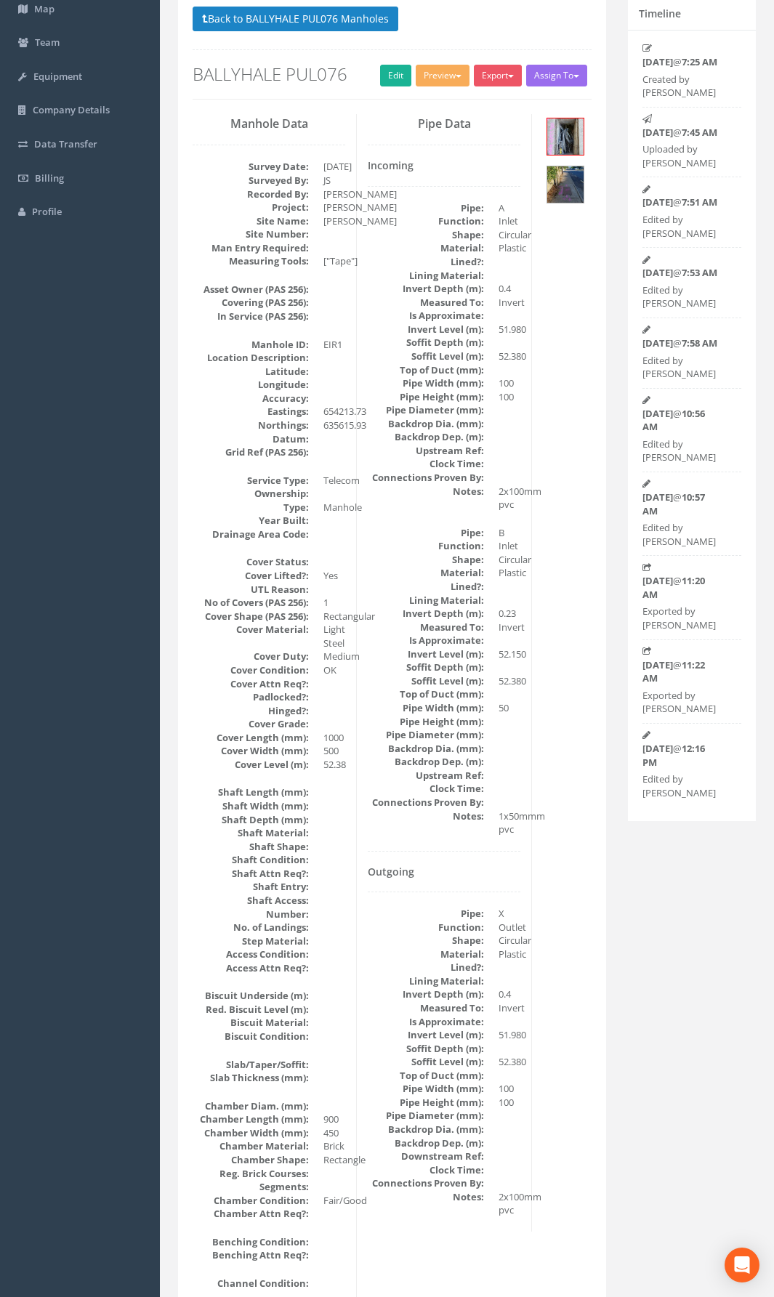
scroll to position [0, 0]
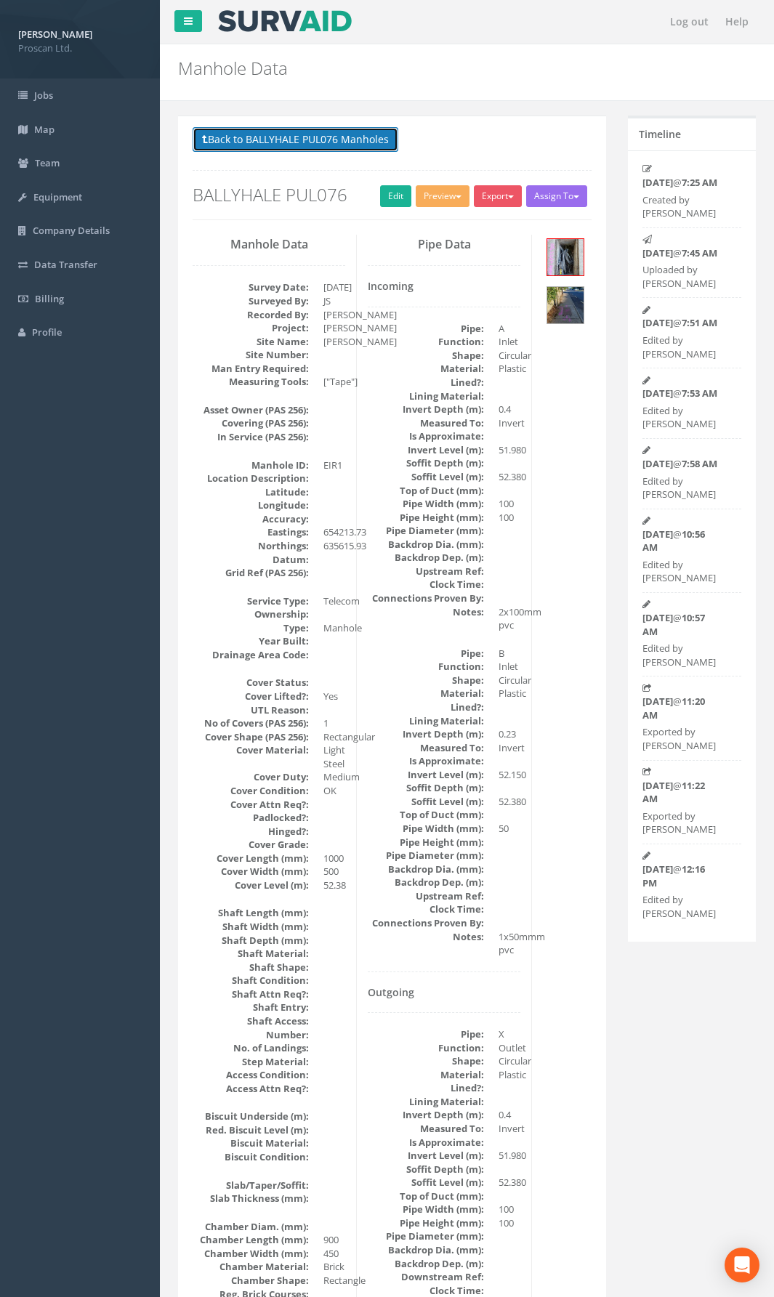
click at [331, 135] on button "Back to BALLYHALE PUL076 Manholes" at bounding box center [296, 139] width 206 height 25
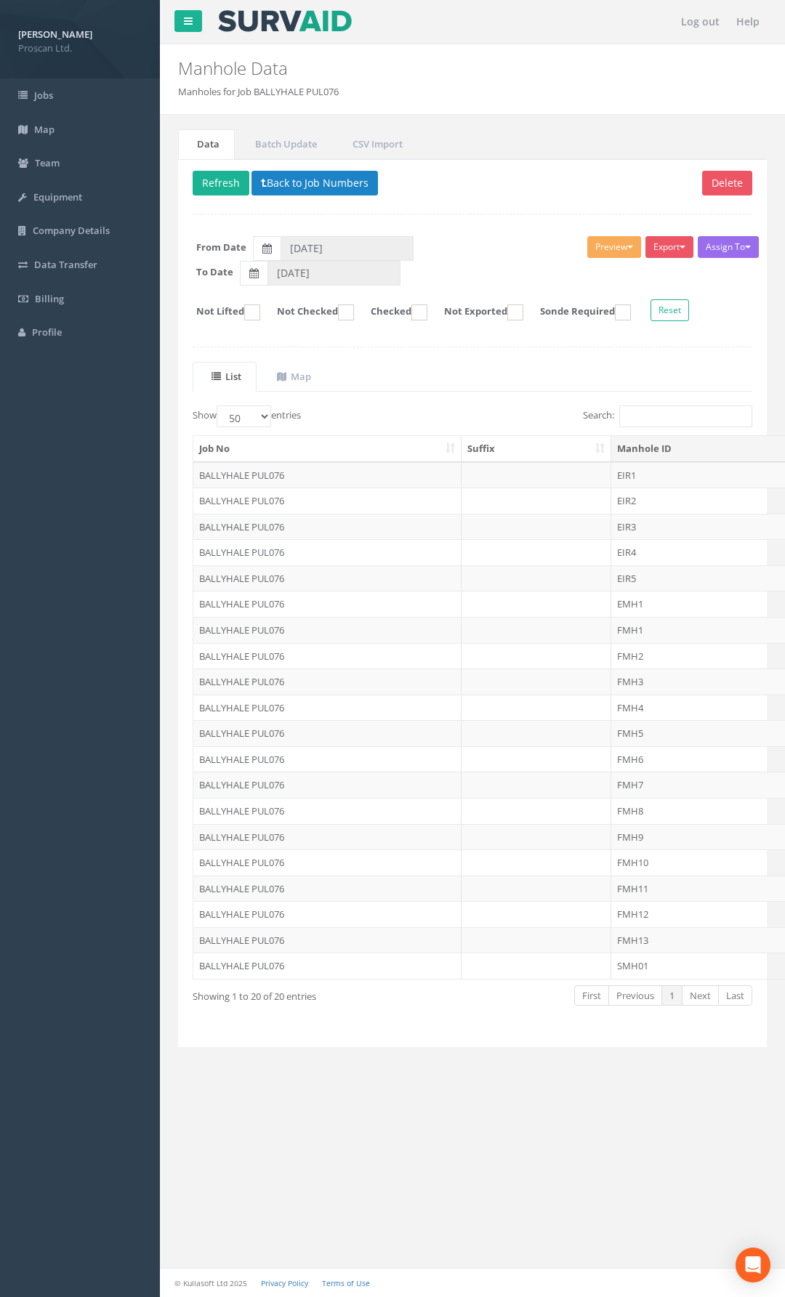
click at [590, 496] on td at bounding box center [536, 501] width 150 height 26
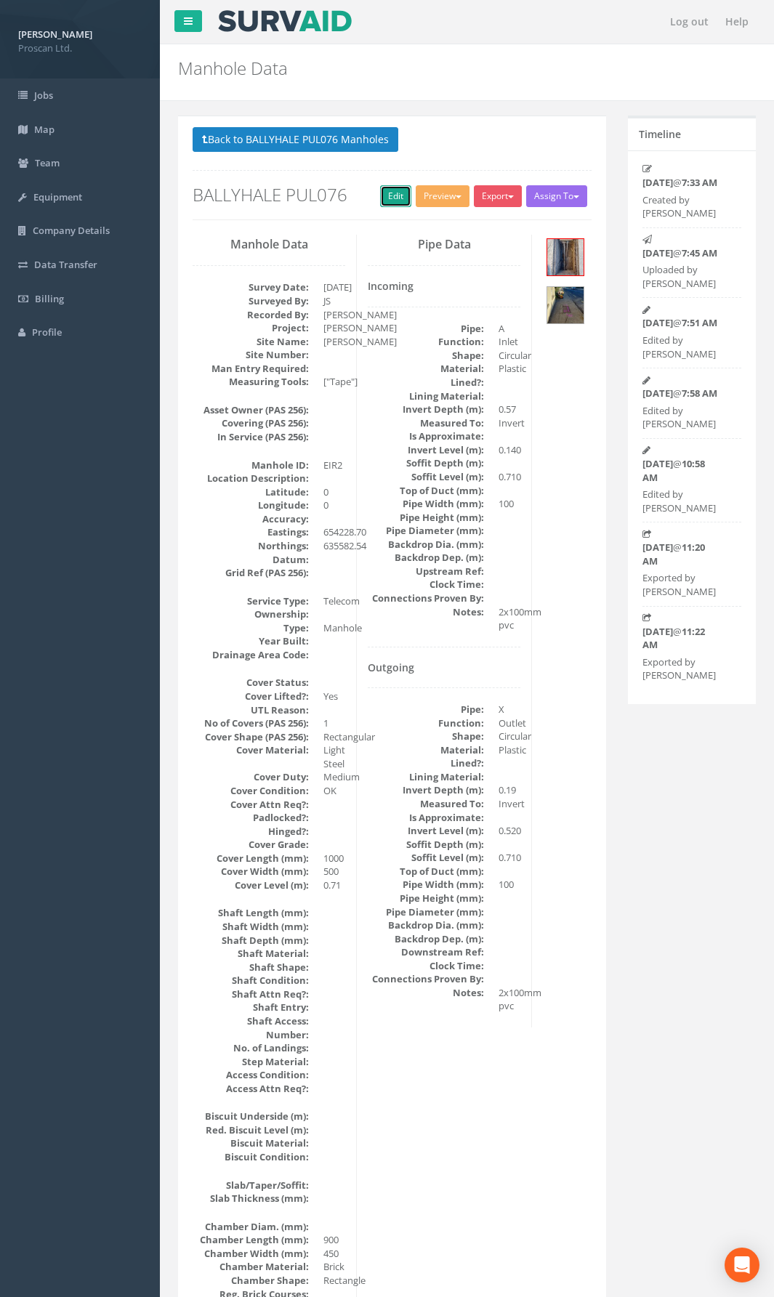
click at [389, 201] on link "Edit" at bounding box center [395, 196] width 31 height 22
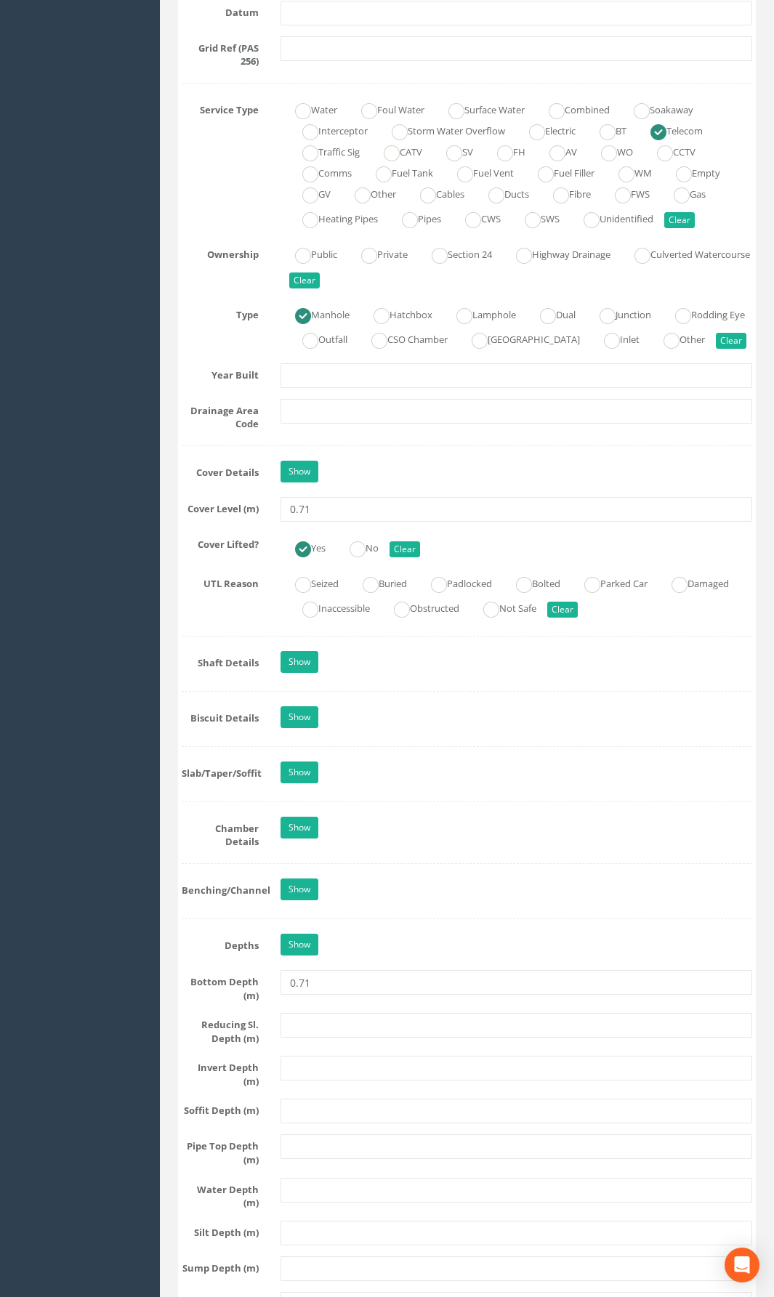
scroll to position [1090, 0]
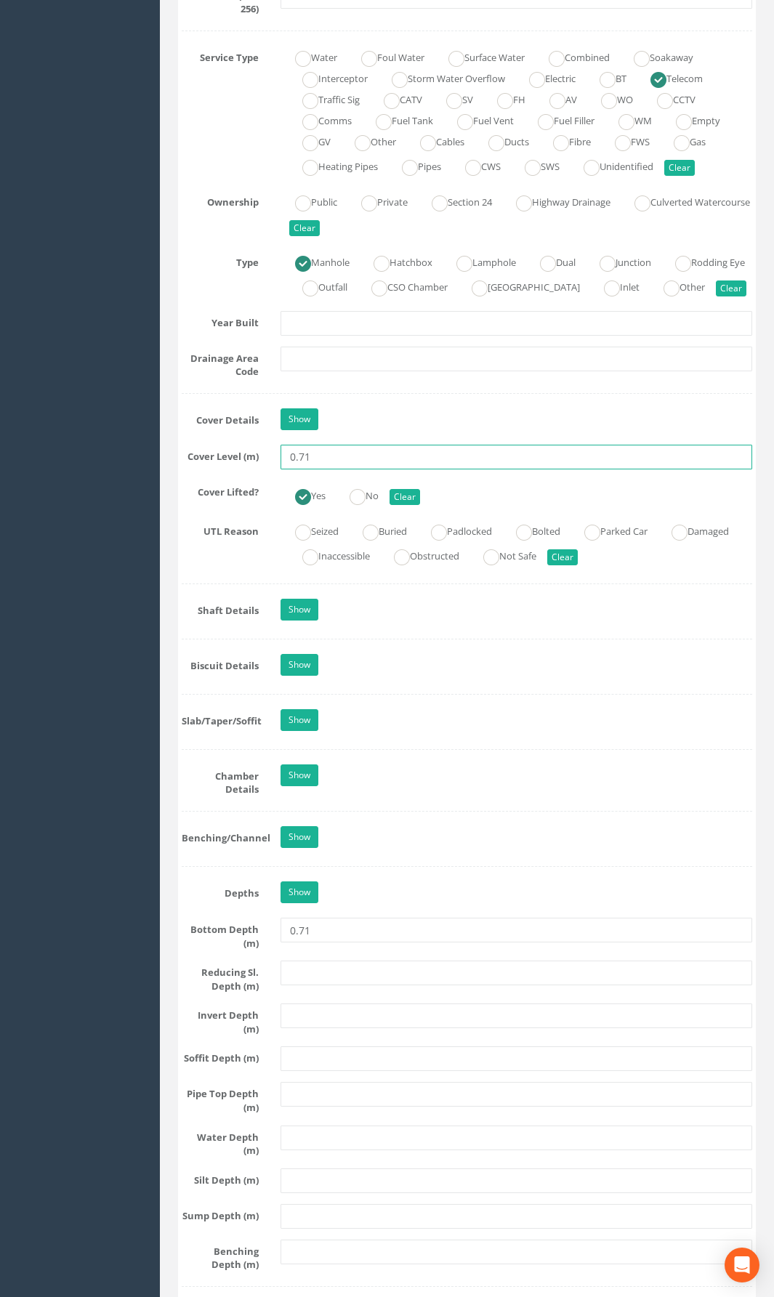
drag, startPoint x: 331, startPoint y: 480, endPoint x: 249, endPoint y: 485, distance: 82.3
click at [249, 469] on div "Cover Level (m) 0.71" at bounding box center [467, 457] width 592 height 25
type input "52.66"
click at [310, 948] on input "text" at bounding box center [517, 1016] width 472 height 25
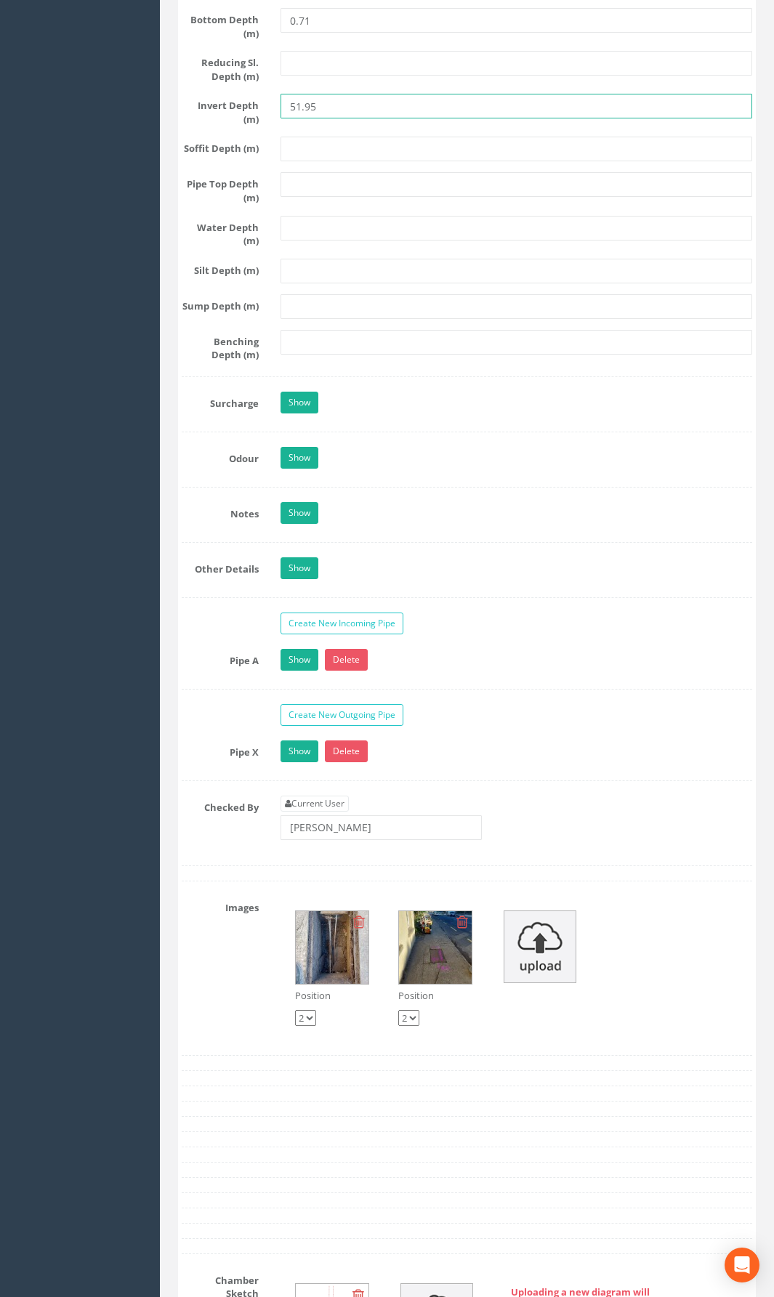
scroll to position [2035, 0]
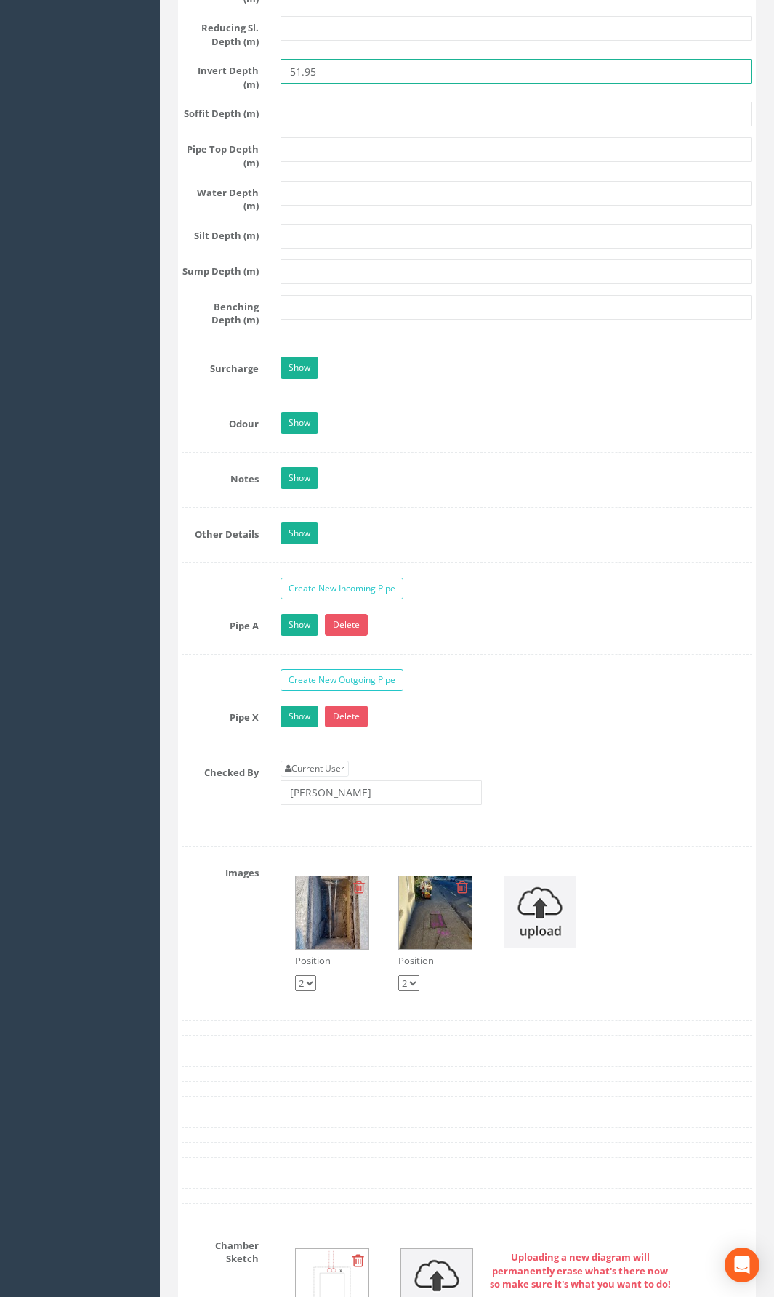
type input "51.95"
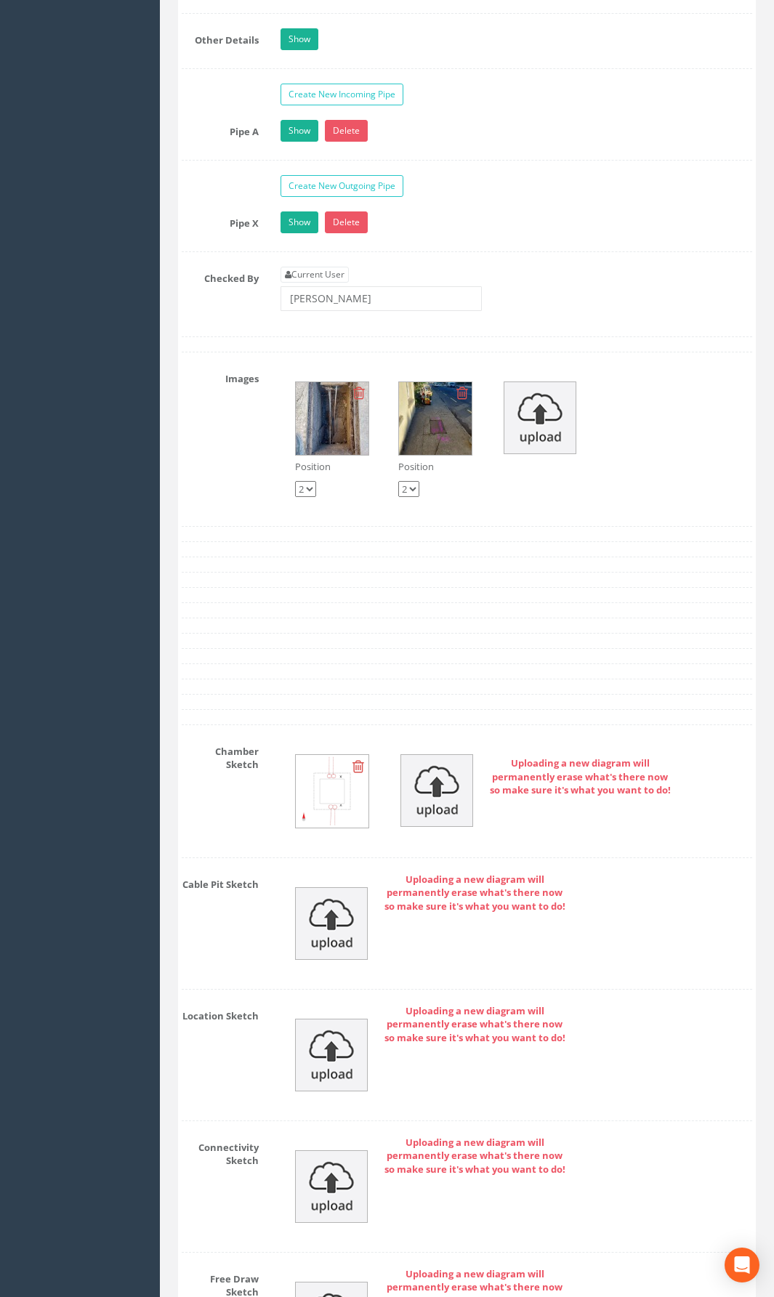
scroll to position [2753, 0]
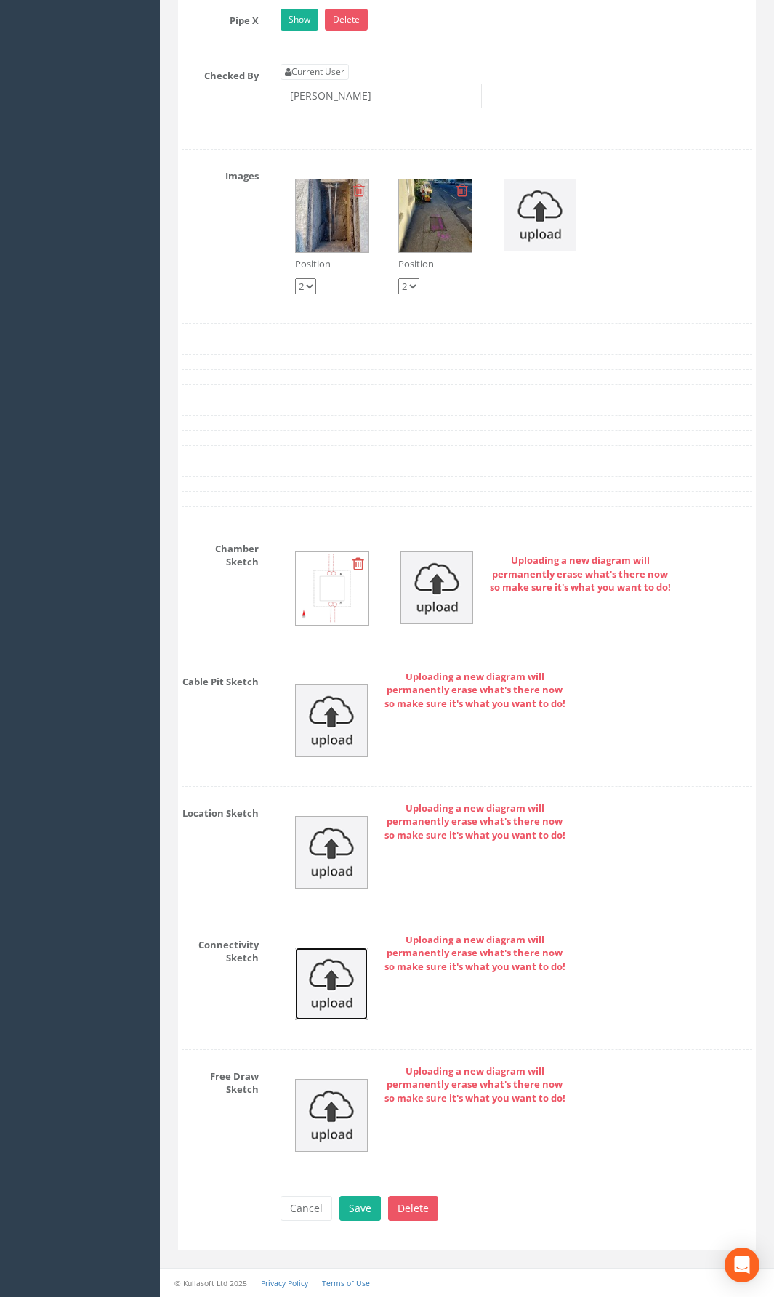
click at [331, 948] on img at bounding box center [331, 984] width 73 height 73
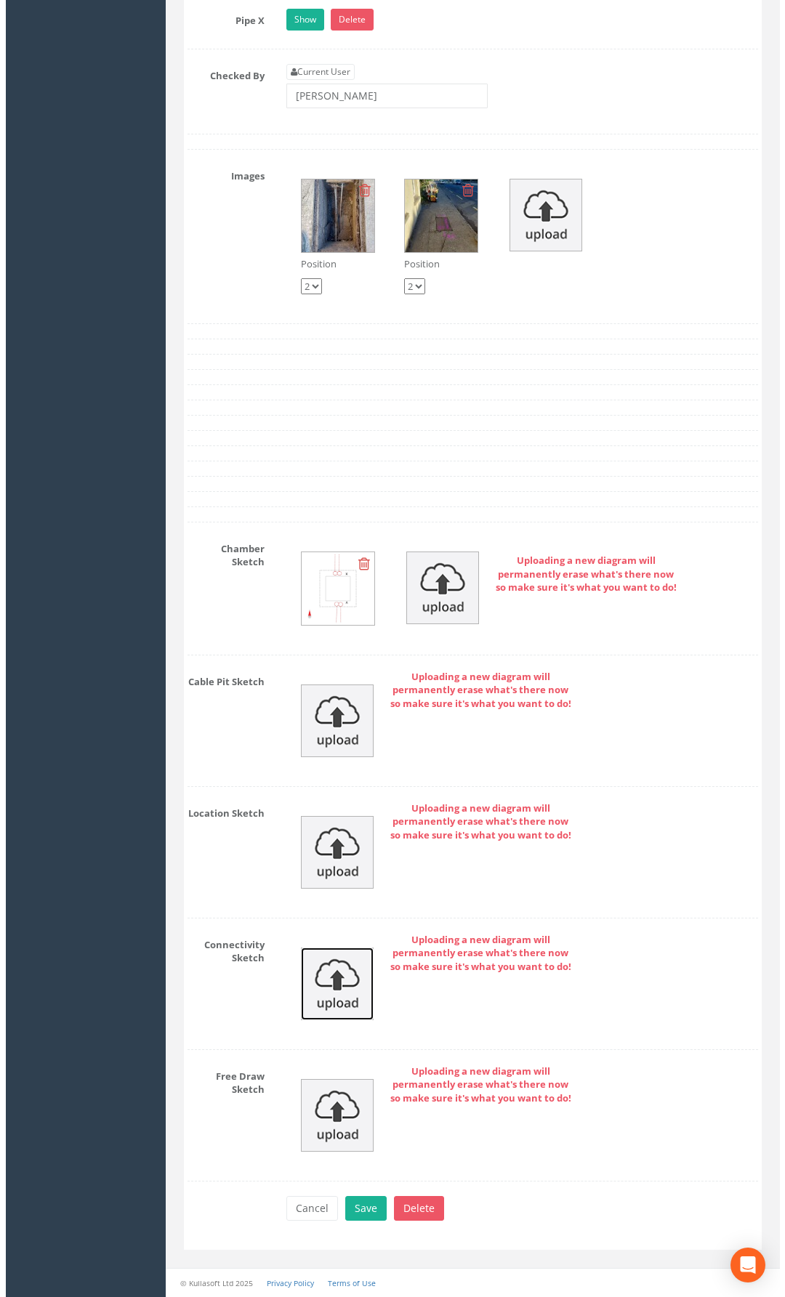
scroll to position [2720, 0]
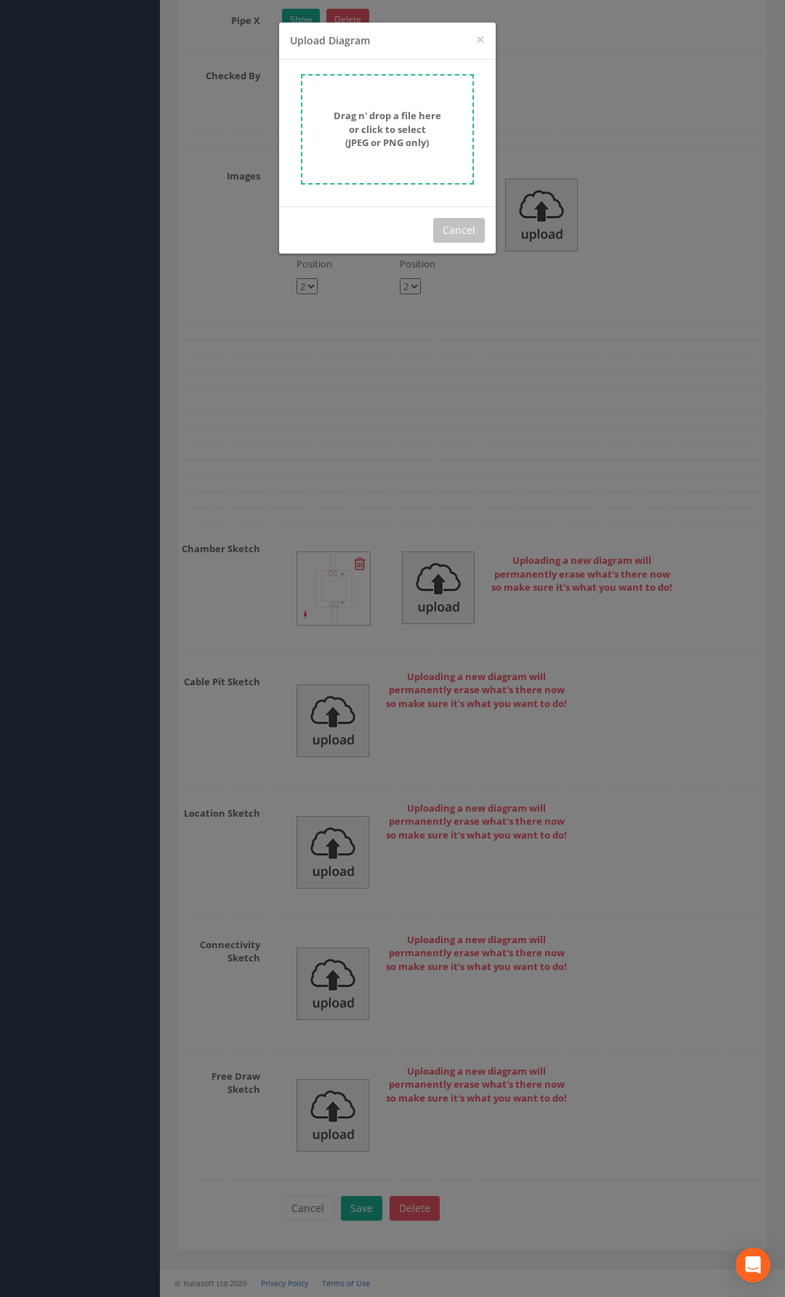
click at [374, 142] on strong "Drag n' drop a file here or click to select (JPEG or PNG only)" at bounding box center [388, 129] width 108 height 40
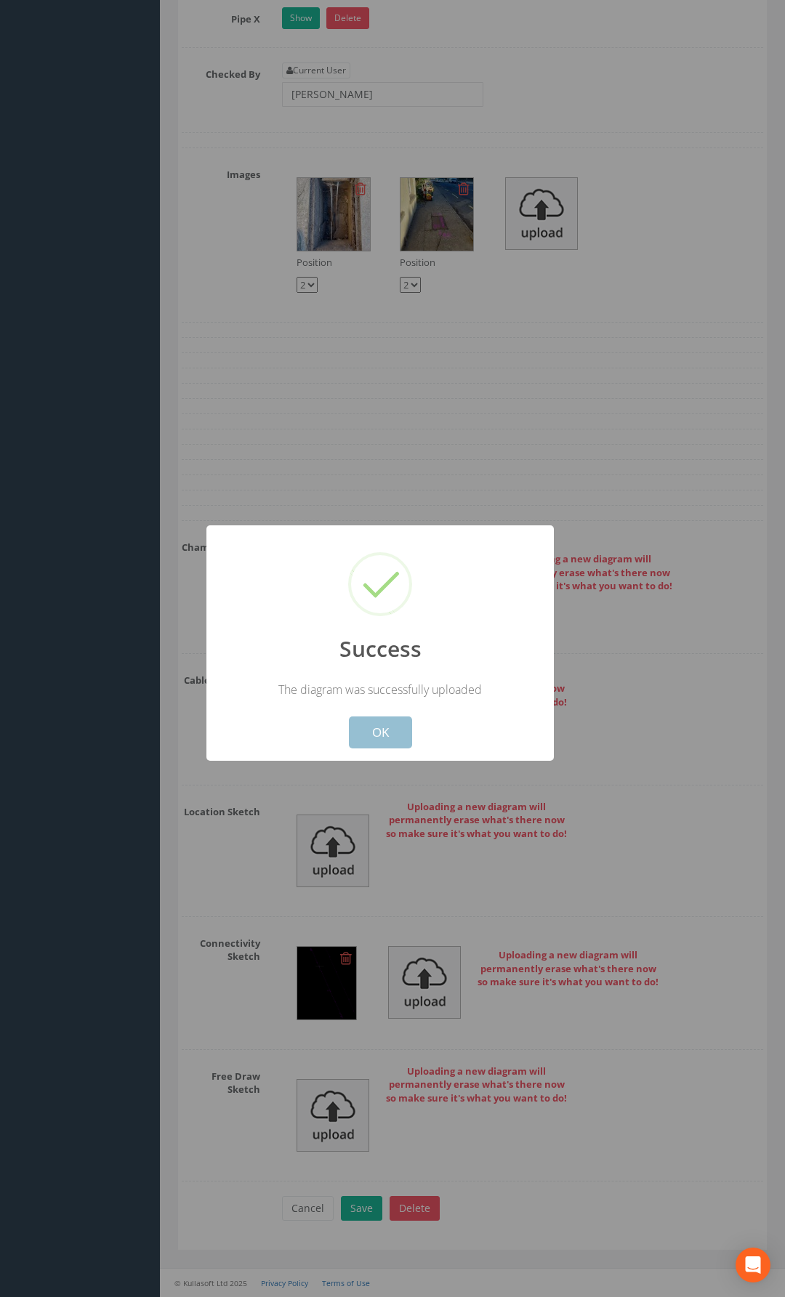
click at [374, 730] on button "OK" at bounding box center [380, 733] width 63 height 32
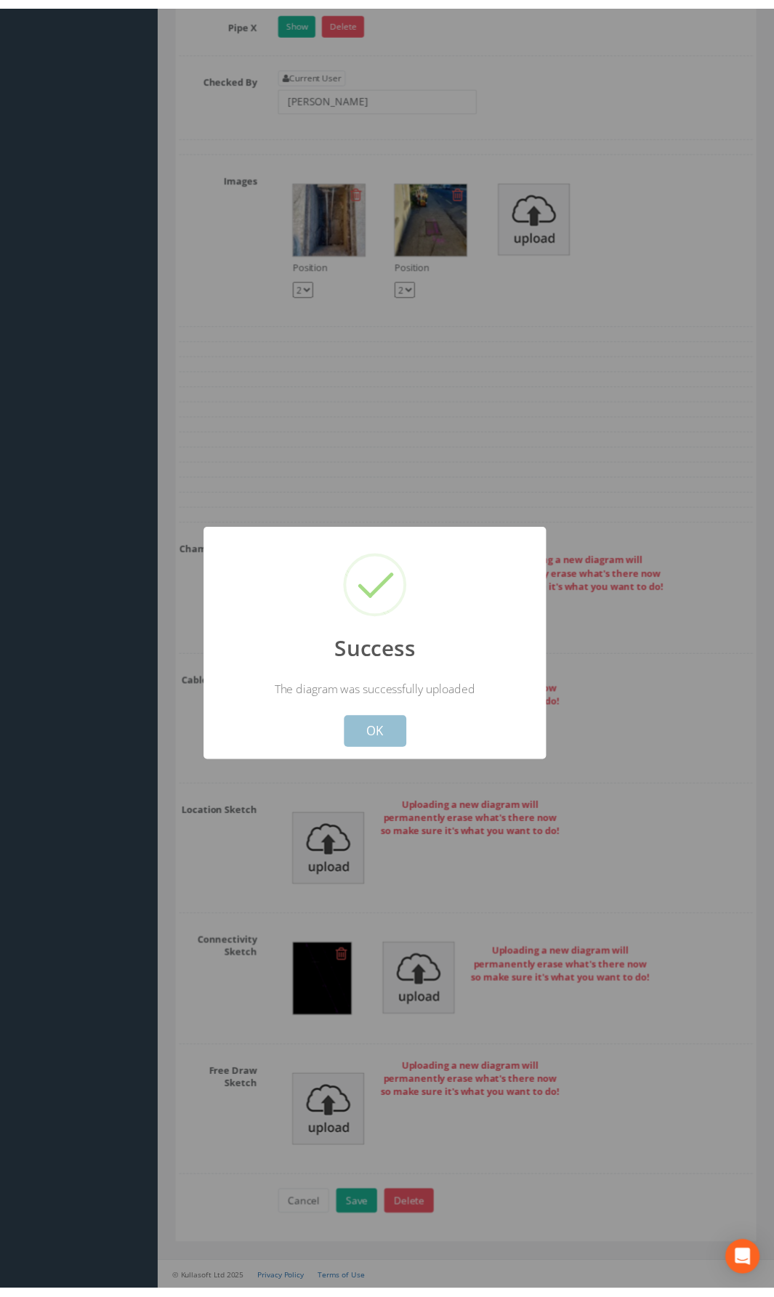
scroll to position [2753, 0]
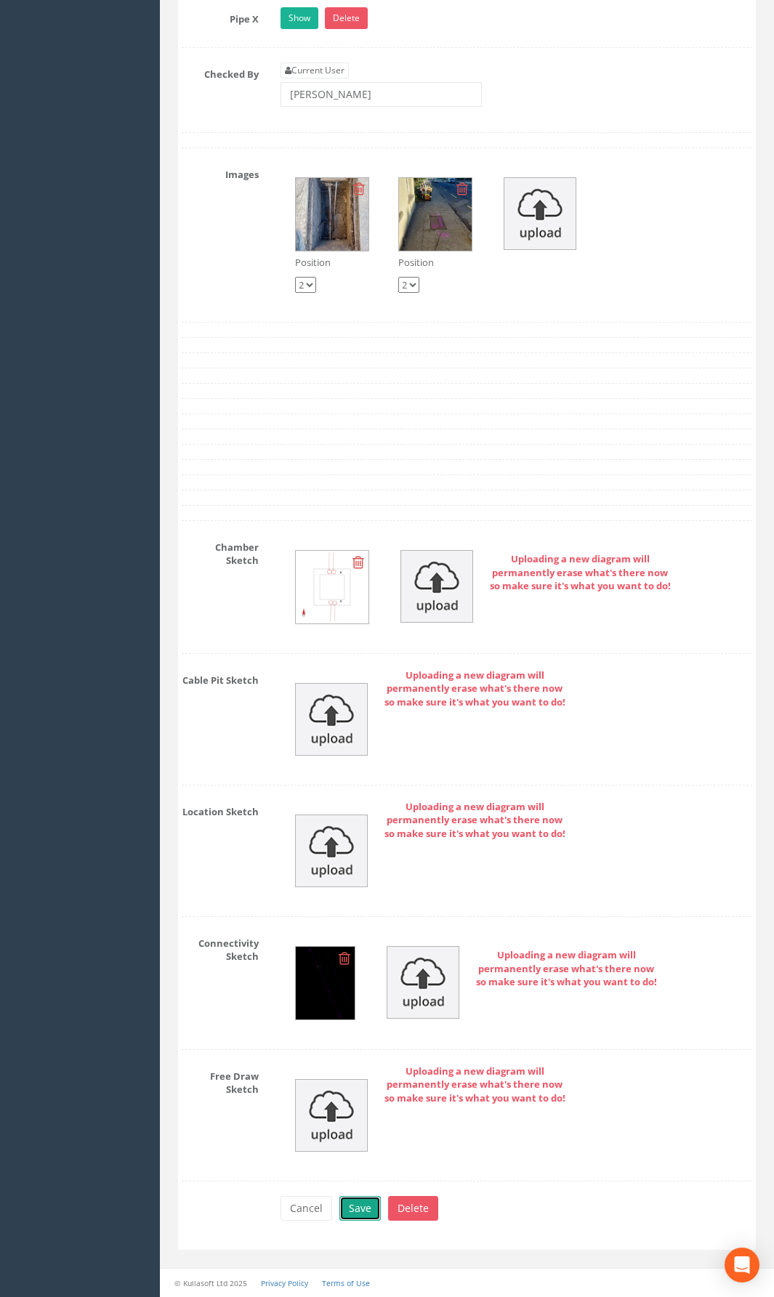
click at [351, 948] on button "Save" at bounding box center [359, 1208] width 41 height 25
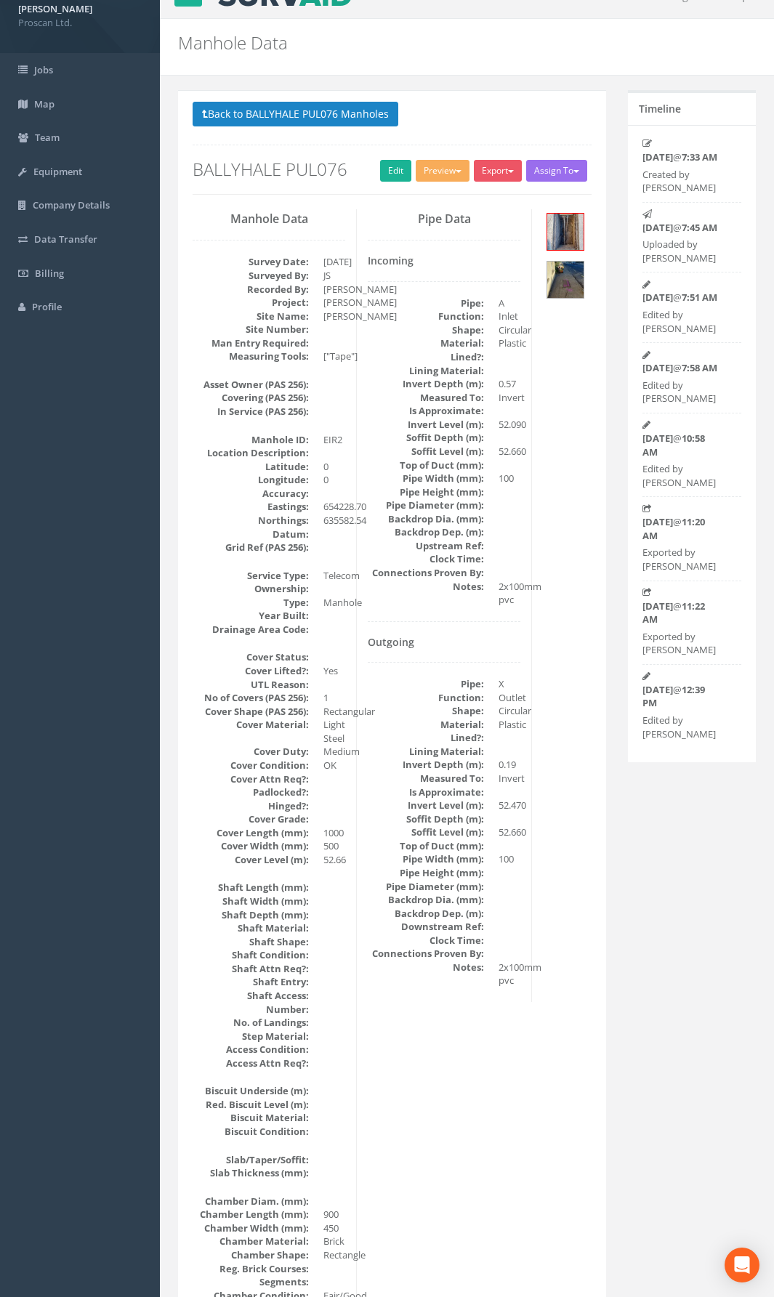
scroll to position [0, 0]
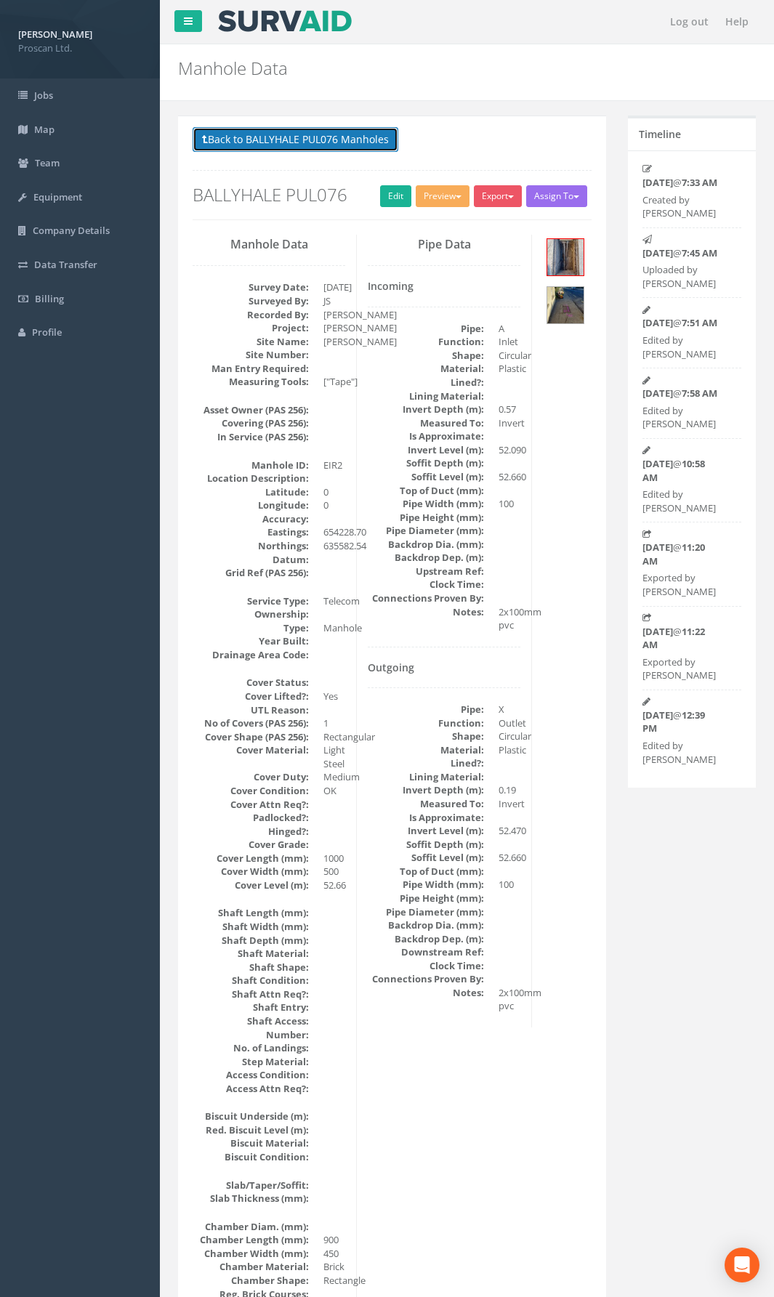
click at [296, 140] on button "Back to BALLYHALE PUL076 Manholes" at bounding box center [296, 139] width 206 height 25
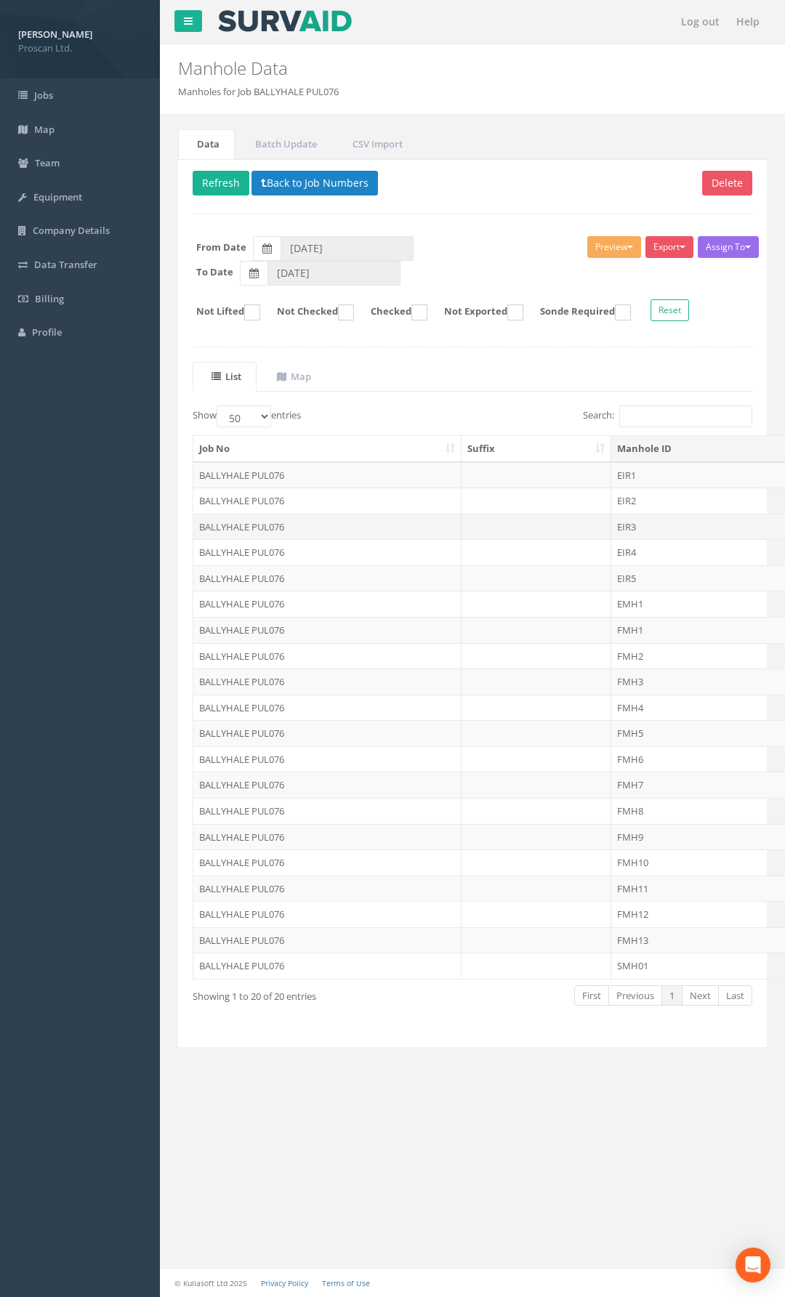
click at [638, 525] on td "EIR3" at bounding box center [722, 527] width 223 height 26
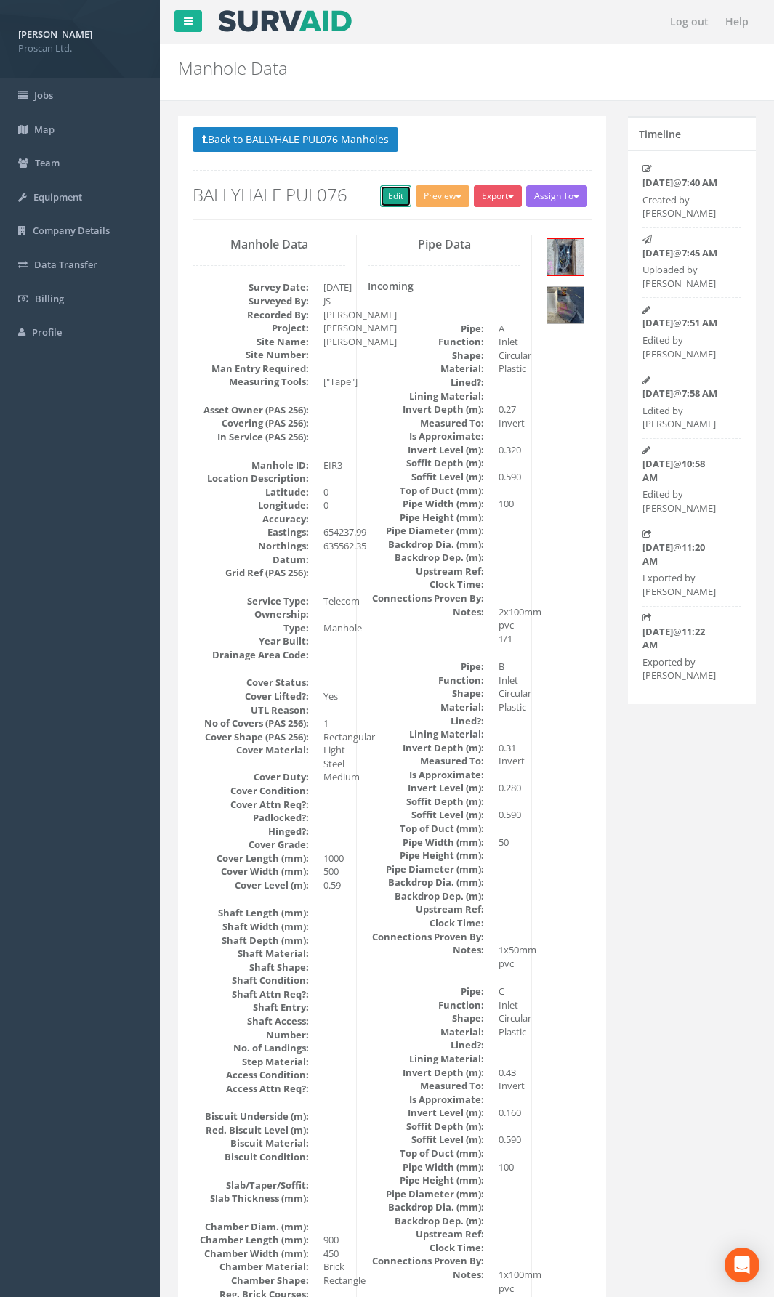
click at [392, 198] on link "Edit" at bounding box center [395, 196] width 31 height 22
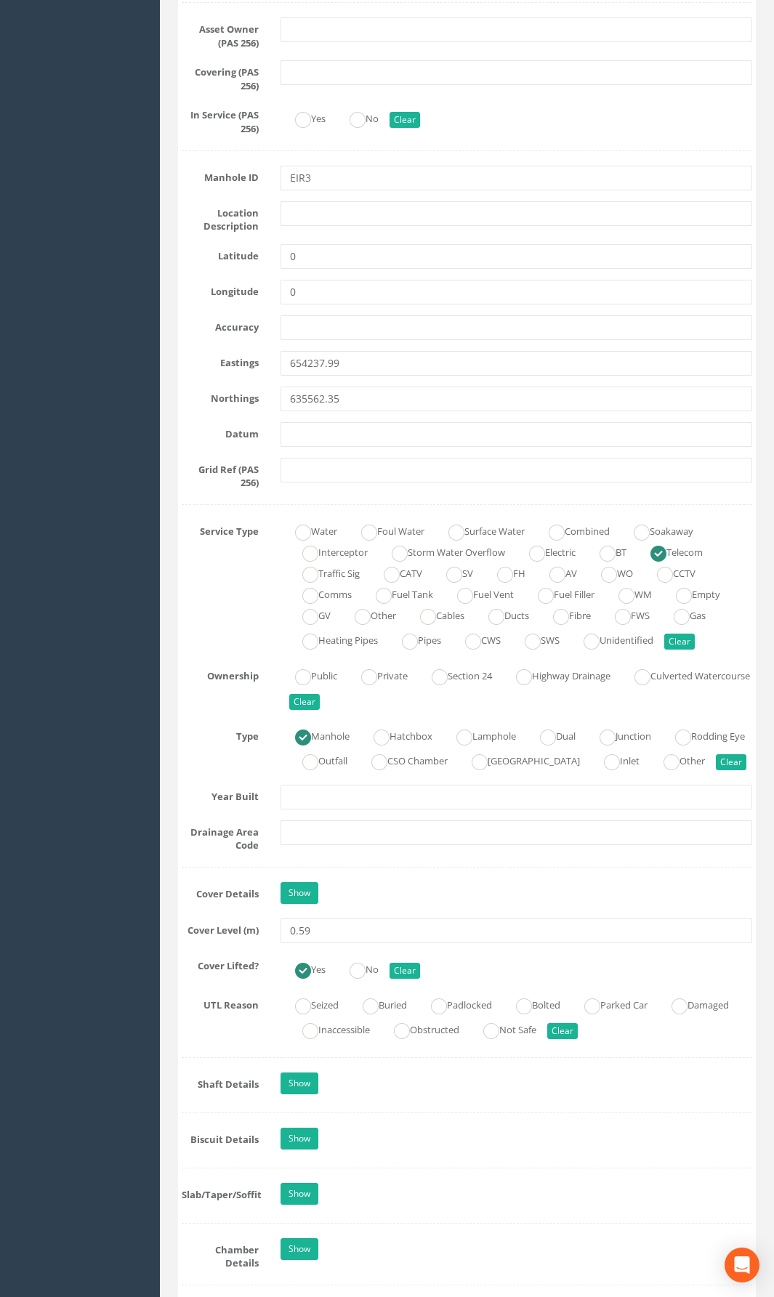
scroll to position [727, 0]
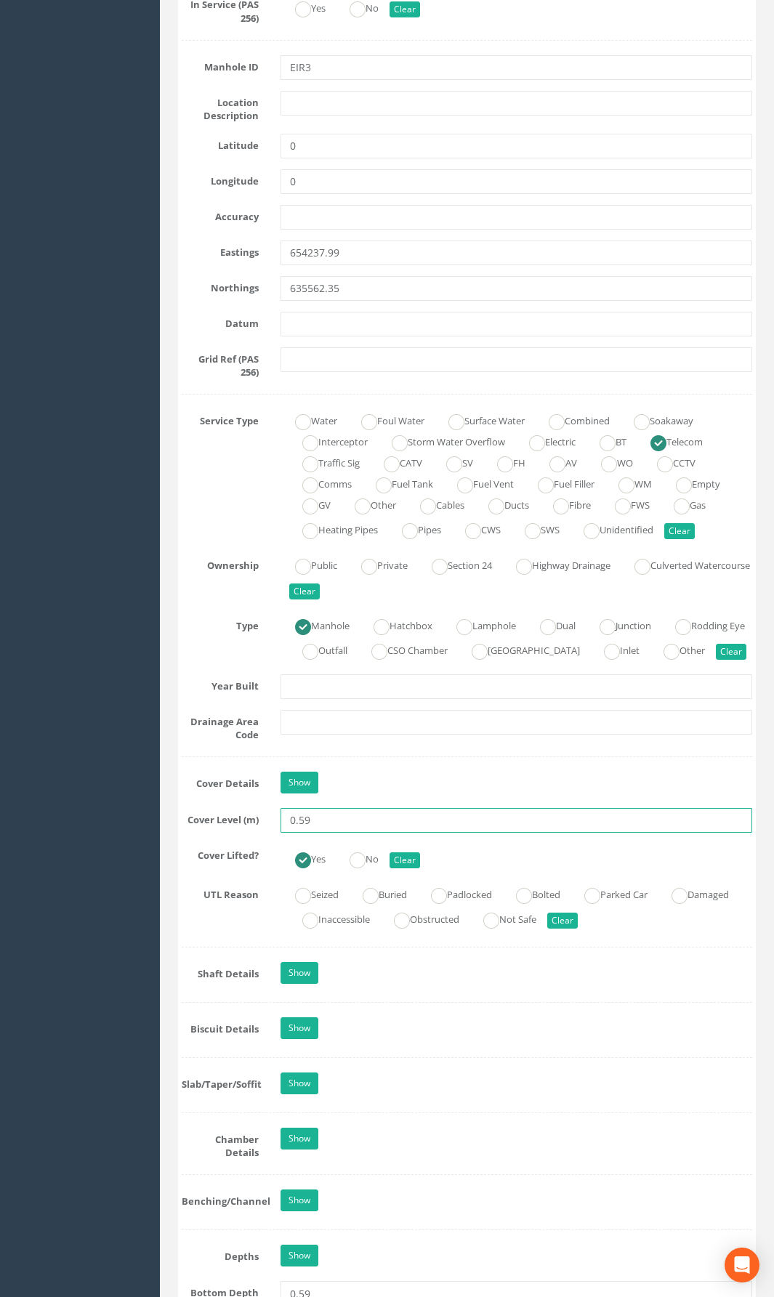
click at [337, 833] on input "0.59" at bounding box center [517, 820] width 472 height 25
drag, startPoint x: 337, startPoint y: 840, endPoint x: 291, endPoint y: 840, distance: 46.5
click at [291, 833] on input "0.59" at bounding box center [517, 820] width 472 height 25
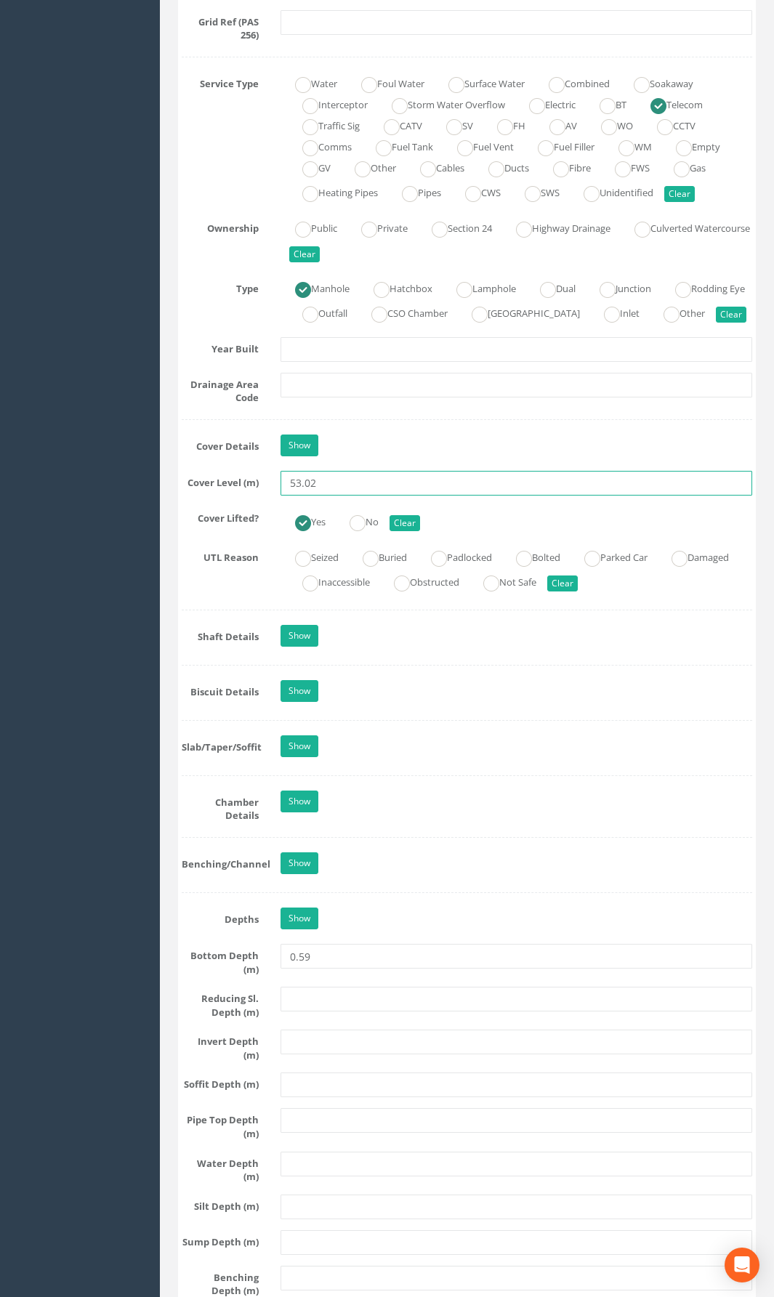
scroll to position [1090, 0]
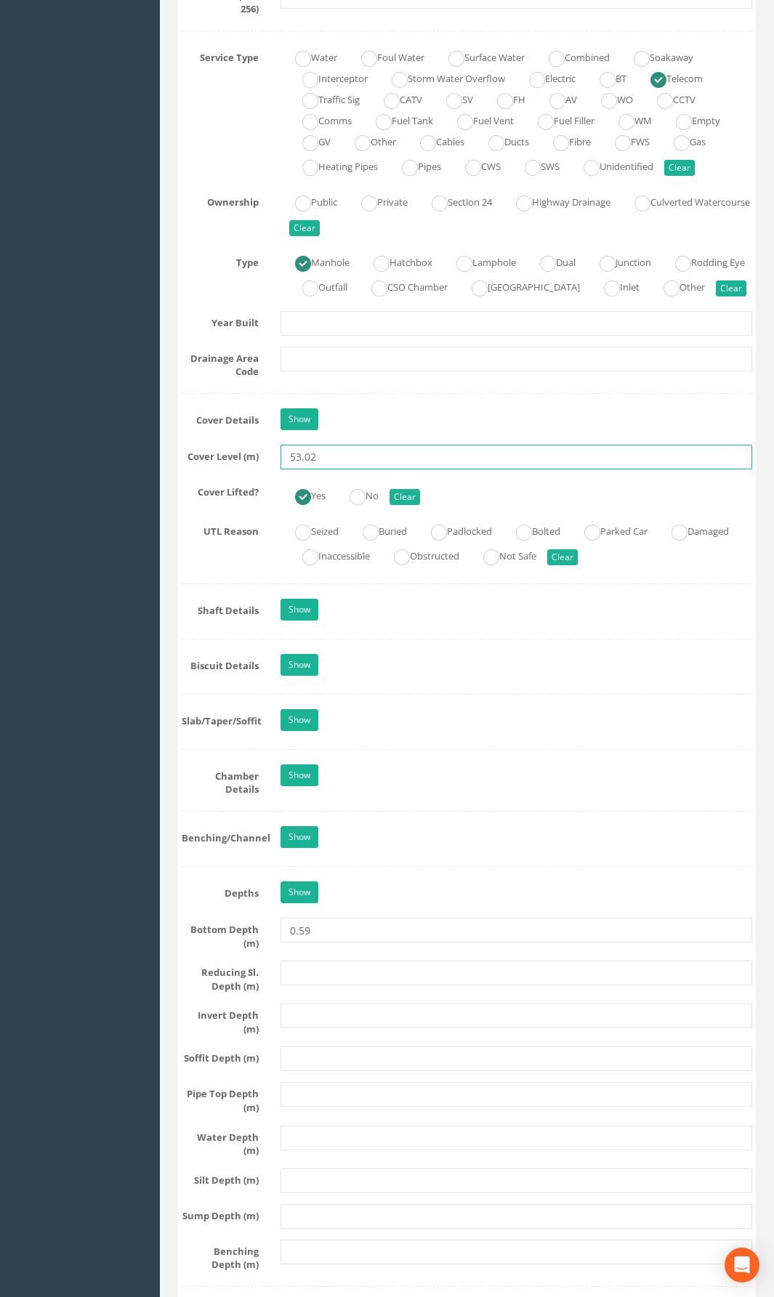
type input "53.02"
click at [299, 948] on input "text" at bounding box center [517, 1016] width 472 height 25
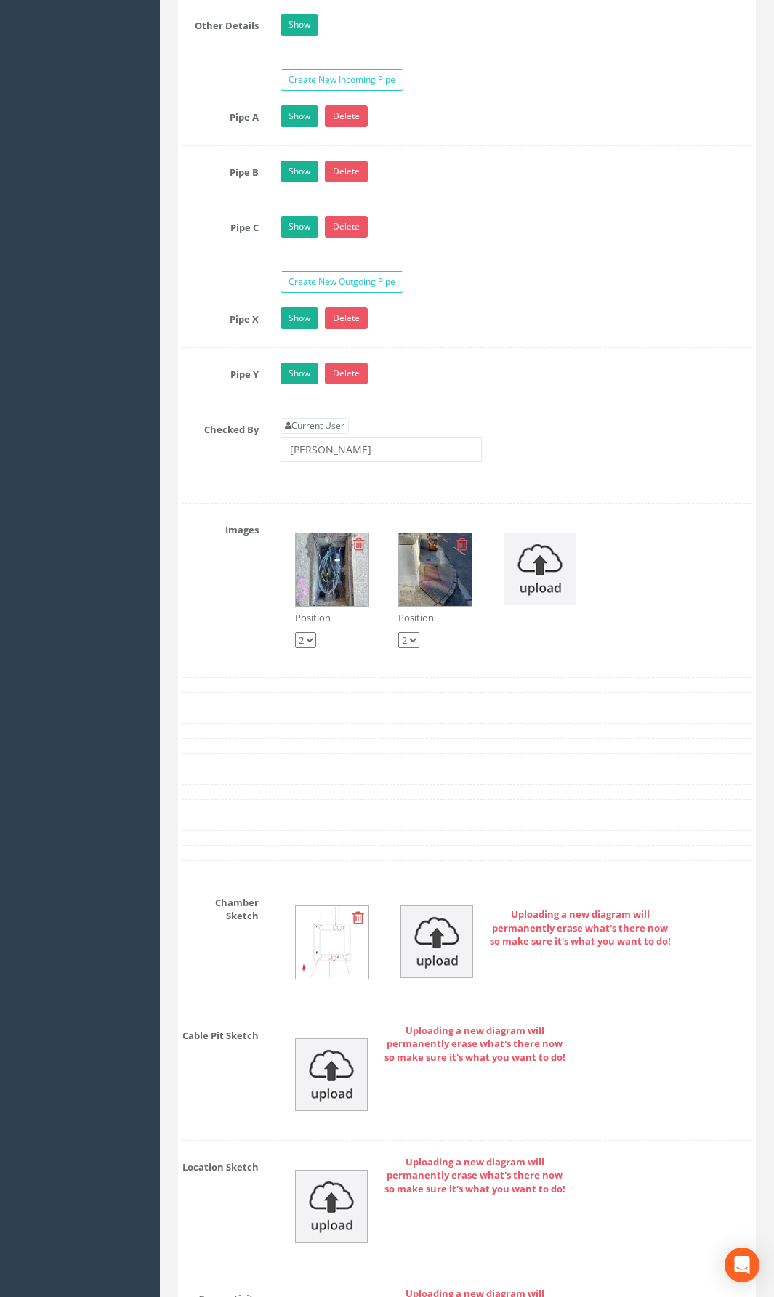
scroll to position [2918, 0]
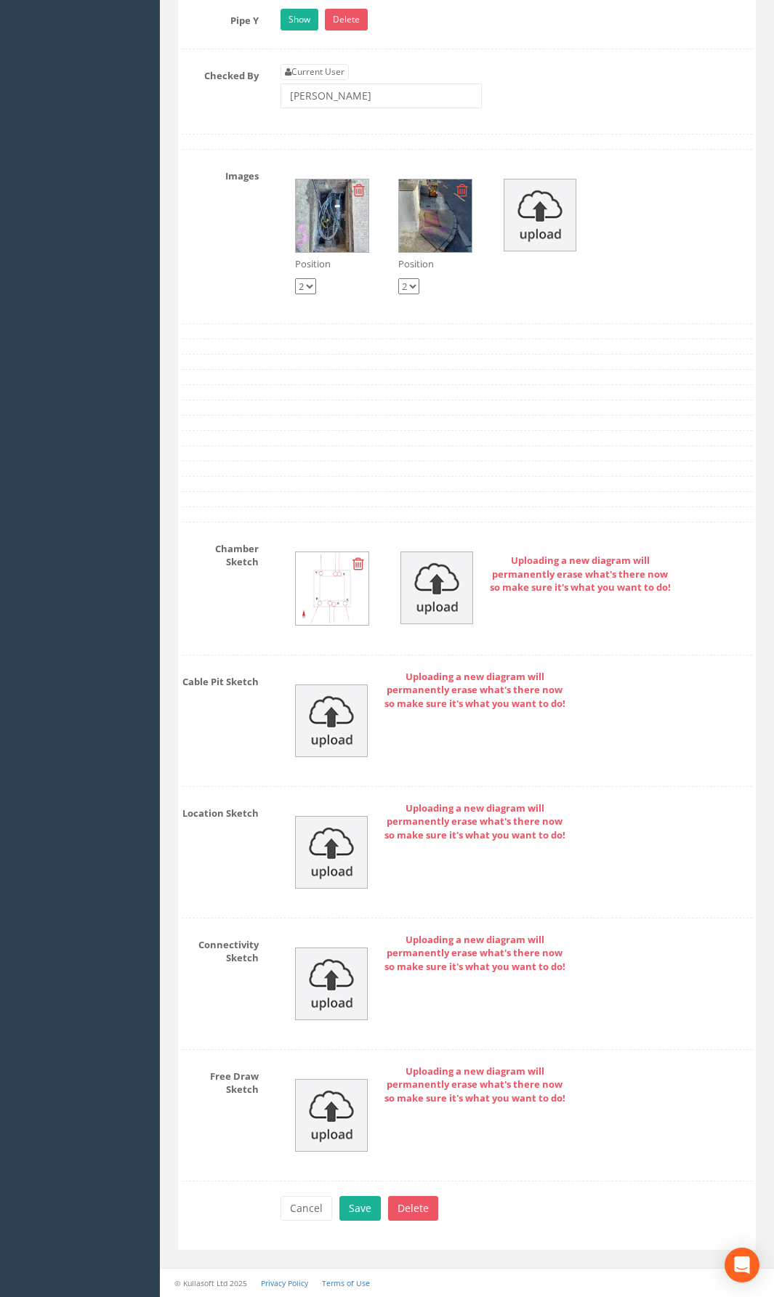
type input "52.43"
click at [323, 948] on img at bounding box center [331, 984] width 73 height 73
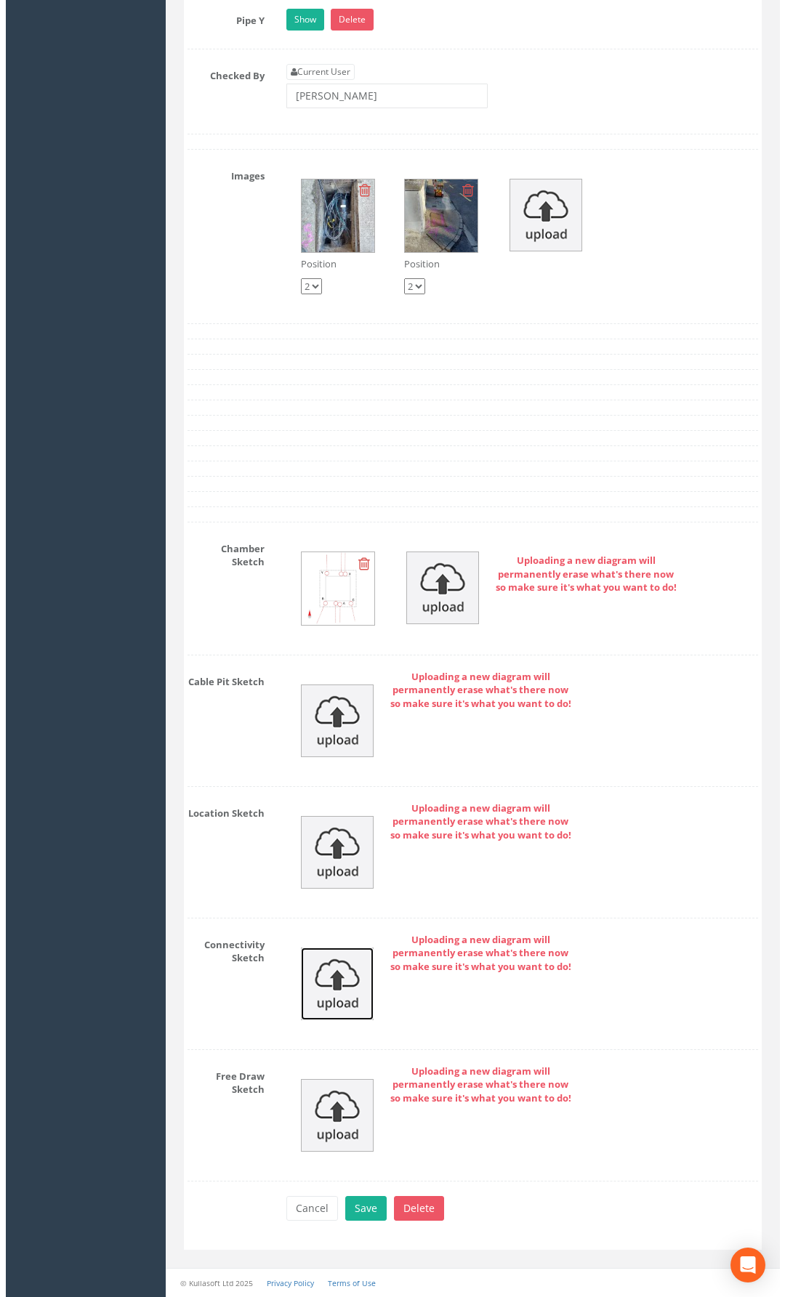
scroll to position [2886, 0]
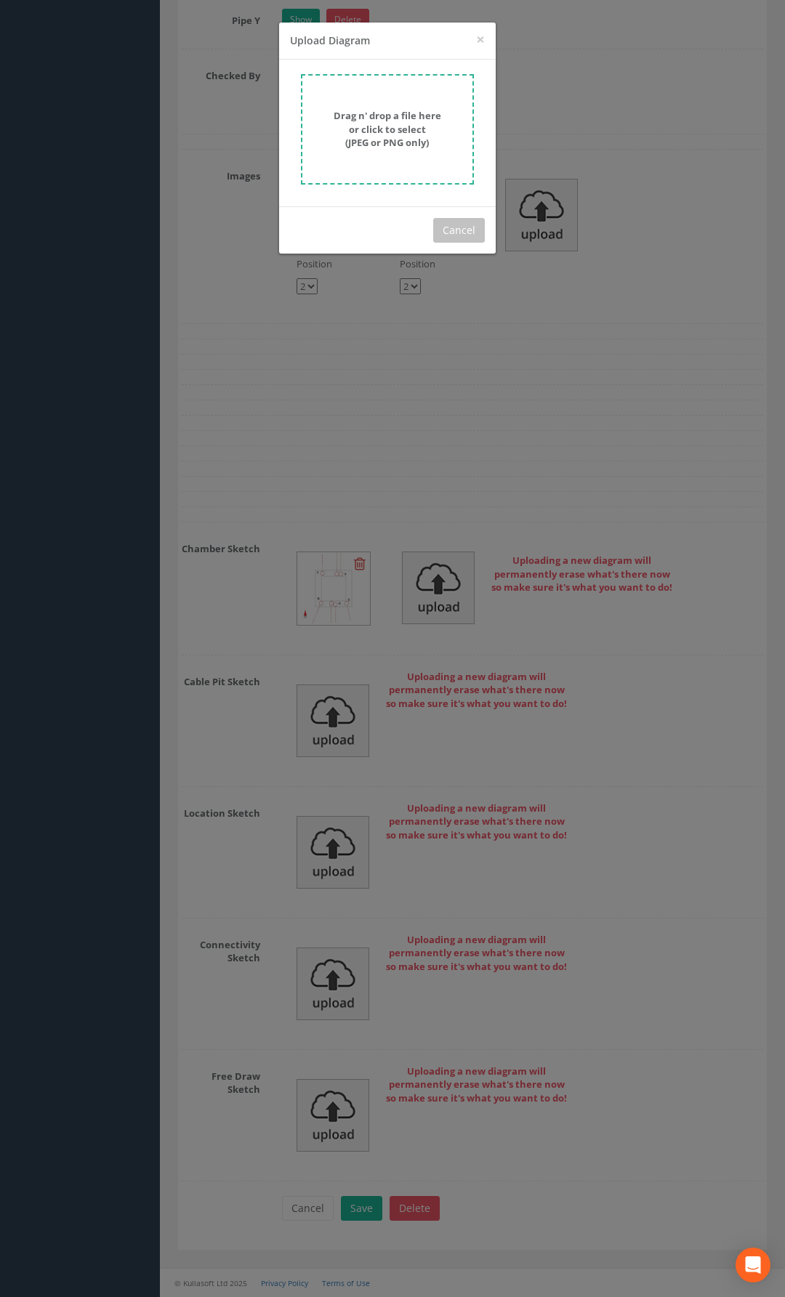
click at [393, 162] on form "Drag n' drop a file here or click to select (JPEG or PNG only)" at bounding box center [387, 129] width 173 height 110
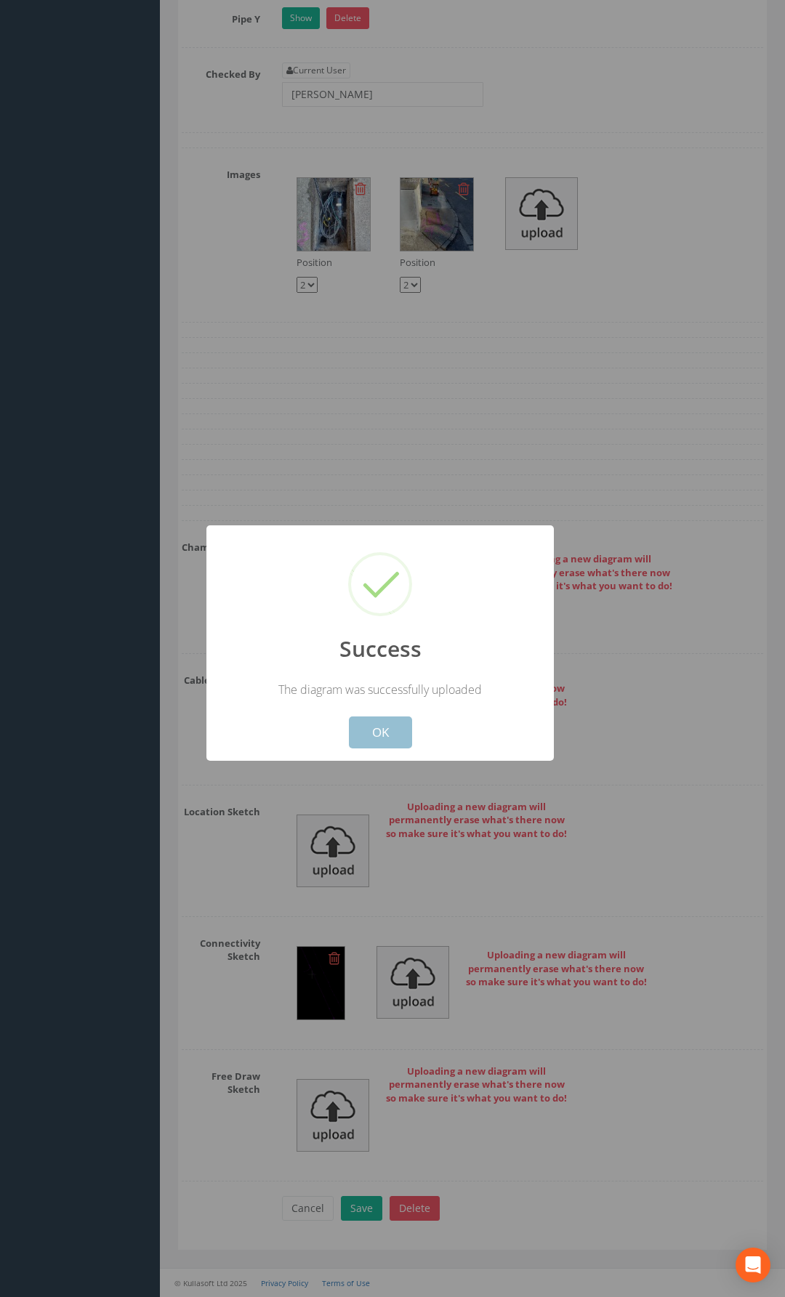
click at [378, 740] on button "OK" at bounding box center [380, 733] width 63 height 32
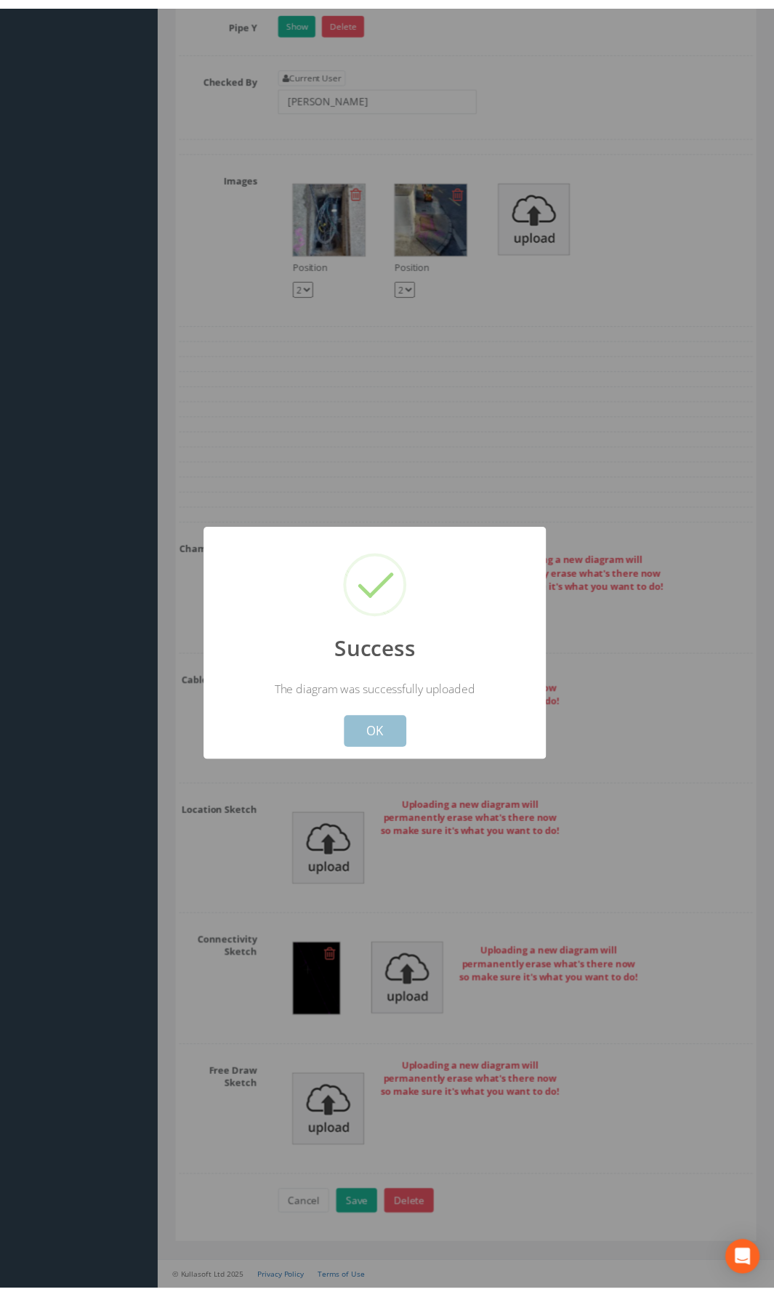
scroll to position [2918, 0]
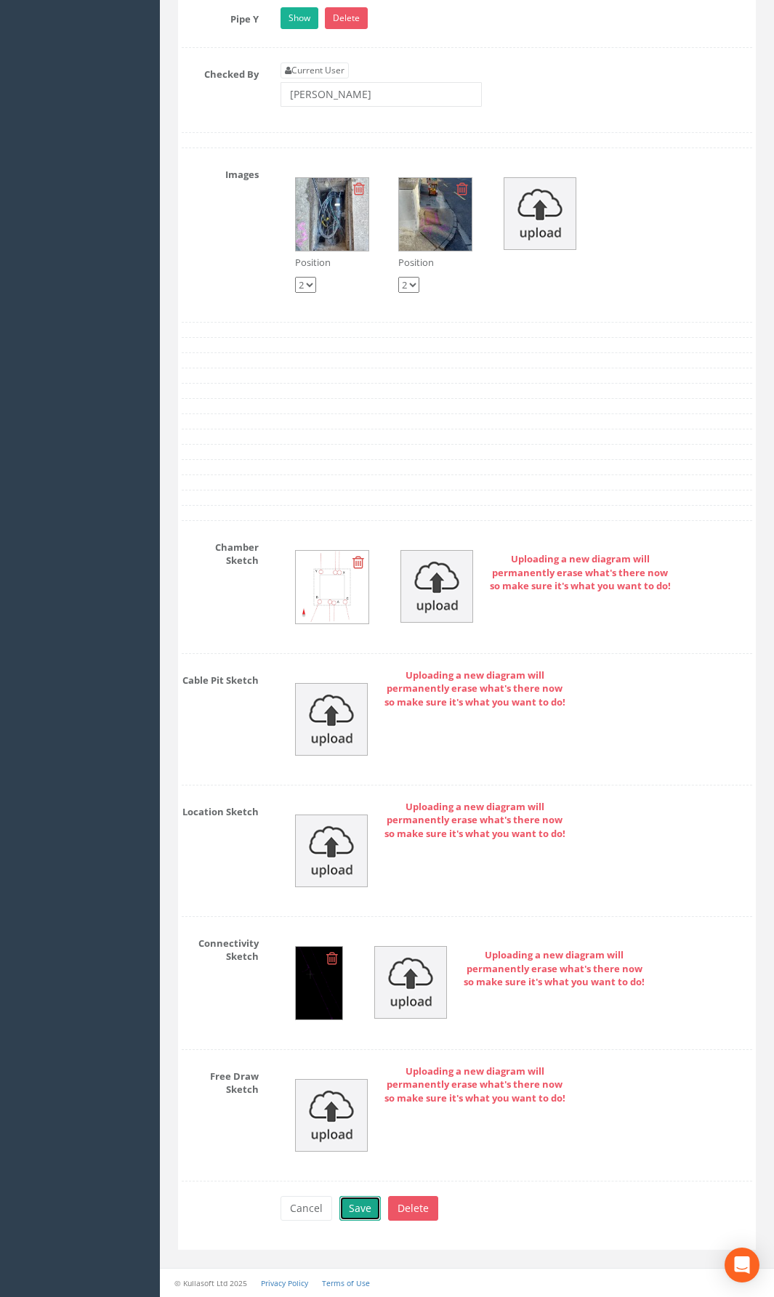
click at [359, 948] on button "Save" at bounding box center [359, 1208] width 41 height 25
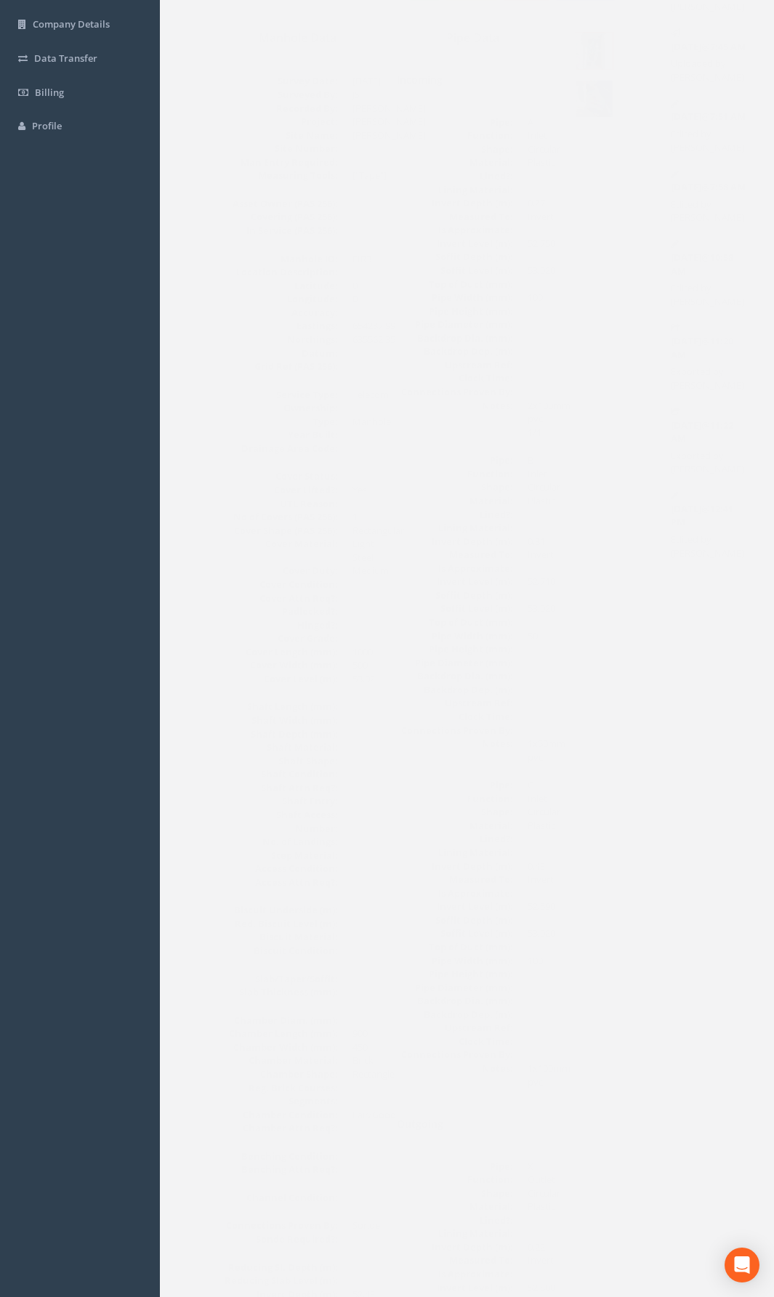
scroll to position [0, 0]
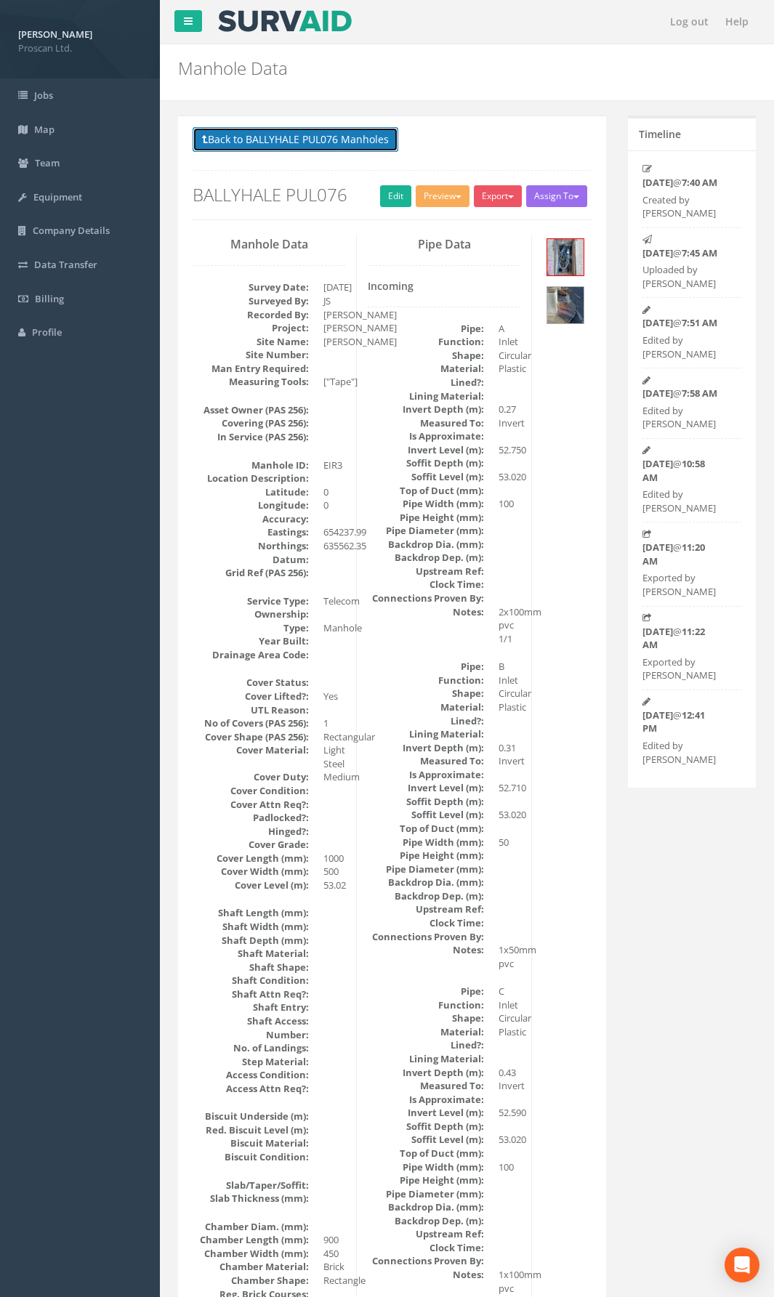
click at [317, 144] on button "Back to BALLYHALE PUL076 Manholes" at bounding box center [296, 139] width 206 height 25
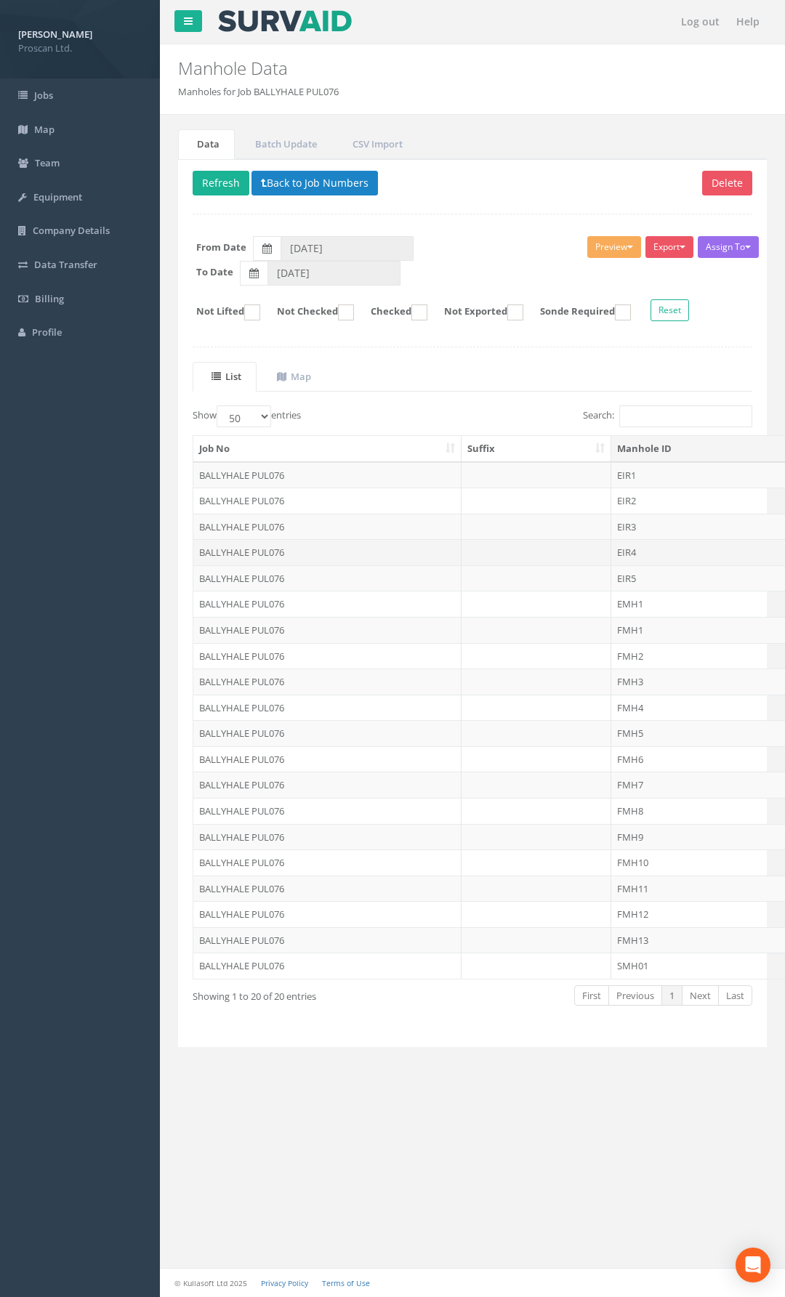
click at [638, 558] on td "EIR4" at bounding box center [722, 552] width 223 height 26
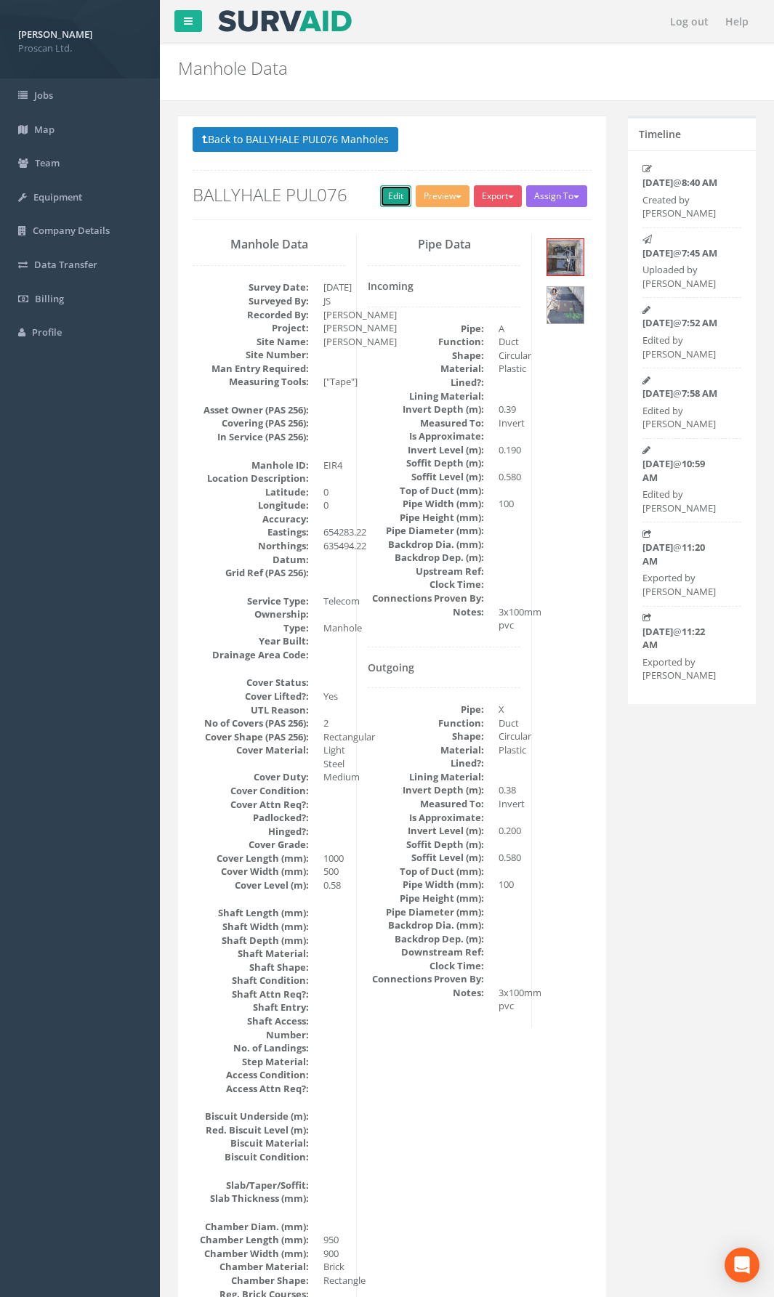
click at [386, 199] on link "Edit" at bounding box center [395, 196] width 31 height 22
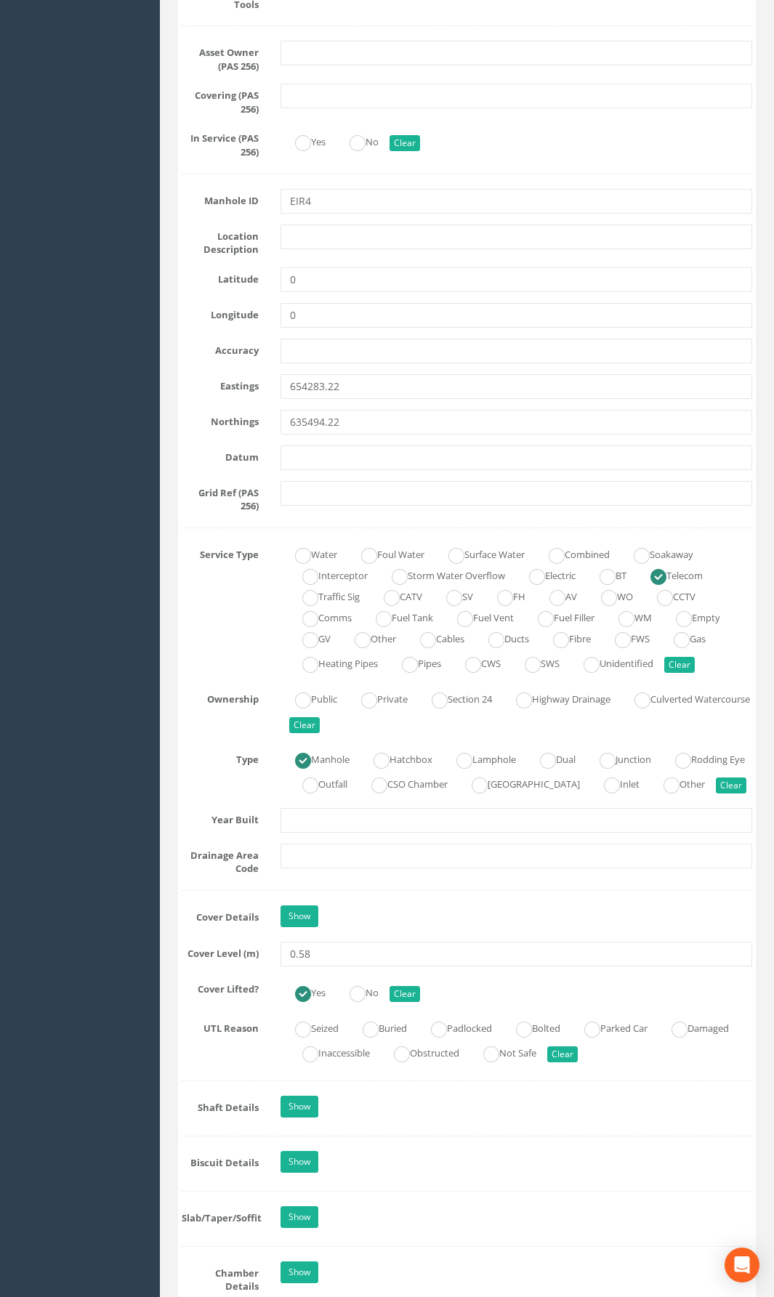
scroll to position [645, 0]
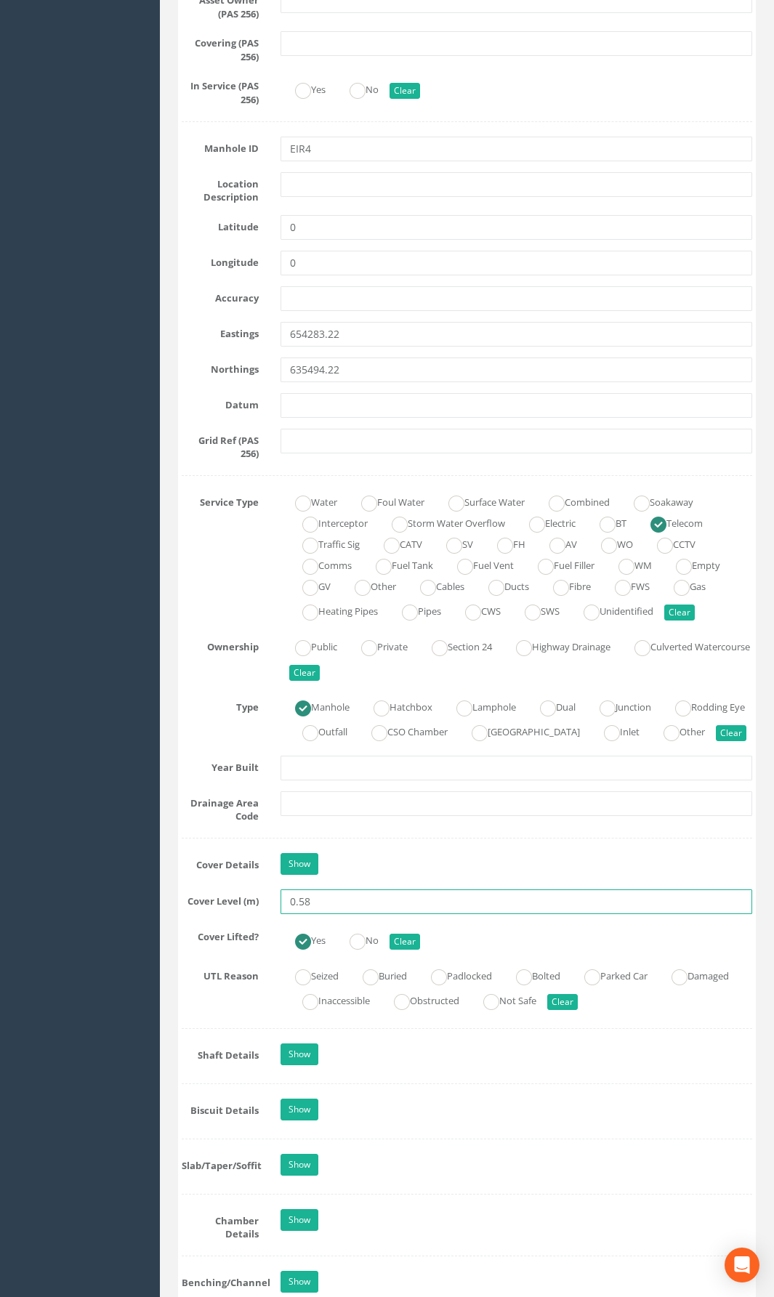
drag, startPoint x: 275, startPoint y: 931, endPoint x: 172, endPoint y: 932, distance: 103.2
click at [172, 914] on div "Cover Level (m) 0.58" at bounding box center [467, 901] width 592 height 25
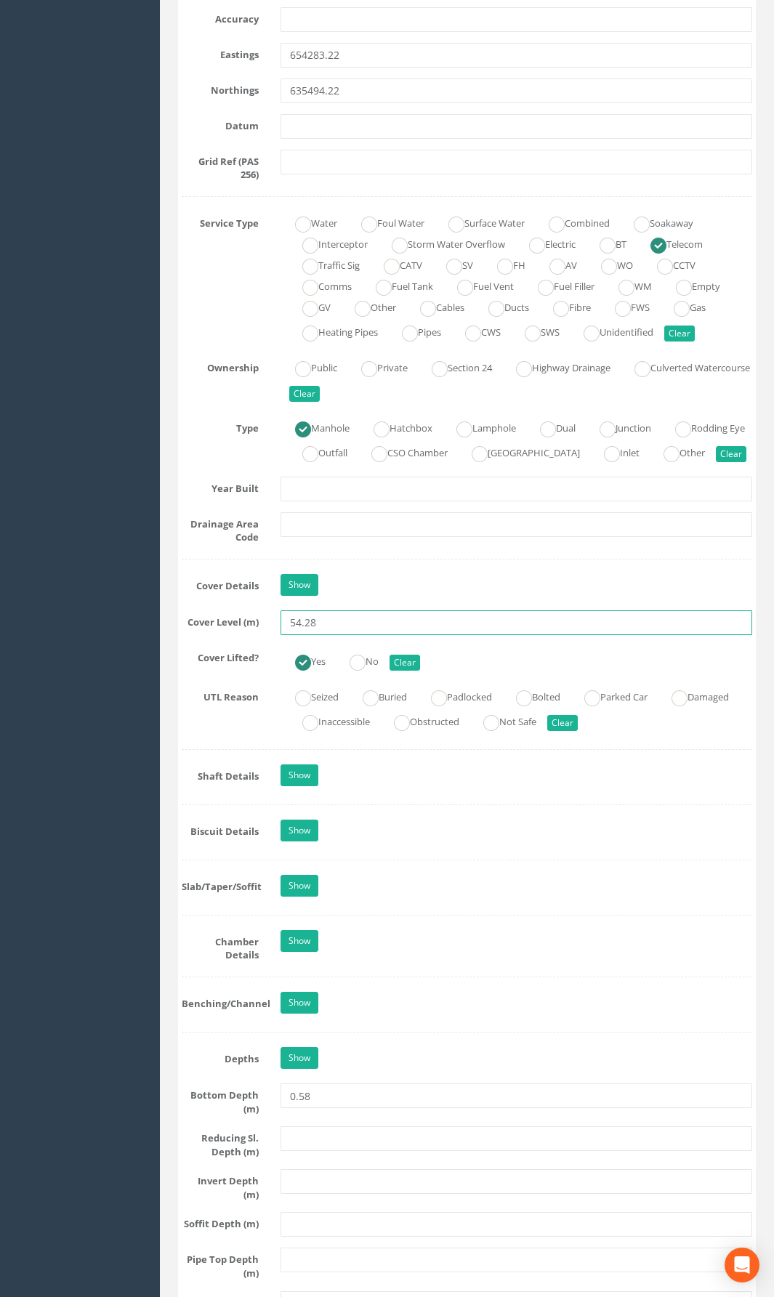
scroll to position [1009, 0]
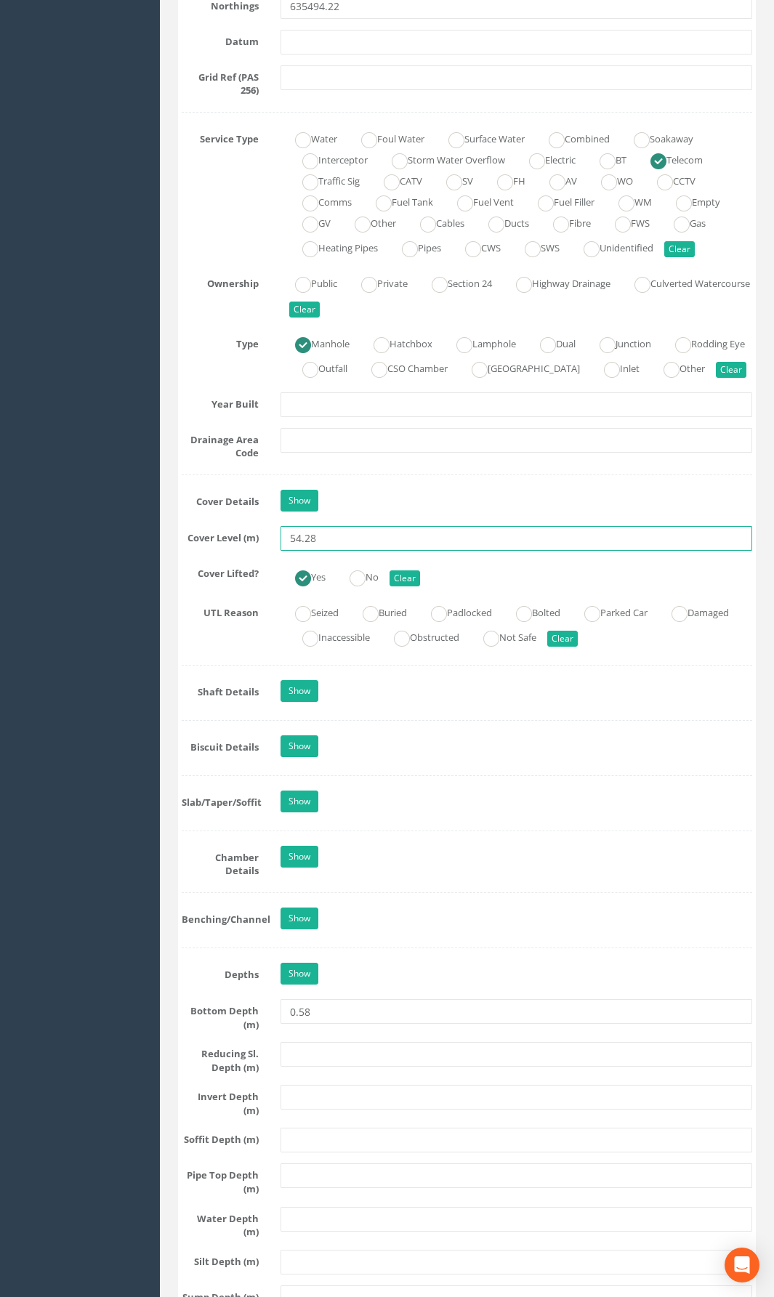
type input "54.28"
click at [307, 948] on input "text" at bounding box center [517, 1097] width 472 height 25
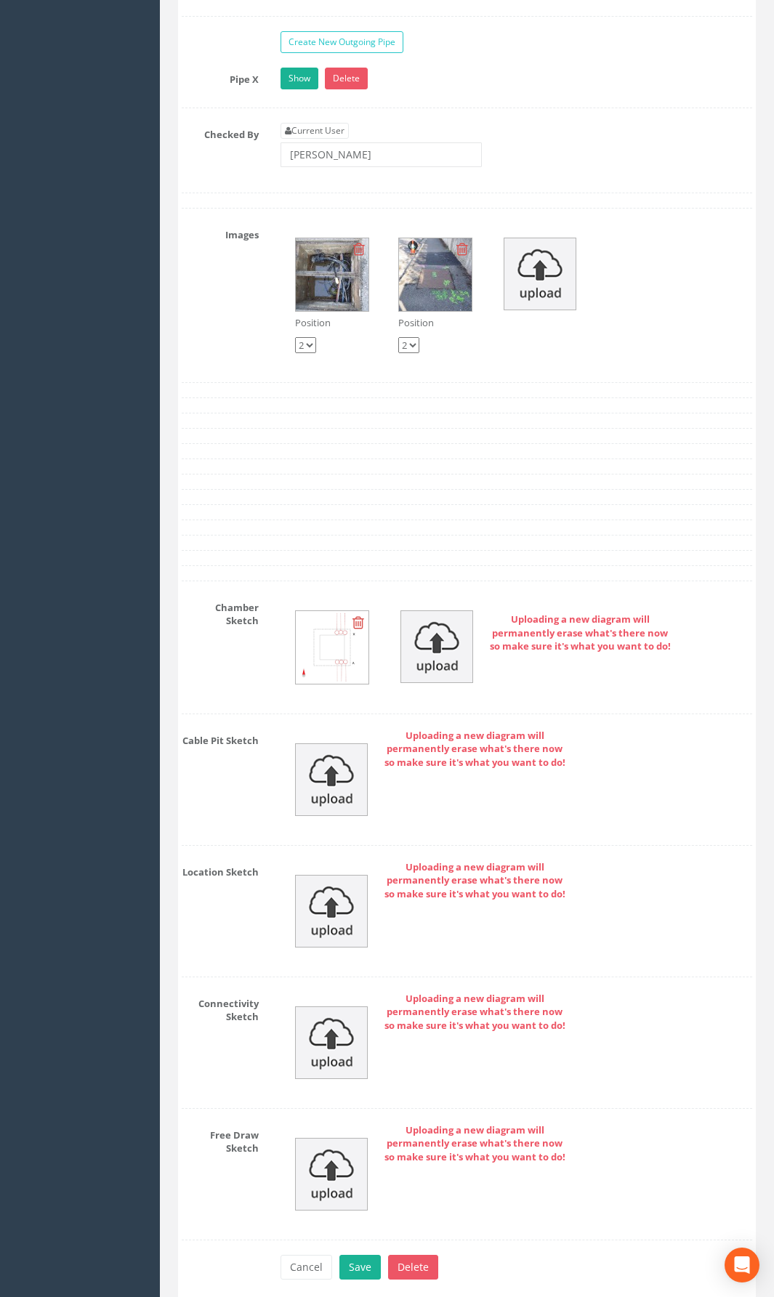
scroll to position [2753, 0]
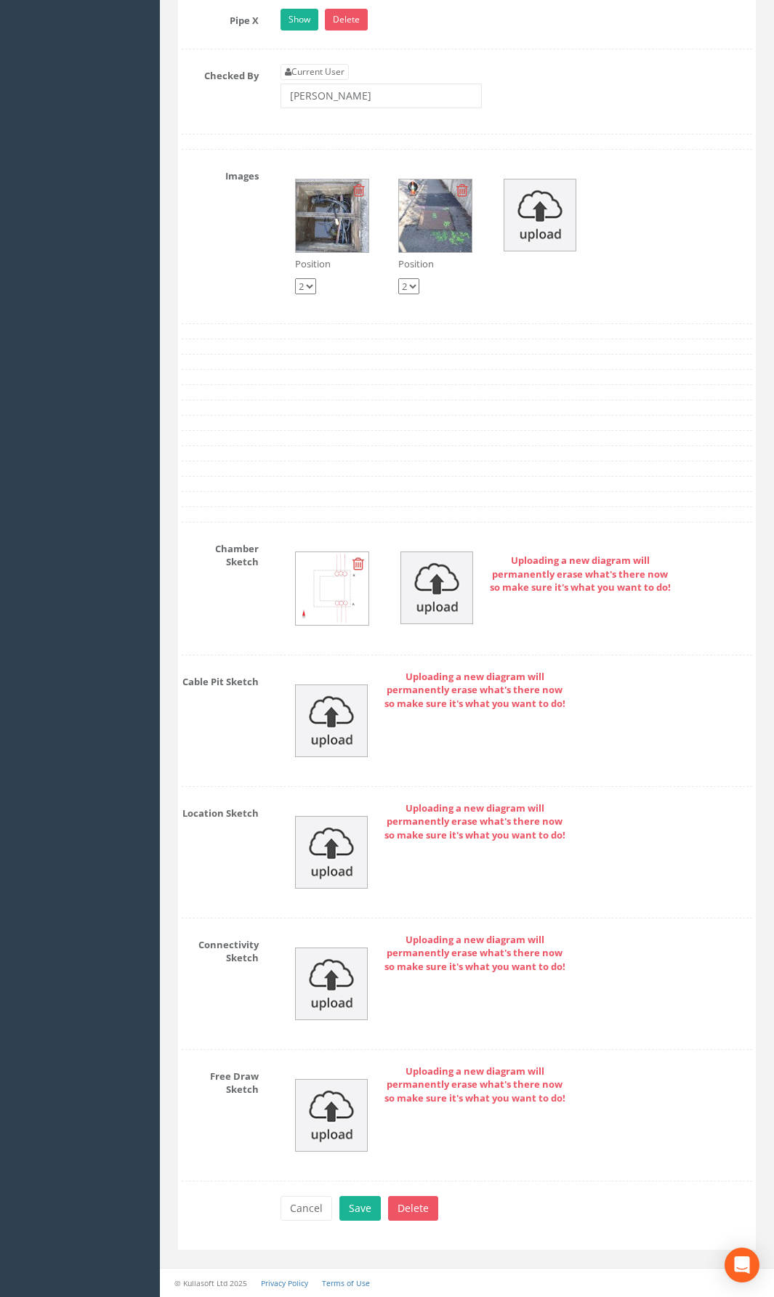
type input "53.70"
click at [336, 948] on img at bounding box center [331, 984] width 73 height 73
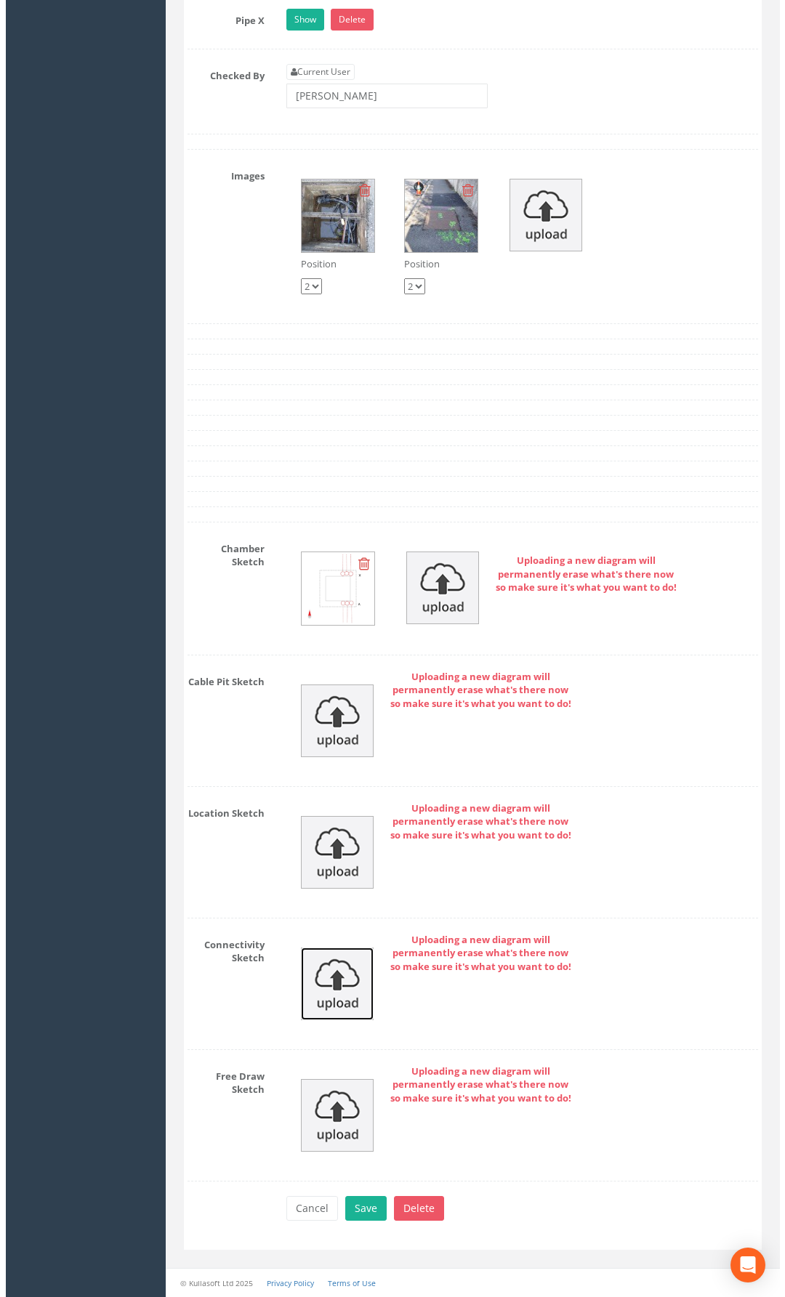
scroll to position [2720, 0]
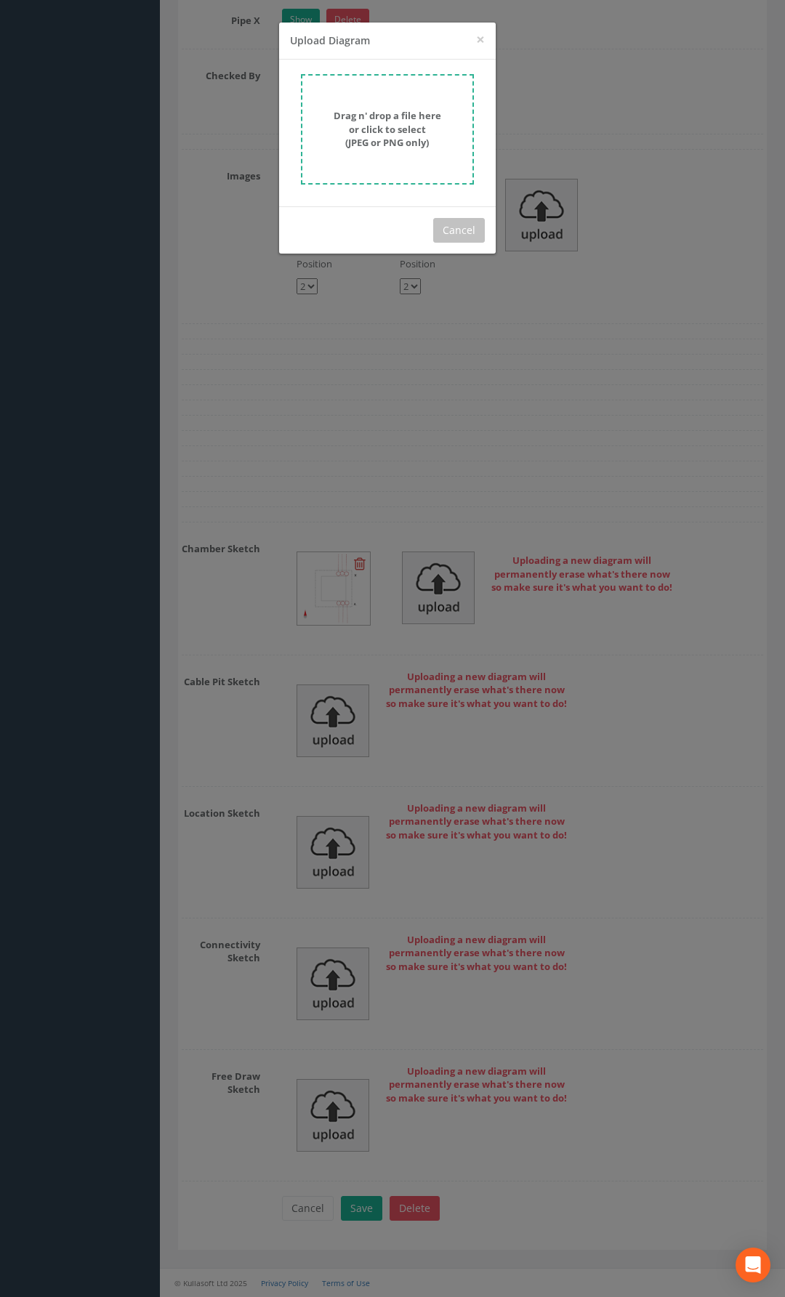
click at [425, 164] on form "Drag n' drop a file here or click to select (JPEG or PNG only)" at bounding box center [387, 129] width 173 height 110
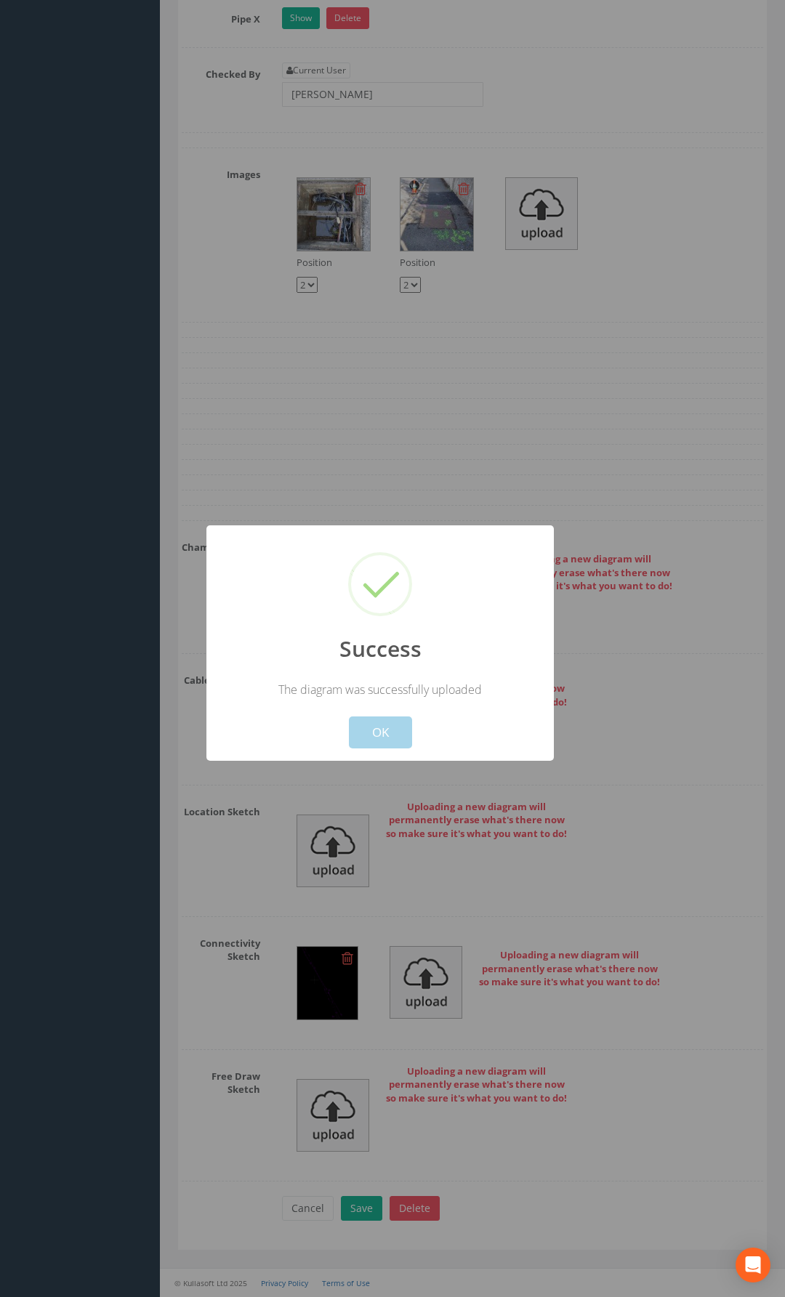
click at [392, 742] on button "OK" at bounding box center [380, 733] width 63 height 32
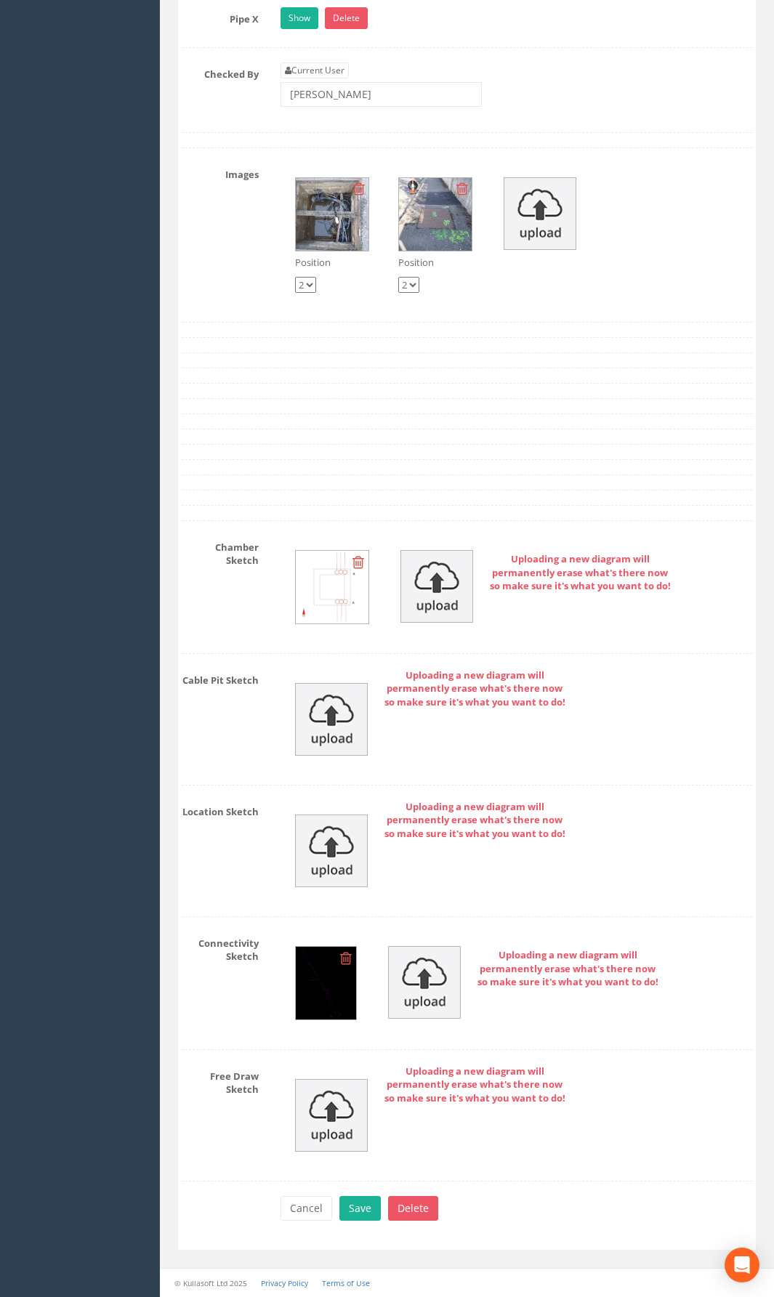
scroll to position [2754, 0]
click at [354, 948] on button "Save" at bounding box center [359, 1208] width 41 height 25
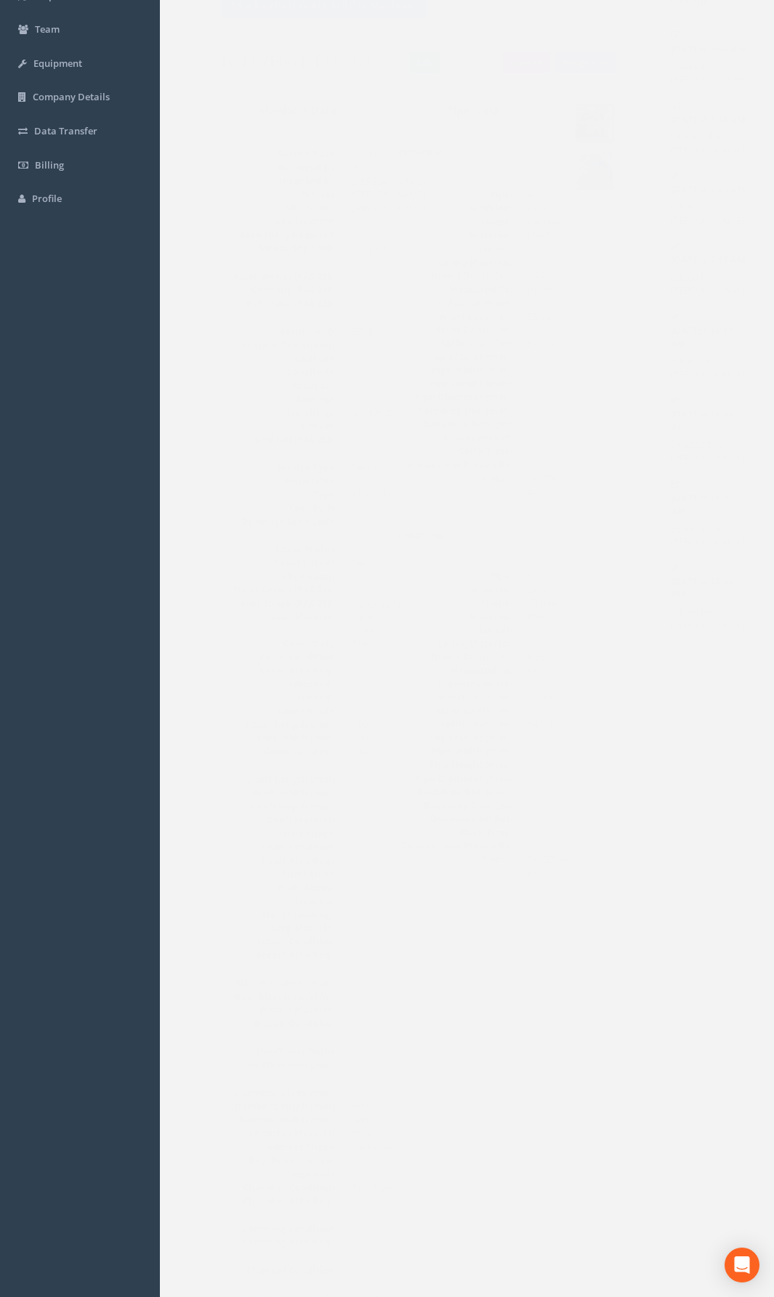
scroll to position [0, 0]
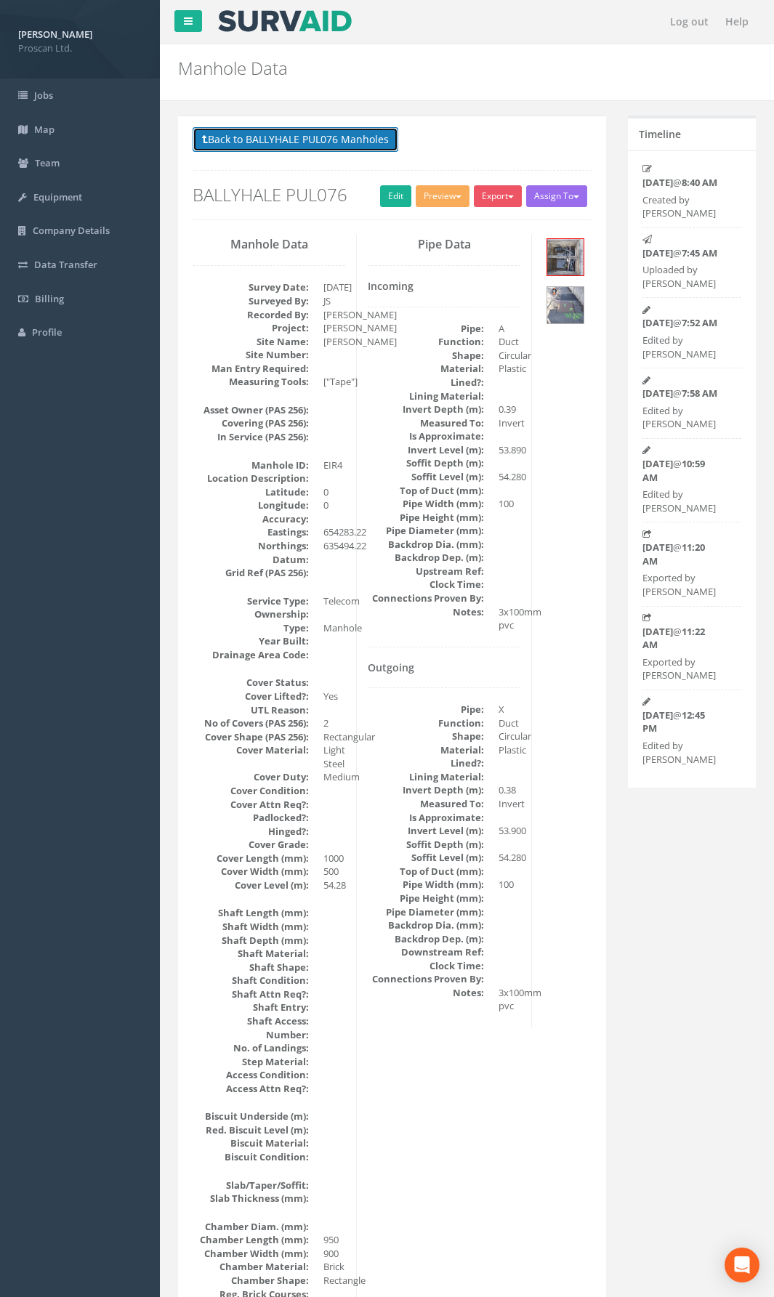
click at [363, 142] on button "Back to BALLYHALE PUL076 Manholes" at bounding box center [296, 139] width 206 height 25
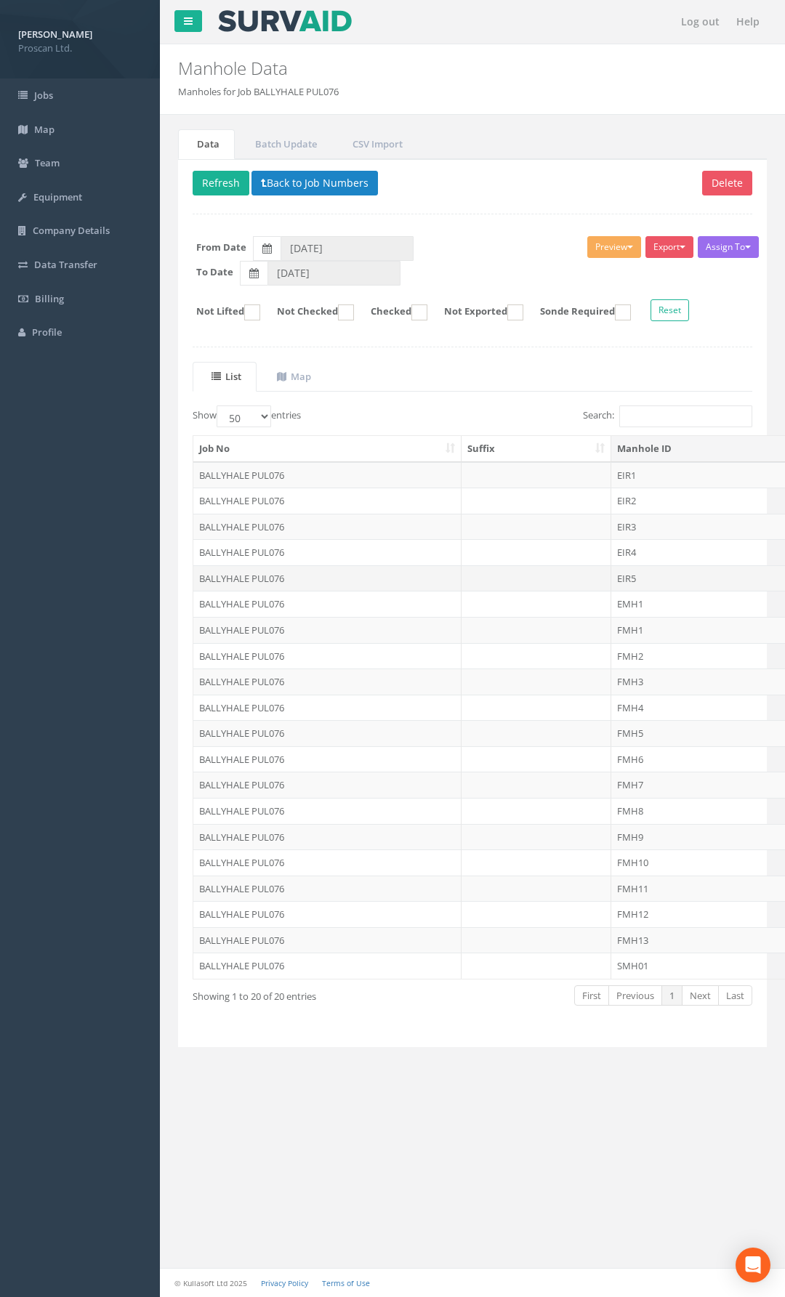
click at [627, 576] on td "EIR5" at bounding box center [722, 578] width 223 height 26
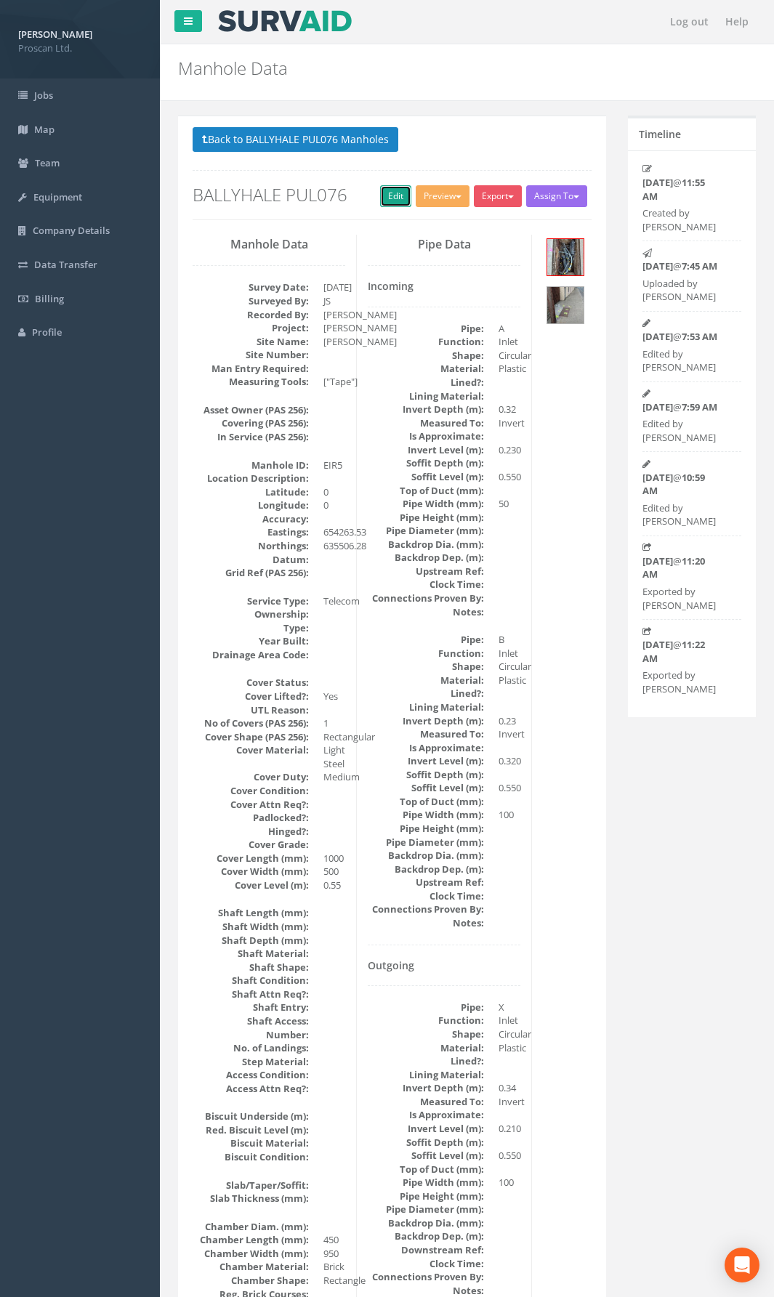
click at [387, 186] on link "Edit" at bounding box center [395, 196] width 31 height 22
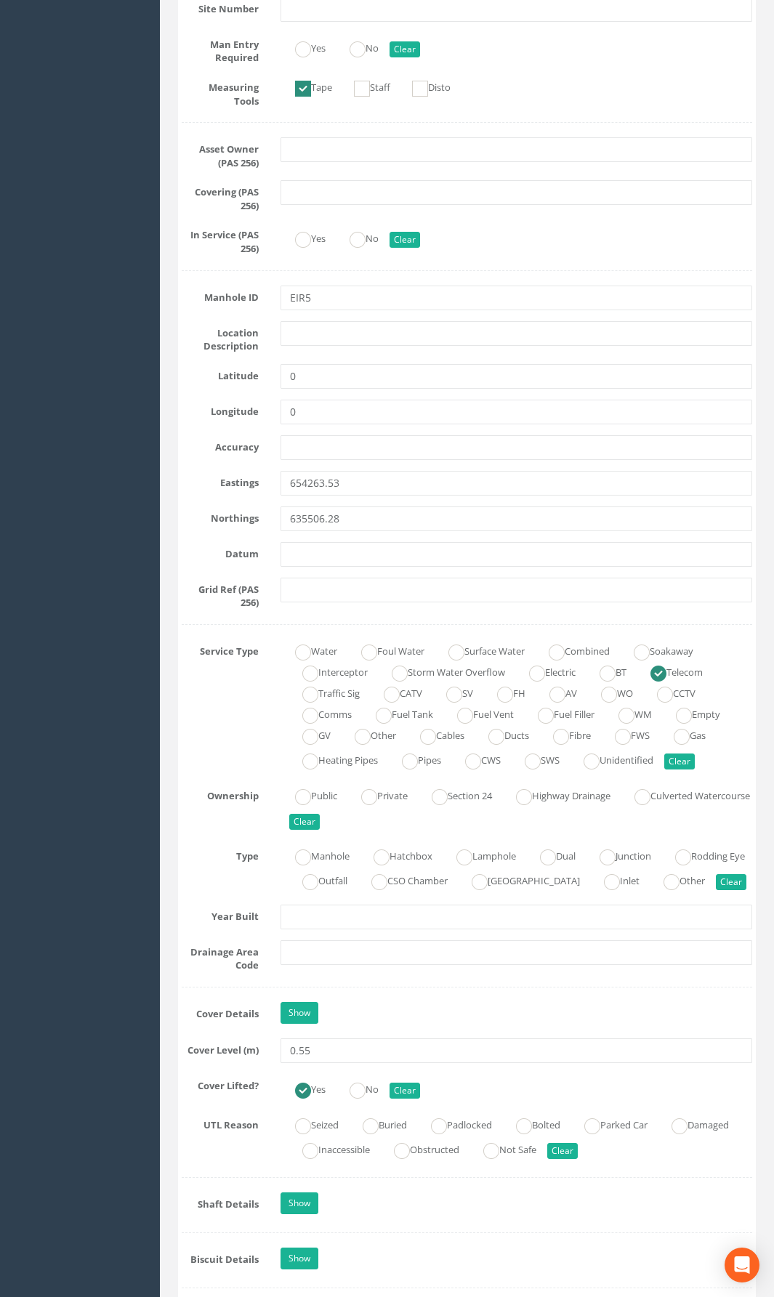
scroll to position [654, 0]
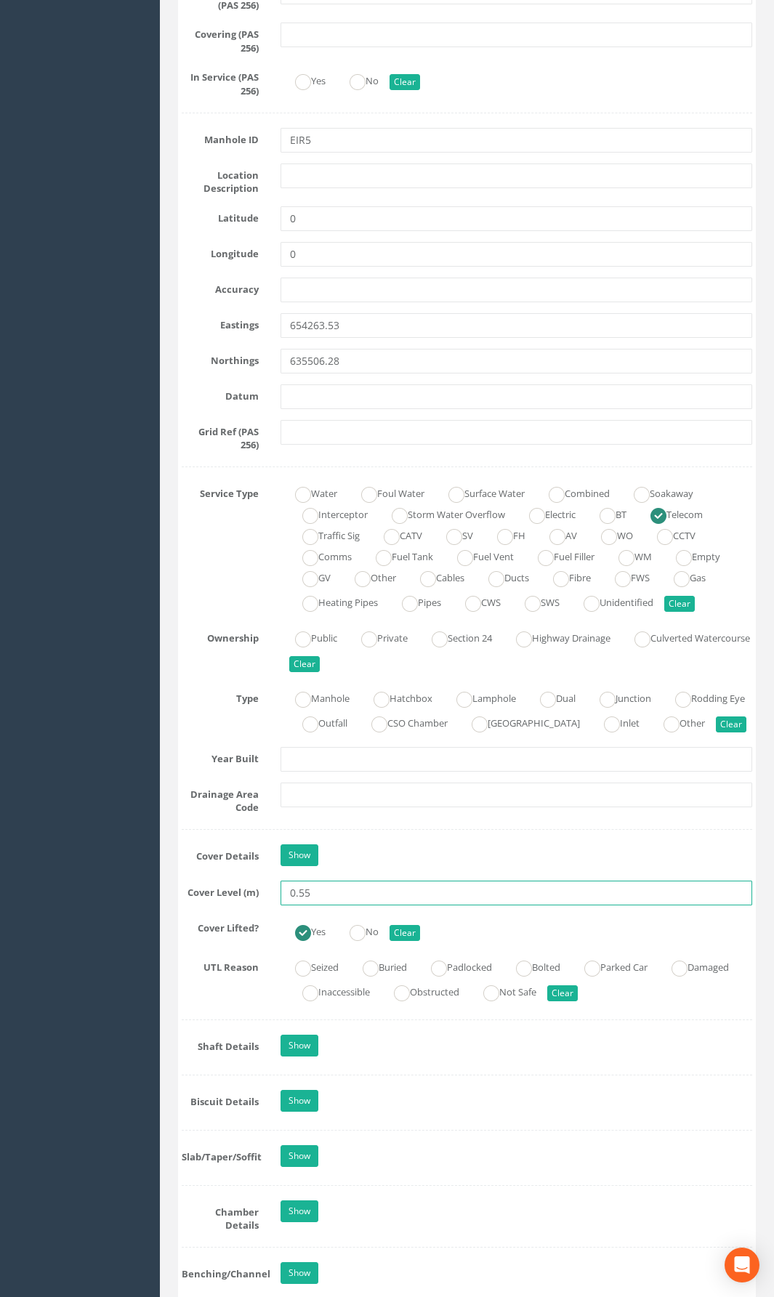
drag, startPoint x: 337, startPoint y: 912, endPoint x: 193, endPoint y: 911, distance: 143.9
click at [193, 905] on div "Cover Level (m) 0.55" at bounding box center [467, 893] width 592 height 25
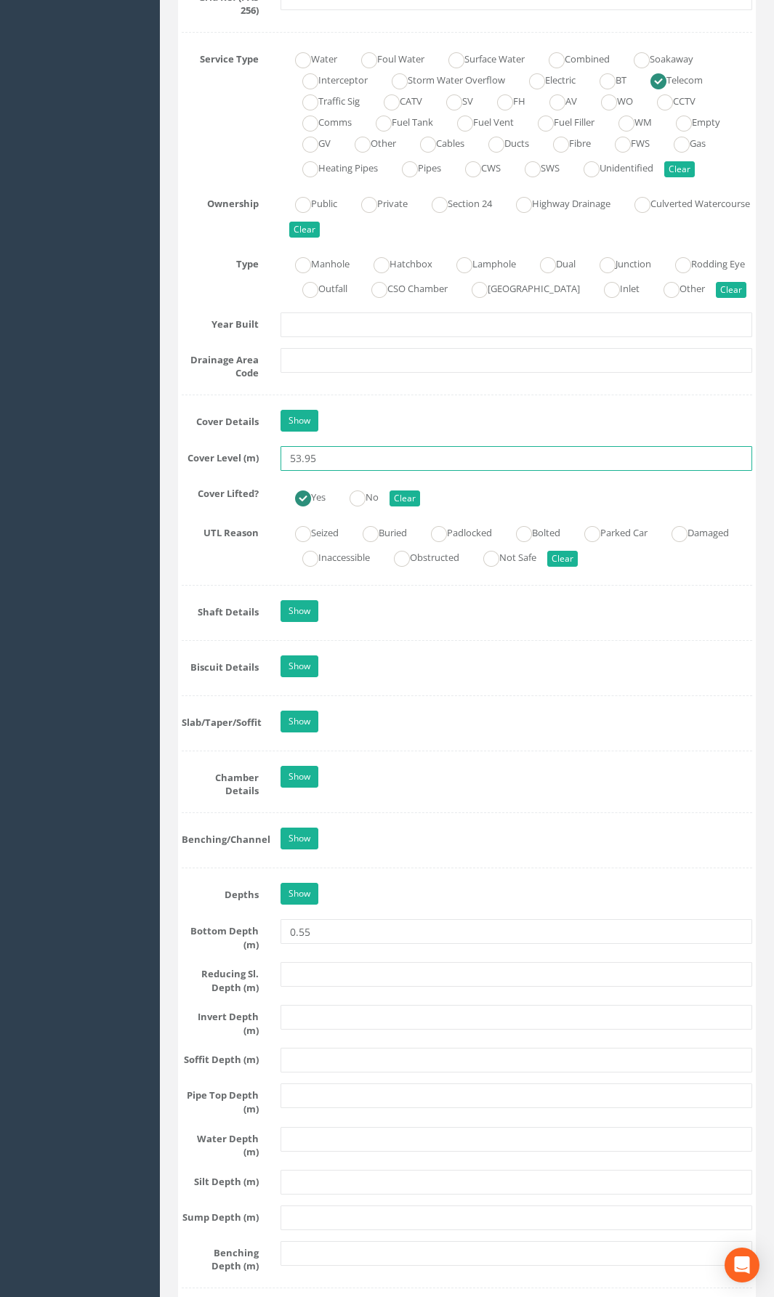
scroll to position [1090, 0]
type input "53.95"
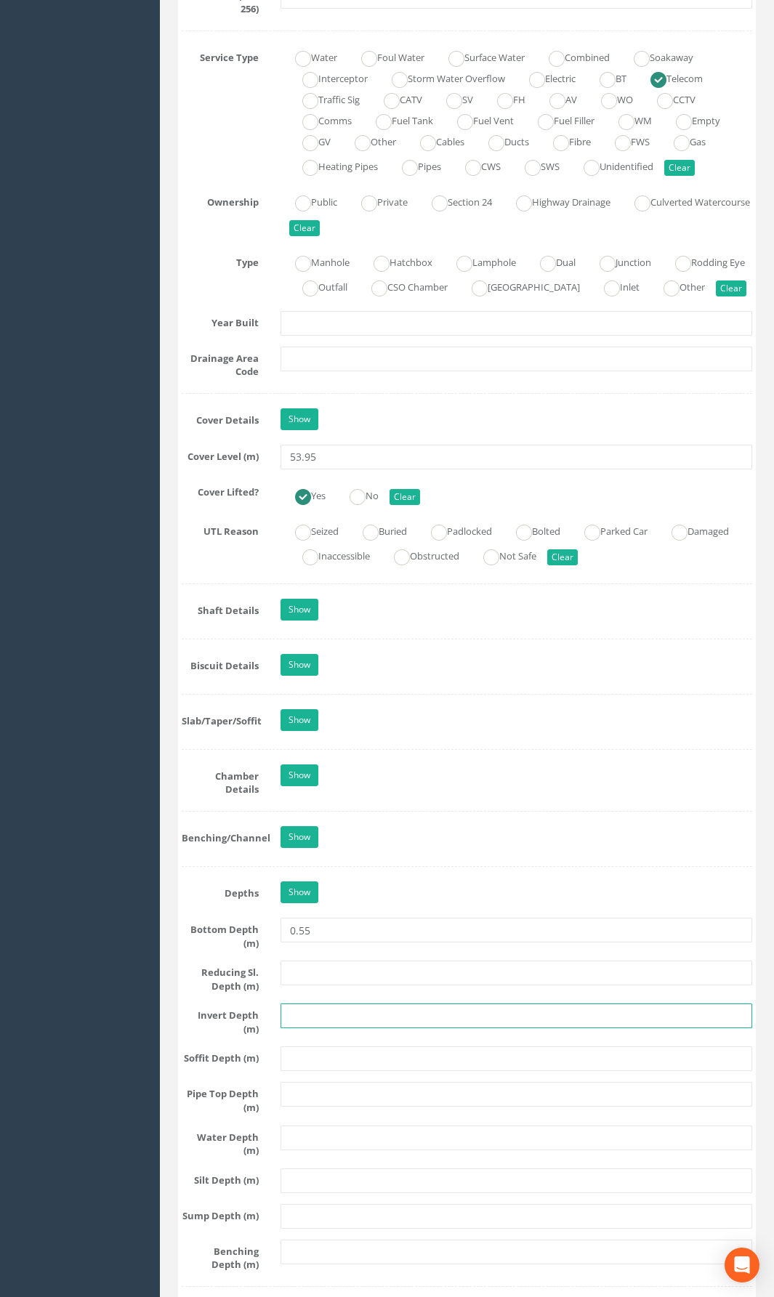
click at [304, 948] on input "text" at bounding box center [517, 1016] width 472 height 25
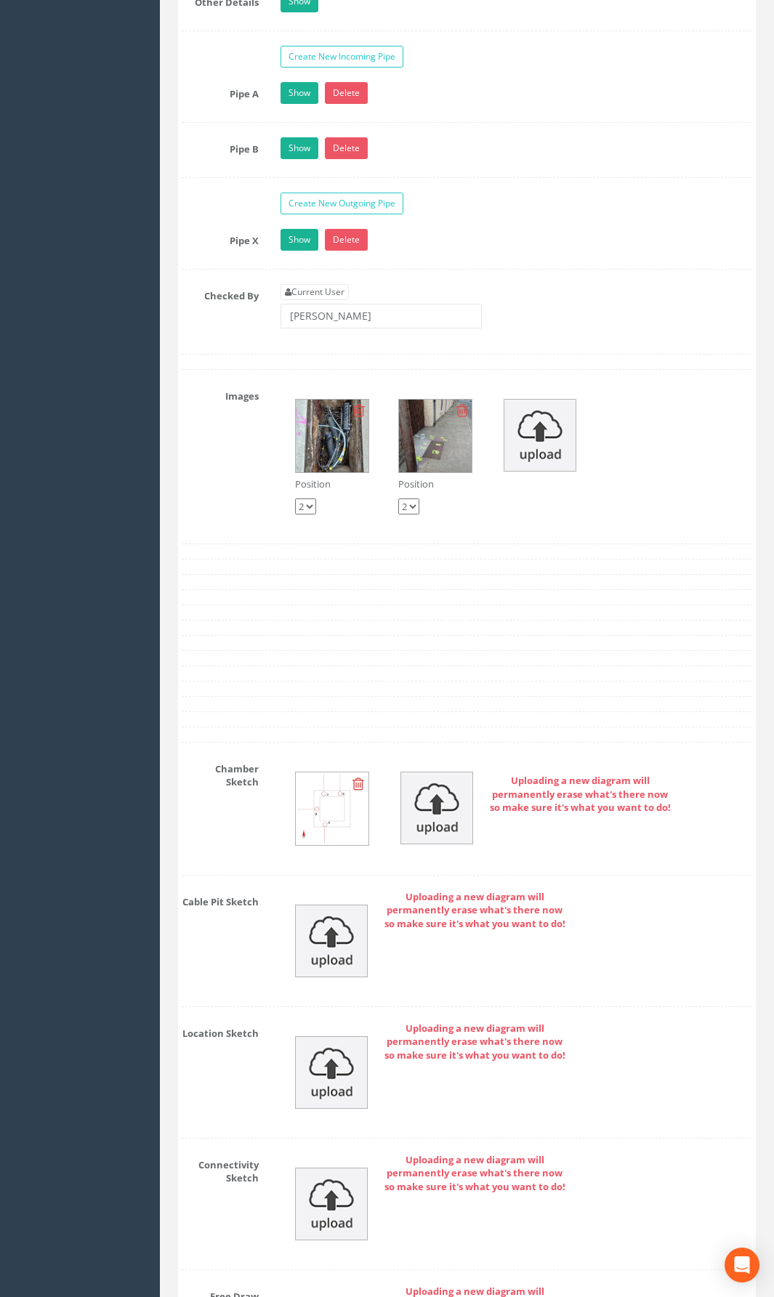
scroll to position [2761, 0]
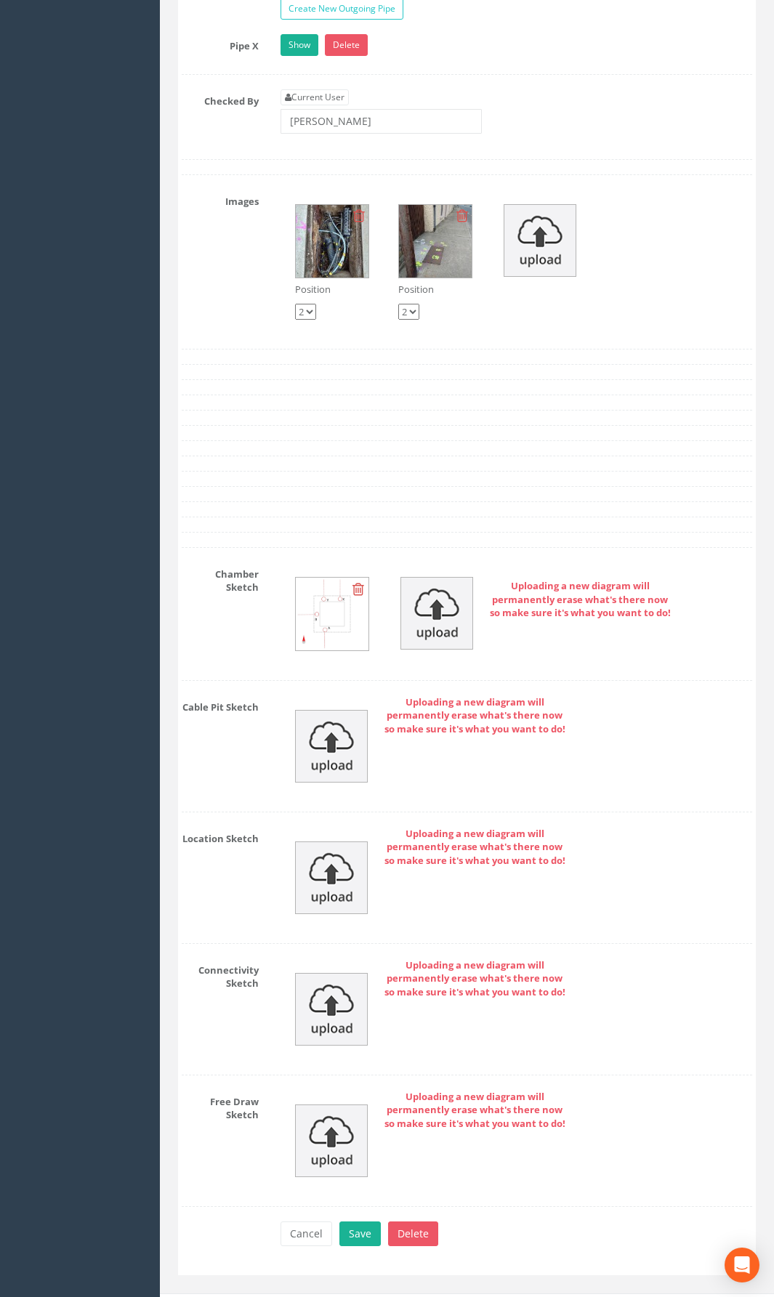
type input "53.40"
click at [350, 948] on img at bounding box center [331, 1009] width 73 height 73
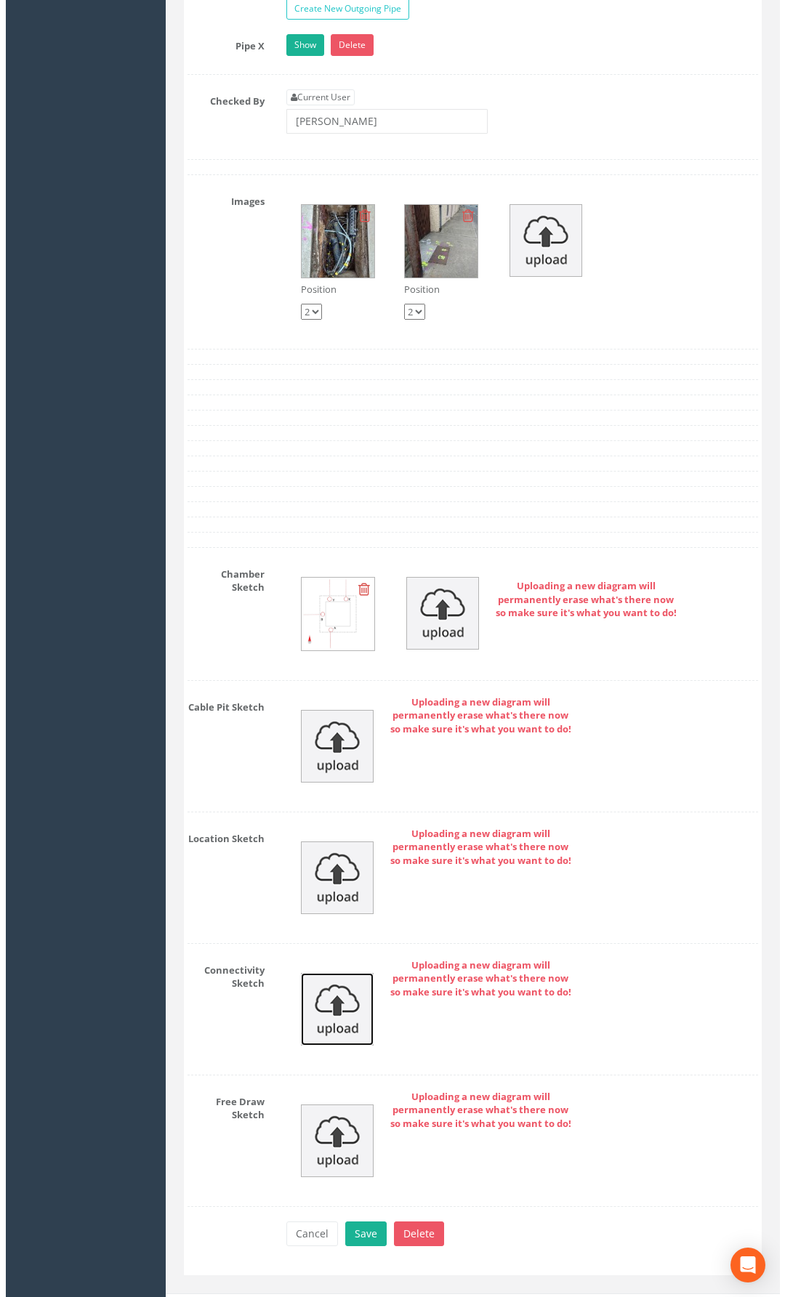
scroll to position [2729, 0]
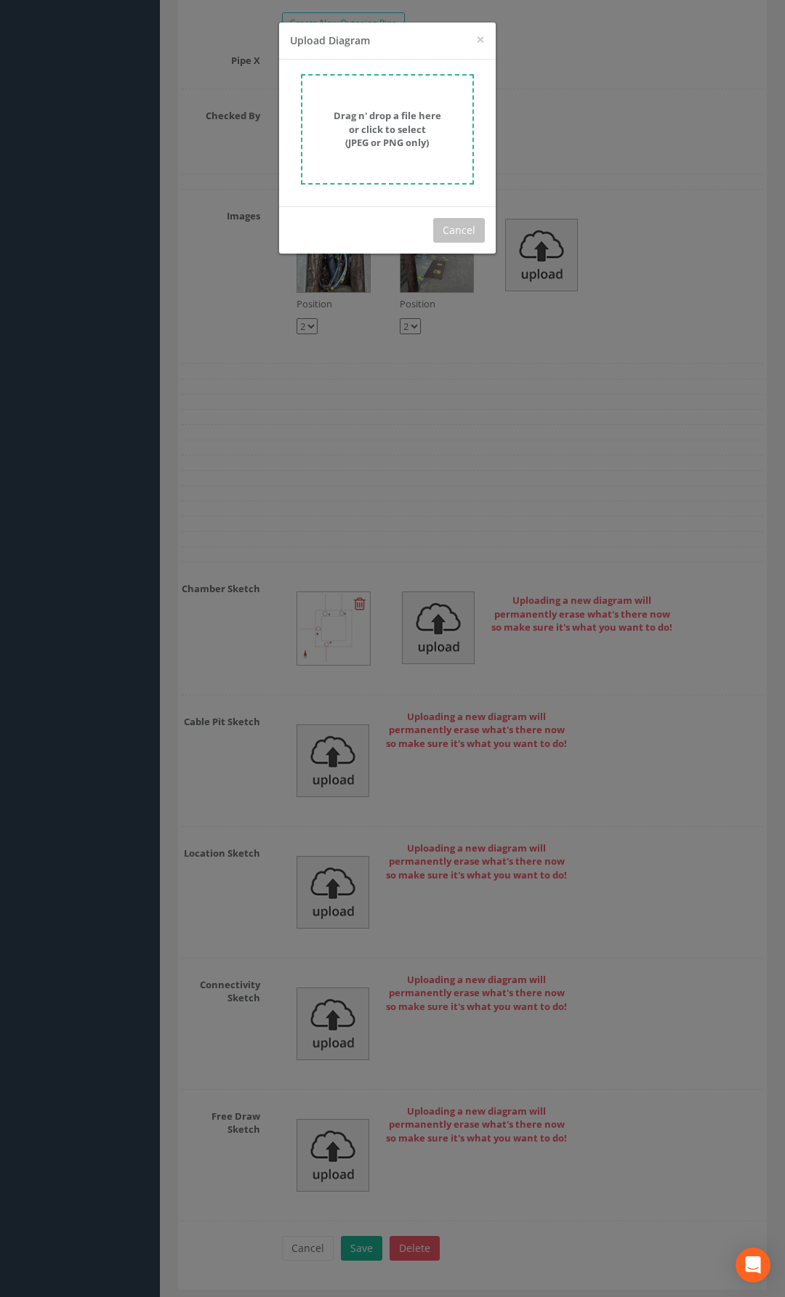
click at [327, 105] on form "Drag n' drop a file here or click to select (JPEG or PNG only)" at bounding box center [387, 129] width 173 height 110
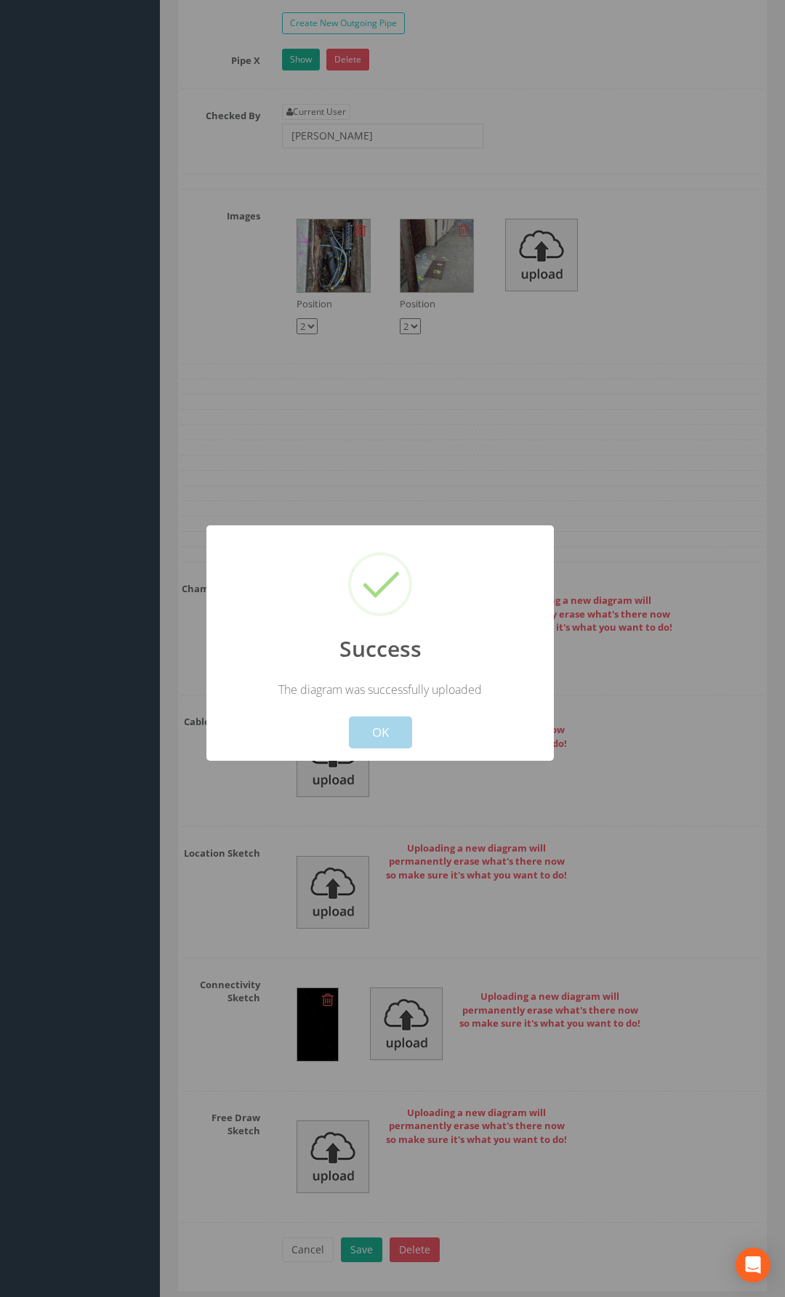
click at [391, 735] on button "OK" at bounding box center [380, 733] width 63 height 32
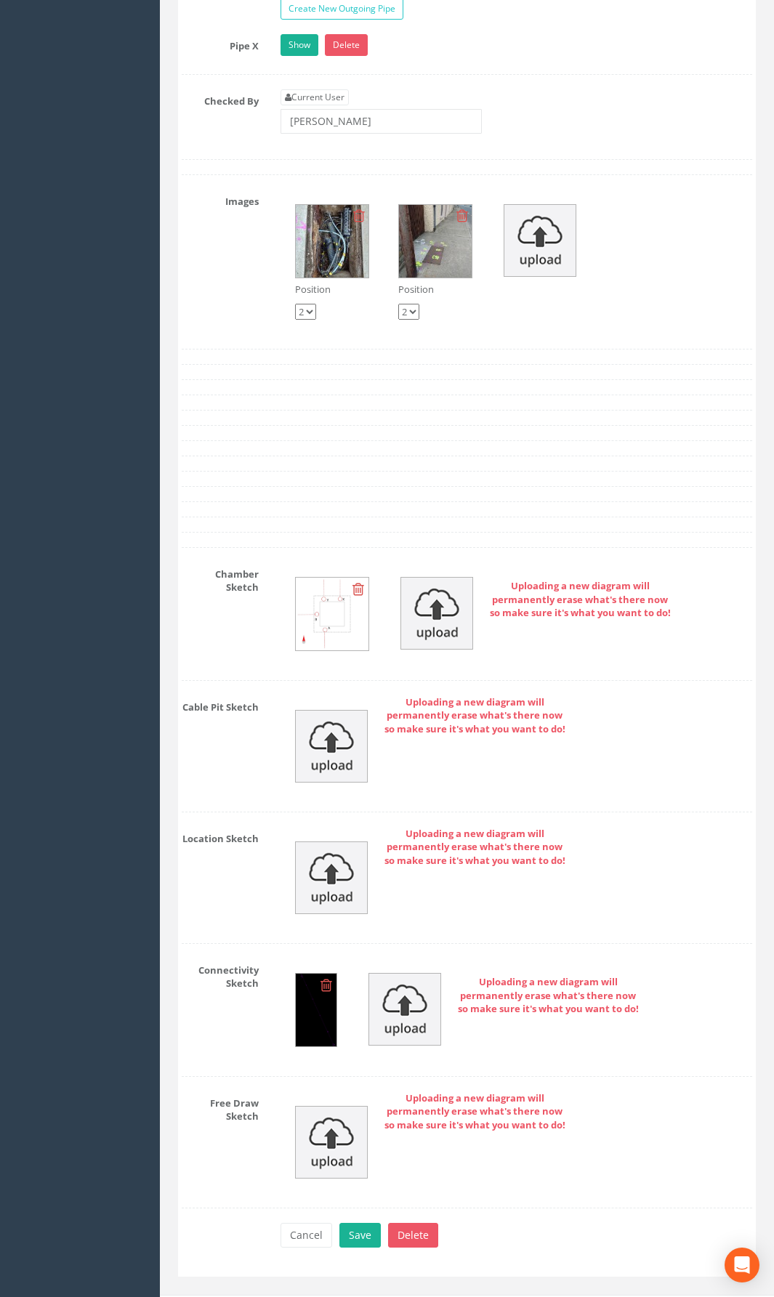
scroll to position [2809, 0]
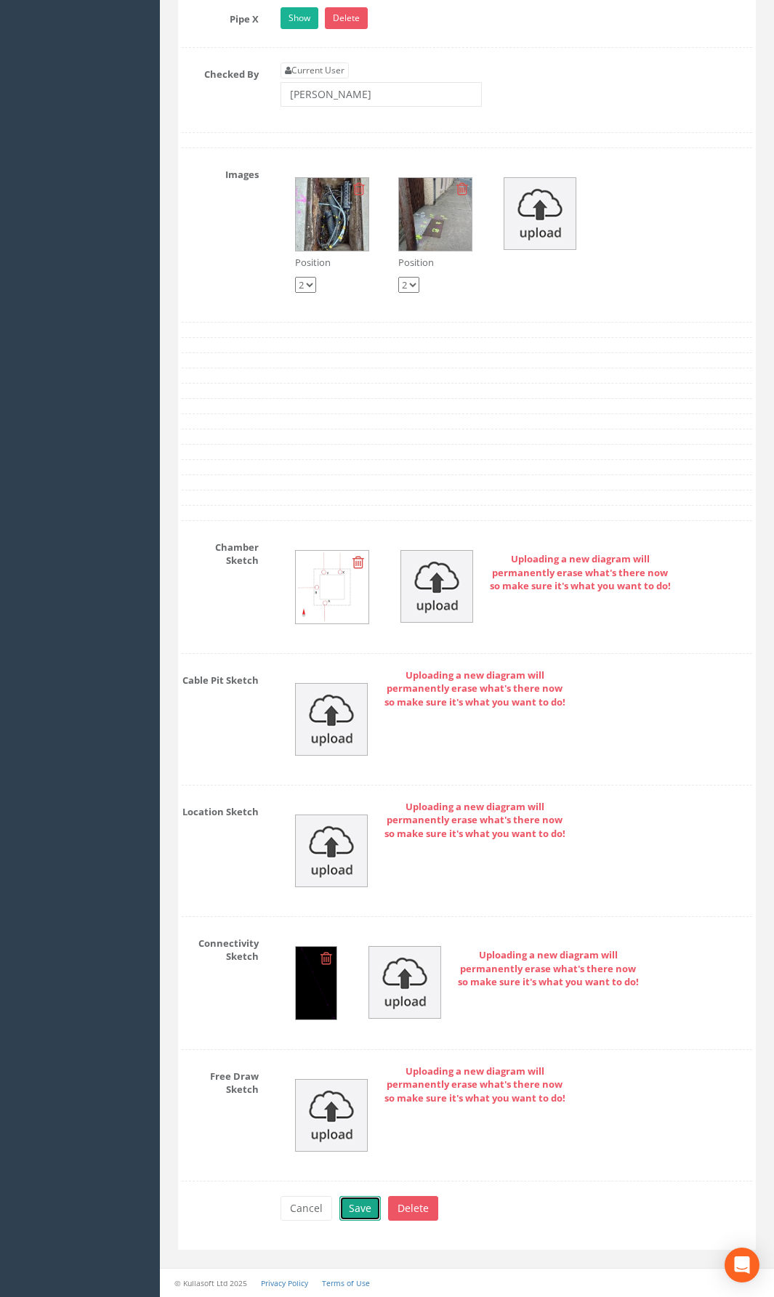
click at [352, 948] on button "Save" at bounding box center [359, 1208] width 41 height 25
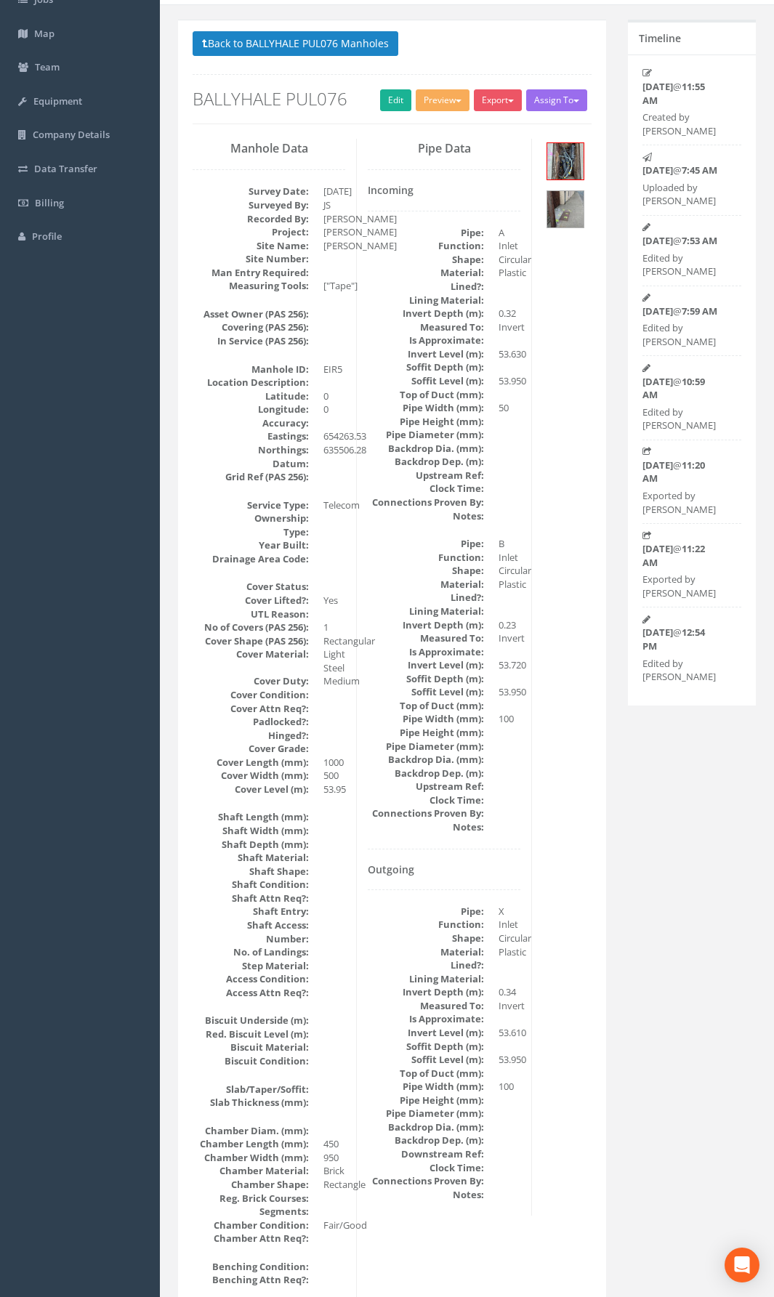
scroll to position [0, 0]
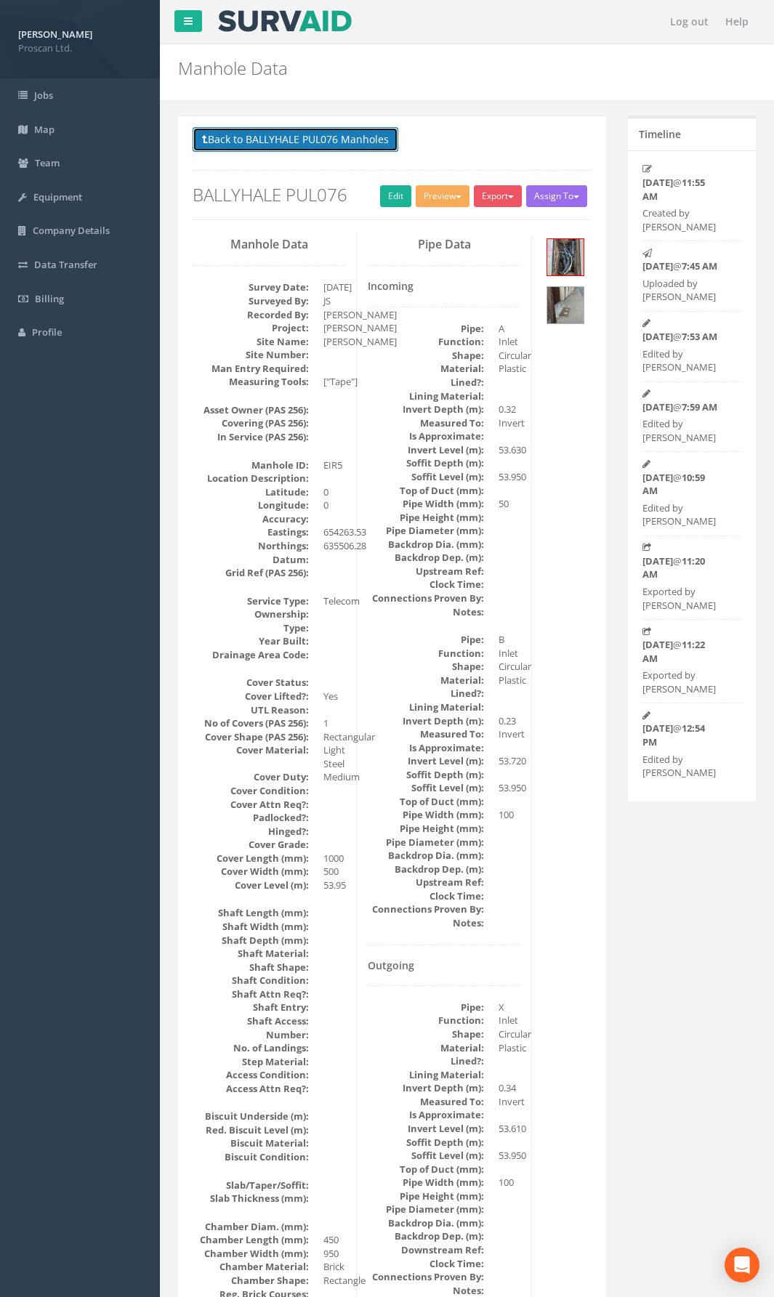
click at [306, 142] on button "Back to BALLYHALE PUL076 Manholes" at bounding box center [296, 139] width 206 height 25
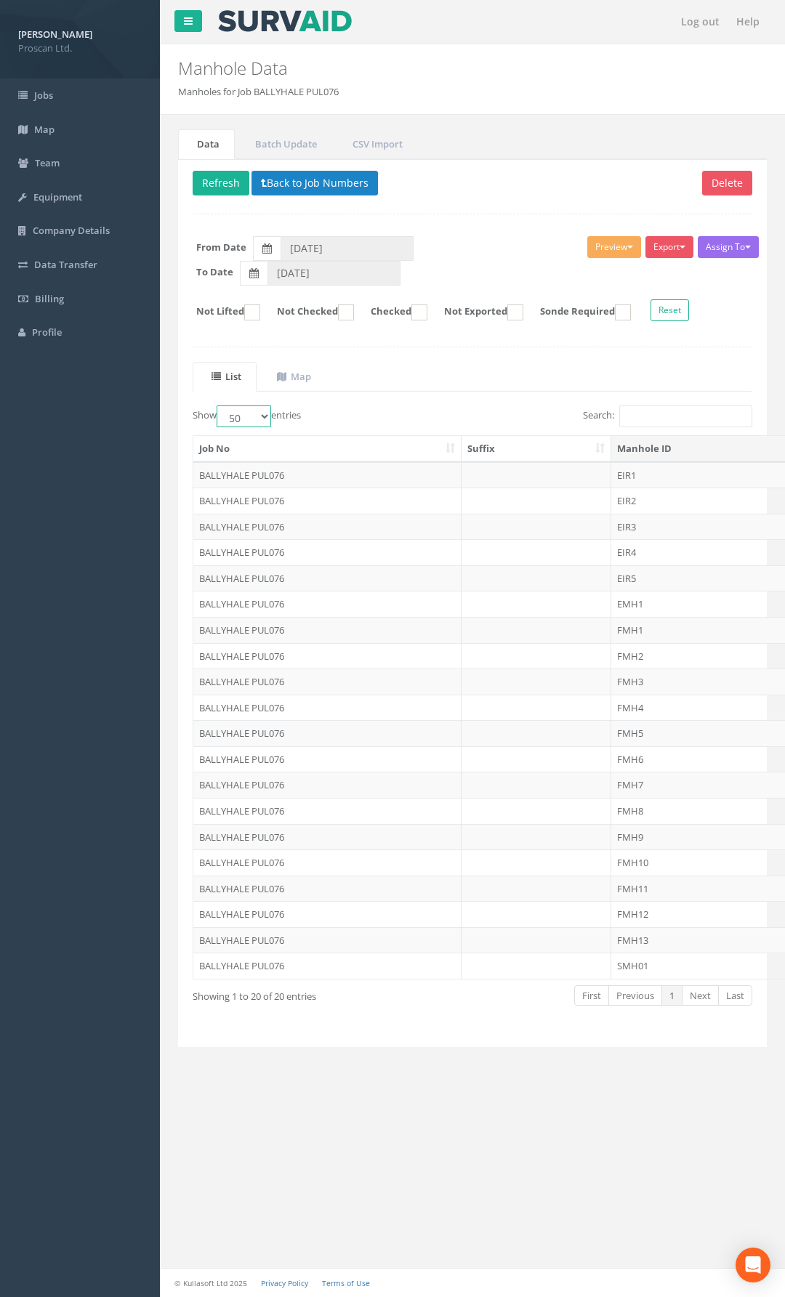
click at [263, 416] on select "10 25 50 100" at bounding box center [244, 417] width 55 height 22
select select "100"
click at [219, 406] on select "10 25 50 100" at bounding box center [244, 417] width 55 height 22
click at [622, 475] on td "EIR1" at bounding box center [722, 475] width 223 height 26
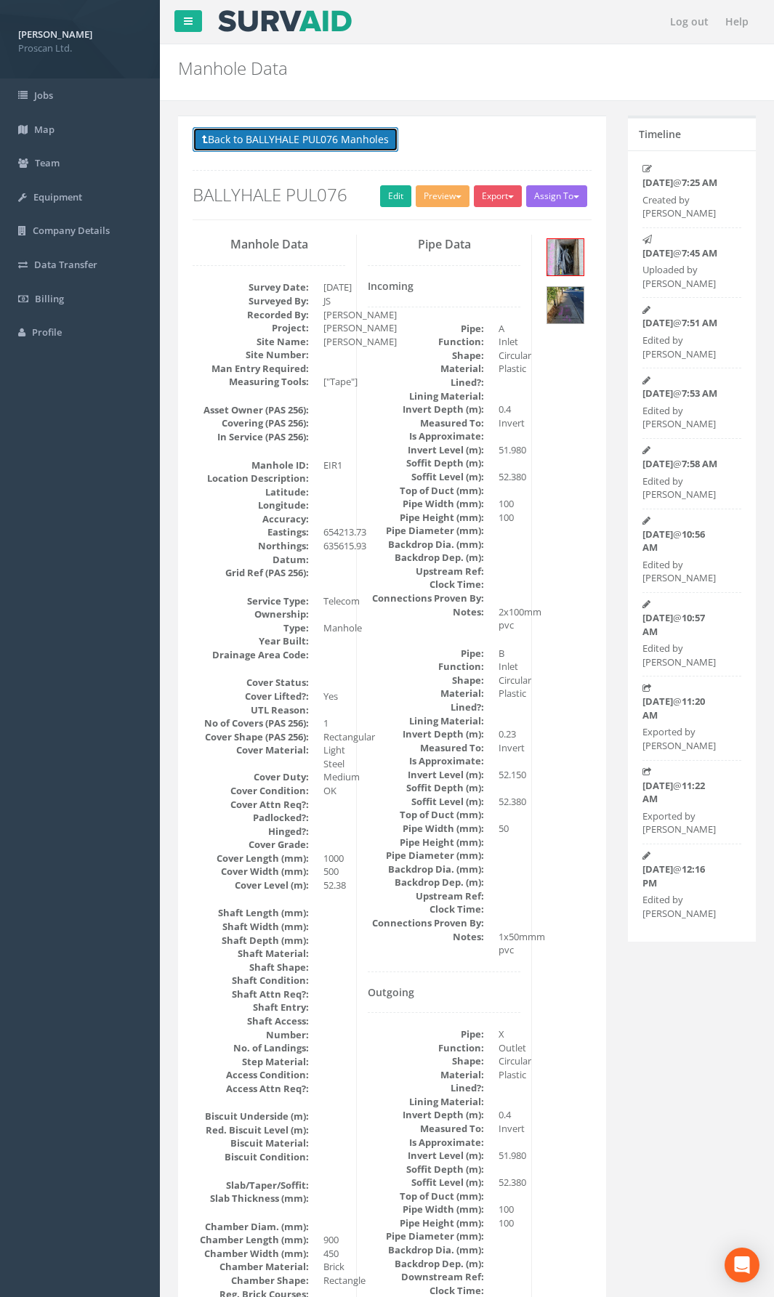
click at [283, 140] on button "Back to BALLYHALE PUL076 Manholes" at bounding box center [296, 139] width 206 height 25
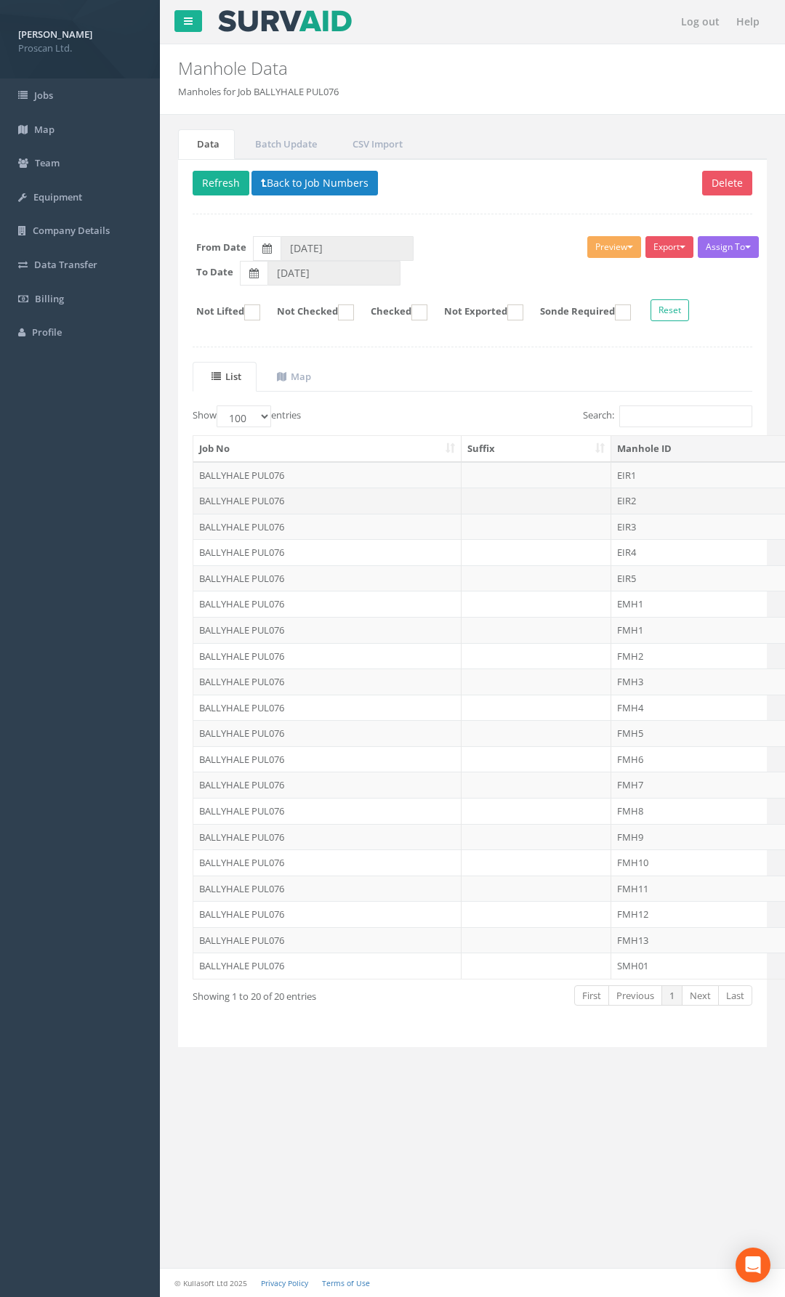
click at [472, 506] on td at bounding box center [536, 501] width 150 height 26
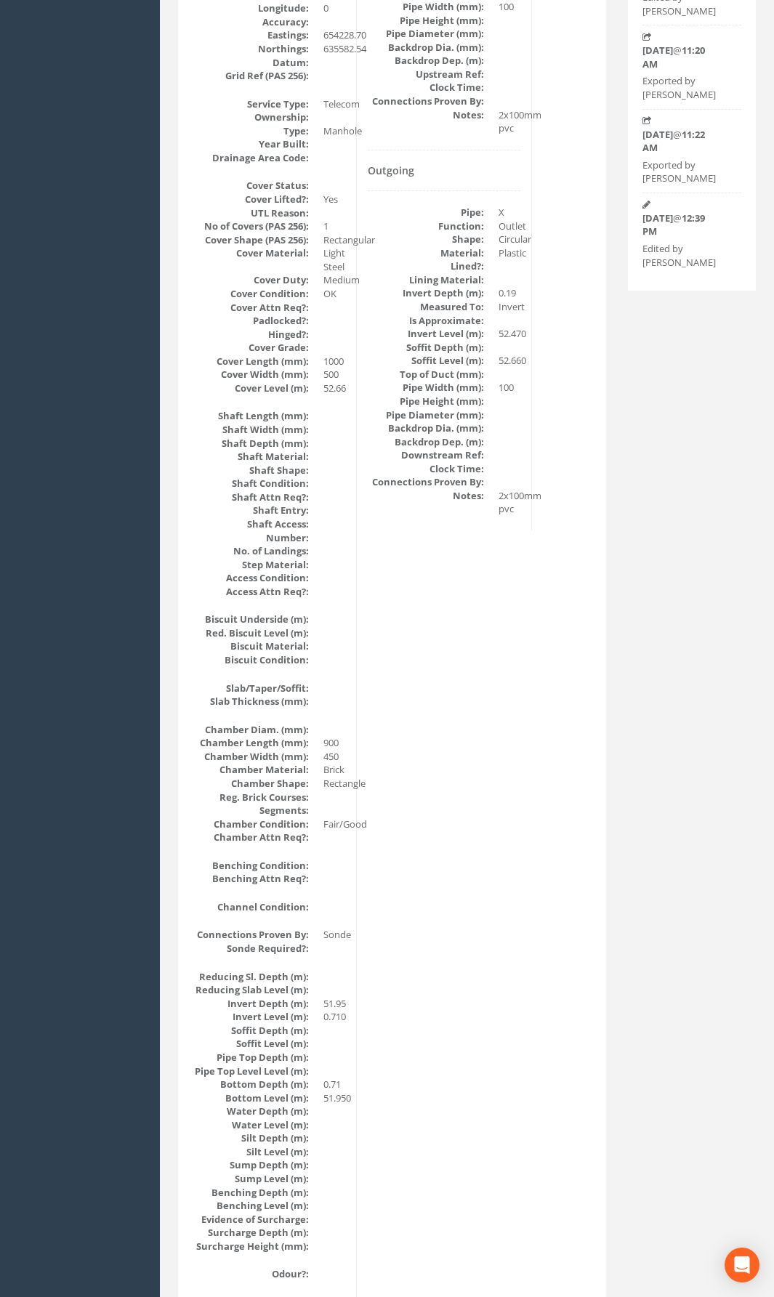
scroll to position [61, 0]
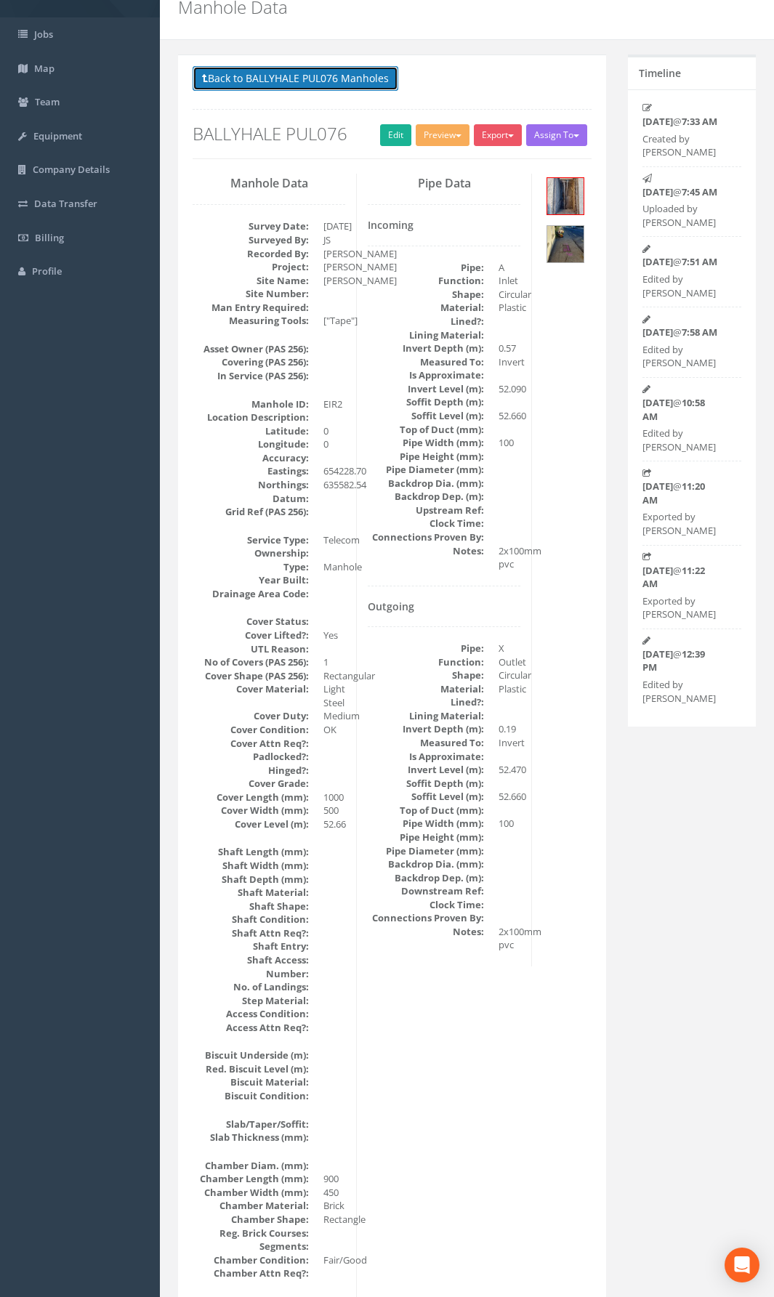
click at [358, 86] on button "Back to BALLYHALE PUL076 Manholes" at bounding box center [296, 78] width 206 height 25
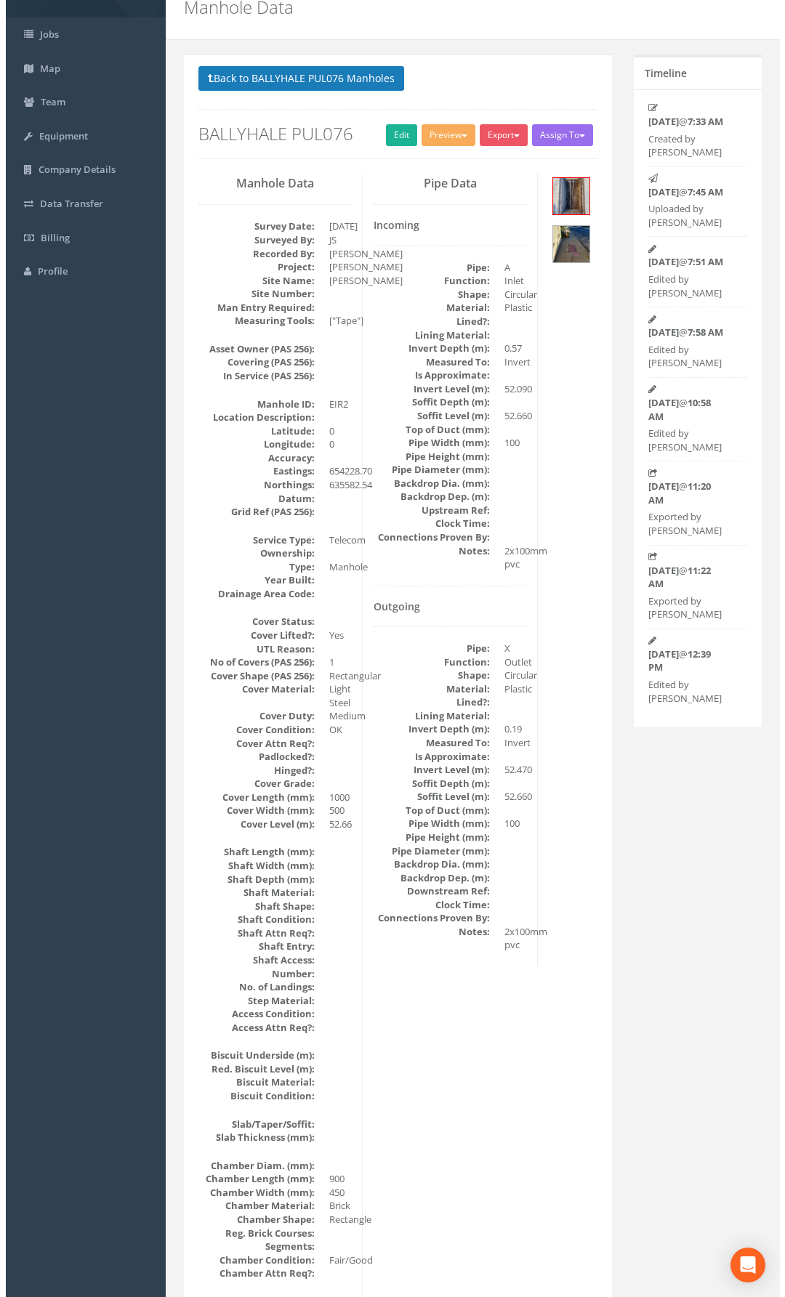
scroll to position [0, 0]
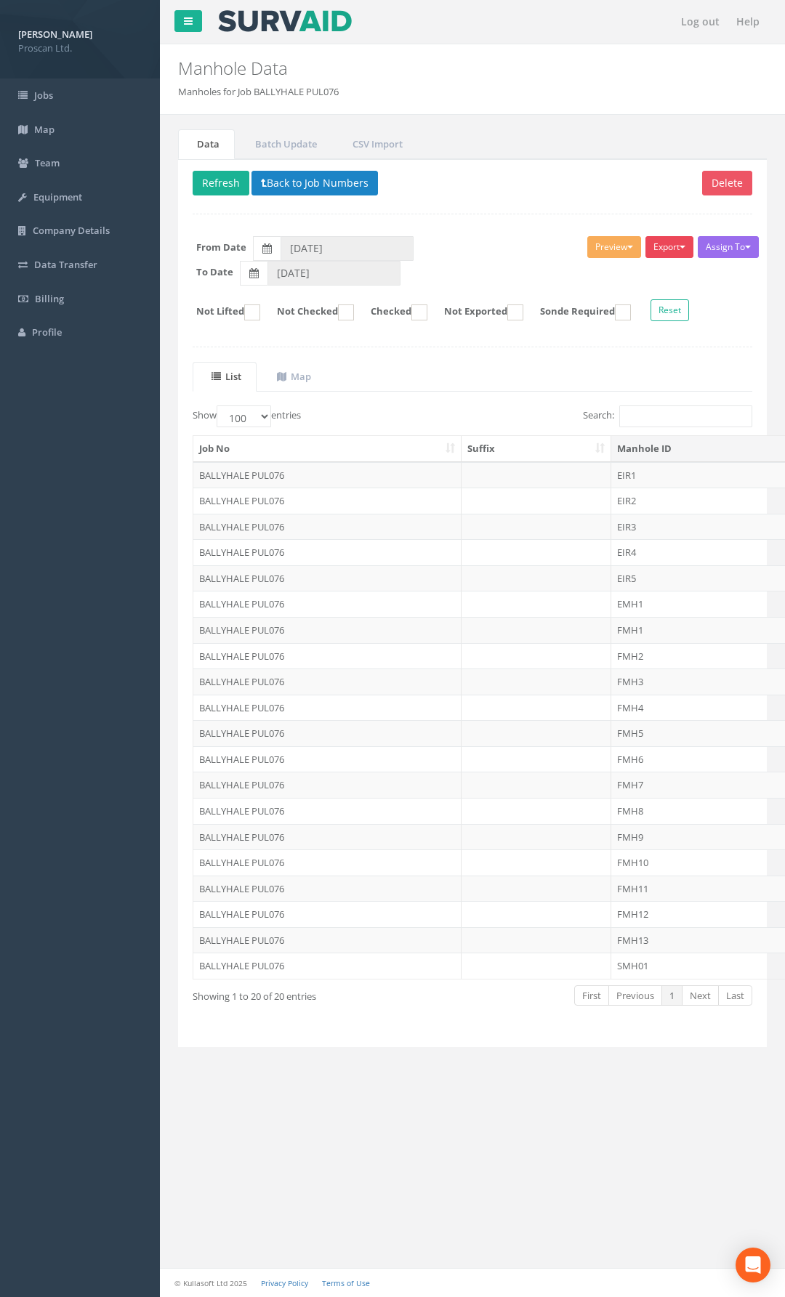
click at [669, 252] on button "Export" at bounding box center [669, 247] width 48 height 22
click at [659, 273] on link "Proscan Manhole" at bounding box center [633, 277] width 124 height 23
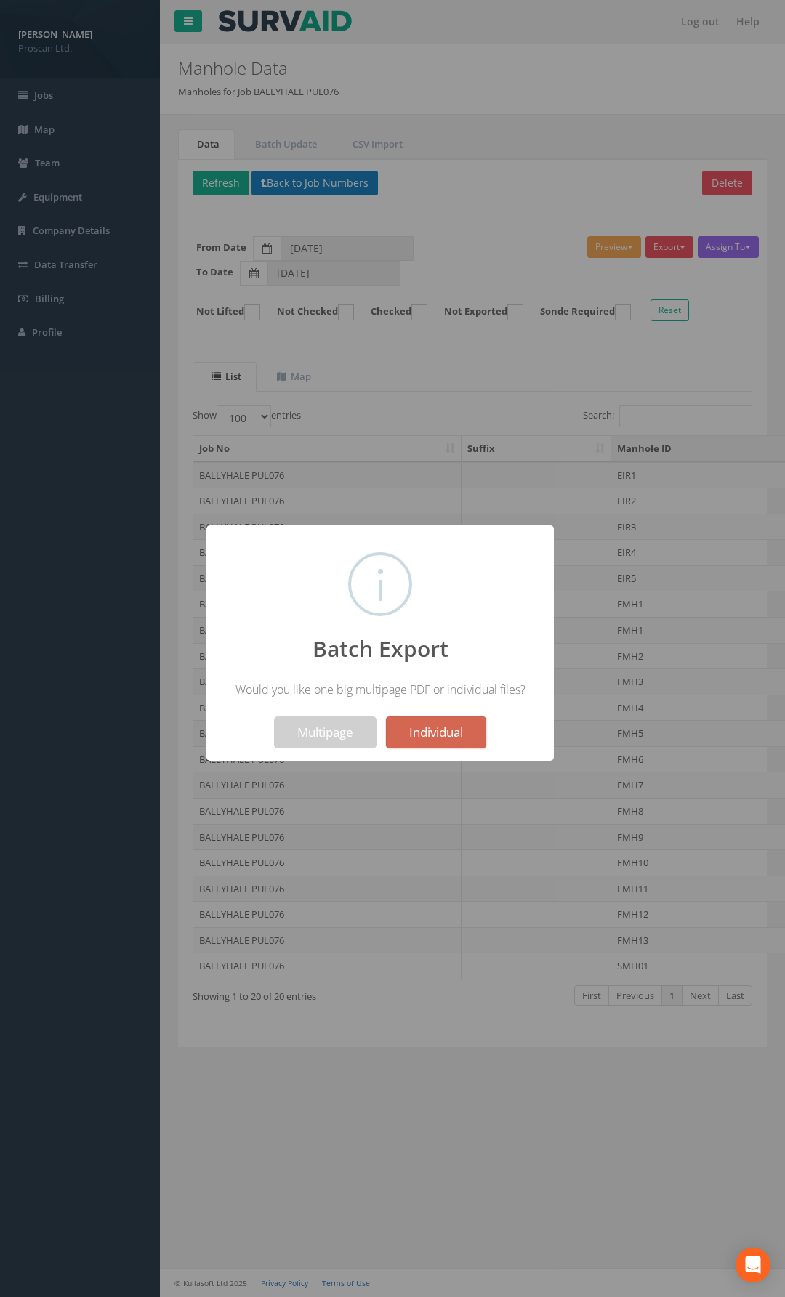
click at [426, 735] on button "Individual" at bounding box center [436, 733] width 100 height 32
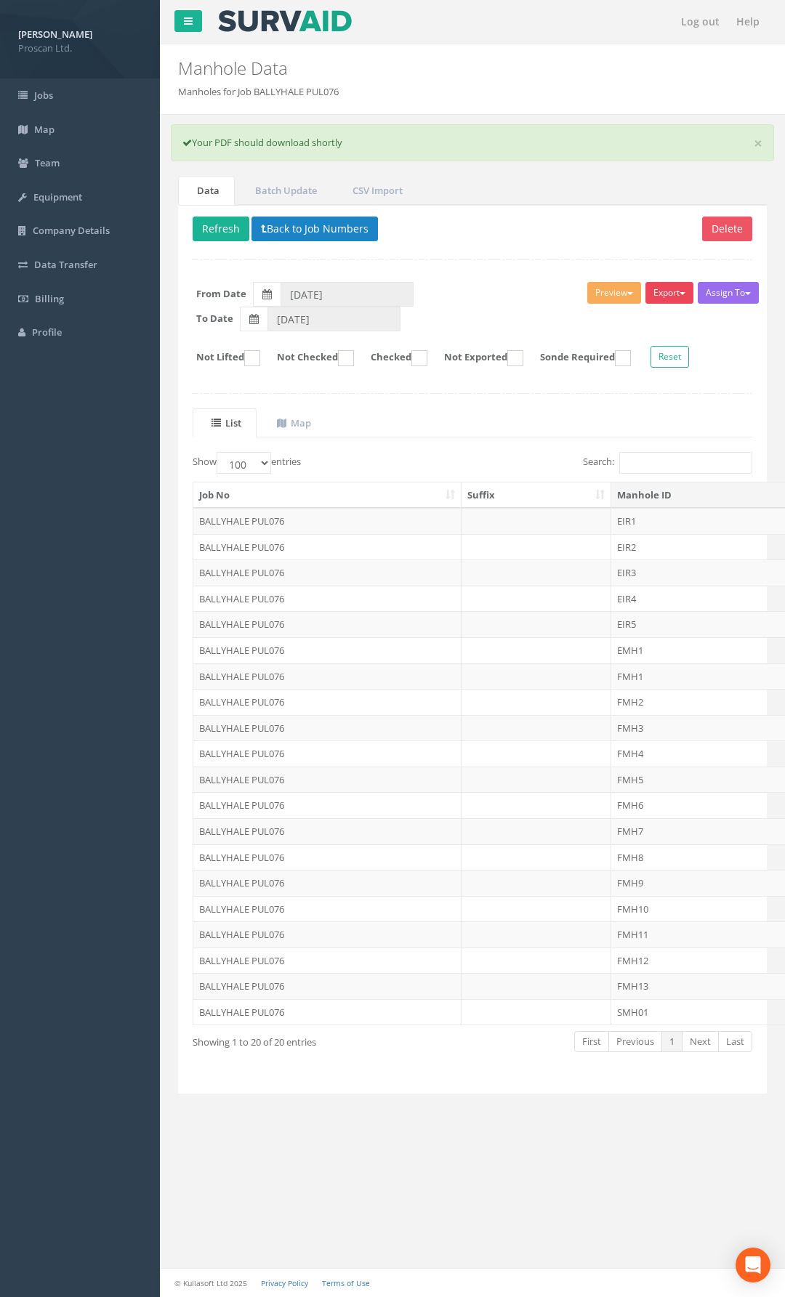
click at [646, 294] on button "Export" at bounding box center [669, 293] width 48 height 22
click at [637, 325] on link "Proscan Manhole" at bounding box center [633, 323] width 124 height 23
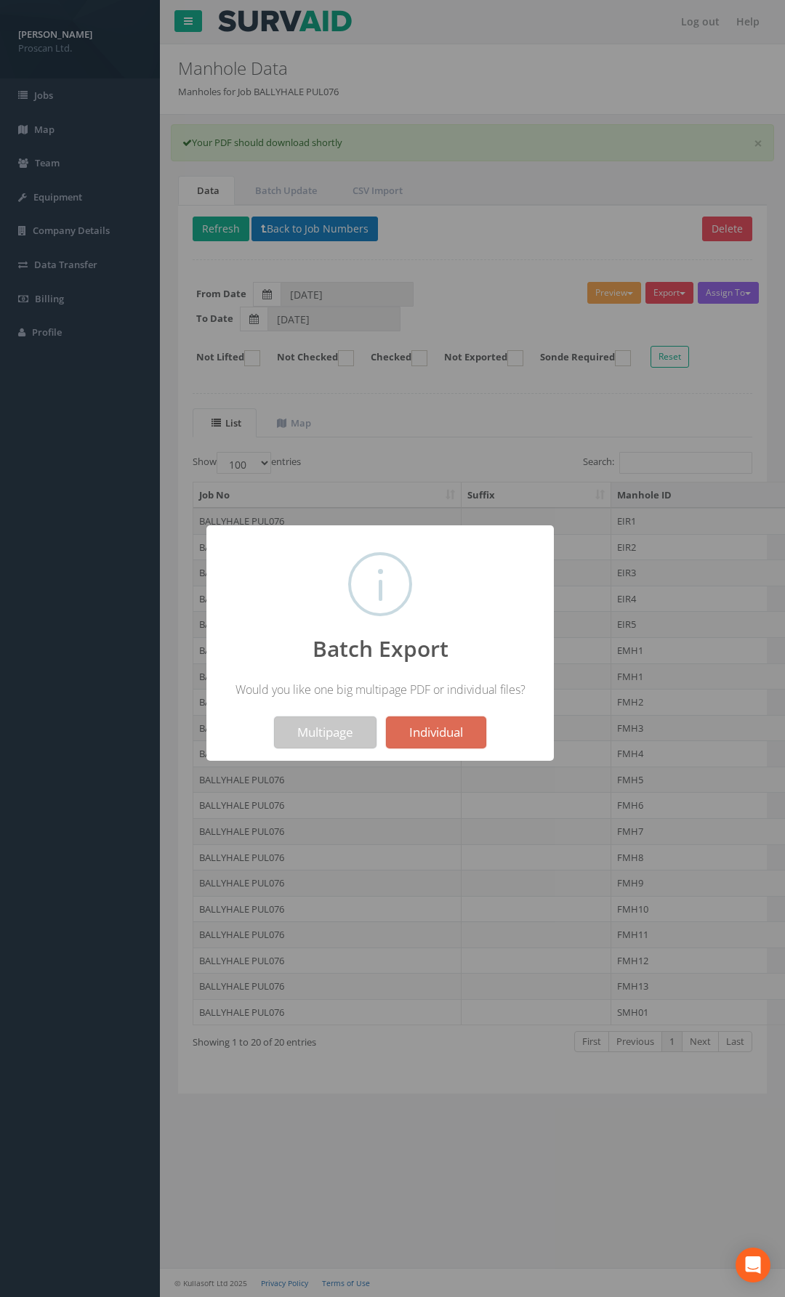
click at [351, 742] on button "Multipage" at bounding box center [325, 733] width 102 height 32
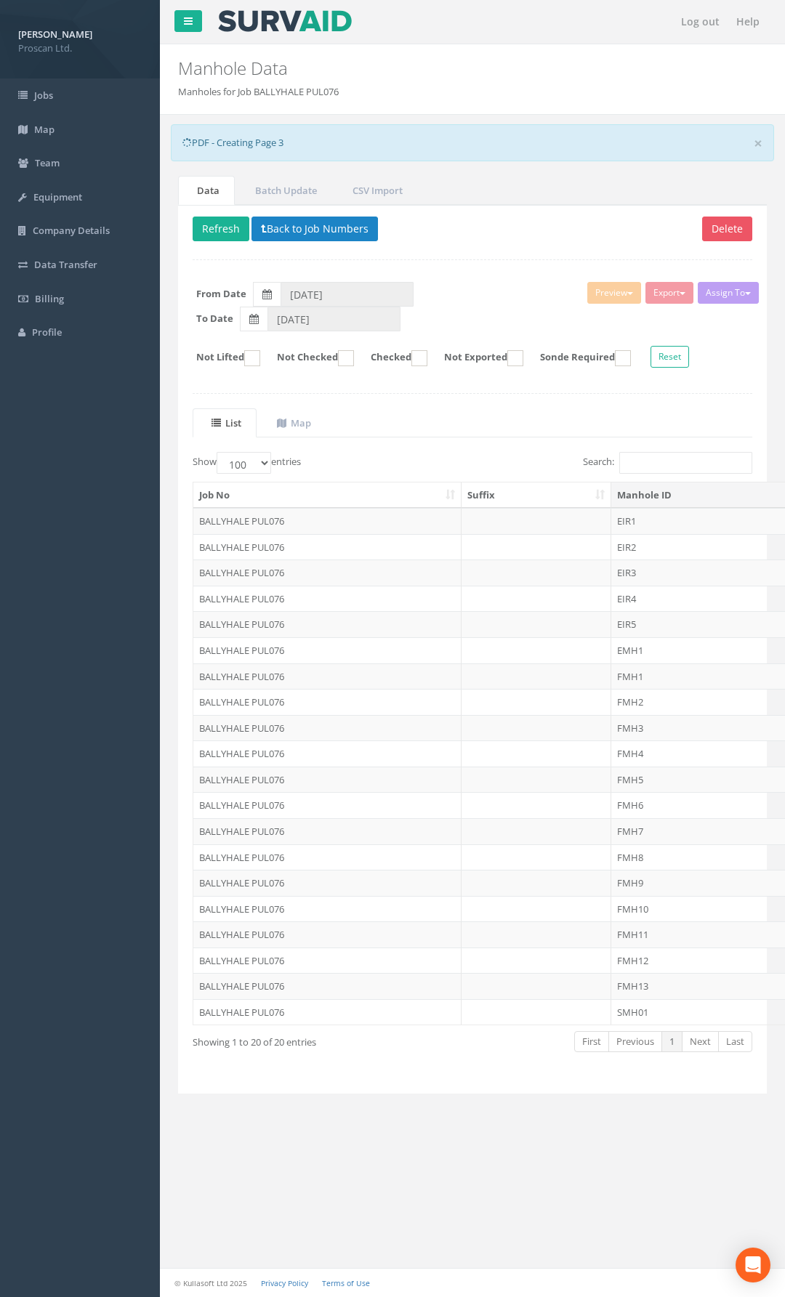
click at [552, 458] on div "Search:" at bounding box center [617, 464] width 269 height 25
click at [509, 411] on ul "List Map" at bounding box center [473, 423] width 560 height 30
click at [233, 223] on button "Refresh" at bounding box center [221, 229] width 57 height 25
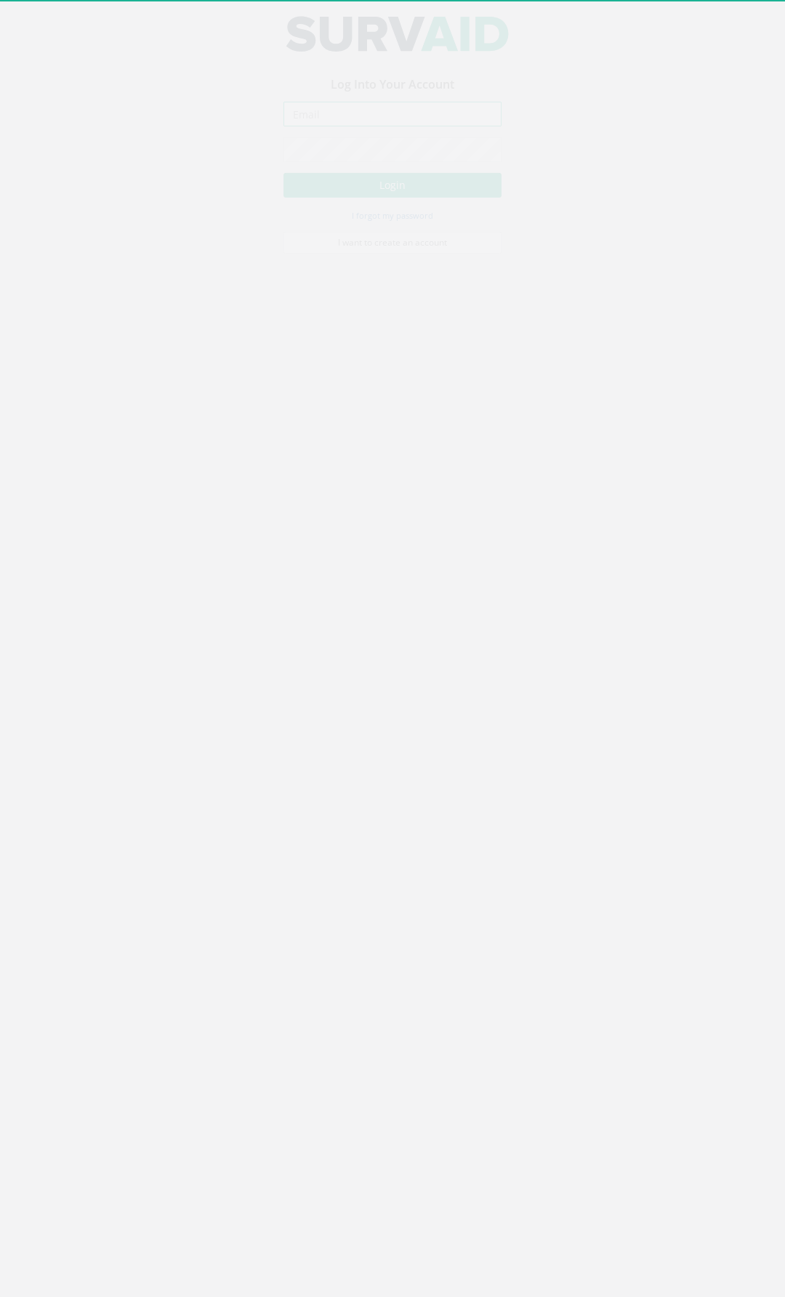
type input "[PERSON_NAME][EMAIL_ADDRESS][DOMAIN_NAME]"
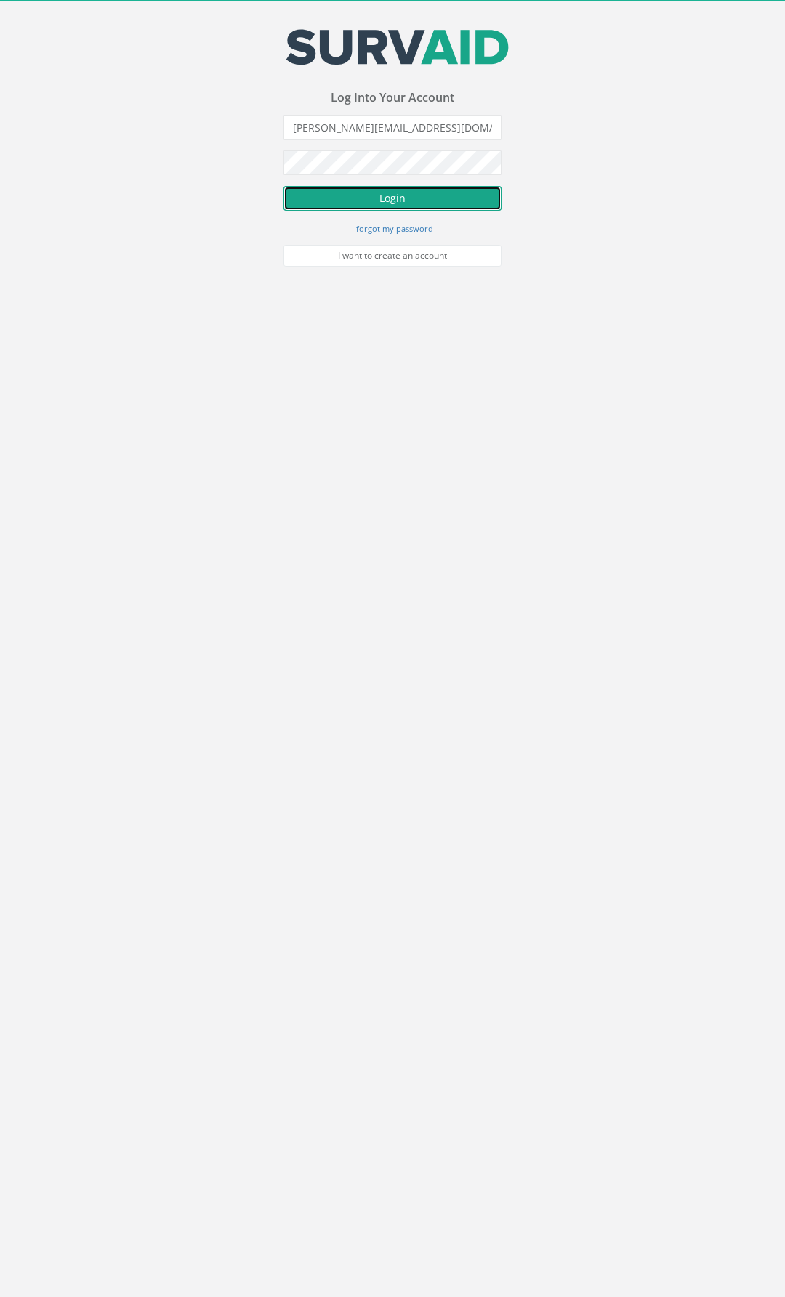
click at [417, 206] on button "Login" at bounding box center [392, 198] width 218 height 25
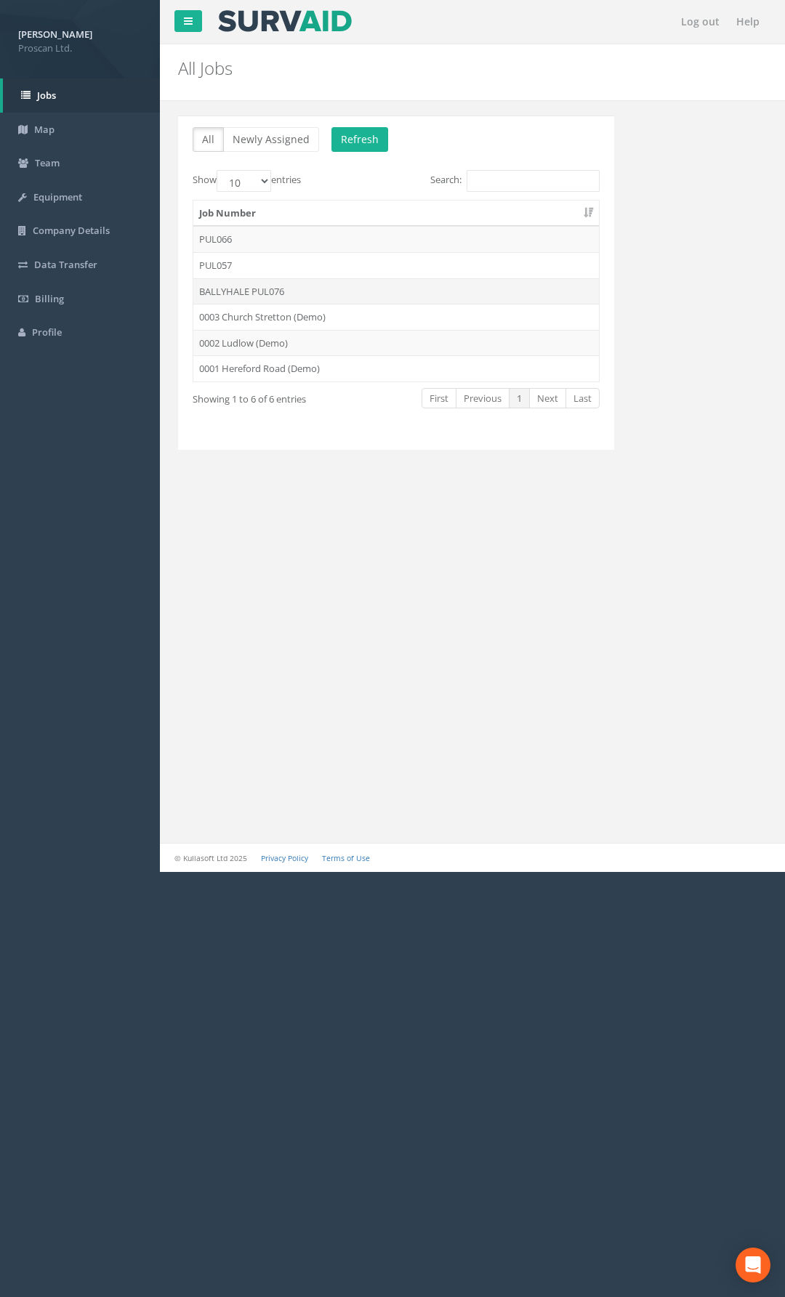
click at [236, 294] on td "BALLYHALE PUL076" at bounding box center [396, 291] width 406 height 26
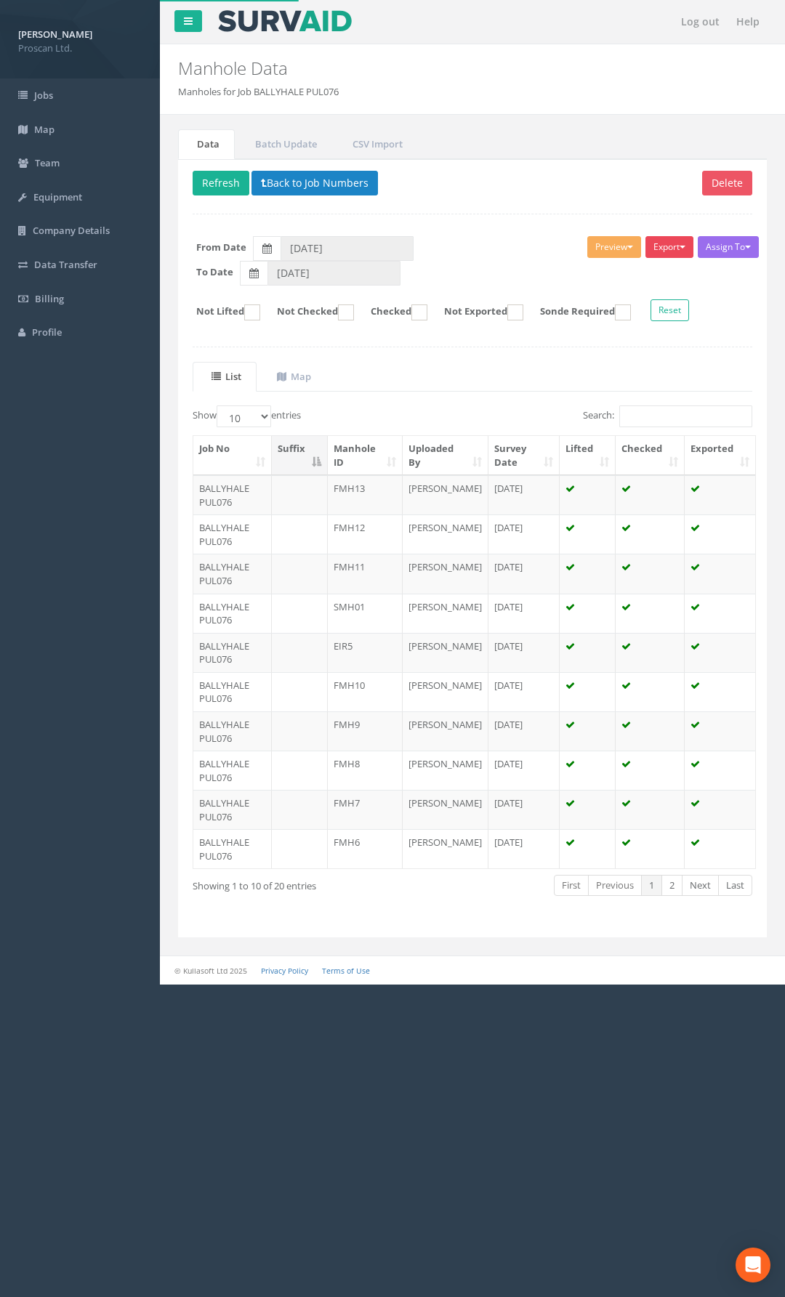
click at [653, 251] on button "Export" at bounding box center [669, 247] width 48 height 22
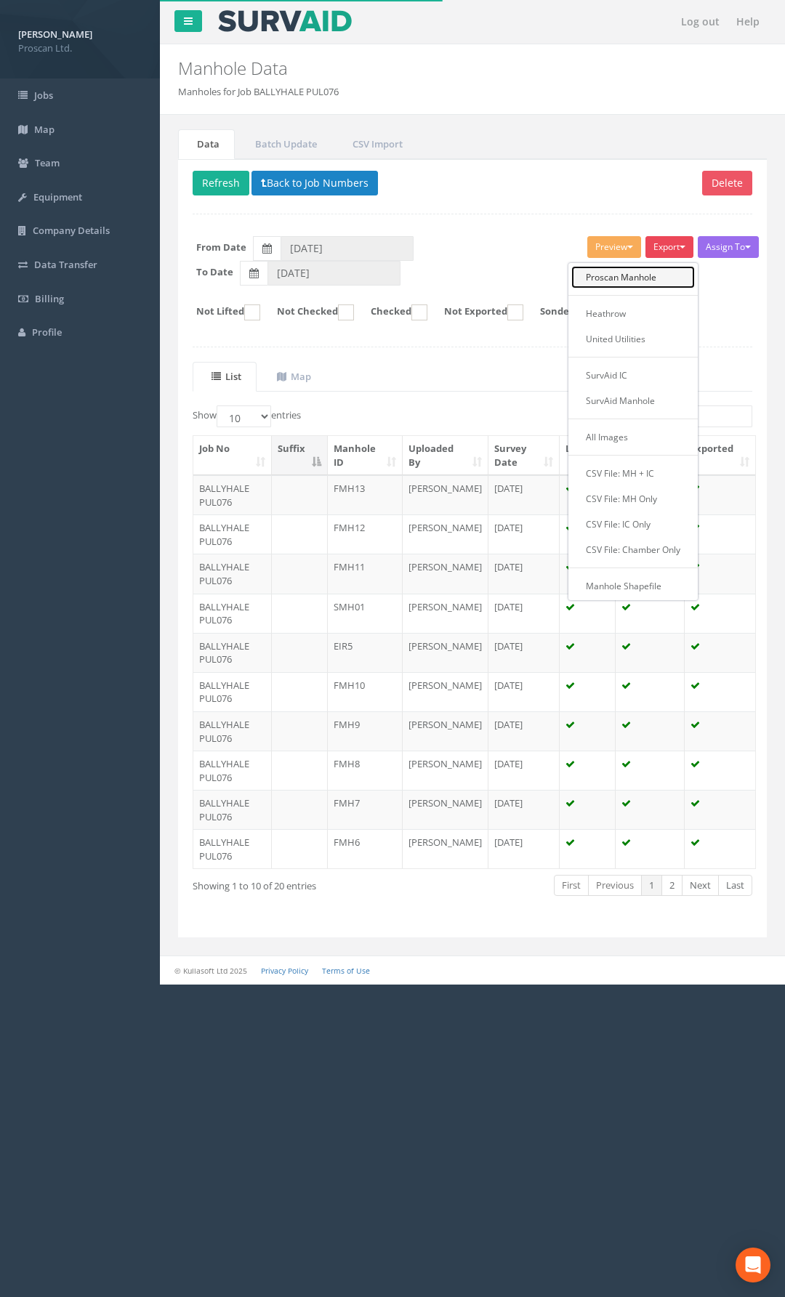
click at [653, 273] on link "Proscan Manhole" at bounding box center [633, 277] width 124 height 23
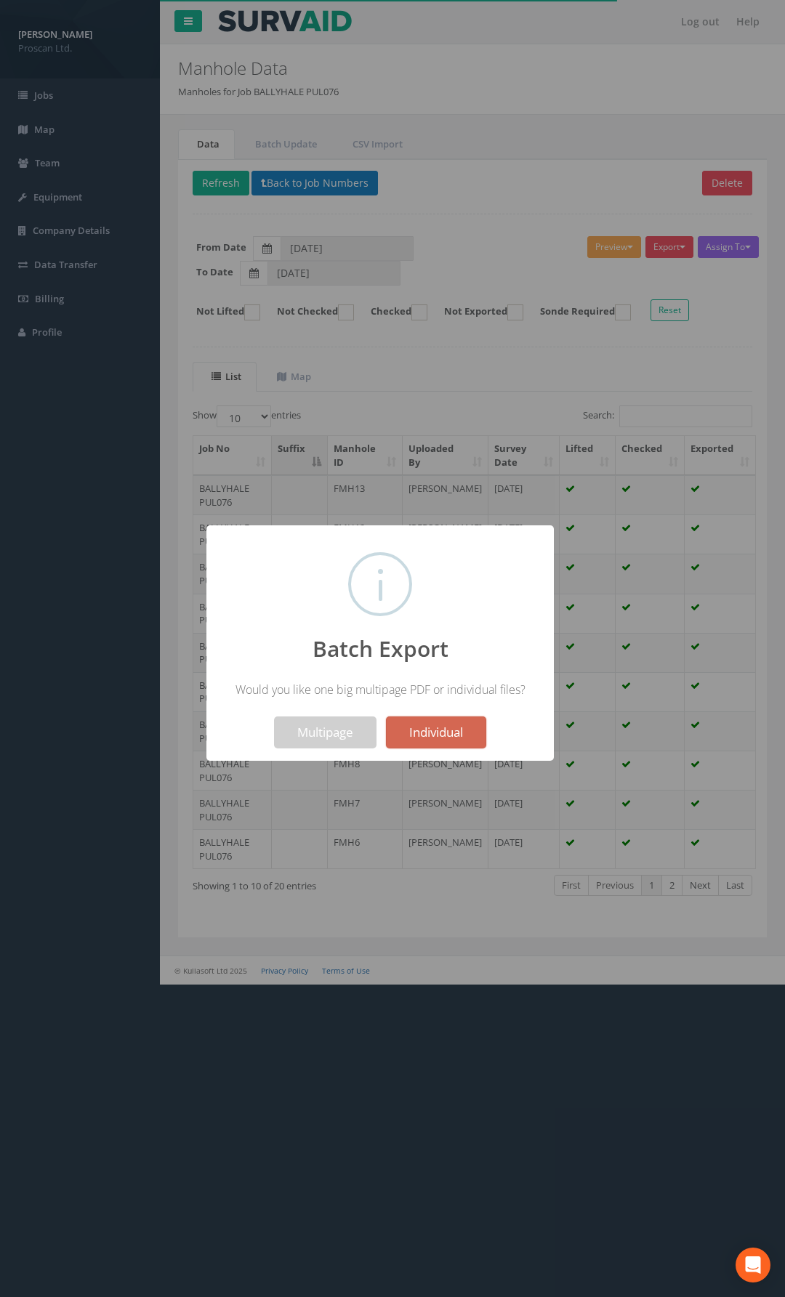
click at [456, 733] on button "Individual" at bounding box center [436, 733] width 100 height 32
